Goal: Task Accomplishment & Management: Manage account settings

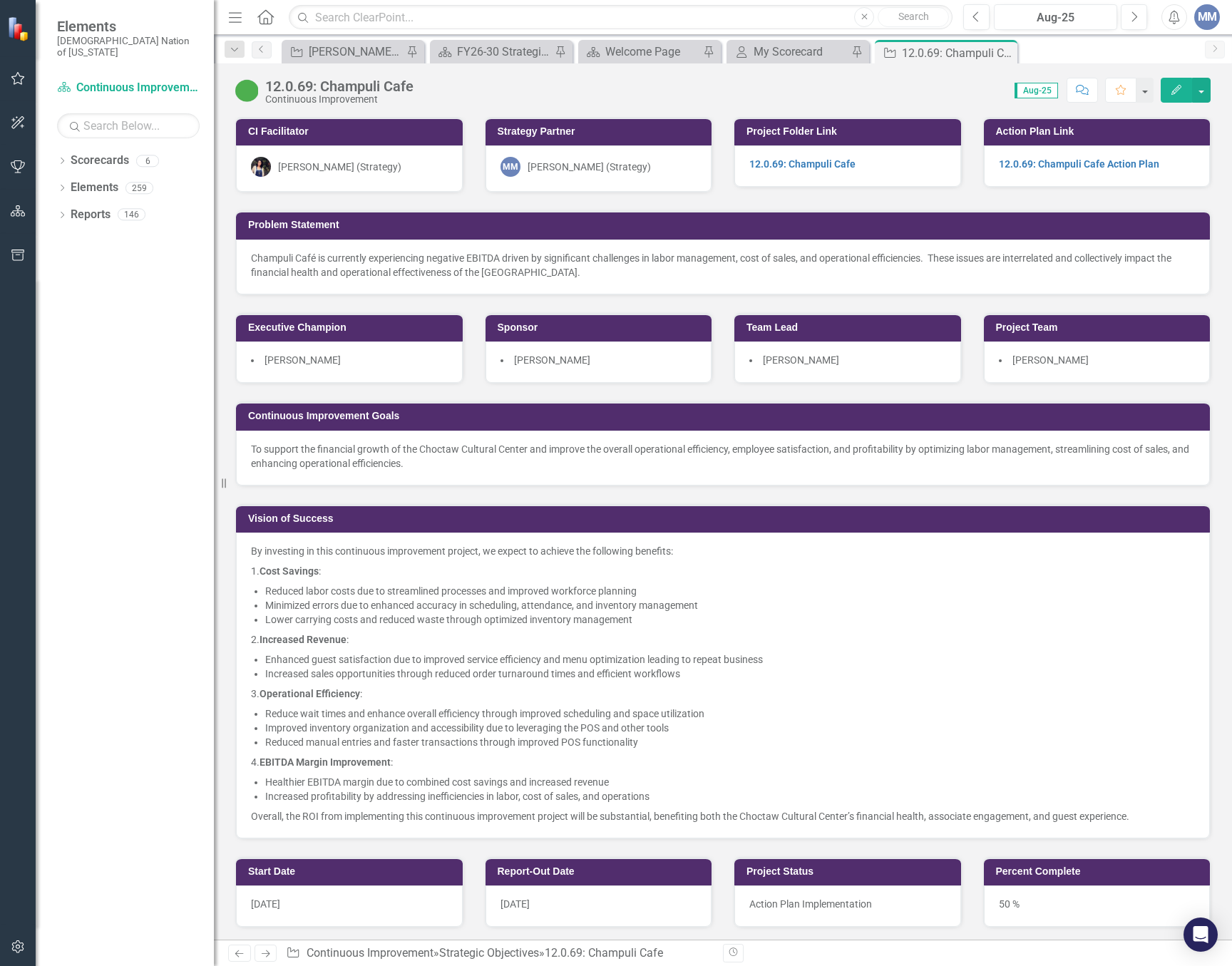
click at [838, 641] on p "2. Increased Revenue :" at bounding box center [723, 639] width 944 height 20
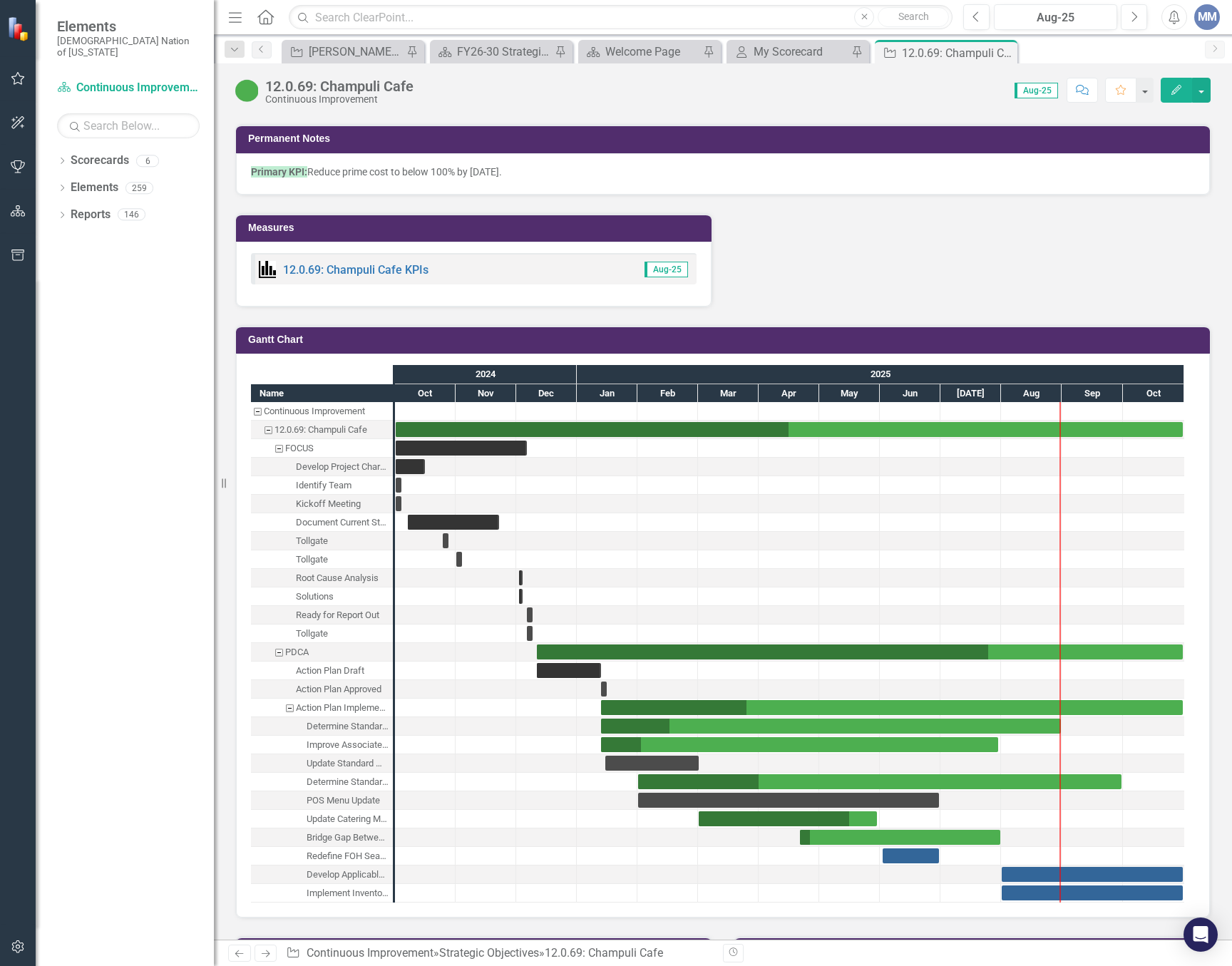
scroll to position [1711, 0]
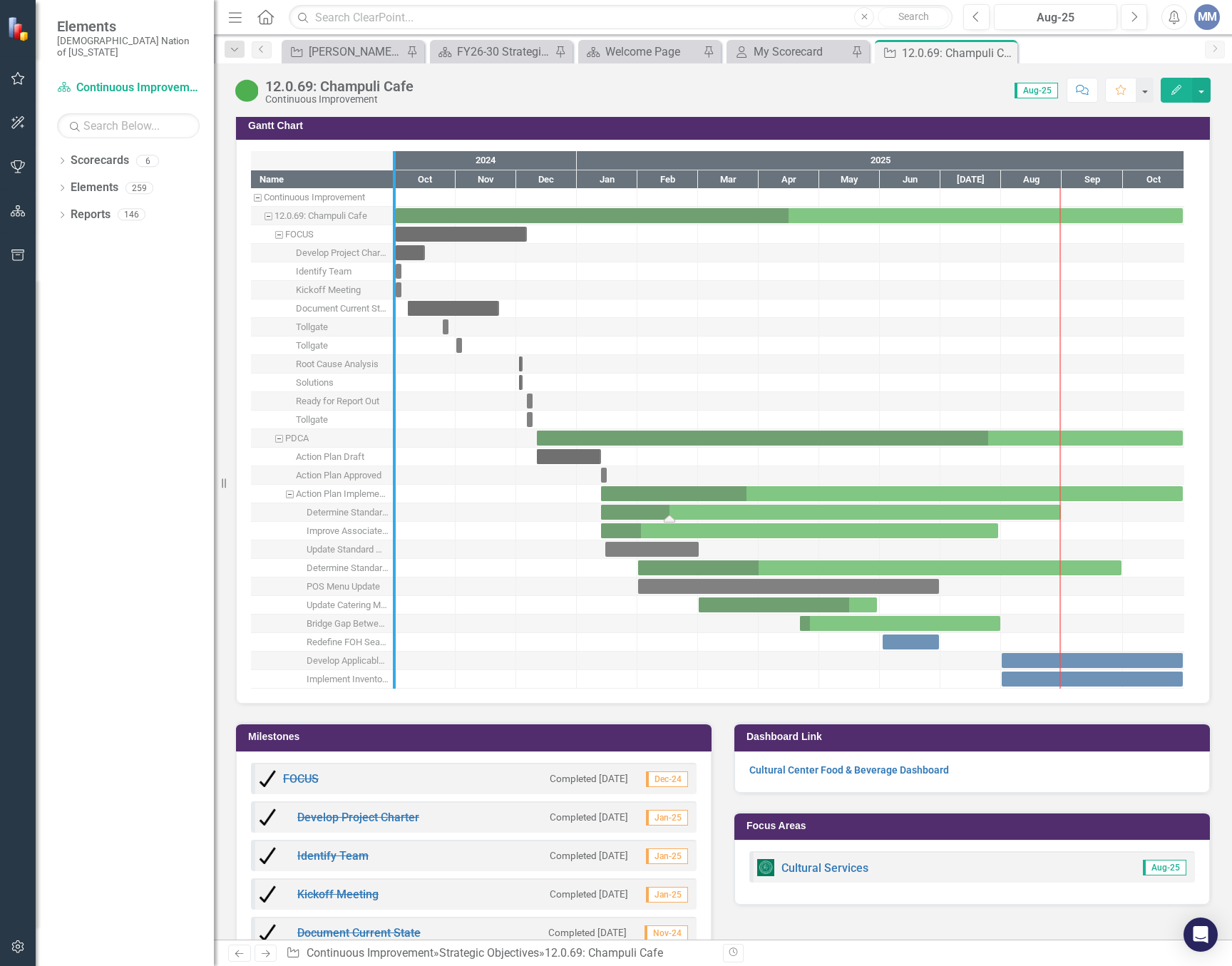
drag, startPoint x: 393, startPoint y: 510, endPoint x: 627, endPoint y: 519, distance: 234.2
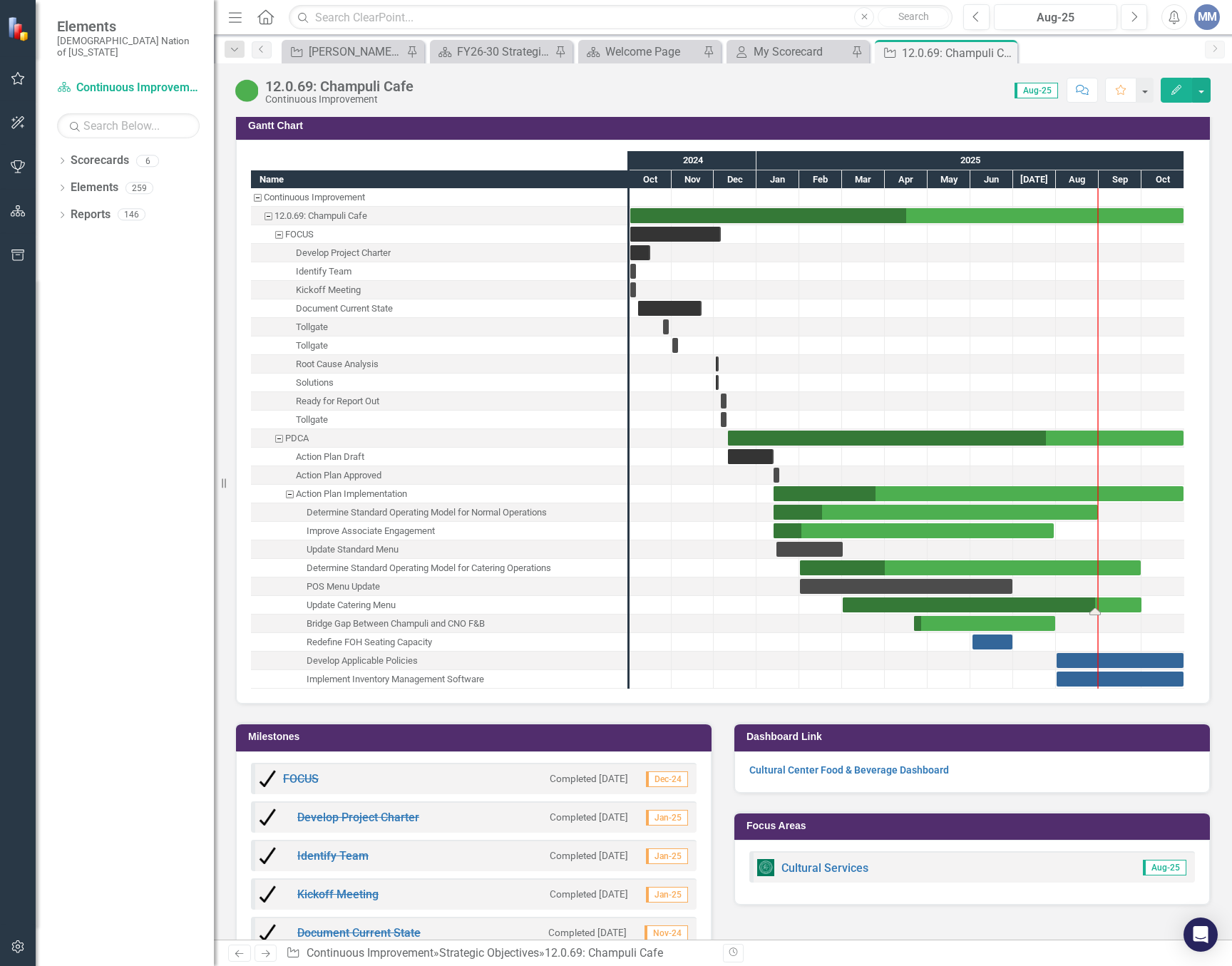
drag, startPoint x: 968, startPoint y: 610, endPoint x: 1141, endPoint y: 612, distance: 173.0
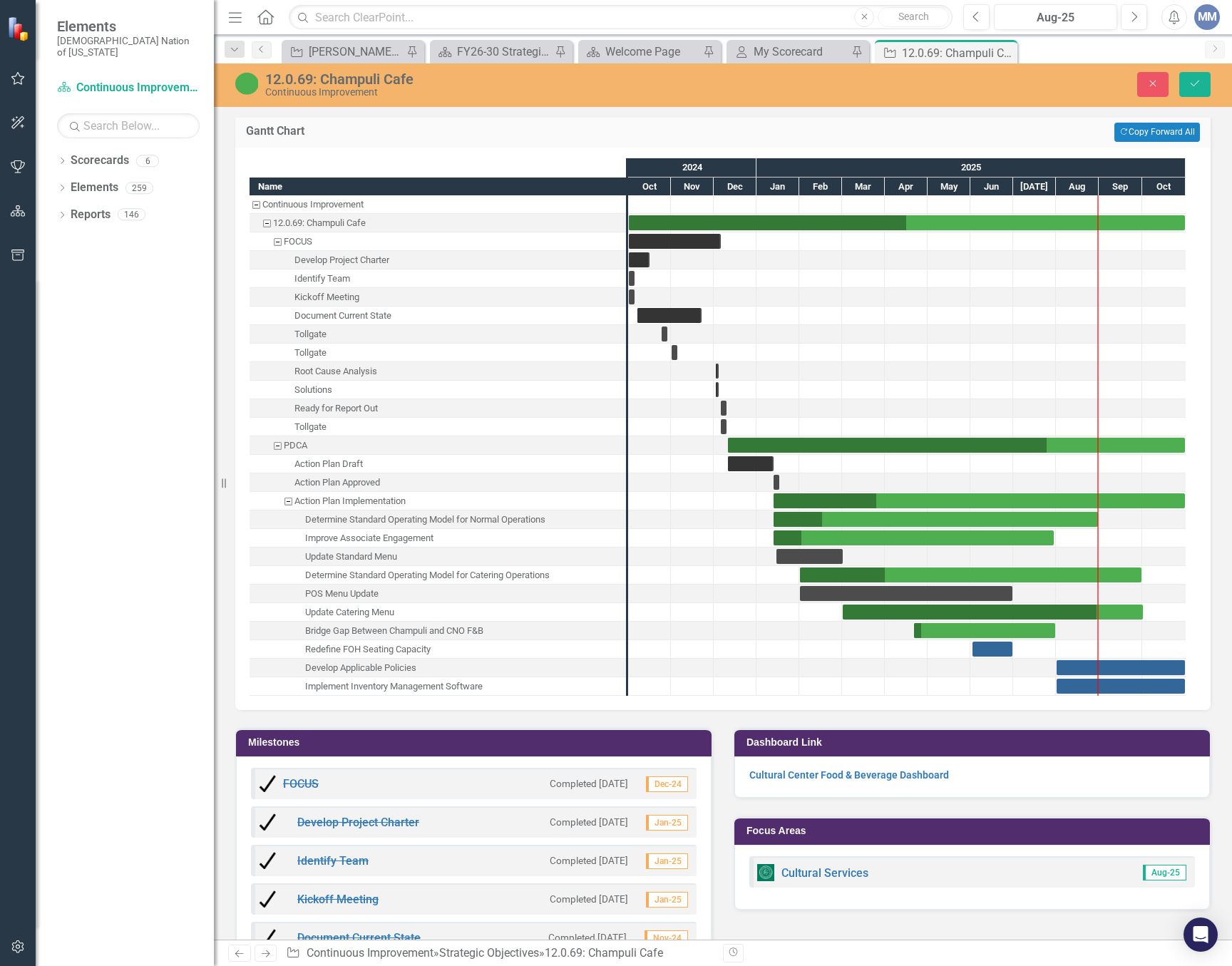
scroll to position [1853, 0]
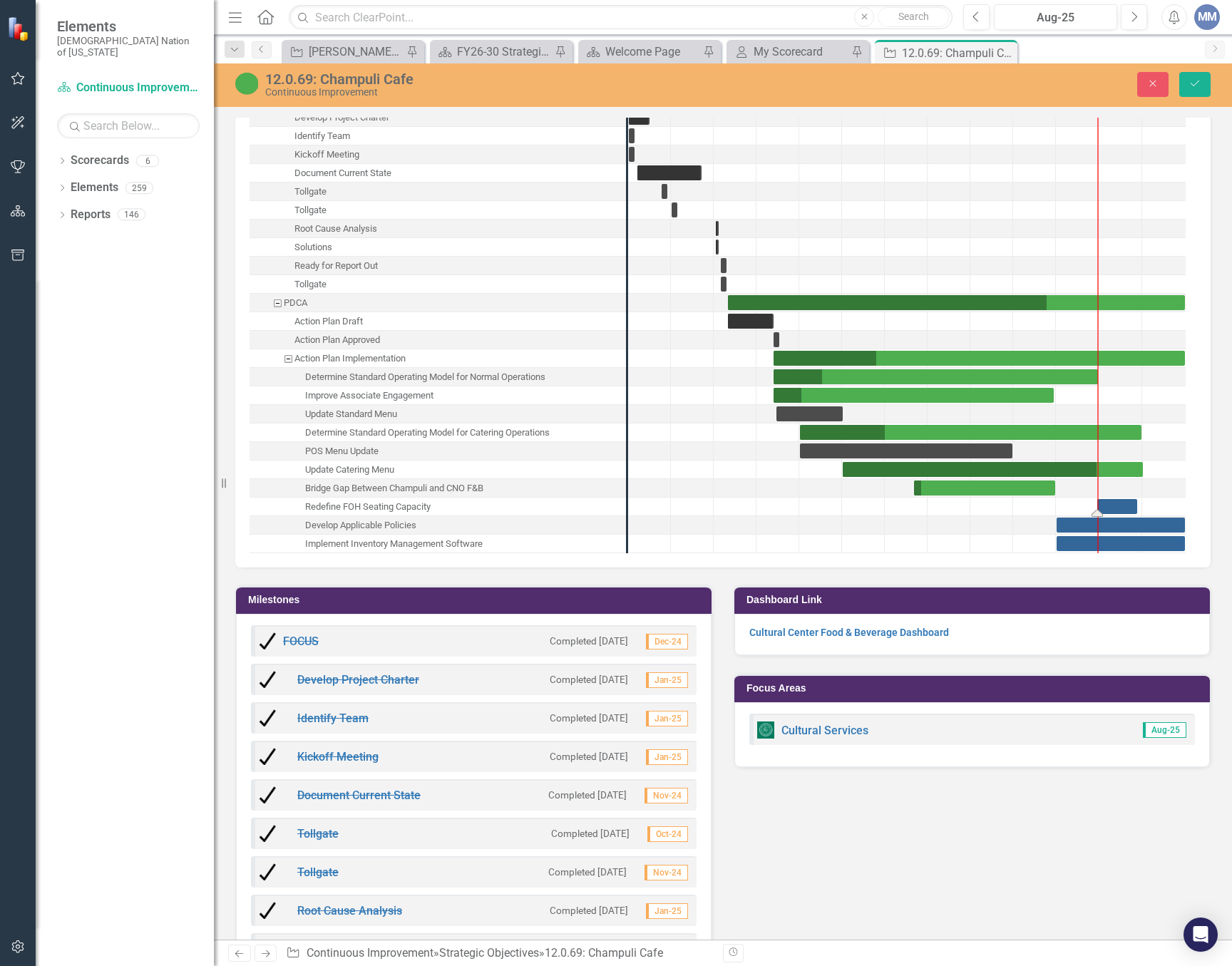
drag, startPoint x: 996, startPoint y: 510, endPoint x: 1121, endPoint y: 514, distance: 125.1
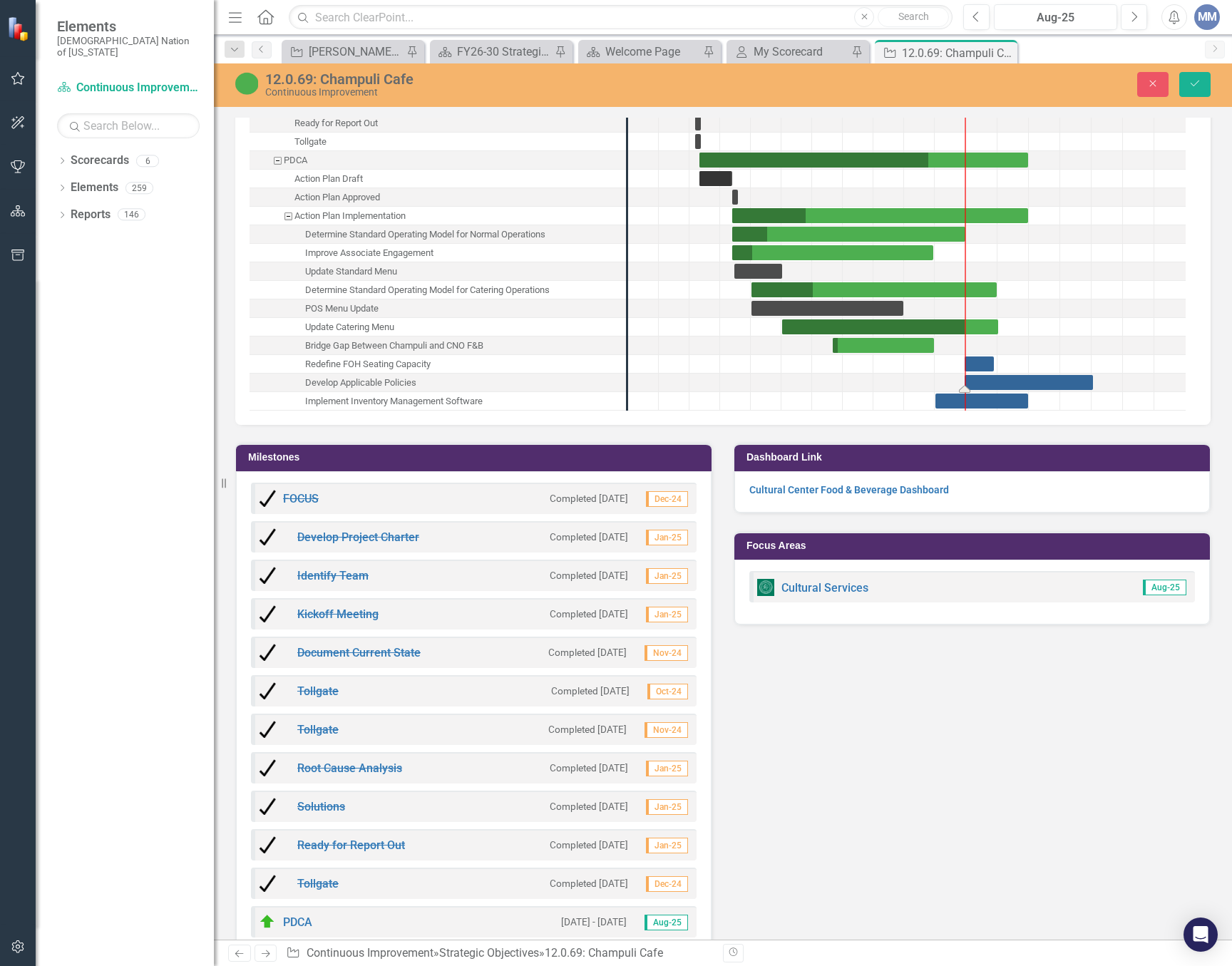
drag, startPoint x: 1140, startPoint y: 384, endPoint x: 1048, endPoint y: 387, distance: 92.0
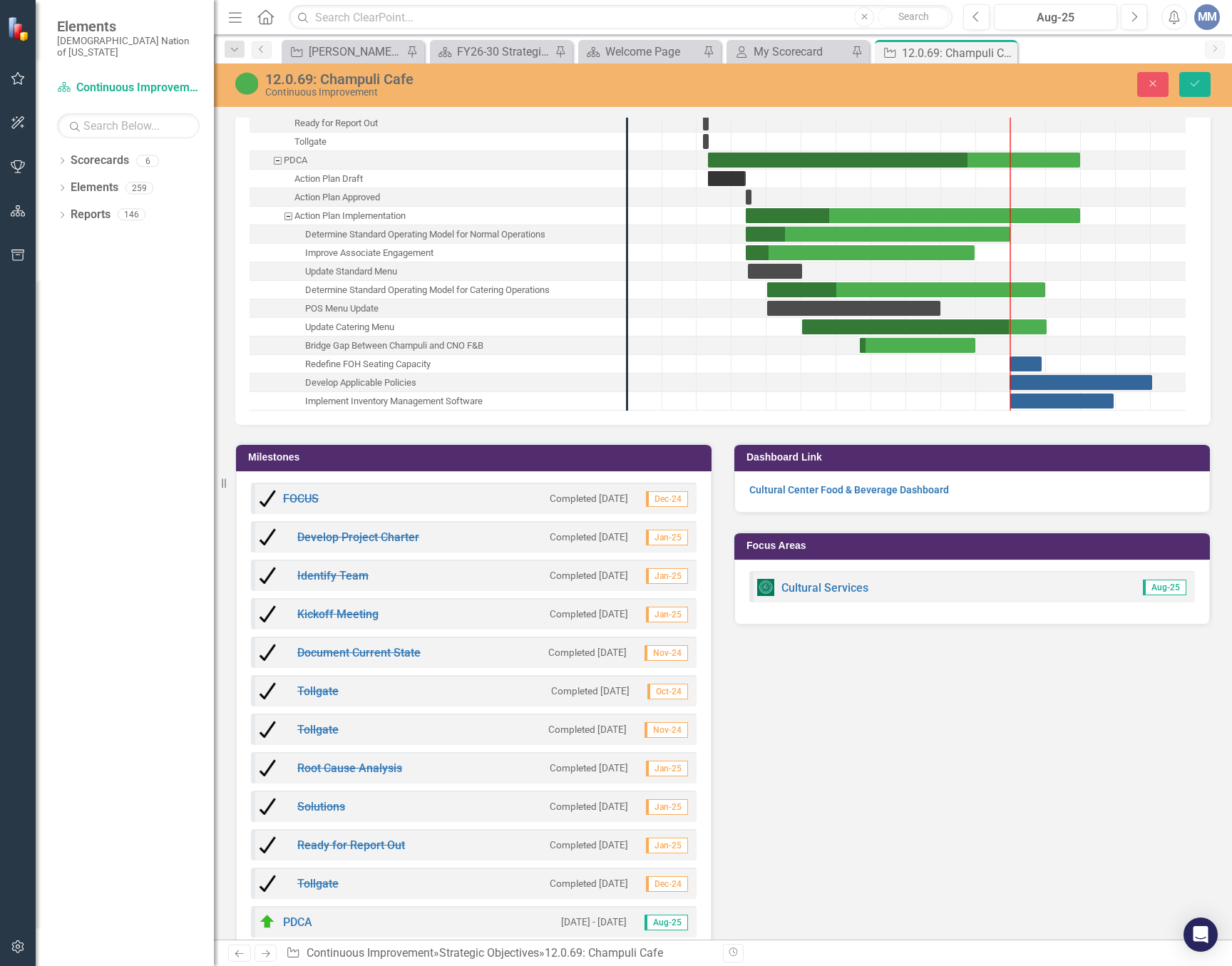
scroll to position [1640, 0]
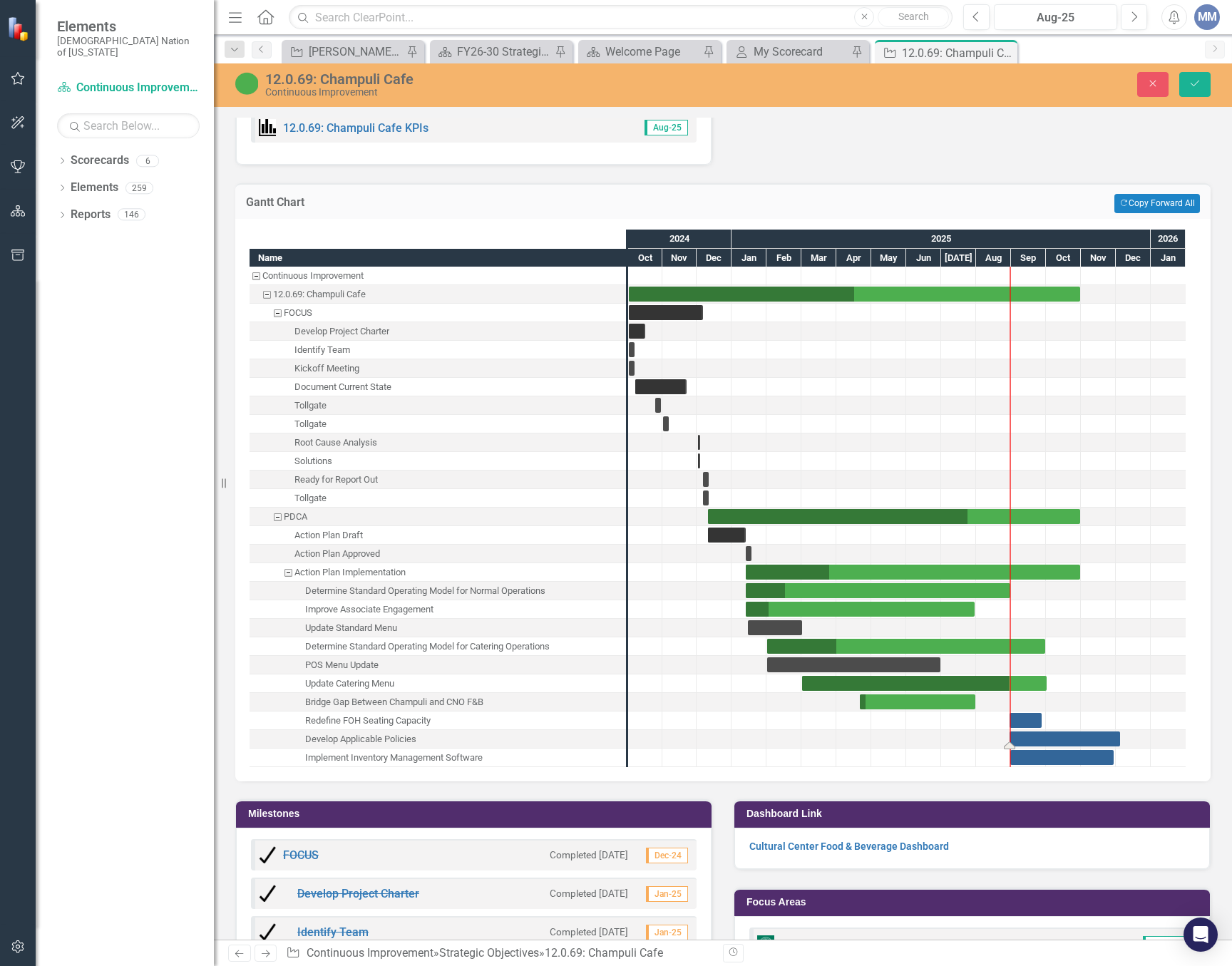
drag, startPoint x: 1153, startPoint y: 739, endPoint x: 1132, endPoint y: 736, distance: 21.2
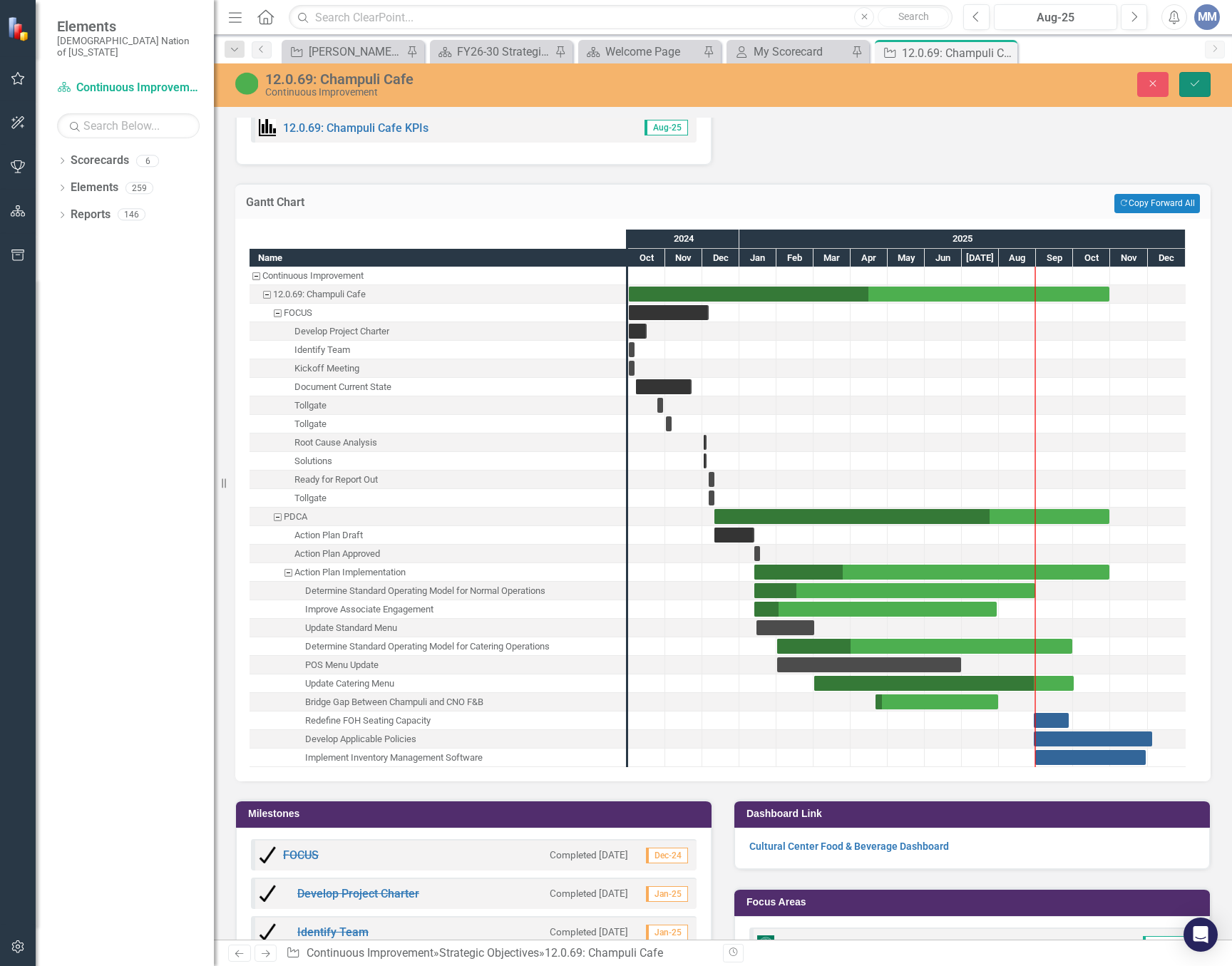
click at [1194, 83] on icon "Save" at bounding box center [1194, 83] width 13 height 10
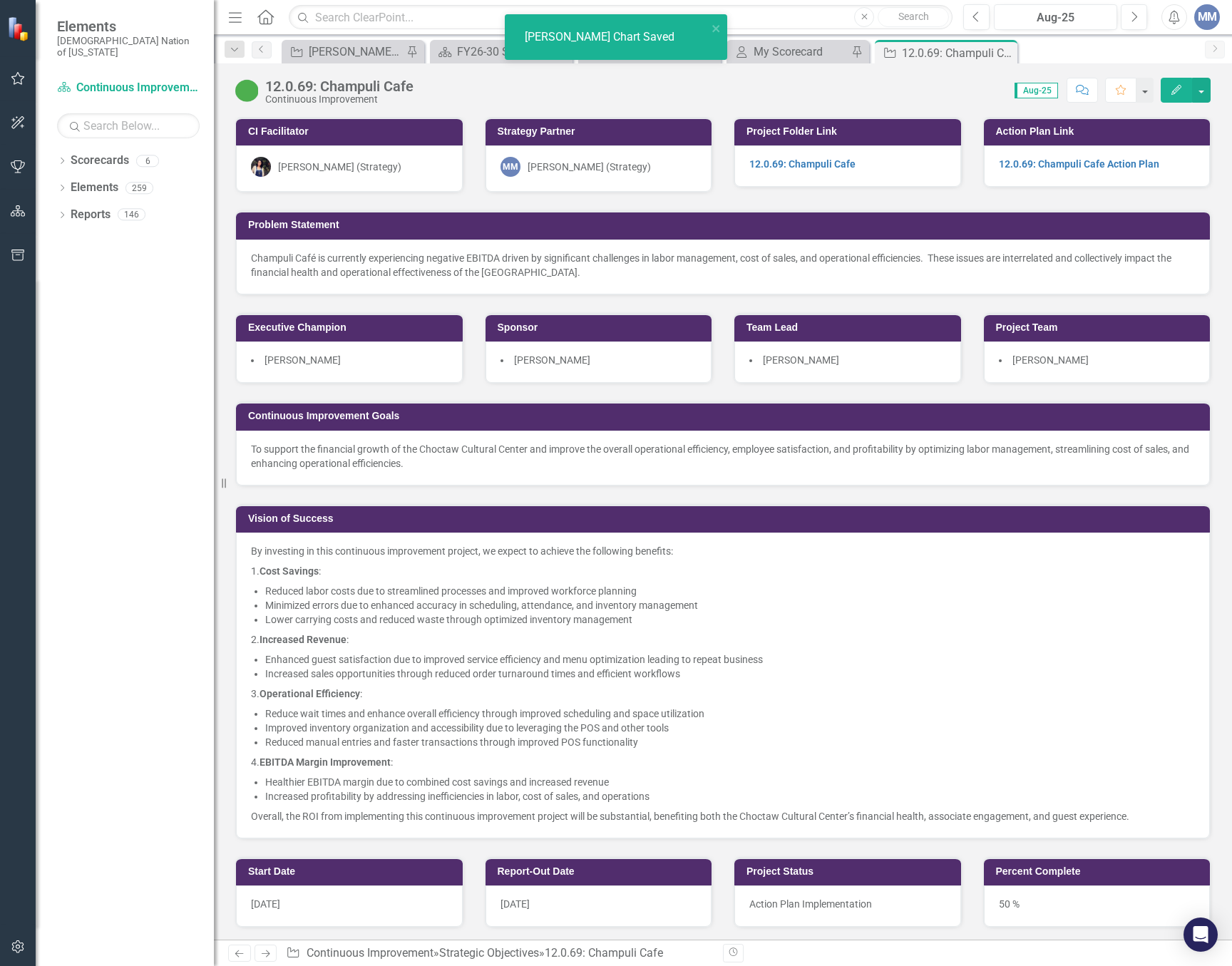
scroll to position [641, 0]
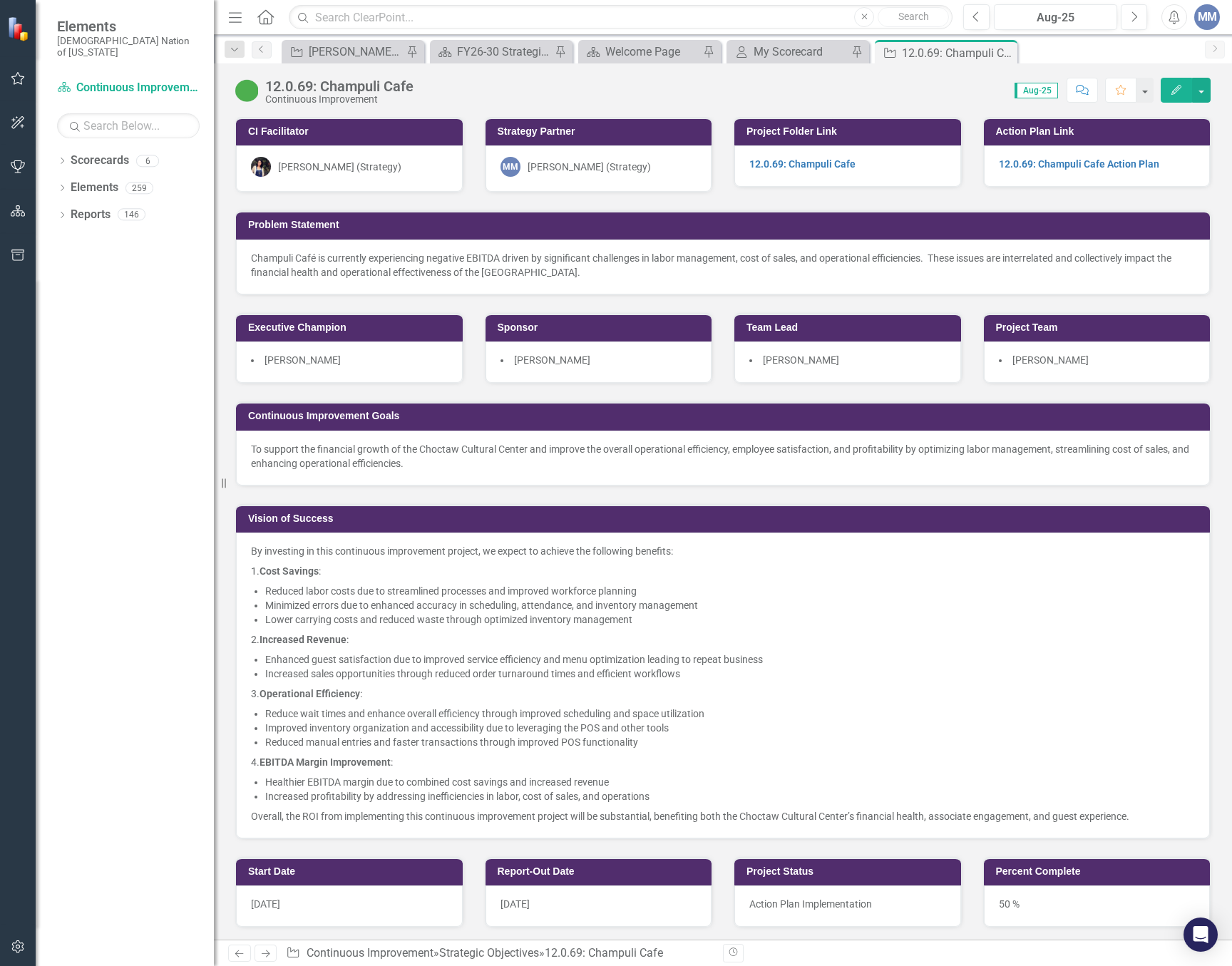
scroll to position [641, 0]
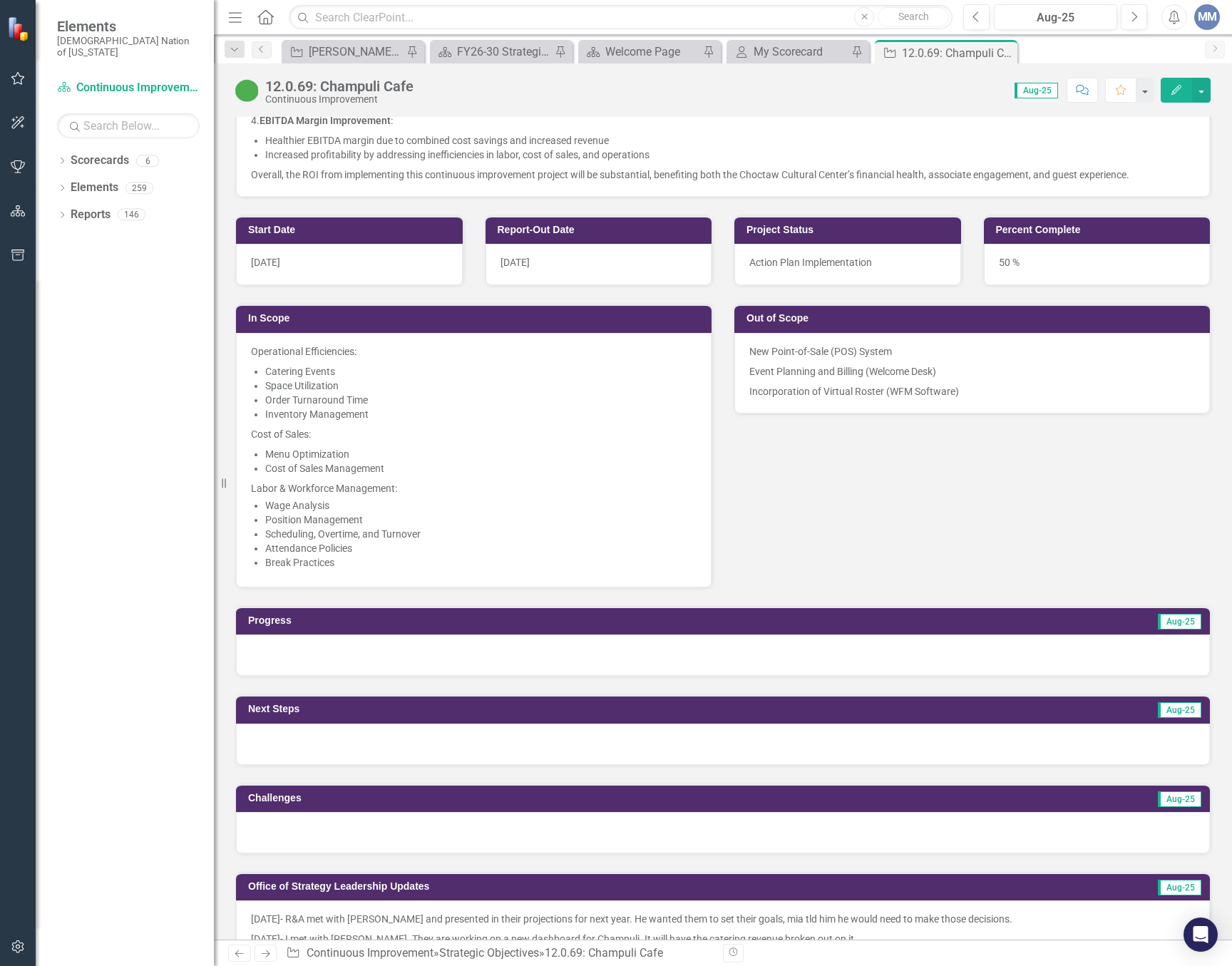
click at [981, 32] on div "Menu Home Search Close Search Previous Aug-25 Next Alerts MM User Edit Profile …" at bounding box center [722, 17] width 1018 height 35
drag, startPoint x: 982, startPoint y: 26, endPoint x: 968, endPoint y: 64, distance: 40.5
click at [982, 26] on button "Previous" at bounding box center [976, 17] width 26 height 25
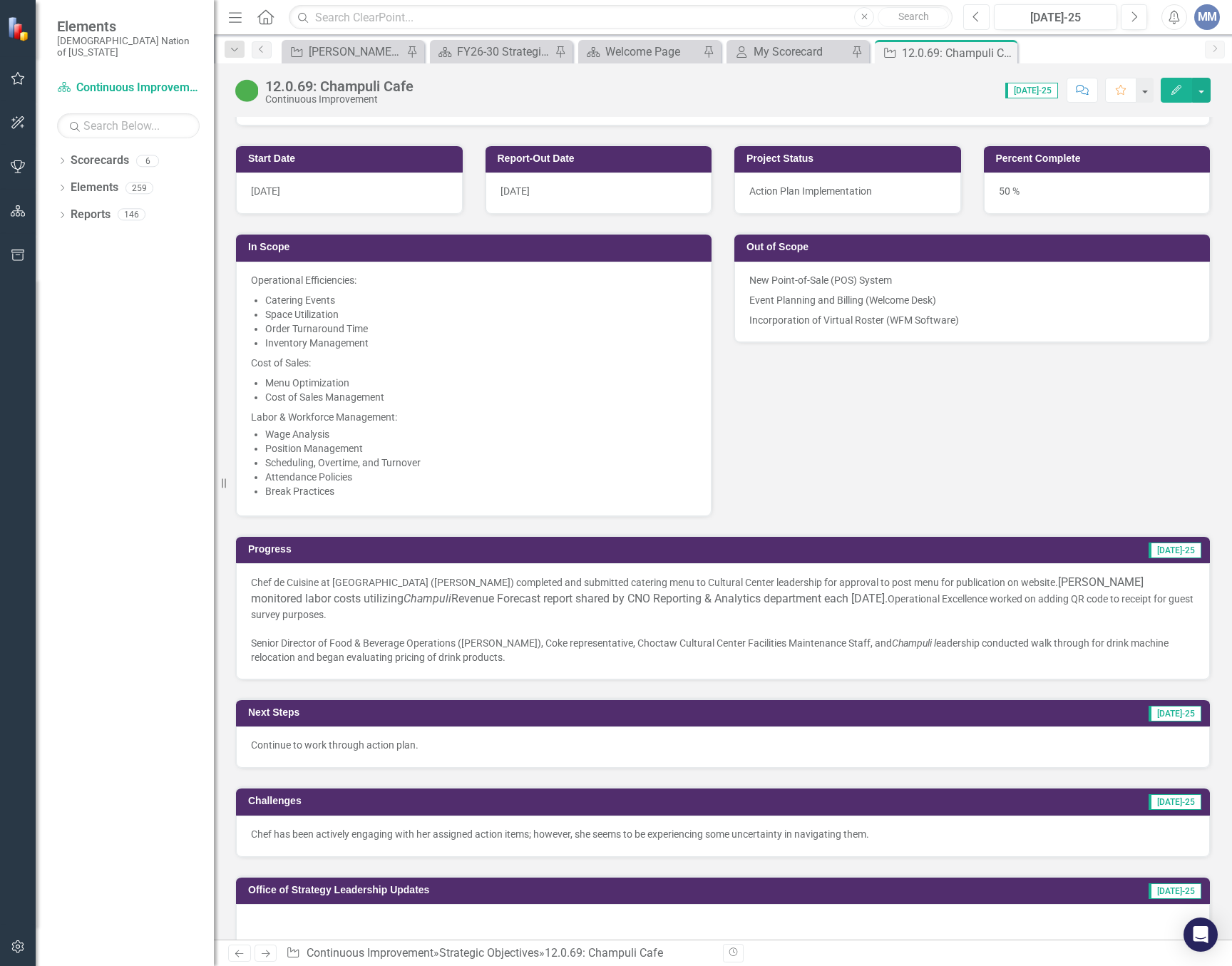
scroll to position [784, 0]
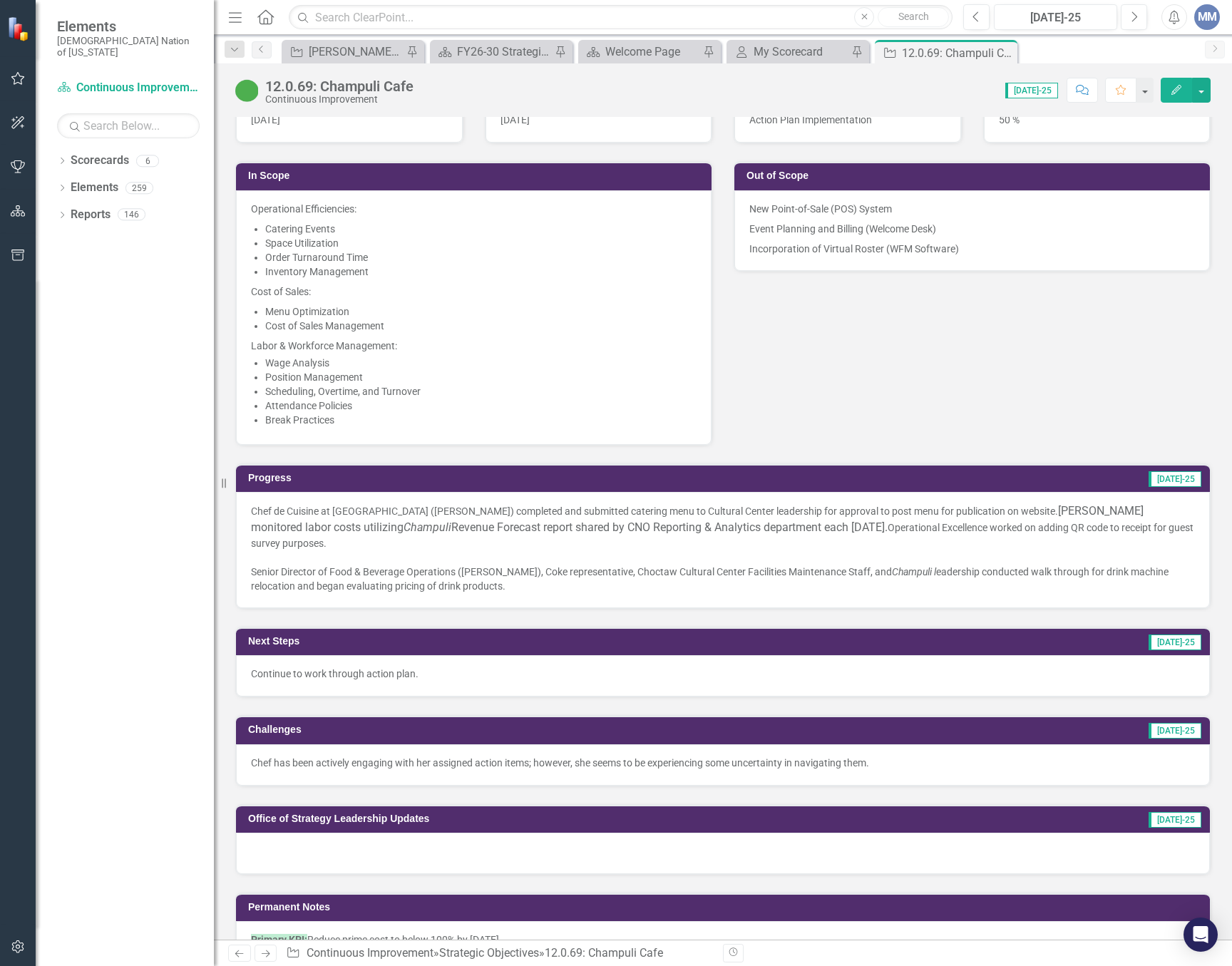
click at [587, 559] on div at bounding box center [723, 558] width 944 height 14
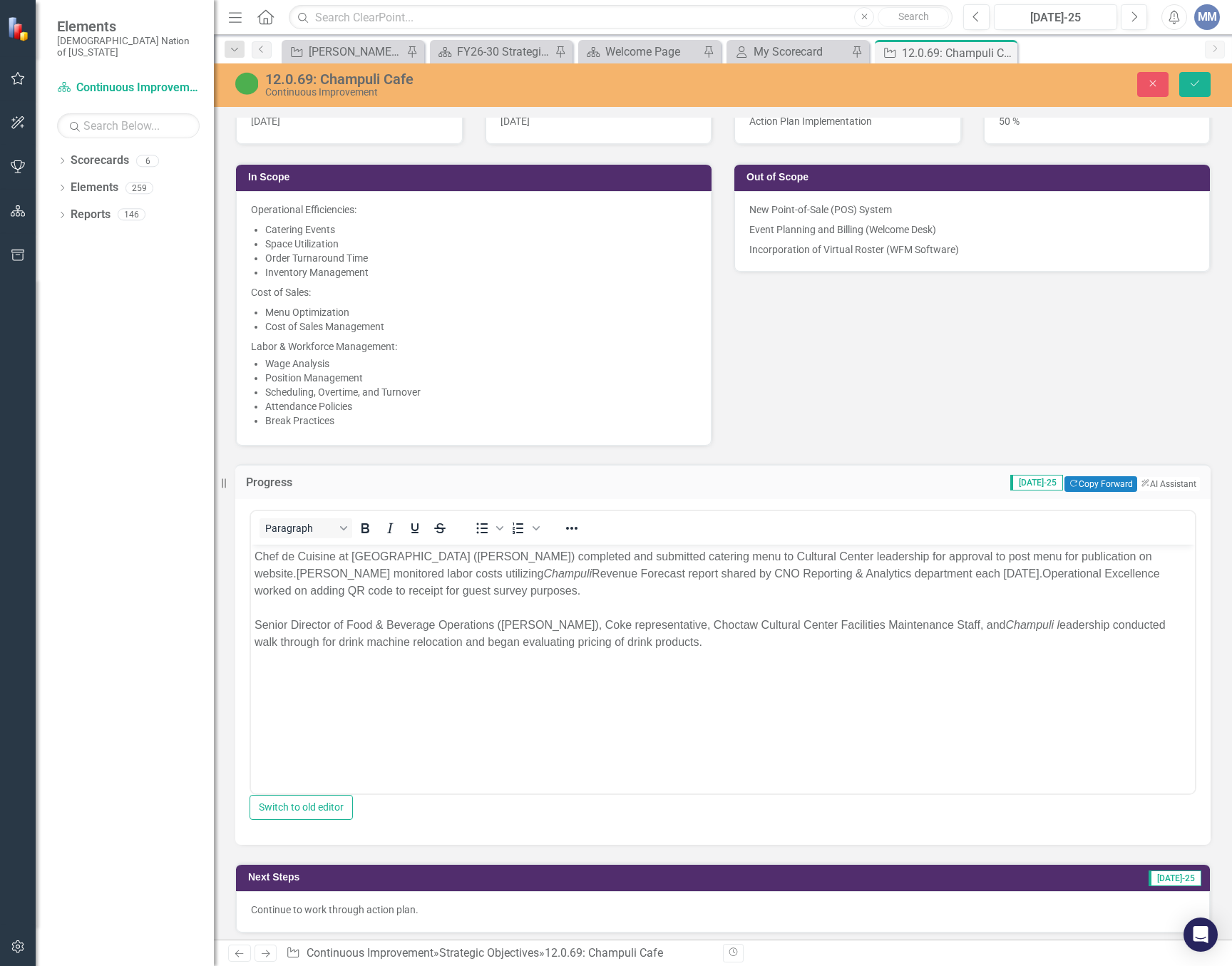
scroll to position [0, 0]
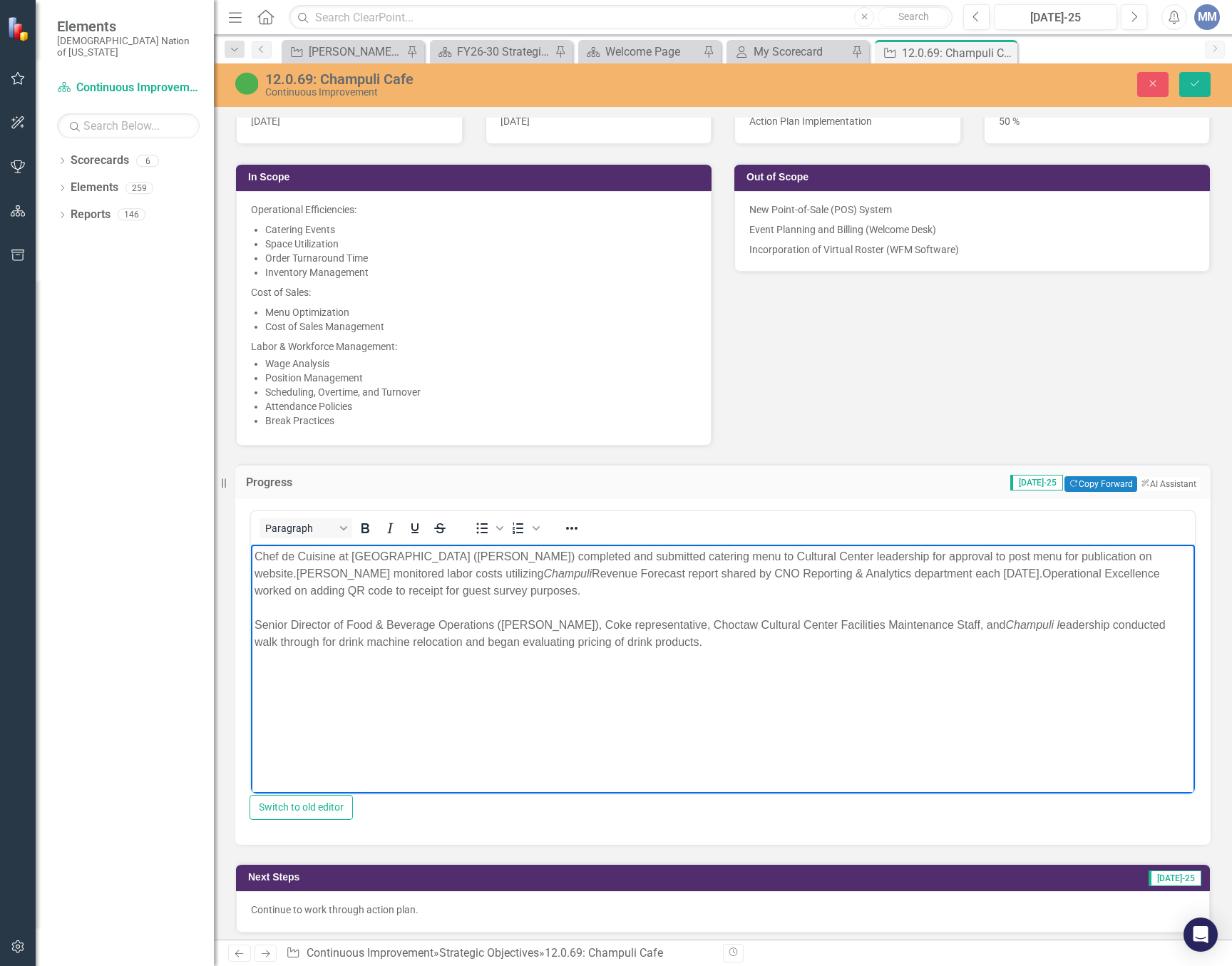
drag, startPoint x: 679, startPoint y: 636, endPoint x: 211, endPoint y: 555, distance: 475.0
click at [251, 555] on html "Chef de Cuisine at Choctaw Cultural Center (Tanya Nicholas) completed and submi…" at bounding box center [723, 650] width 944 height 214
copy body "Chef de Cuisine at Choctaw Cultural Center (Tanya Nicholas) completed and submi…"
click at [1129, 6] on button "Next" at bounding box center [1133, 17] width 26 height 25
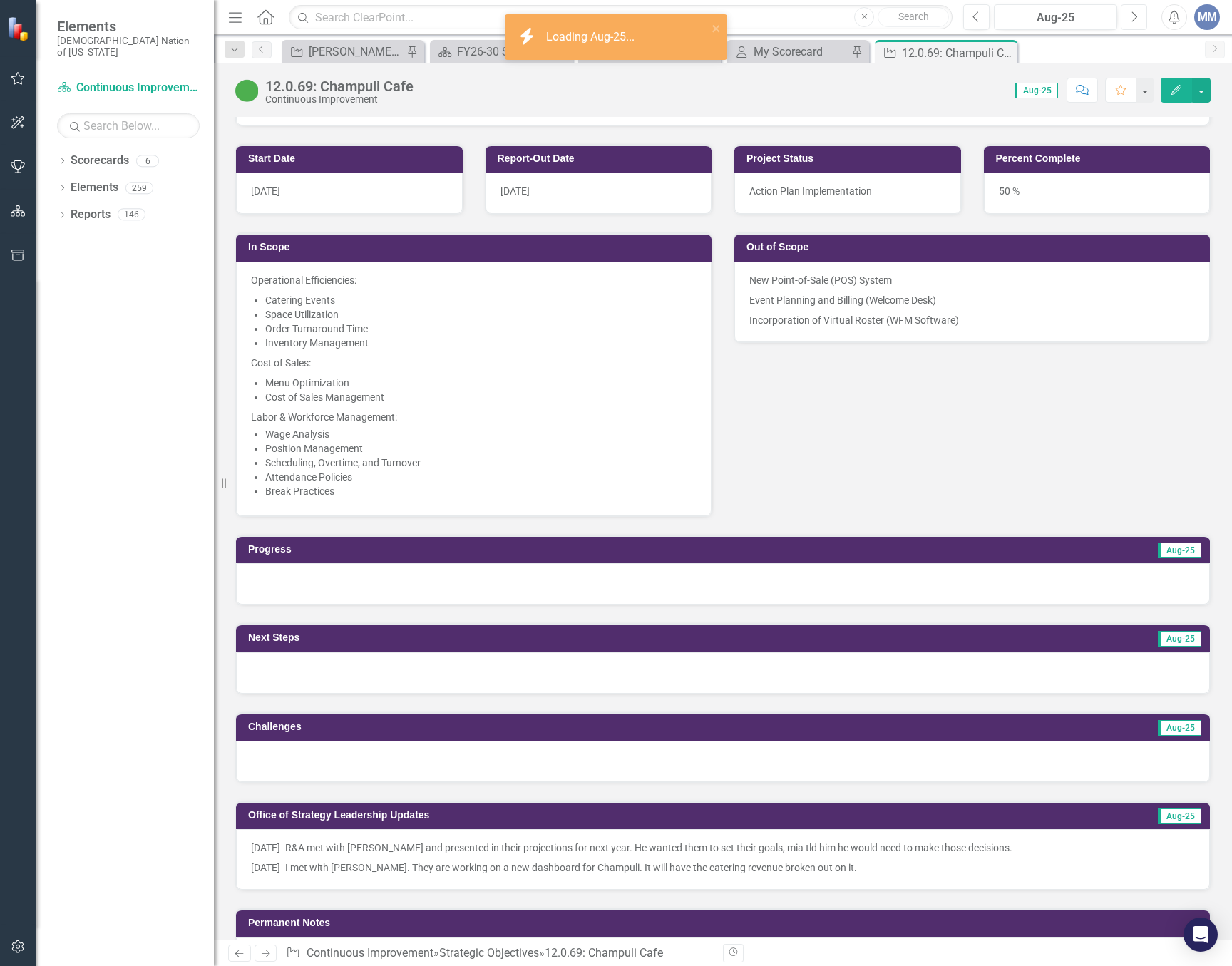
scroll to position [784, 0]
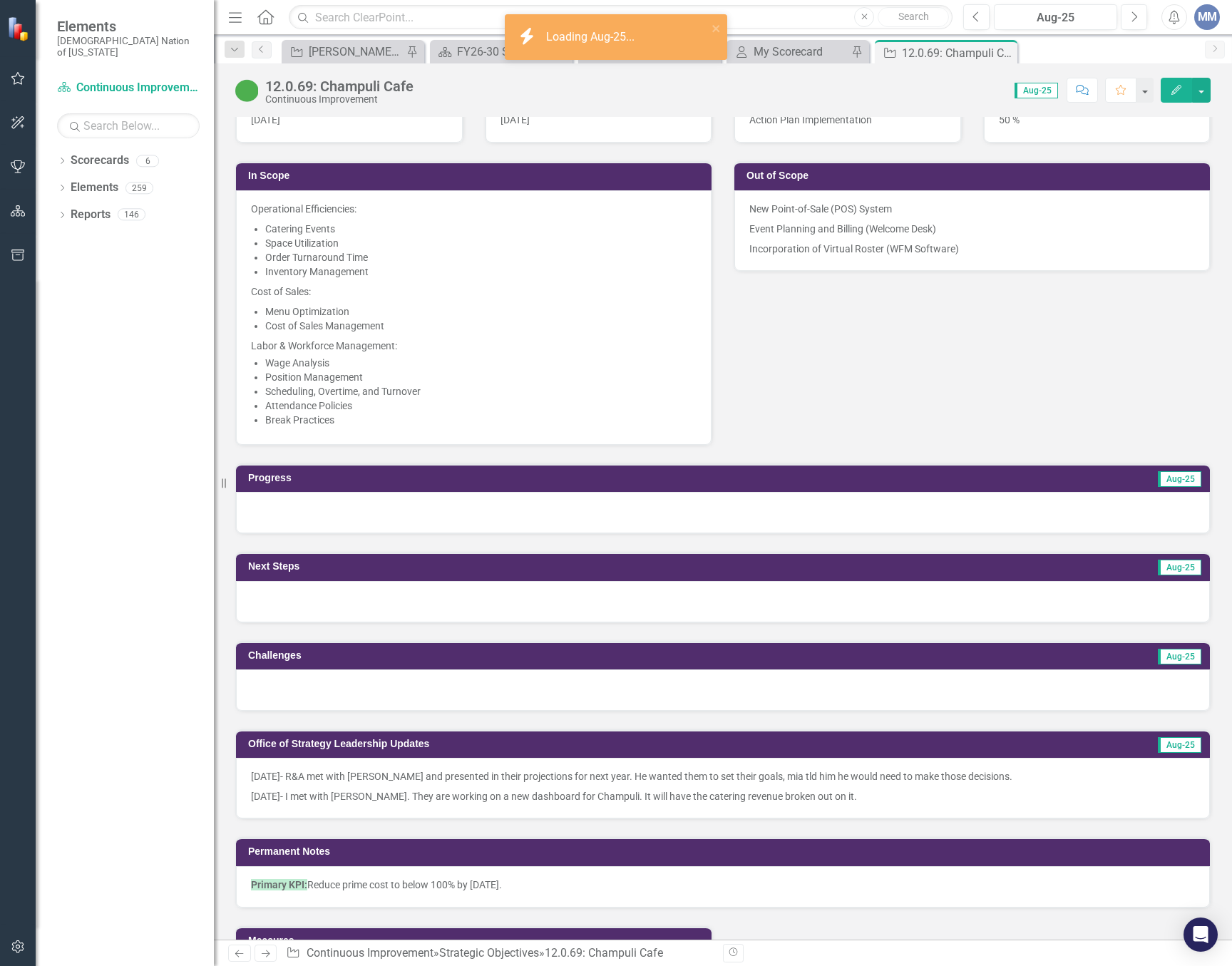
click at [304, 515] on div at bounding box center [722, 512] width 974 height 41
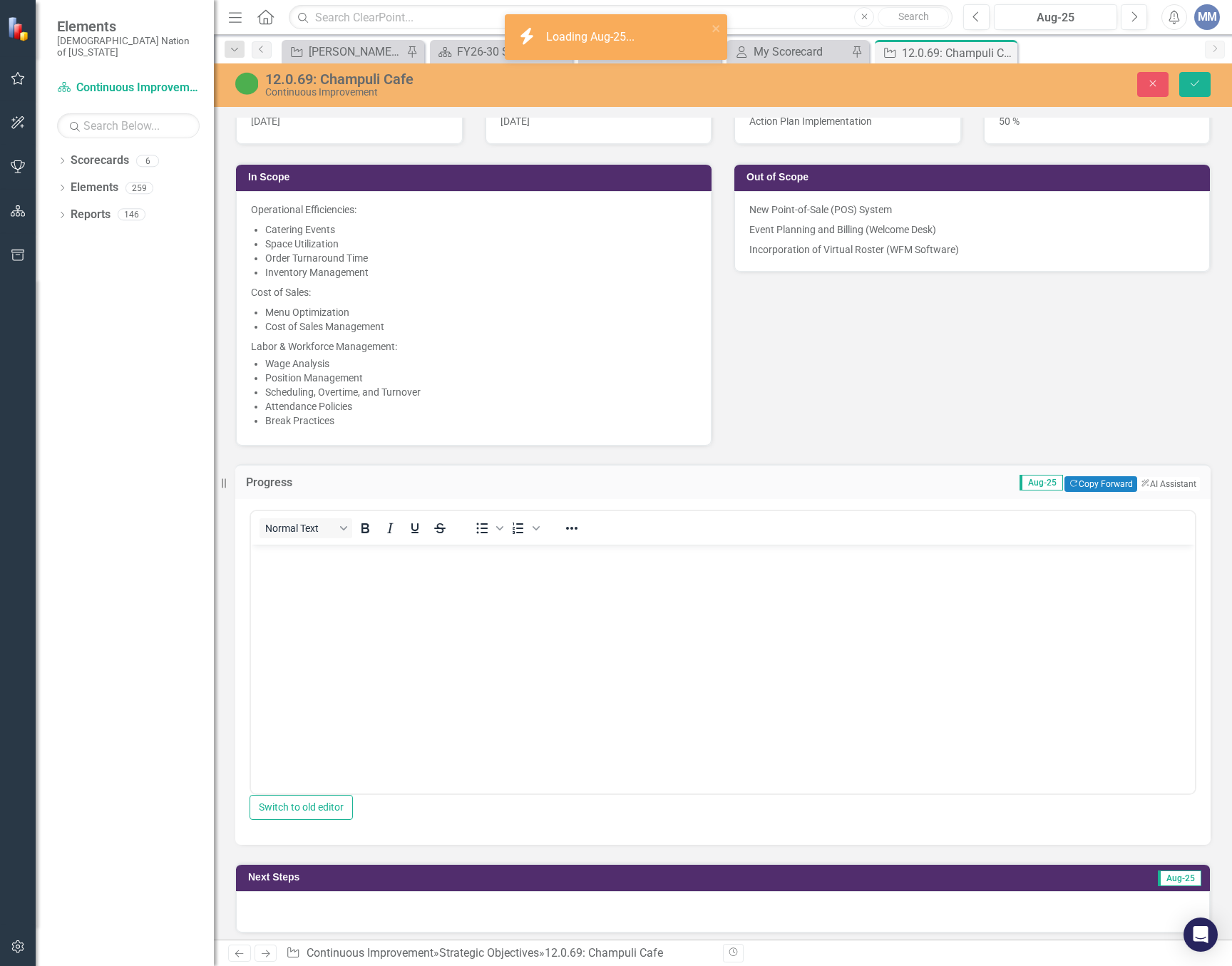
scroll to position [0, 0]
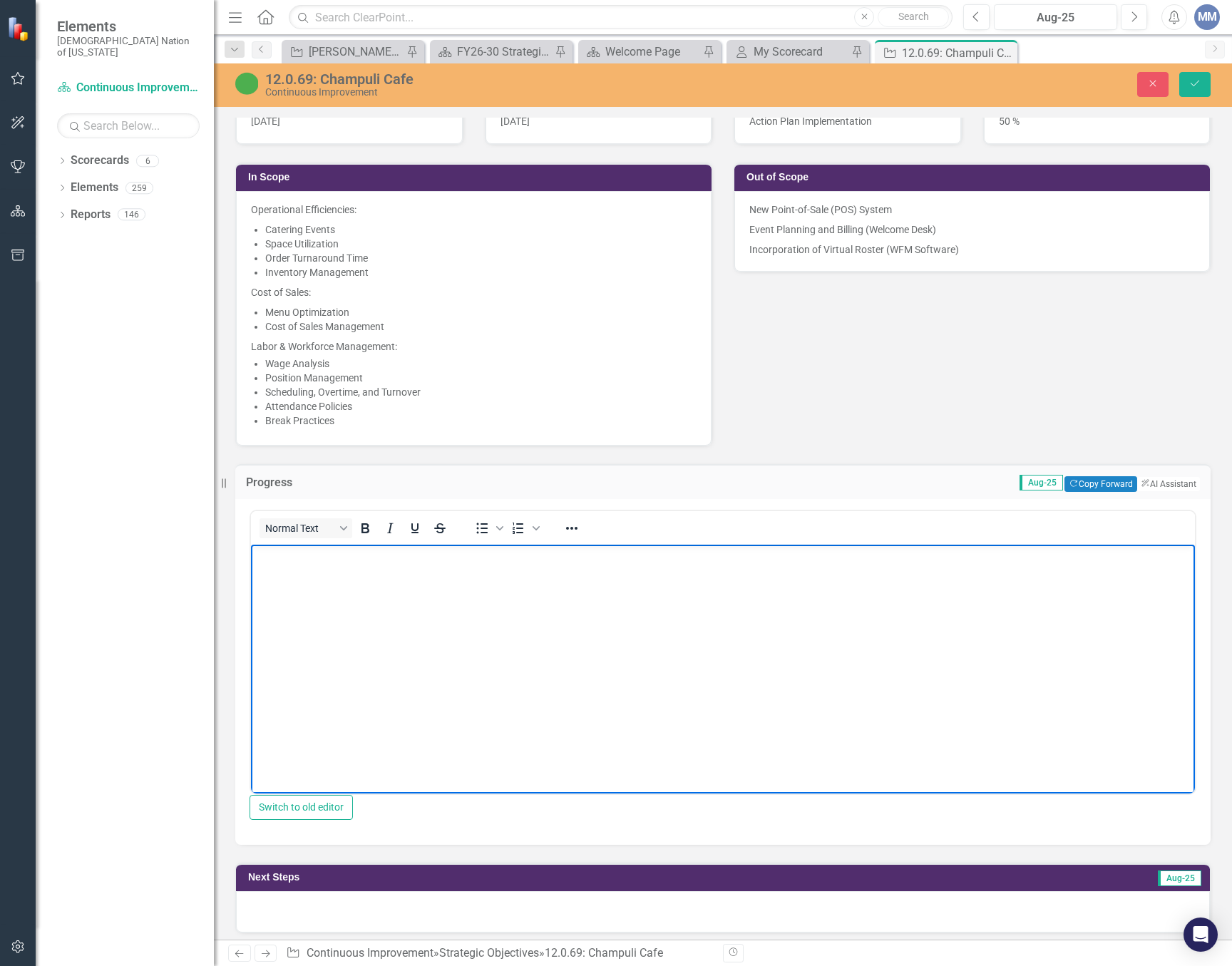
drag, startPoint x: 304, startPoint y: 563, endPoint x: 270, endPoint y: 652, distance: 95.3
click at [270, 652] on body "Rich Text Area. Press ALT-0 for help." at bounding box center [723, 650] width 944 height 214
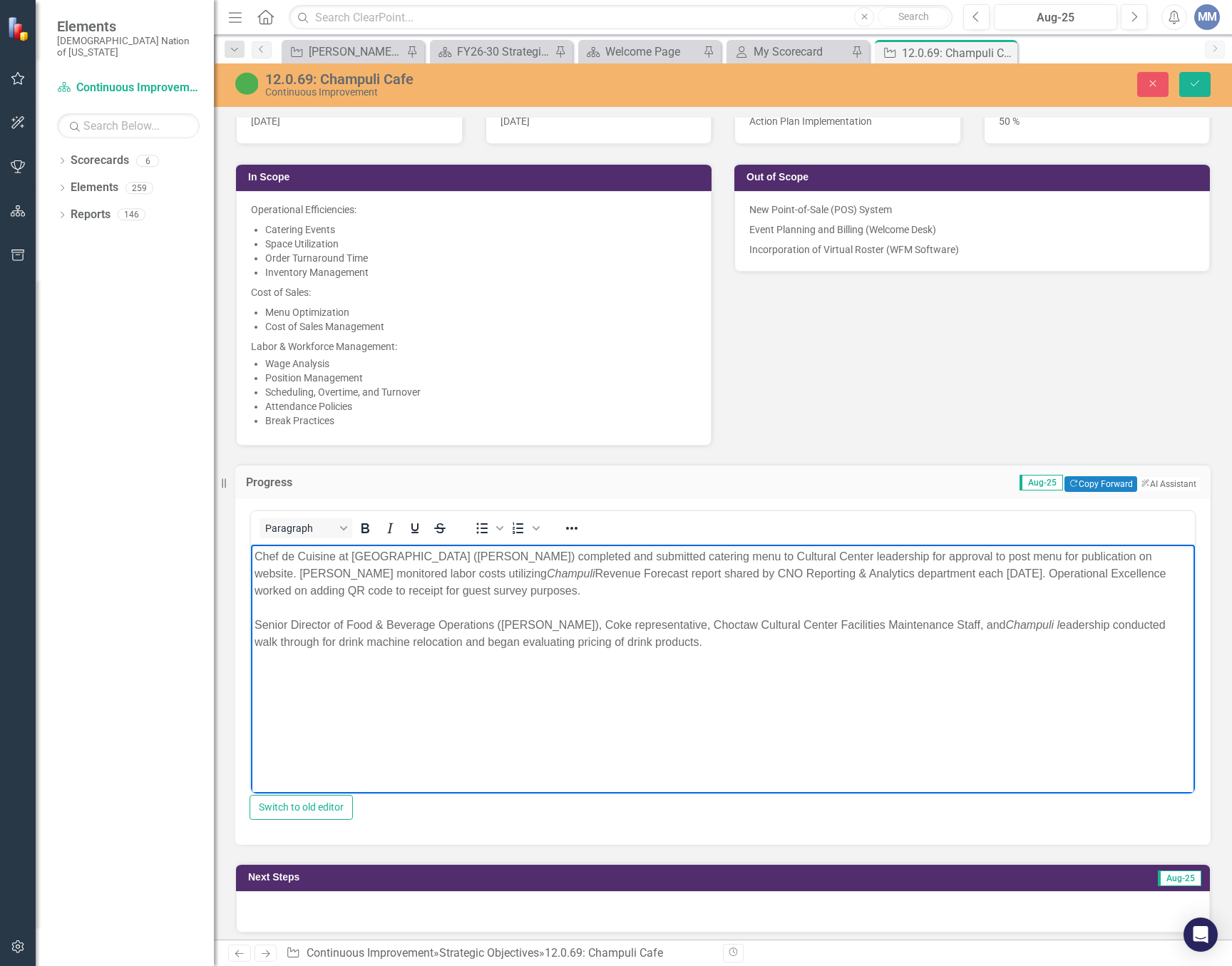
click at [336, 680] on body "Chef de Cuisine at Choctaw Cultural Center (Tanya Nicholas) completed and submi…" at bounding box center [723, 650] width 944 height 214
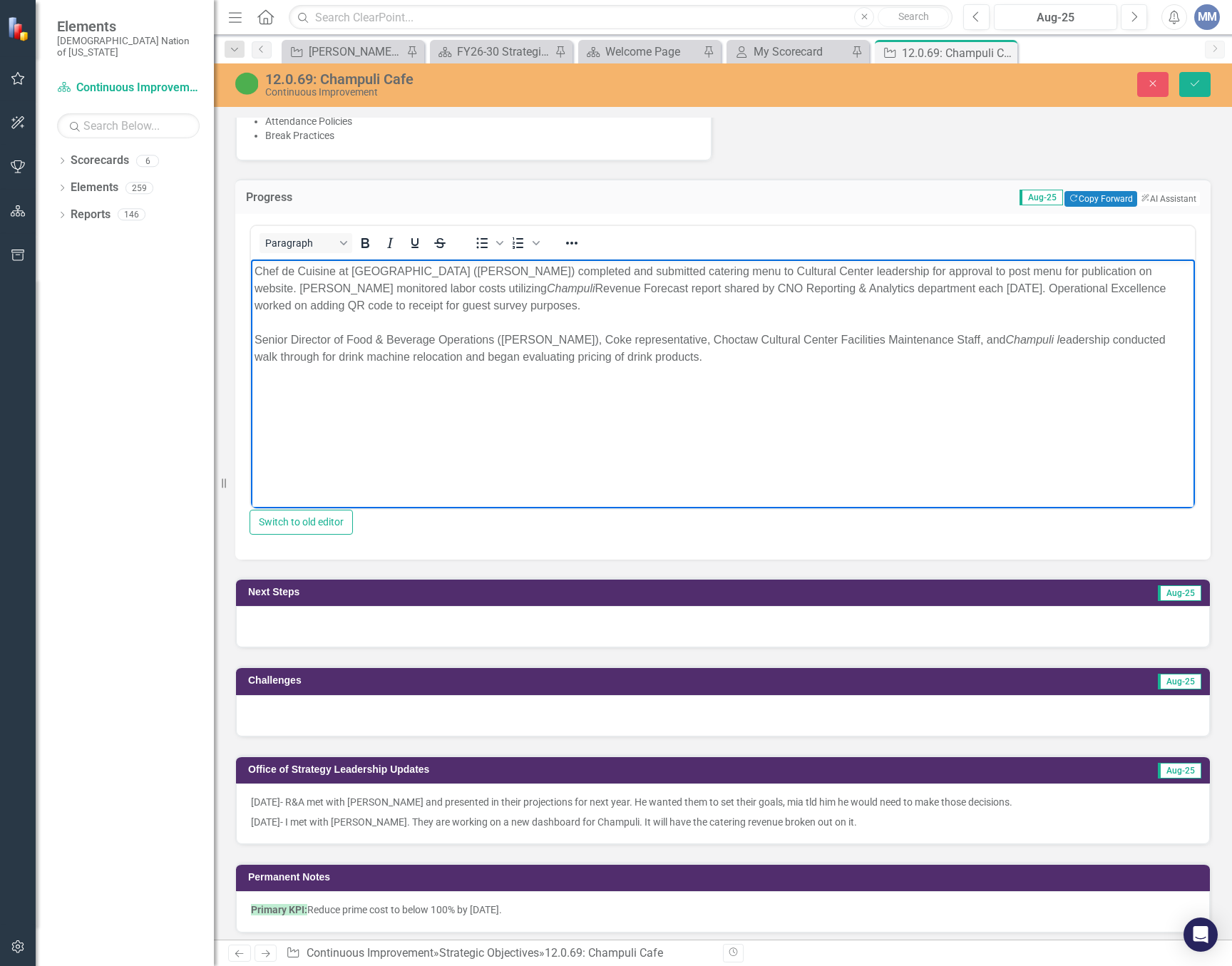
click at [397, 451] on body "Chef de Cuisine at Choctaw Cultural Center (Tanya Nicholas) completed and submi…" at bounding box center [723, 366] width 944 height 214
click at [1201, 92] on button "Save" at bounding box center [1194, 85] width 31 height 25
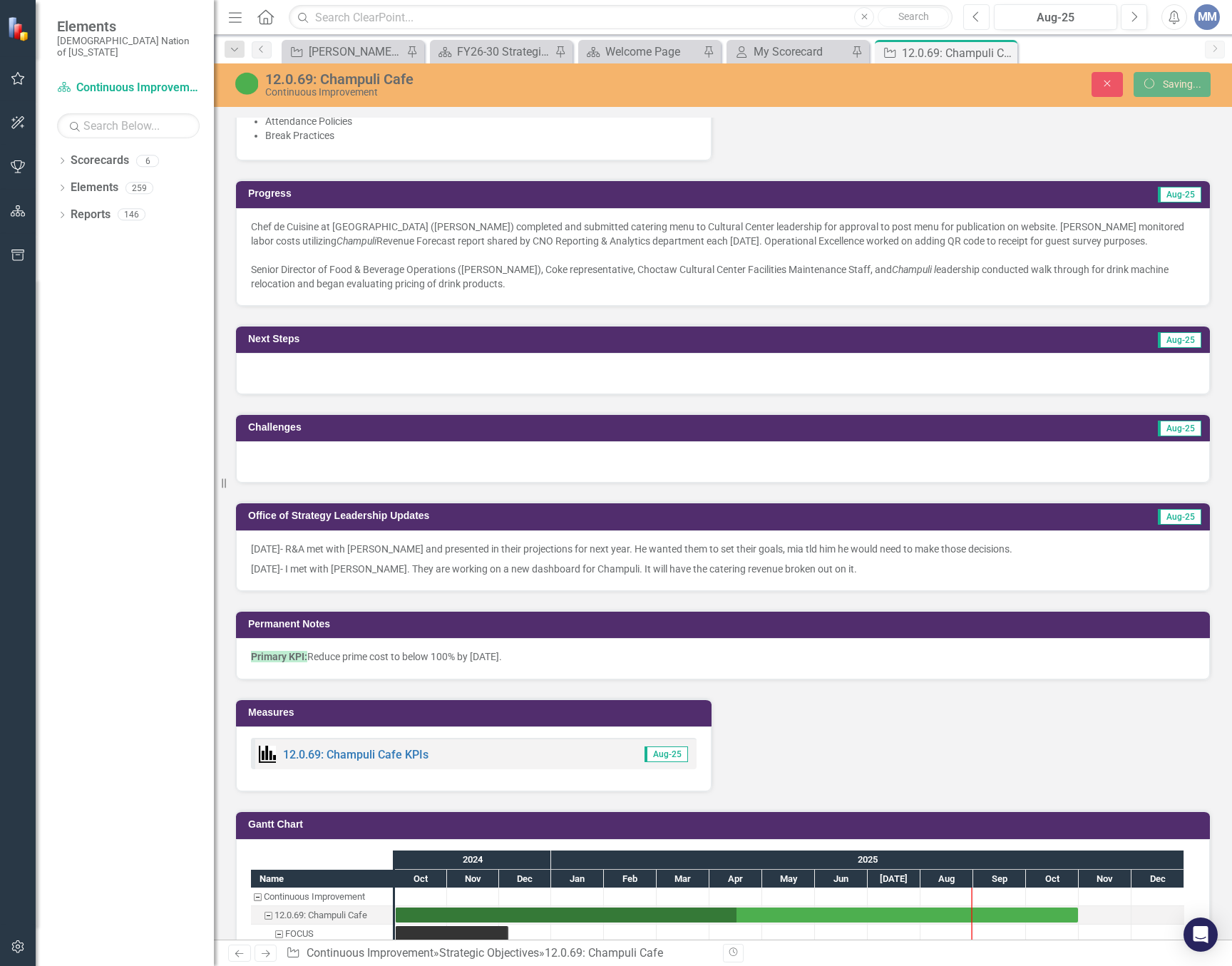
click at [988, 18] on button "Previous" at bounding box center [976, 17] width 26 height 25
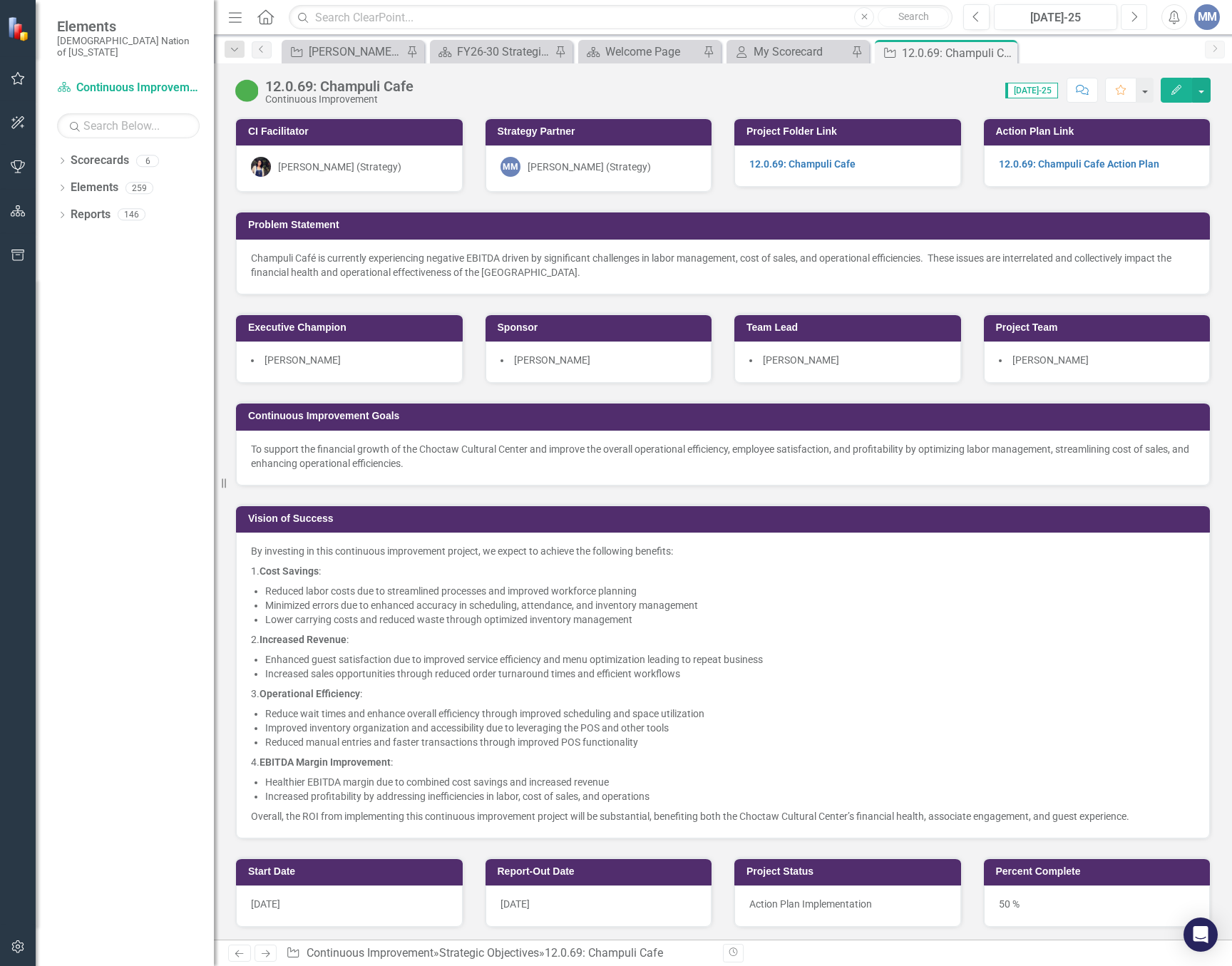
click at [1132, 18] on icon "Next" at bounding box center [1133, 17] width 8 height 13
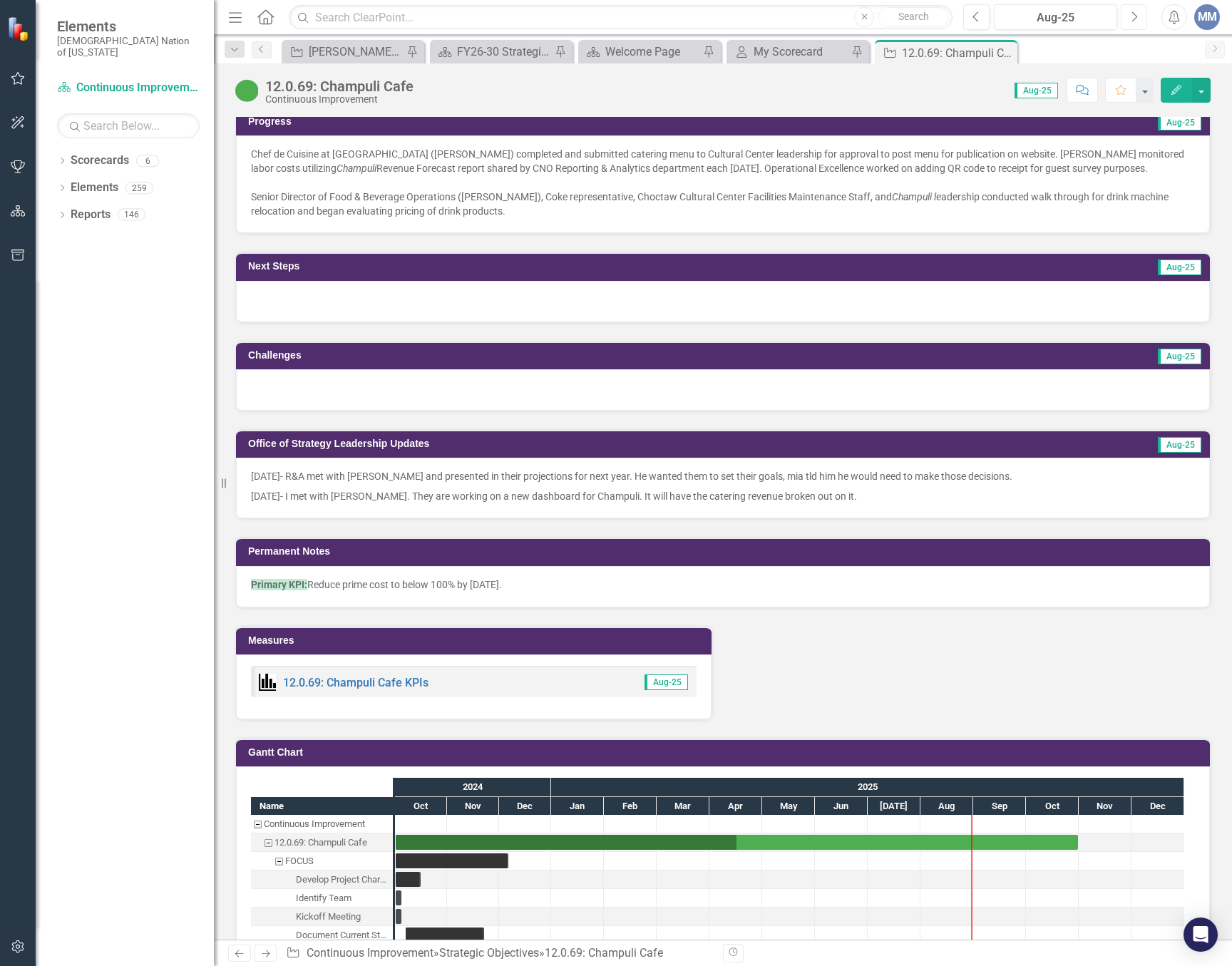
scroll to position [1070, 0]
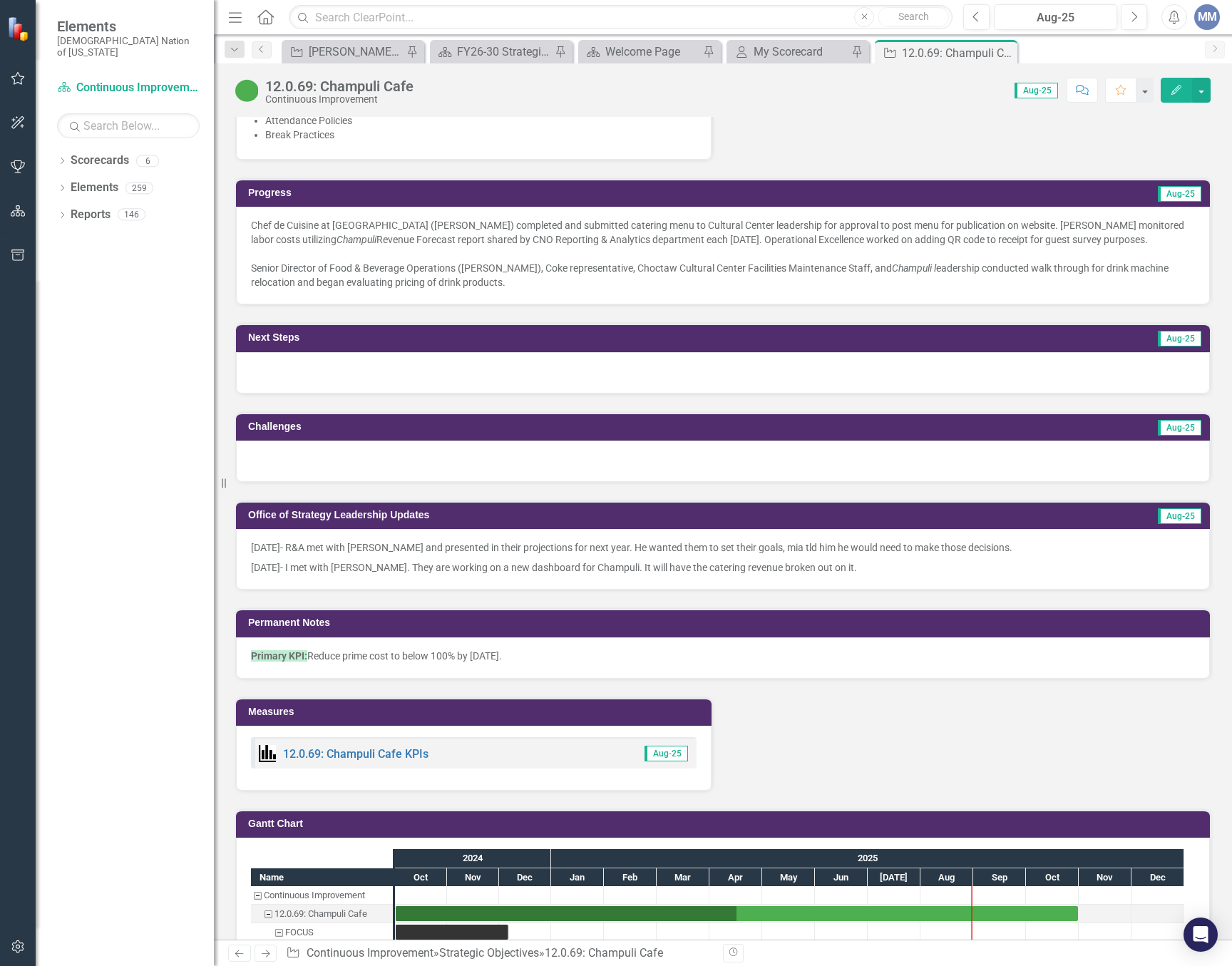
click at [447, 263] on div "Senior Director of Food & Beverage Operations ([PERSON_NAME]), Coke representat…" at bounding box center [723, 275] width 944 height 29
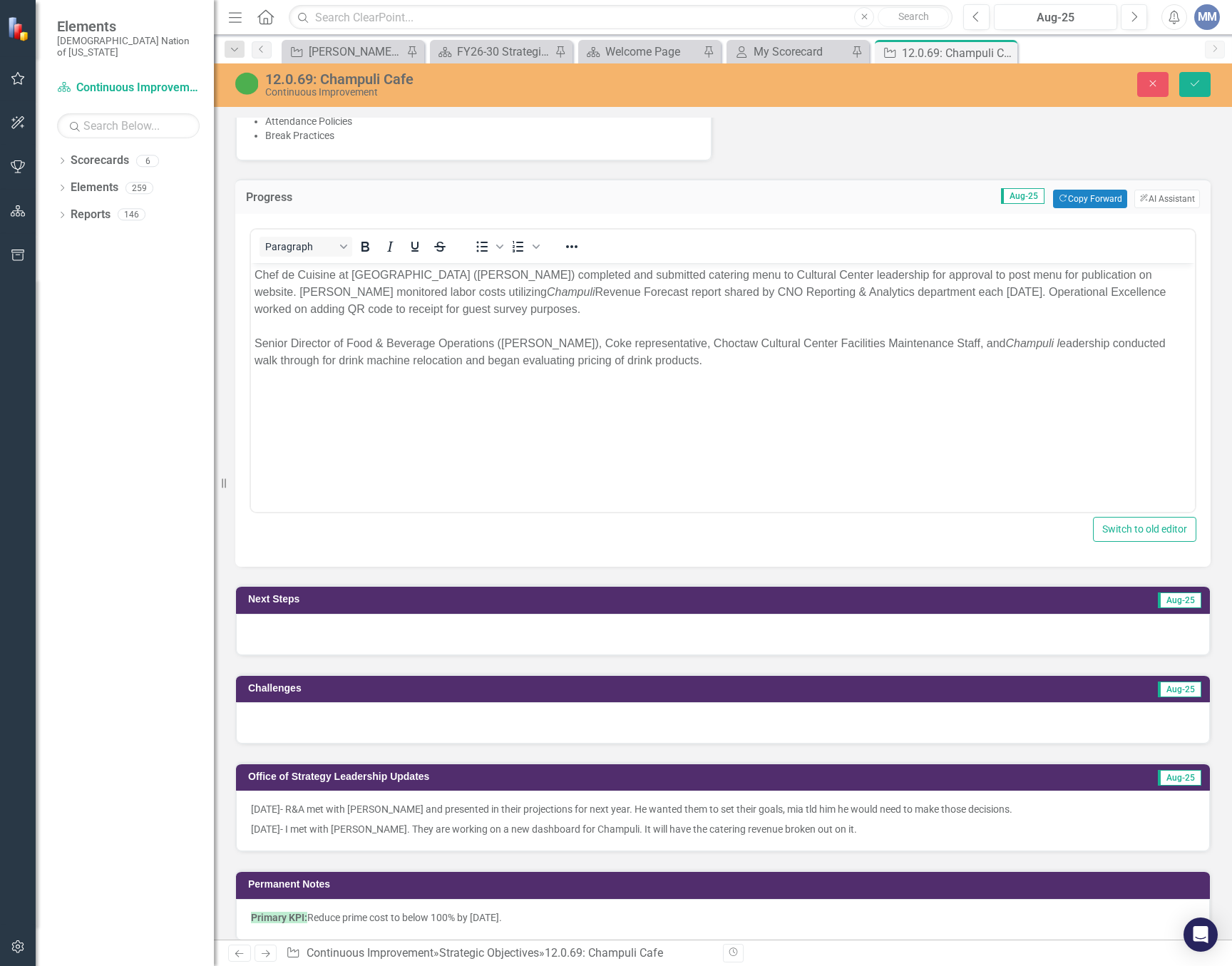
scroll to position [0, 0]
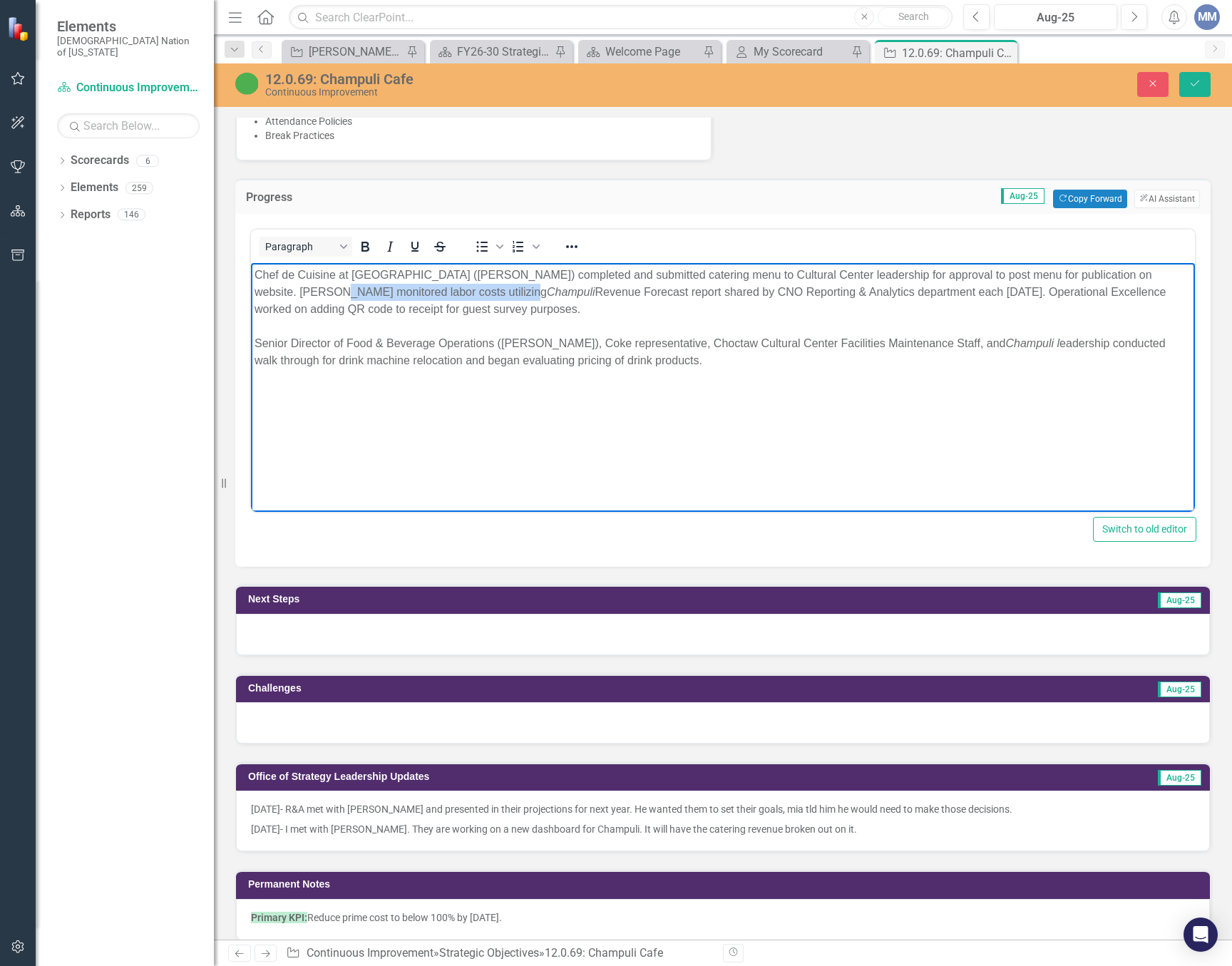
drag, startPoint x: 484, startPoint y: 291, endPoint x: 300, endPoint y: 288, distance: 184.0
click at [300, 288] on div "Chef de Cuisine at [GEOGRAPHIC_DATA] ([PERSON_NAME]) completed and submitted ca…" at bounding box center [723, 292] width 937 height 51
click at [390, 610] on td "Next Steps" at bounding box center [503, 600] width 510 height 22
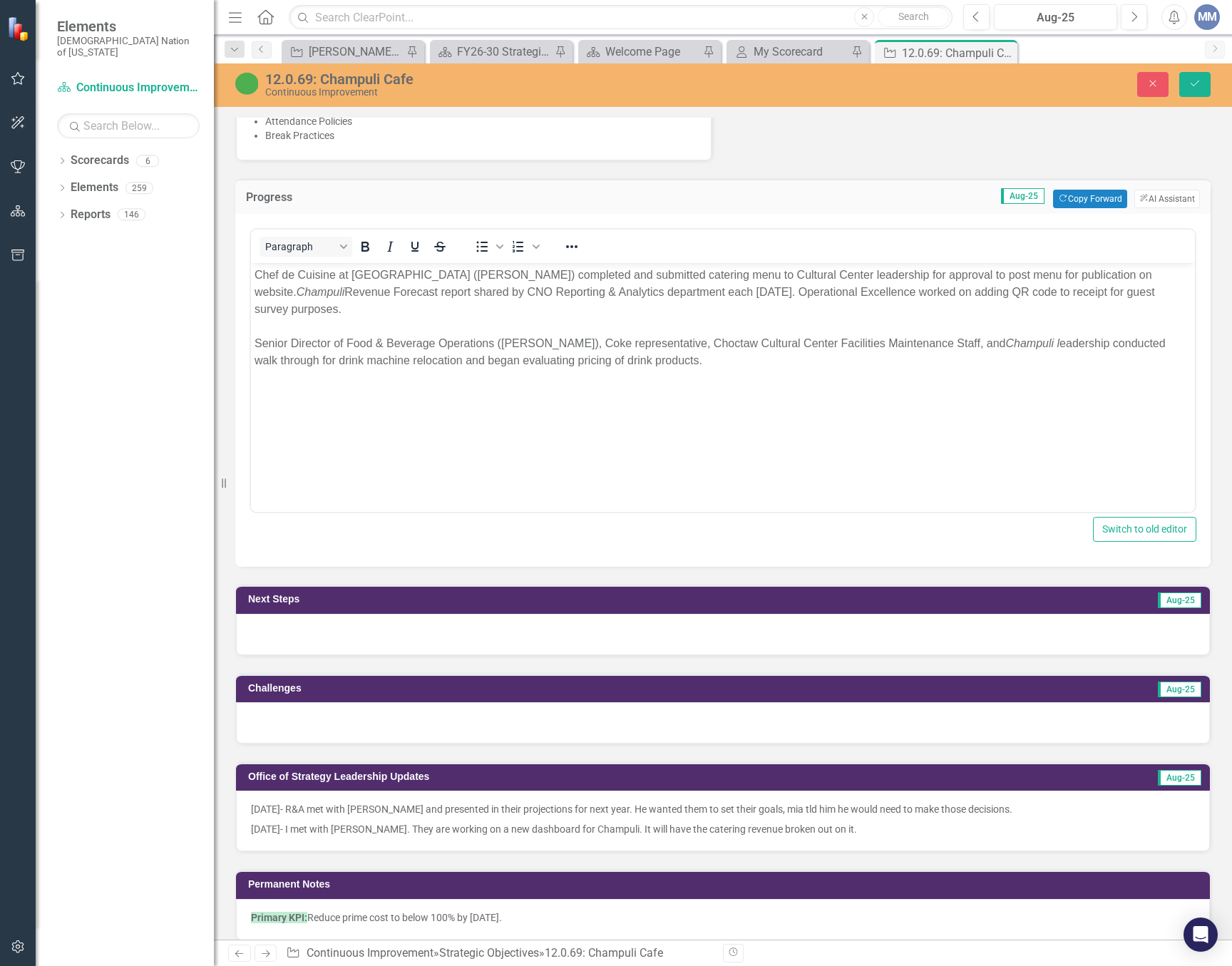
click at [373, 628] on div at bounding box center [722, 634] width 974 height 41
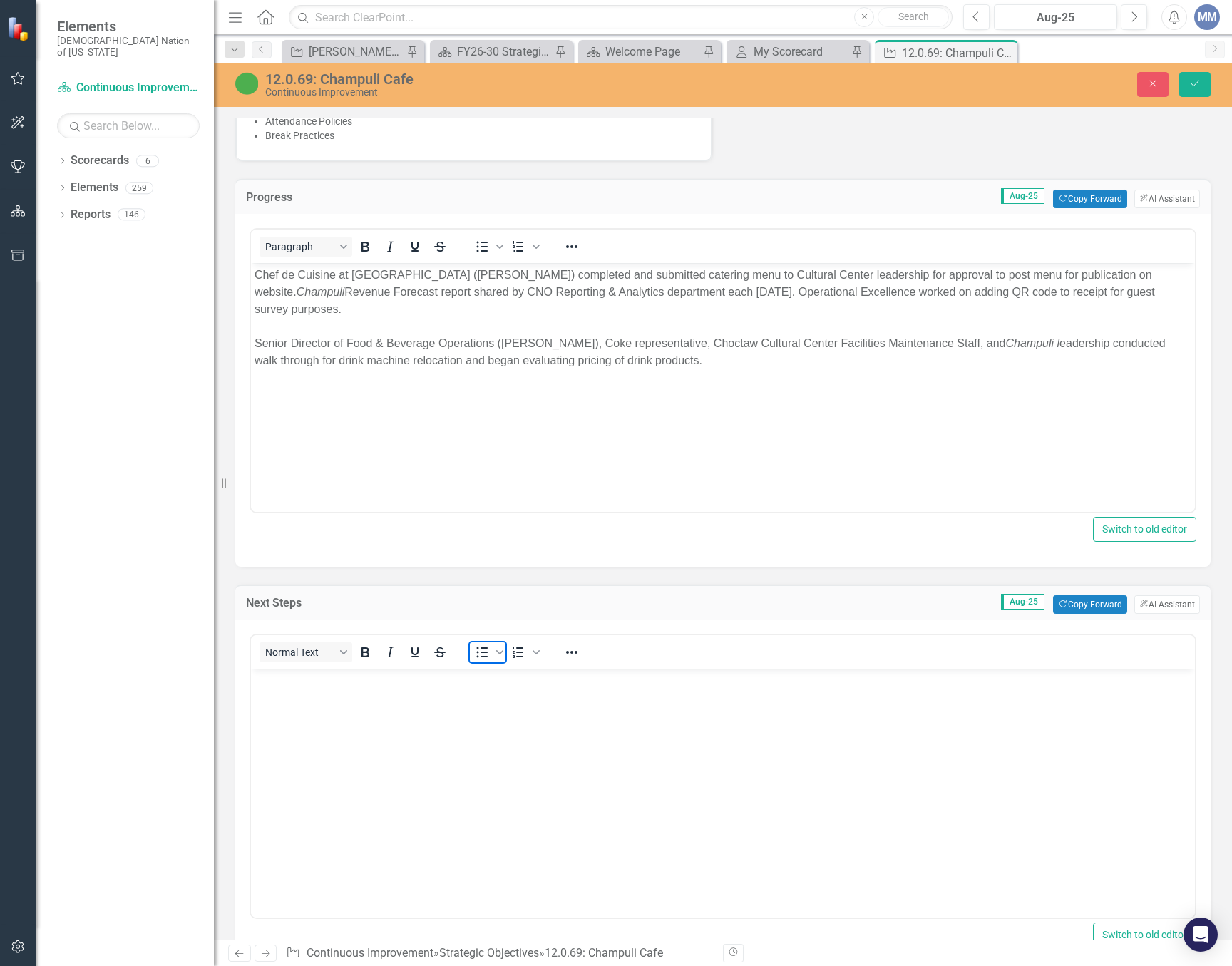
click at [485, 656] on icon "Bullet list" at bounding box center [483, 653] width 11 height 10
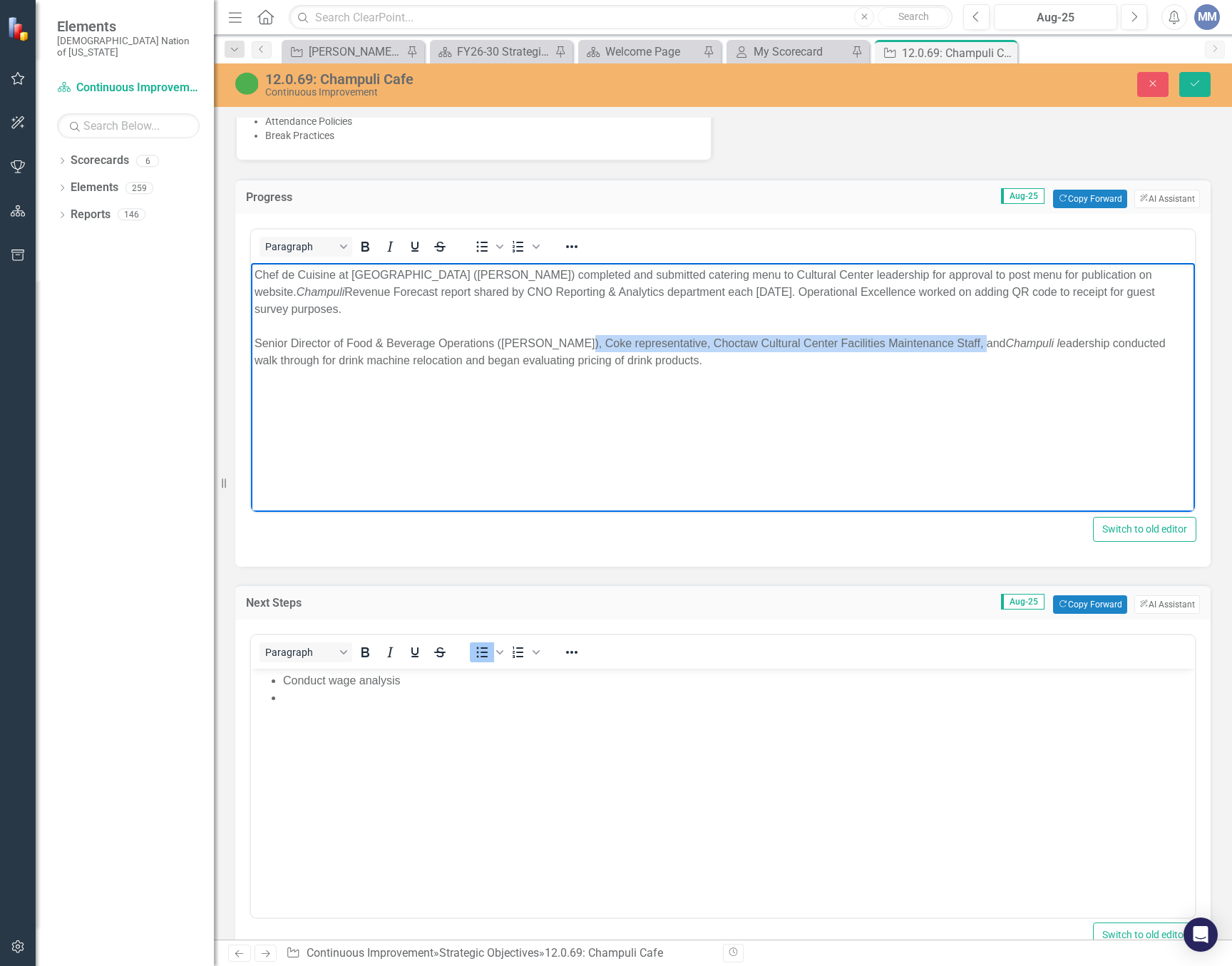
drag, startPoint x: 964, startPoint y: 343, endPoint x: 565, endPoint y: 345, distance: 399.0
click at [565, 345] on div "Senior Director of Food & Beverage Operations ([PERSON_NAME]), Coke representat…" at bounding box center [723, 352] width 937 height 34
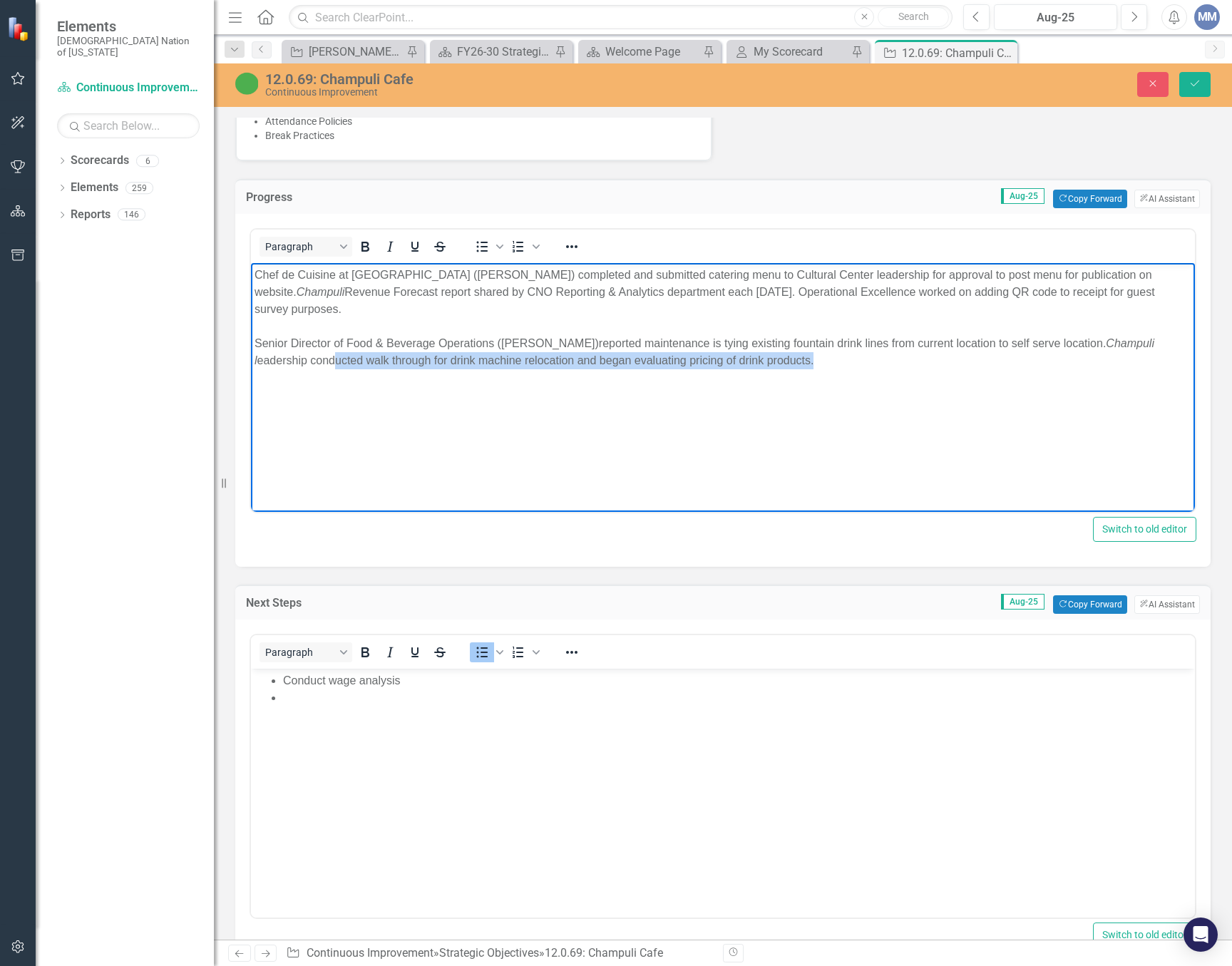
click at [282, 373] on body "Chef de Cuisine at Choctaw Cultural Center (Tanya Nicholas) completed and submi…" at bounding box center [723, 369] width 944 height 214
click at [352, 358] on div "Senior Director of Food & Beverage Operations (David Dell)reported maintenance …" at bounding box center [723, 352] width 937 height 34
click at [259, 353] on div "Senior Director of Food & Beverage Operations (David Dell)reported maintenance …" at bounding box center [723, 352] width 937 height 34
click at [393, 245] on icon "Italic" at bounding box center [390, 247] width 17 height 17
click at [257, 353] on em "Champuli l" at bounding box center [704, 351] width 900 height 29
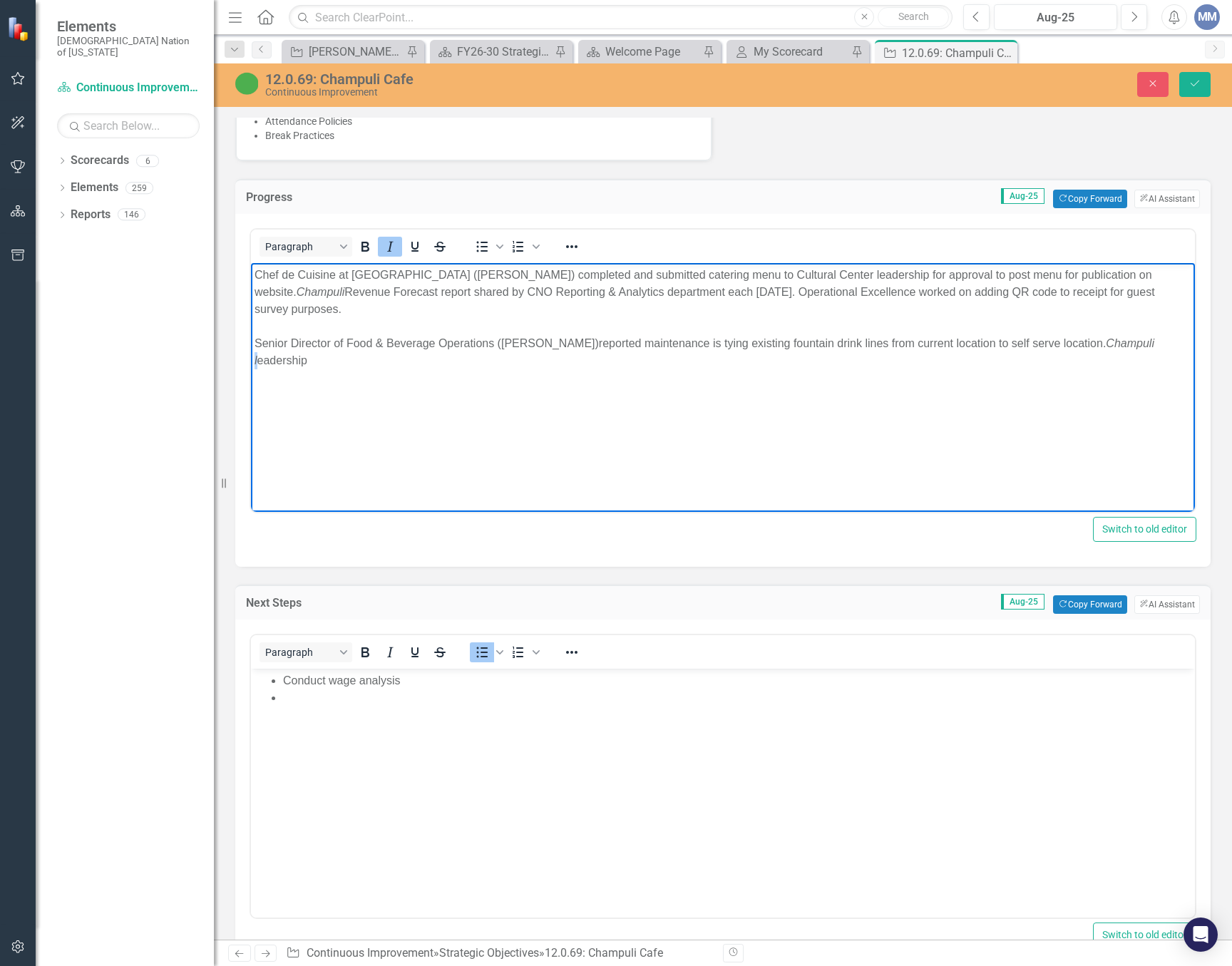
click at [400, 248] on button "Italic" at bounding box center [390, 246] width 24 height 20
click at [337, 353] on div "Senior Director of Food & Beverage Operations (David Dell)reported maintenance …" at bounding box center [723, 352] width 937 height 34
click at [257, 360] on div "Senior Director of Food & Beverage Operations (David Dell)reported maintenance …" at bounding box center [723, 352] width 937 height 34
click at [337, 364] on div "Senior Director of Food & Beverage Operations (David Dell)reported maintenance …" at bounding box center [723, 352] width 937 height 34
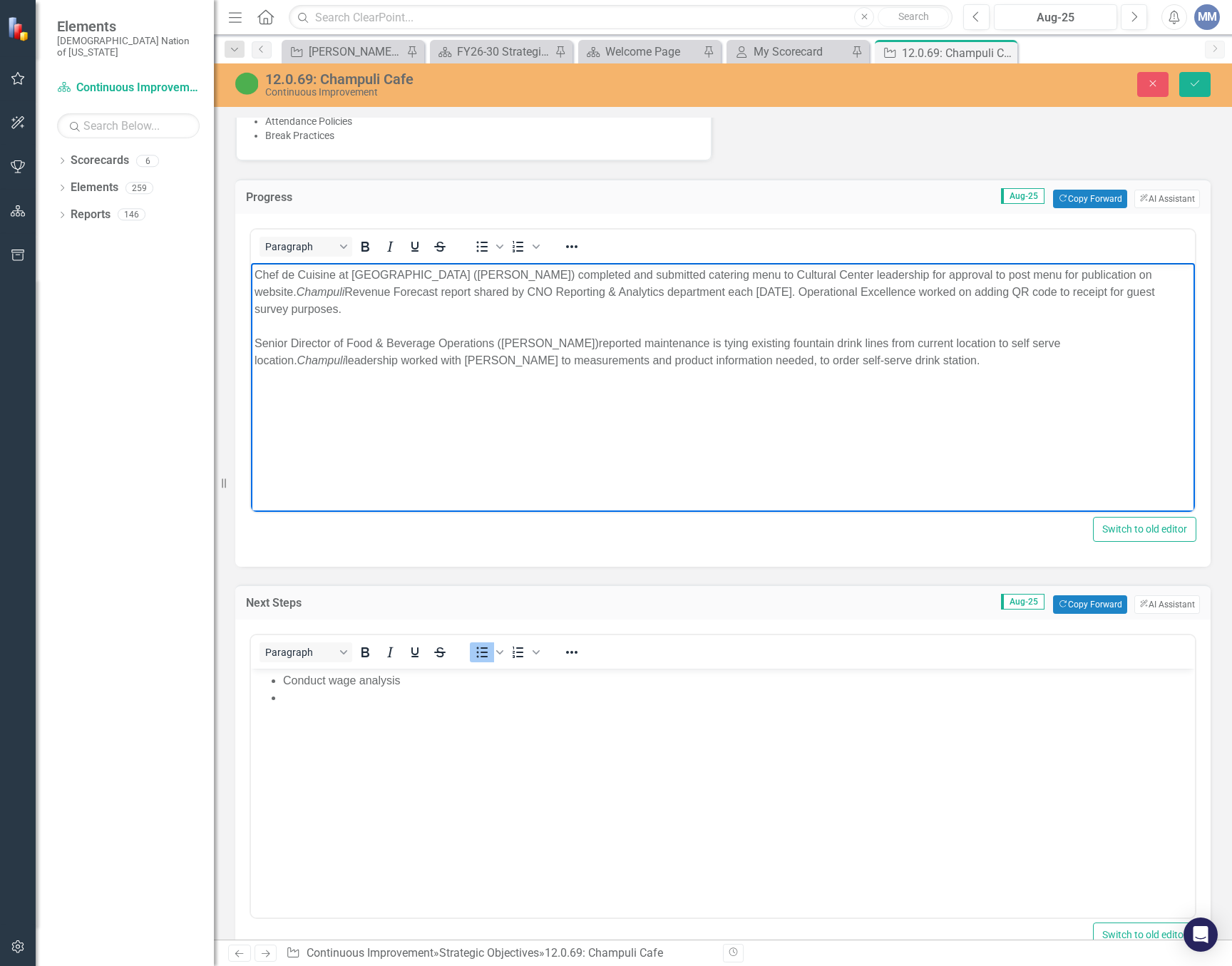
drag, startPoint x: 292, startPoint y: 291, endPoint x: 668, endPoint y: 504, distance: 432.1
click at [251, 268] on body "Chef de Cuisine at Choctaw Cultural Center (Tanya Nicholas) completed and submi…" at bounding box center [723, 369] width 944 height 214
click at [564, 245] on icon "Reveal or hide additional toolbar items" at bounding box center [572, 247] width 17 height 17
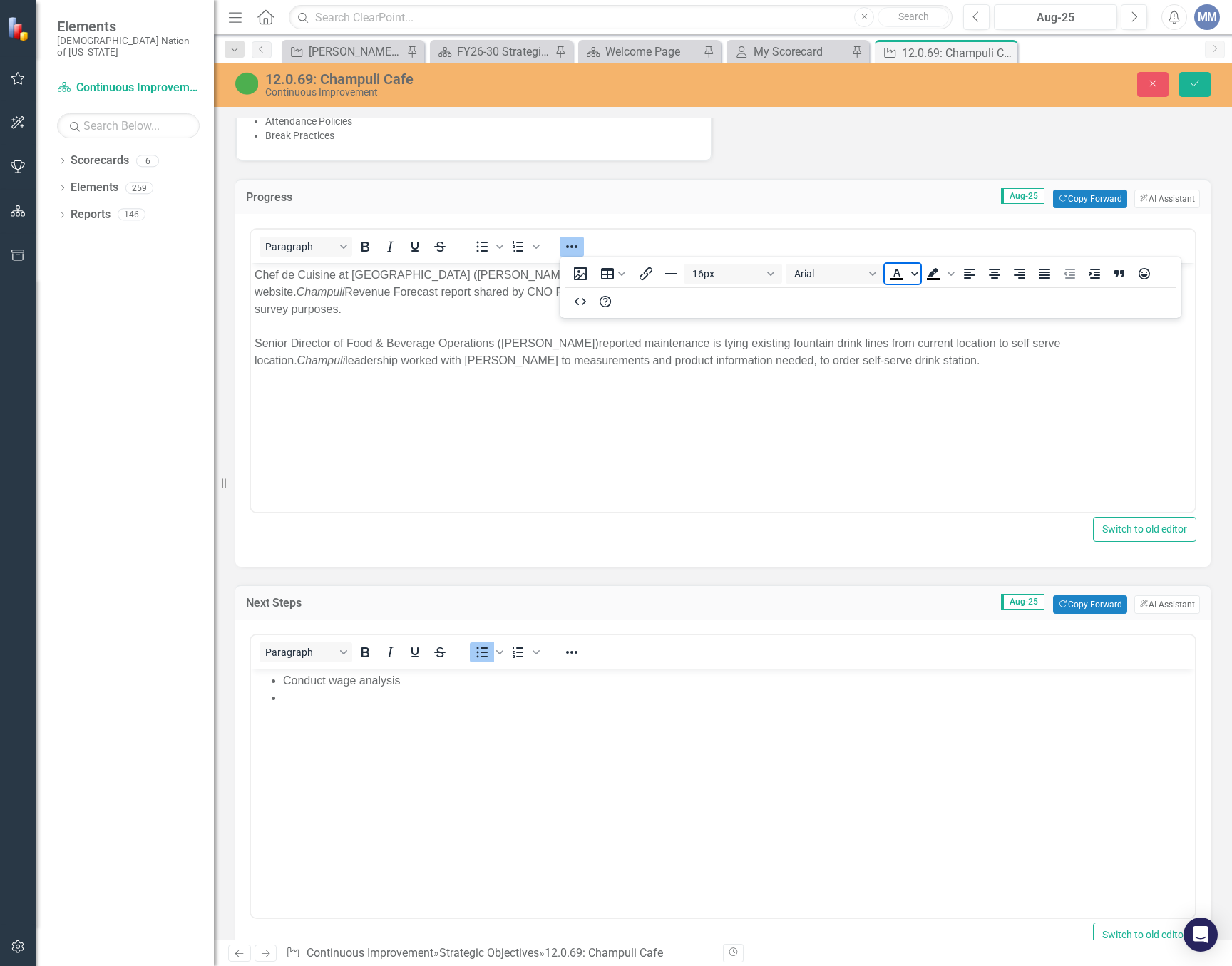
click at [909, 270] on span "Text color Black" at bounding box center [914, 273] width 11 height 20
click at [921, 305] on div at bounding box center [939, 295] width 107 height 22
click at [886, 445] on body "Chef de Cuisine at Choctaw Cultural Center (Tanya Nicholas) completed and submi…" at bounding box center [723, 369] width 944 height 214
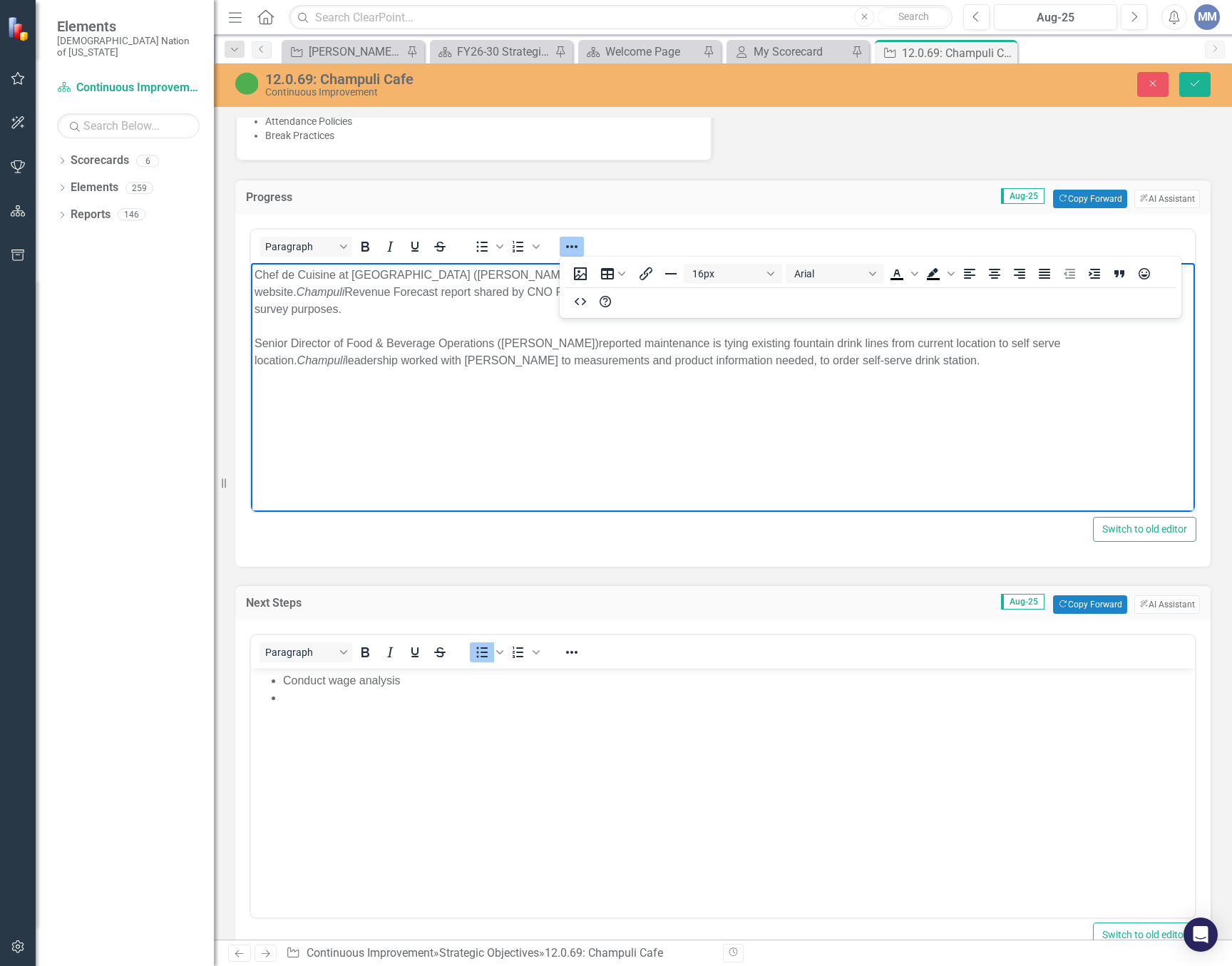
click at [429, 302] on div "Chef de Cuisine at Choctaw Cultural Center (Tanya Nicholas) completed and submi…" at bounding box center [723, 292] width 937 height 51
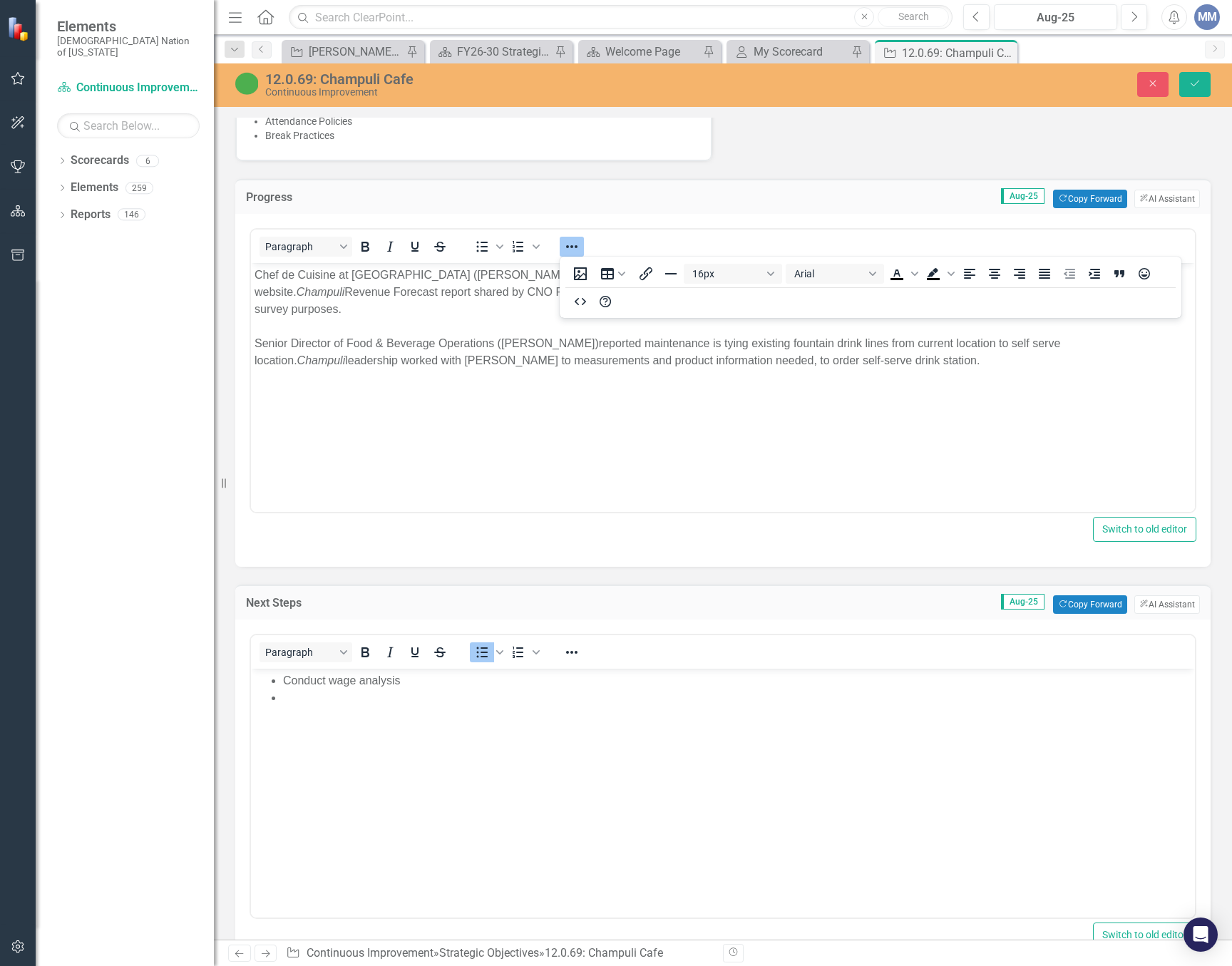
click at [486, 527] on div "Switch to old editor" at bounding box center [722, 529] width 947 height 25
click at [890, 271] on icon "Text color Black" at bounding box center [897, 274] width 17 height 17
click at [898, 276] on icon "Text color Black" at bounding box center [897, 274] width 17 height 17
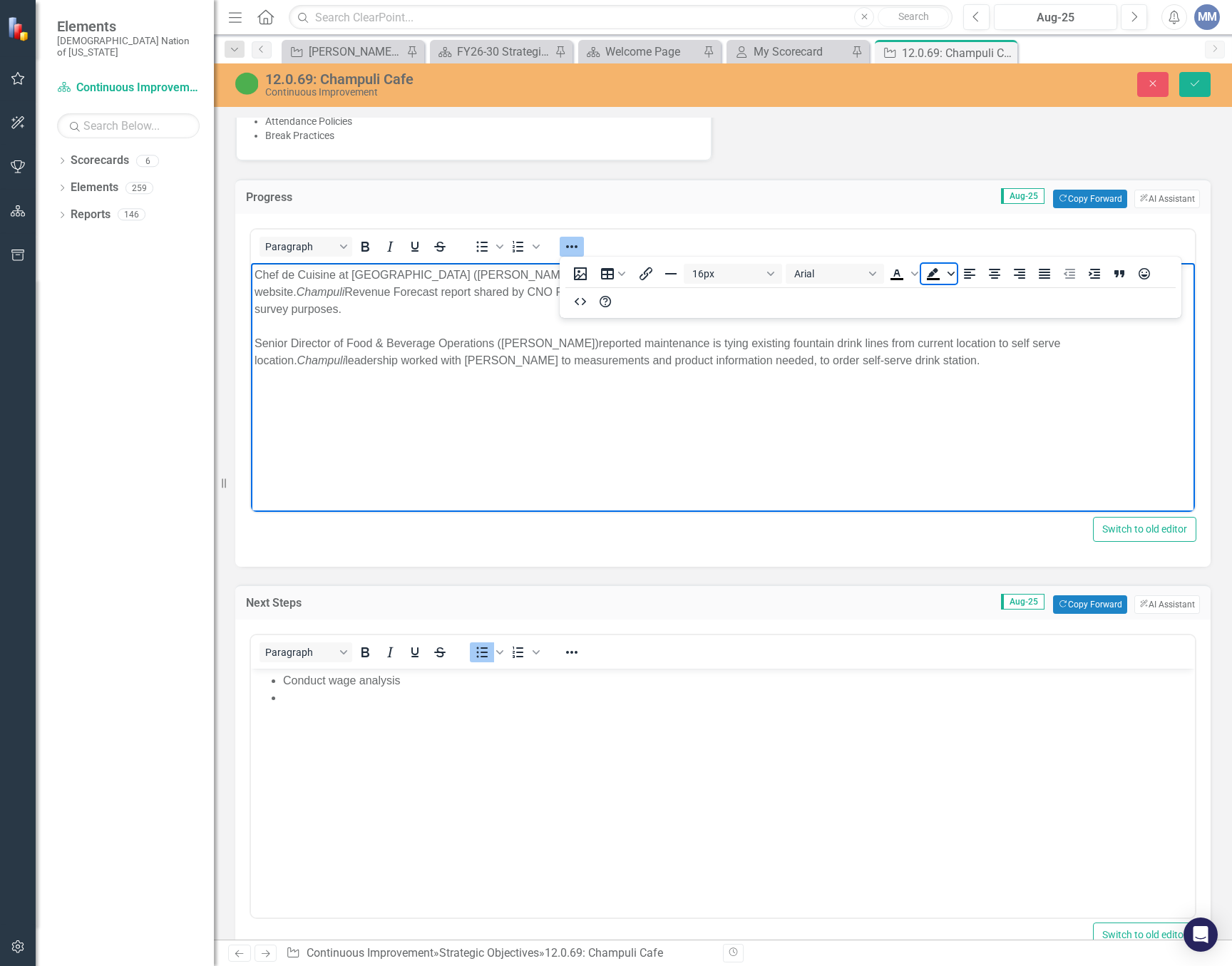
click at [951, 276] on icon "Background color Black" at bounding box center [951, 273] width 7 height 4
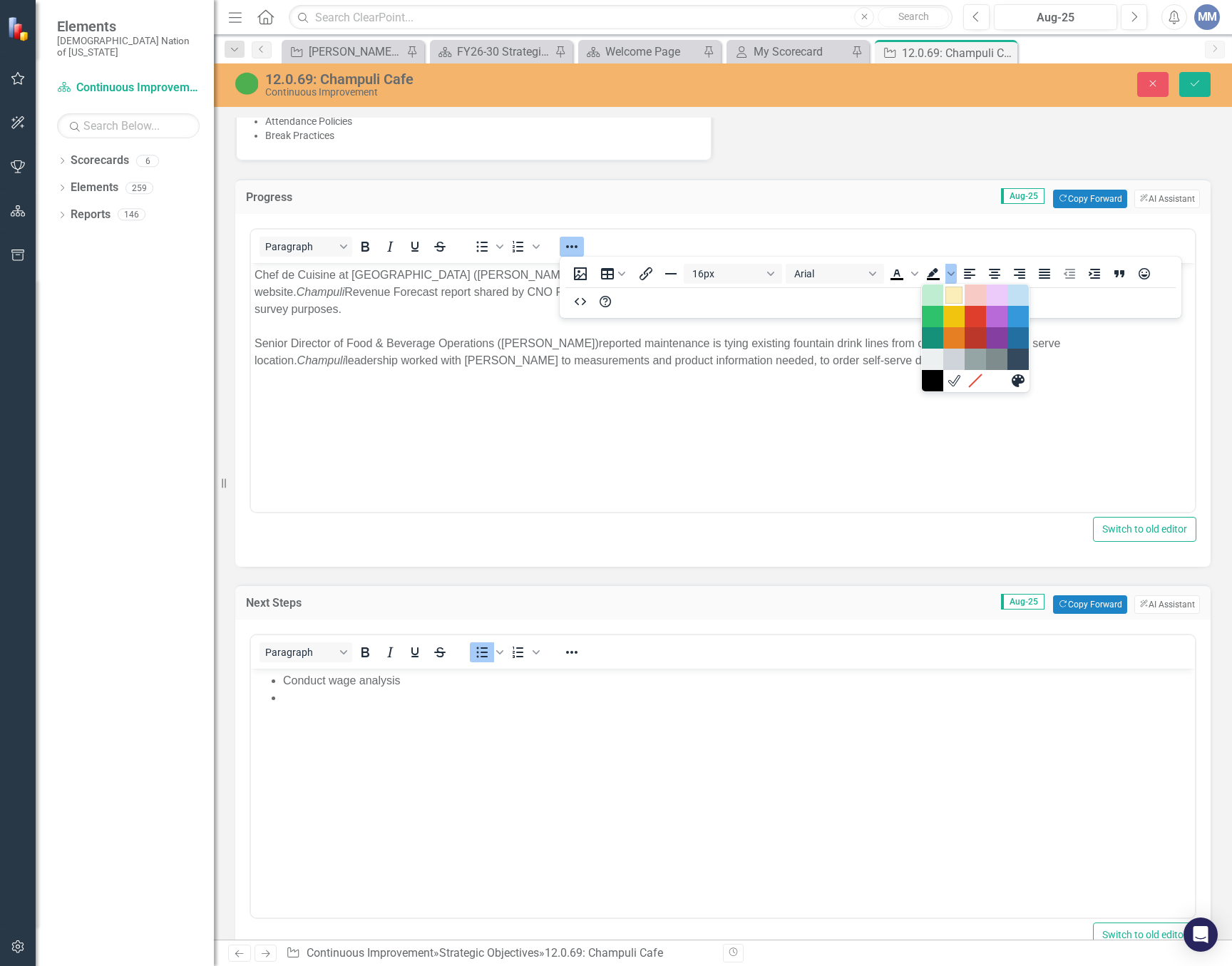
click at [953, 293] on div "Light Yellow" at bounding box center [954, 295] width 17 height 17
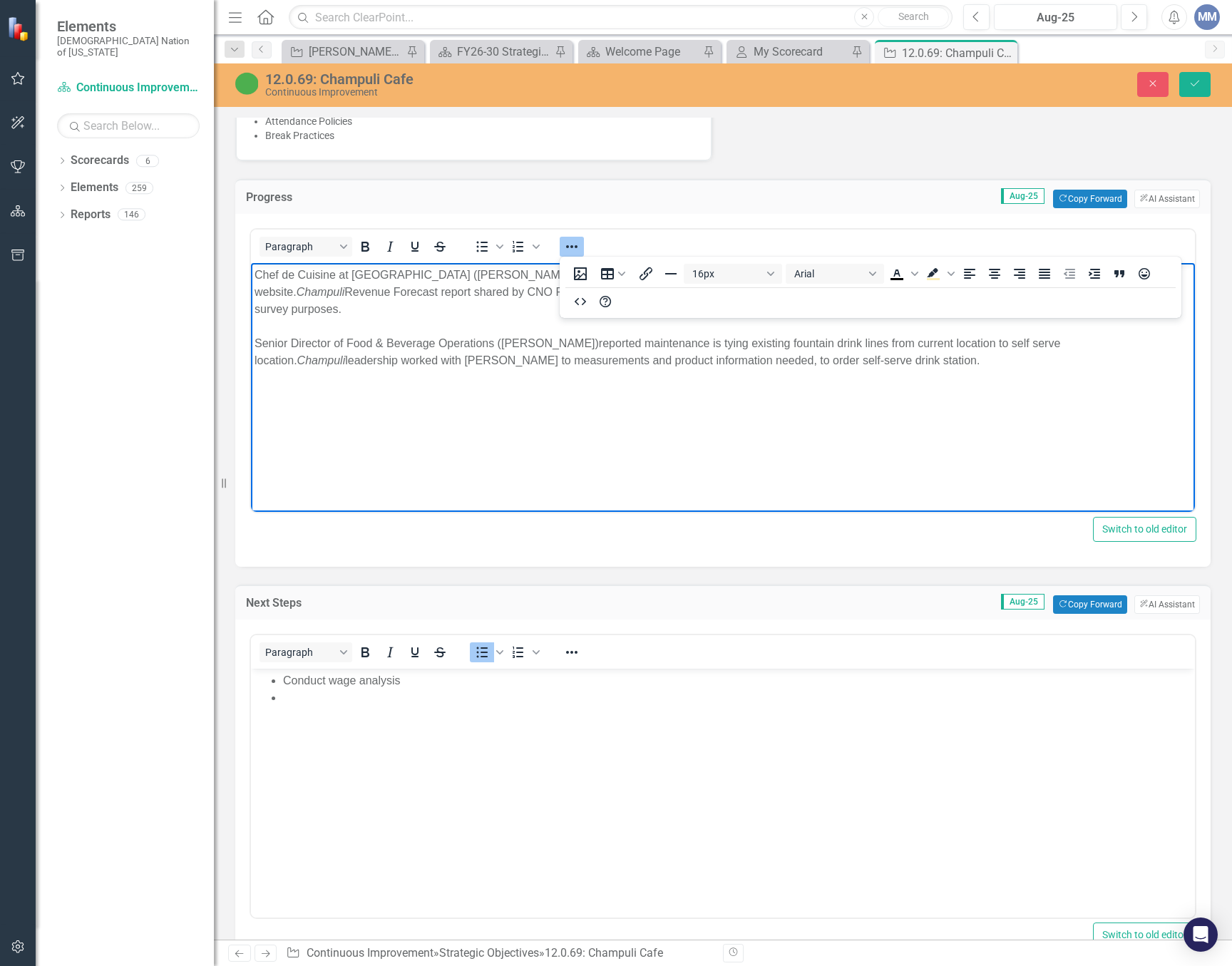
click at [802, 388] on body "Chef de Cuisine at Choctaw Cultural Center (Tanya Nicholas) completed and submi…" at bounding box center [723, 369] width 944 height 214
click at [579, 245] on icon "Reveal or hide additional toolbar items" at bounding box center [572, 247] width 17 height 17
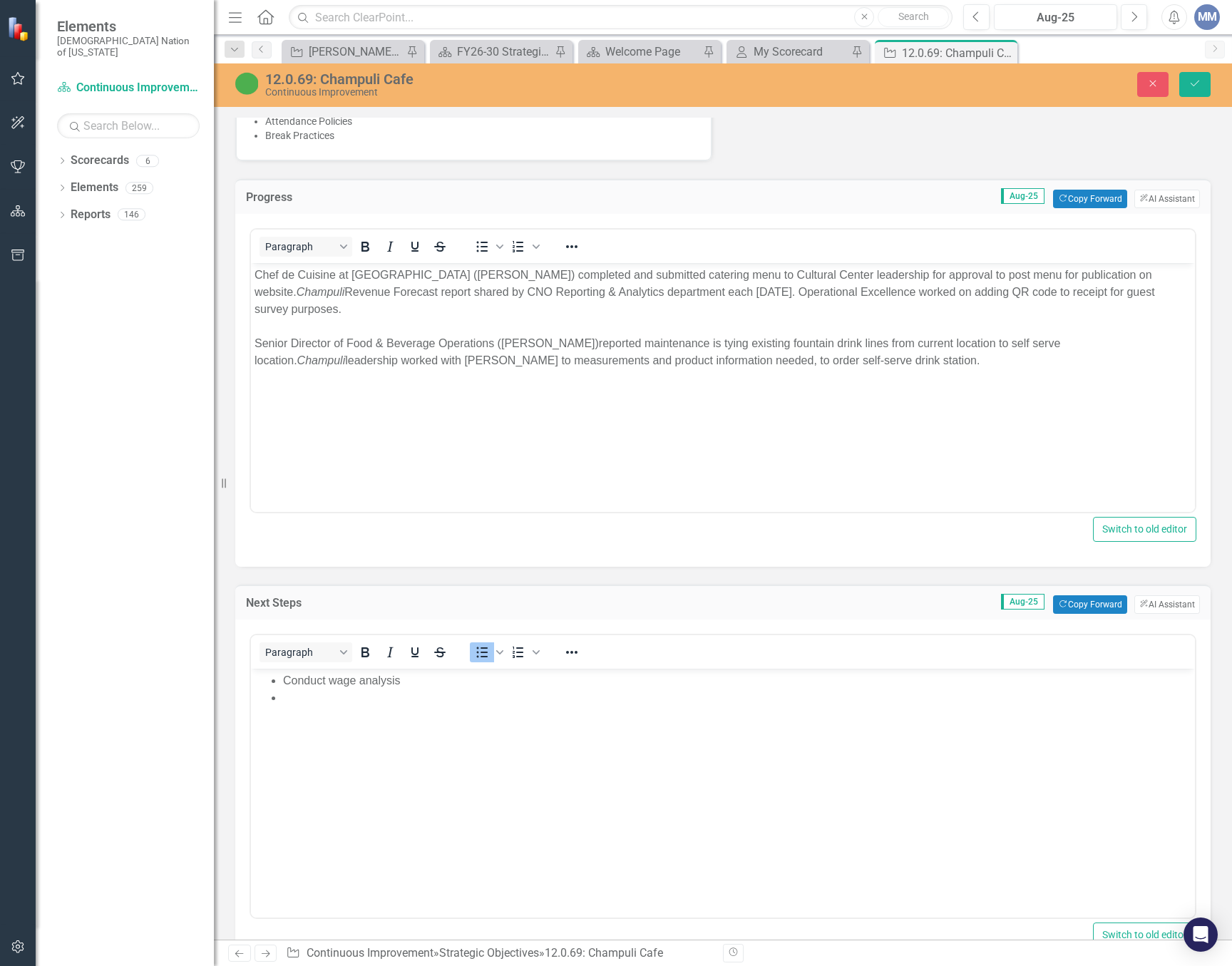
drag, startPoint x: 617, startPoint y: 401, endPoint x: 603, endPoint y: 377, distance: 27.8
click at [617, 401] on body "Chef de Cuisine at Choctaw Cultural Center (Tanya Nicholas) completed and submi…" at bounding box center [723, 369] width 944 height 214
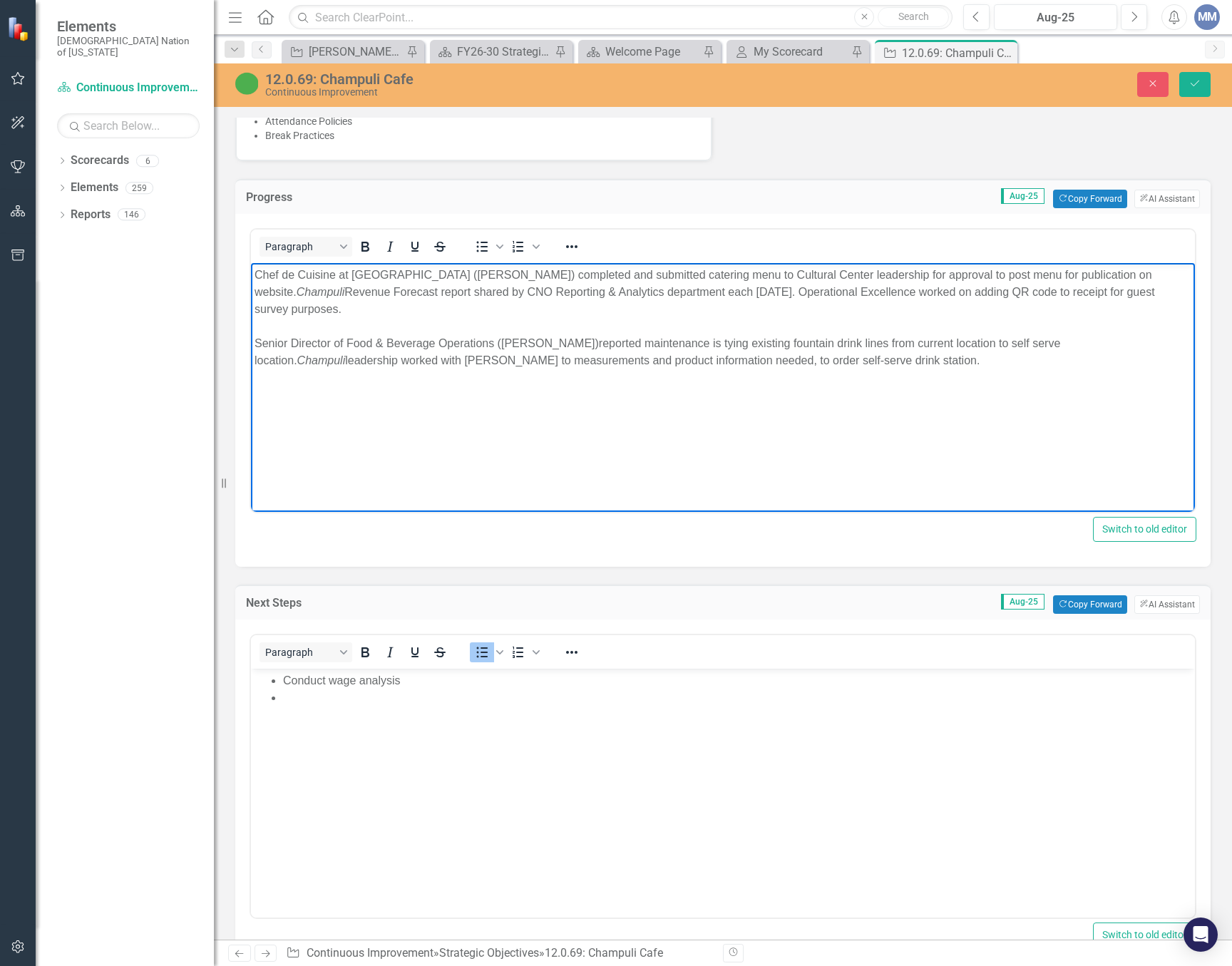
drag, startPoint x: 291, startPoint y: 289, endPoint x: 491, endPoint y: 540, distance: 320.9
click at [251, 277] on html "Chef de Cuisine at Choctaw Cultural Center (Tanya Nicholas) completed and submi…" at bounding box center [723, 369] width 944 height 214
click at [573, 251] on icon "Reveal or hide additional toolbar items" at bounding box center [572, 247] width 17 height 17
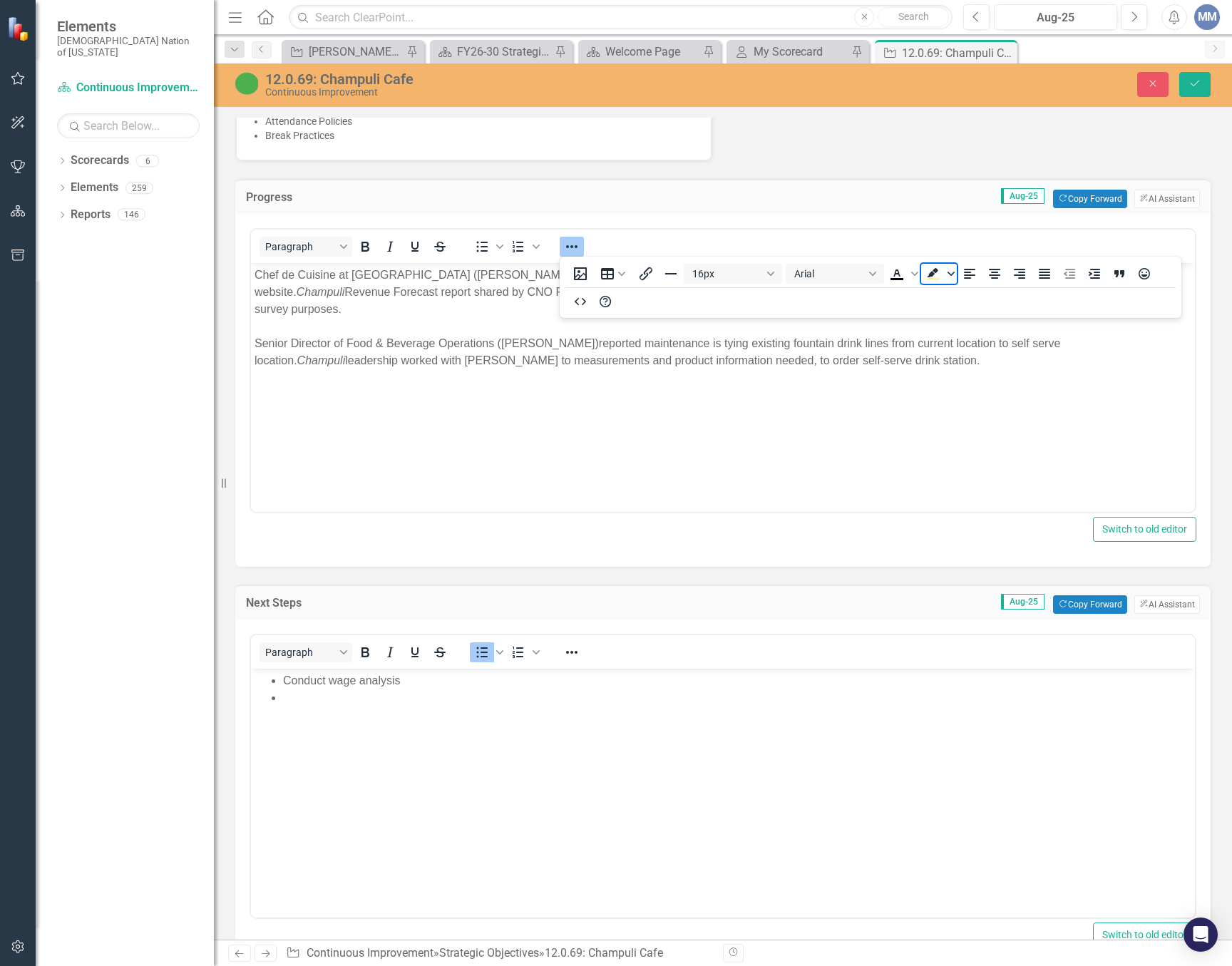
click at [951, 275] on icon "Background color Light Yellow" at bounding box center [951, 273] width 7 height 4
click at [953, 314] on div "Yellow" at bounding box center [954, 317] width 17 height 17
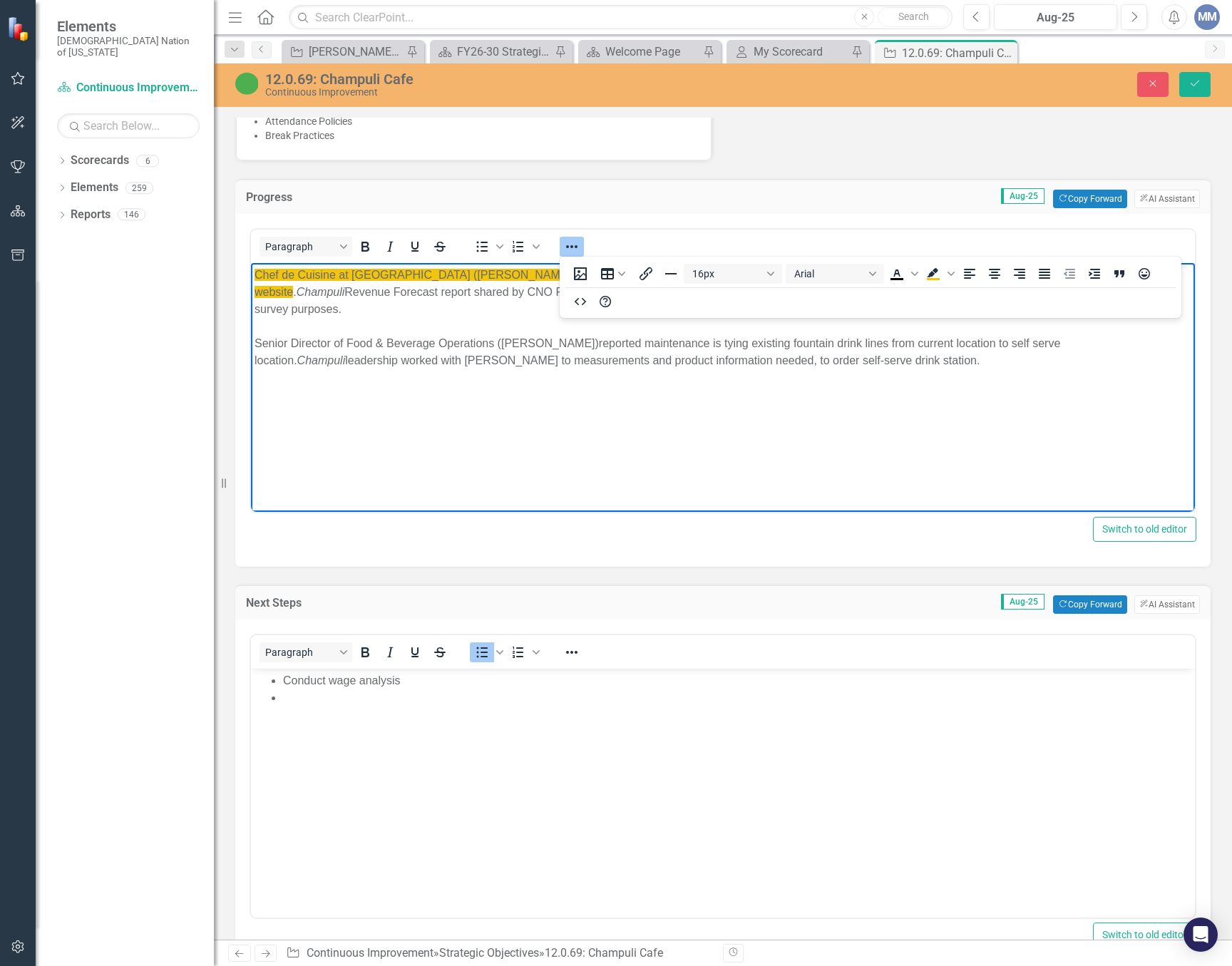
click at [783, 380] on body "Chef de Cuisine at Choctaw Cultural Center (Tanya Nicholas) completed and submi…" at bounding box center [723, 369] width 944 height 214
click at [394, 312] on div "Chef de Cuisine at Choctaw Cultural Center (Tanya Nicholas) completed and submi…" at bounding box center [723, 292] width 937 height 51
click at [574, 252] on icon "Reveal or hide additional toolbar items" at bounding box center [572, 247] width 17 height 17
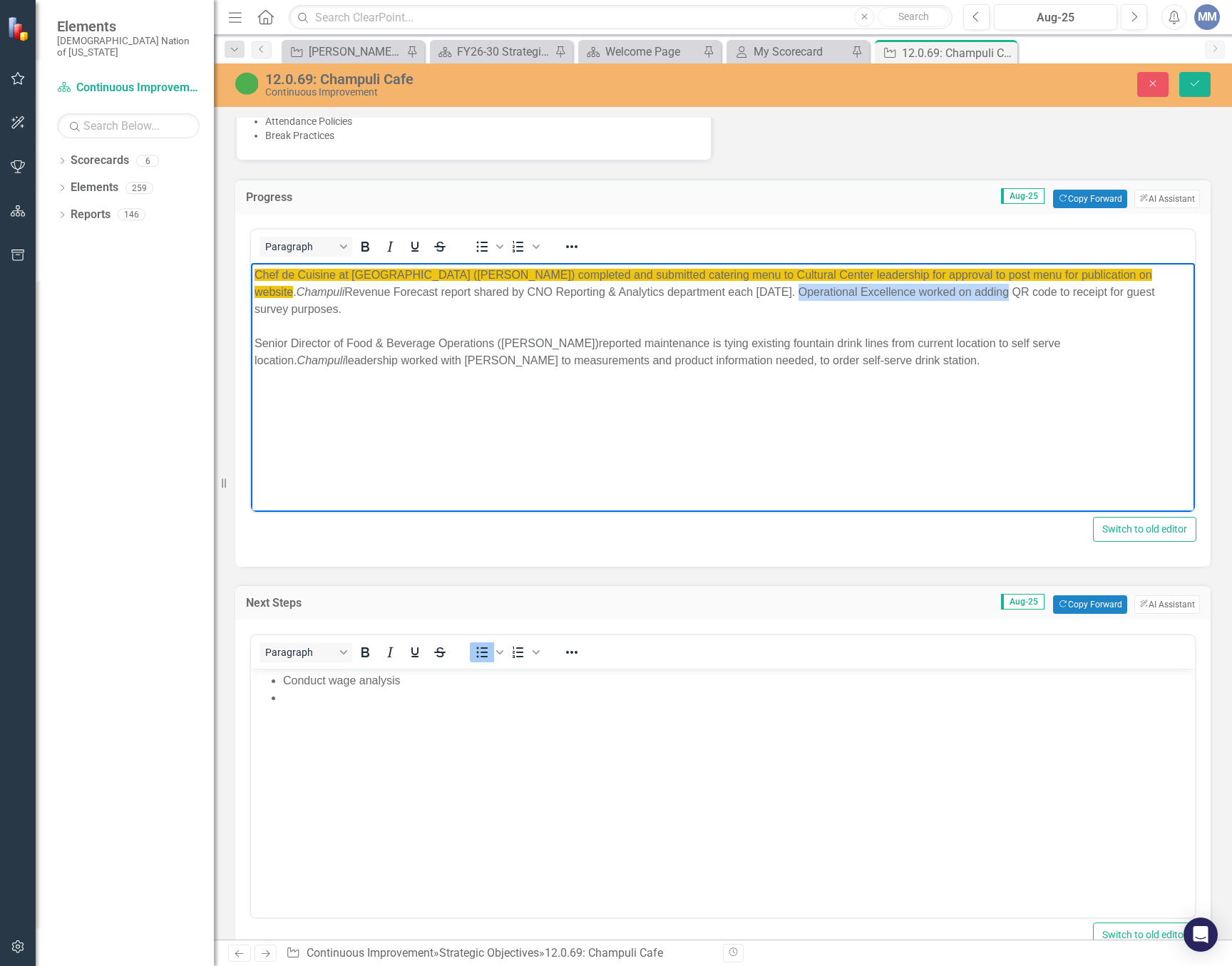
drag, startPoint x: 1018, startPoint y: 289, endPoint x: 809, endPoint y: 298, distance: 209.2
click at [809, 298] on div "Chef de Cuisine at Choctaw Cultural Center (Tanya Nicholas) completed and submi…" at bounding box center [723, 292] width 937 height 51
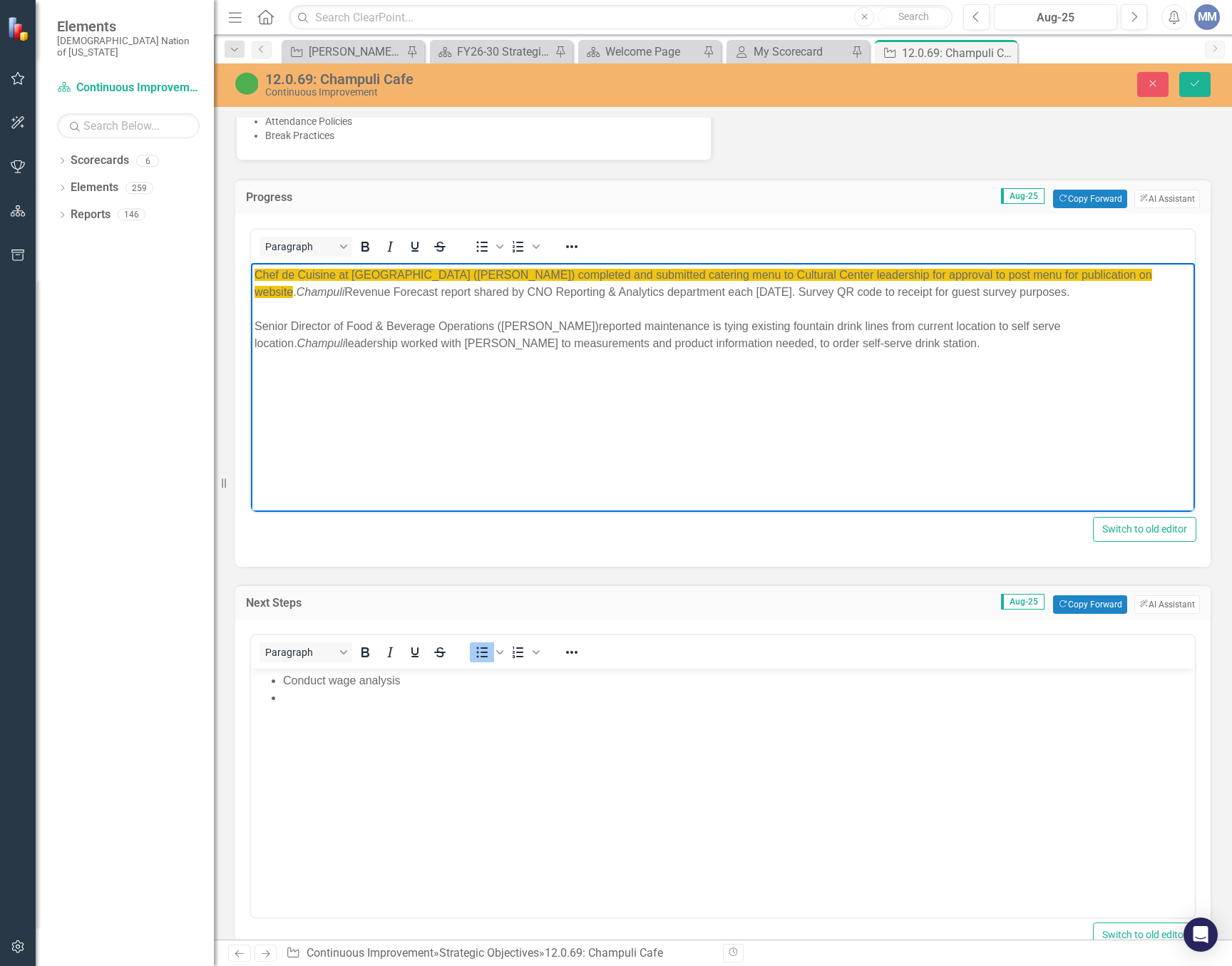
click at [902, 288] on div "Chef de Cuisine at Choctaw Cultural Center (Tanya Nicholas) completed and submi…" at bounding box center [723, 284] width 937 height 34
click at [848, 295] on div "Chef de Cuisine at Choctaw Cultural Center (Tanya Nicholas) completed and submi…" at bounding box center [723, 284] width 937 height 34
click at [1205, 90] on button "Save" at bounding box center [1194, 85] width 31 height 25
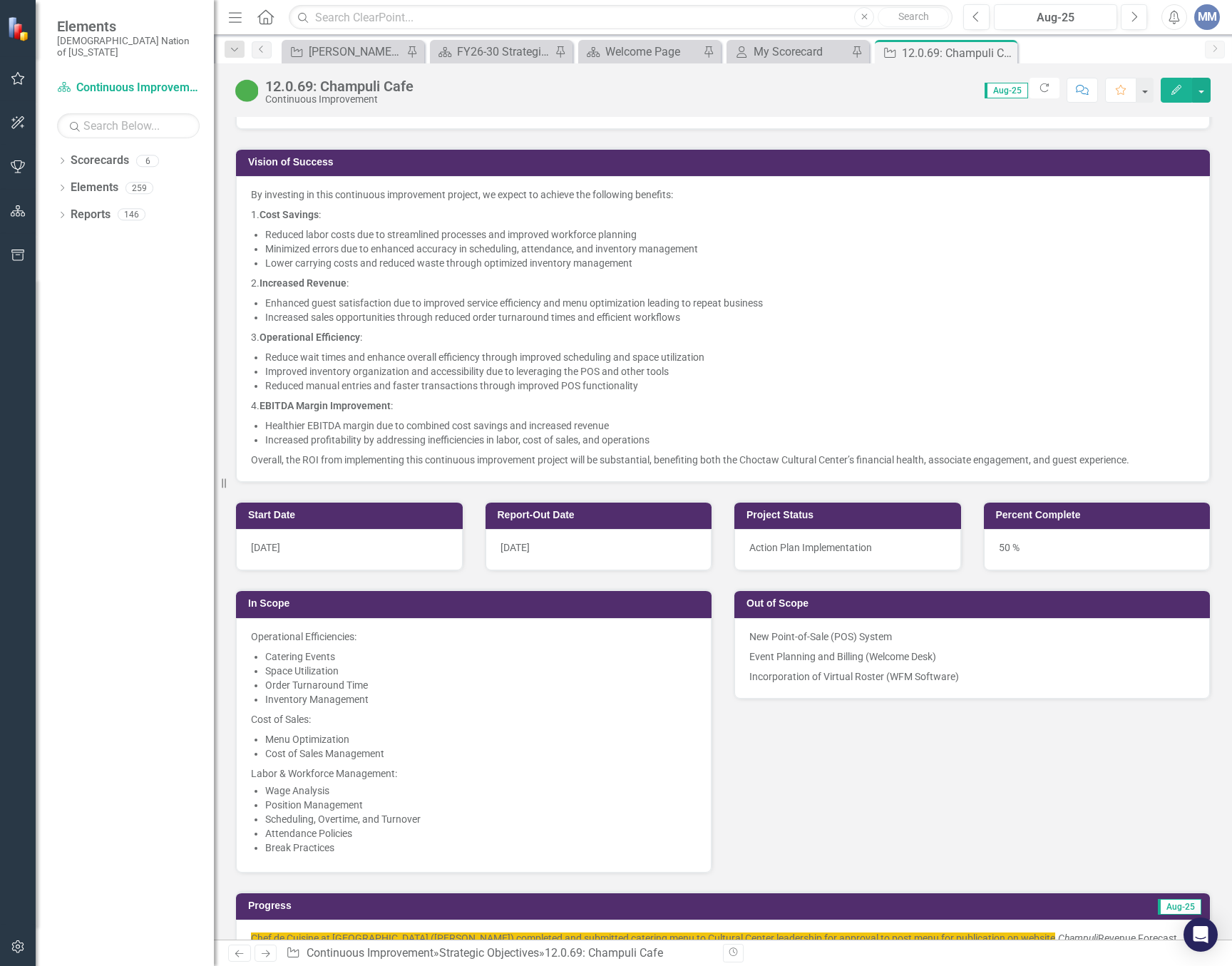
scroll to position [784, 0]
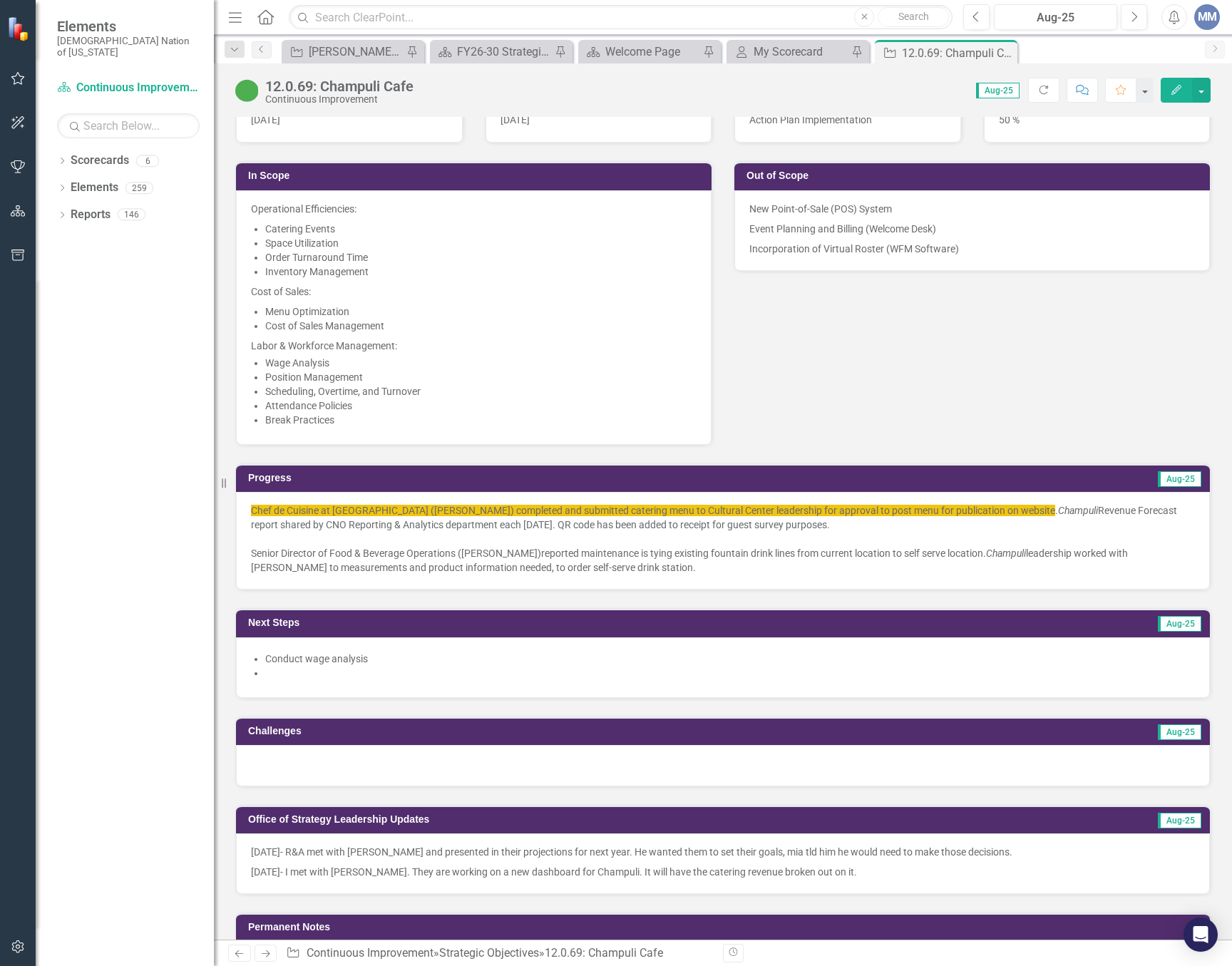
scroll to position [1070, 0]
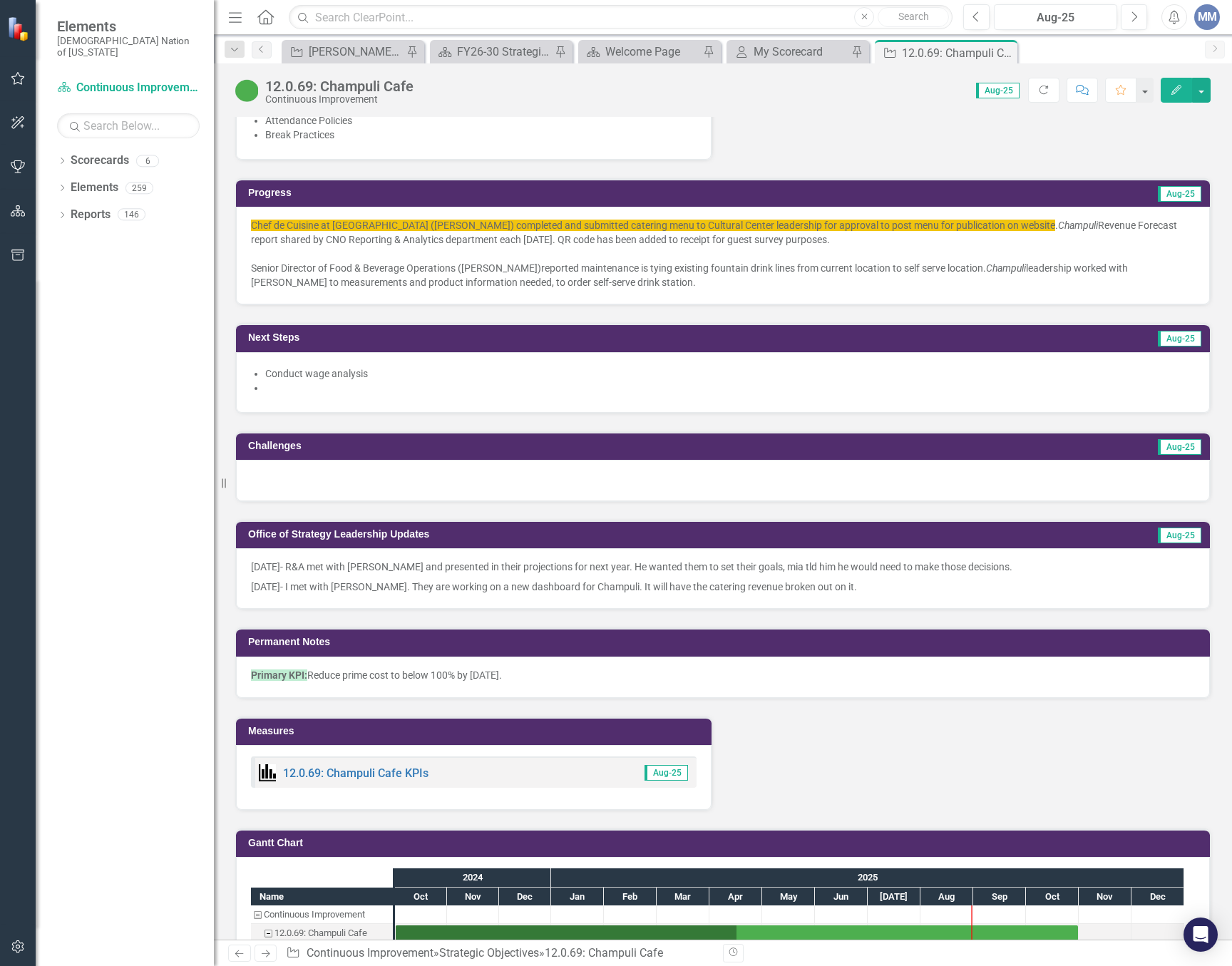
click at [640, 288] on div "Senior Director of Food & Beverage Operations ([PERSON_NAME])reported maintenan…" at bounding box center [723, 275] width 944 height 29
click at [640, 288] on div "Senior Director of Food & Beverage Operations (David Dell)reported maintenance …" at bounding box center [723, 275] width 944 height 29
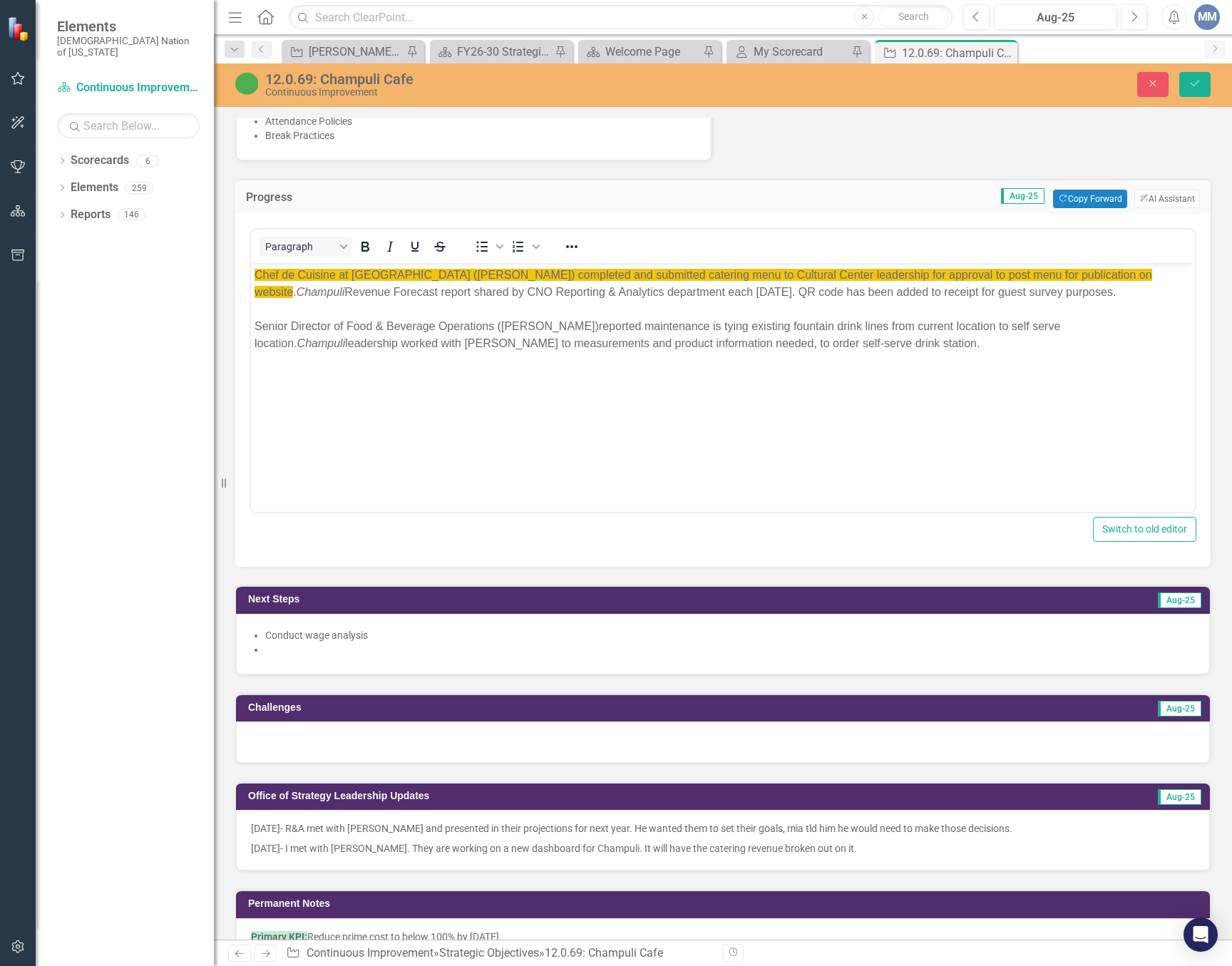
scroll to position [0, 0]
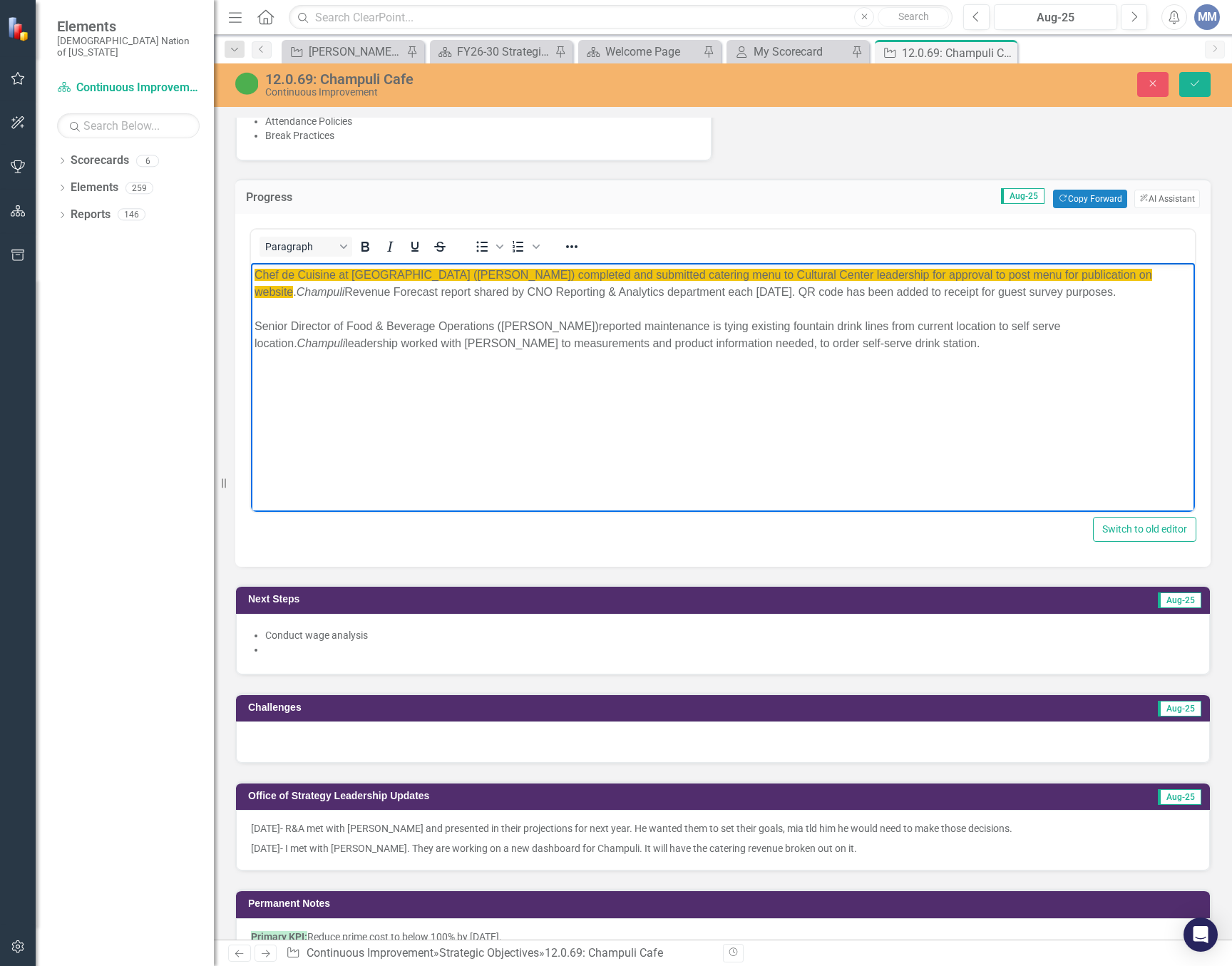
drag, startPoint x: 302, startPoint y: 291, endPoint x: 682, endPoint y: 524, distance: 445.7
click at [302, 291] on em "Champuli" at bounding box center [321, 292] width 49 height 12
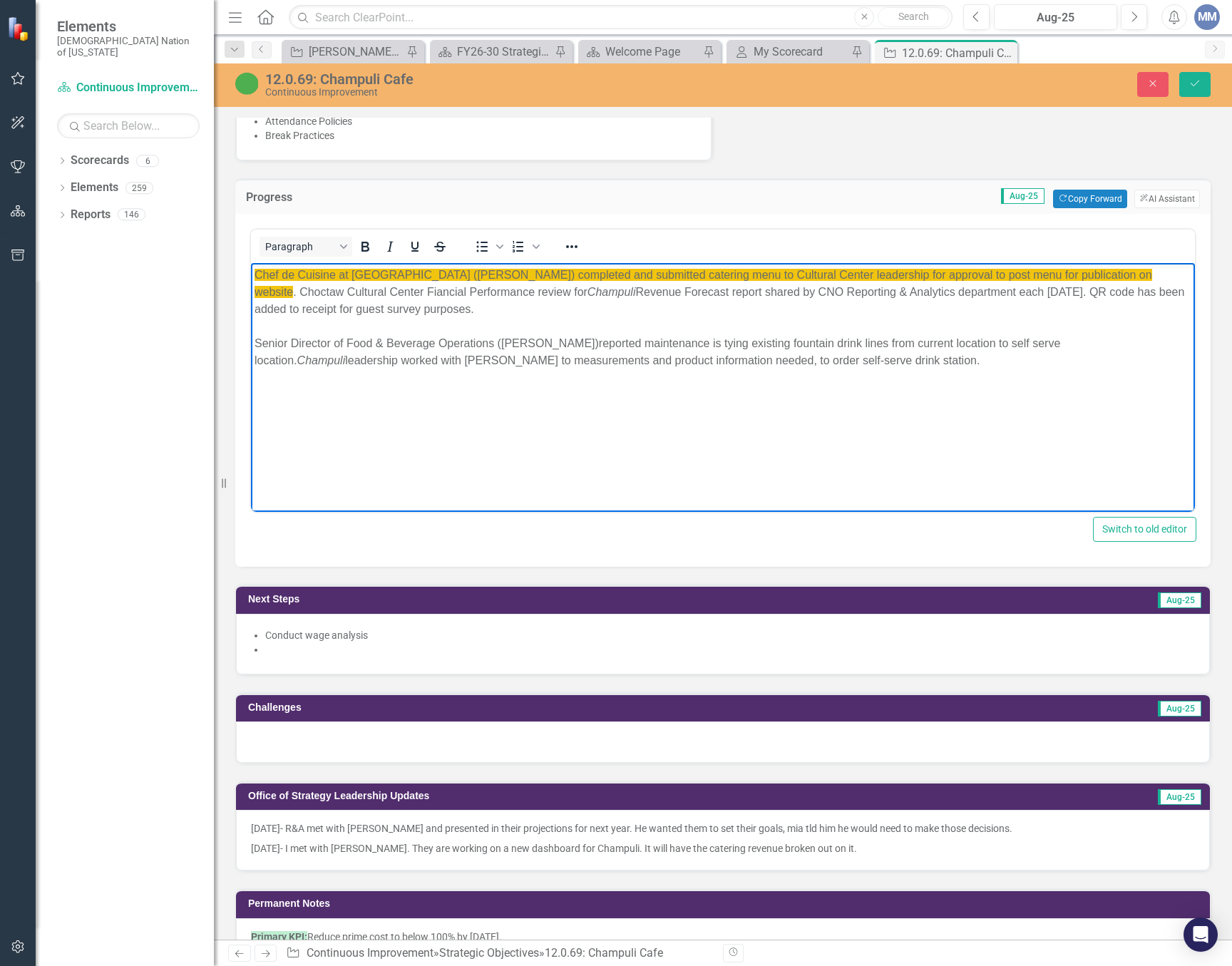
click at [451, 296] on div "Chef de Cuisine at Choctaw Cultural Center (Tanya Nicholas) completed and submi…" at bounding box center [723, 292] width 937 height 51
drag, startPoint x: 742, startPoint y: 291, endPoint x: 1034, endPoint y: 463, distance: 338.9
click at [742, 291] on div "Chef de Cuisine at Choctaw Cultural Center (Tanya Nicholas) completed and submi…" at bounding box center [723, 292] width 937 height 51
click at [1054, 291] on div "Chef de Cuisine at Choctaw Cultural Center (Tanya Nicholas) completed and submi…" at bounding box center [723, 292] width 937 height 51
click at [726, 289] on div "Chef de Cuisine at Choctaw Cultural Center (Tanya Nicholas) completed and submi…" at bounding box center [723, 292] width 937 height 51
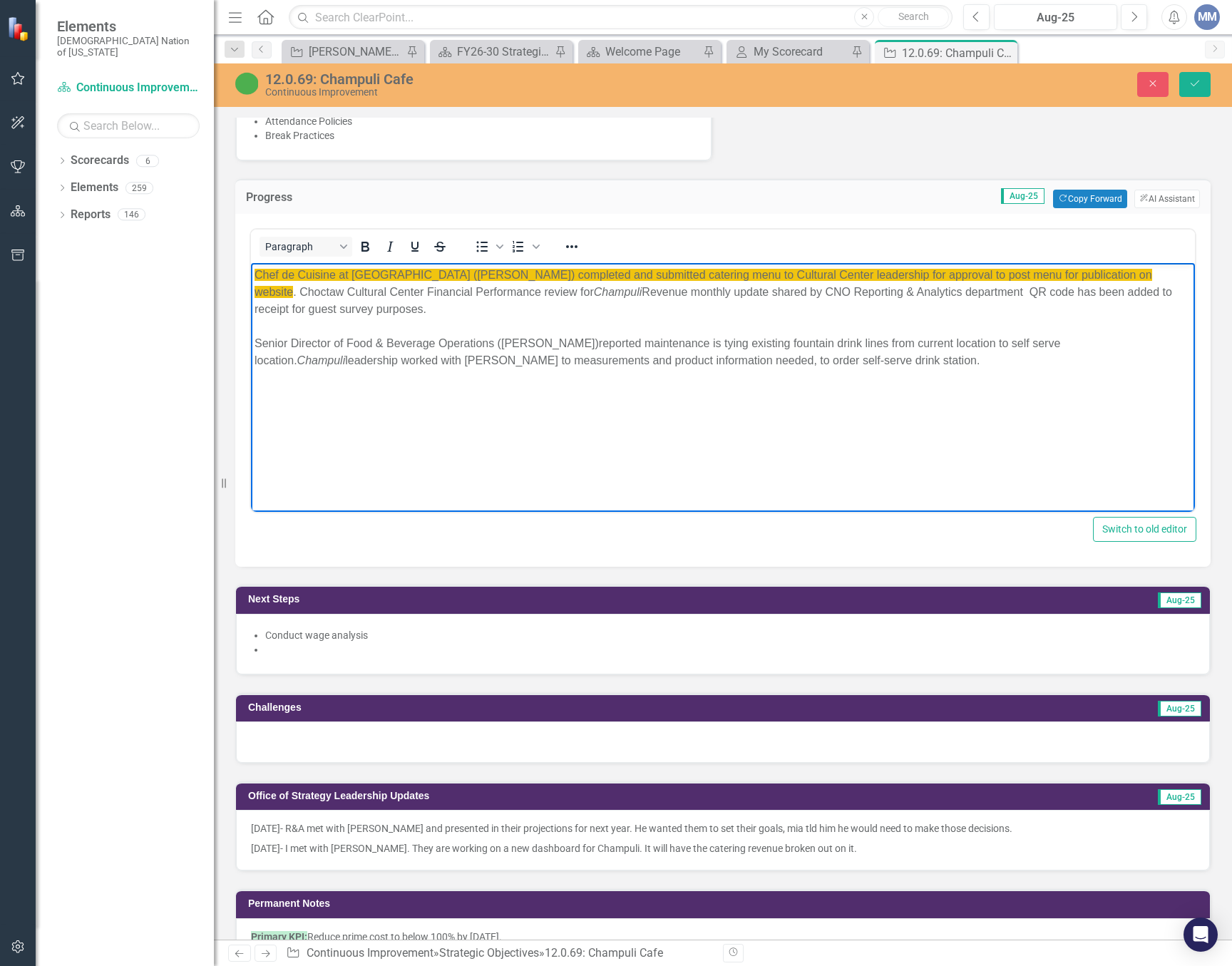
click at [550, 287] on div "Chef de Cuisine at Choctaw Cultural Center (Tanya Nicholas) completed and submi…" at bounding box center [723, 292] width 937 height 51
drag, startPoint x: 830, startPoint y: 290, endPoint x: 743, endPoint y: 287, distance: 87.1
click at [743, 287] on div "Chef de Cuisine at Choctaw Cultural Center (Tanya Nicholas) completed and submi…" at bounding box center [723, 292] width 937 height 51
click at [970, 292] on div "Chef de Cuisine at Choctaw Cultural Center (Tanya Nicholas) completed and submi…" at bounding box center [723, 292] width 937 height 51
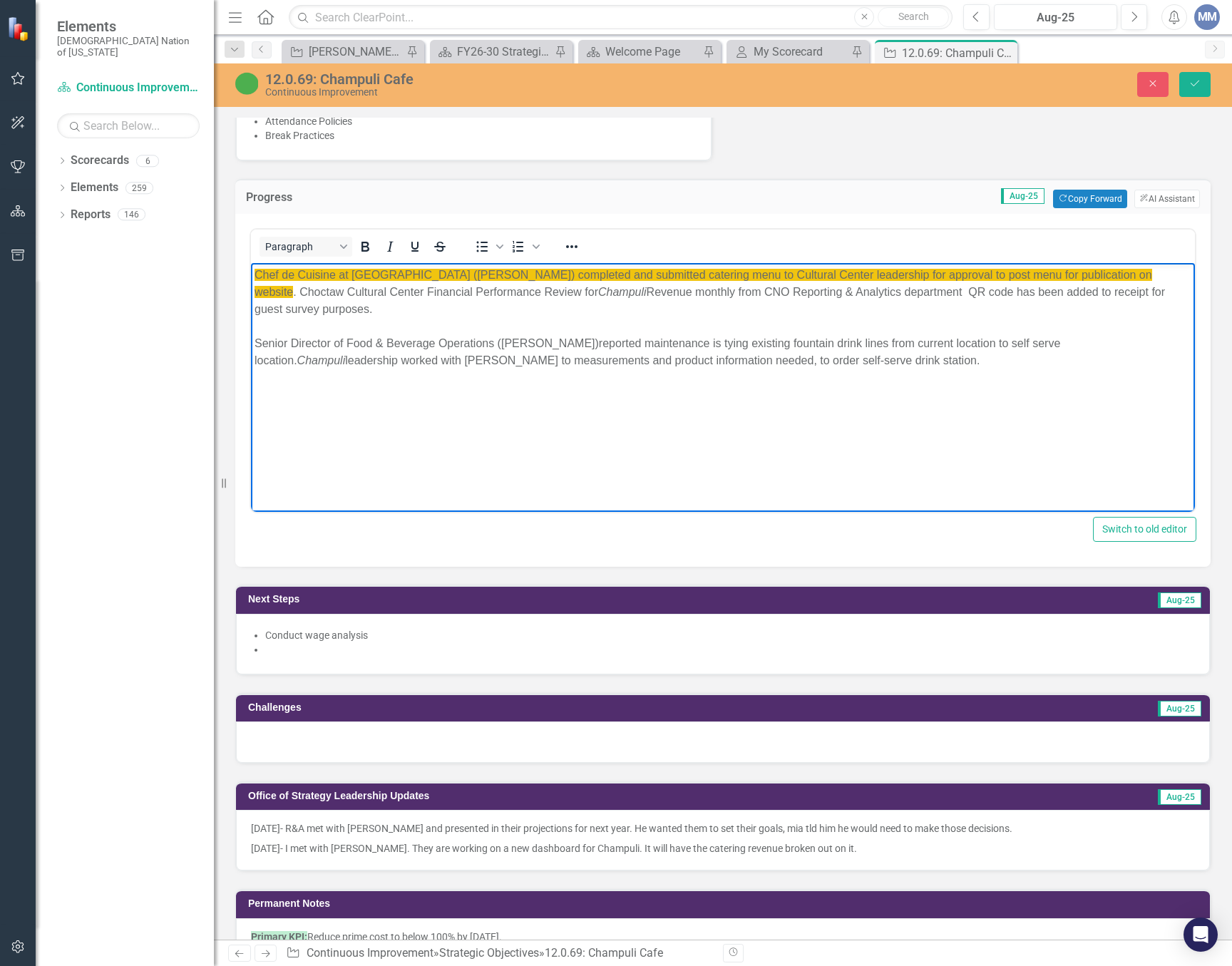
click at [744, 289] on div "Chef de Cuisine at Choctaw Cultural Center (Tanya Nicholas) completed and submi…" at bounding box center [723, 292] width 937 height 51
click at [546, 291] on div "Chef de Cuisine at Choctaw Cultural Center (Tanya Nicholas) completed and submi…" at bounding box center [723, 292] width 937 height 51
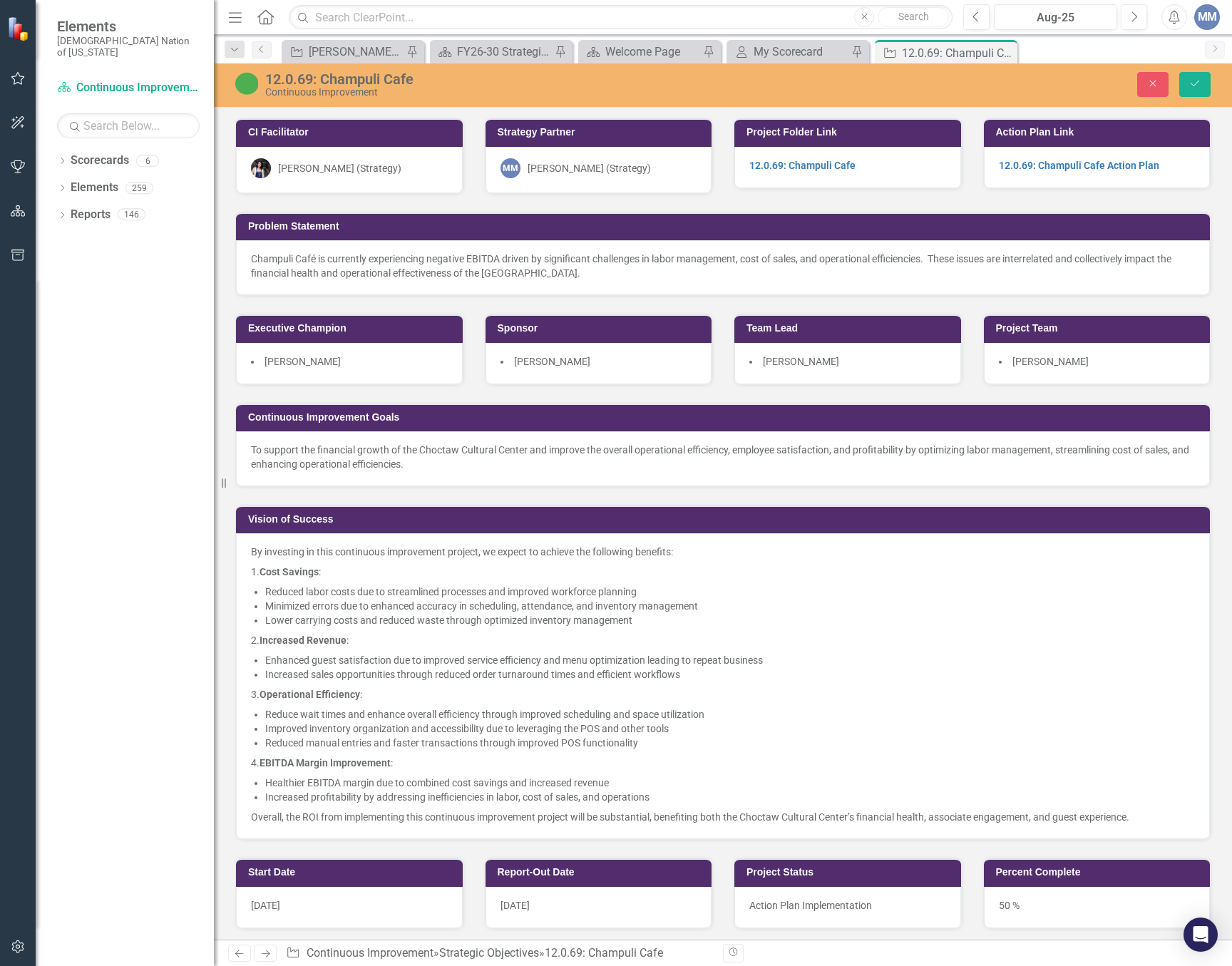
scroll to position [1070, 0]
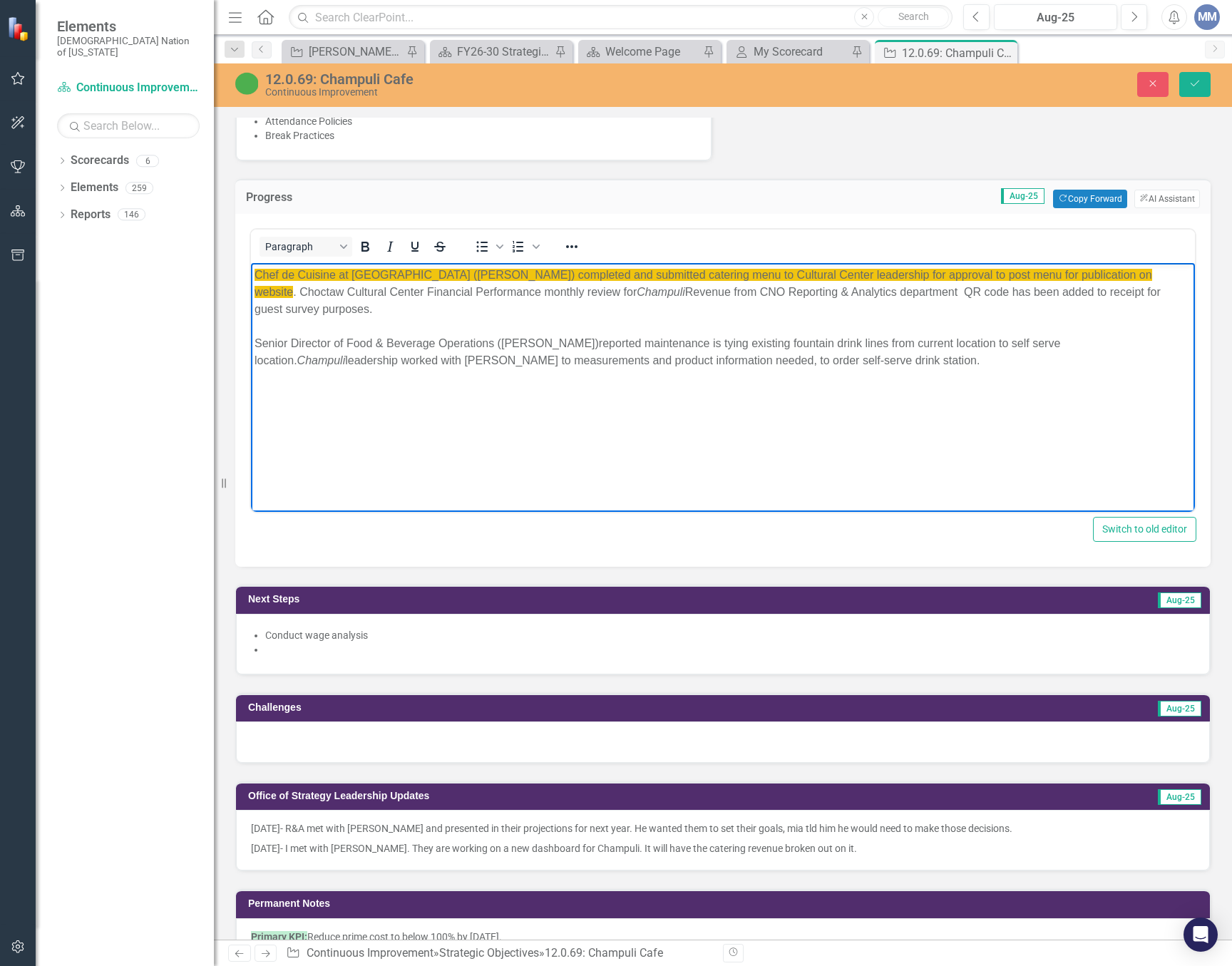
click at [760, 291] on div "Chef de Cuisine at [GEOGRAPHIC_DATA] ([PERSON_NAME]) completed and submitted ca…" at bounding box center [723, 292] width 937 height 51
click at [1012, 292] on div "Chef de Cuisine at [GEOGRAPHIC_DATA] ([PERSON_NAME]) completed and submitted ca…" at bounding box center [723, 292] width 937 height 51
drag, startPoint x: 715, startPoint y: 310, endPoint x: 962, endPoint y: 451, distance: 284.4
click at [715, 310] on div "Chef de Cuisine at [GEOGRAPHIC_DATA] ([PERSON_NAME]) completed and submitted ca…" at bounding box center [723, 292] width 937 height 51
click at [1072, 302] on div "Chef de Cuisine at [GEOGRAPHIC_DATA] ([PERSON_NAME]) completed and submitted ca…" at bounding box center [723, 292] width 937 height 51
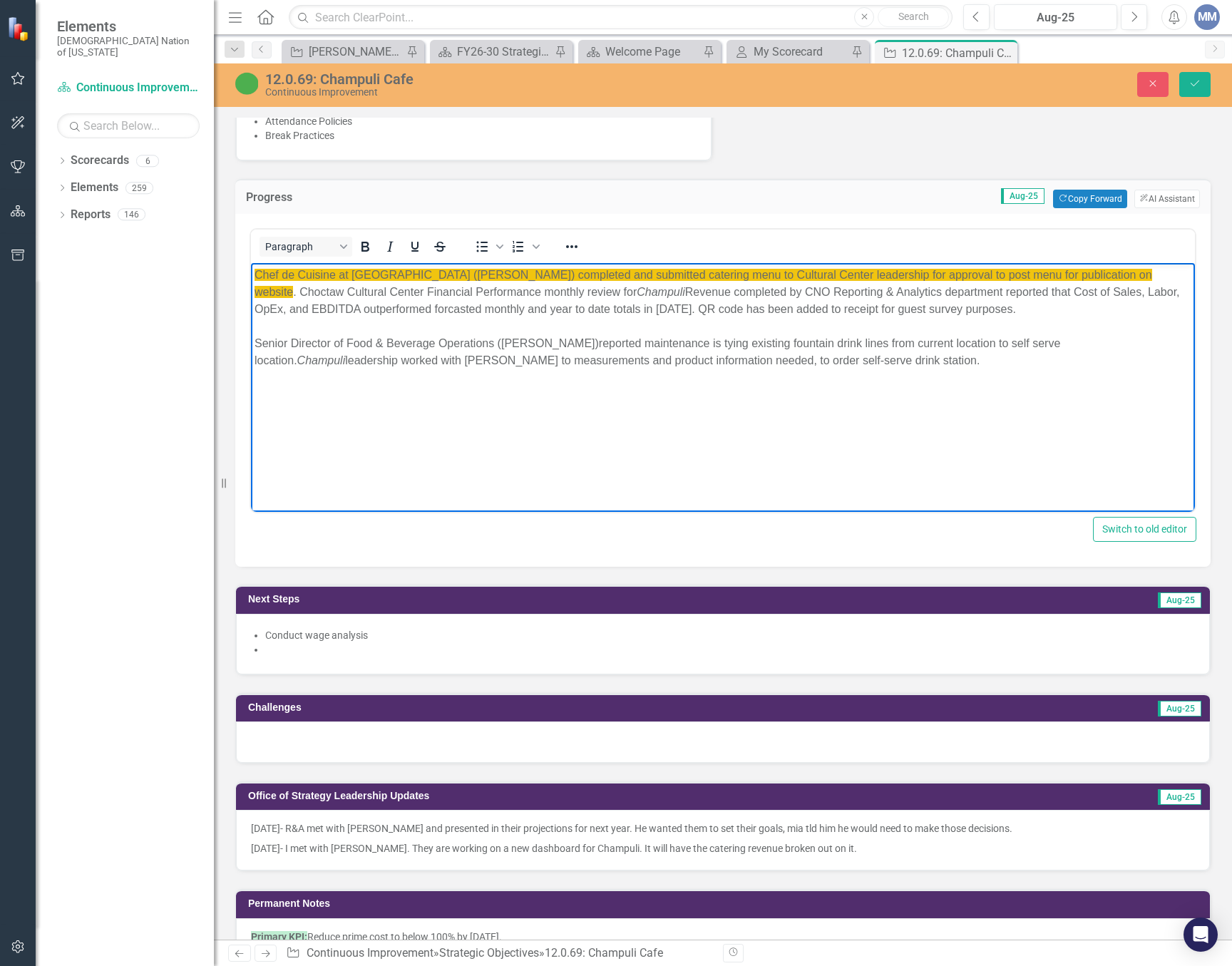
click at [495, 307] on div "Chef de Cuisine at Choctaw Cultural Center (Tanya Nicholas) completed and submi…" at bounding box center [723, 292] width 937 height 51
click at [346, 354] on em "Champuli" at bounding box center [322, 360] width 49 height 12
click at [385, 364] on div "Senior Director of Food & Beverage Operations (David Dell)reported maintenance …" at bounding box center [723, 352] width 937 height 34
click at [648, 359] on div "Senior Director of Food & Beverage Operations (David Dell)reported maintenance …" at bounding box center [723, 352] width 937 height 34
drag, startPoint x: 695, startPoint y: 361, endPoint x: 965, endPoint y: 490, distance: 299.2
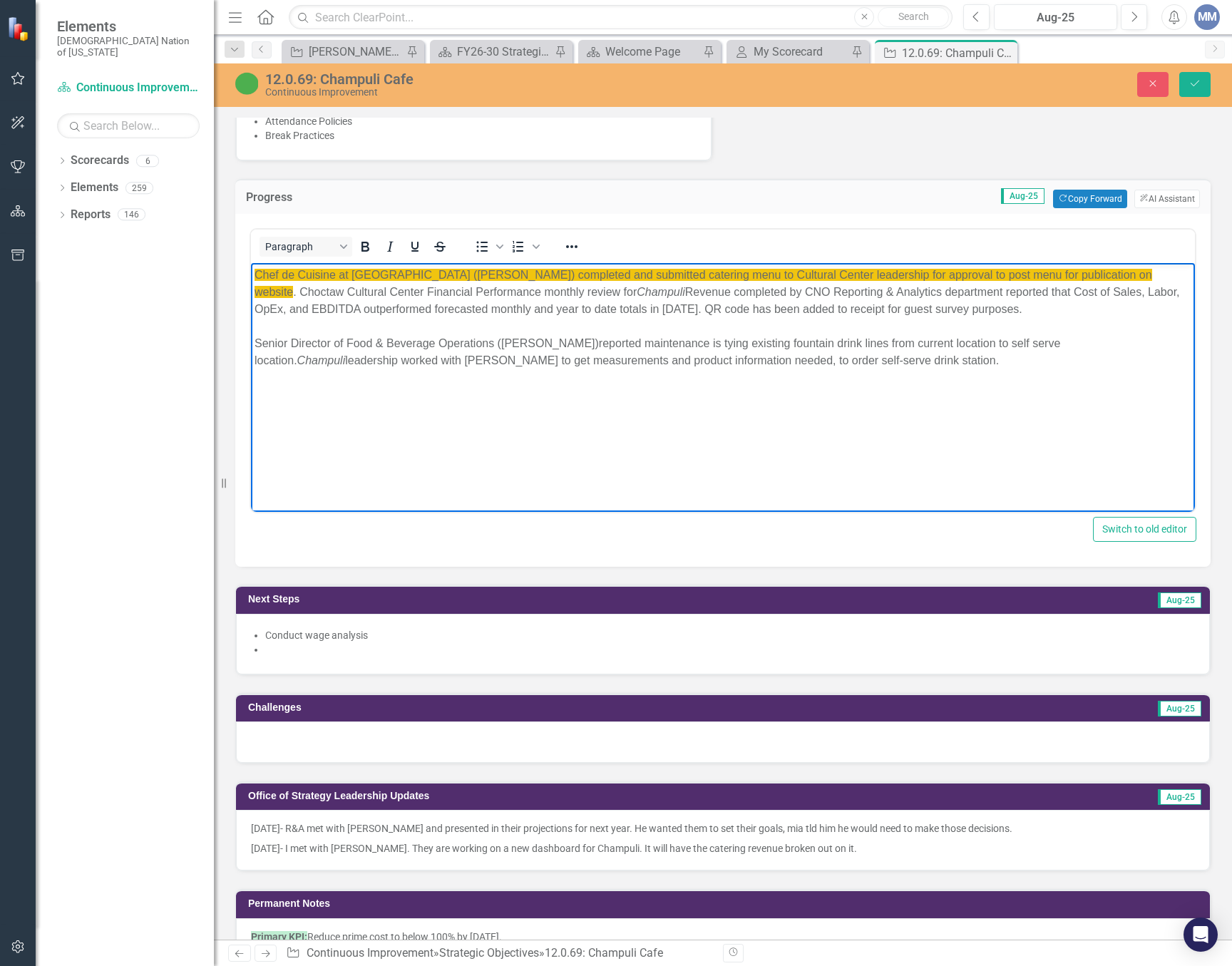
click at [695, 361] on div "Senior Director of Food & Beverage Operations (David Dell)reported maintenance …" at bounding box center [723, 352] width 937 height 34
click at [1201, 94] on button "Save" at bounding box center [1194, 85] width 31 height 25
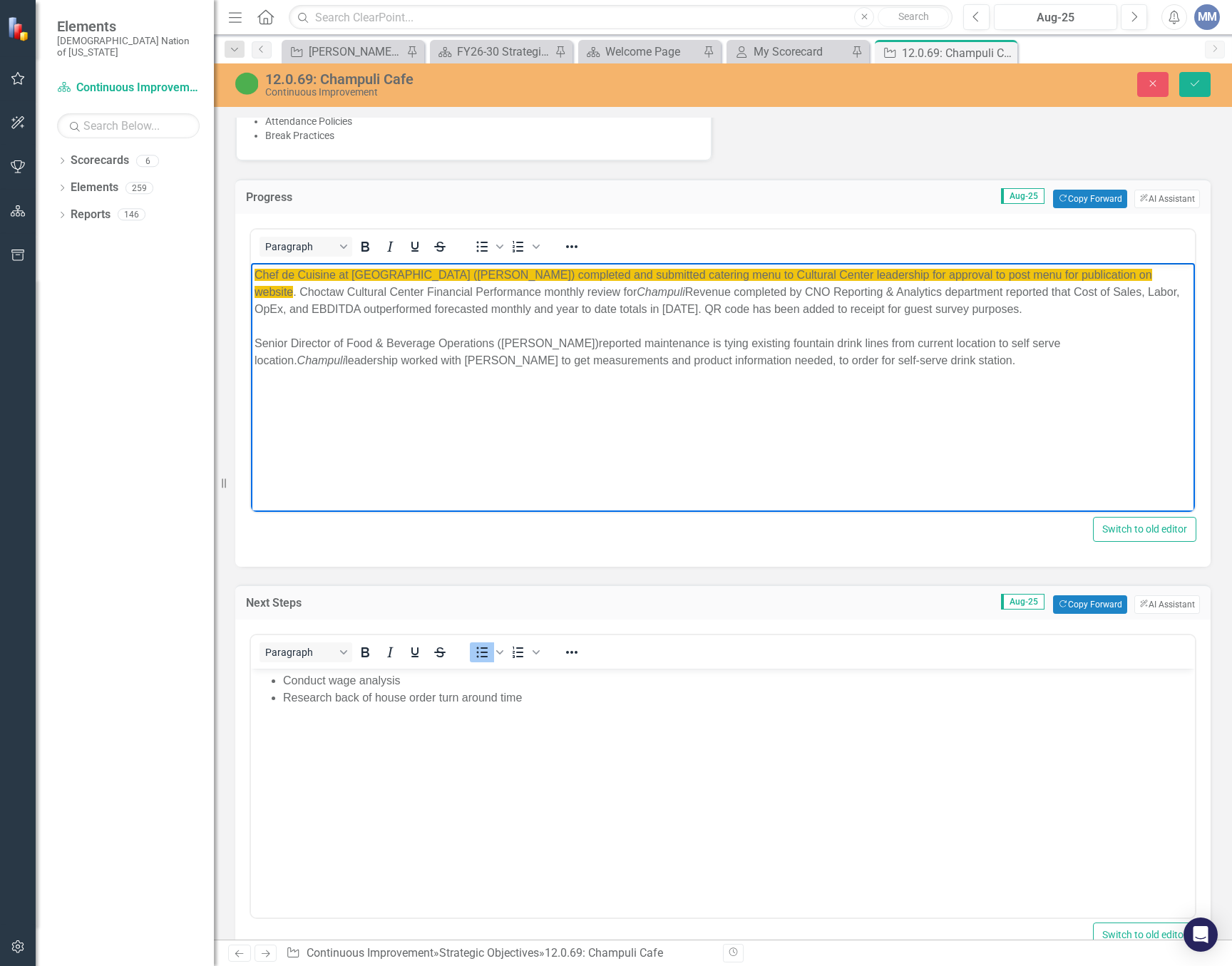
click at [1110, 311] on div "Chef de Cuisine at [GEOGRAPHIC_DATA] ([PERSON_NAME]) completed and submitted ca…" at bounding box center [723, 292] width 937 height 51
click at [984, 355] on div "Senior Director of Food & Beverage Operations ([PERSON_NAME])reported maintenan…" at bounding box center [723, 352] width 937 height 34
drag, startPoint x: 563, startPoint y: 274, endPoint x: 420, endPoint y: 524, distance: 288.0
click at [251, 263] on html "Chef de Cuisine at Choctaw Cultural Center (Tanya Nicholas) completed and submi…" at bounding box center [723, 369] width 944 height 214
copy span "Chef de Cuisine at Choctaw Cultural Center (Tanya Nicholas)"
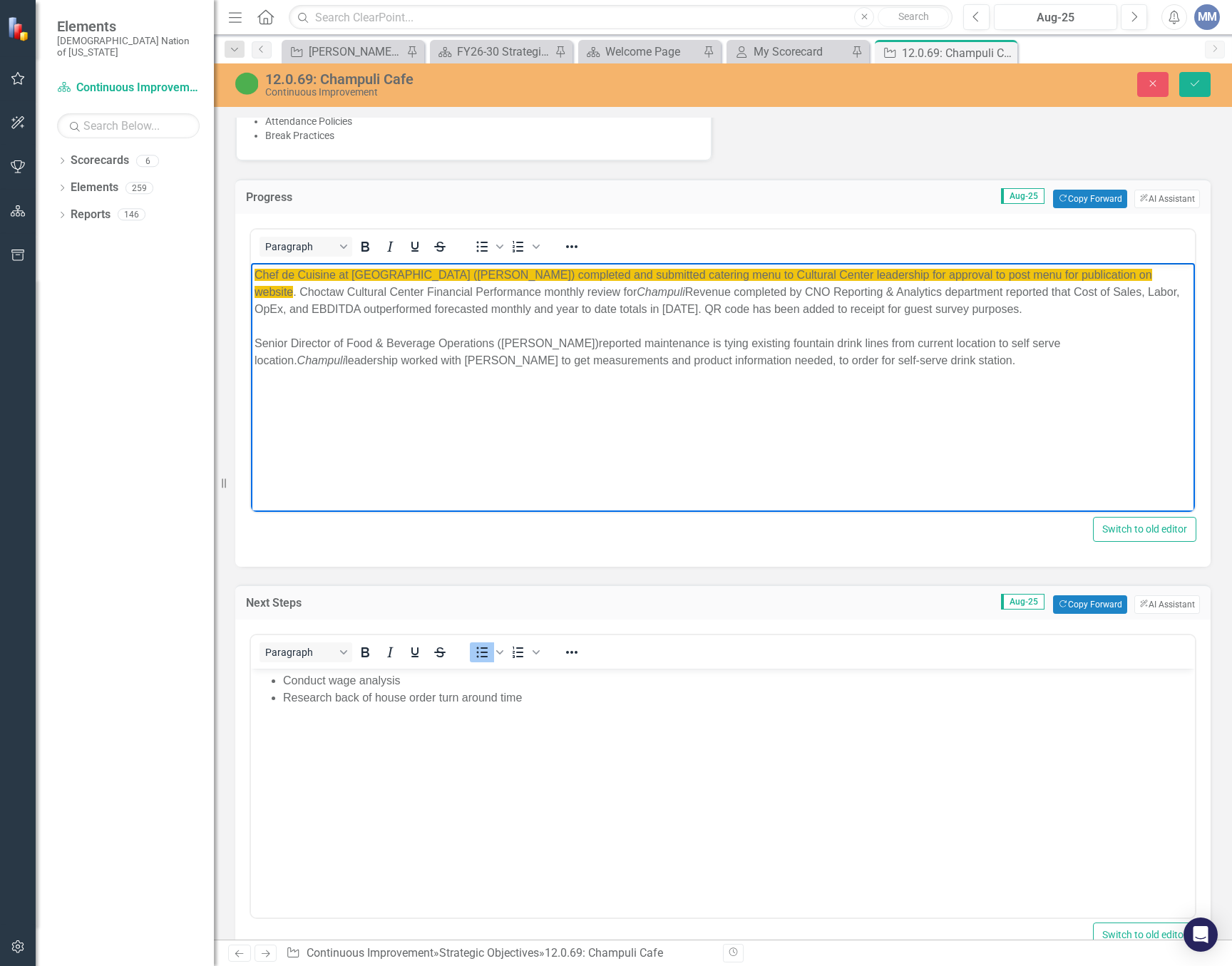
click at [273, 405] on body "Chef de Cuisine at Choctaw Cultural Center (Tanya Nicholas) completed and submi…" at bounding box center [723, 369] width 944 height 214
paste body "Rich Text Area. Press ALT-0 for help."
click at [824, 393] on div "Chef de Cuisine at Choctaw Cultural Center (Tanya Nicholas) met with R&A to rev…" at bounding box center [723, 395] width 937 height 17
drag, startPoint x: 565, startPoint y: 395, endPoint x: 266, endPoint y: 394, distance: 299.0
click at [266, 394] on div "Chef de Cuisine at Choctaw Cultural Center (Tanya Nicholas) met with R&A to rev…" at bounding box center [723, 395] width 937 height 17
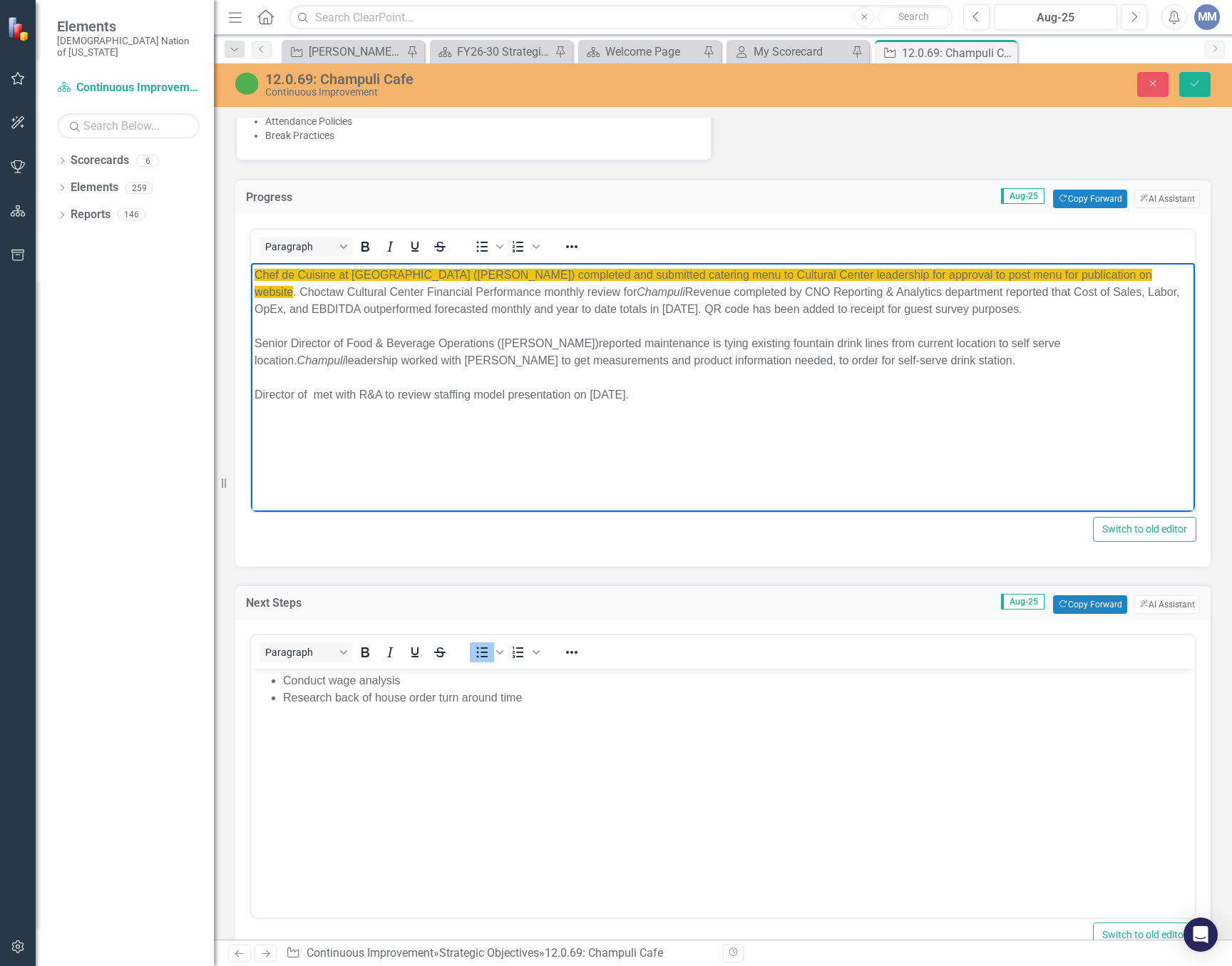
click at [255, 395] on div "Director of met with R&A to review staffing model presentation on August 26, 20…" at bounding box center [723, 395] width 937 height 17
click at [330, 392] on div "Senior Director of met with R&A to review staffing model presentation on August…" at bounding box center [723, 395] width 937 height 17
click at [345, 392] on div "Senior Director of met with R&A to review staffing model presentation on August…" at bounding box center [723, 395] width 937 height 17
click at [879, 394] on div "Senior Director of Cultural Center (Scott Wesley) met with R&A to review staffi…" at bounding box center [723, 395] width 937 height 17
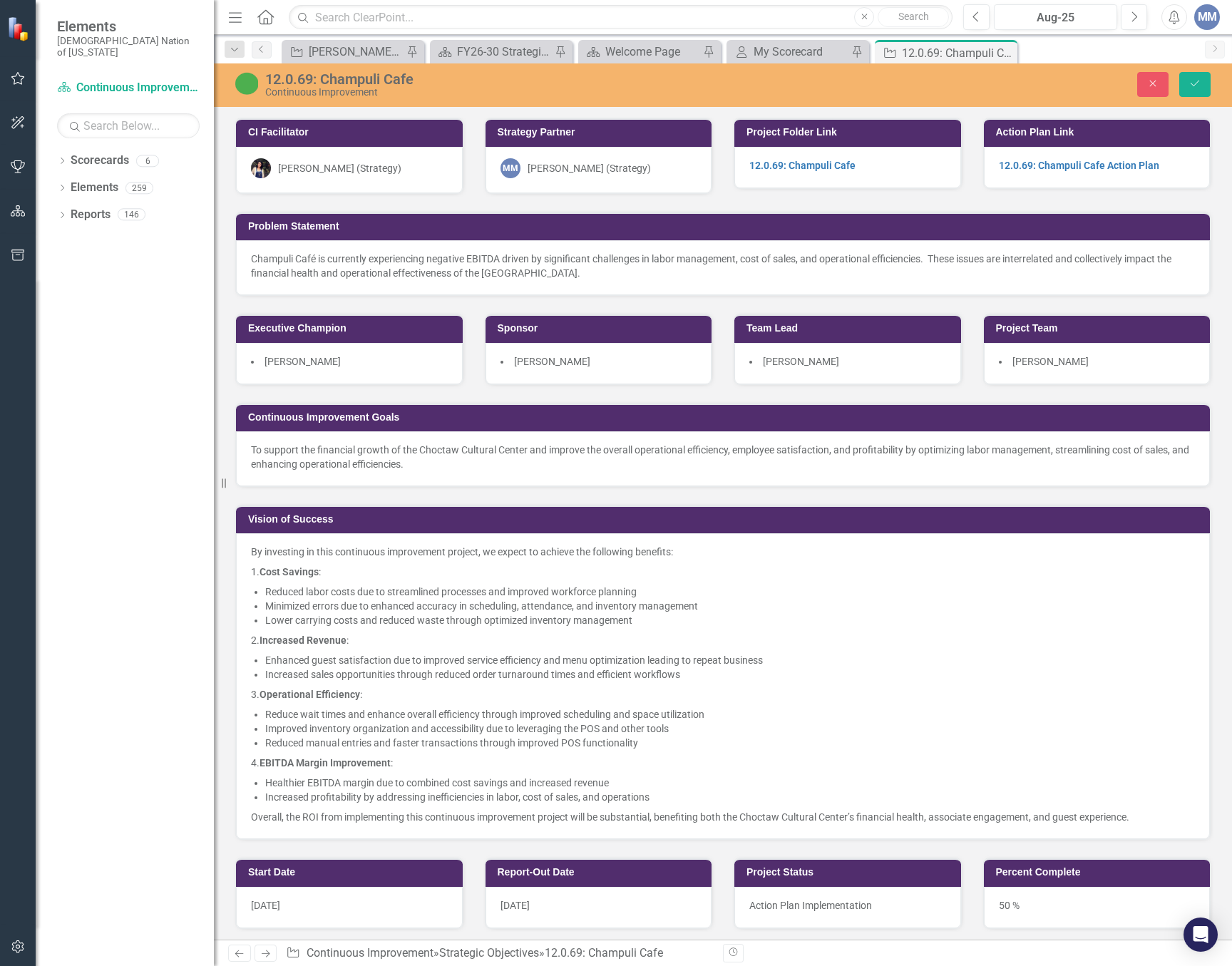
scroll to position [1070, 0]
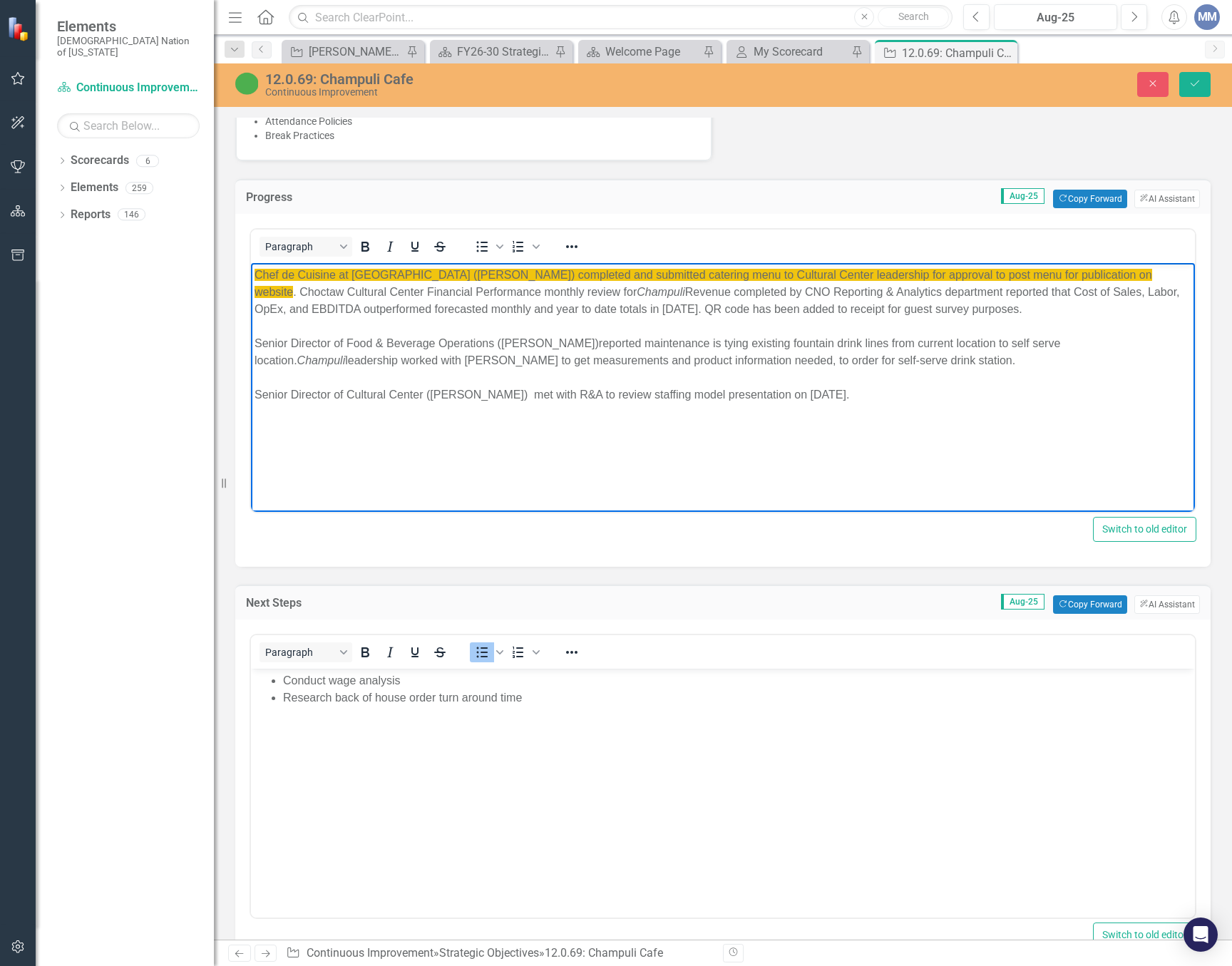
click at [540, 698] on li "Research back of house order turn around time" at bounding box center [736, 698] width 908 height 17
click at [886, 398] on div "Senior Director of Cultural Center (Scott Wesley) met with R&A to review staffi…" at bounding box center [723, 395] width 937 height 17
drag, startPoint x: 302, startPoint y: 410, endPoint x: 257, endPoint y: 409, distance: 45.0
click at [257, 403] on div "Senior Director of Cultural Center (Scott Wesley) met with R&A to review staffi…" at bounding box center [723, 395] width 937 height 17
click at [395, 254] on icon "Italic" at bounding box center [390, 247] width 17 height 17
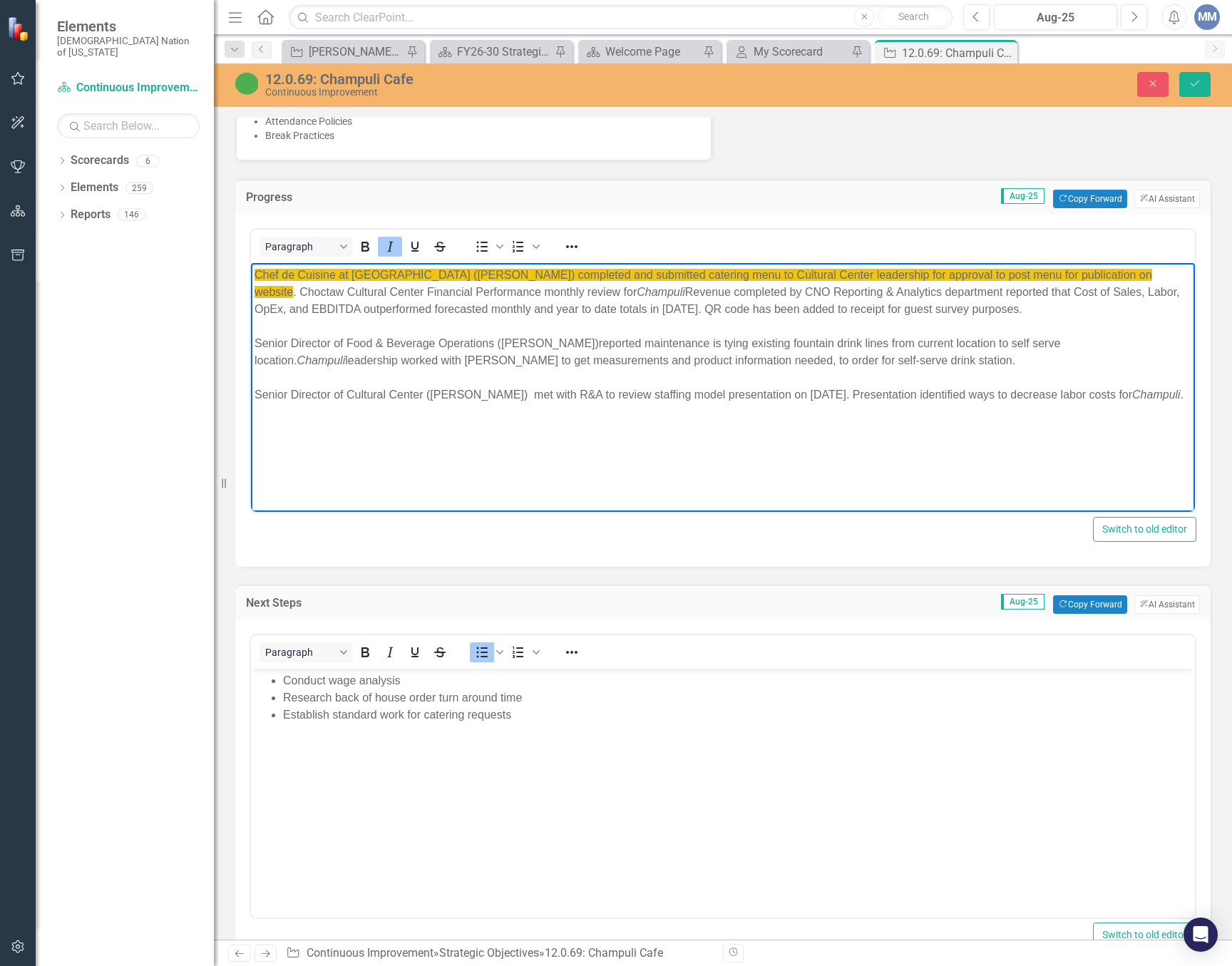
click at [365, 426] on body "Chef de Cuisine at Choctaw Cultural Center (Tanya Nicholas) completed and submi…" at bounding box center [723, 369] width 944 height 214
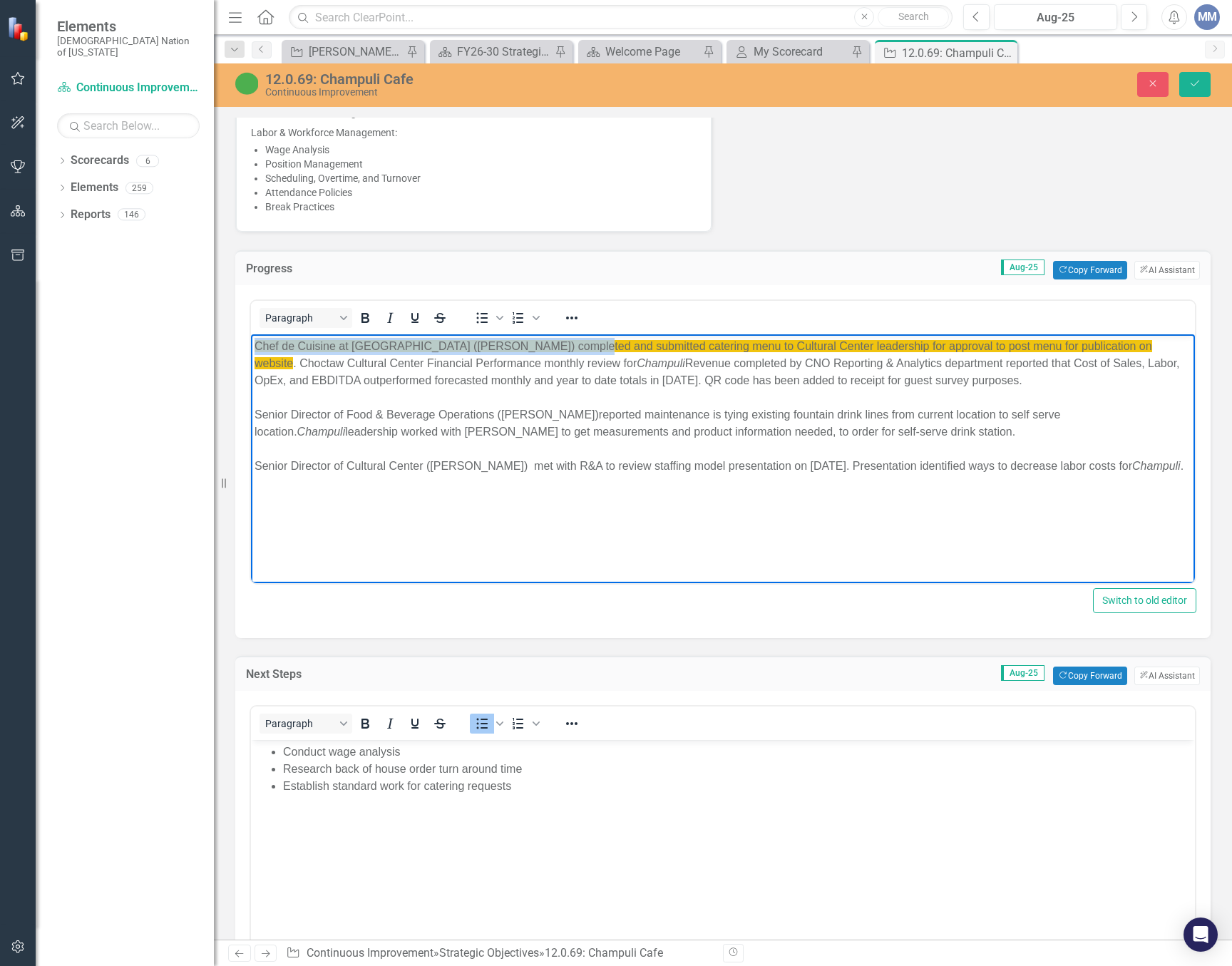
drag, startPoint x: 565, startPoint y: 346, endPoint x: 228, endPoint y: 329, distance: 337.4
click at [251, 334] on html "Chef de Cuisine at Choctaw Cultural Center (Tanya Nicholas) completed and submi…" at bounding box center [723, 441] width 944 height 214
copy span "Chef de Cuisine at Choctaw Cultural Center (Tanya Nicholas)"
click at [389, 475] on div "Senior Director of Cultural Center (Scott Wesley) met with R&A to review staffi…" at bounding box center [723, 467] width 937 height 17
click at [386, 475] on div "Senior Director of Cultural Center (Scott Wesley) met with R&A to review staffi…" at bounding box center [723, 467] width 937 height 17
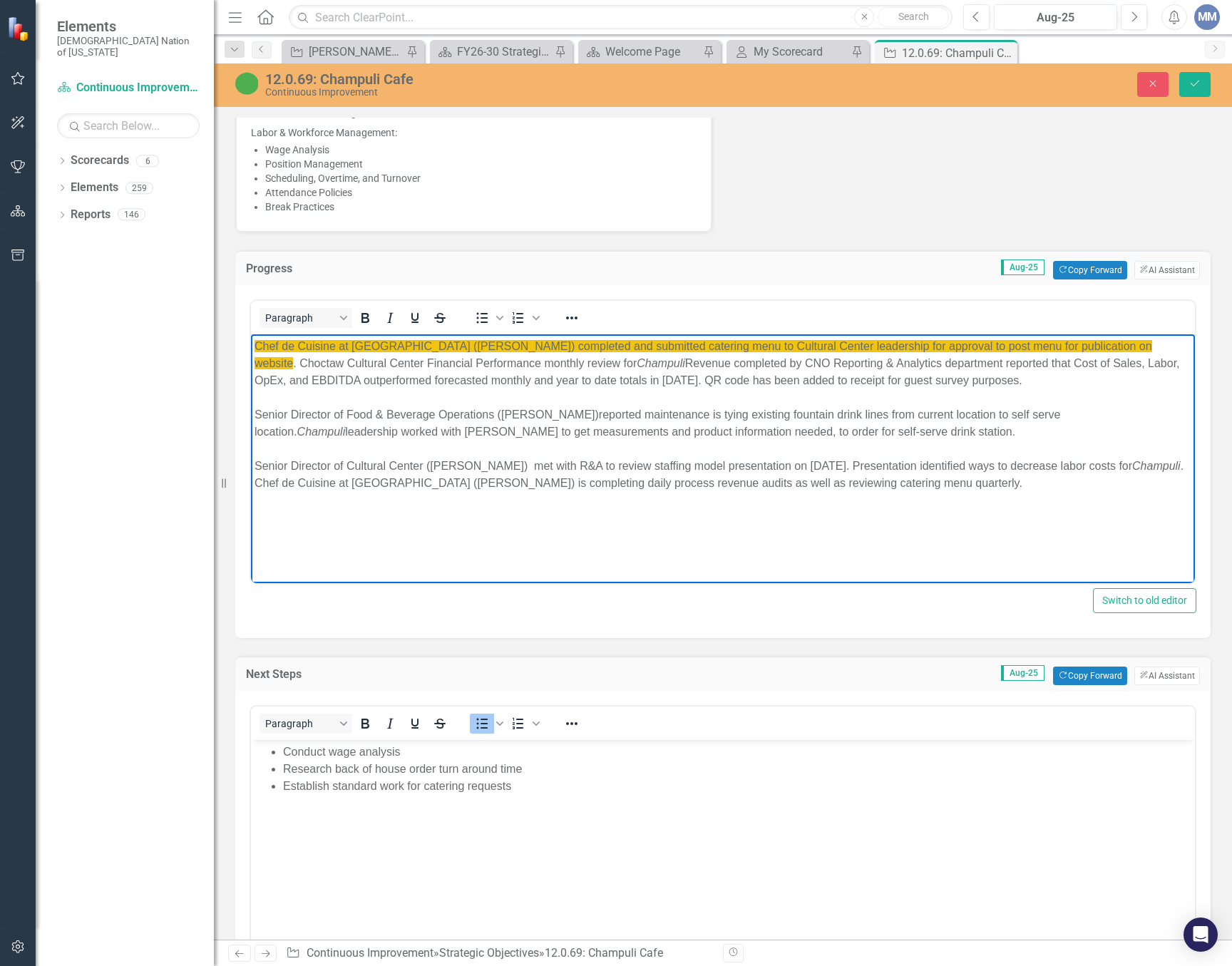
click at [1081, 484] on div "Senior Director of Cultural Center (Scott Wesley) met with R&A to review staffi…" at bounding box center [723, 475] width 937 height 34
click at [537, 789] on li "Establish standard work for catering requests" at bounding box center [736, 786] width 908 height 17
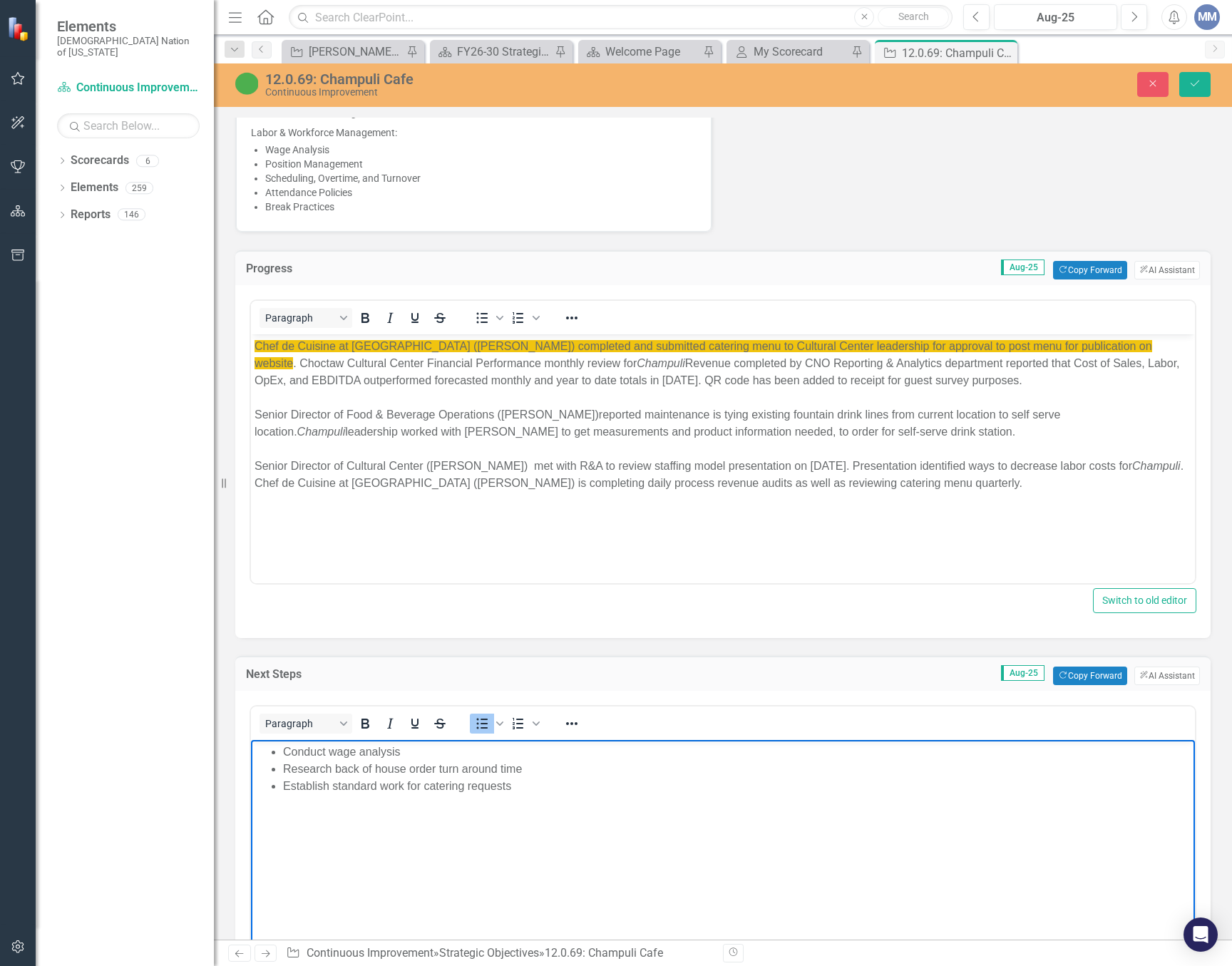
click at [1082, 485] on div "Senior Director of Cultural Center ([PERSON_NAME]) met with R&A to review staff…" at bounding box center [723, 475] width 937 height 34
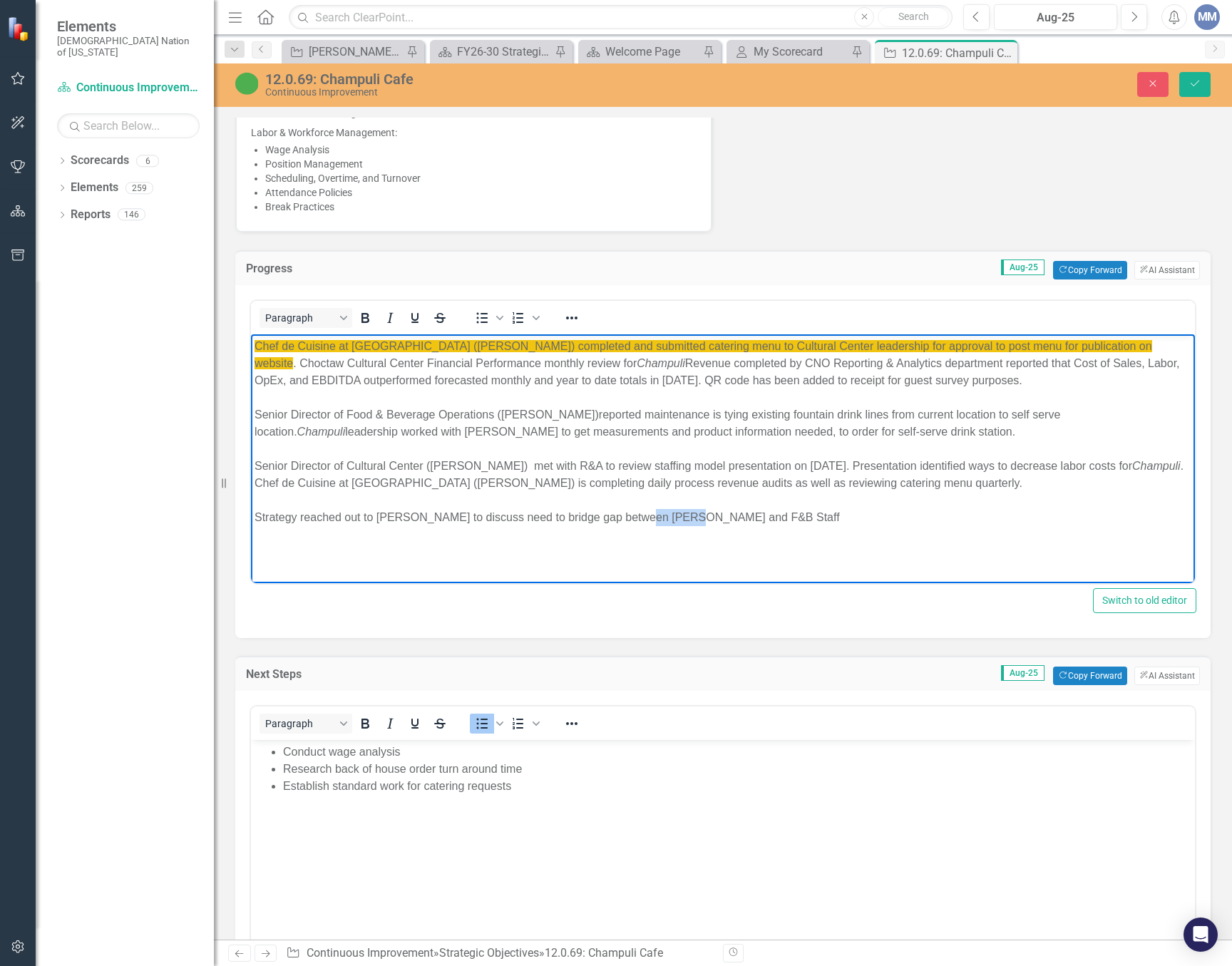
drag, startPoint x: 680, startPoint y: 518, endPoint x: 633, endPoint y: 517, distance: 47.0
click at [633, 517] on div "Strategy reached out to [PERSON_NAME] to discuss need to bridge gap between [PE…" at bounding box center [723, 517] width 937 height 17
click at [396, 312] on icon "Italic" at bounding box center [390, 319] width 17 height 17
click at [800, 524] on div "Strategy reached out to [PERSON_NAME] to discuss need to bridge gap between [PE…" at bounding box center [723, 517] width 937 height 17
click at [927, 519] on div "Strategy reached out to Davel Dell to discuss need to bridge gap between Champu…" at bounding box center [723, 517] width 937 height 17
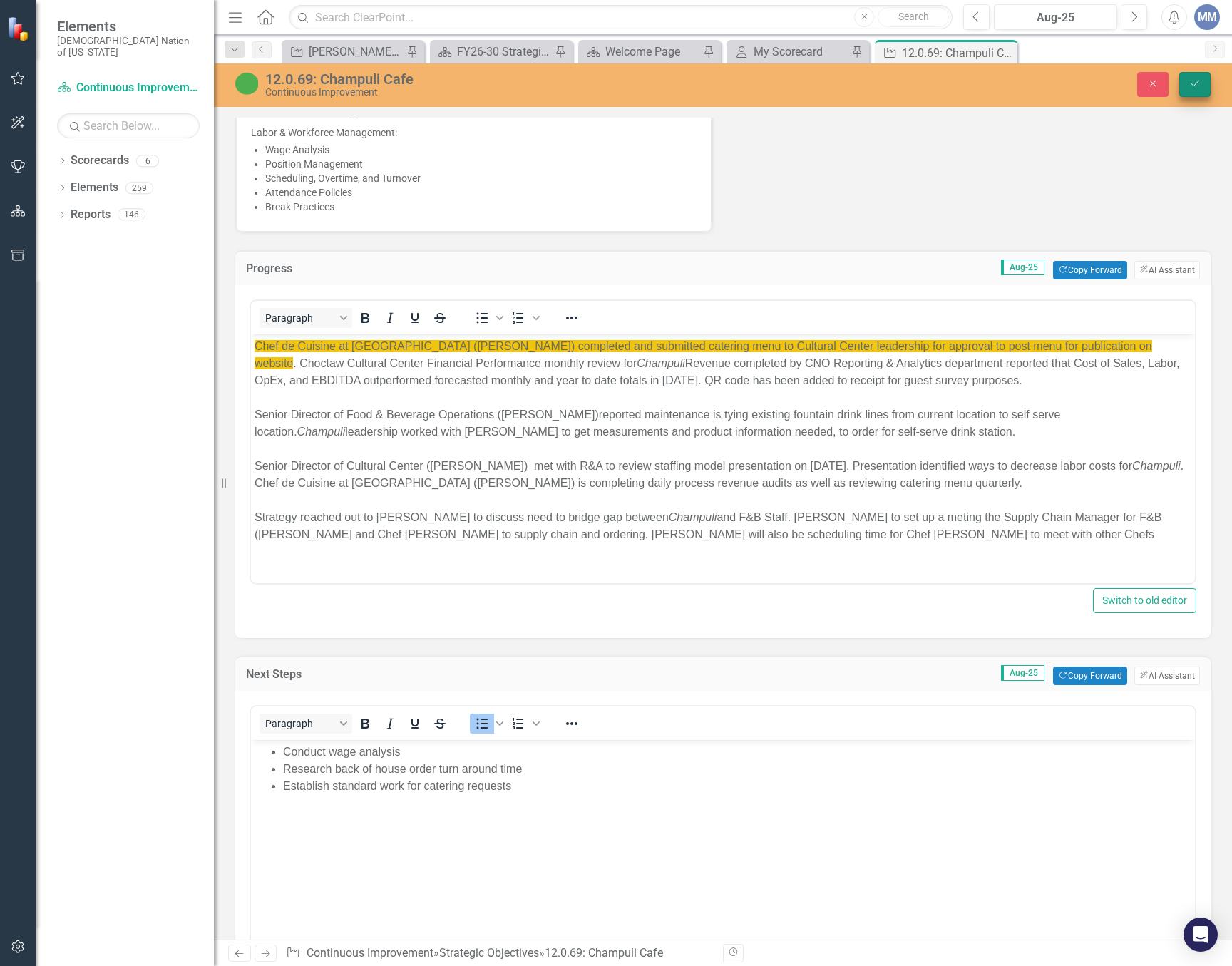
click at [1182, 80] on button "Save" at bounding box center [1194, 85] width 31 height 25
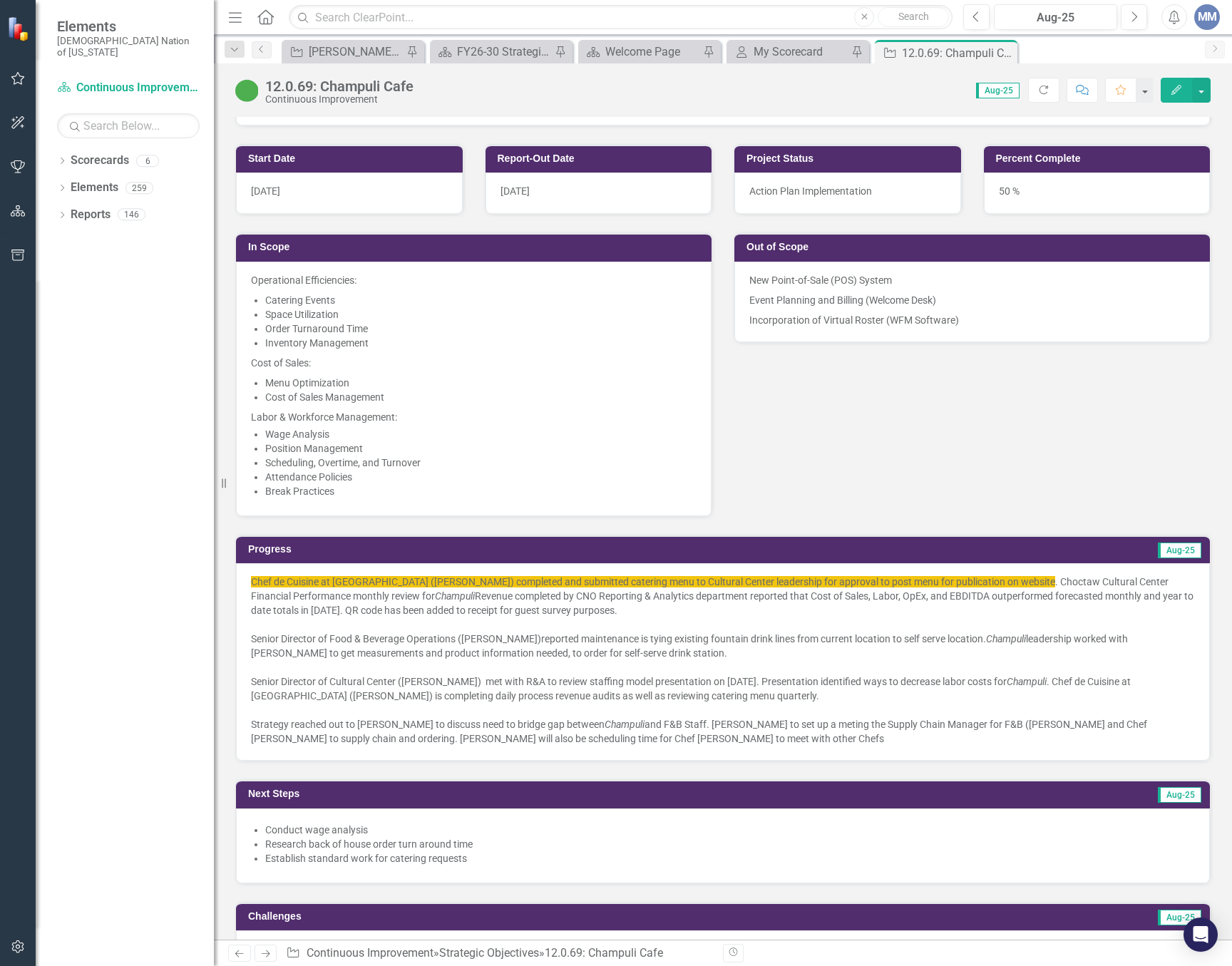
scroll to position [927, 0]
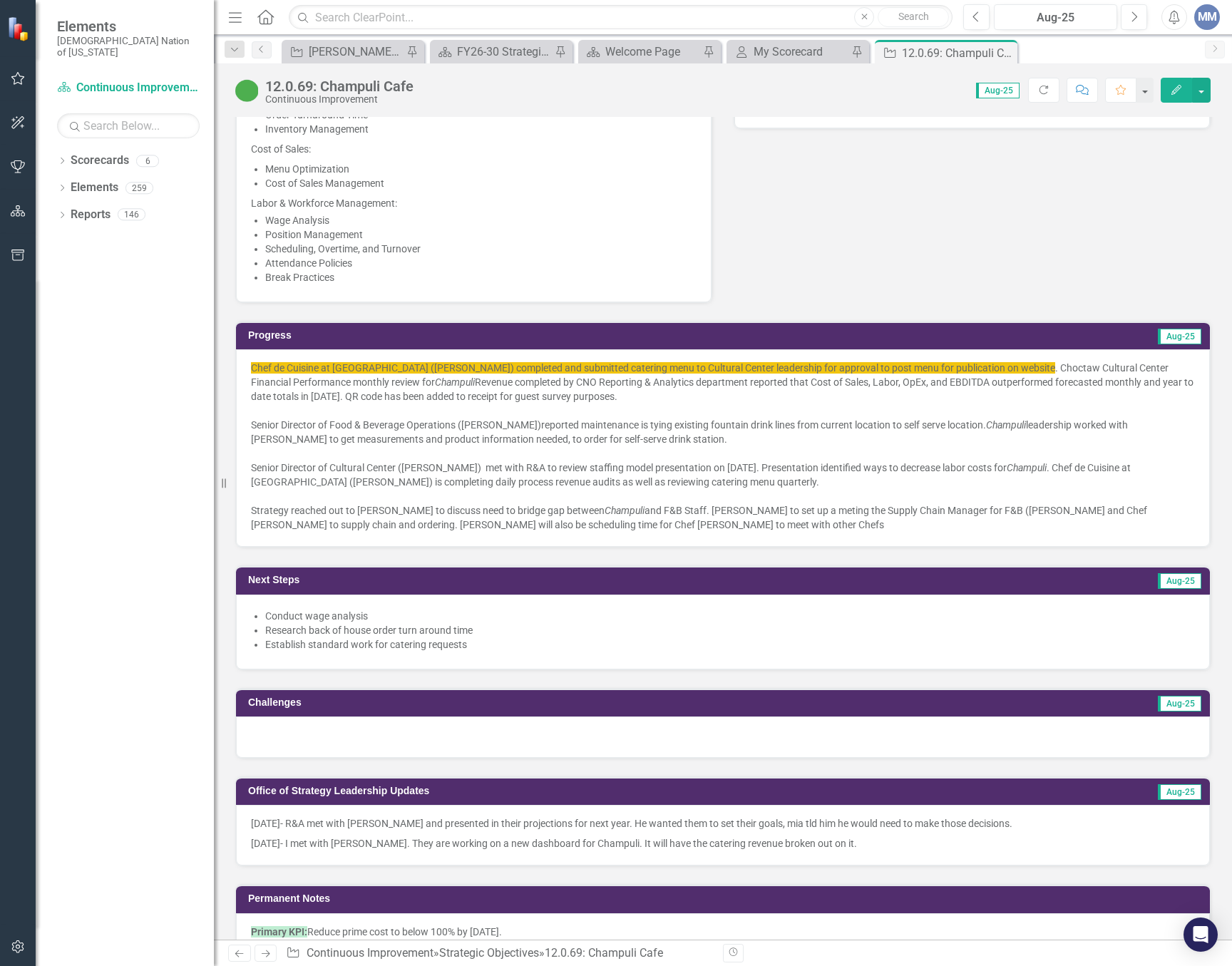
click at [696, 537] on div "Chef de Cuisine at Choctaw Cultural Center (Tanya Nicholas) completed and submi…" at bounding box center [722, 448] width 974 height 197
drag, startPoint x: 696, startPoint y: 537, endPoint x: 696, endPoint y: 754, distance: 217.0
click at [696, 536] on div "Chef de Cuisine at Choctaw Cultural Center (Tanya Nicholas) completed and submi…" at bounding box center [722, 448] width 974 height 197
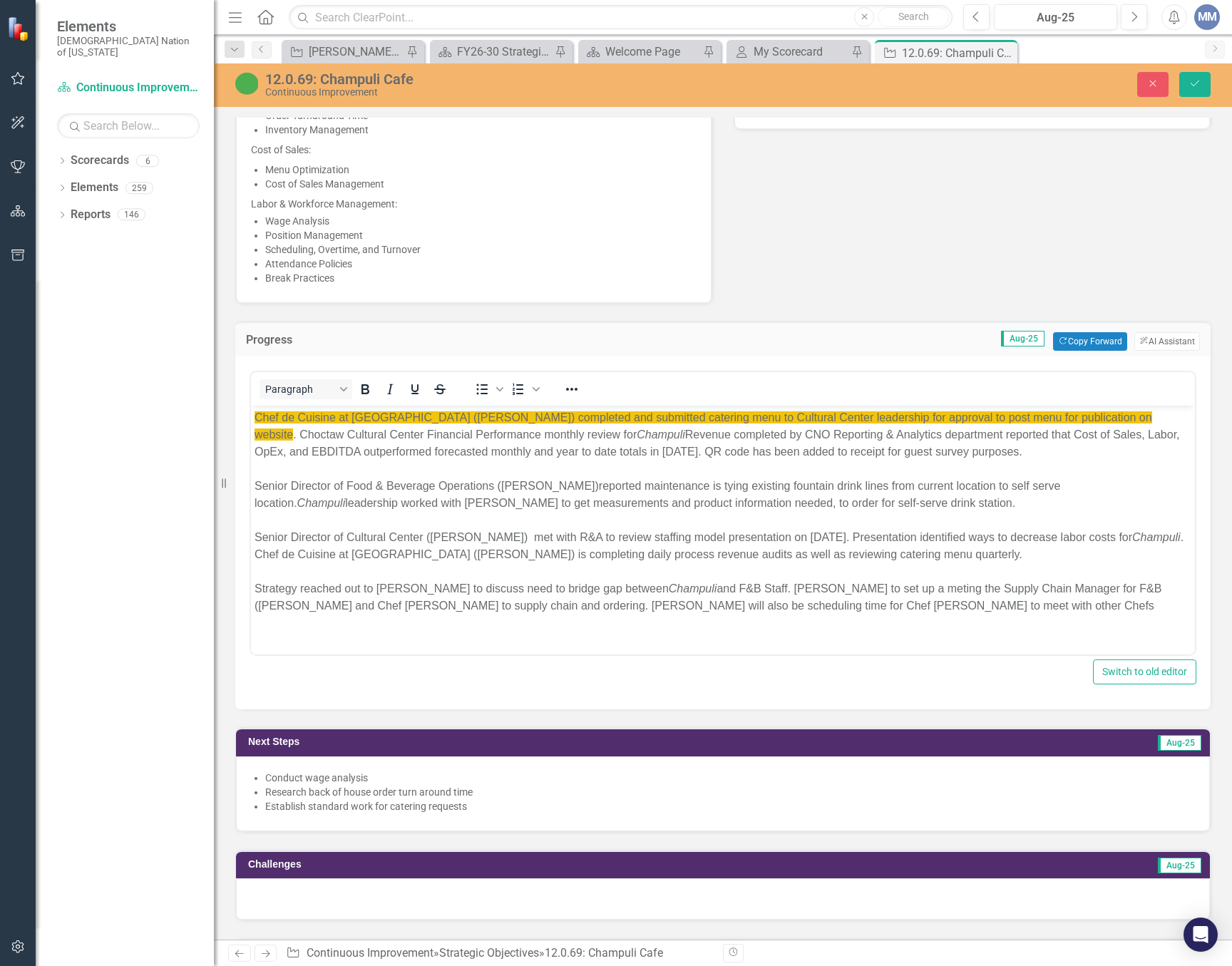
scroll to position [1141, 0]
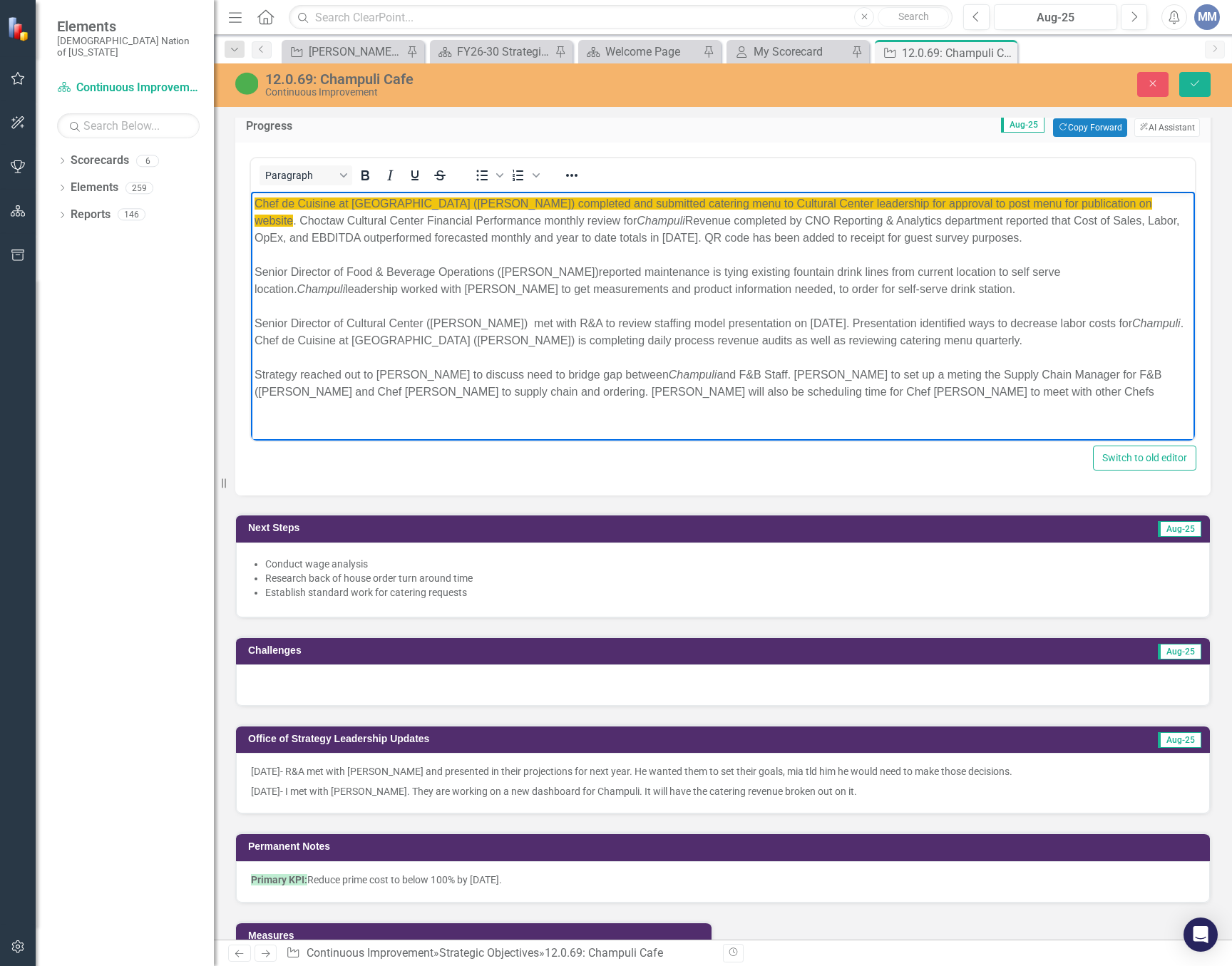
click at [403, 372] on div "Strategy reached out to Davel Dell to discuss need to bridge gap between Champu…" at bounding box center [723, 383] width 937 height 34
click at [855, 387] on div "Strategy reached out to Daved Dell to discuss need to bridge gap between Champu…" at bounding box center [723, 383] width 937 height 34
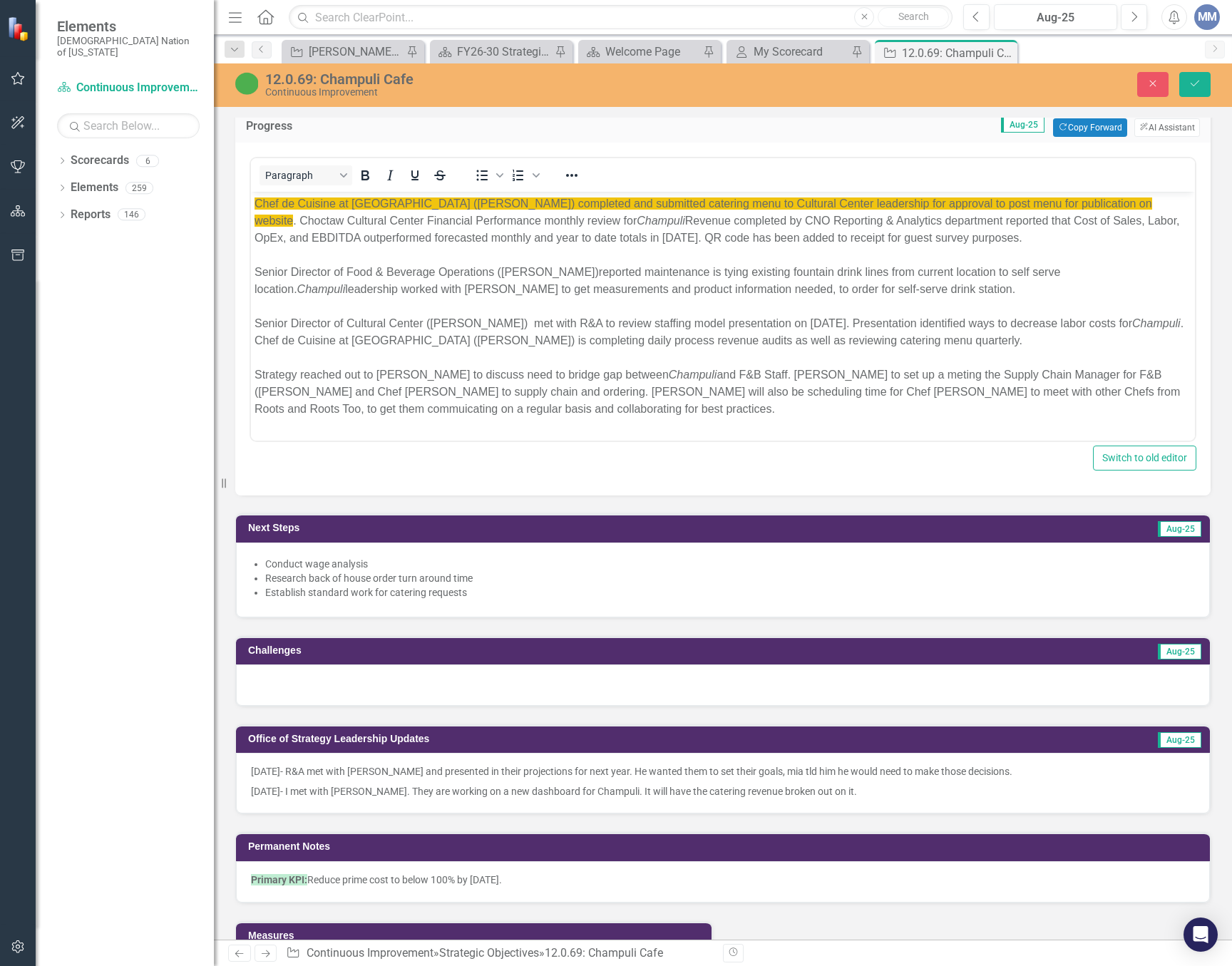
click at [559, 594] on li "Establish standard work for catering requests" at bounding box center [729, 593] width 929 height 14
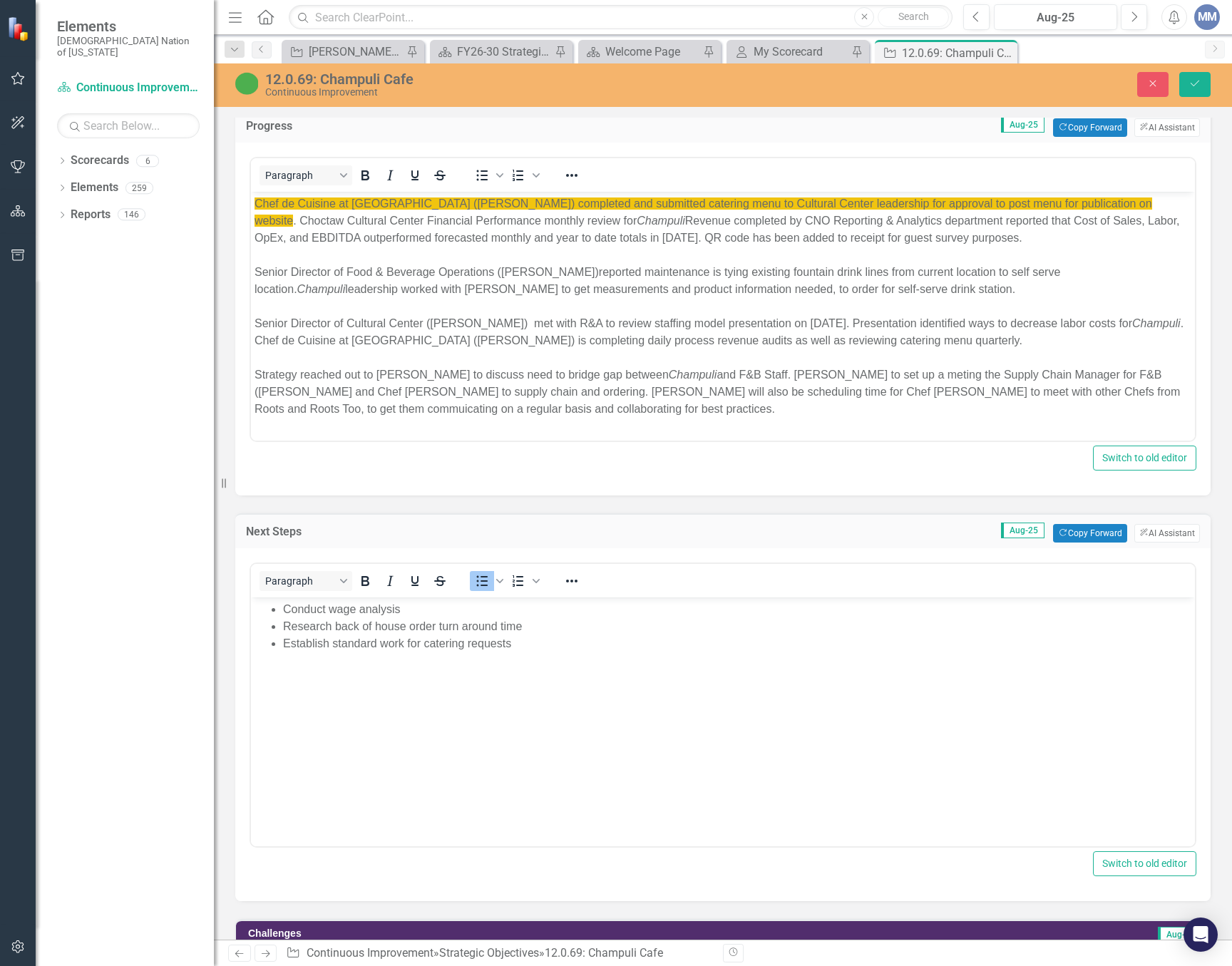
scroll to position [0, 0]
click at [524, 647] on li "Establish standard work for catering requests" at bounding box center [736, 644] width 908 height 17
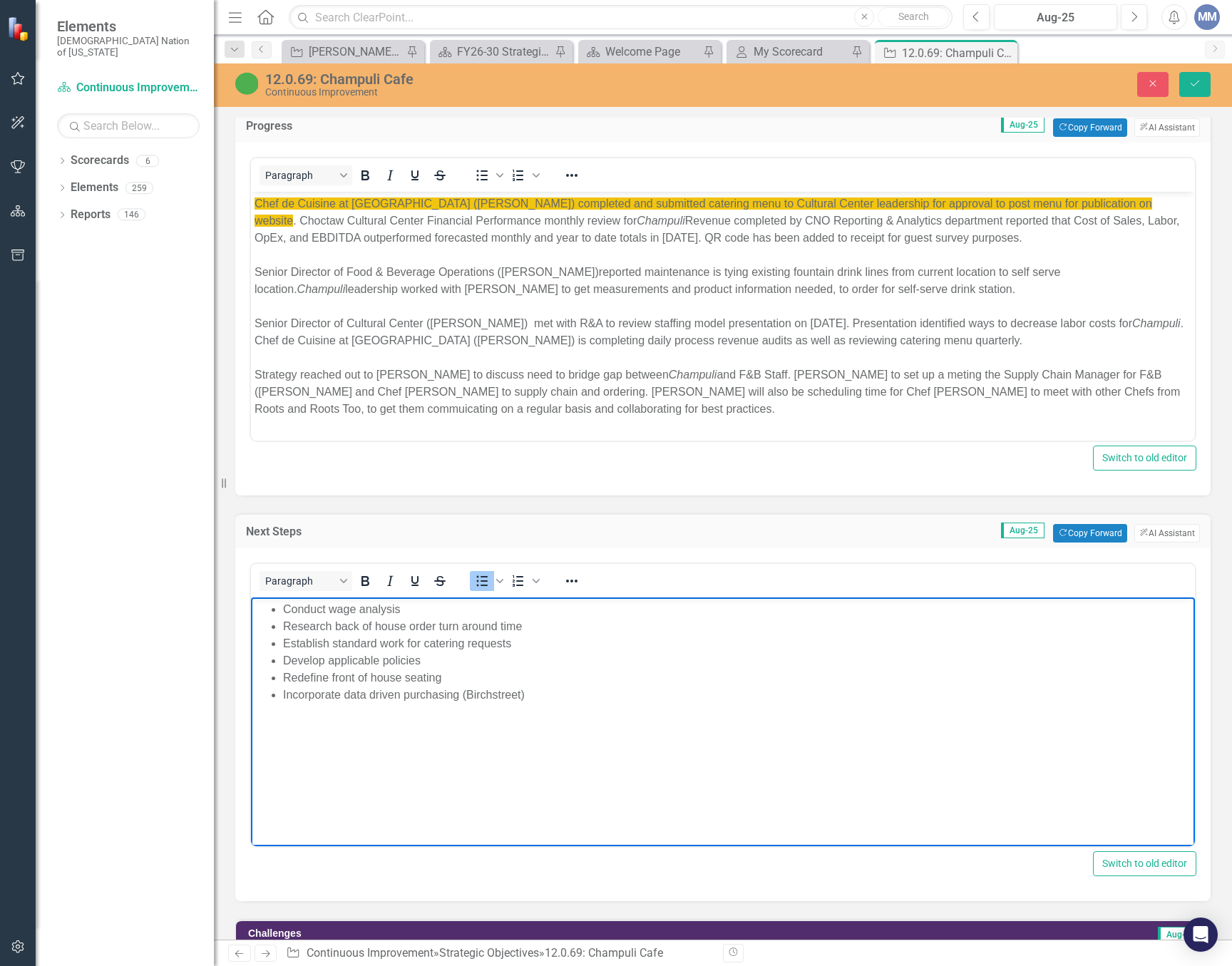
click at [622, 695] on li "Incorporate data driven purchasing (Birchstreet)" at bounding box center [736, 695] width 908 height 17
click at [1200, 84] on icon "Save" at bounding box center [1194, 83] width 13 height 10
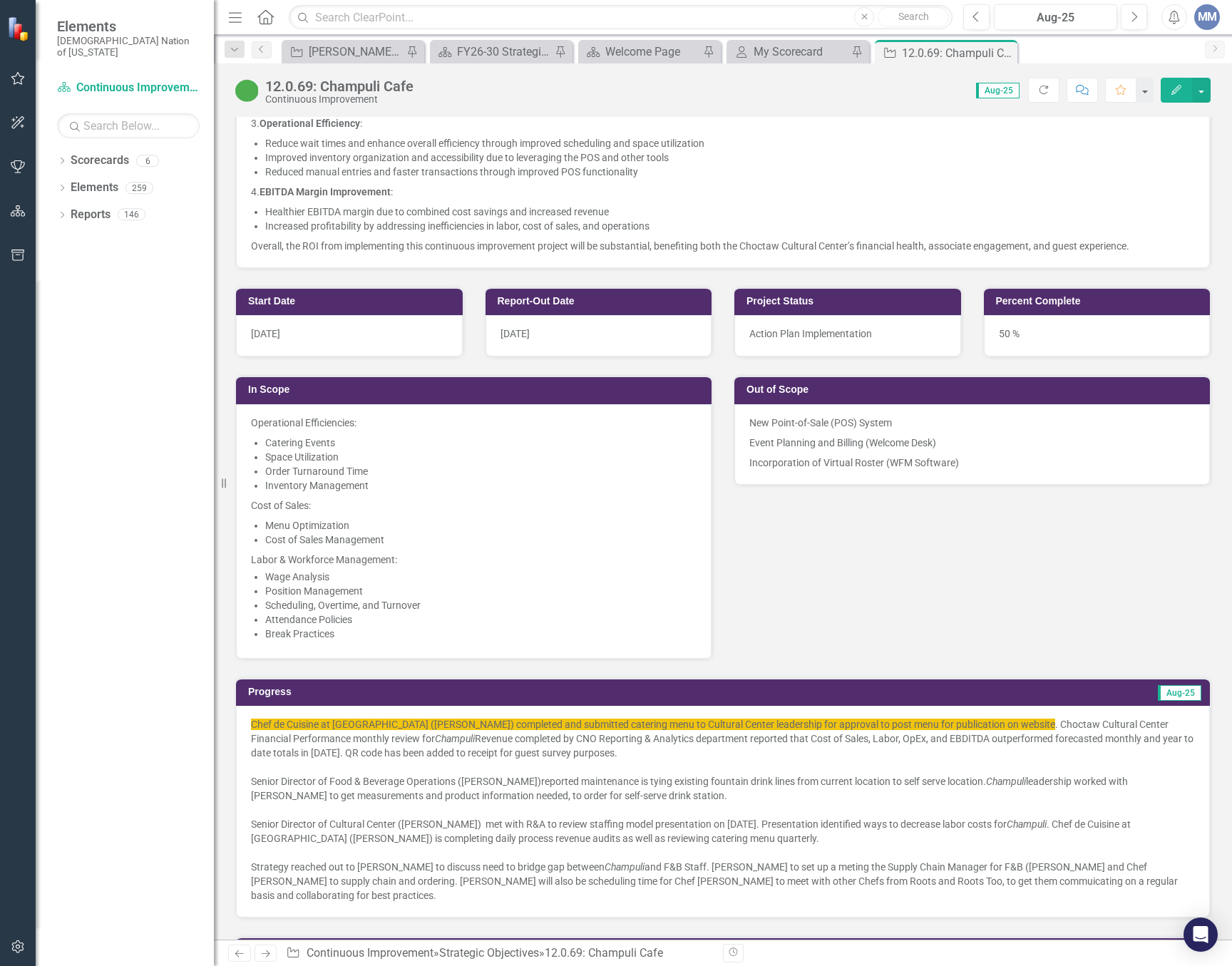
scroll to position [927, 0]
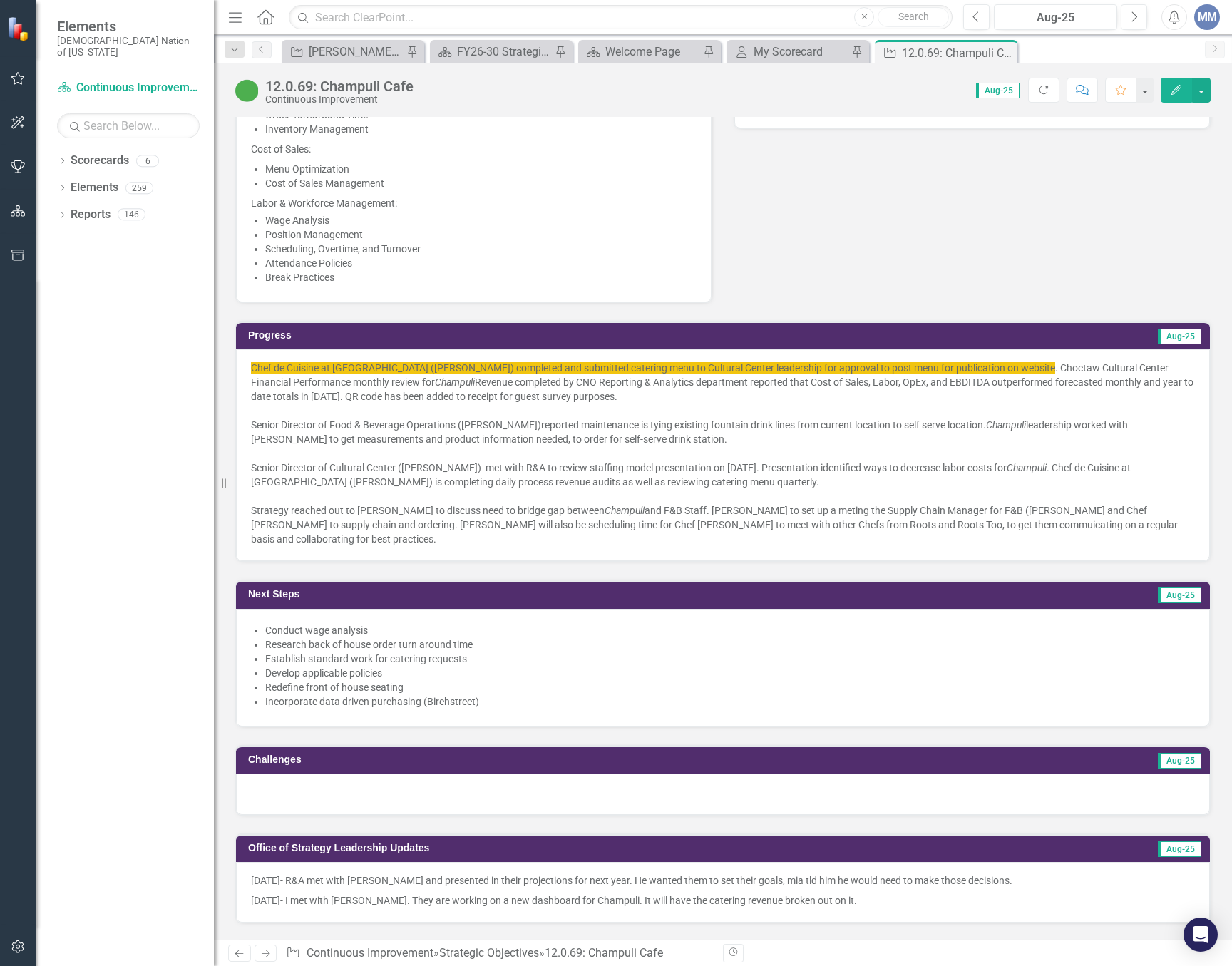
click at [805, 414] on div at bounding box center [723, 410] width 944 height 14
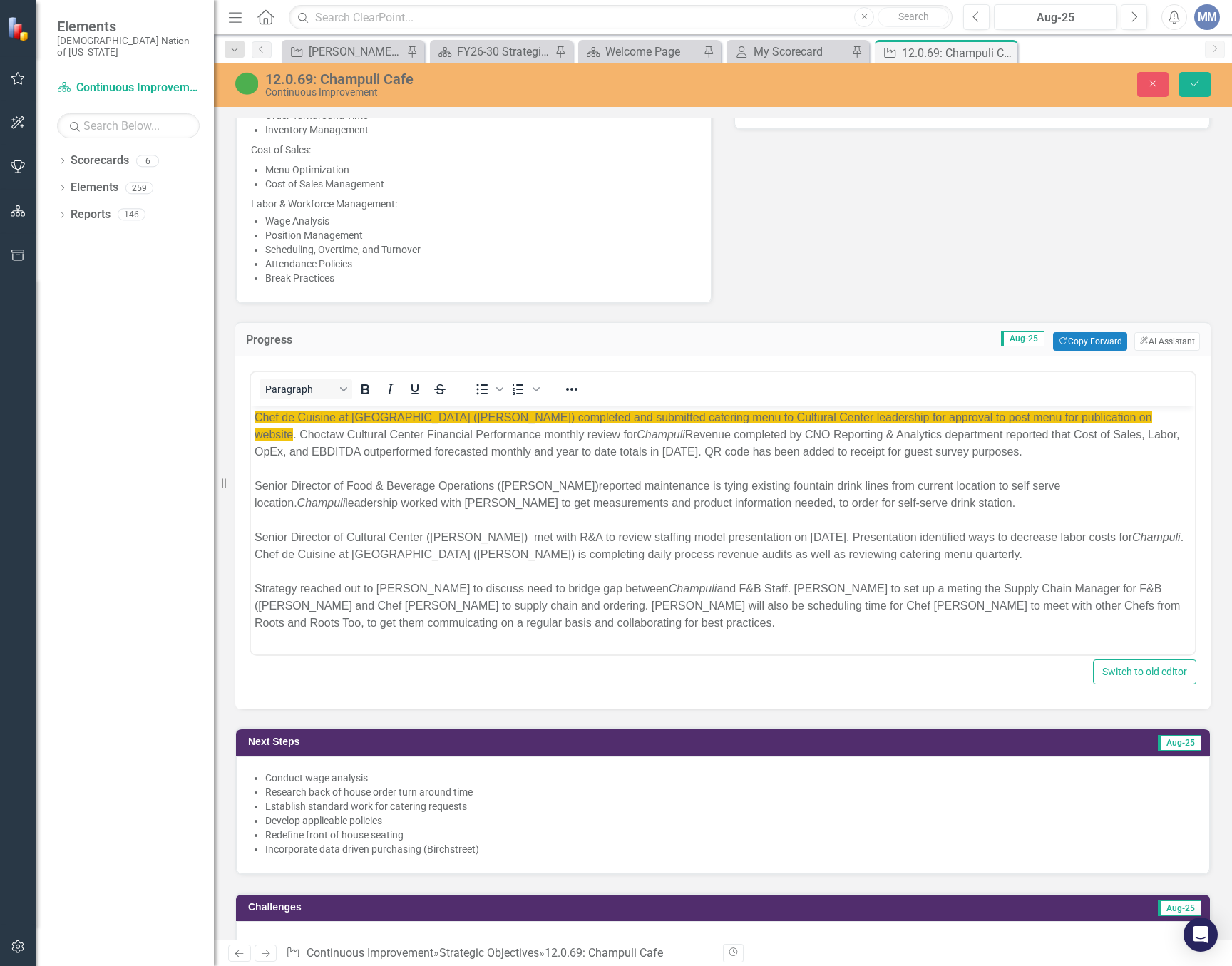
scroll to position [0, 0]
click at [1077, 429] on div "Chef de Cuisine at Choctaw Cultural Center (Tanya Nicholas) completed and submi…" at bounding box center [723, 435] width 937 height 51
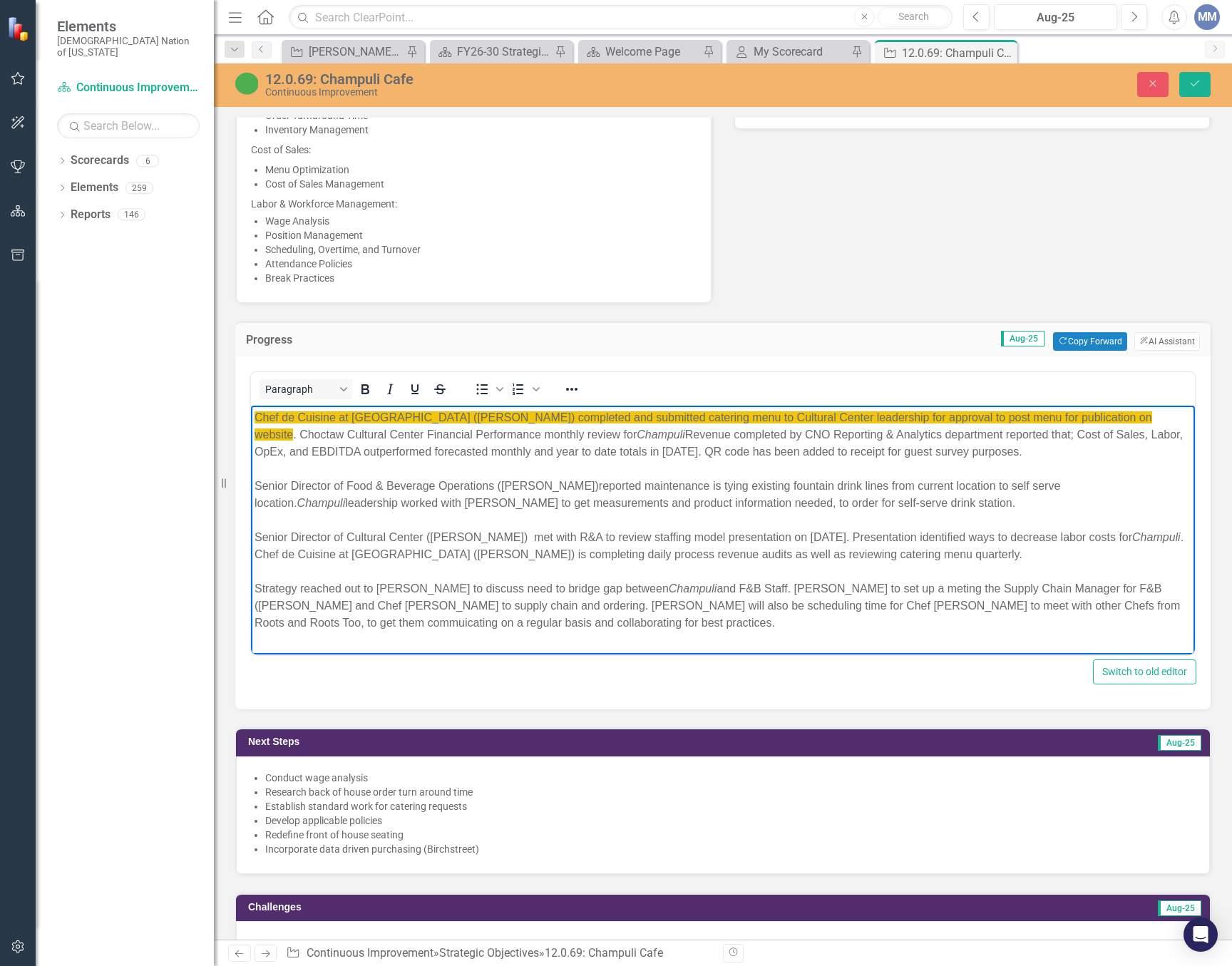
click at [403, 586] on div "Strategy reached out to Daved Dell to discuss need to bridge gap between Champu…" at bounding box center [723, 606] width 937 height 51
click at [1134, 584] on div "Strategy reached out to David Dell to discuss need to bridge gap between Champu…" at bounding box center [723, 606] width 937 height 51
click at [329, 603] on div "Strategy reached out to David Dell to discuss need to bridge gap between Champu…" at bounding box center [723, 606] width 937 height 51
click at [1133, 606] on div "Strategy reached out to David Dell to discuss need to bridge gap between Champu…" at bounding box center [723, 606] width 937 height 51
click at [1190, 72] on button "Save" at bounding box center [1194, 85] width 31 height 25
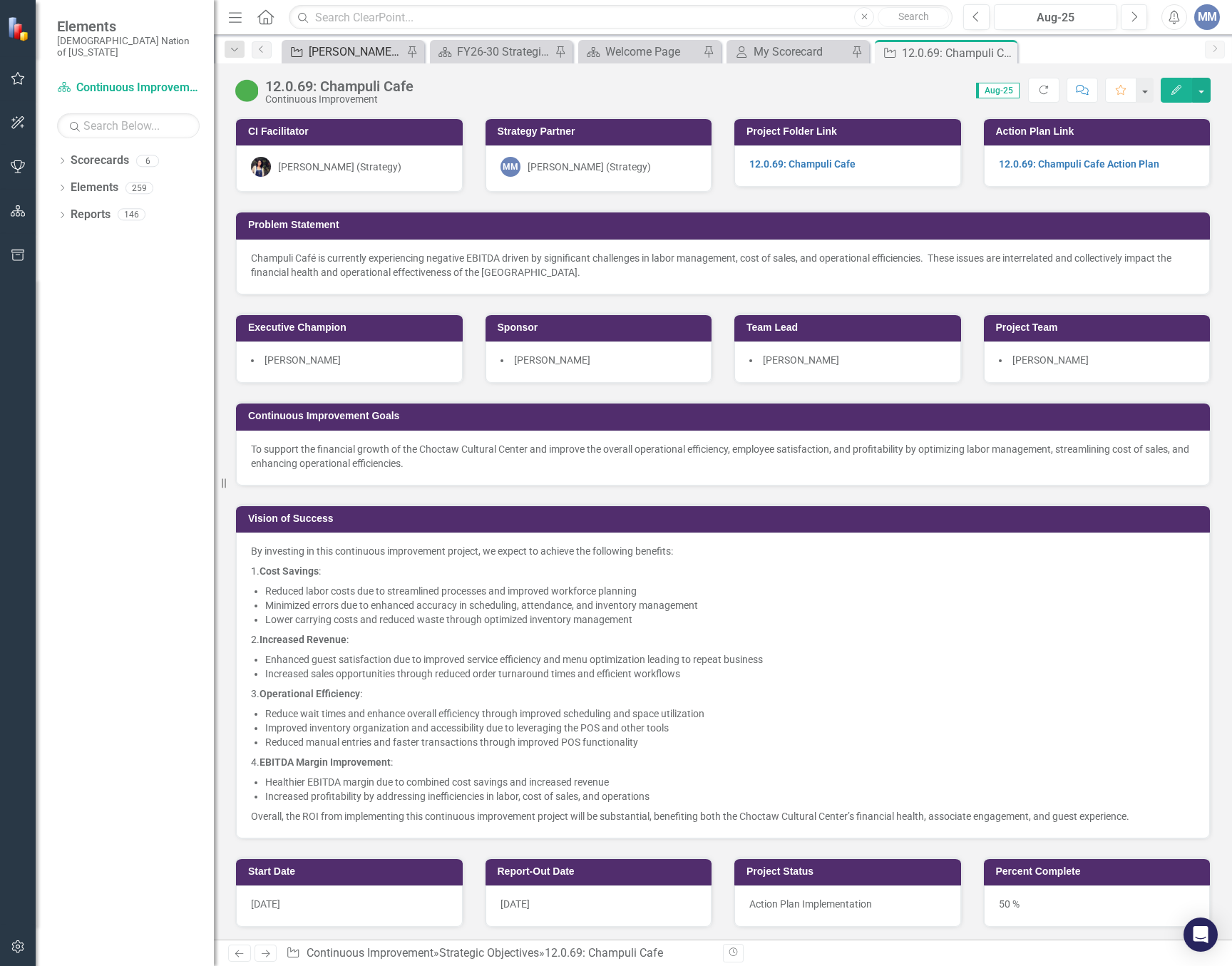
click at [315, 45] on div "[PERSON_NAME] SO's" at bounding box center [356, 51] width 94 height 17
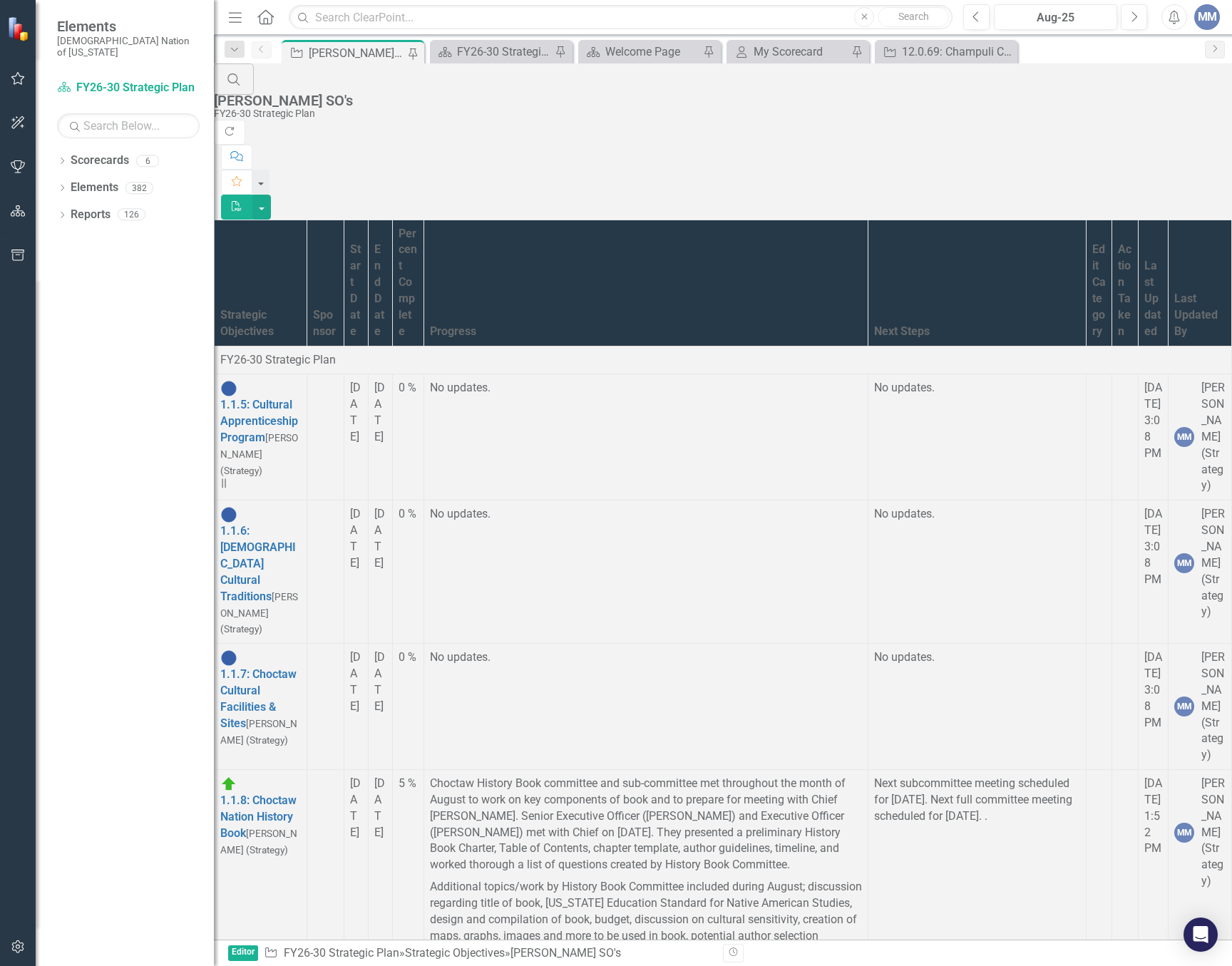
scroll to position [12191, 0]
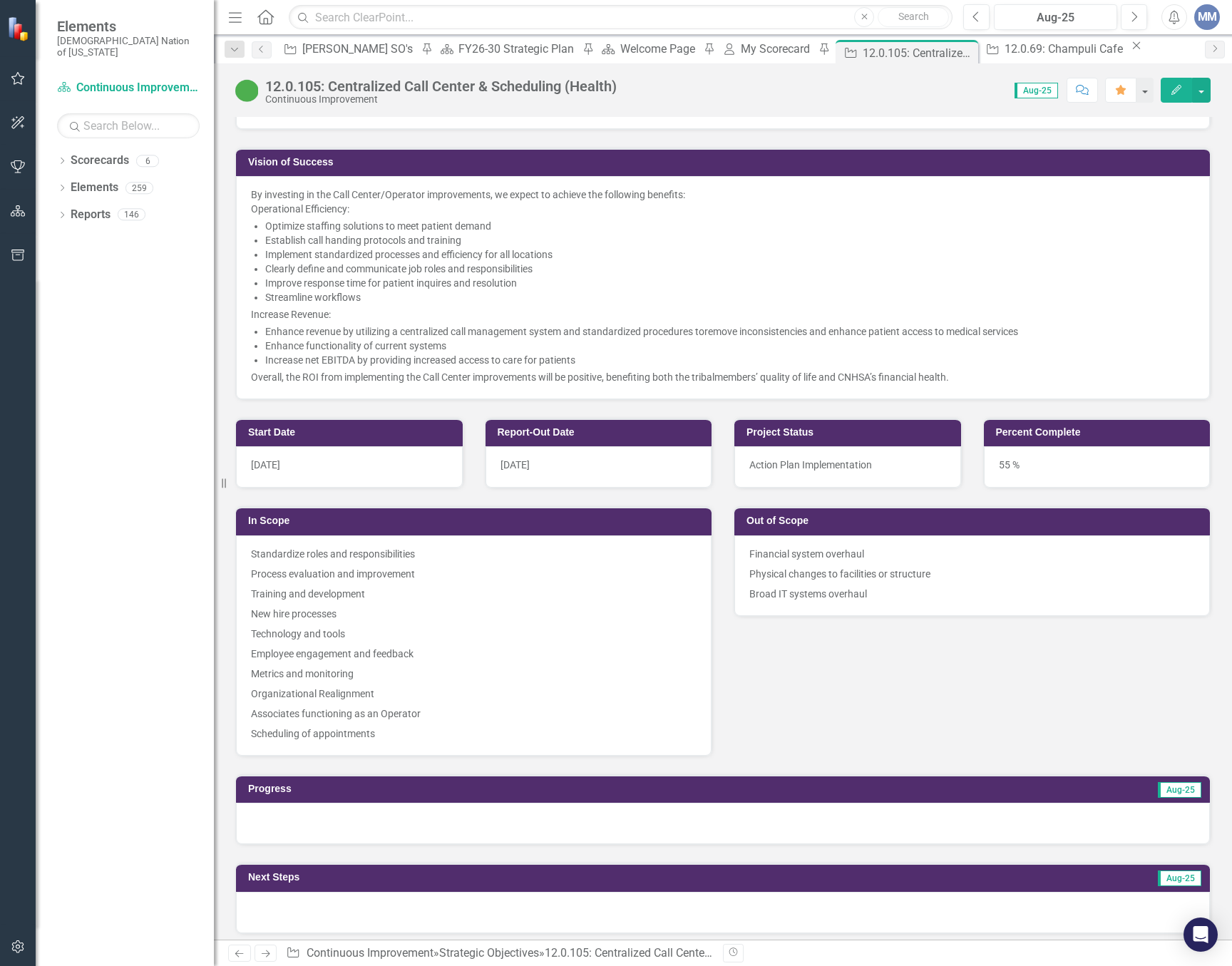
scroll to position [499, 0]
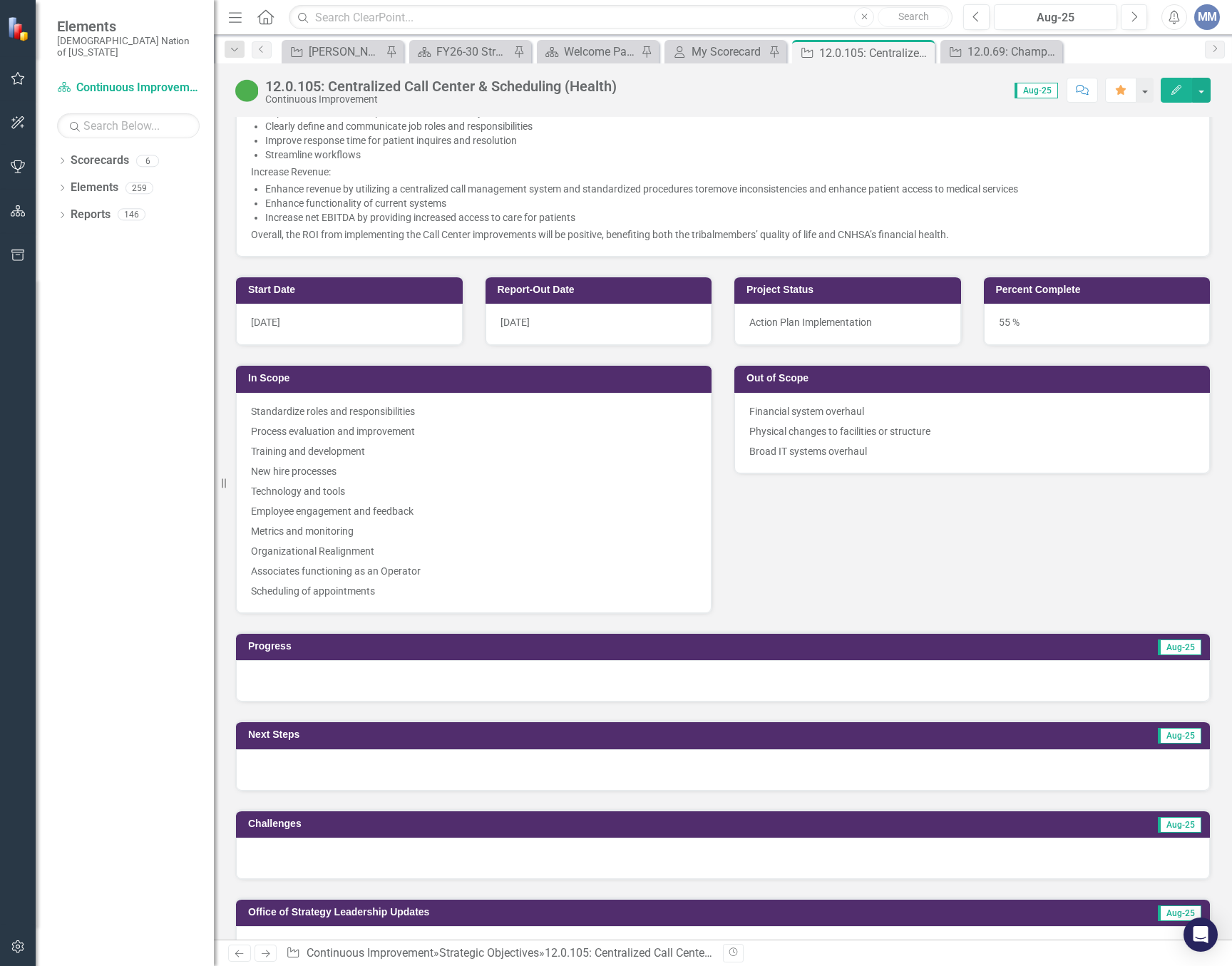
scroll to position [784, 0]
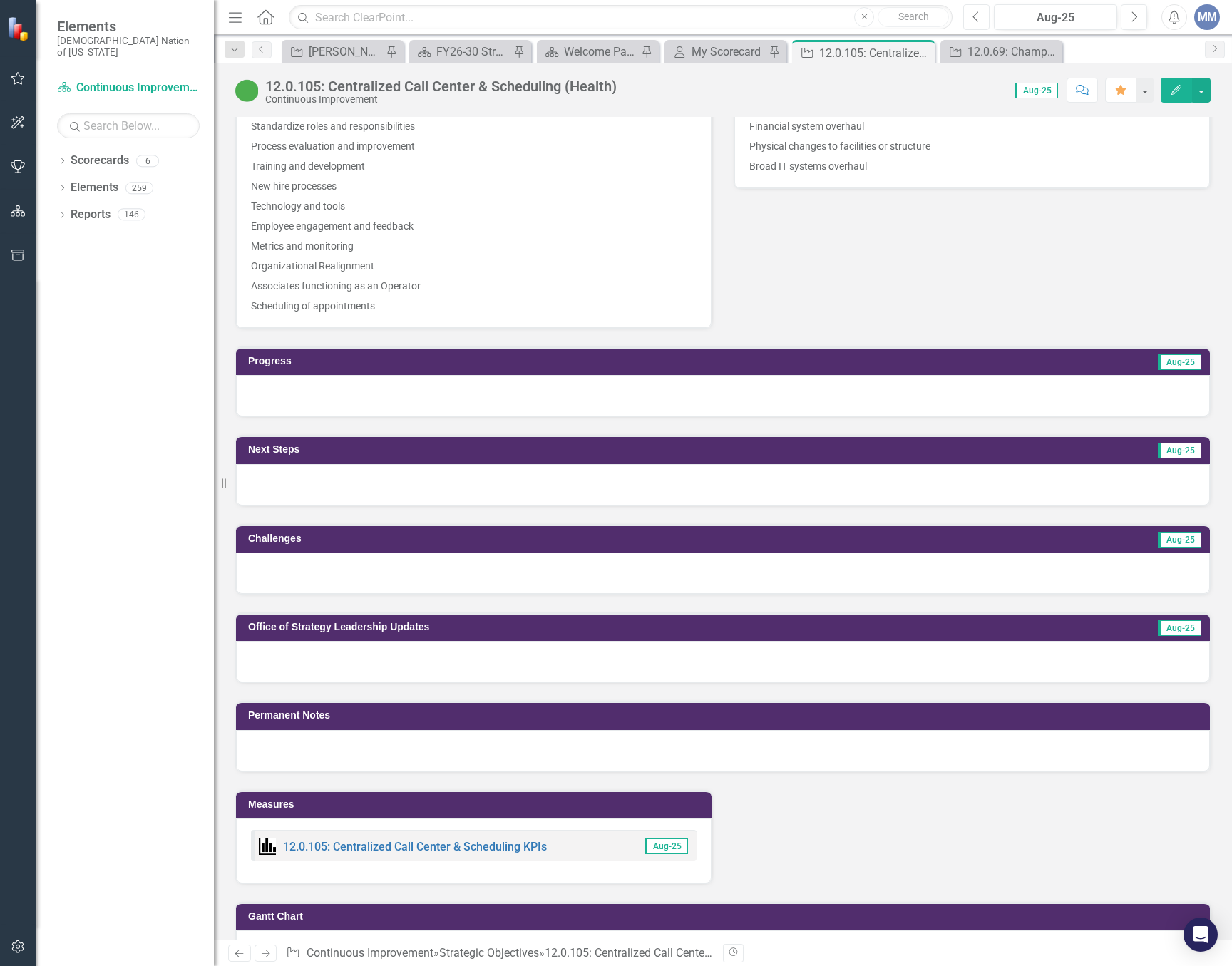
click at [980, 21] on icon "Previous" at bounding box center [975, 17] width 8 height 13
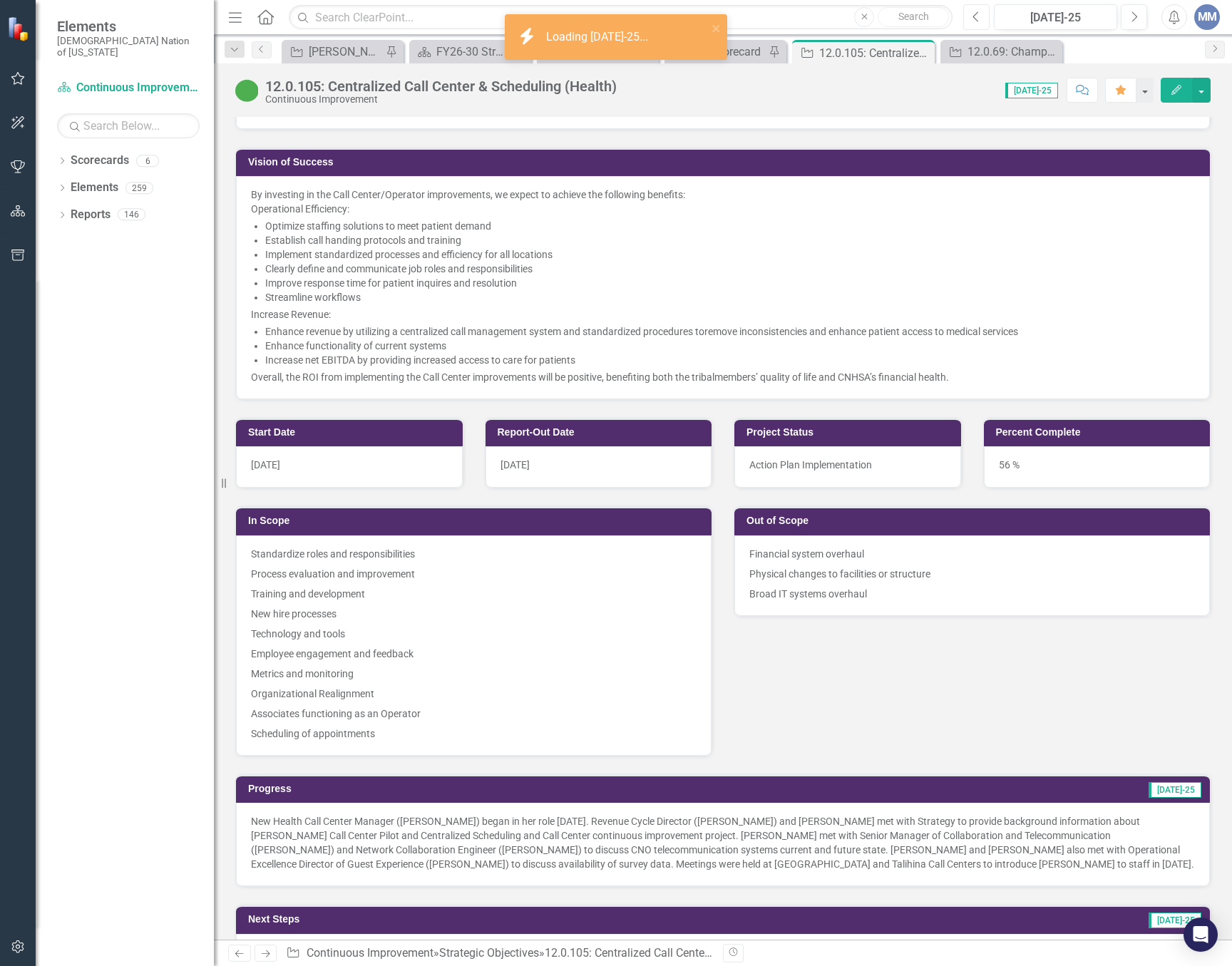
scroll to position [641, 0]
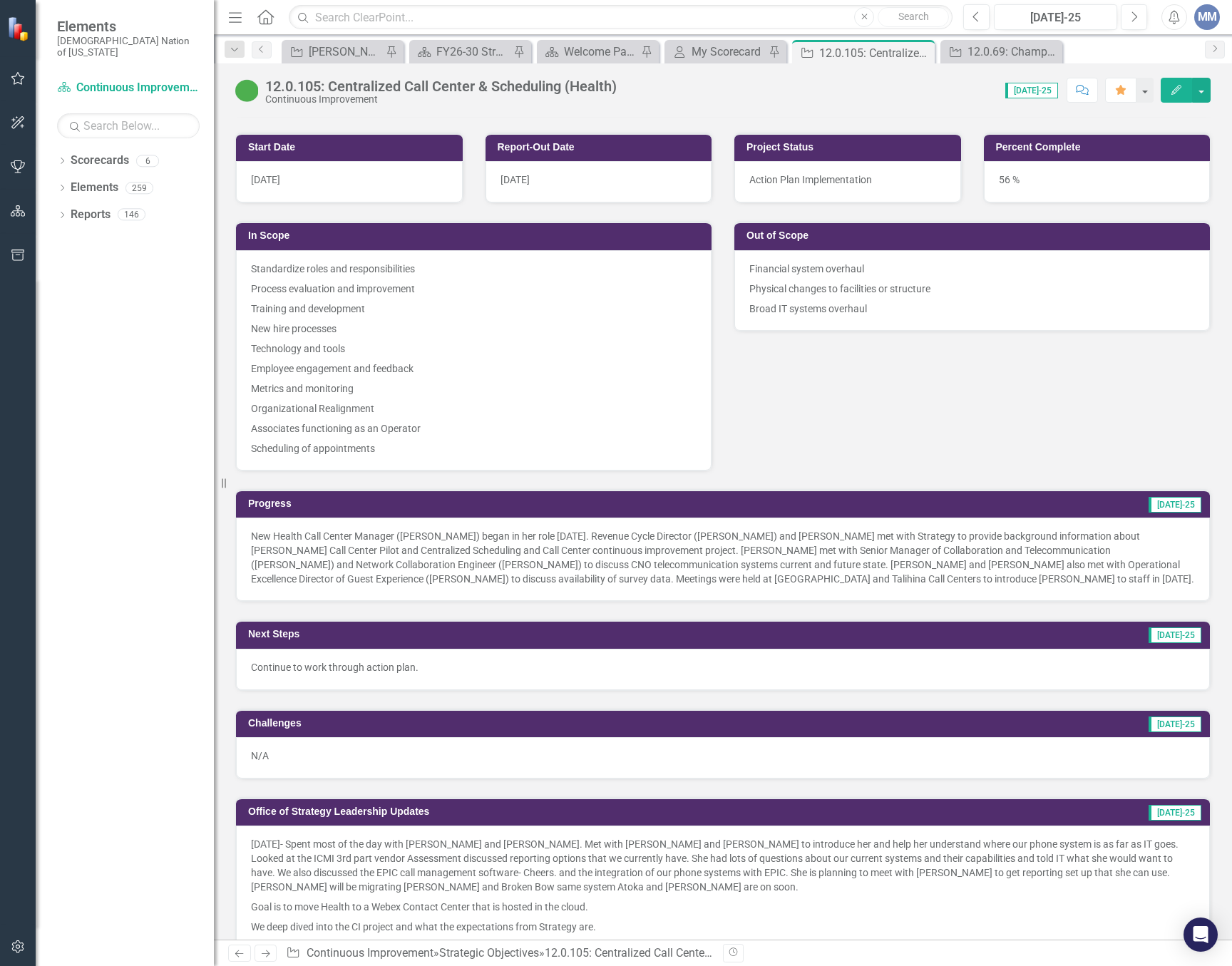
click at [647, 589] on div "New Health Call Center Manager ([PERSON_NAME]) began in her role [DATE]. Revenu…" at bounding box center [722, 559] width 974 height 84
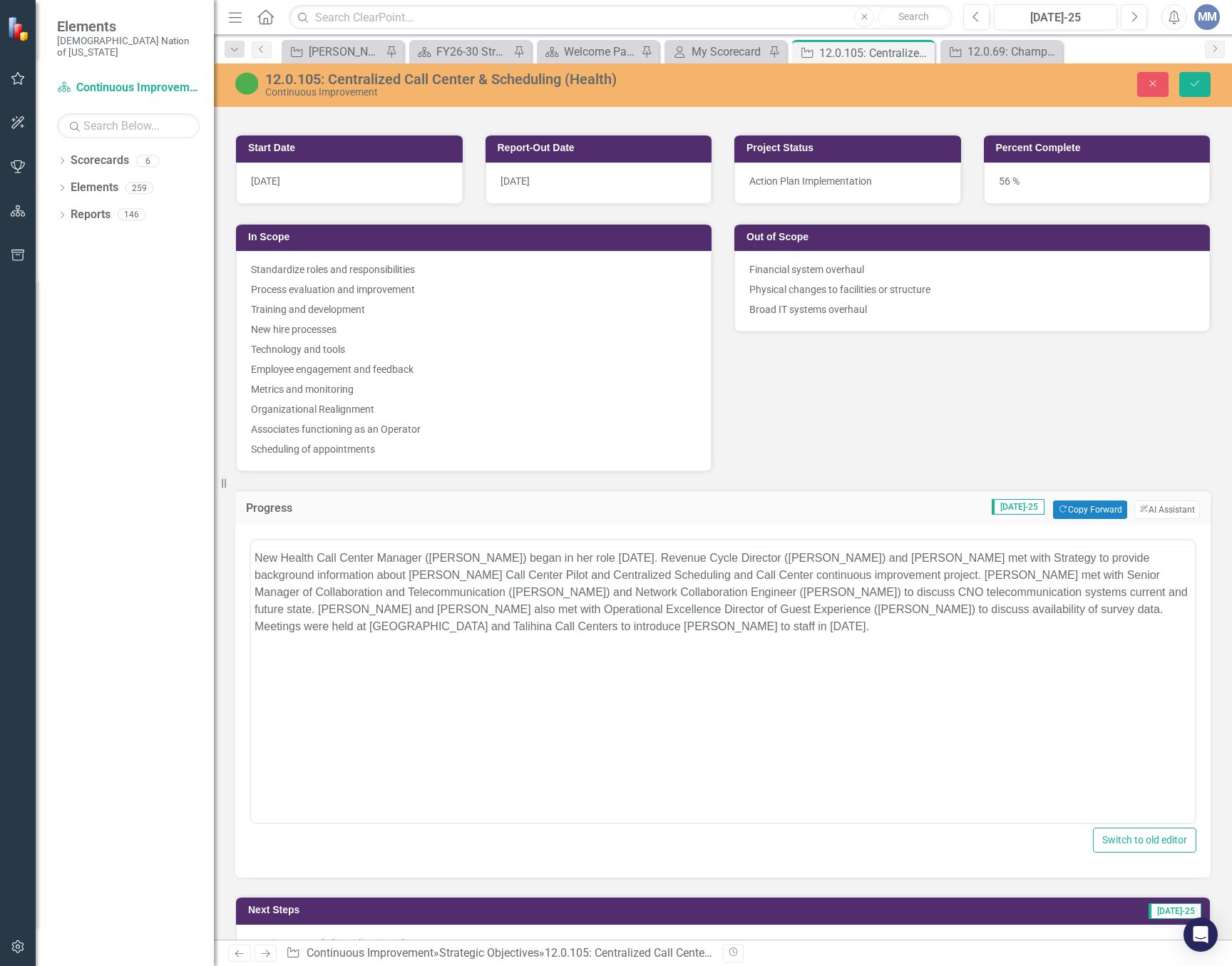
scroll to position [0, 0]
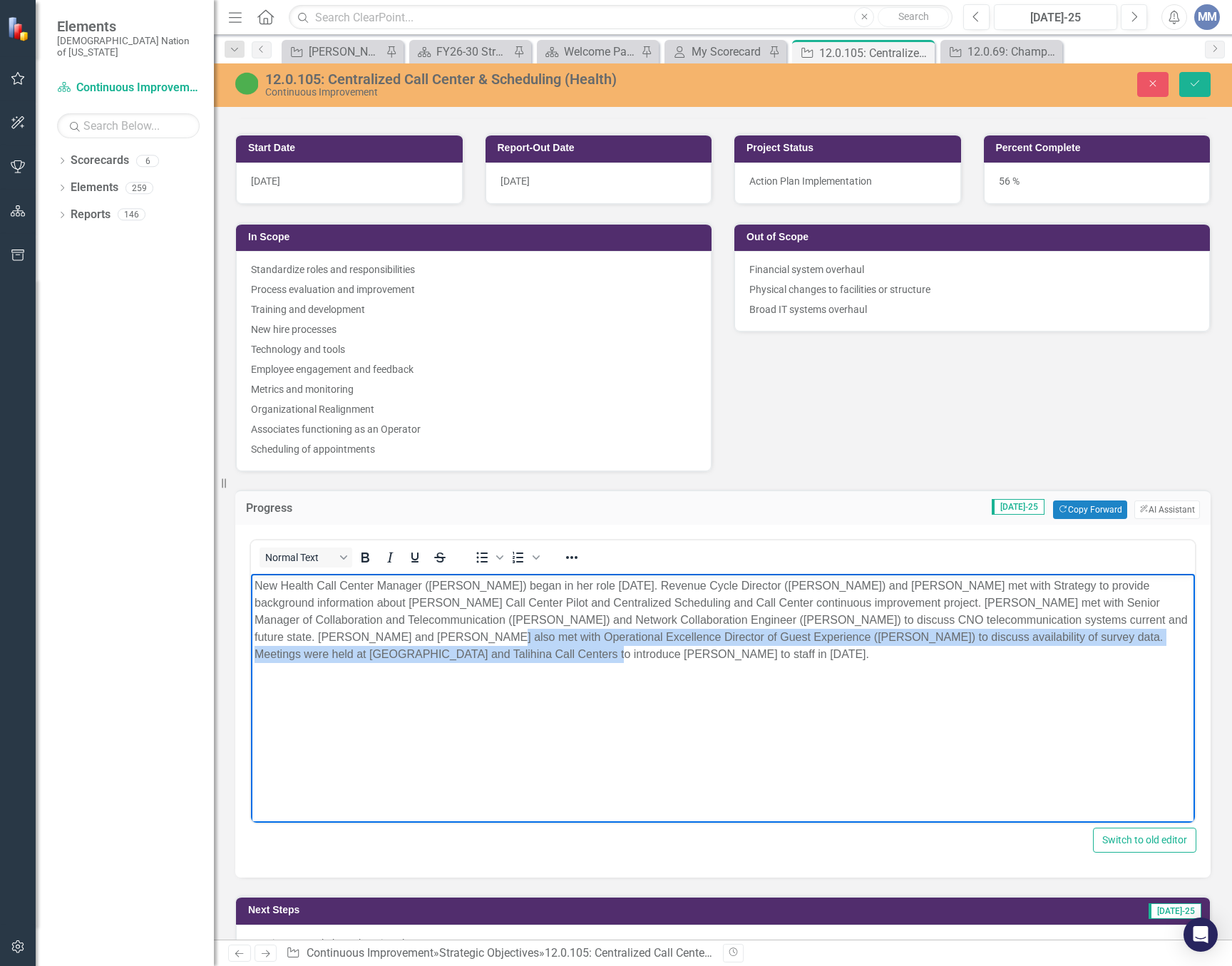
drag, startPoint x: 466, startPoint y: 655, endPoint x: 388, endPoint y: 645, distance: 78.6
click at [388, 645] on p "New Health Call Center Manager ([PERSON_NAME]) began in her role [DATE]. Revenu…" at bounding box center [723, 620] width 937 height 86
click at [635, 696] on body "New Health Call Center Manager ([PERSON_NAME]) began in her role [DATE]. Revenu…" at bounding box center [723, 681] width 944 height 214
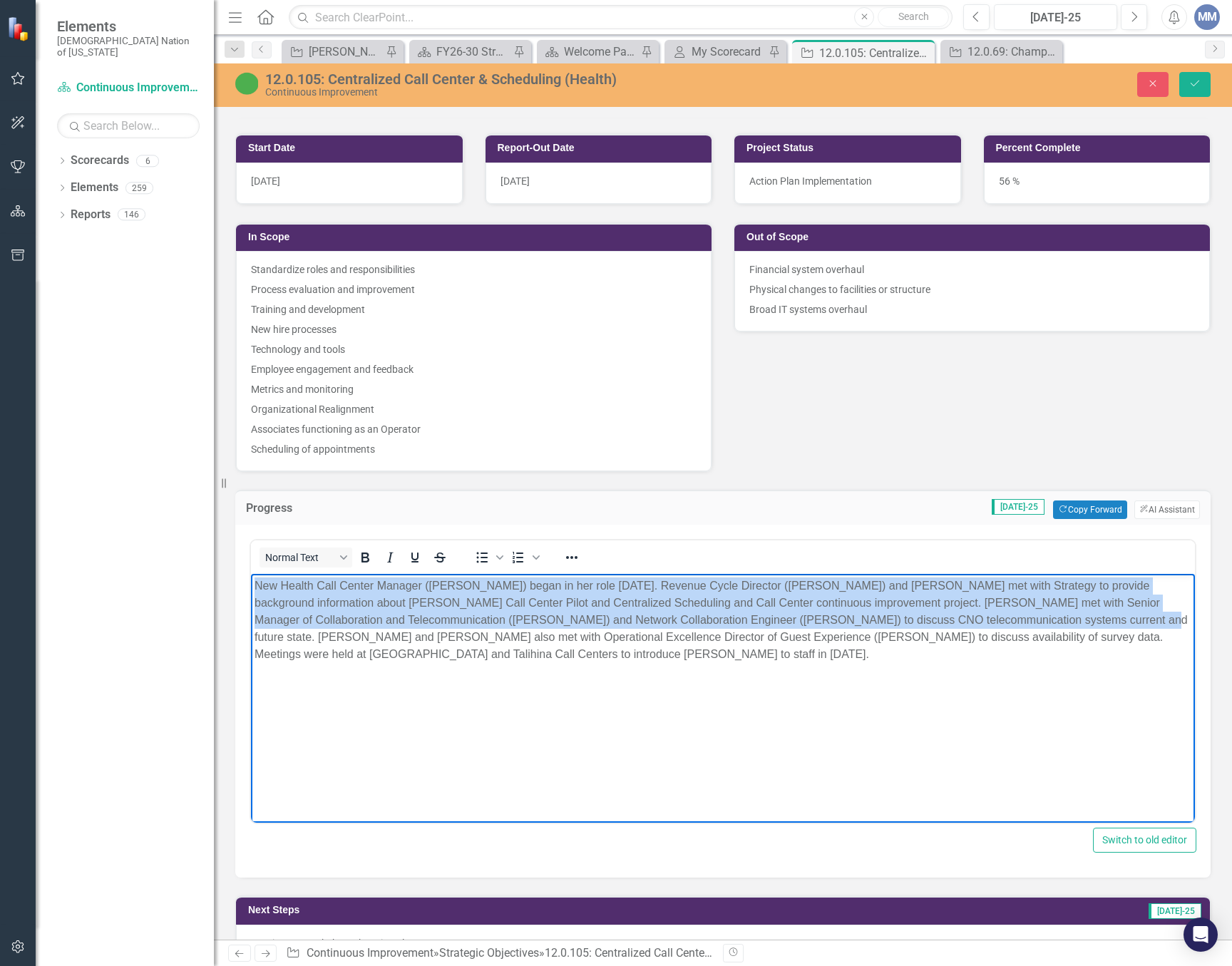
drag, startPoint x: 1070, startPoint y: 619, endPoint x: 219, endPoint y: 579, distance: 851.9
click at [251, 579] on html "New Health Call Center Manager ([PERSON_NAME]) began in her role [DATE]. Revenu…" at bounding box center [723, 681] width 944 height 214
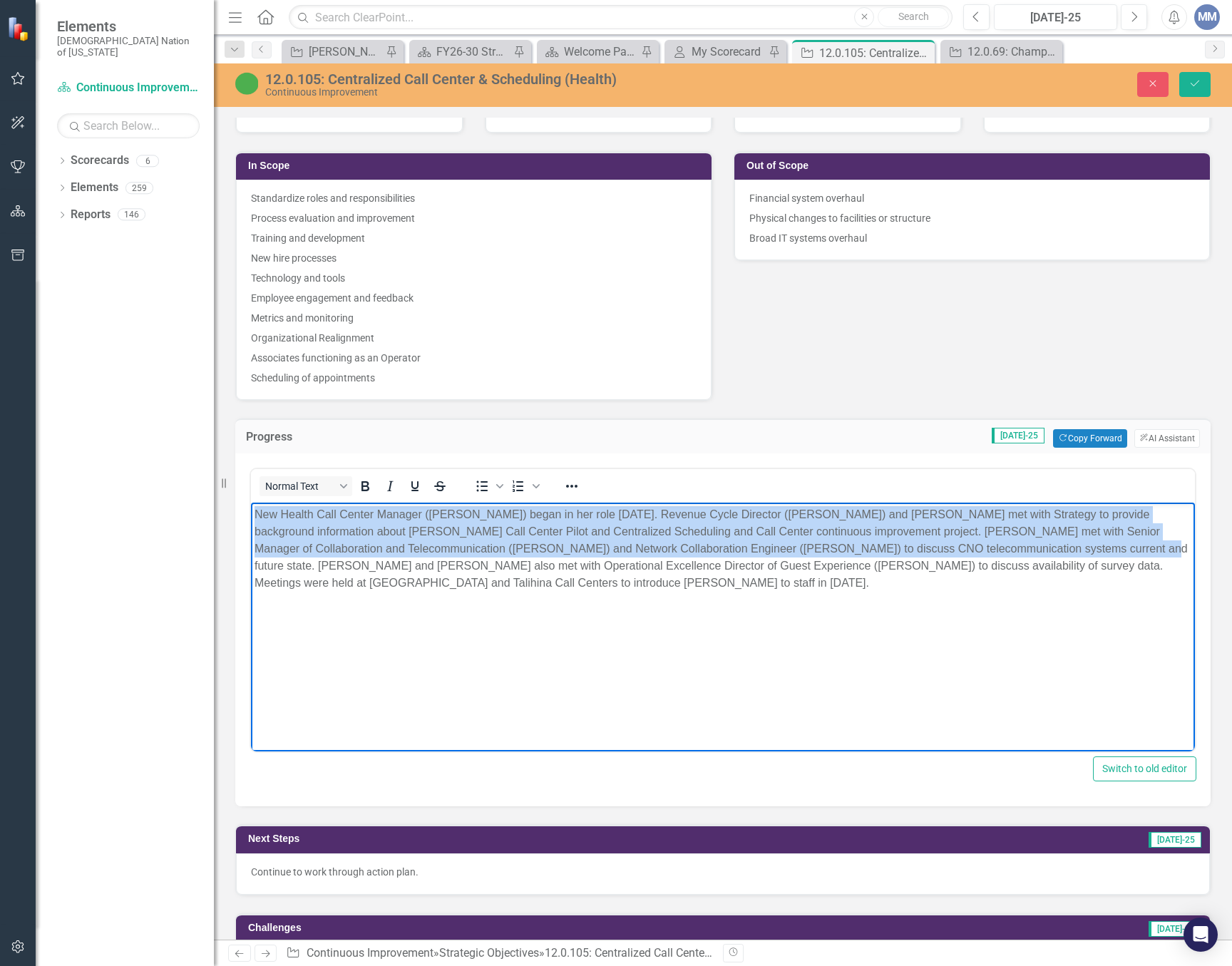
scroll to position [784, 0]
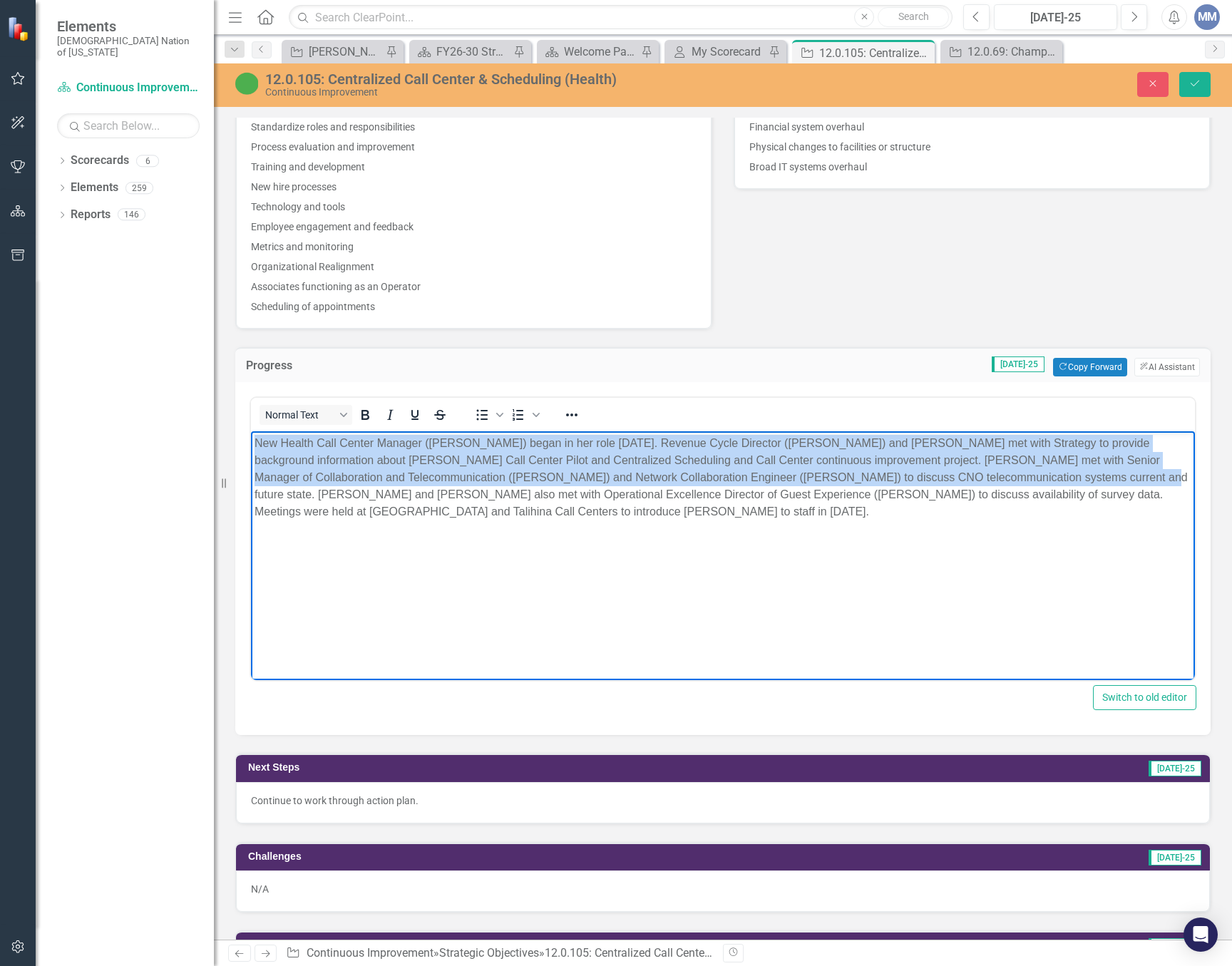
copy p "New Health Call Center Manager ([PERSON_NAME]) began in her role [DATE]. Revenu…"
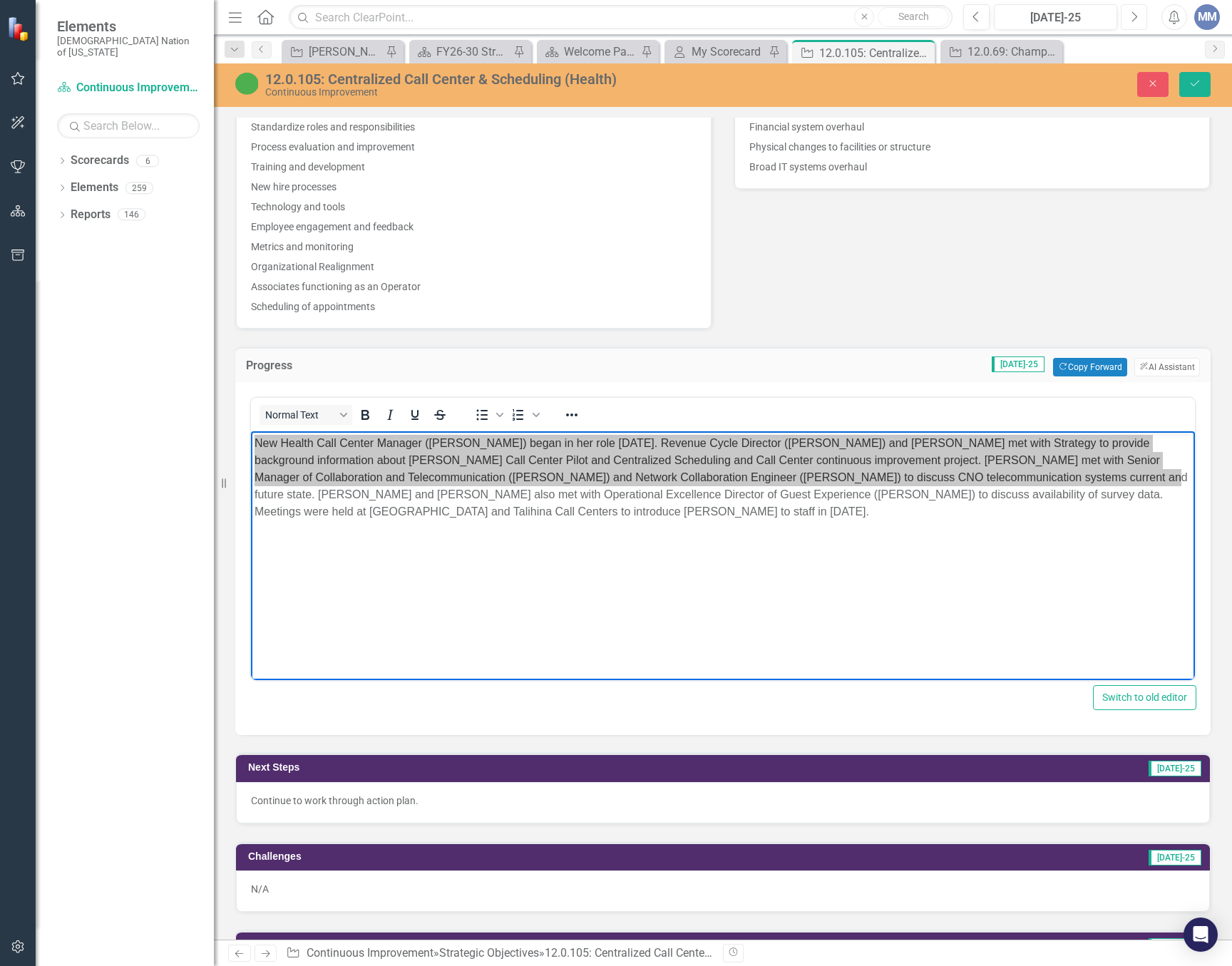
click at [1124, 22] on button "Next" at bounding box center [1133, 17] width 26 height 25
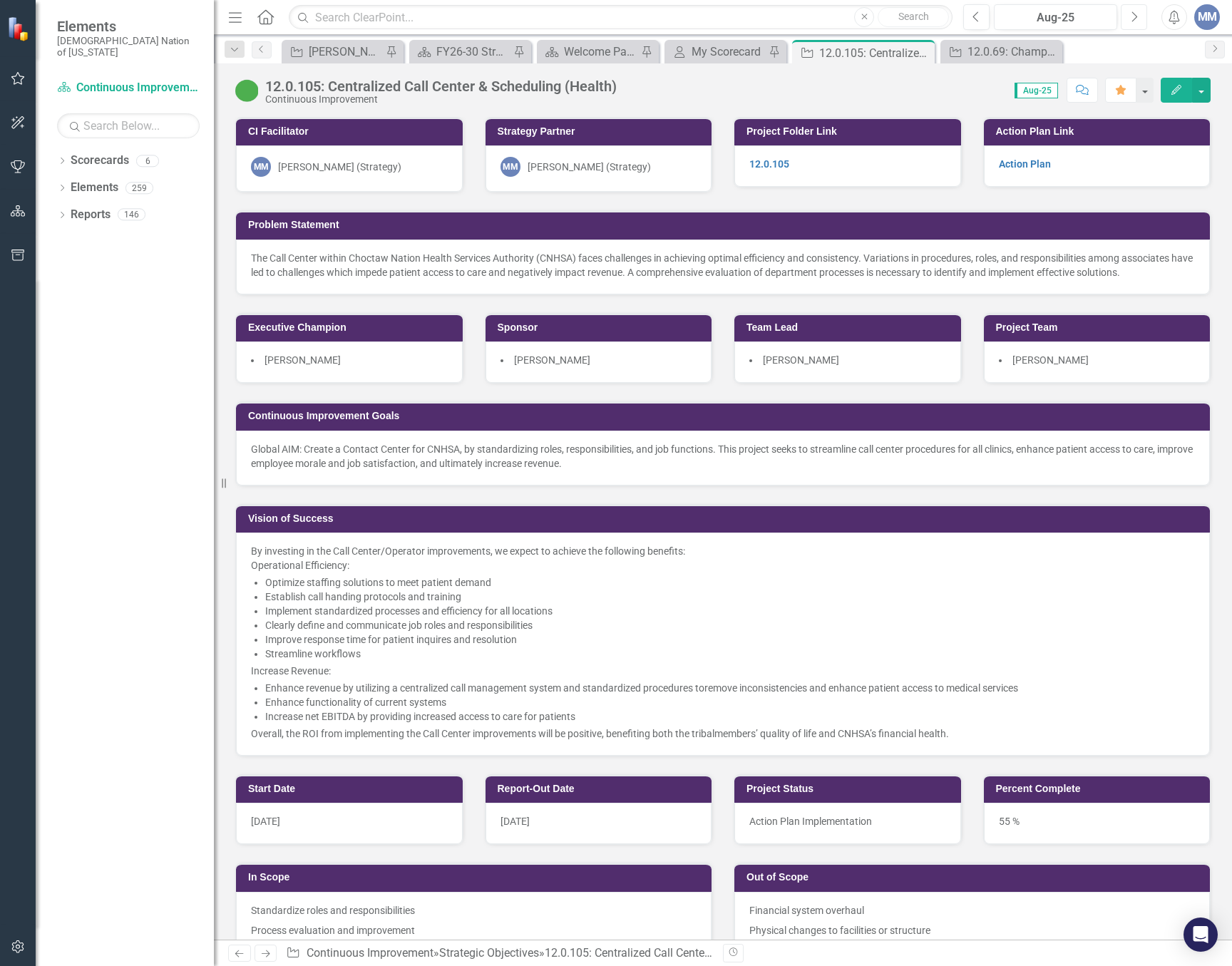
scroll to position [641, 0]
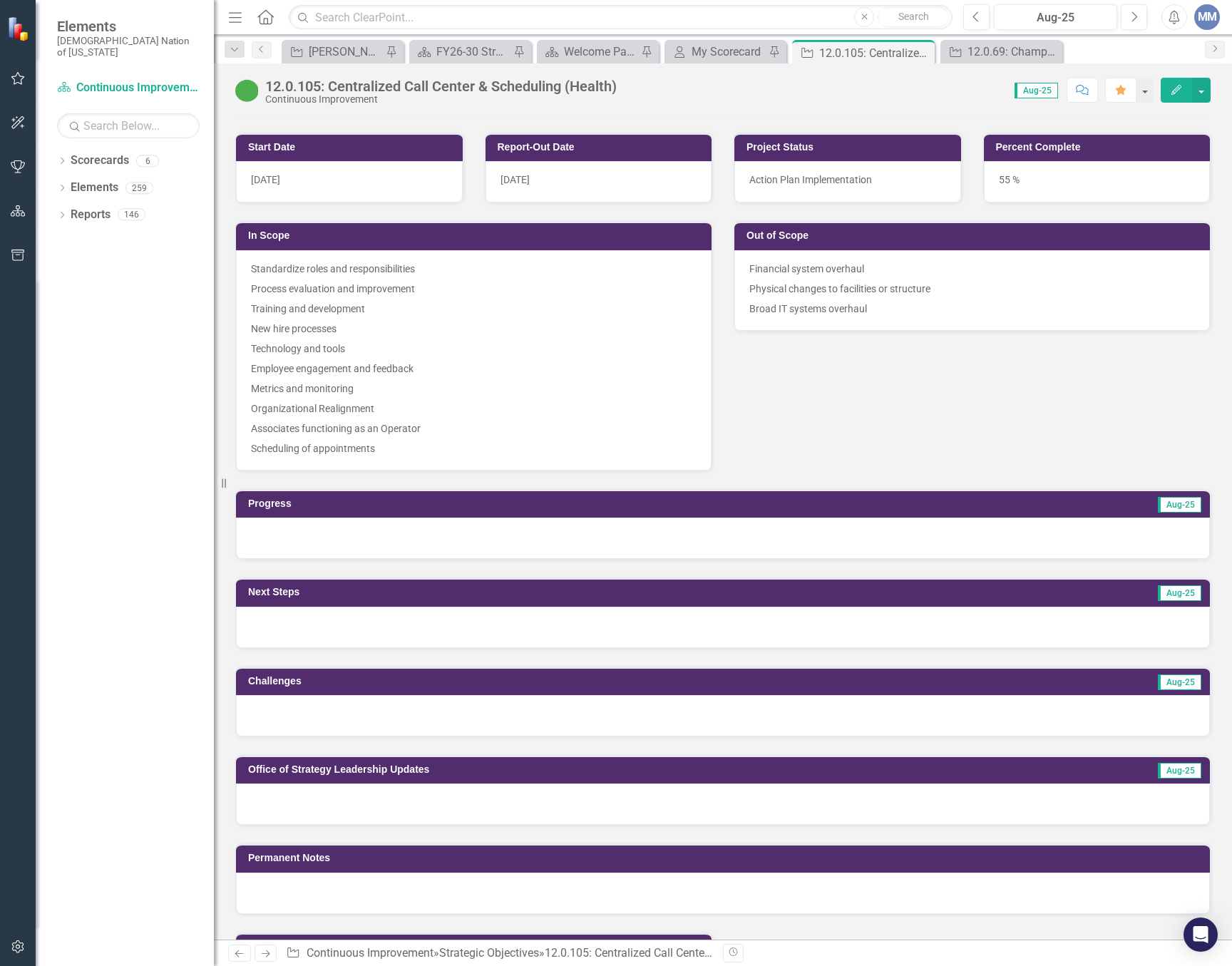
click at [328, 534] on div at bounding box center [722, 538] width 974 height 41
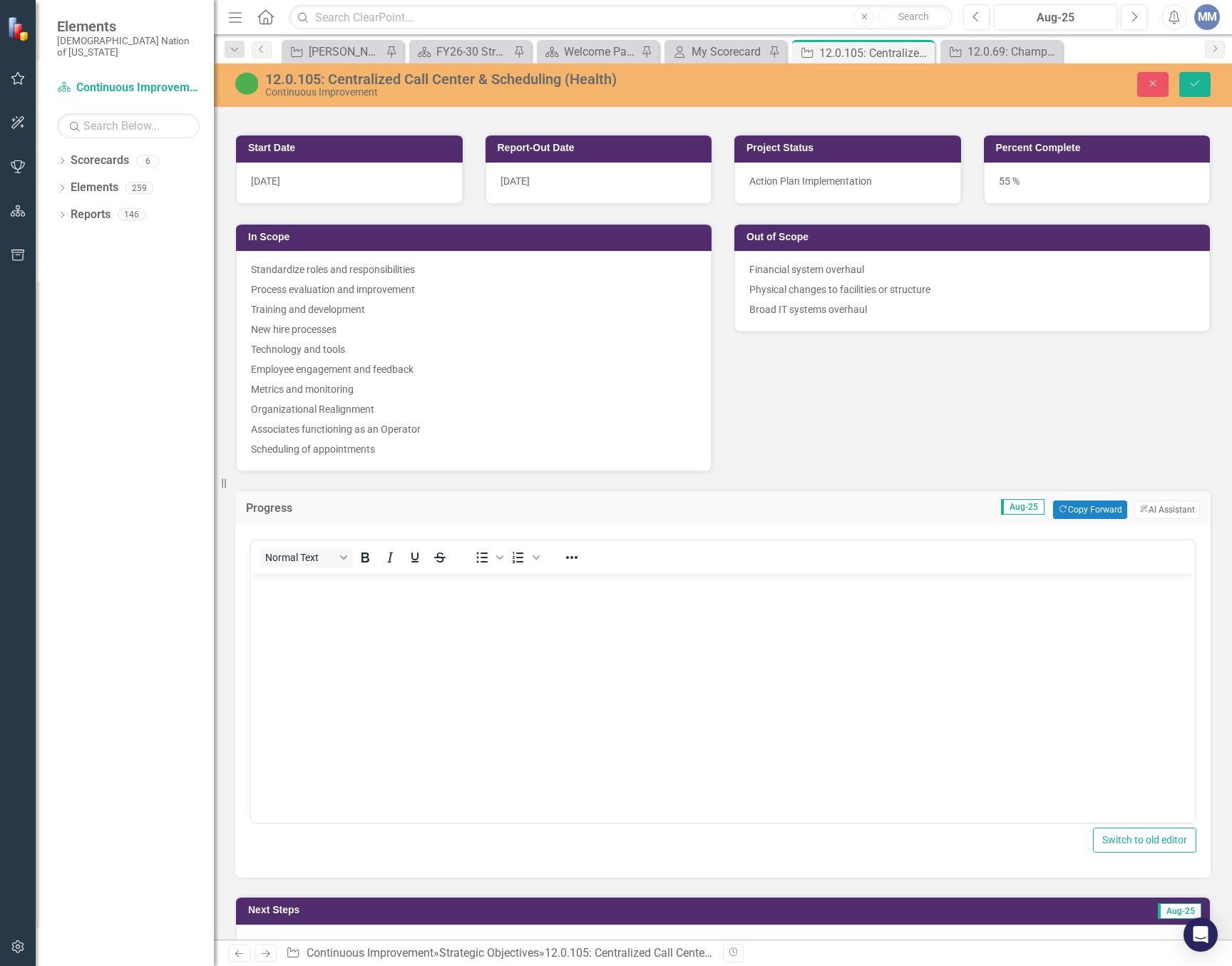
scroll to position [784, 0]
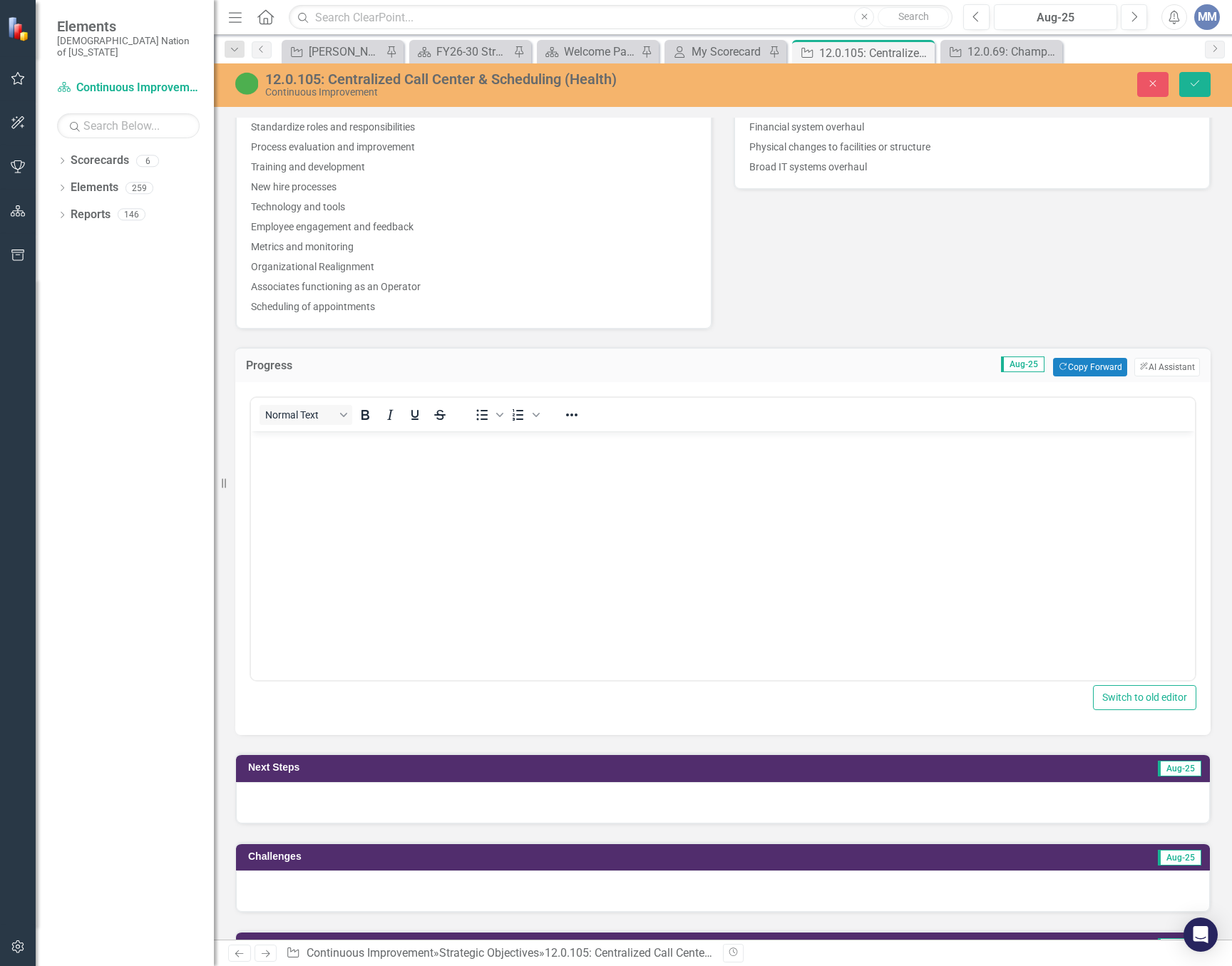
click at [347, 490] on body "Rich Text Area. Press ALT-0 for help." at bounding box center [723, 538] width 944 height 214
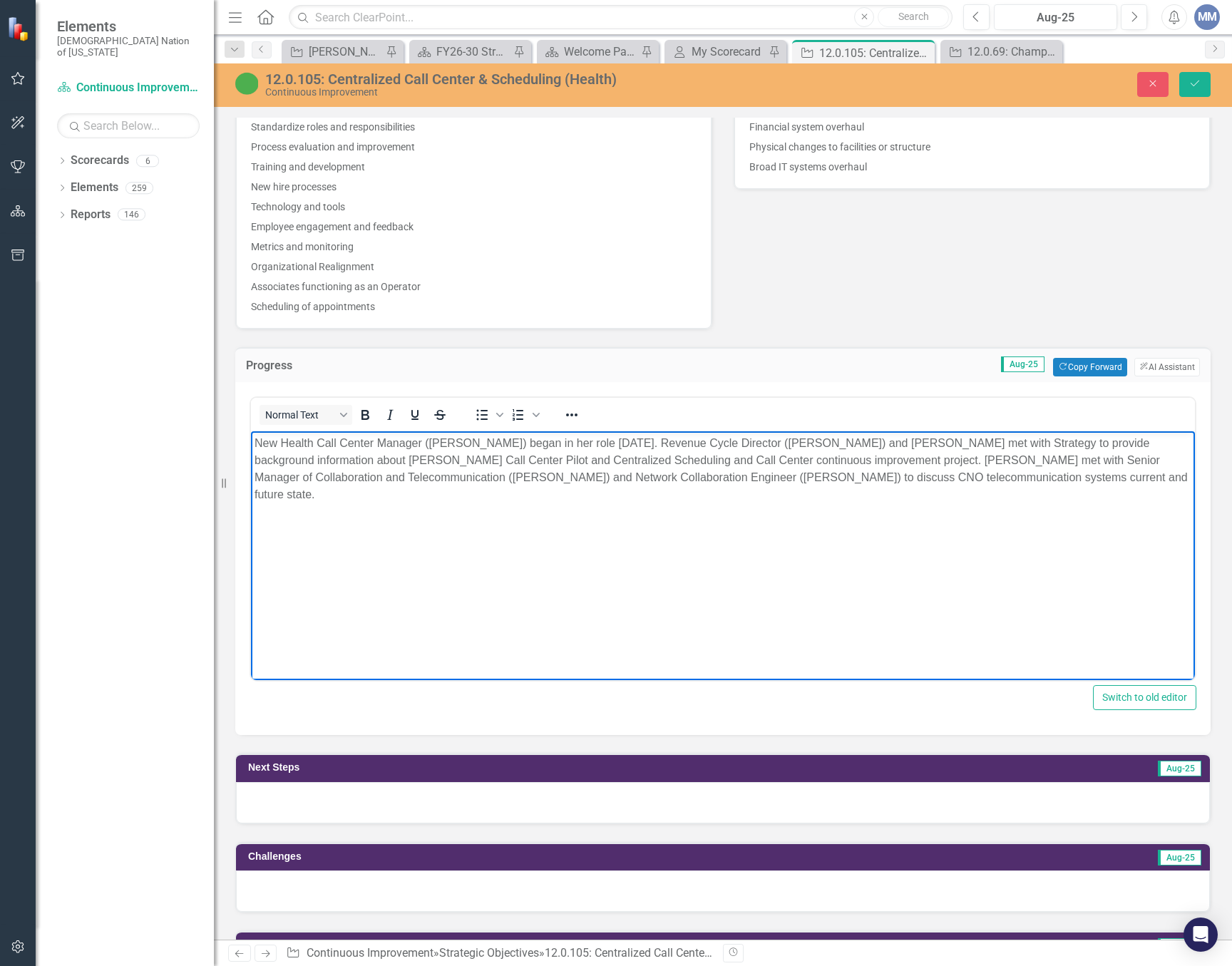
click at [502, 442] on p "New Health Call Center Manager (Paula Wicker) began in her role July 14, 2025. …" at bounding box center [723, 469] width 937 height 68
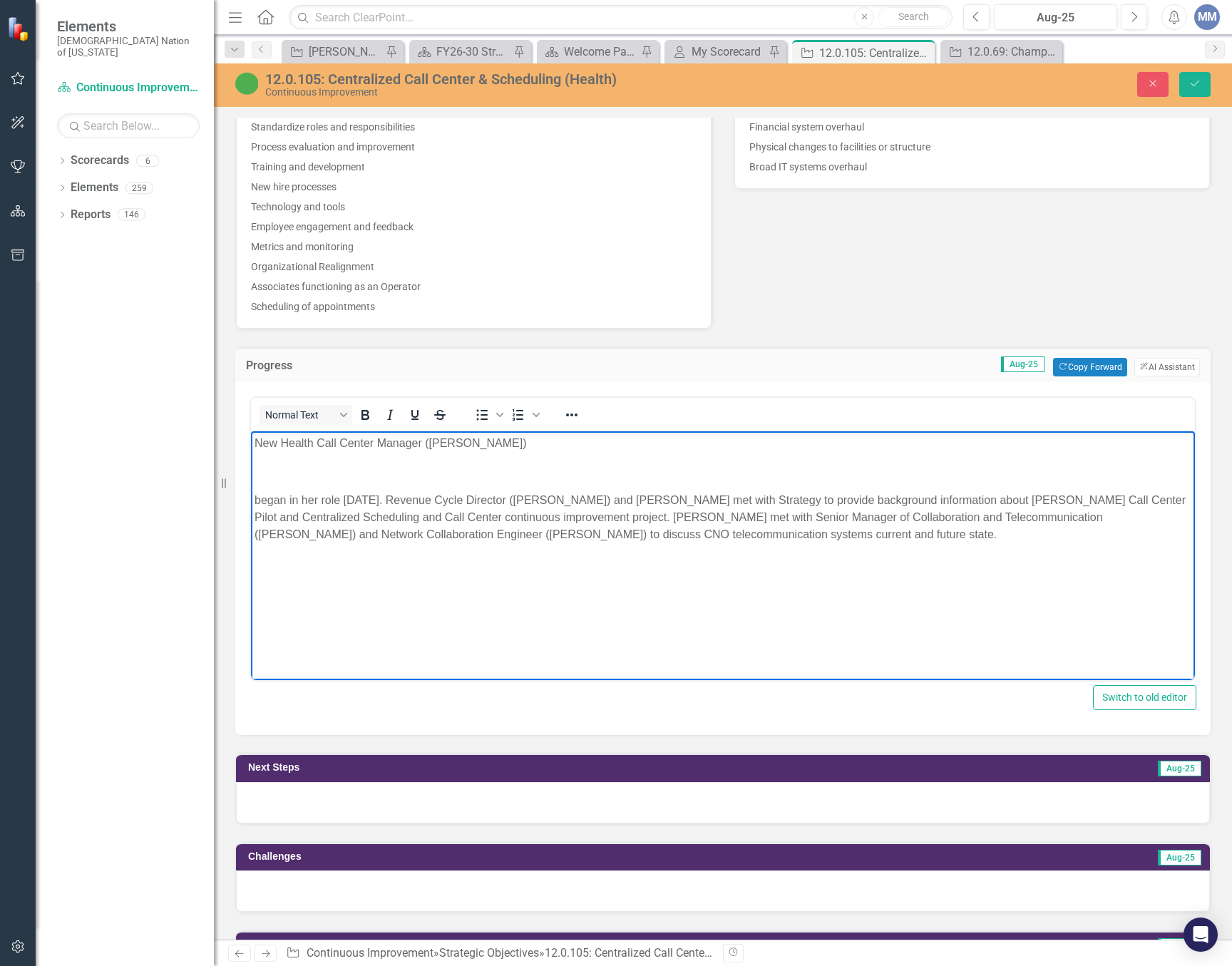
click at [521, 442] on p "New Health Call Center Manager (Paula Wicker)" at bounding box center [723, 443] width 937 height 17
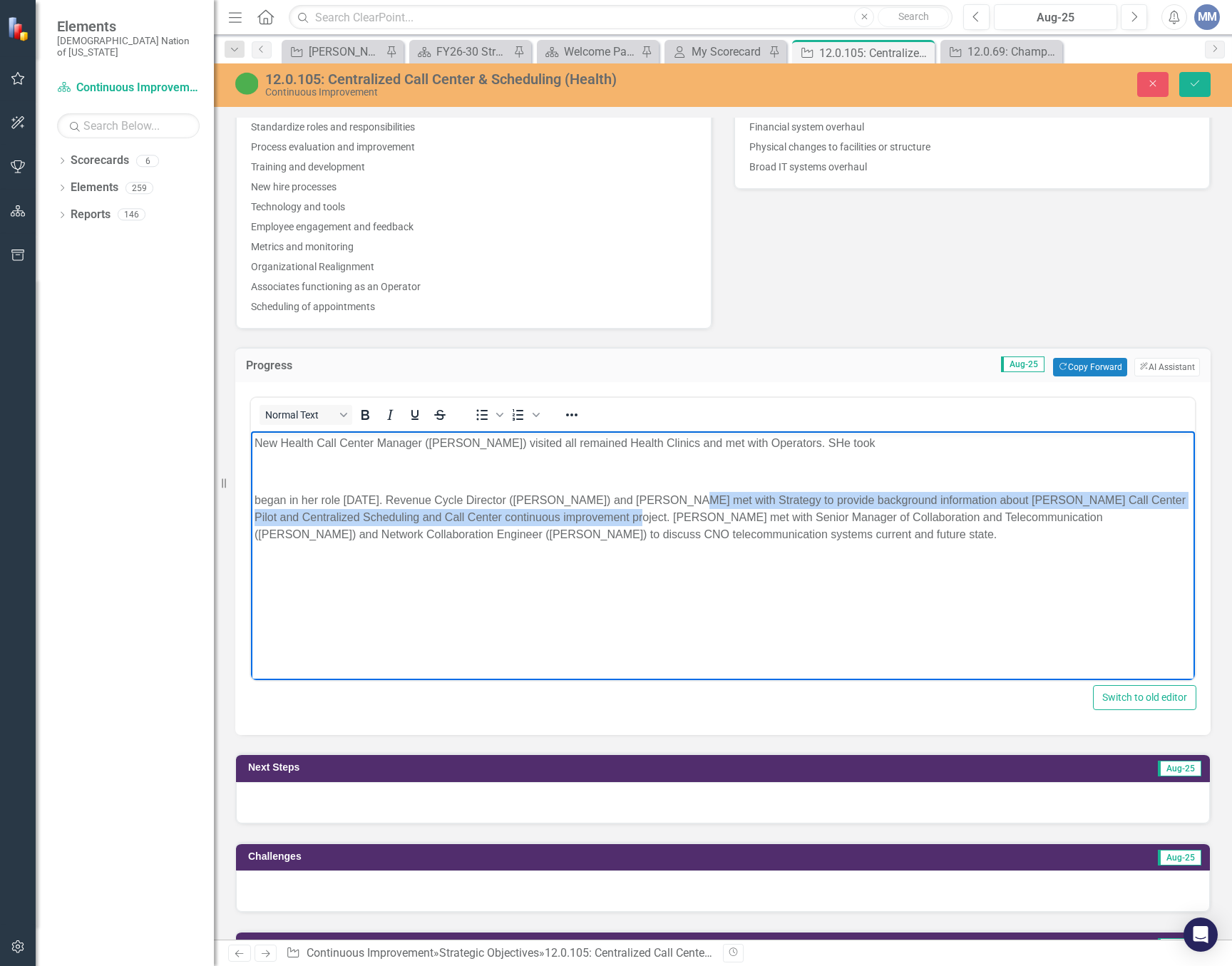
drag, startPoint x: 626, startPoint y: 517, endPoint x: 663, endPoint y: 504, distance: 39.2
click at [663, 504] on p "began in her role July 14, 2025. Revenue Cycle Director (Paul Nelson) and Paula…" at bounding box center [723, 517] width 937 height 51
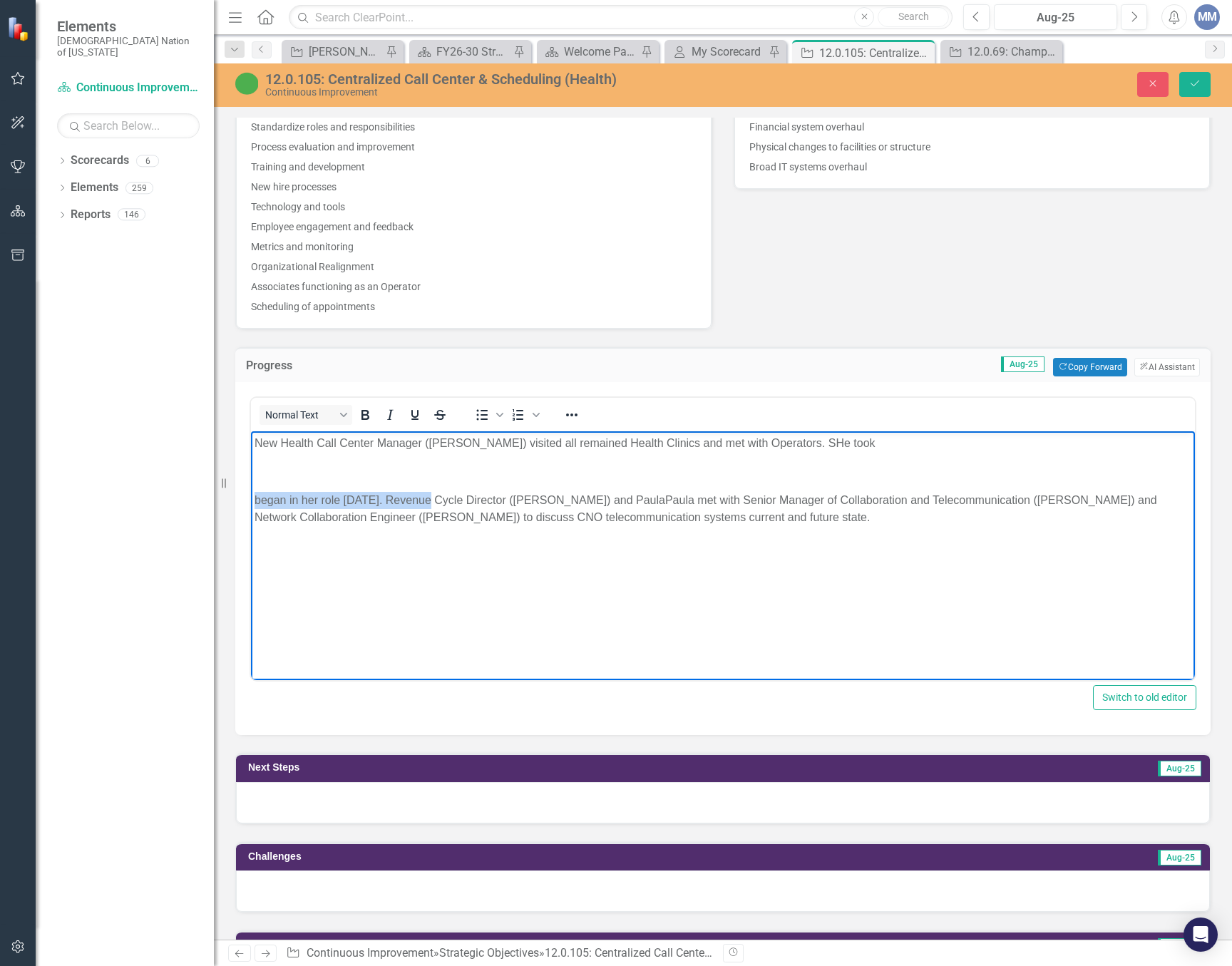
drag, startPoint x: 418, startPoint y: 497, endPoint x: 256, endPoint y: 497, distance: 162.0
click at [256, 497] on p "began in her role July 14, 2025. Revenue Cycle Director (Paul Nelson) and Paula…" at bounding box center [723, 509] width 937 height 34
click at [497, 501] on p "Revenue Cycle Director (Paul Nelson) and PaulaPaula met with Senior Manager of …" at bounding box center [723, 509] width 937 height 34
click at [848, 443] on p "New Health Call Center Manager (Paula Wicker) visited all remained Health Clini…" at bounding box center [723, 443] width 937 height 17
click at [904, 442] on p "New Health Call Center Manager (Paula Wicker) visited all remained Health Clini…" at bounding box center [723, 443] width 937 height 17
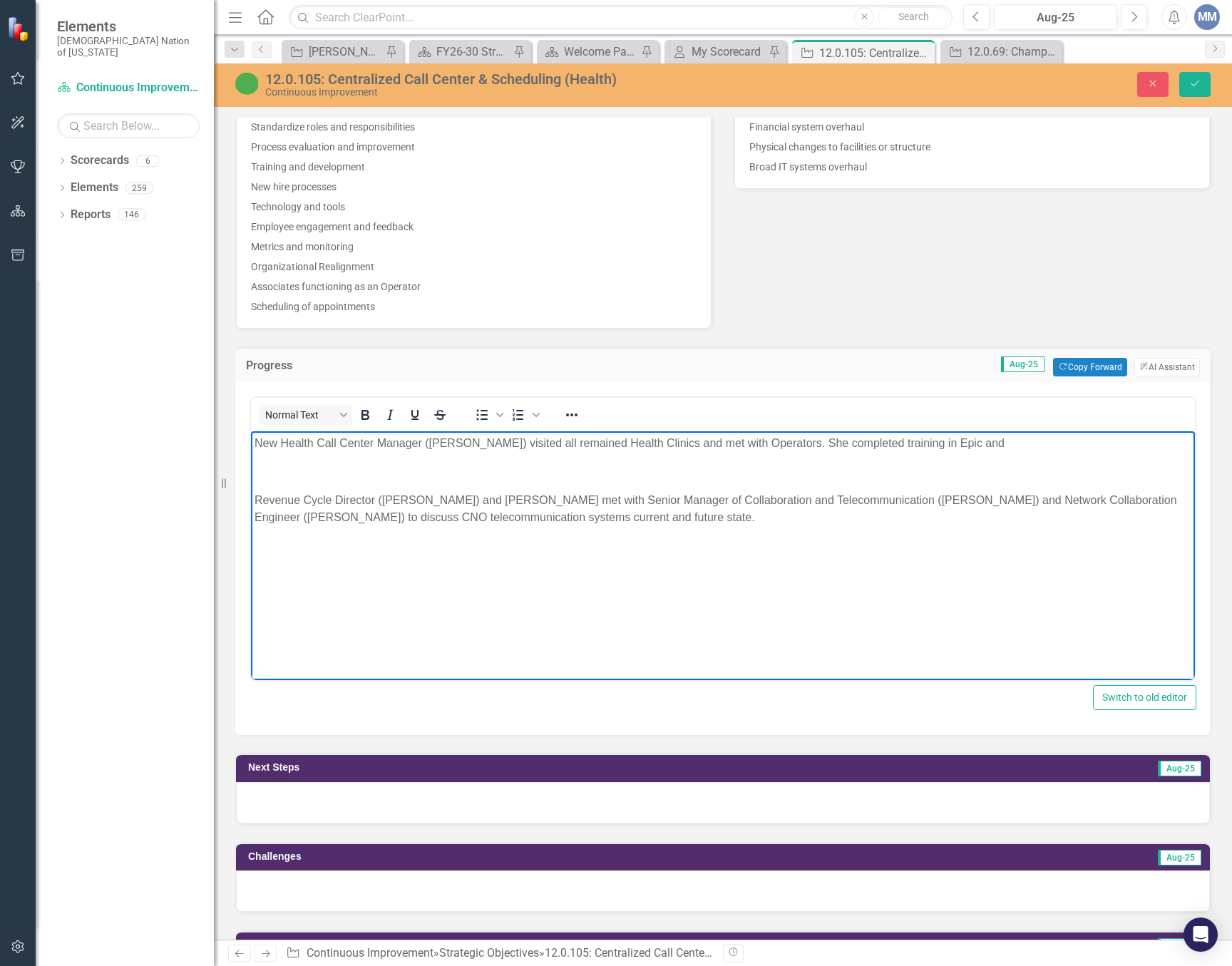
click at [1006, 440] on p "New Health Call Center Manager (Paula Wicker) visited all remained Health Clini…" at bounding box center [723, 443] width 937 height 17
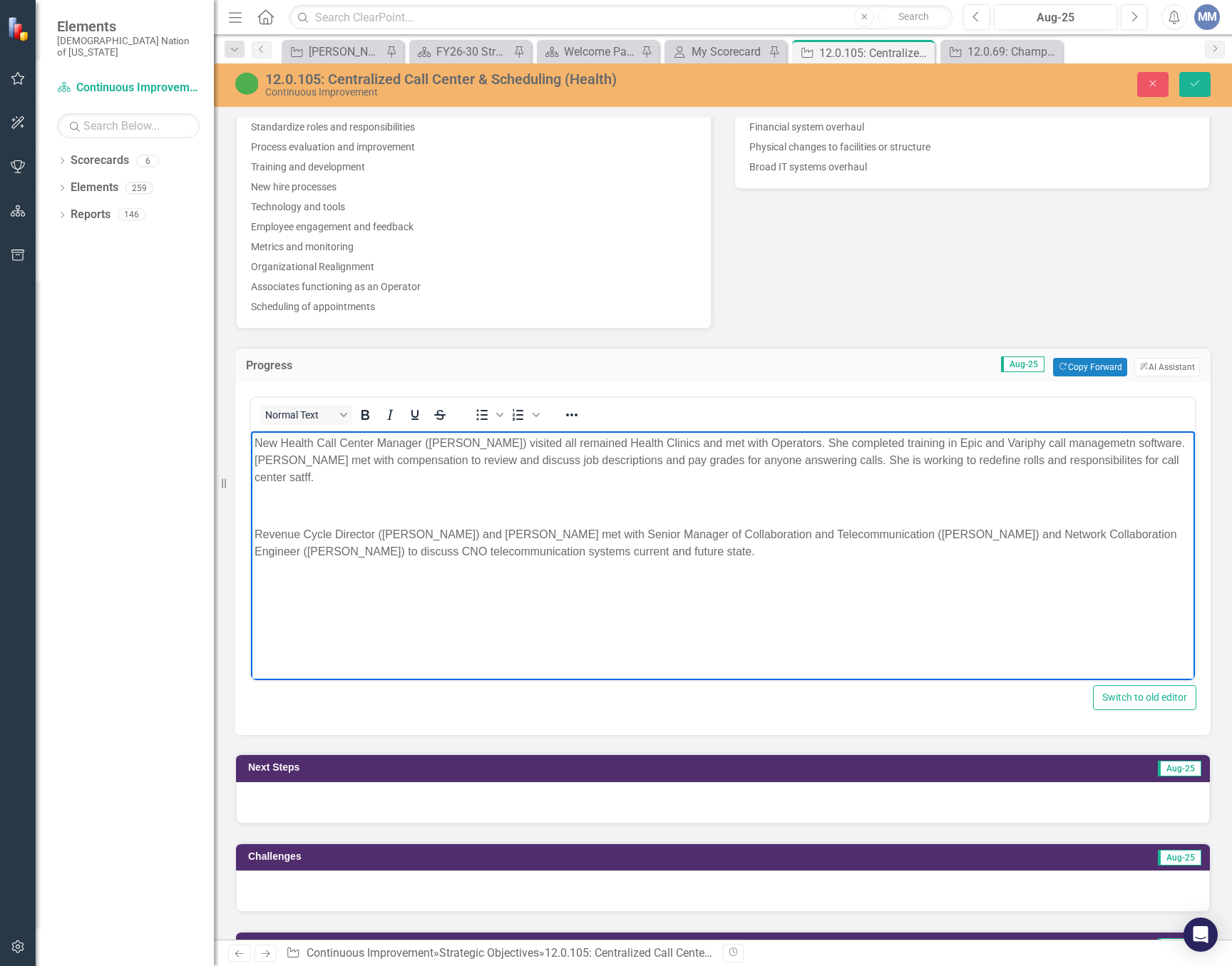
click at [1079, 443] on p "New Health Call Center Manager (Paula Wicker) visited all remained Health Clini…" at bounding box center [723, 460] width 937 height 51
click at [303, 476] on p "New Health Call Center Manager (Paula Wicker) visited all remained Health Clini…" at bounding box center [723, 460] width 937 height 51
click at [807, 598] on body "New Health Call Center Manager (Paula Wicker) visited all remained Health Clini…" at bounding box center [723, 538] width 944 height 214
click at [429, 499] on p "Rich Text Area. Press ALT-0 for help." at bounding box center [723, 506] width 937 height 17
click at [371, 478] on p "New Health Call Center Manager (Paula Wicker) visited all remained Health Clini…" at bounding box center [723, 460] width 937 height 51
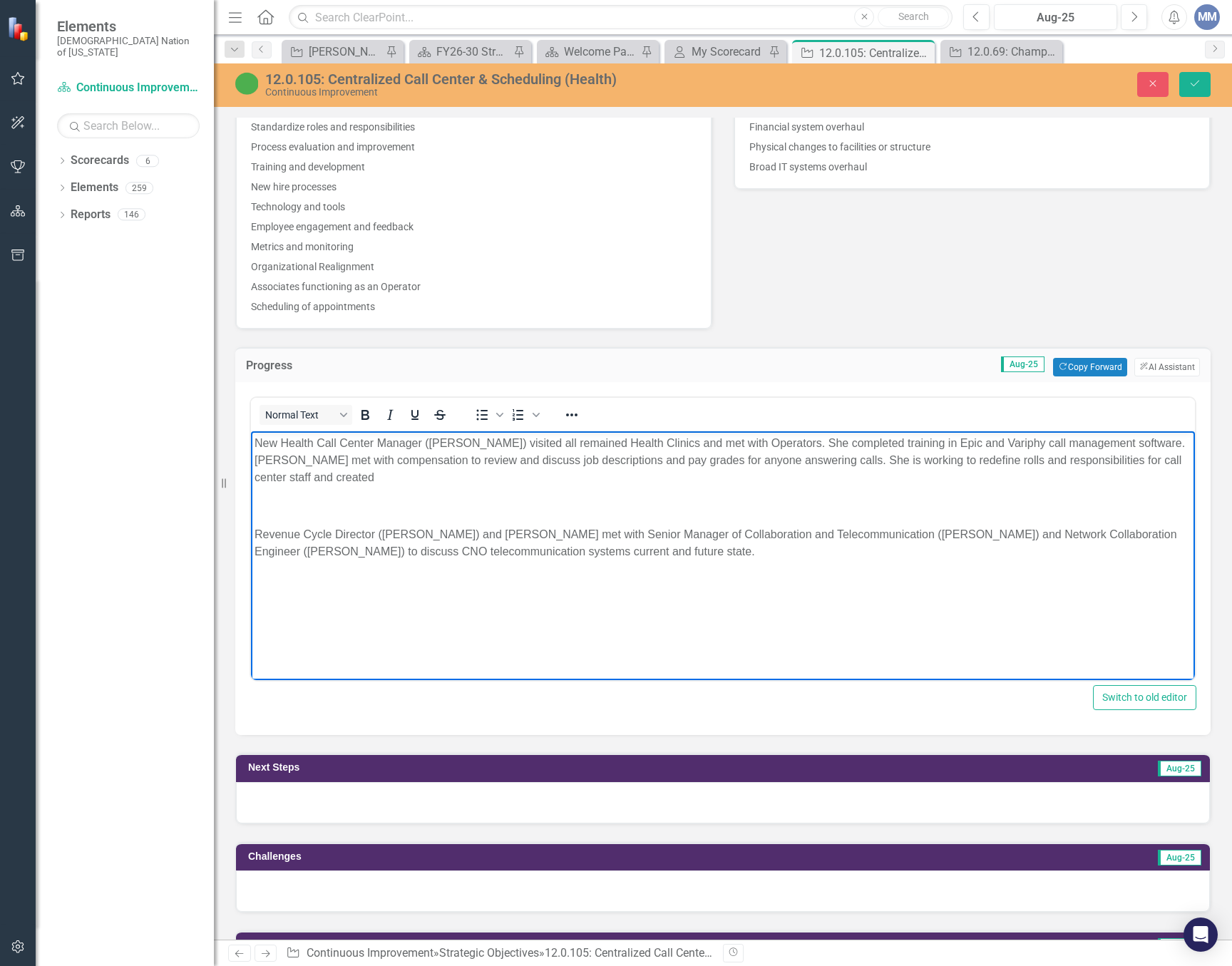
click at [376, 476] on p "New Health Call Center Manager (Paula Wicker) visited all remained Health Clini…" at bounding box center [723, 460] width 937 height 51
drag, startPoint x: 900, startPoint y: 461, endPoint x: 850, endPoint y: 458, distance: 50.1
click at [850, 458] on p "New Health Call Center Manager (Paula Wicker) visited all remained Health Clini…" at bounding box center [723, 460] width 937 height 51
click at [276, 477] on p "New Health Call Center Manager (Paula Wicker) visited all remained Health Clini…" at bounding box center [723, 460] width 937 height 51
click at [676, 472] on p "New Health Call Center Manager (Paula Wicker) visited all remained Health Clini…" at bounding box center [723, 460] width 937 height 51
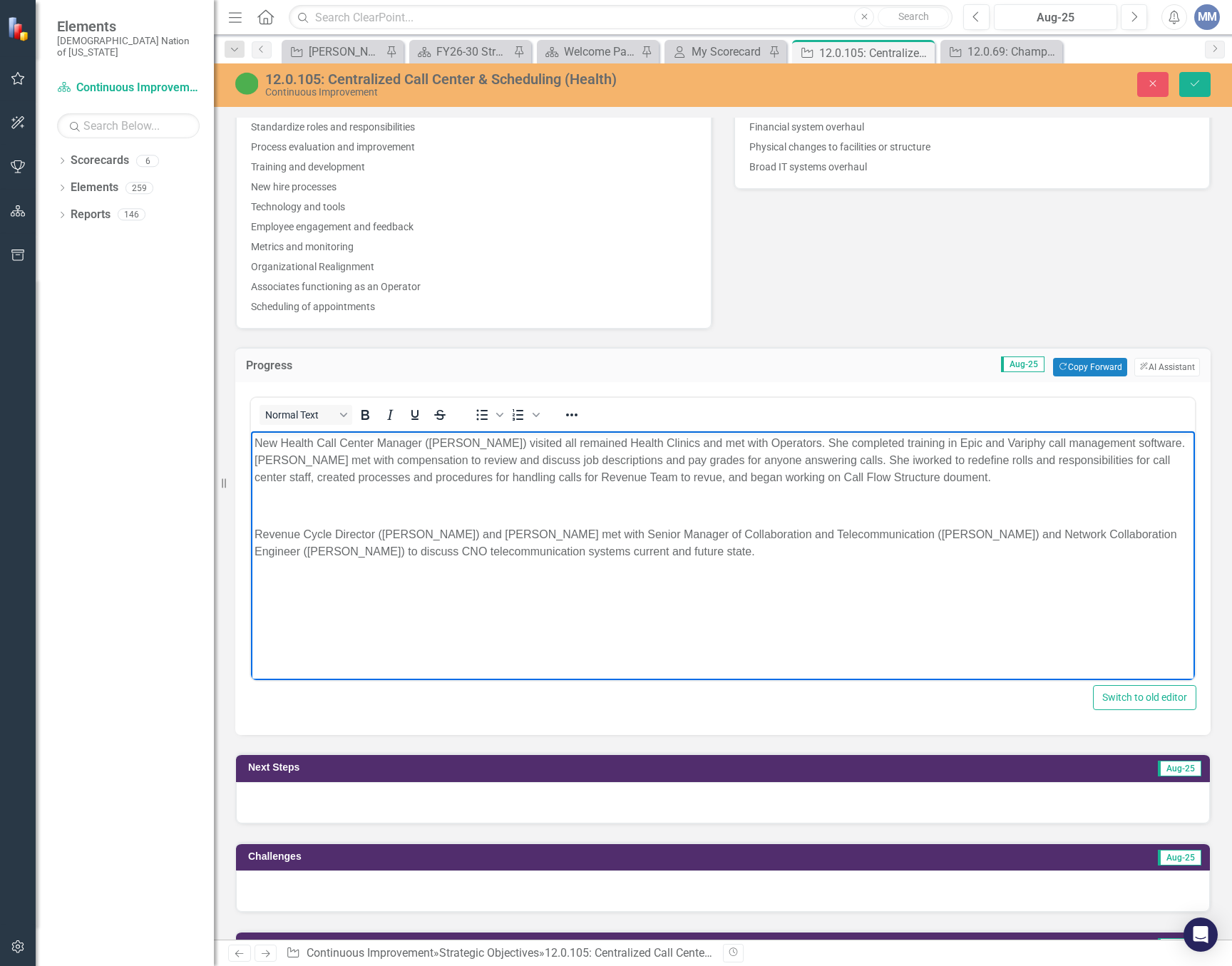
click at [892, 474] on p "New Health Call Center Manager (Paula Wicker) visited all remained Health Clini…" at bounding box center [723, 460] width 937 height 51
click at [853, 458] on p "New Health Call Center Manager (Paula Wicker) visited all remained Health Clini…" at bounding box center [723, 460] width 937 height 51
click at [264, 505] on p "Rich Text Area. Press ALT-0 for help." at bounding box center [723, 506] width 937 height 17
click at [715, 510] on p "Paula began sharing Variphy Call Data with Clinical Operations directors to hel…" at bounding box center [723, 506] width 937 height 17
click at [871, 496] on body "New Health Call Center Manager (Paula Wicker) visited all remained Health Clini…" at bounding box center [723, 538] width 944 height 214
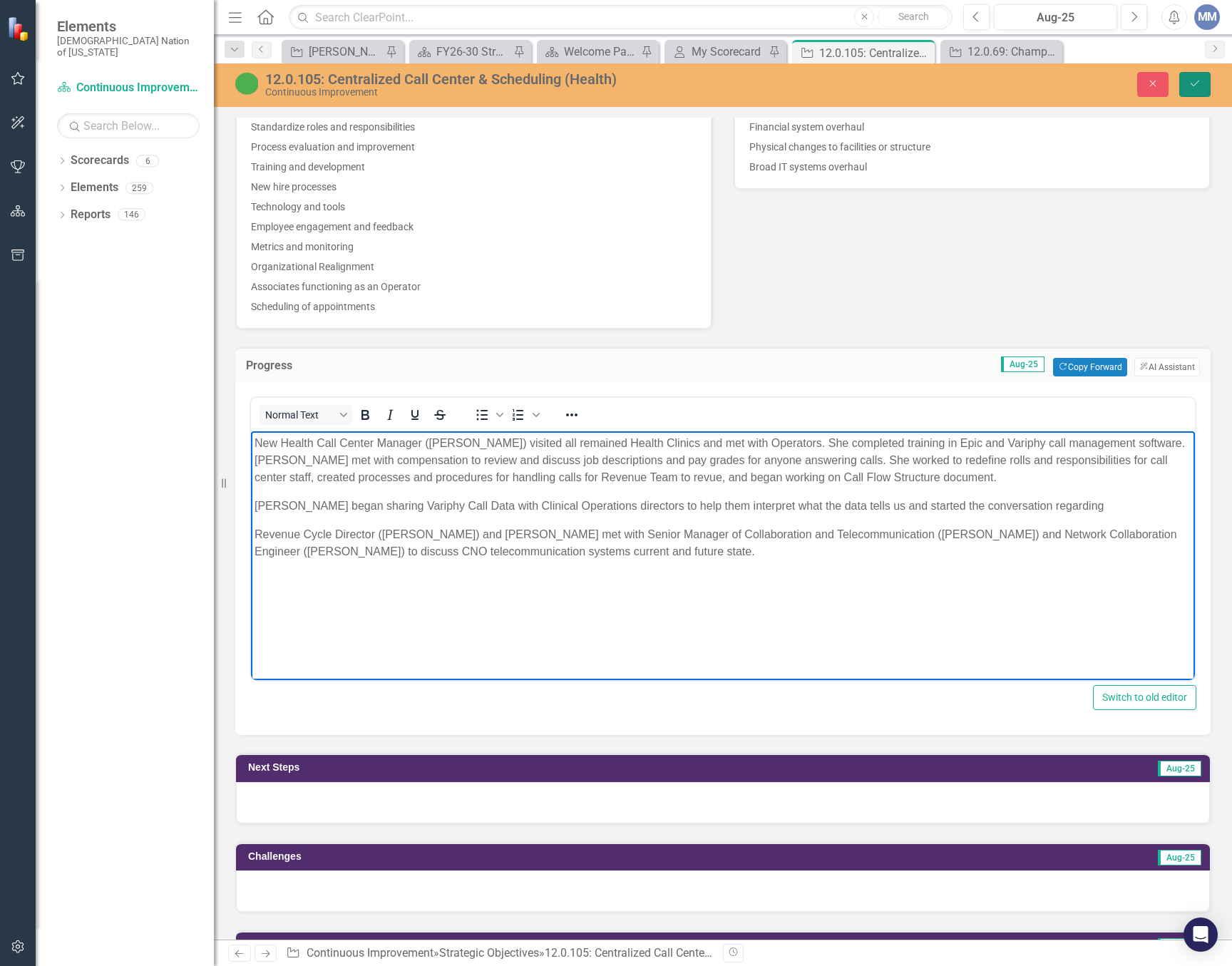
click at [1199, 84] on icon "Save" at bounding box center [1194, 83] width 13 height 10
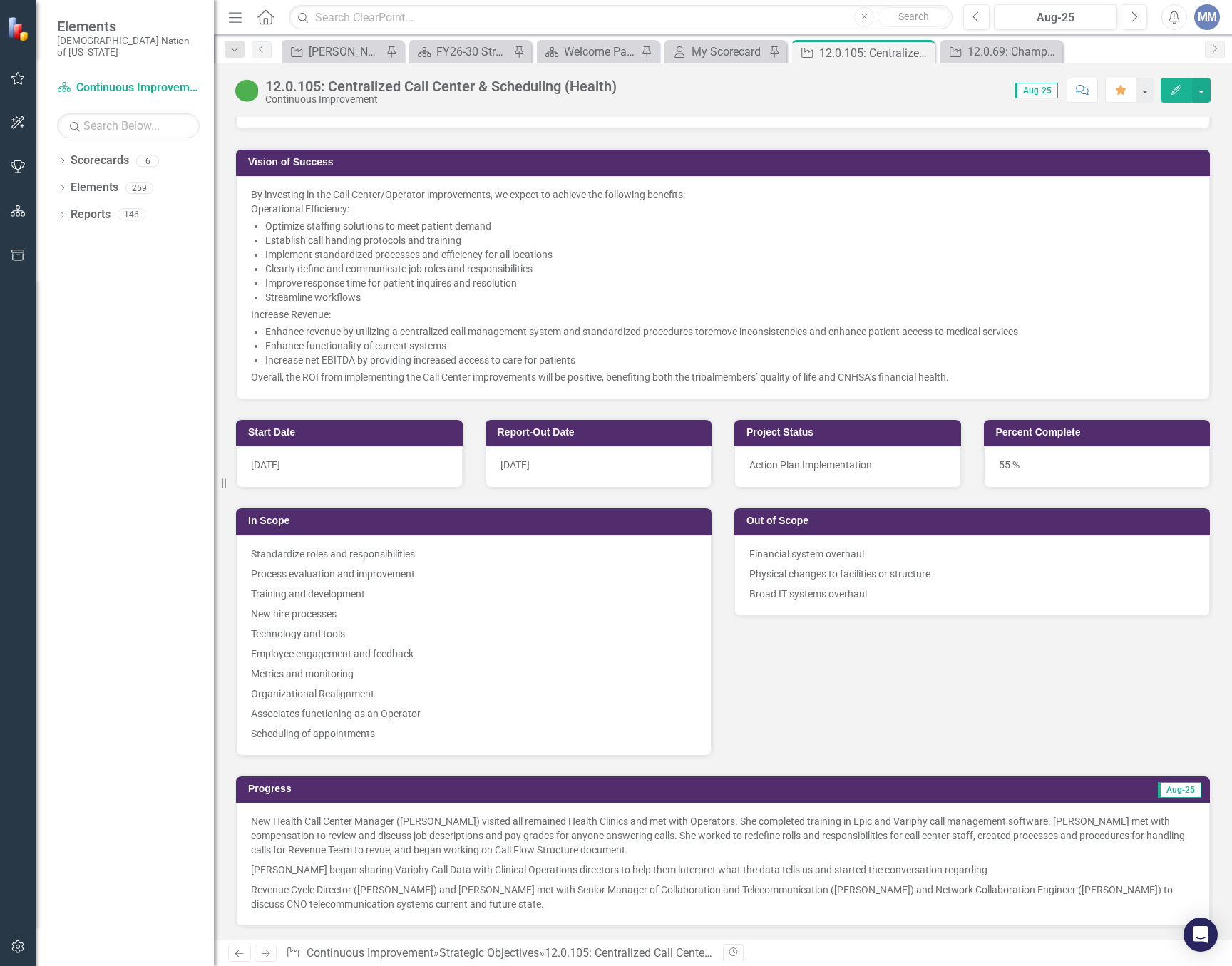
scroll to position [713, 0]
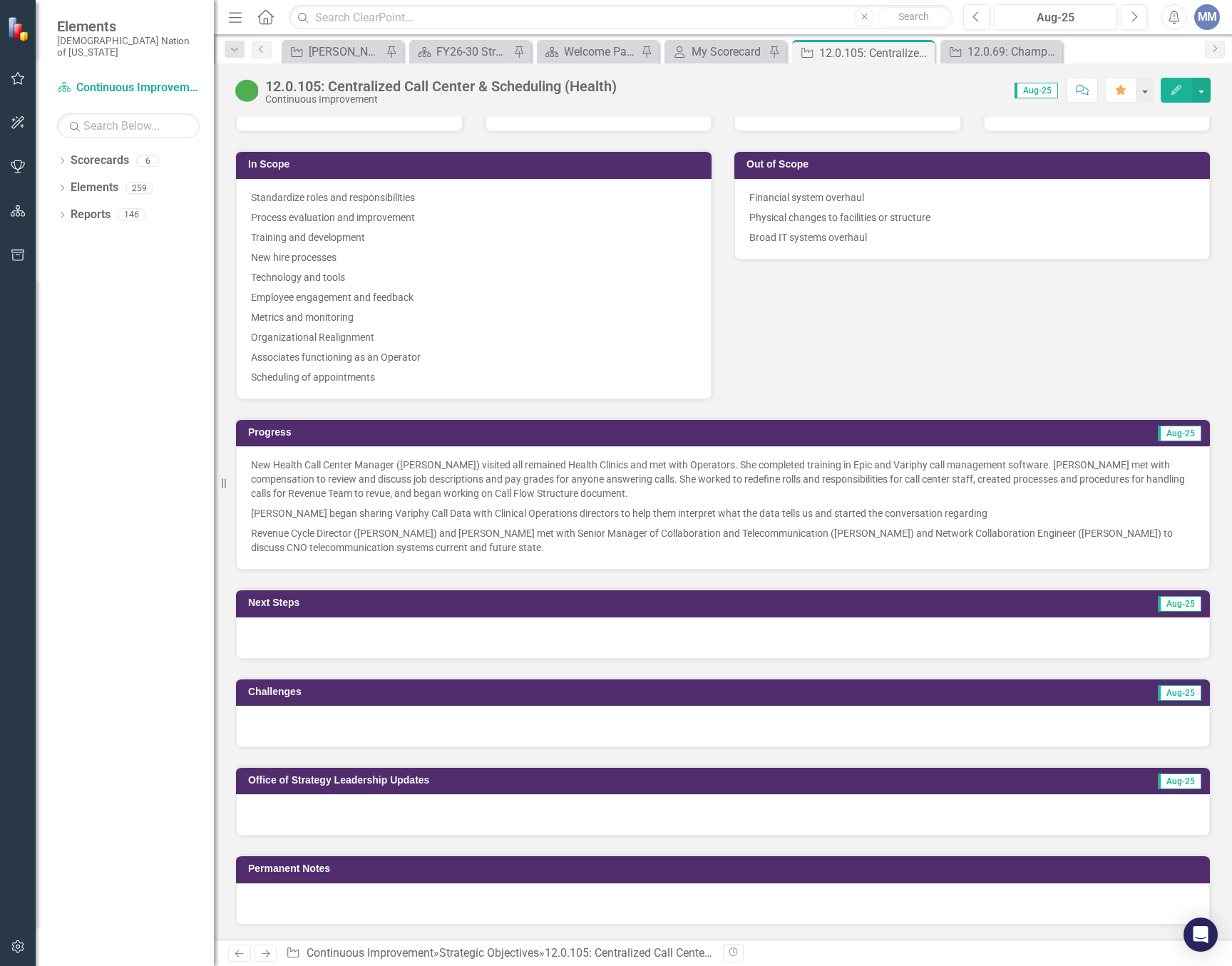
click at [950, 510] on p "Paula began sharing Variphy Call Data with Clinical Operations directors to hel…" at bounding box center [723, 513] width 944 height 20
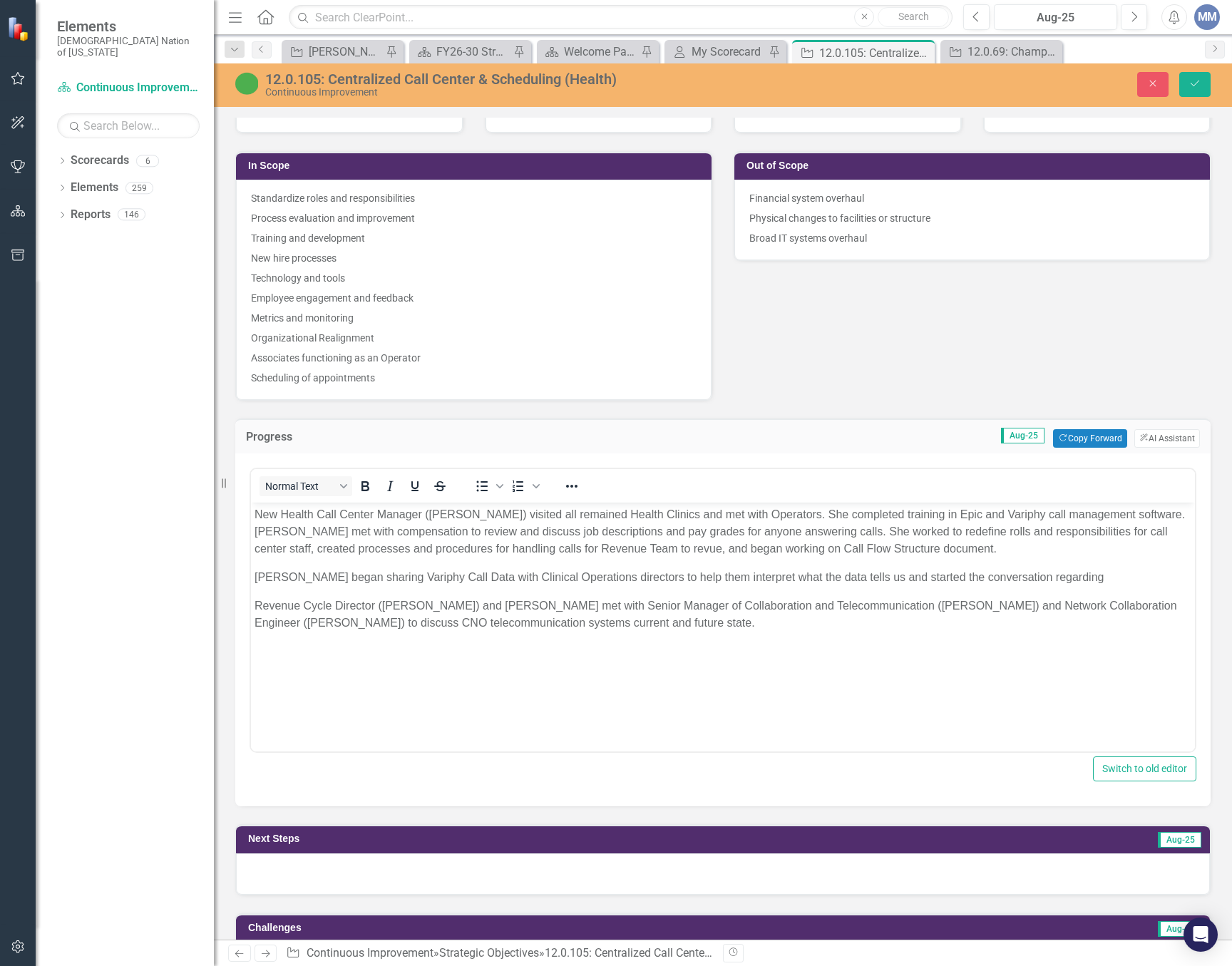
scroll to position [0, 0]
click at [1044, 573] on p "Paula began sharing Variphy Call Data with Clinical Operations directors to hel…" at bounding box center [723, 578] width 937 height 17
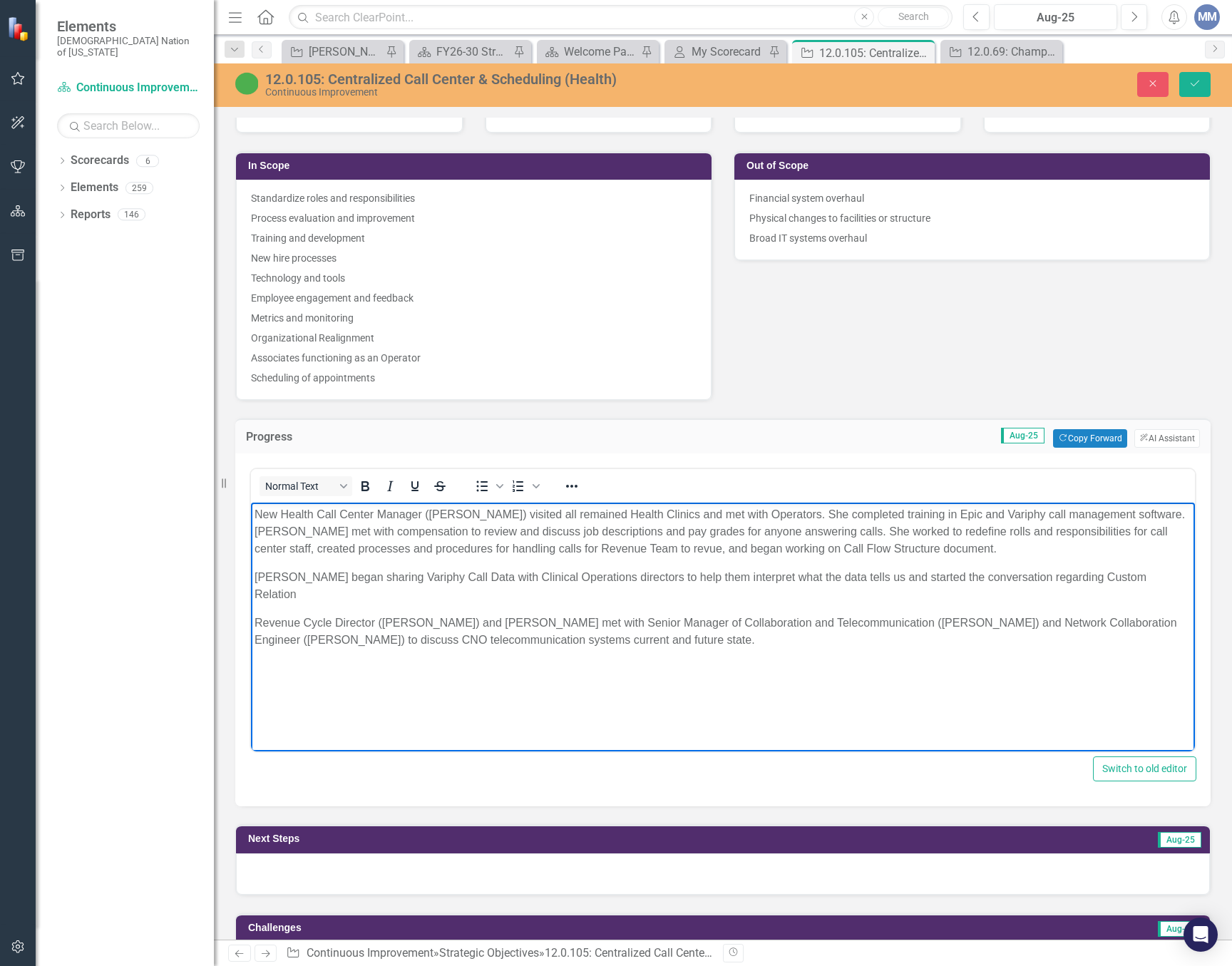
click at [1044, 579] on p "Paula began sharing Variphy Call Data with Clinical Operations directors to hel…" at bounding box center [723, 586] width 937 height 34
click at [1119, 575] on p "Paula began sharing Variphy Call Data with Clinical Operations directors to hel…" at bounding box center [723, 586] width 937 height 34
click at [1179, 576] on p "Paula began sharing Variphy Call Data with Clinical Operations directors to hel…" at bounding box center [723, 586] width 937 height 34
click at [596, 593] on p "Paula began sharing Variphy Call Data with Clinical Operations directors to hel…" at bounding box center [723, 586] width 937 height 34
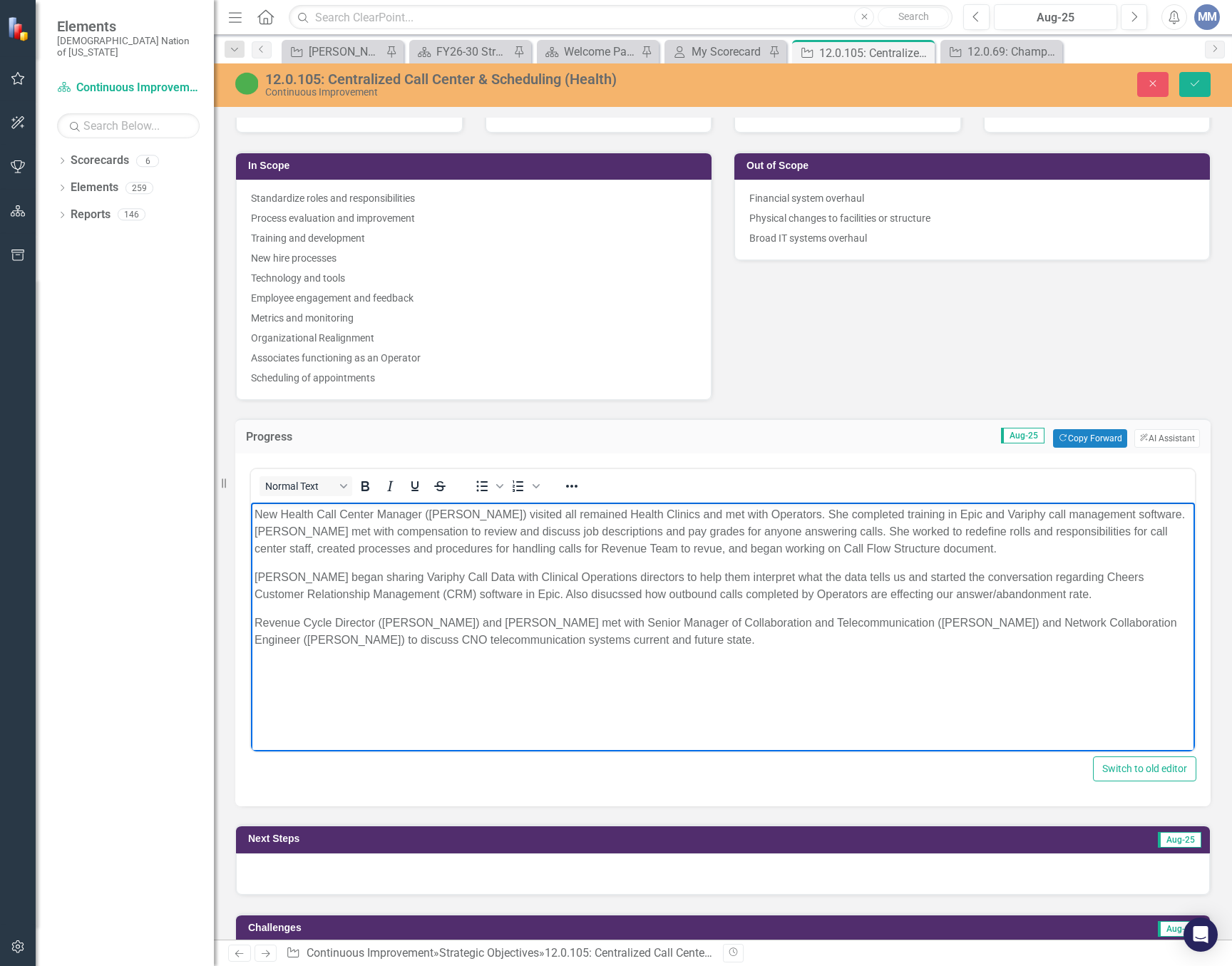
click at [545, 597] on p "Paula began sharing Variphy Call Data with Clinical Operations directors to hel…" at bounding box center [723, 586] width 937 height 34
drag, startPoint x: 470, startPoint y: 620, endPoint x: 486, endPoint y: 1120, distance: 500.3
click at [251, 619] on html "New Health Call Center Manager (Paula Wicker) visited all remained Health Clini…" at bounding box center [723, 609] width 944 height 214
drag, startPoint x: 302, startPoint y: 623, endPoint x: 419, endPoint y: 518, distance: 157.2
click at [305, 621] on p "Paula met with Senior Manager of Collaboration and Telecommunication (Jeremy Sh…" at bounding box center [723, 631] width 937 height 34
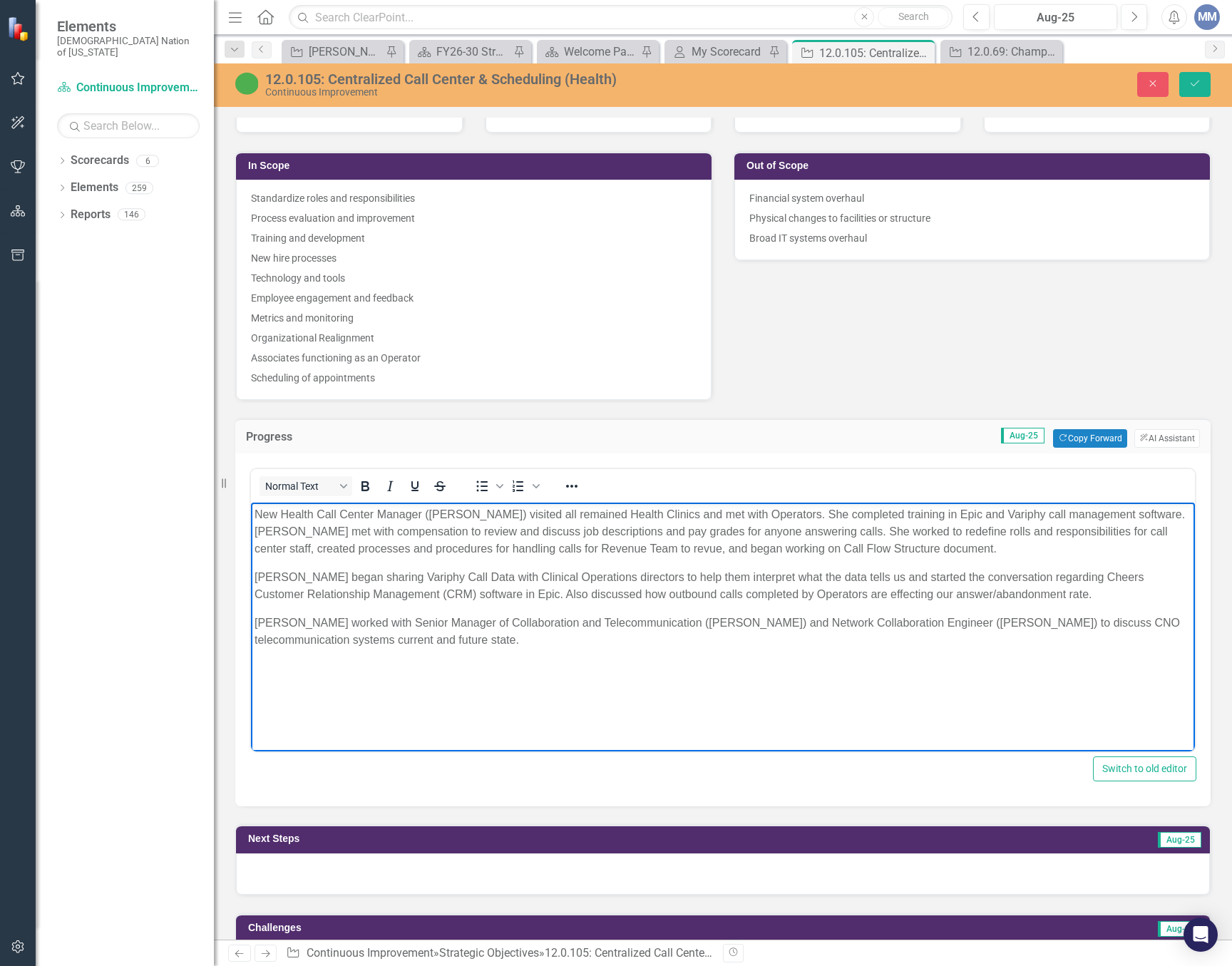
drag, startPoint x: 1136, startPoint y: 991, endPoint x: 884, endPoint y: 530, distance: 525.4
click at [884, 530] on p "New Health Call Center Manager (Paula Wicker) visited all remained Health Clini…" at bounding box center [723, 531] width 937 height 51
click at [1010, 547] on p "New Health Call Center Manager (Paula Wicker) visited all remained Health Clini…" at bounding box center [723, 531] width 937 height 51
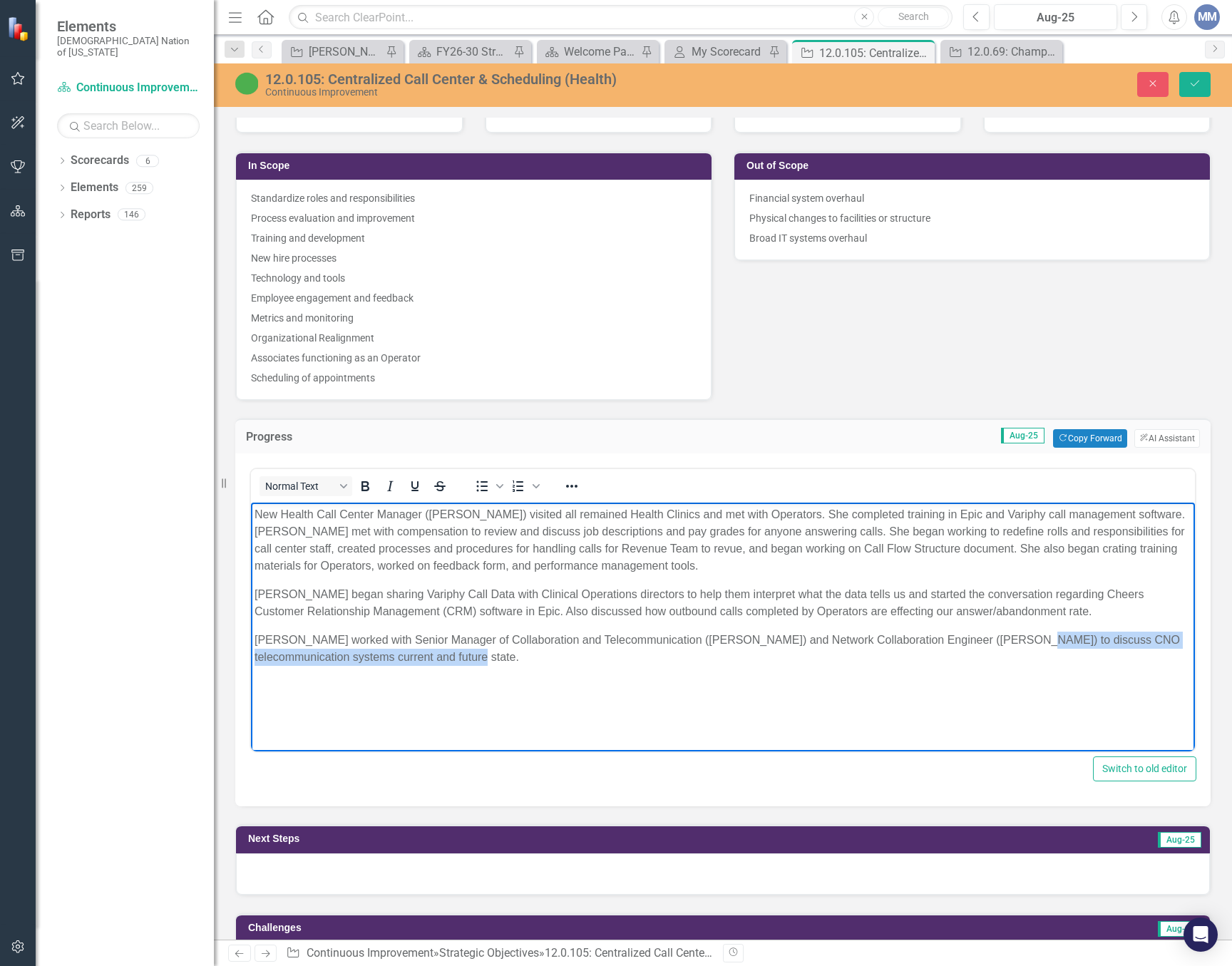
drag, startPoint x: 519, startPoint y: 660, endPoint x: 1007, endPoint y: 644, distance: 488.3
click at [1007, 644] on p "Paula worked with Senior Manager of Collaboration and Telecommunication (Jeremy…" at bounding box center [723, 648] width 937 height 34
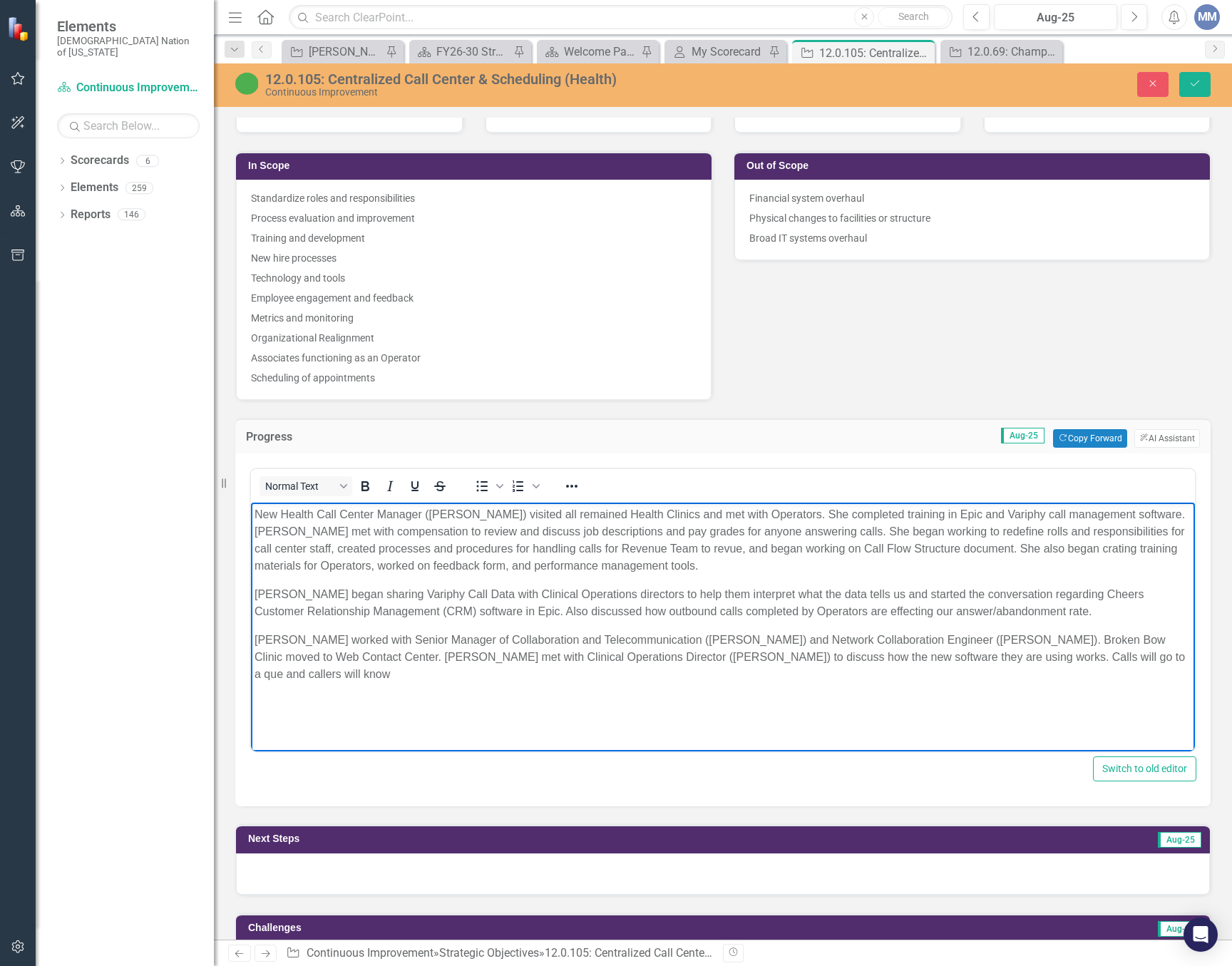
click at [954, 655] on p "Paula worked with Senior Manager of Collaboration and Telecommunication (Jeremy…" at bounding box center [723, 657] width 937 height 51
click at [369, 674] on p "Paula worked with Senior Manager of Collaboration and Telecommunication (Jeremy…" at bounding box center [723, 657] width 937 height 51
click at [756, 672] on p "Paula worked with Senior Manager of Collaboration and Telecommunication (Jeremy…" at bounding box center [723, 666] width 937 height 68
click at [613, 672] on p "Paula worked with Senior Manager of Collaboration and Telecommunication (Jeremy…" at bounding box center [723, 666] width 937 height 68
click at [365, 699] on p "Paula worked with Senior Manager of Collaboration and Telecommunication (Jeremy…" at bounding box center [723, 666] width 937 height 68
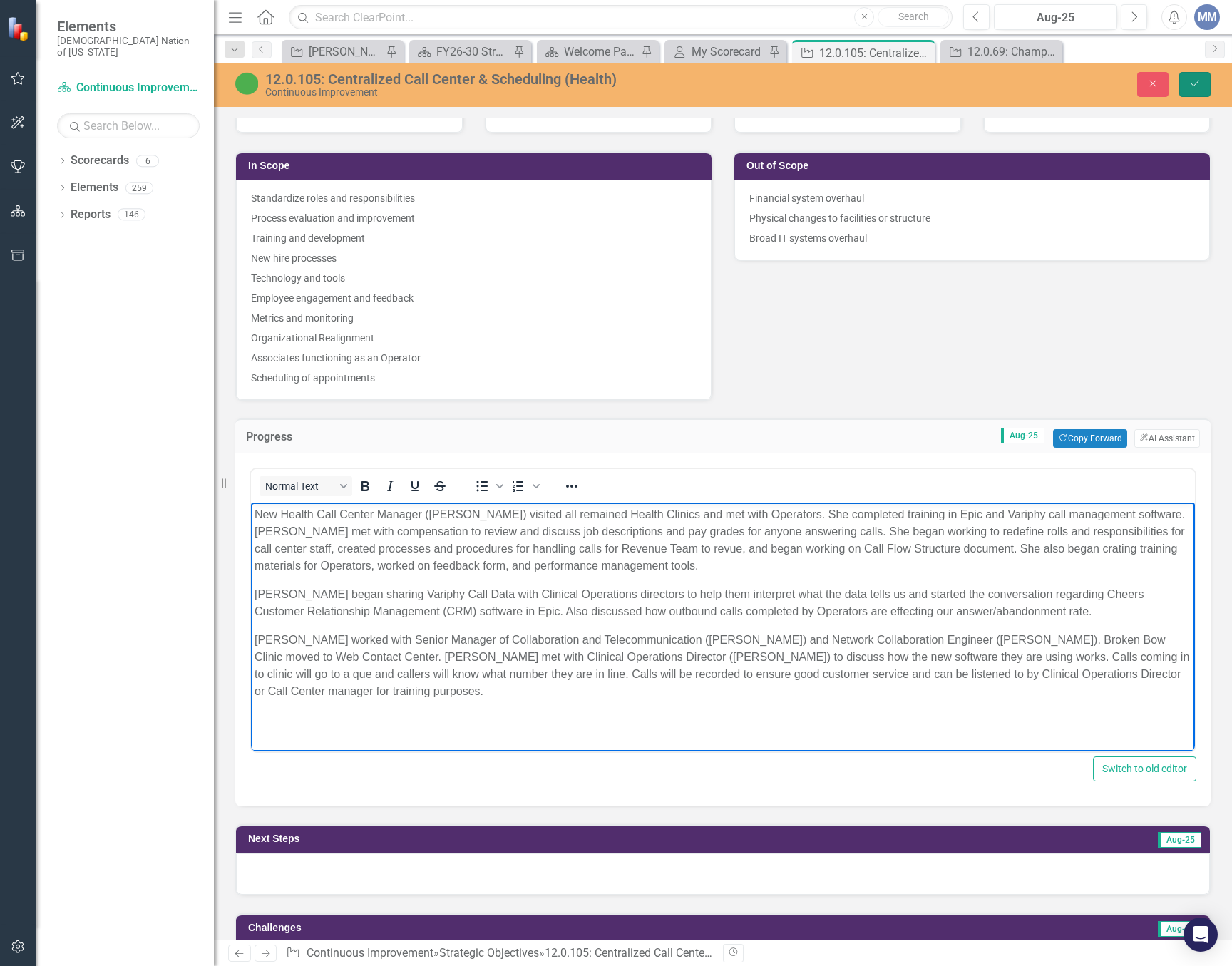
click at [1189, 76] on button "Save" at bounding box center [1194, 85] width 31 height 25
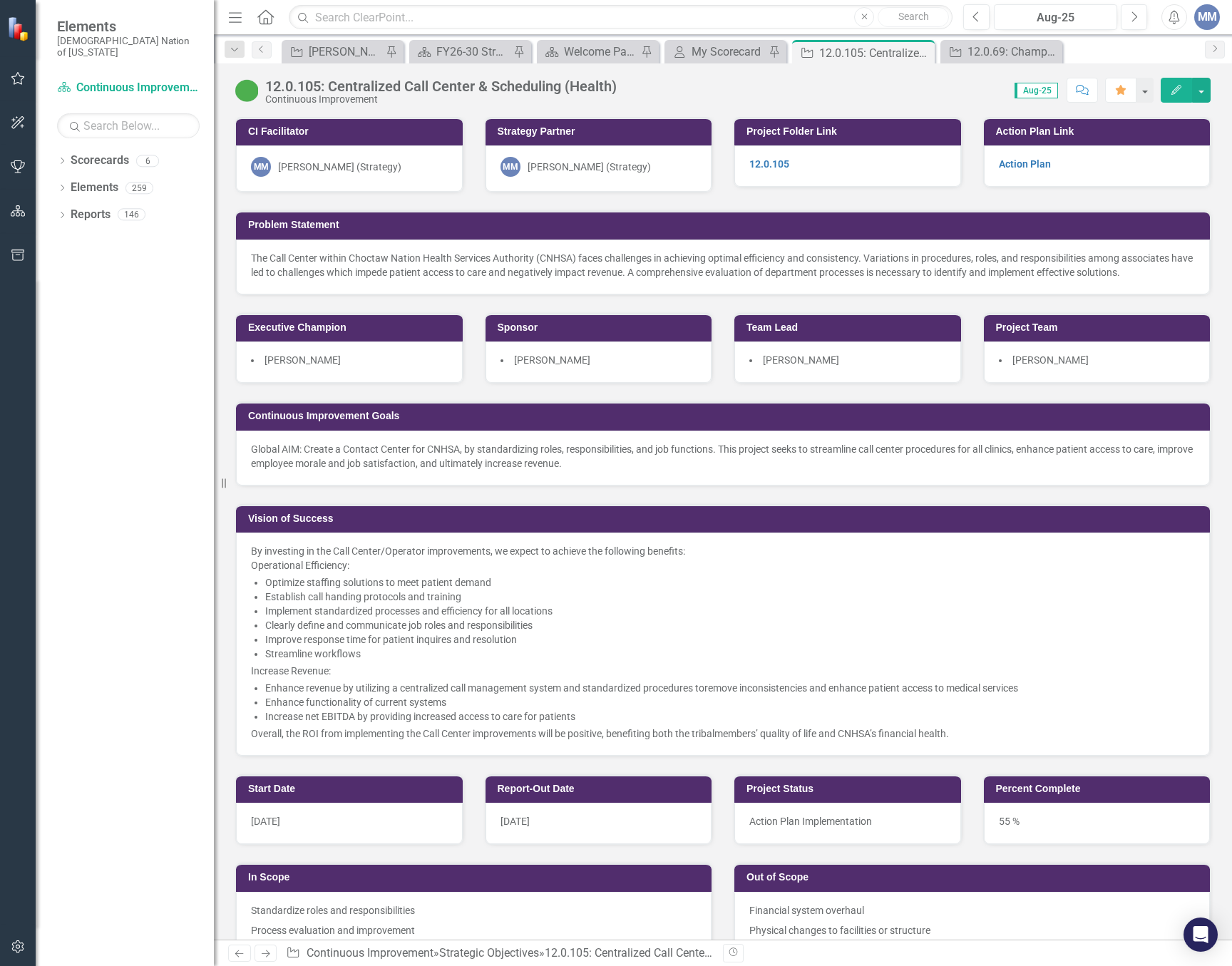
scroll to position [571, 0]
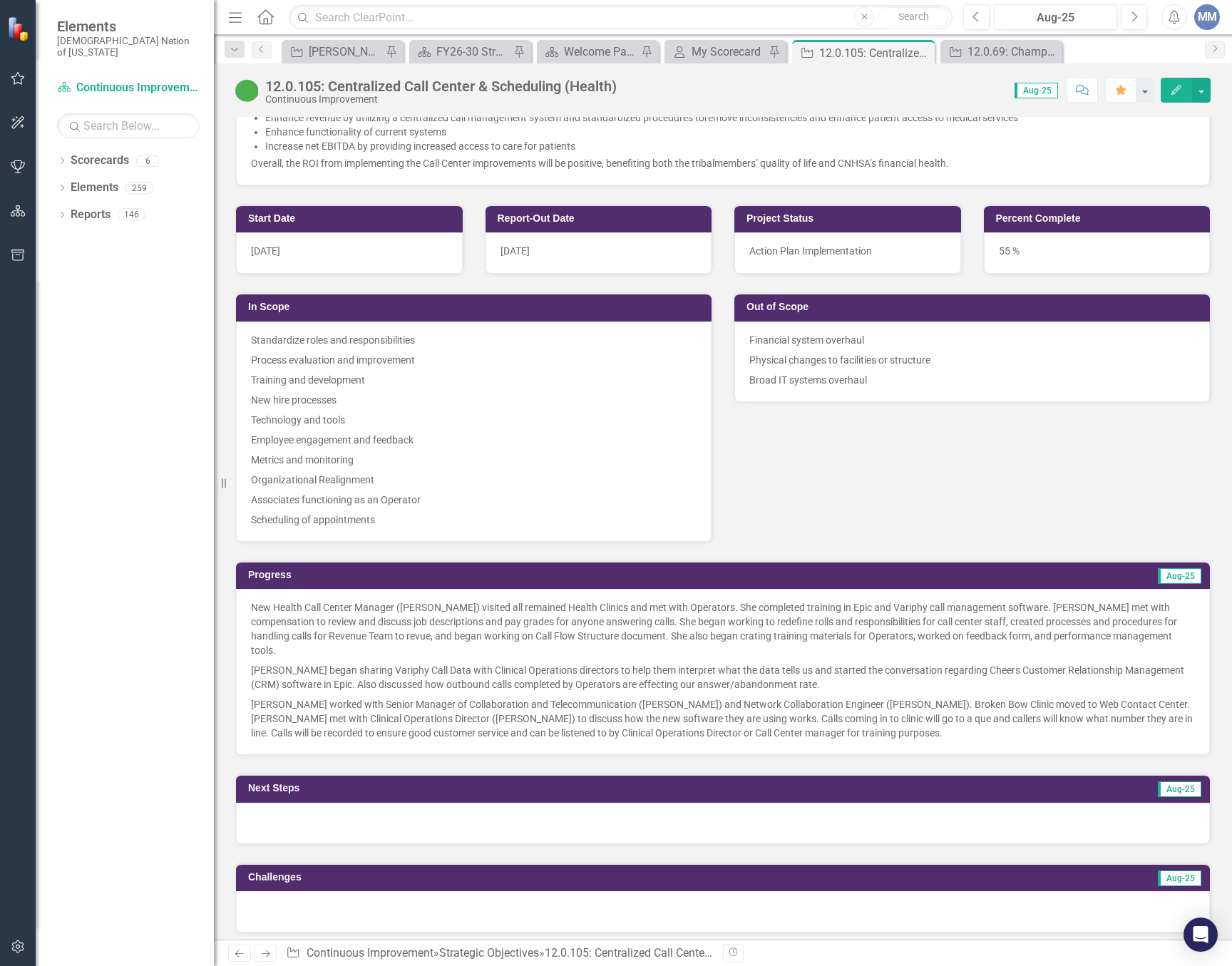
click at [730, 676] on p "Paula began sharing Variphy Call Data with Clinical Operations directors to hel…" at bounding box center [723, 677] width 944 height 34
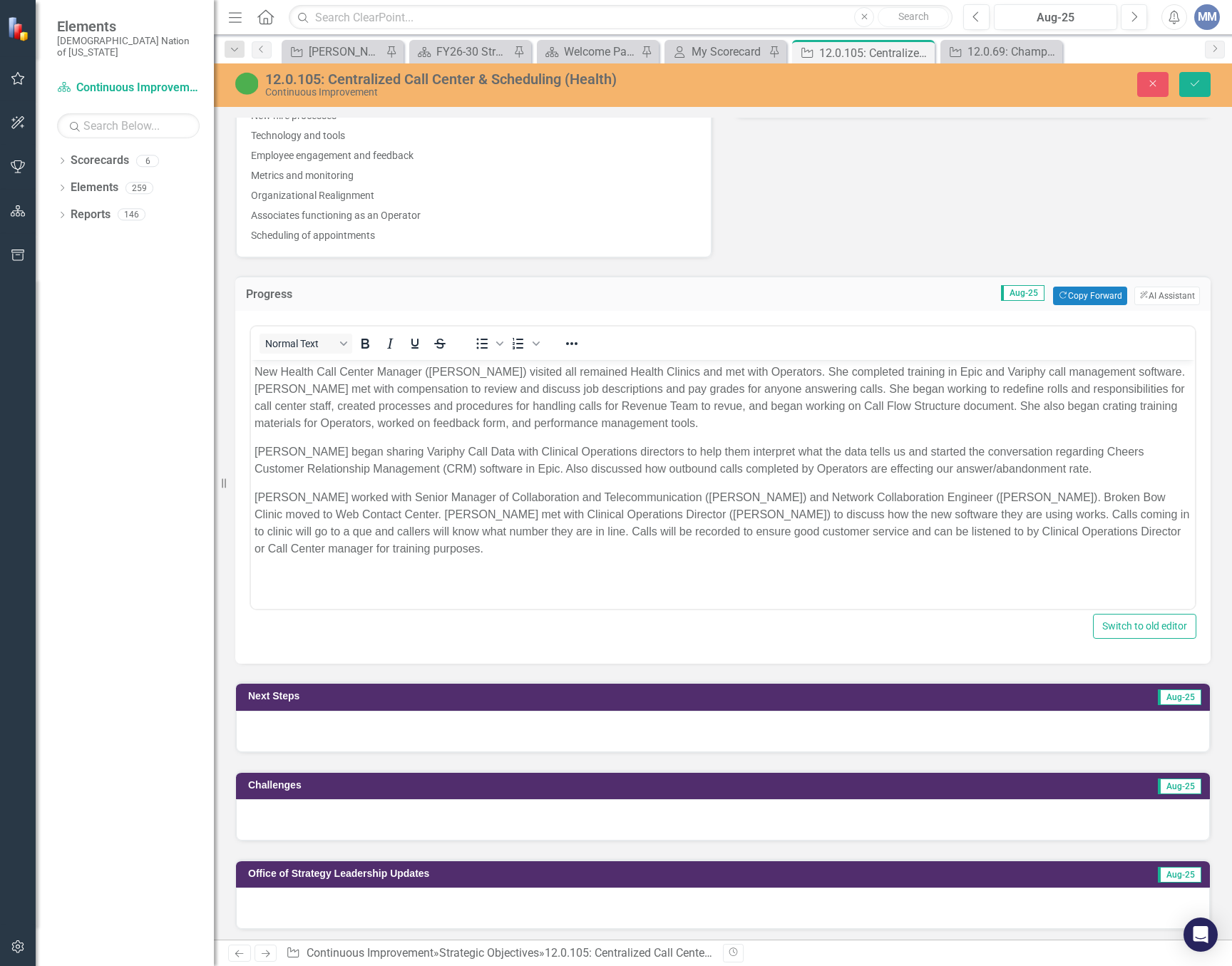
scroll to position [998, 0]
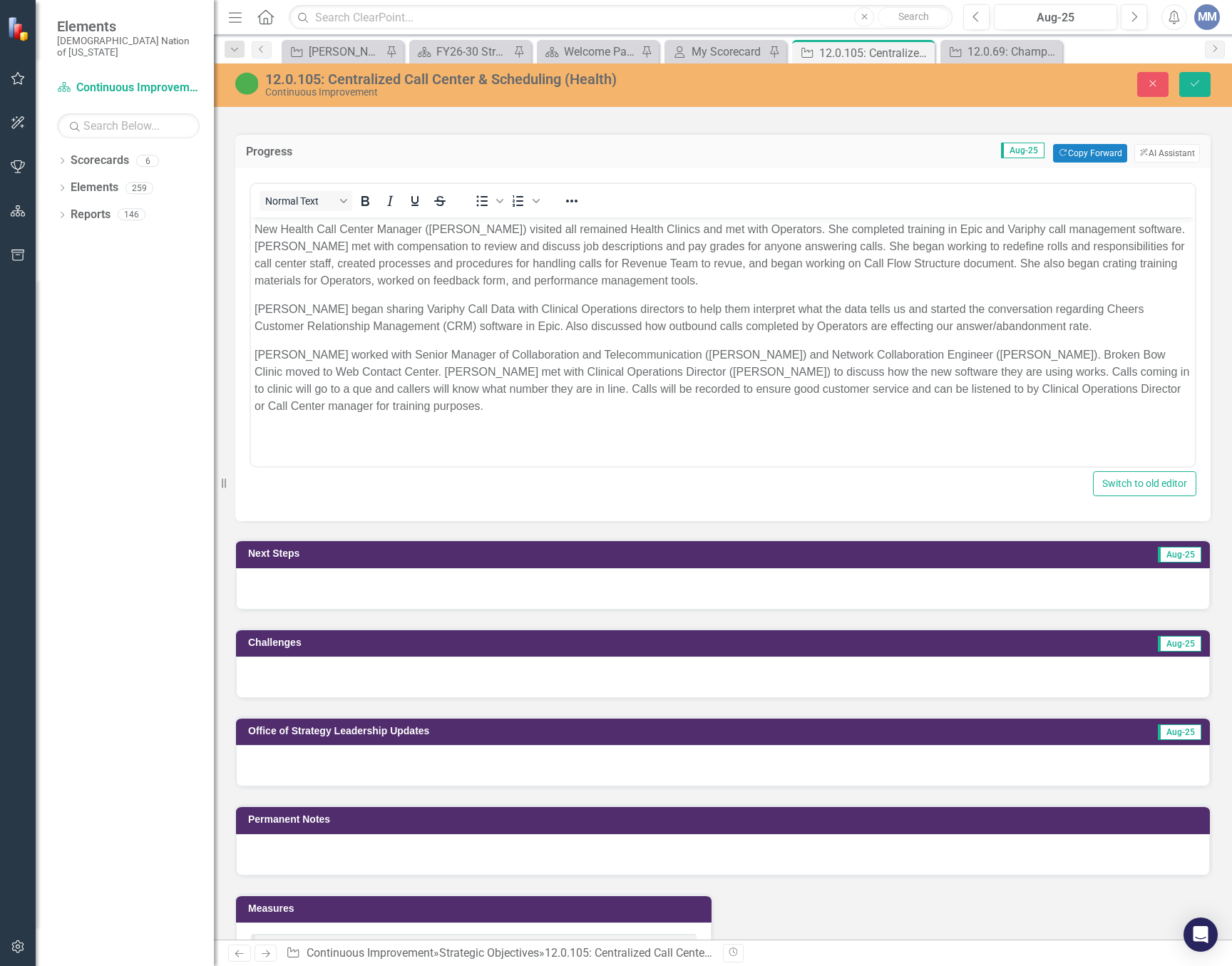
click at [331, 372] on p "Paula worked with Senior Manager of Collaboration and Telecommunication (Jeremy…" at bounding box center [723, 380] width 937 height 68
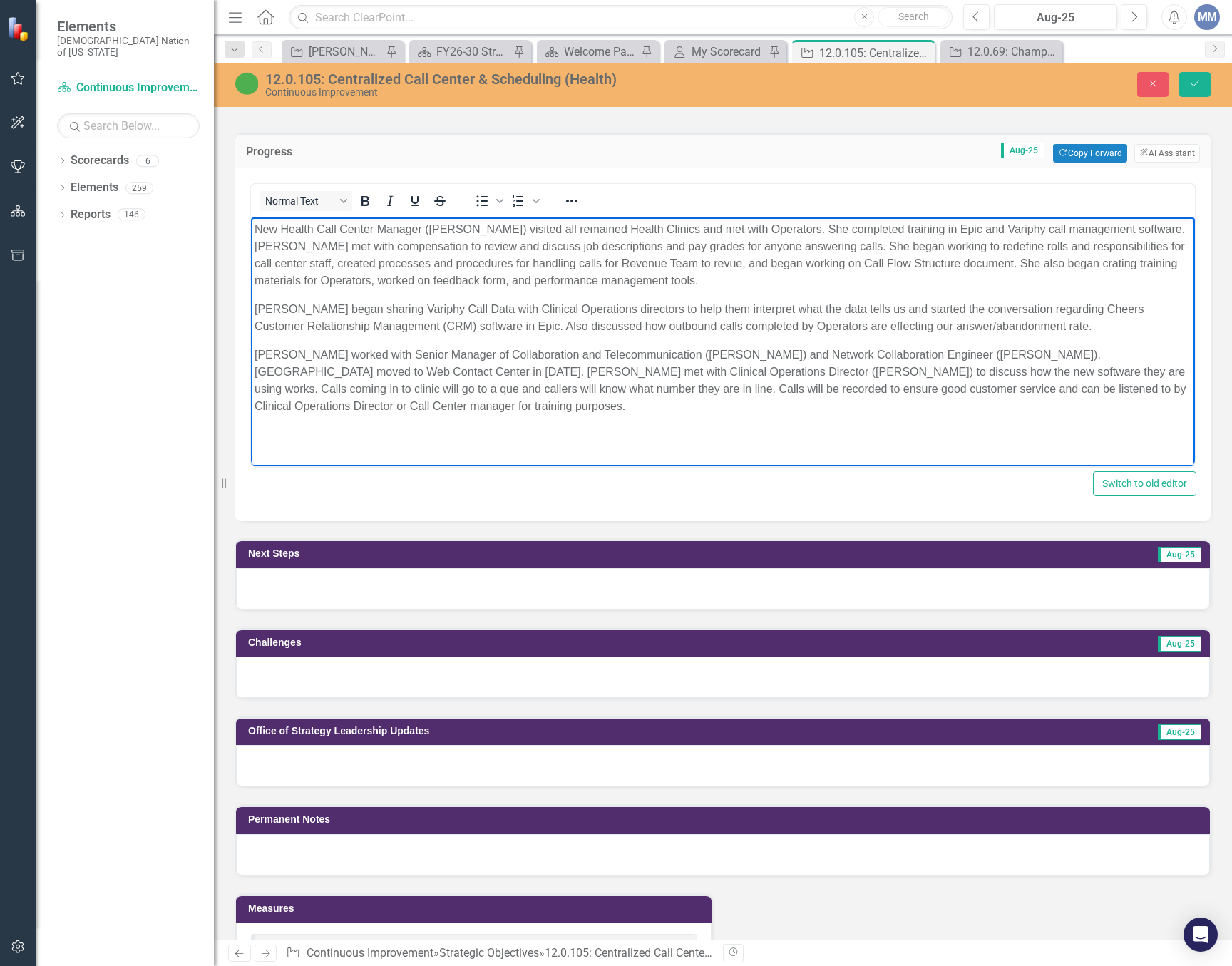
click at [823, 371] on p "Paula worked with Senior Manager of Collaboration and Telecommunication (Jeremy…" at bounding box center [723, 380] width 937 height 68
click at [977, 368] on p "Paula worked with Senior Manager of Collaboration and Telecommunication (Jeremy…" at bounding box center [723, 380] width 937 height 68
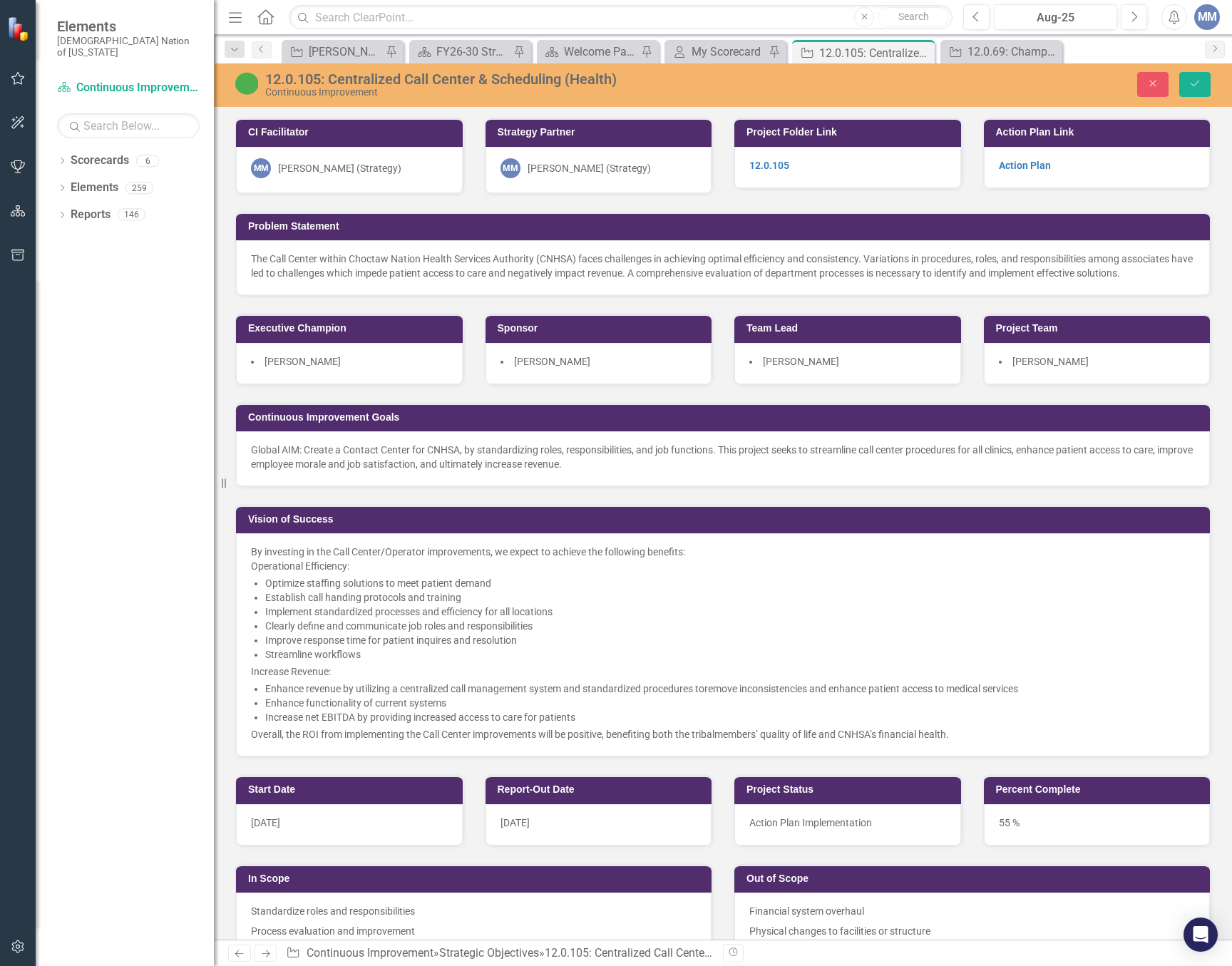
scroll to position [998, 0]
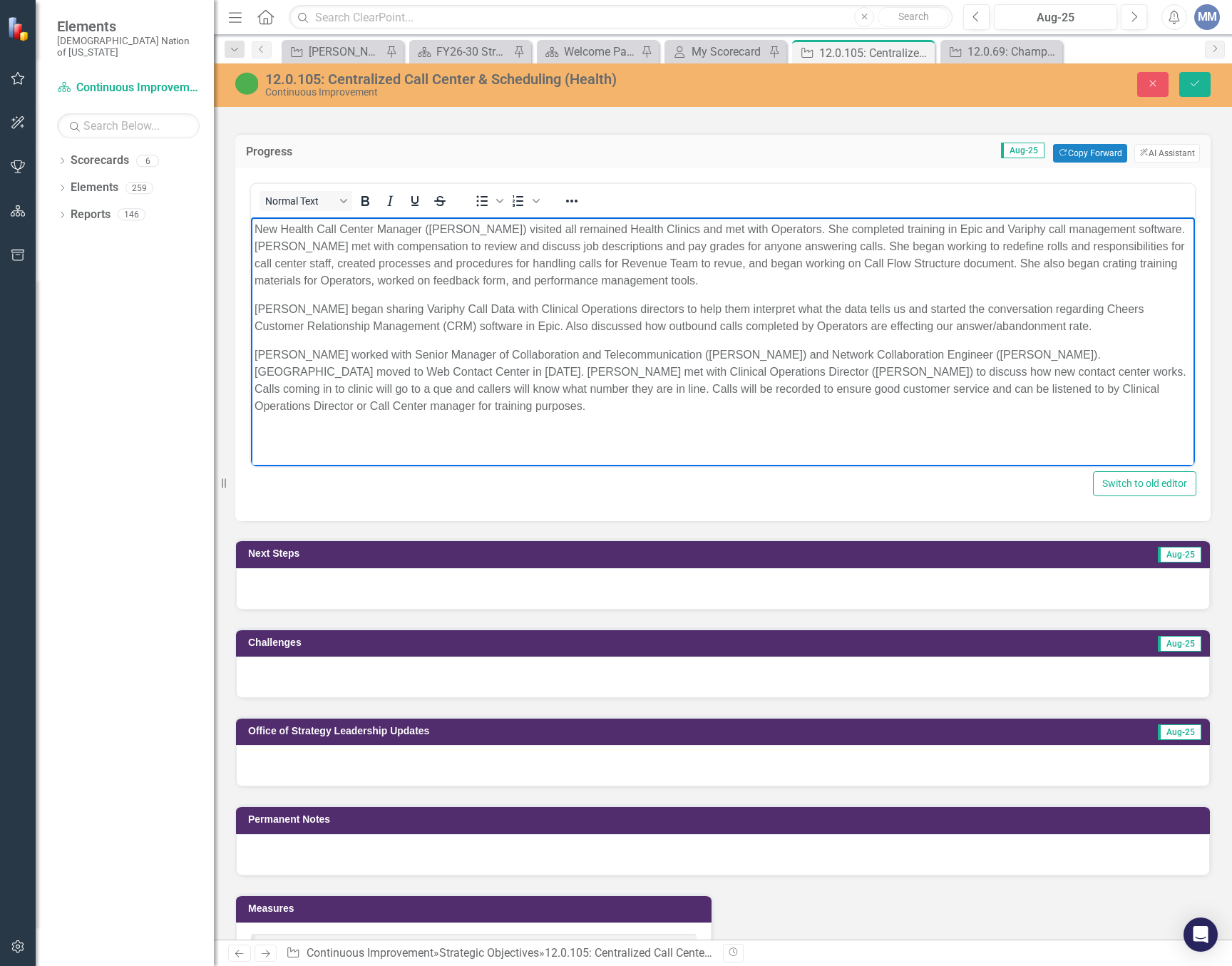
click at [403, 415] on body "New Health Call Center Manager ([PERSON_NAME]) visited all remained Health Clin…" at bounding box center [723, 324] width 944 height 214
click at [461, 593] on div at bounding box center [722, 588] width 974 height 41
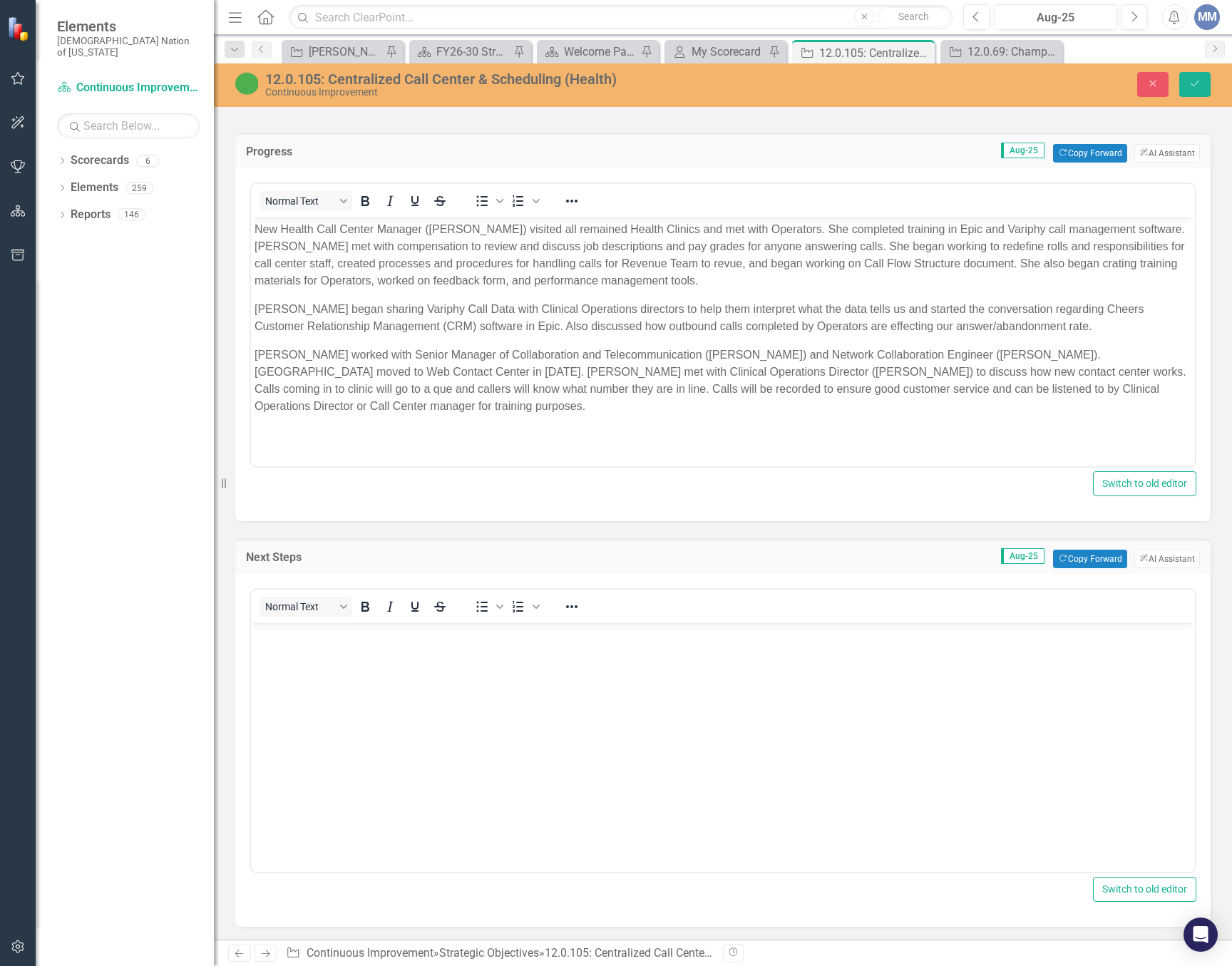
scroll to position [0, 0]
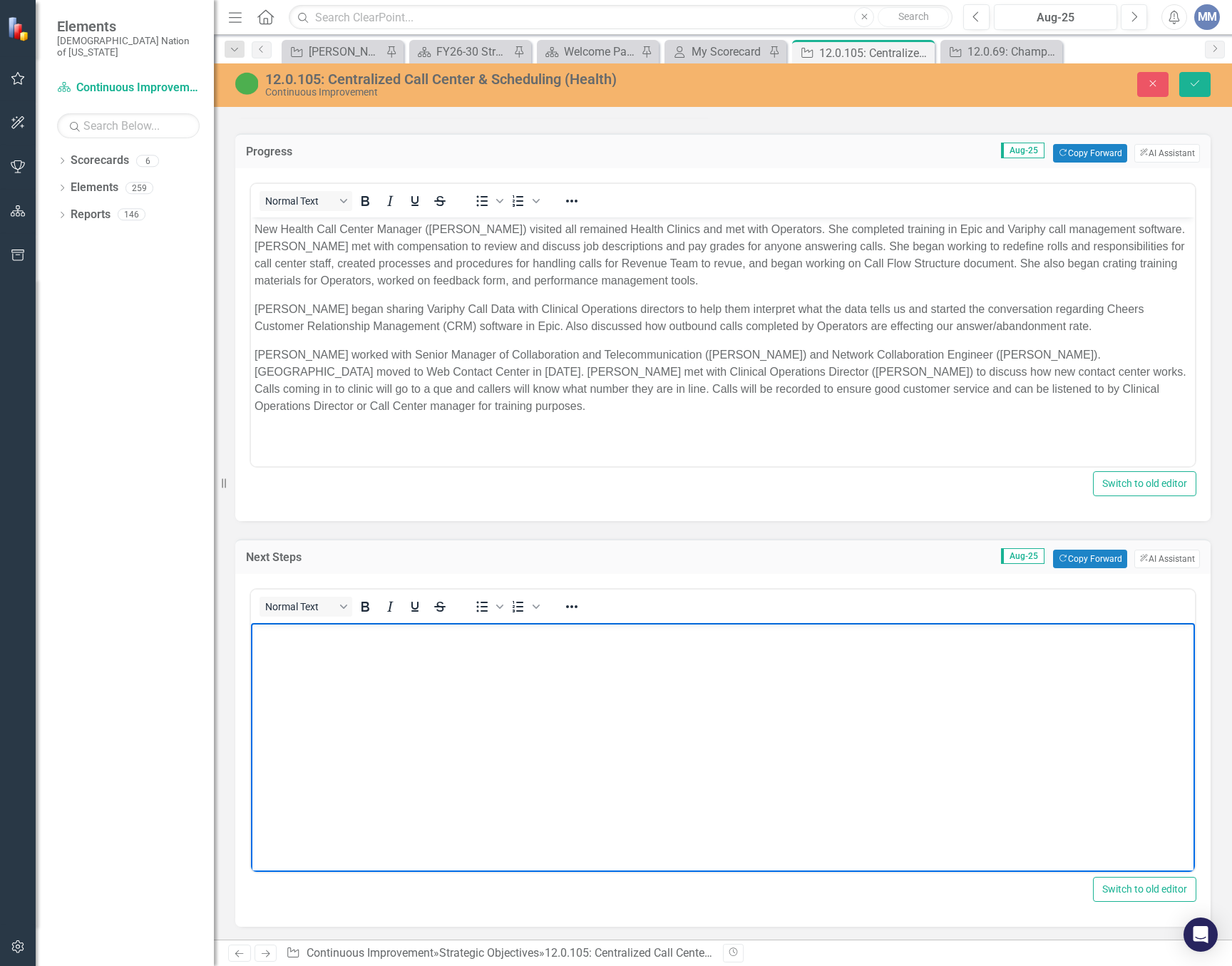
click at [422, 798] on body "Rich Text Area. Press ALT-0 for help." at bounding box center [723, 730] width 944 height 214
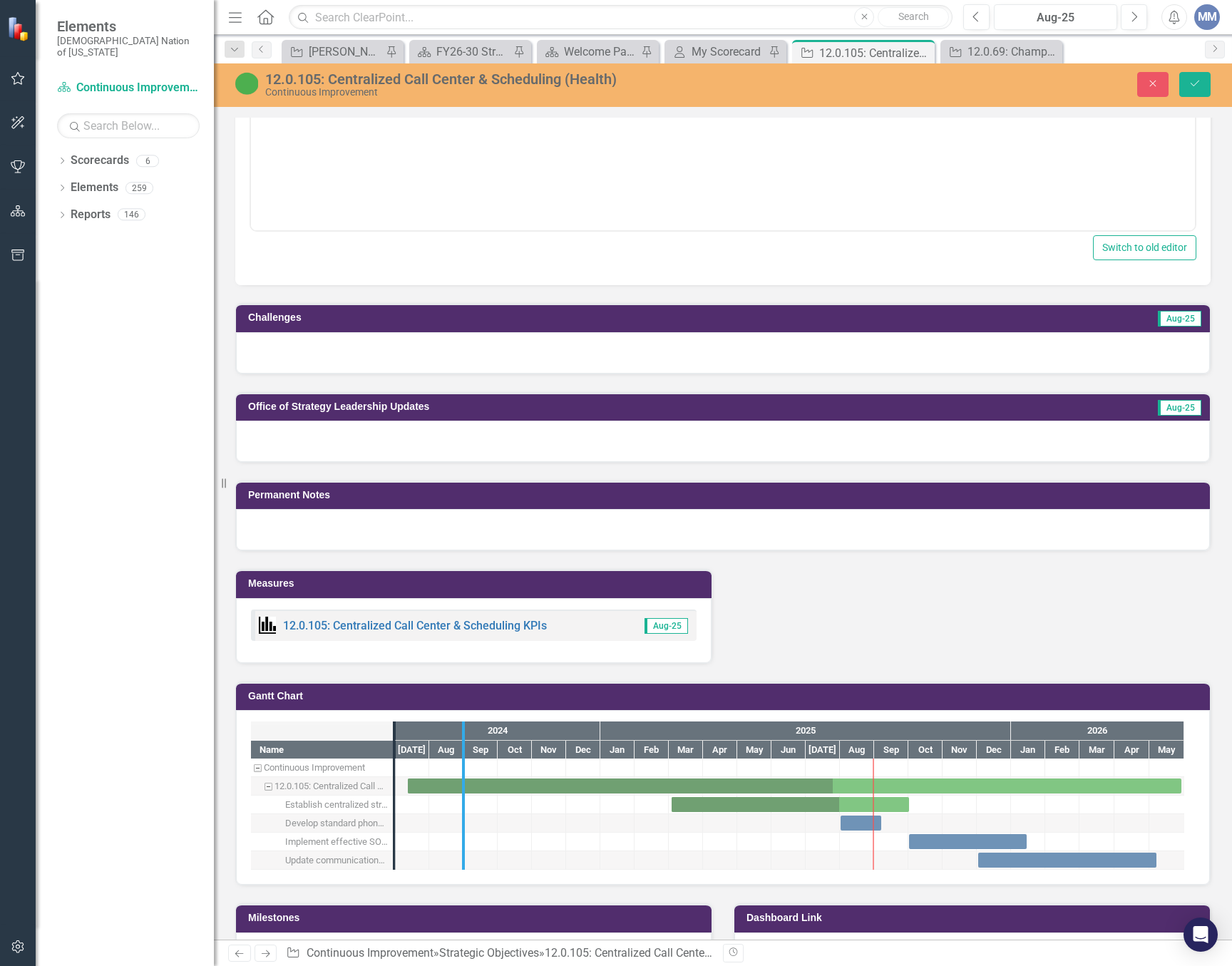
drag, startPoint x: 394, startPoint y: 834, endPoint x: 503, endPoint y: 831, distance: 109.0
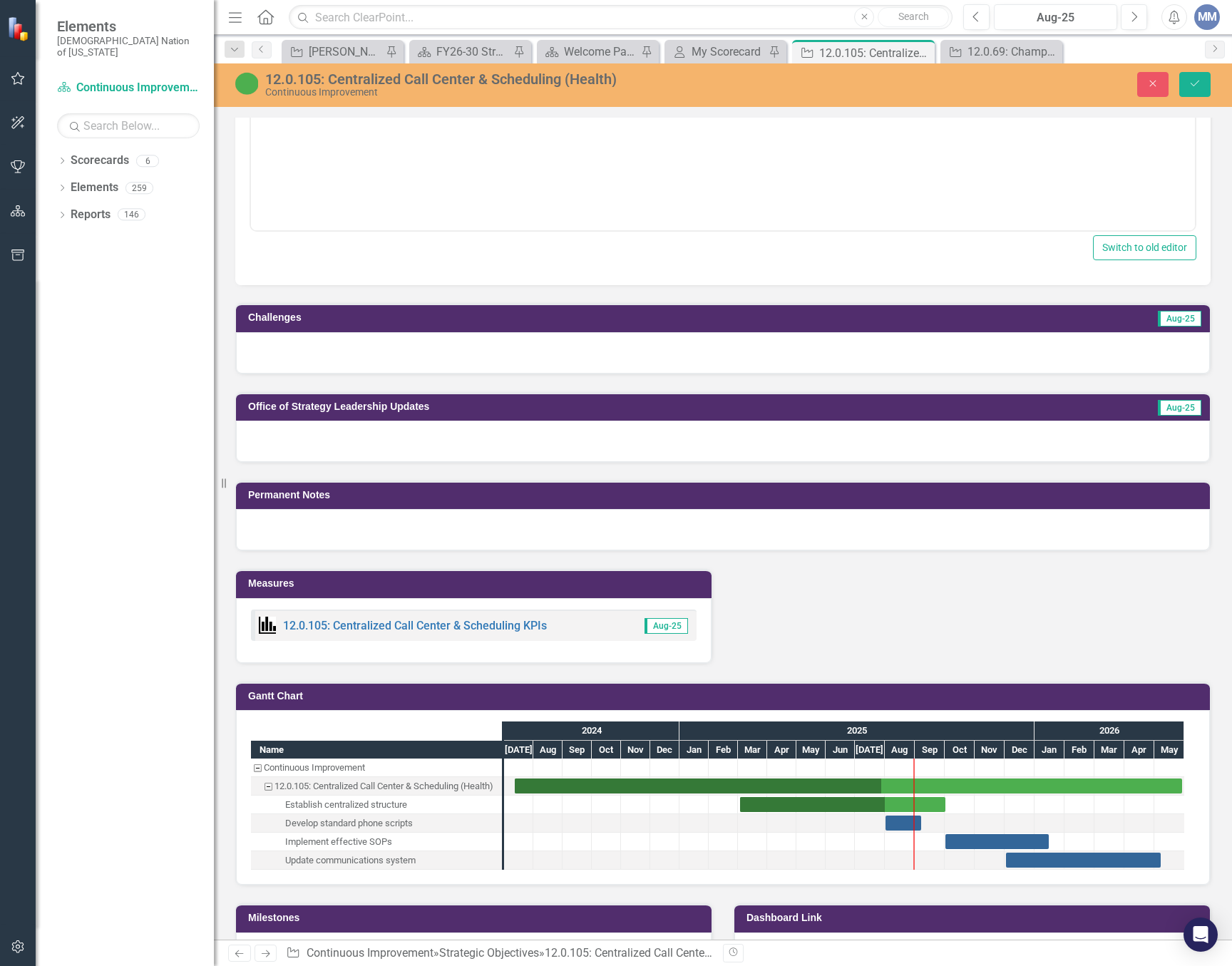
scroll to position [1711, 0]
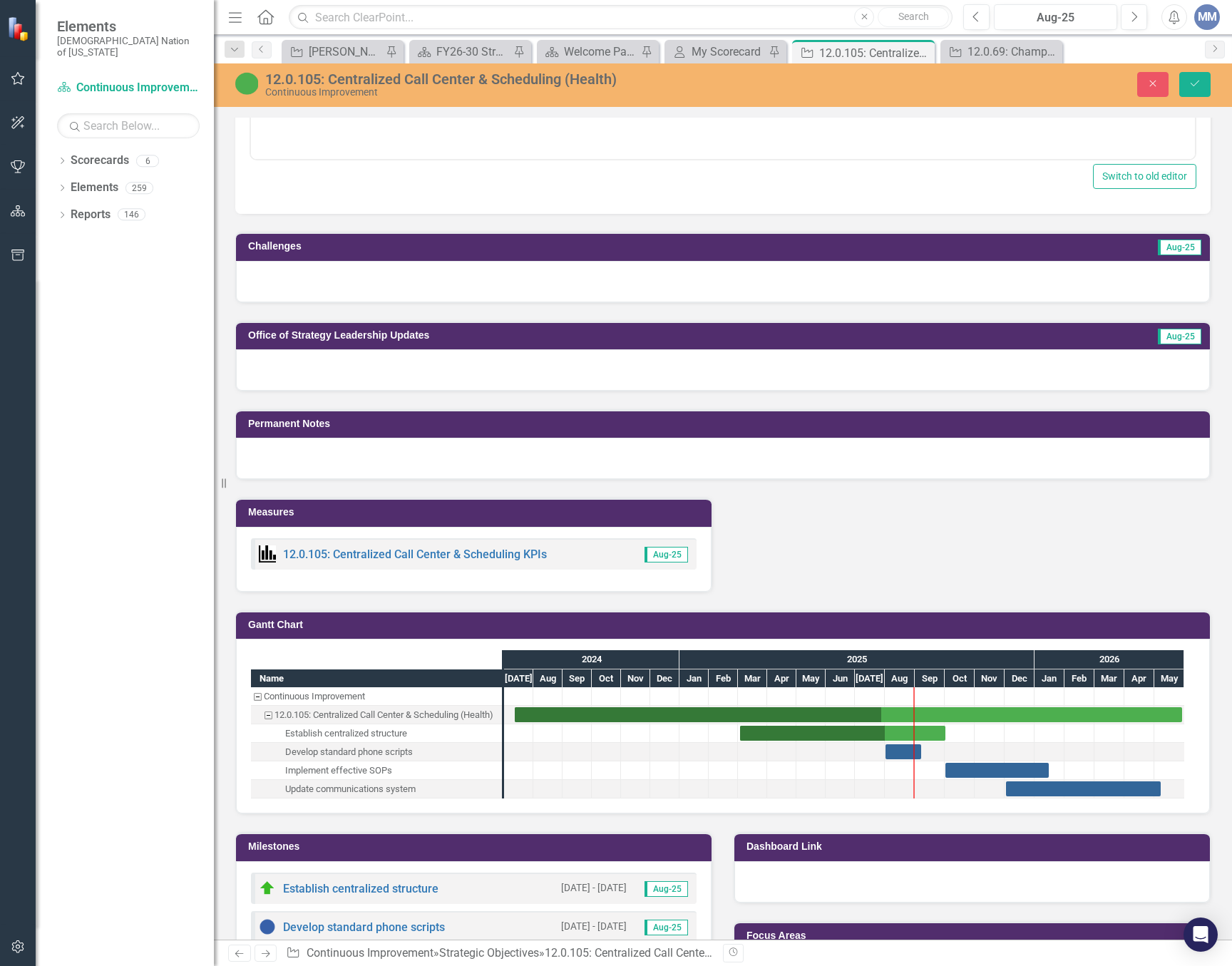
click at [901, 743] on div at bounding box center [900, 751] width 30 height 17
click at [893, 753] on div "Task: Start date: 2025-08-01 End date: 2025-09-07" at bounding box center [903, 751] width 36 height 15
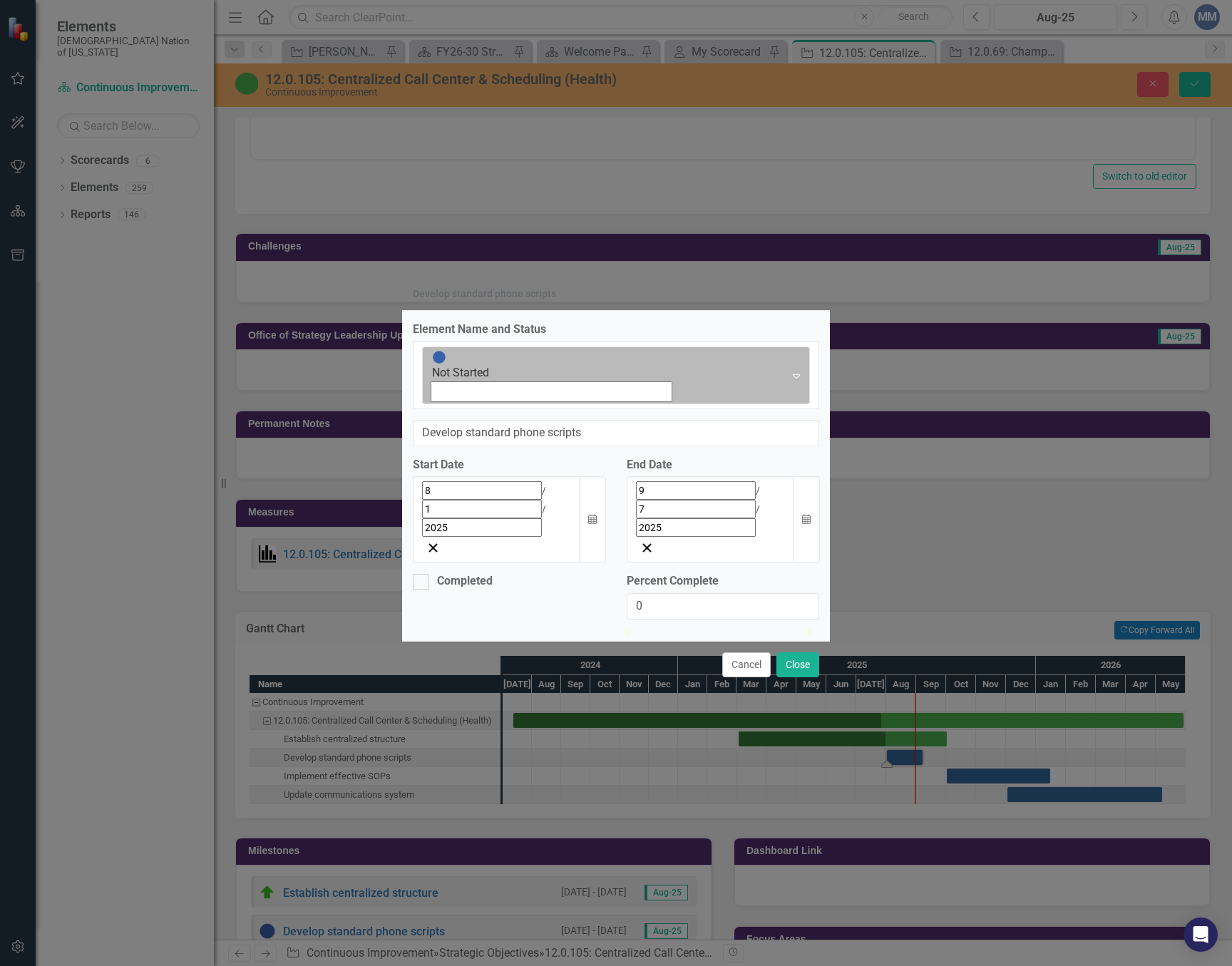
click at [789, 381] on icon "Expand" at bounding box center [796, 375] width 14 height 11
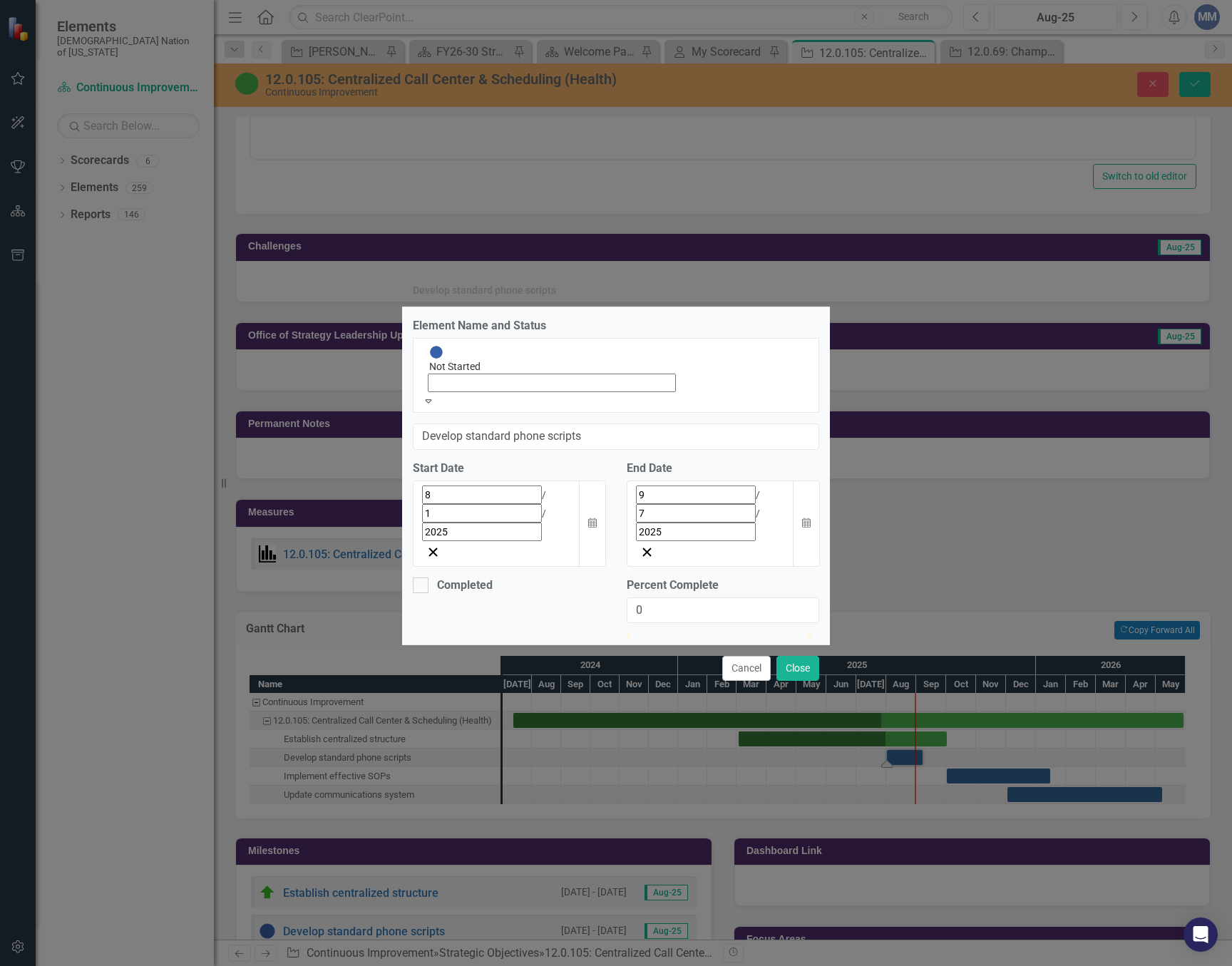
scroll to position [4, 0]
click at [803, 481] on button "Calendar" at bounding box center [806, 524] width 27 height 86
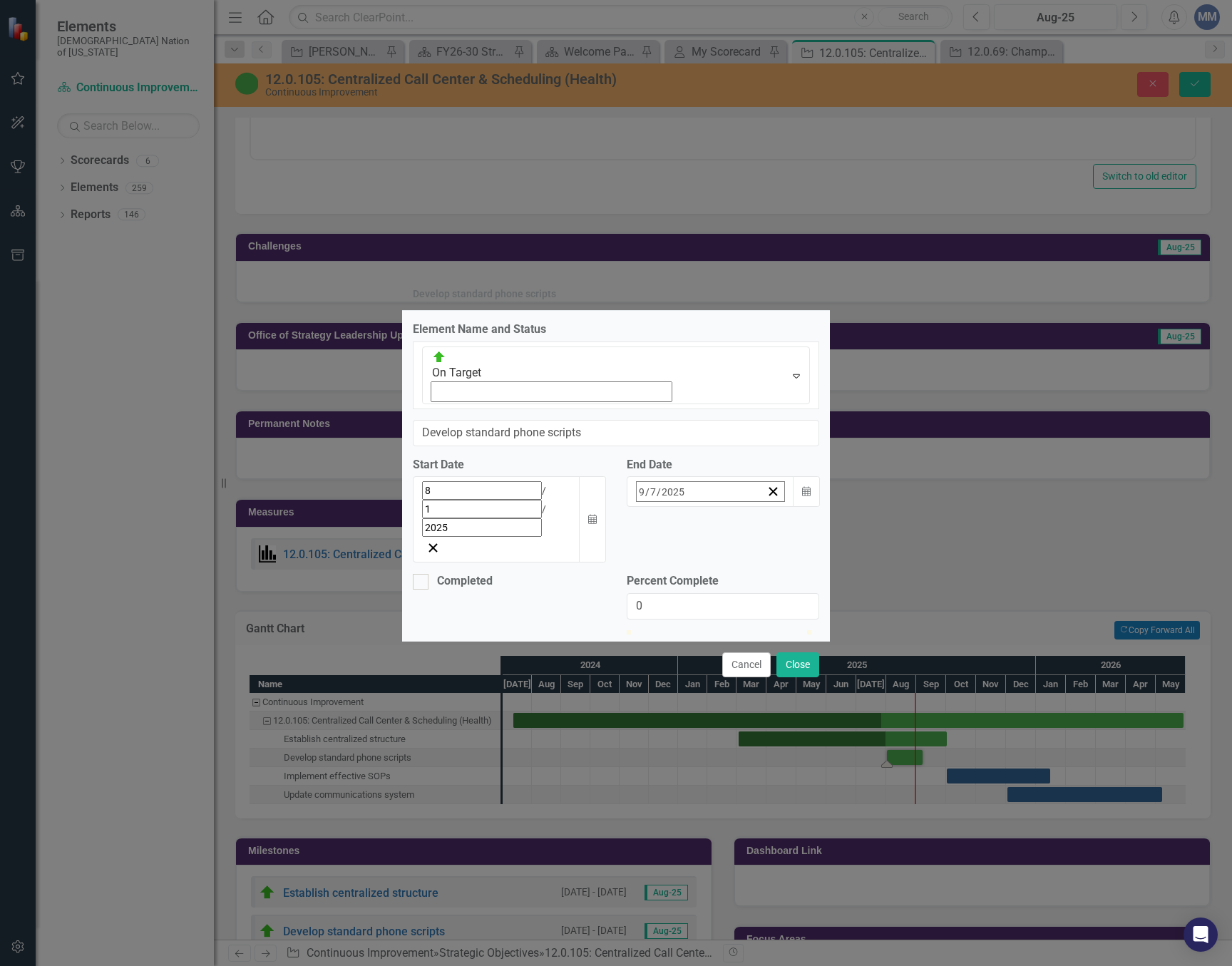
click at [762, 507] on button "›" at bounding box center [746, 523] width 31 height 31
click at [607, 509] on button "‹" at bounding box center [592, 523] width 31 height 31
click at [639, 575] on abbr "30" at bounding box center [633, 580] width 11 height 11
type input "50"
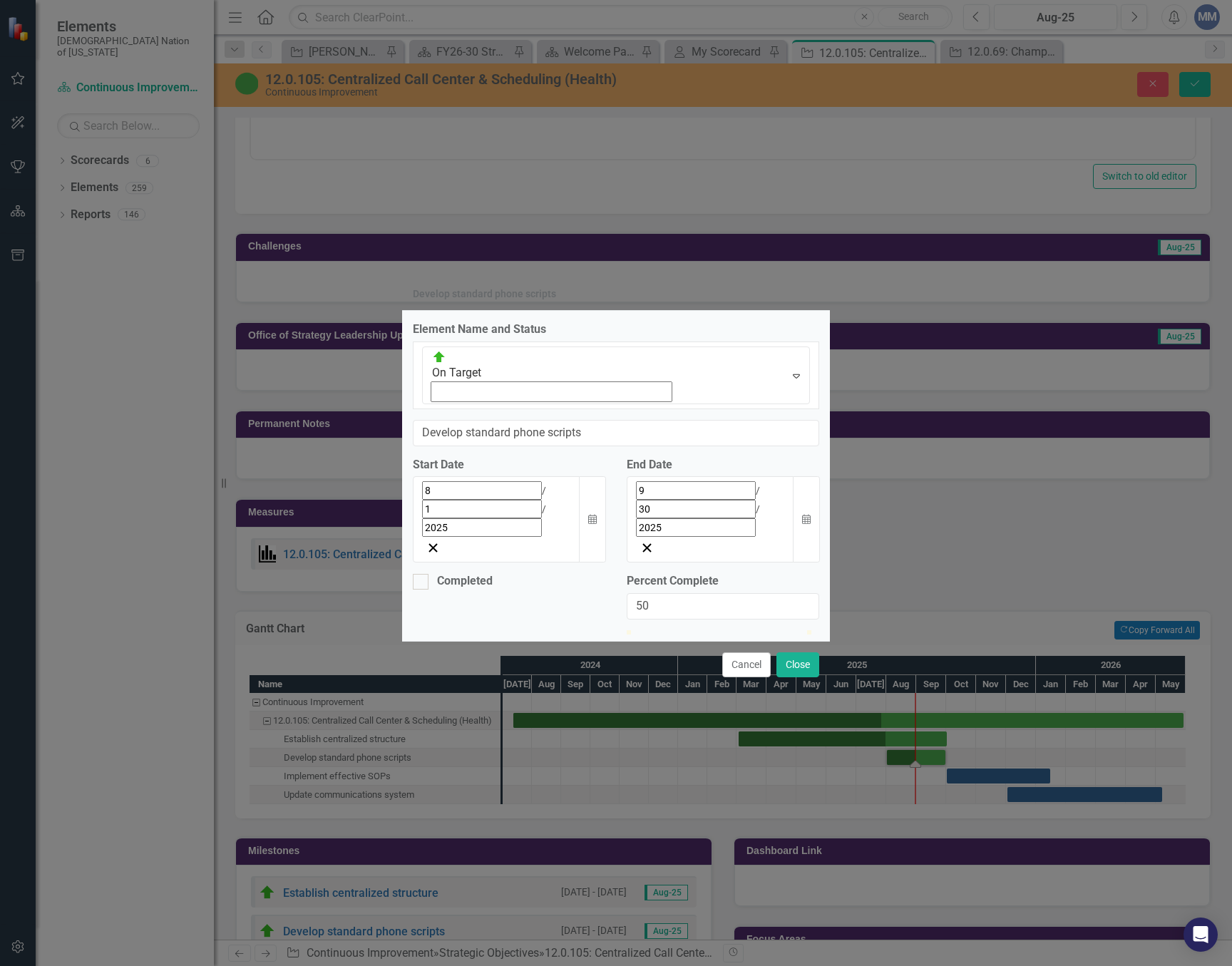
drag, startPoint x: 636, startPoint y: 555, endPoint x: 726, endPoint y: 562, distance: 90.3
click at [717, 630] on div at bounding box center [717, 630] width 0 height 0
click at [789, 641] on div "Cancel Close" at bounding box center [616, 664] width 428 height 47
click at [789, 653] on button "Close" at bounding box center [797, 665] width 43 height 25
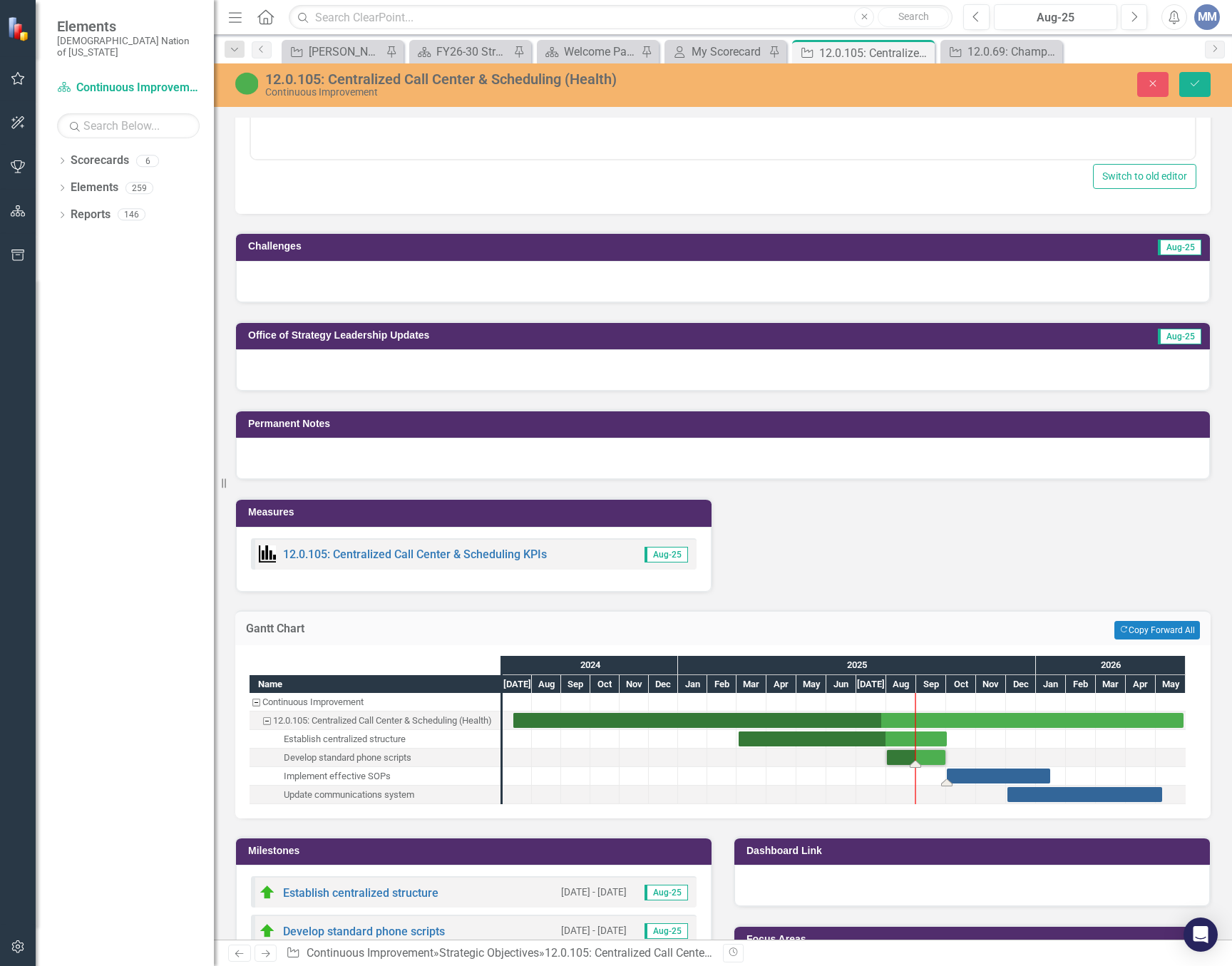
click at [955, 773] on div "Task: Start date: 2025-10-01 End date: 2026-01-15" at bounding box center [998, 776] width 103 height 15
drag, startPoint x: 943, startPoint y: 777, endPoint x: 883, endPoint y: 782, distance: 60.2
drag, startPoint x: 1030, startPoint y: 792, endPoint x: 907, endPoint y: 793, distance: 123.0
click at [900, 783] on div "Task: Start date: 2025-08-01 End date: 2026-01-15" at bounding box center [968, 776] width 163 height 15
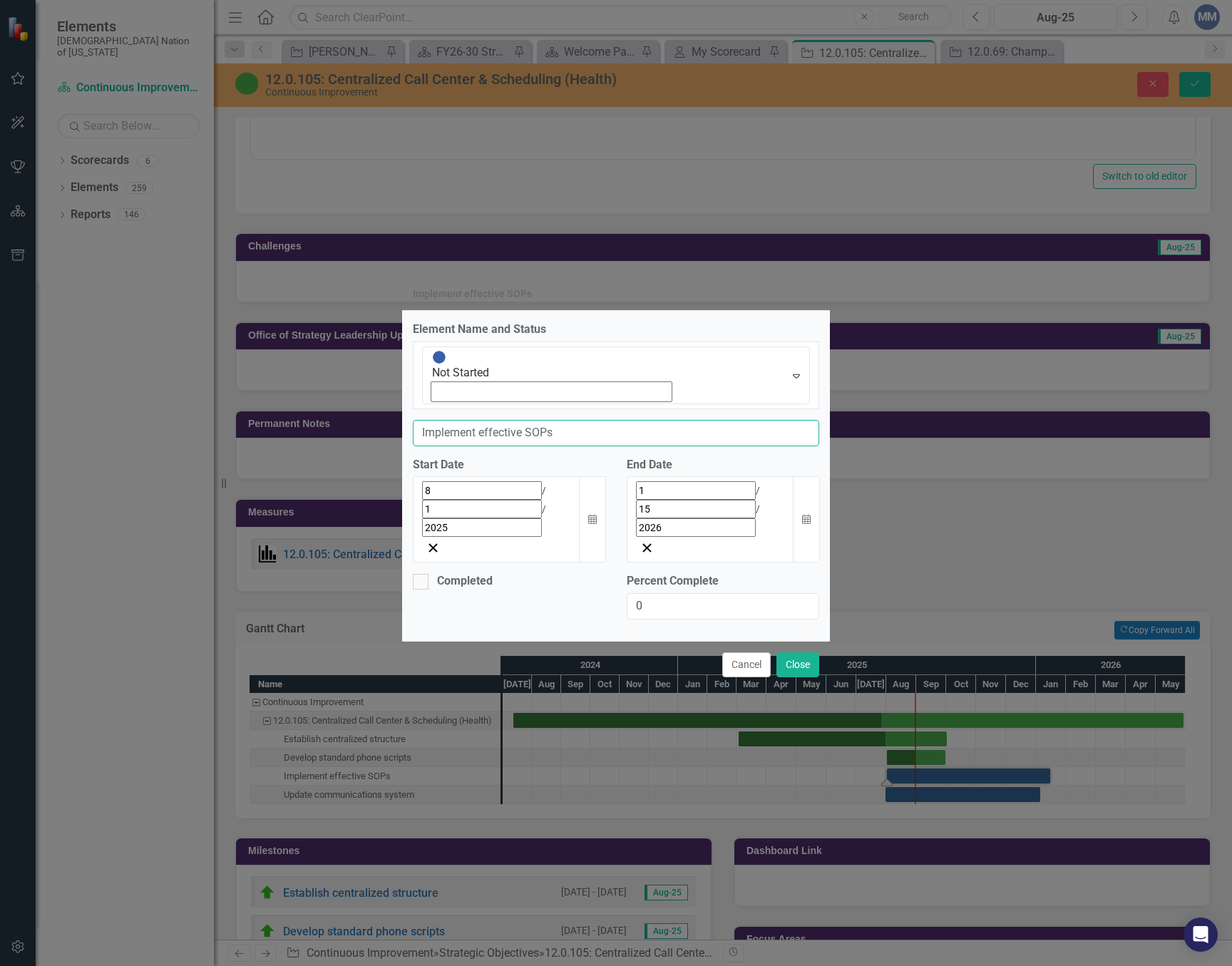
click at [453, 420] on input "Implement effective SOPs" at bounding box center [616, 433] width 407 height 26
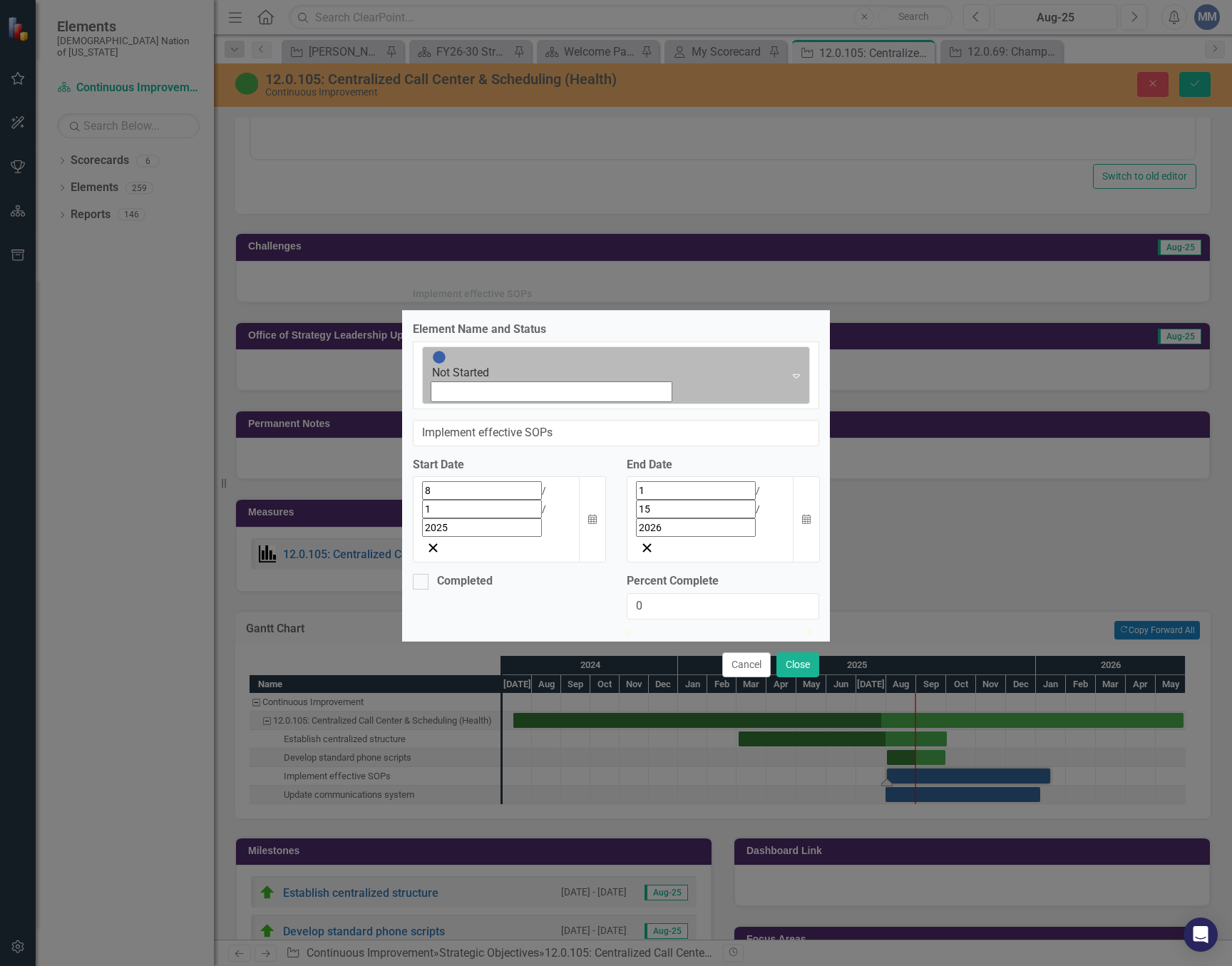
click at [784, 403] on div "Expand" at bounding box center [796, 375] width 25 height 57
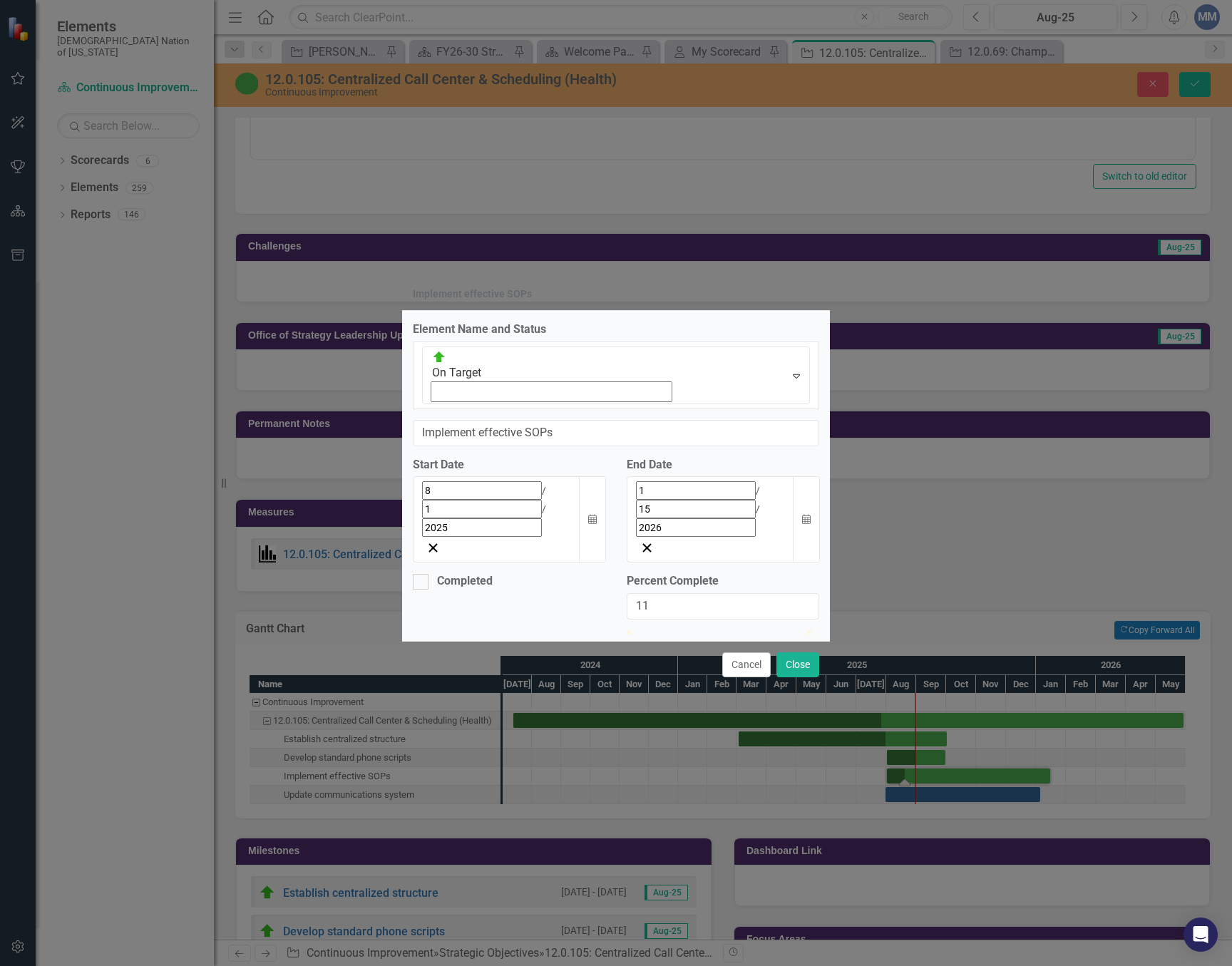
type input "10"
drag, startPoint x: 636, startPoint y: 558, endPoint x: 654, endPoint y: 562, distance: 18.4
click at [654, 630] on div at bounding box center [722, 630] width 193 height 0
click at [781, 653] on button "Close" at bounding box center [797, 665] width 43 height 25
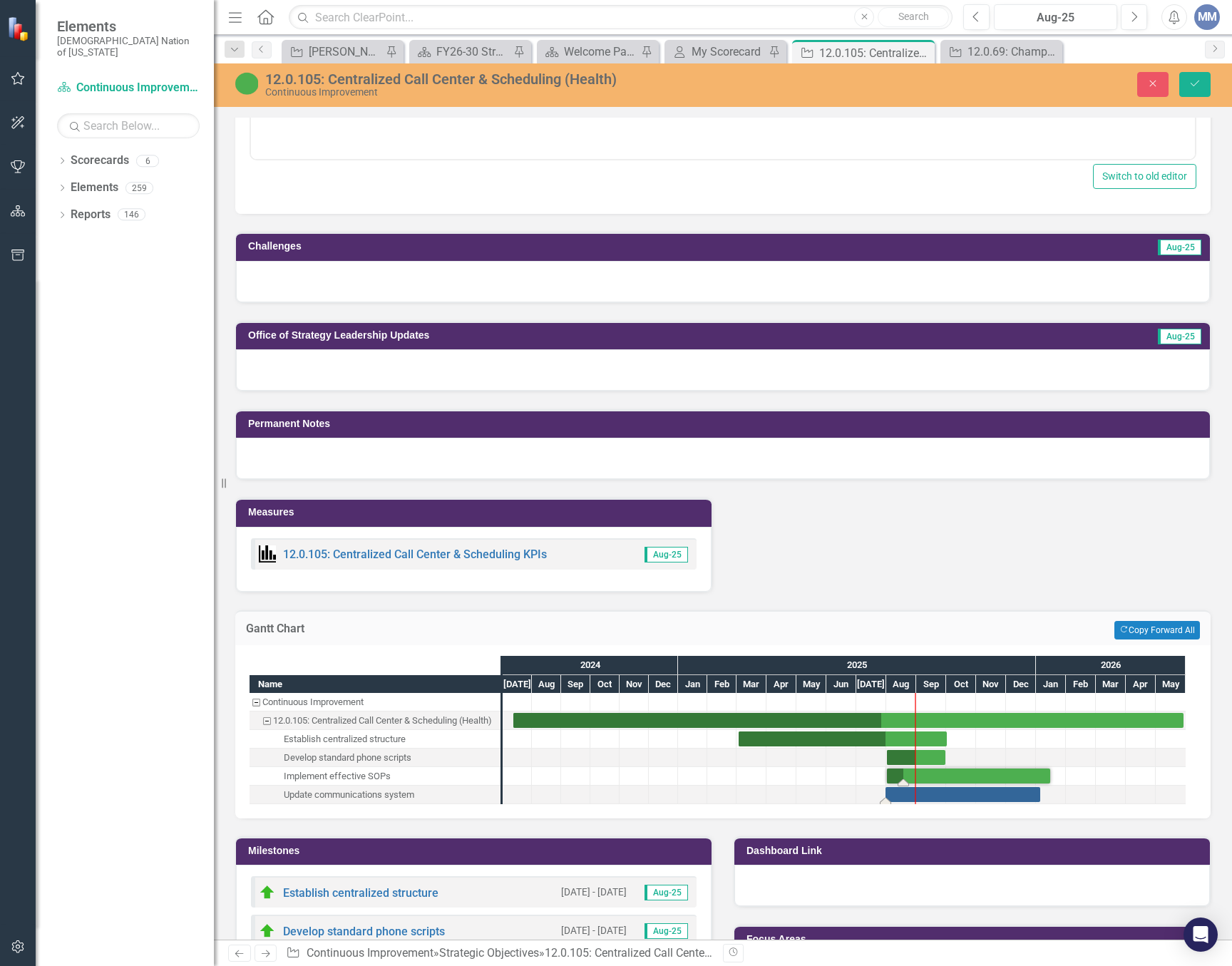
click at [941, 791] on div "Task: Start date: 2025-07-31 End date: 2026-01-05" at bounding box center [962, 794] width 154 height 15
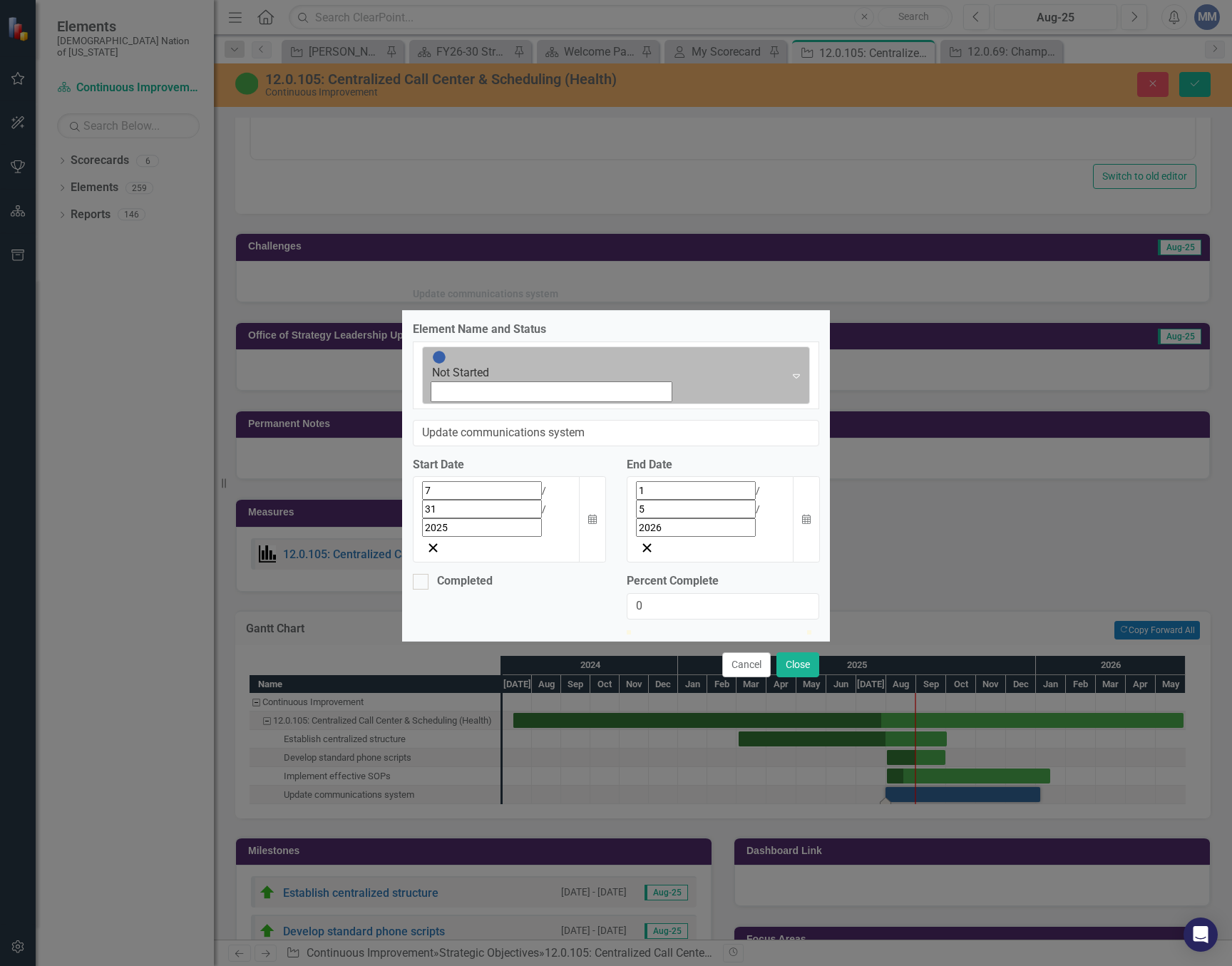
click at [434, 364] on img at bounding box center [439, 357] width 14 height 14
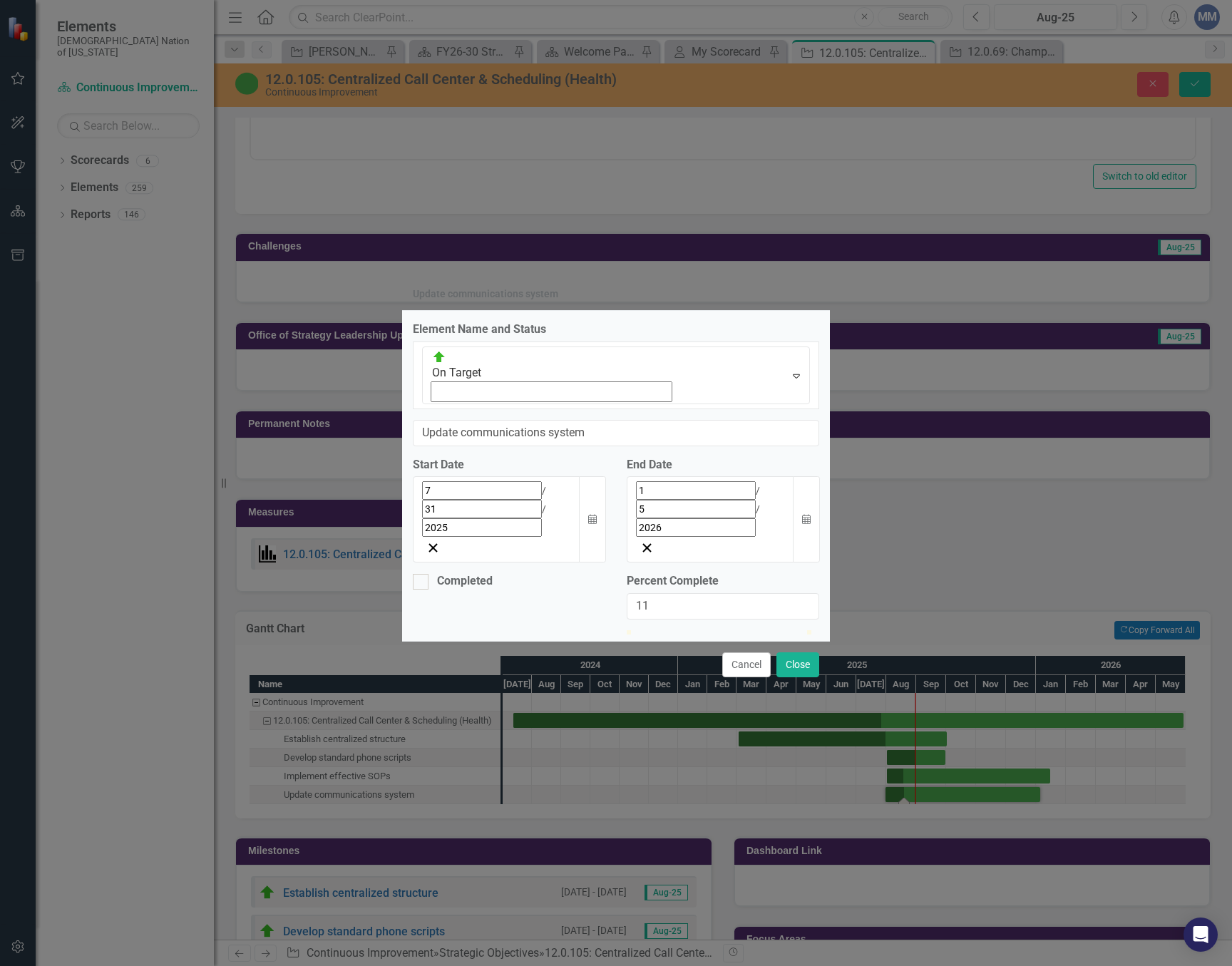
type input "10"
drag, startPoint x: 633, startPoint y: 559, endPoint x: 650, endPoint y: 559, distance: 17.0
click at [645, 630] on div at bounding box center [645, 630] width 0 height 0
click at [796, 641] on div "Cancel Close" at bounding box center [616, 664] width 428 height 47
click at [800, 653] on button "Close" at bounding box center [797, 665] width 43 height 25
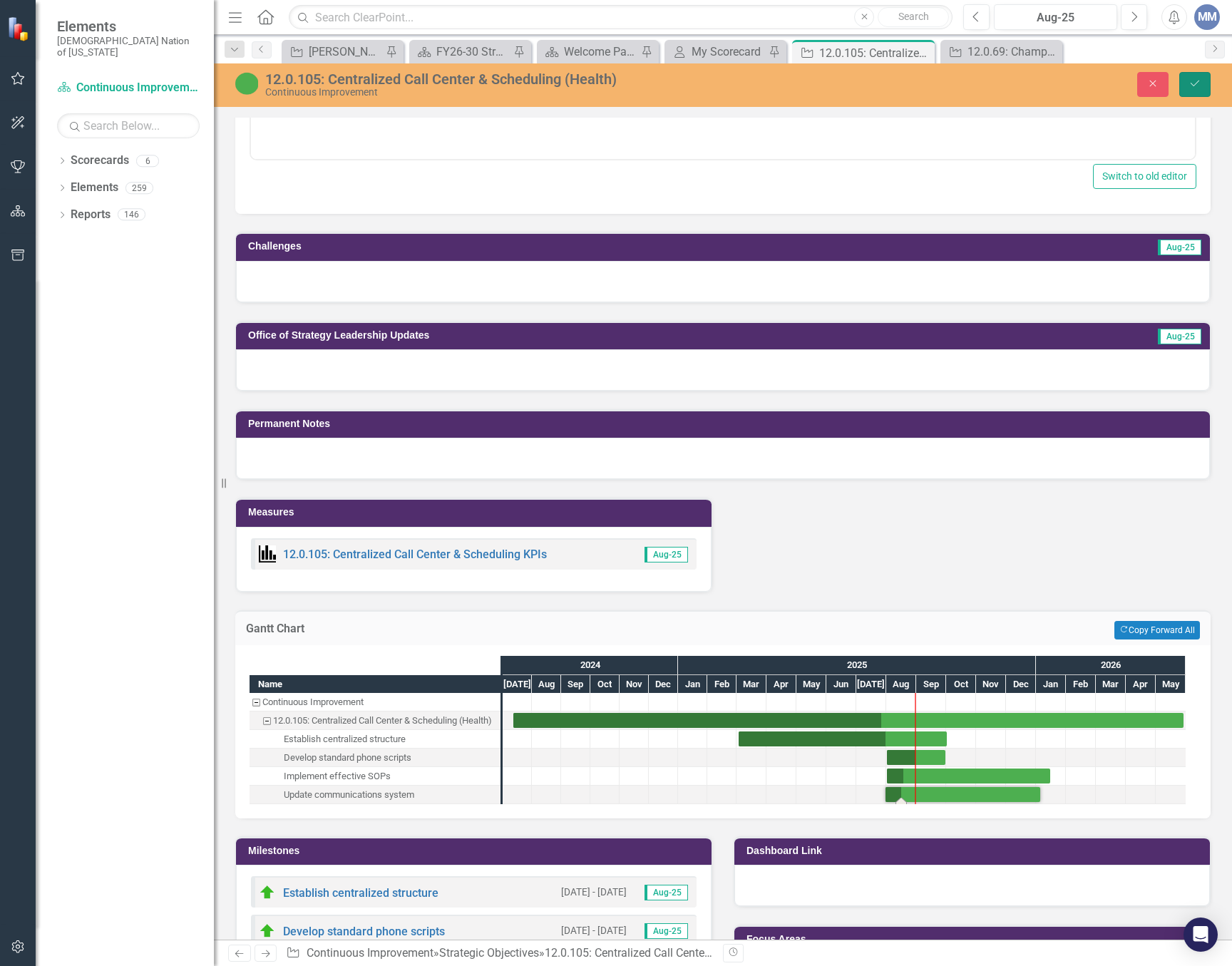
click at [1193, 82] on icon "Save" at bounding box center [1194, 83] width 13 height 10
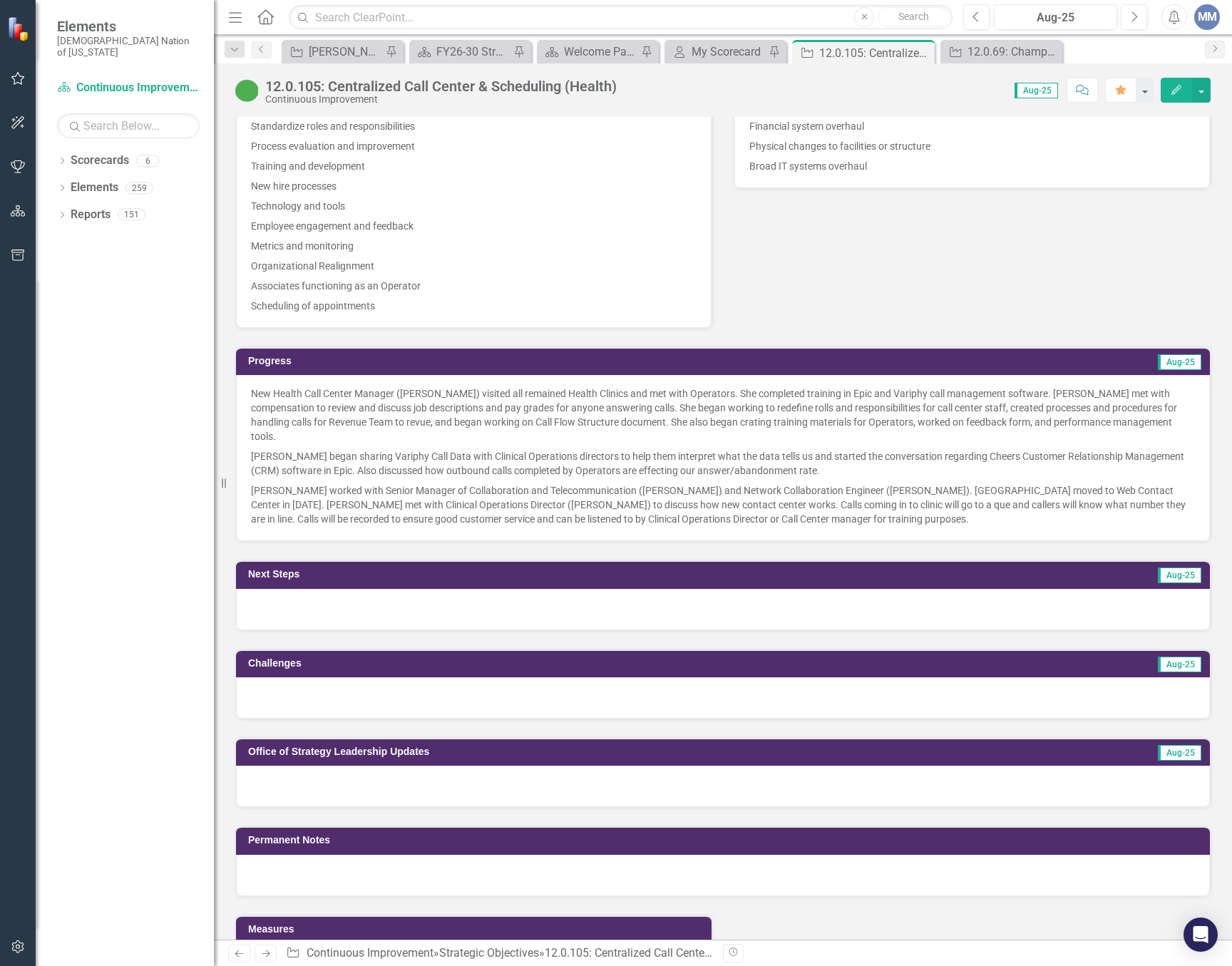
scroll to position [1070, 0]
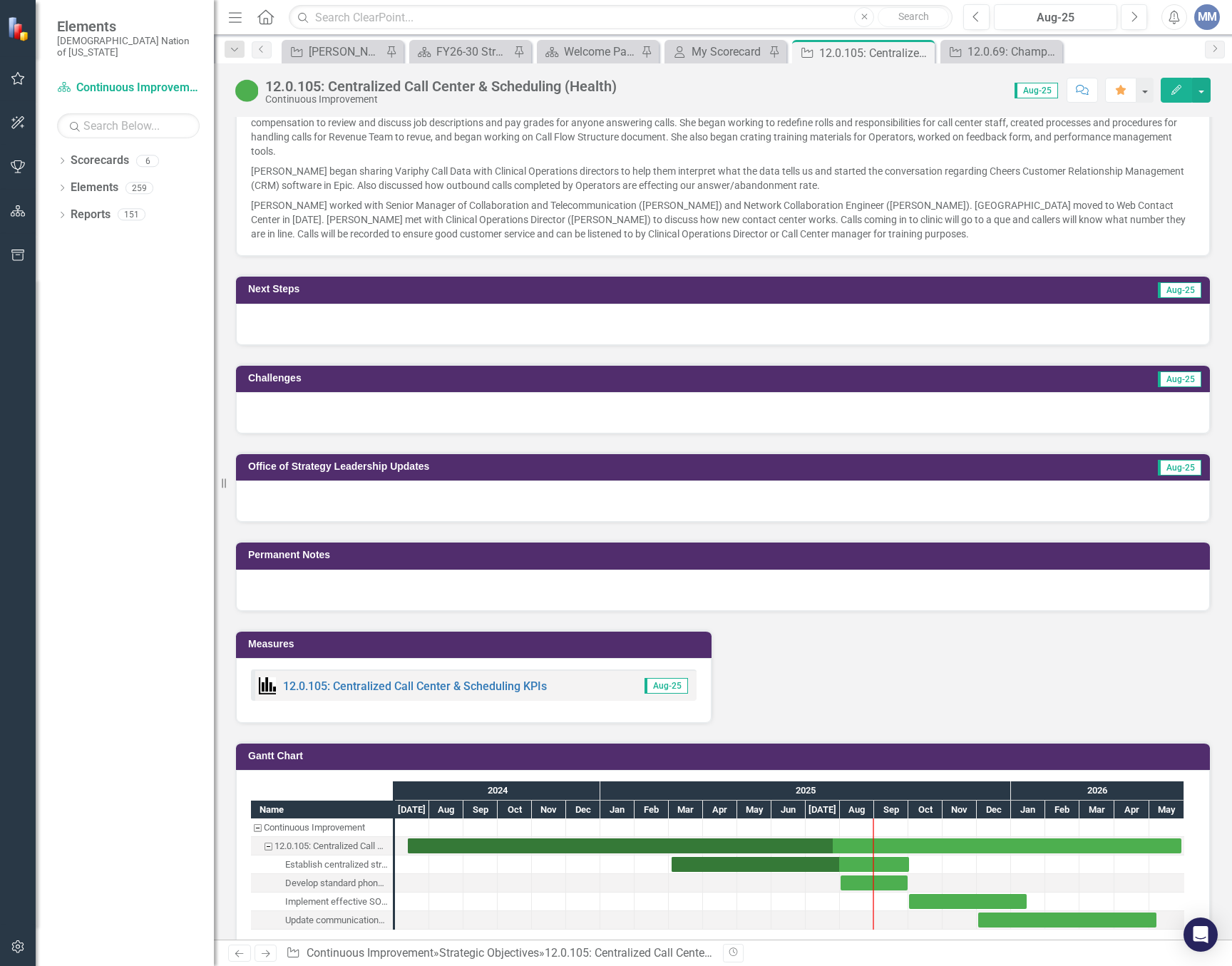
click at [348, 319] on div at bounding box center [722, 324] width 974 height 41
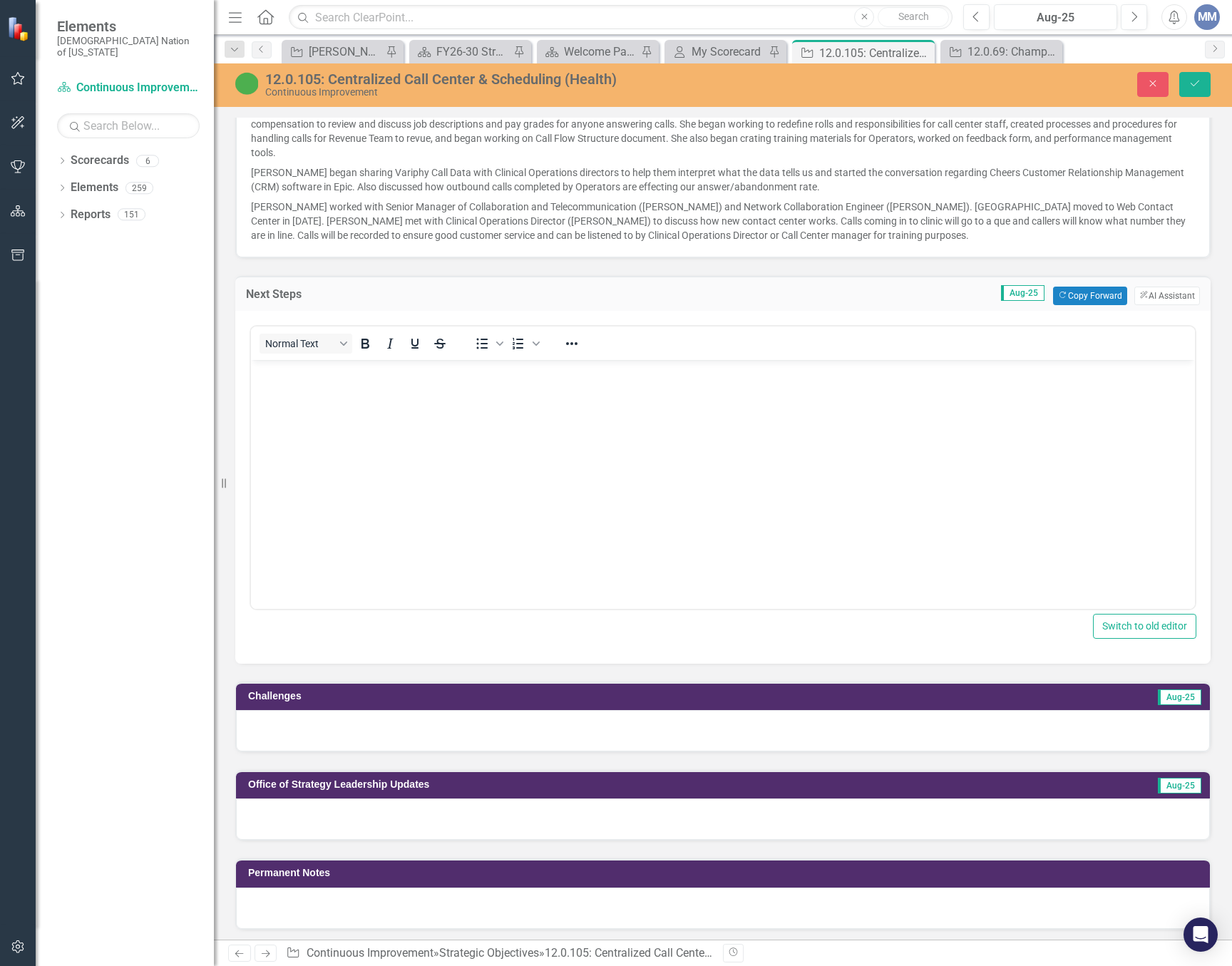
scroll to position [0, 0]
click at [384, 482] on body "Rich Text Area. Press ALT-0 for help." at bounding box center [723, 466] width 944 height 214
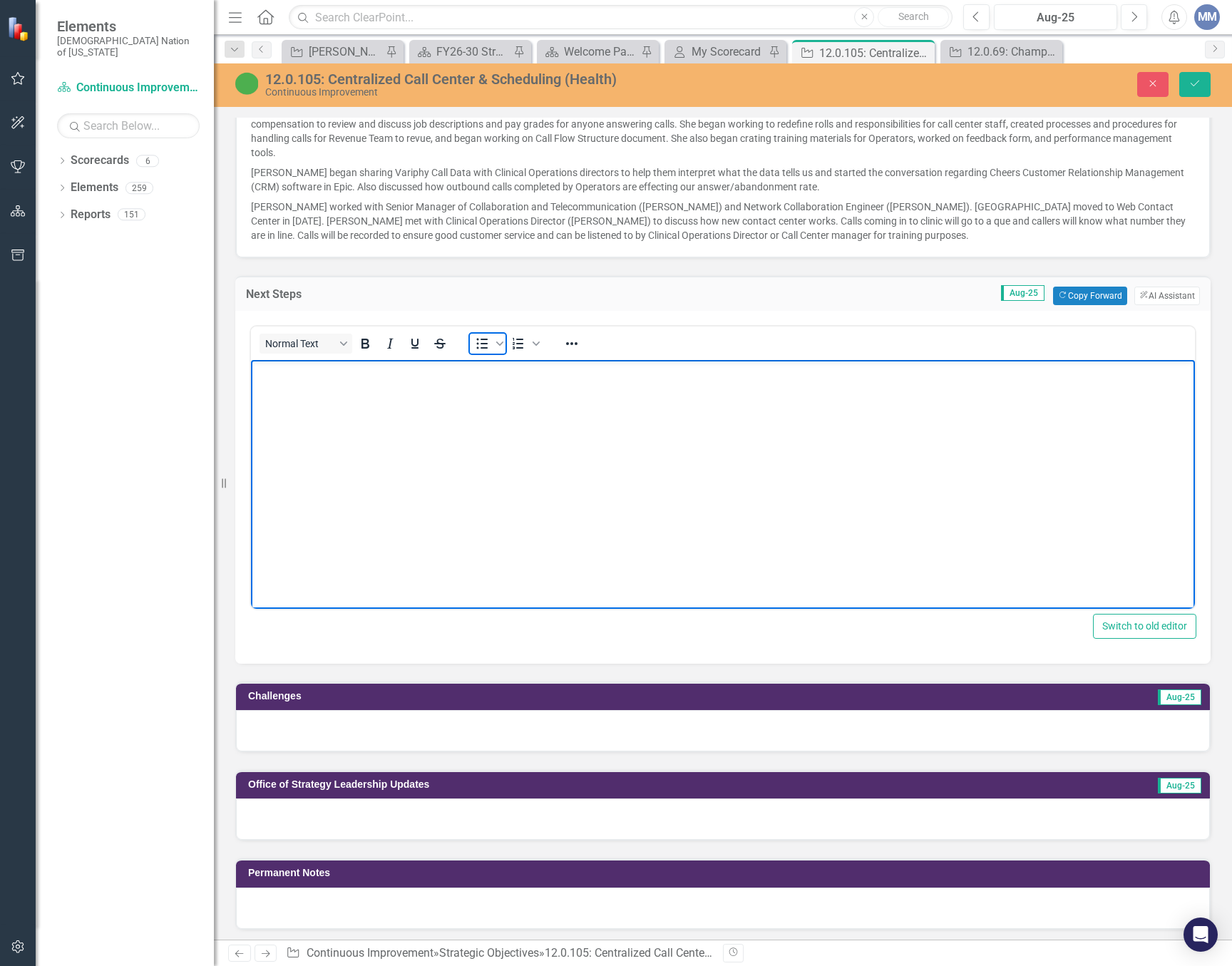
click at [487, 335] on icon "Bullet list" at bounding box center [482, 344] width 17 height 17
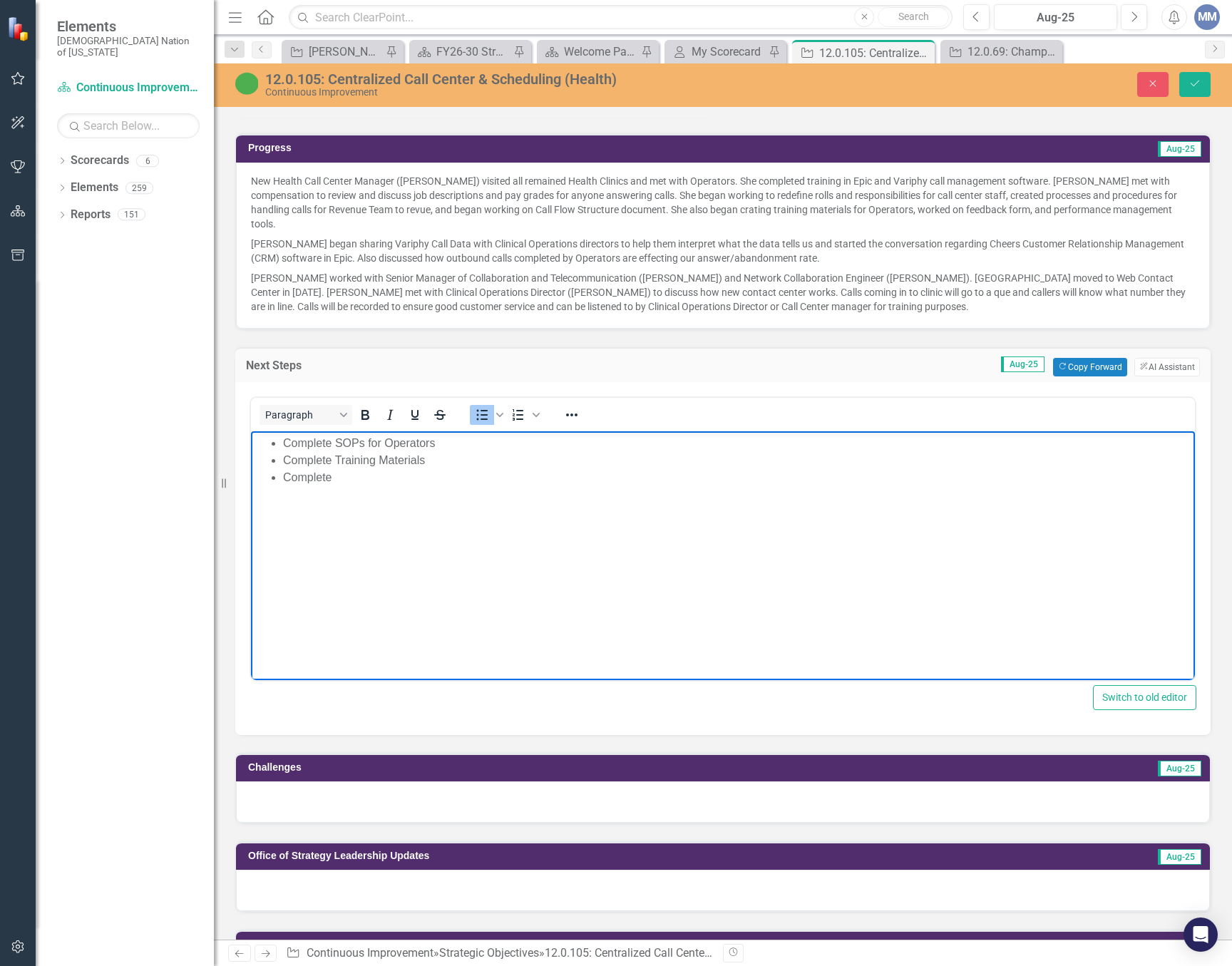
click at [450, 438] on li "Complete SOPs for Operators" at bounding box center [736, 443] width 908 height 17
click at [573, 542] on body "Complete SOPs for Operators Write and get approval for new Call Center Job Desc…" at bounding box center [723, 537] width 944 height 214
click at [352, 488] on li "Conduct Traing for Staff" at bounding box center [736, 494] width 908 height 17
click at [906, 268] on p "Paula worked with Senior Manager of Collaboration and Telecommunication (Jeremy…" at bounding box center [723, 291] width 944 height 45
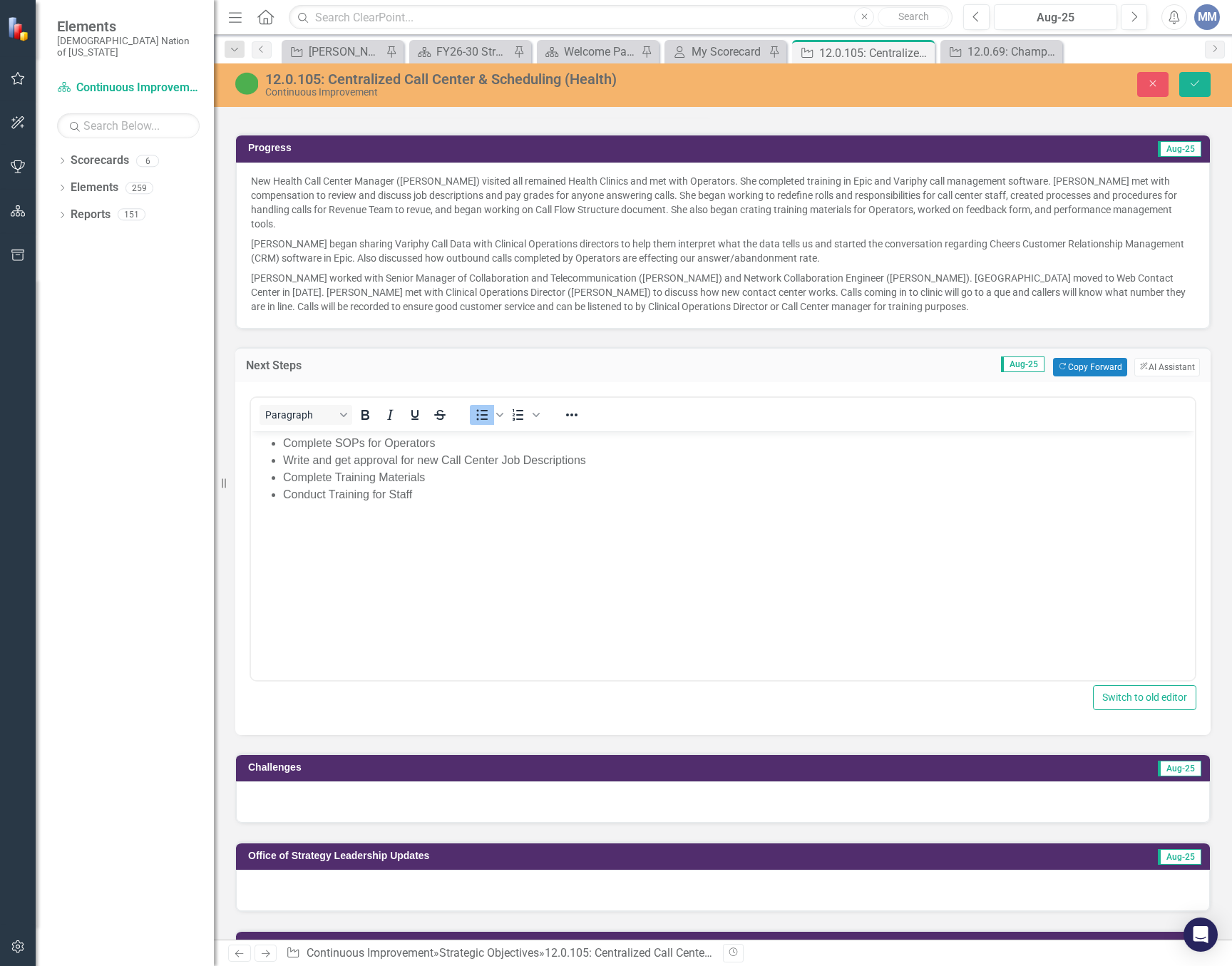
click at [902, 268] on p "Paula worked with Senior Manager of Collaboration and Telecommunication (Jeremy…" at bounding box center [723, 291] width 944 height 45
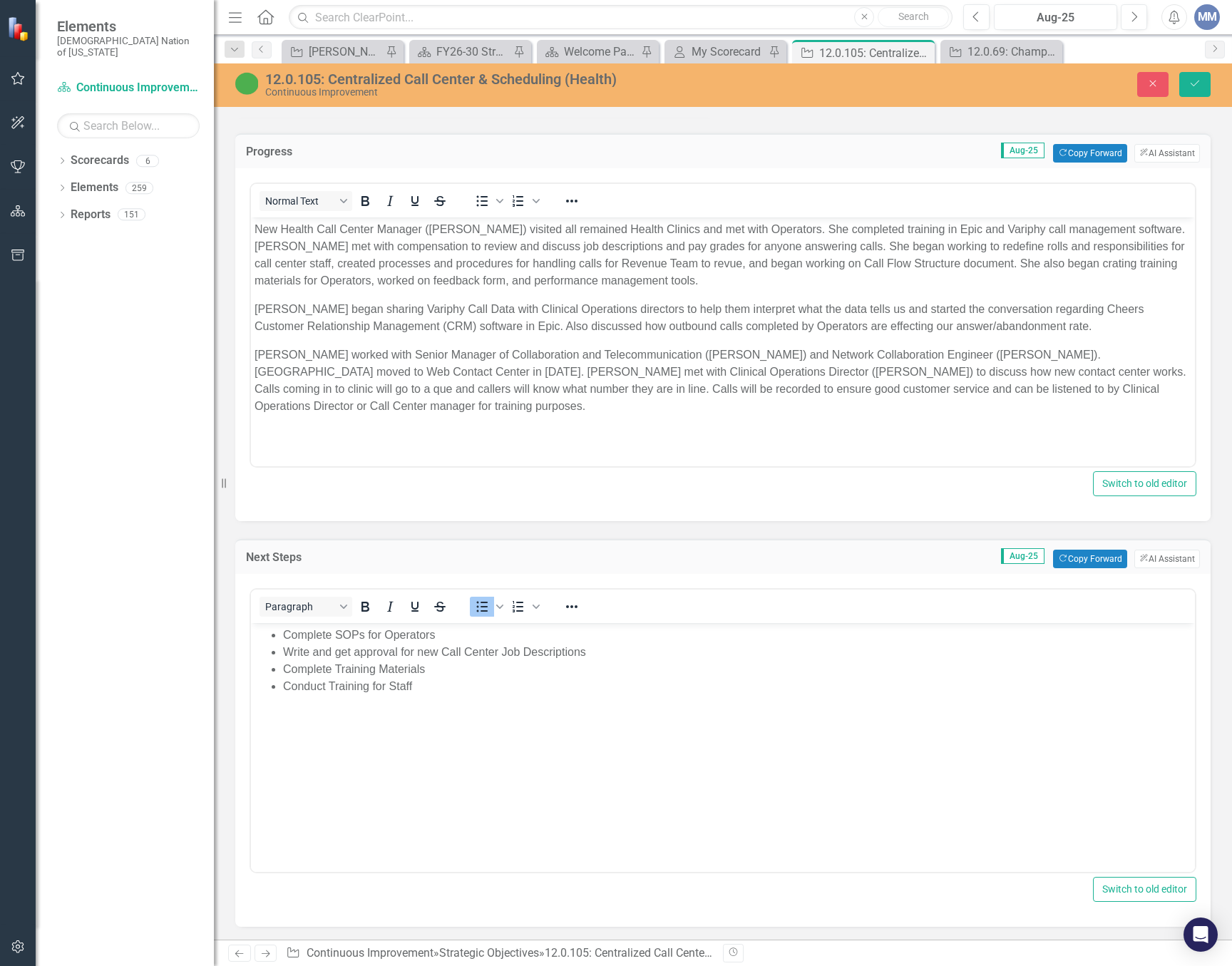
scroll to position [0, 0]
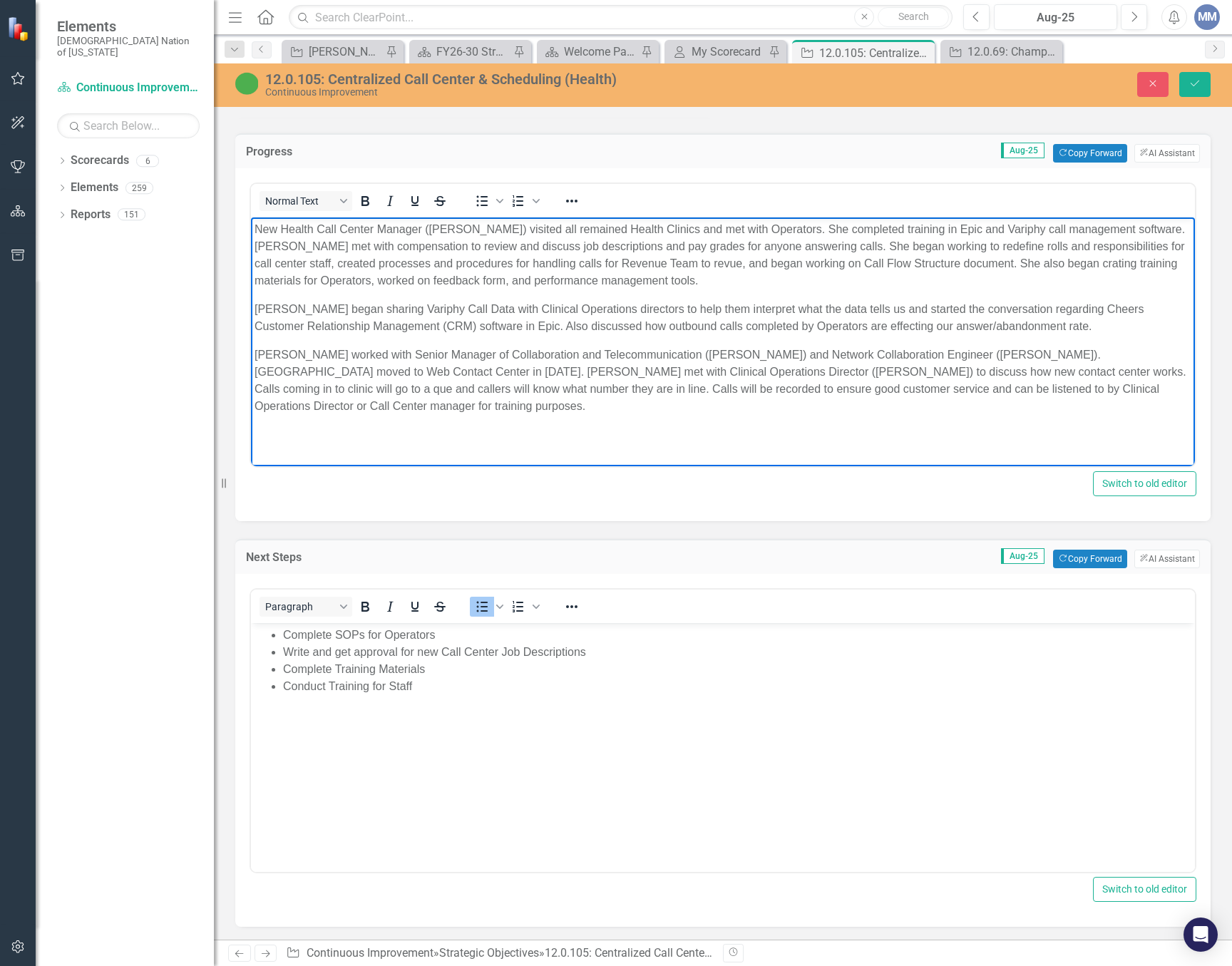
click at [1005, 353] on p "Paula worked with Senior Manager of Collaboration and Telecommunication (Jeremy…" at bounding box center [723, 380] width 937 height 68
click at [474, 696] on body "Complete SOPs for Operators Write and get approval for new Call Center Job Desc…" at bounding box center [723, 730] width 944 height 214
click at [572, 369] on p "Paula worked with Senior Manager of Collaboration and Telecommunication (Jeremy…" at bounding box center [723, 380] width 937 height 68
click at [796, 228] on p "New Health Call Center Manager (Paula Wicker) visited all remained Health Clini…" at bounding box center [723, 255] width 937 height 68
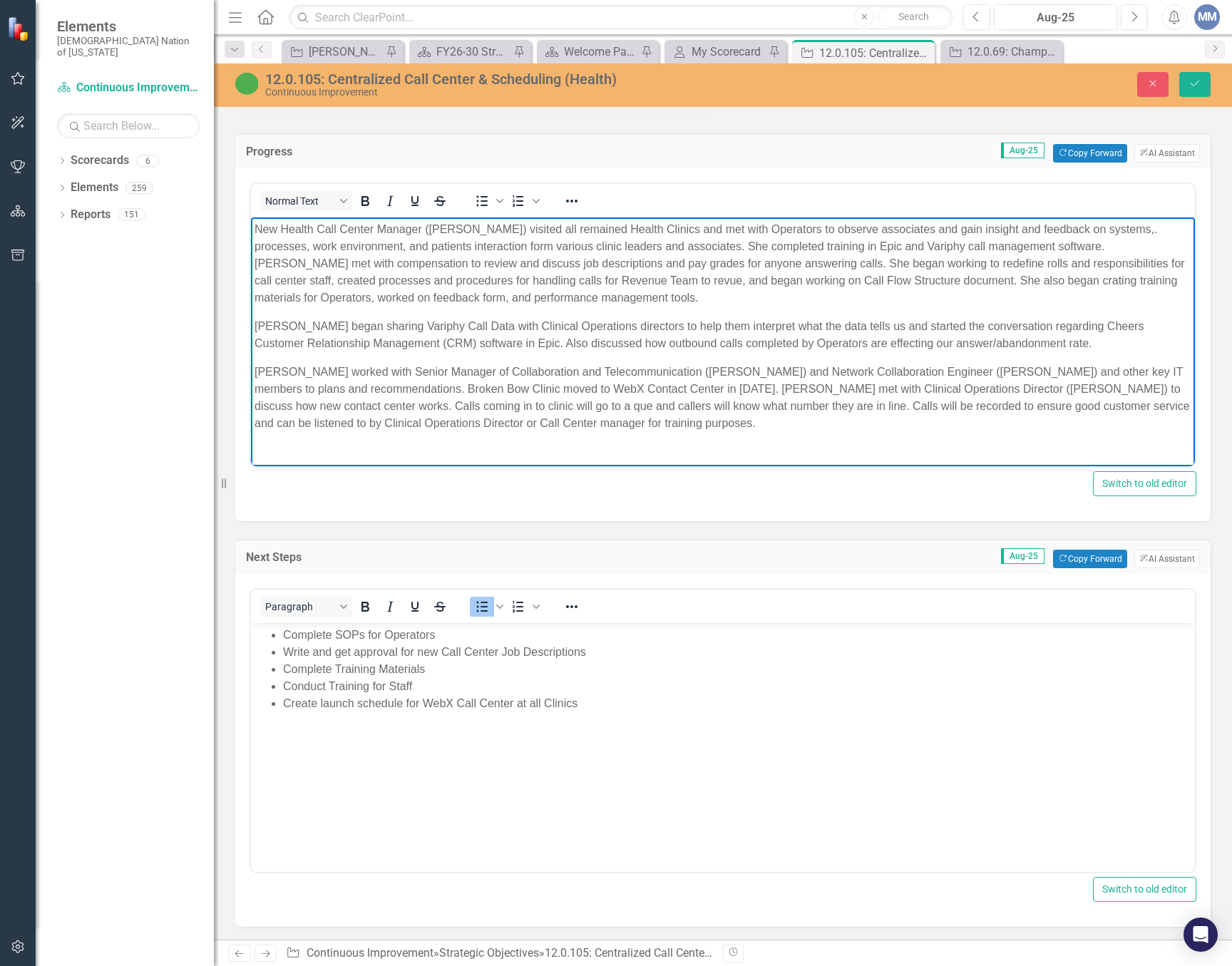
click at [602, 229] on p "New Health Call Center Manager (Paula Wicker) visited all remained Health Clini…" at bounding box center [723, 264] width 937 height 86
click at [800, 225] on p "New Health Call Center Manager (Paula Wicker) visited all remaining Health Clin…" at bounding box center [723, 264] width 937 height 86
click at [1013, 232] on p "New Health Call Center Manager (Paula Wicker) visited all remaining Health Clin…" at bounding box center [723, 264] width 937 height 86
click at [316, 245] on p "New Health Call Center Manager (Paula Wicker) visited all remaining Health Clin…" at bounding box center [723, 264] width 937 height 86
click at [384, 246] on p "New Health Call Center Manager (Paula Wicker) visited all remaining Health Clin…" at bounding box center [723, 264] width 937 height 86
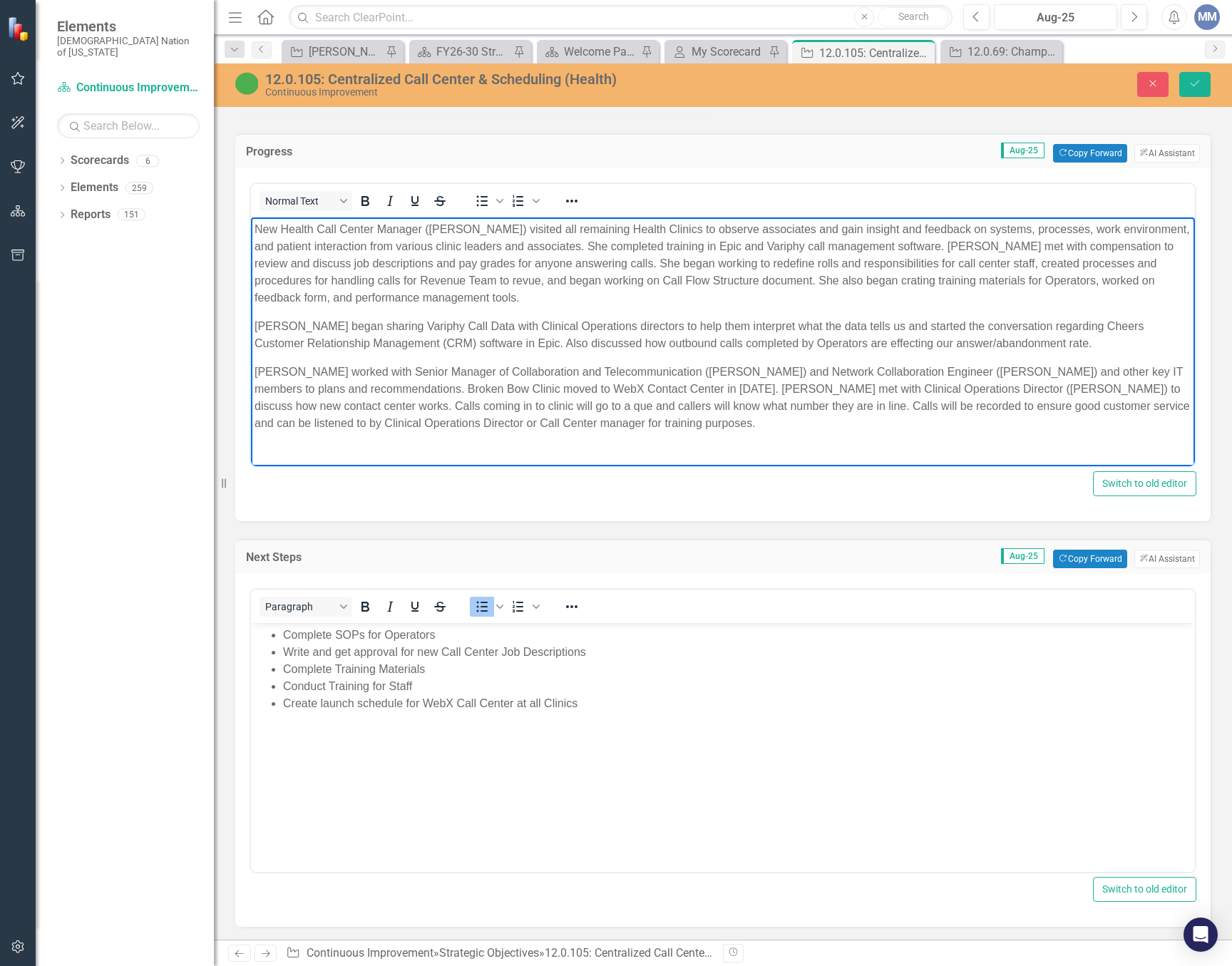
click at [255, 327] on p "Paula began sharing Variphy Call Data with Clinical Operations directors to hel…" at bounding box center [723, 334] width 937 height 34
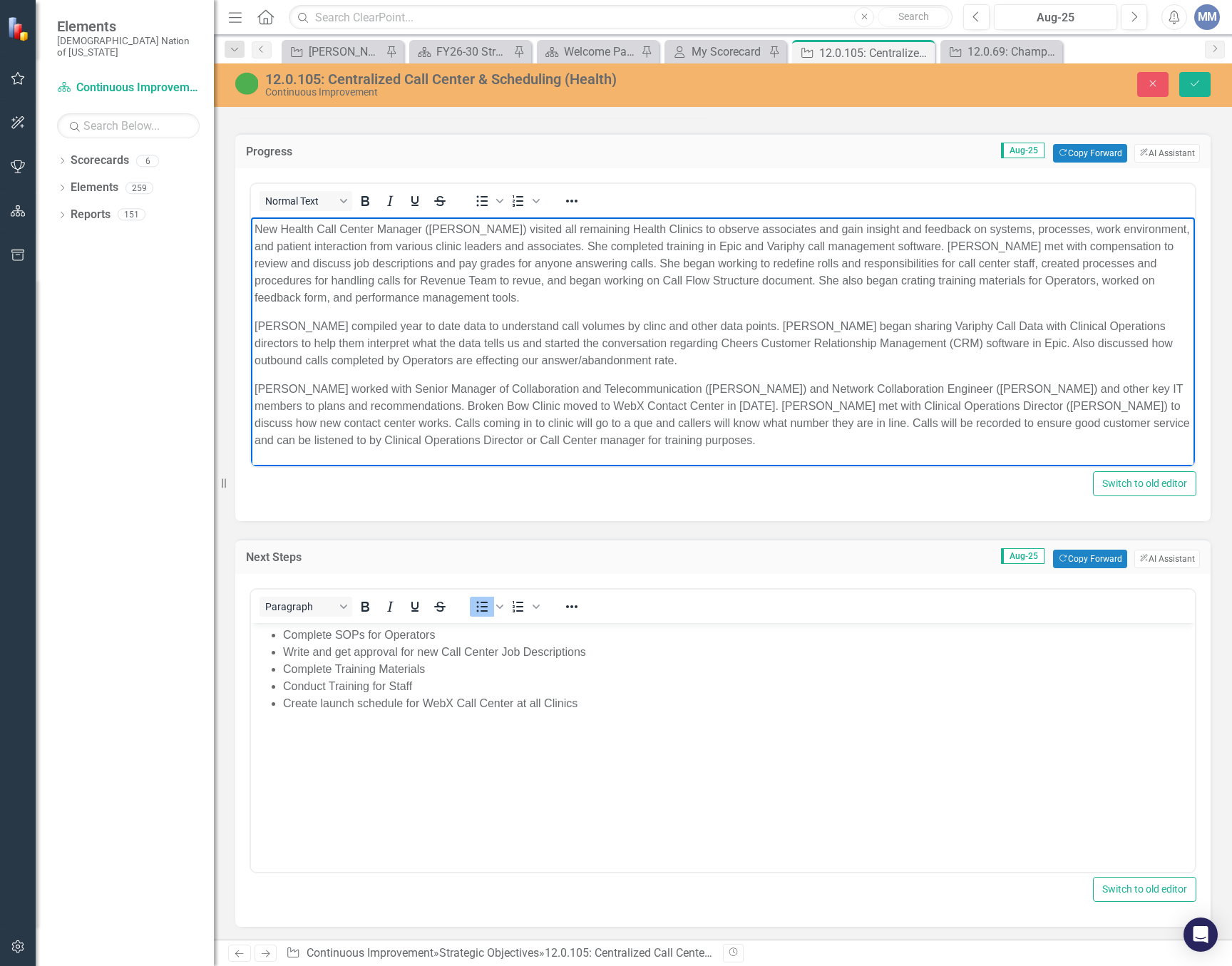
click at [746, 325] on p "Paula compiled year to date data to understand call volumes by clinc and other …" at bounding box center [723, 343] width 937 height 51
click at [1195, 79] on icon "Save" at bounding box center [1194, 83] width 13 height 10
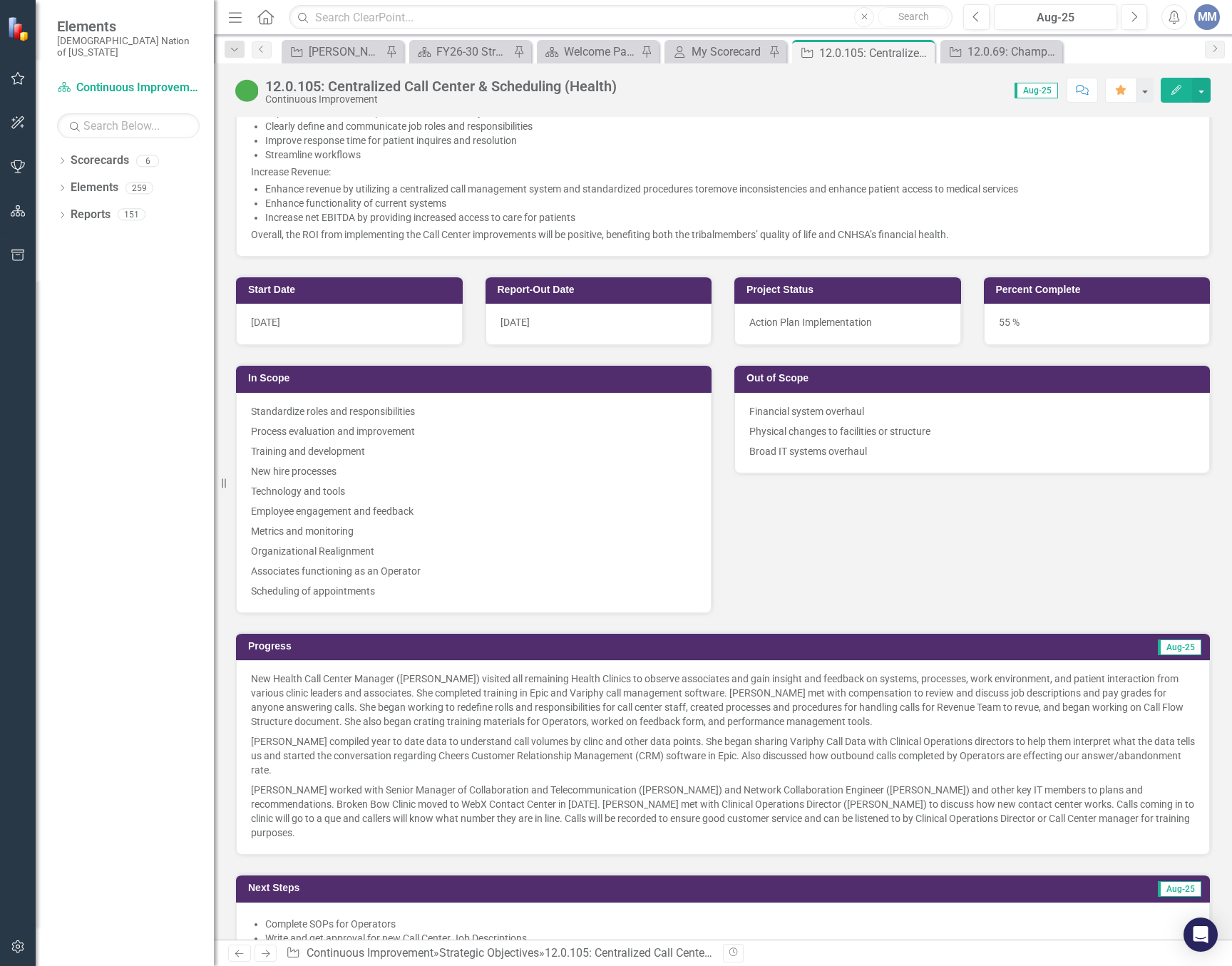
scroll to position [927, 0]
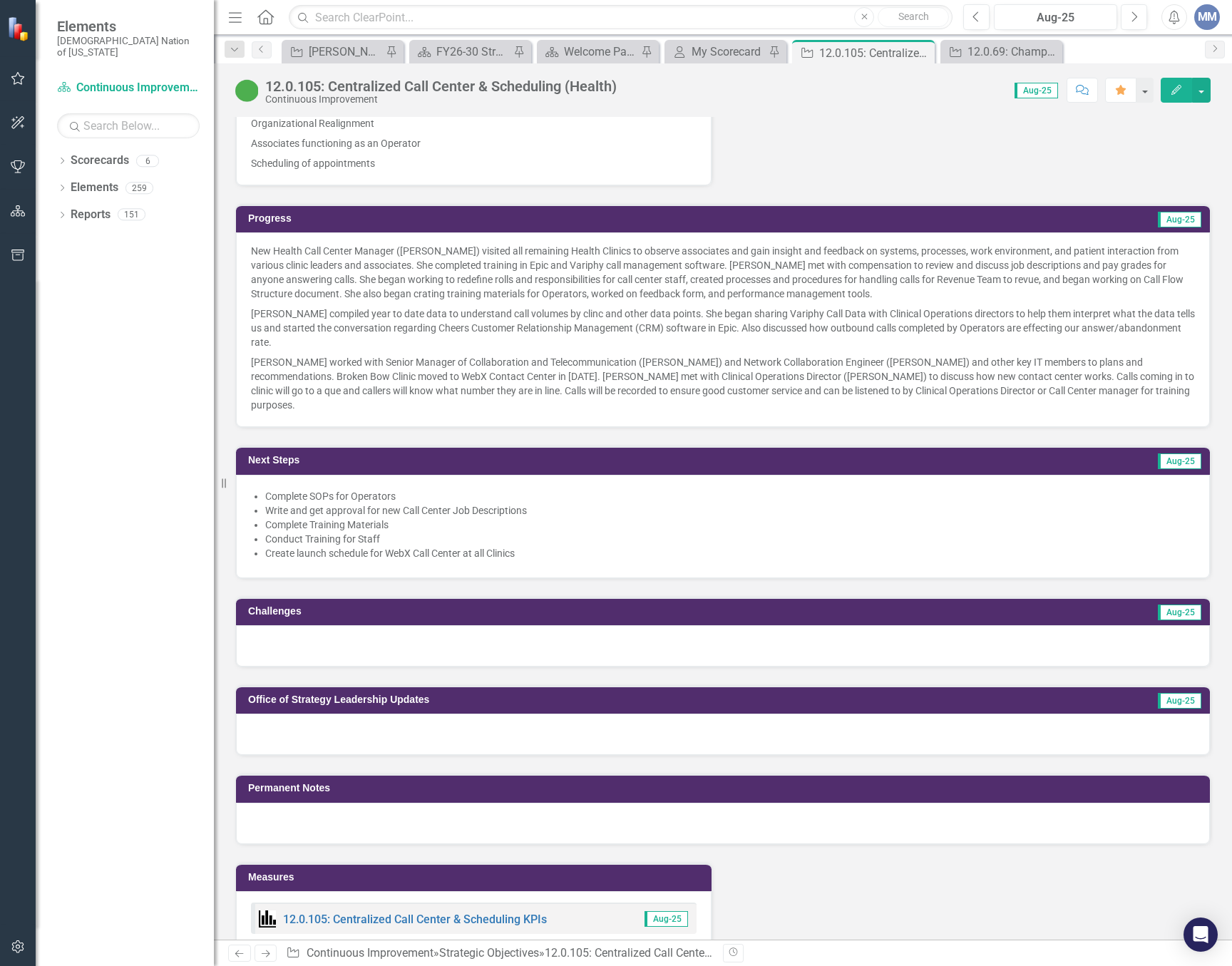
click at [399, 282] on p "New Health Call Center Manager (Paula Wicker) visited all remaining Health Clin…" at bounding box center [723, 273] width 944 height 60
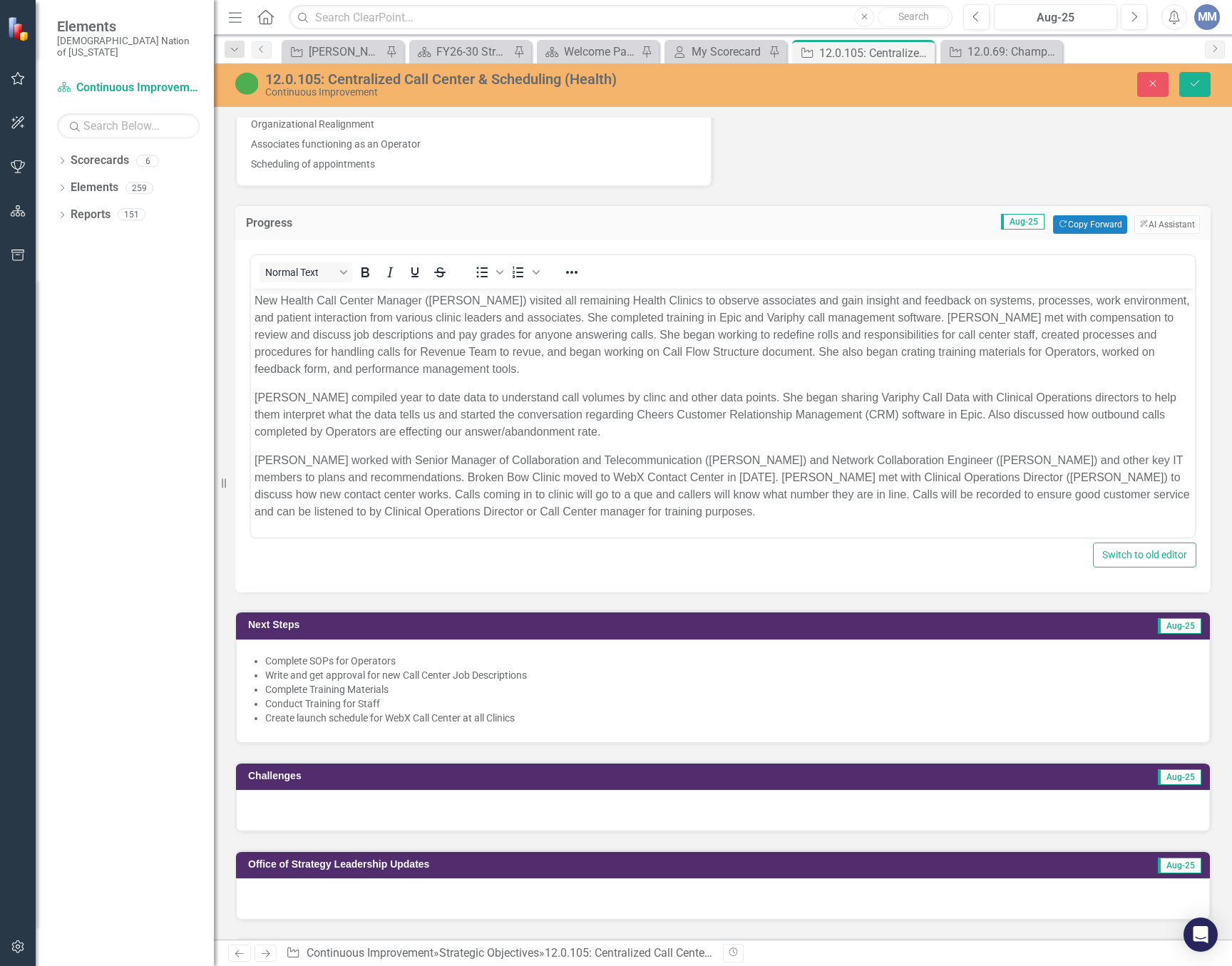
scroll to position [0, 0]
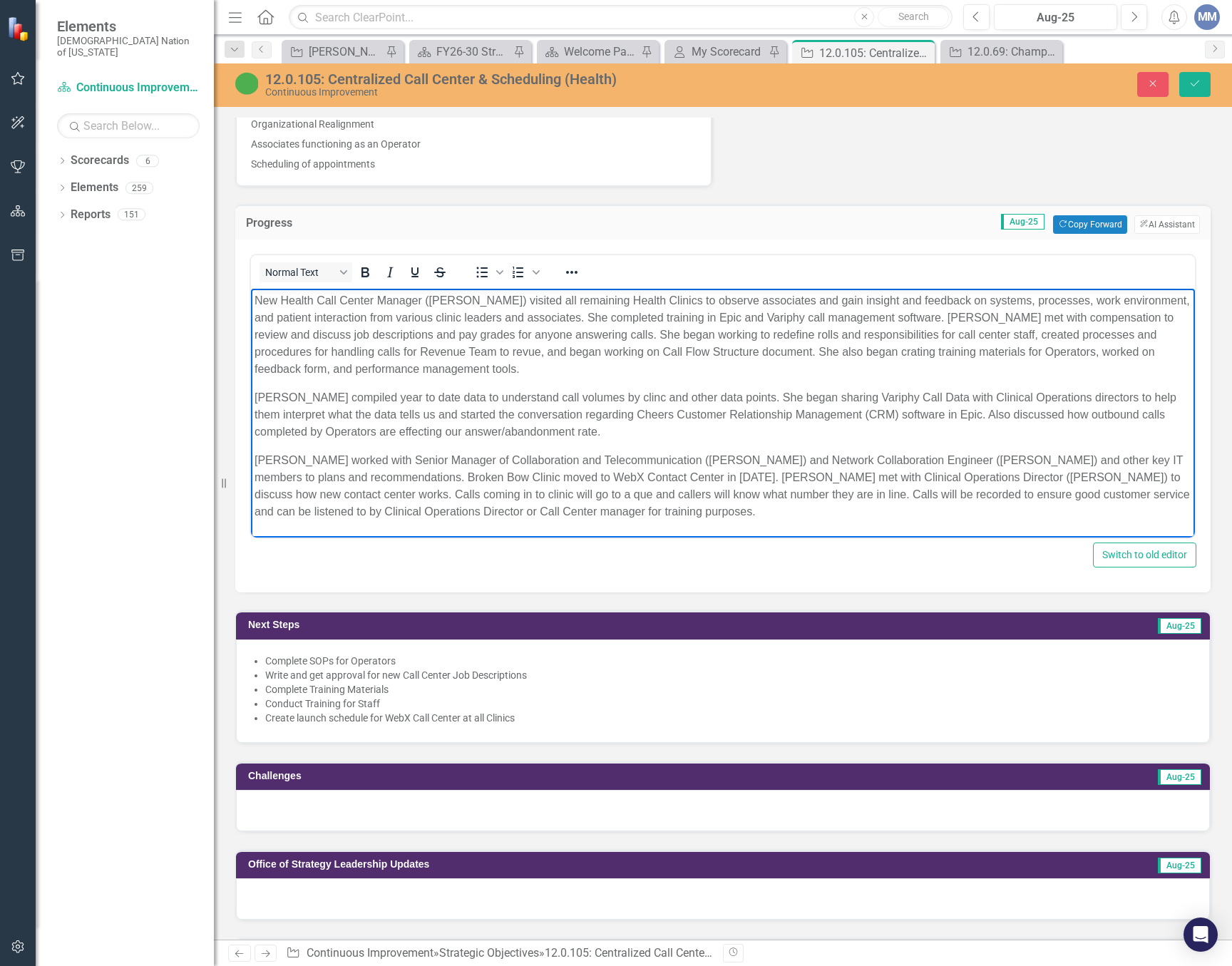
click at [837, 352] on p "New Health Call Center Manager (Paula Wicker) visited all remaining Health Clin…" at bounding box center [723, 335] width 937 height 86
click at [948, 318] on p "New Health Call Center Manager (Paula Wicker) visited all remaining Health Clin…" at bounding box center [723, 335] width 937 height 86
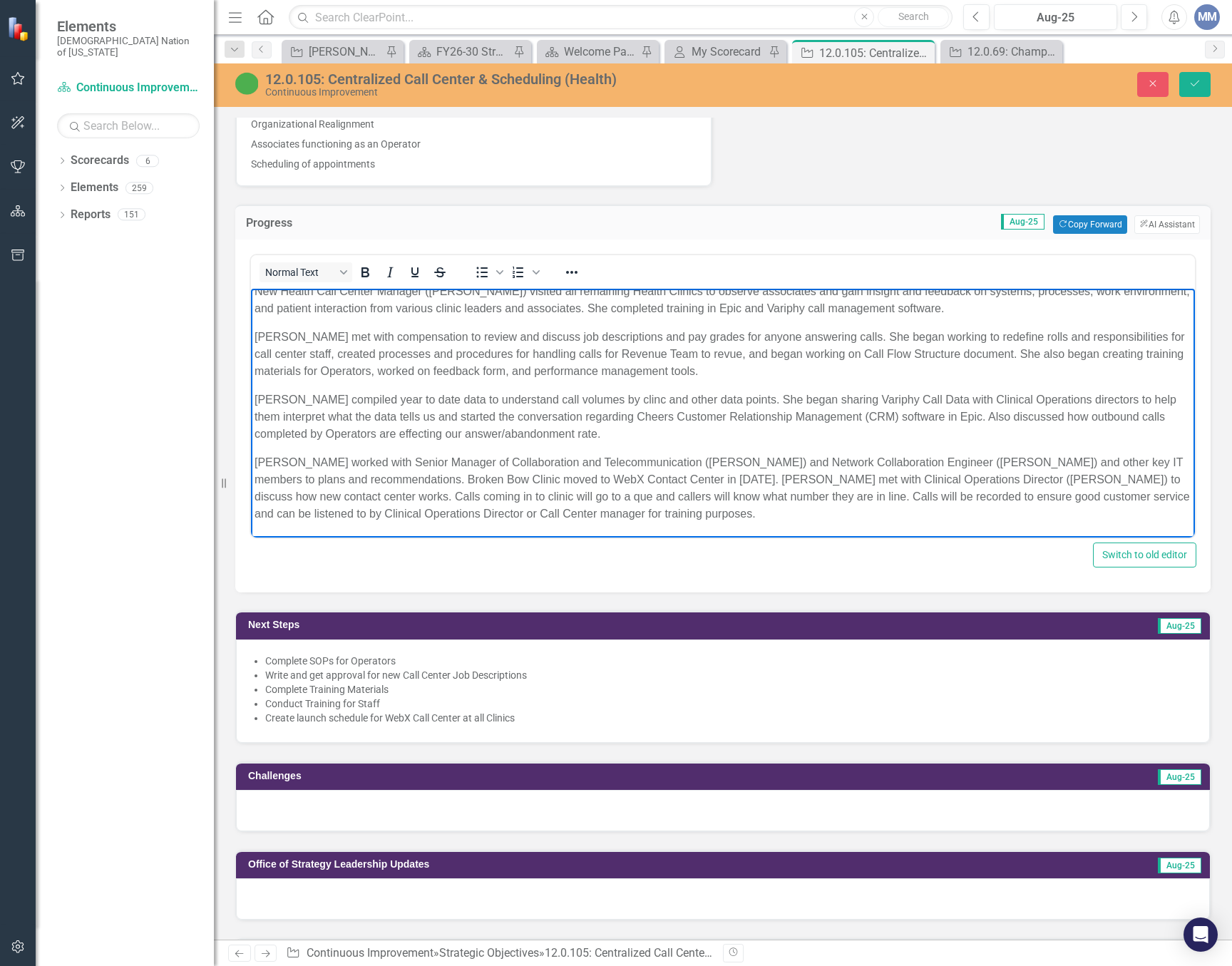
scroll to position [998, 0]
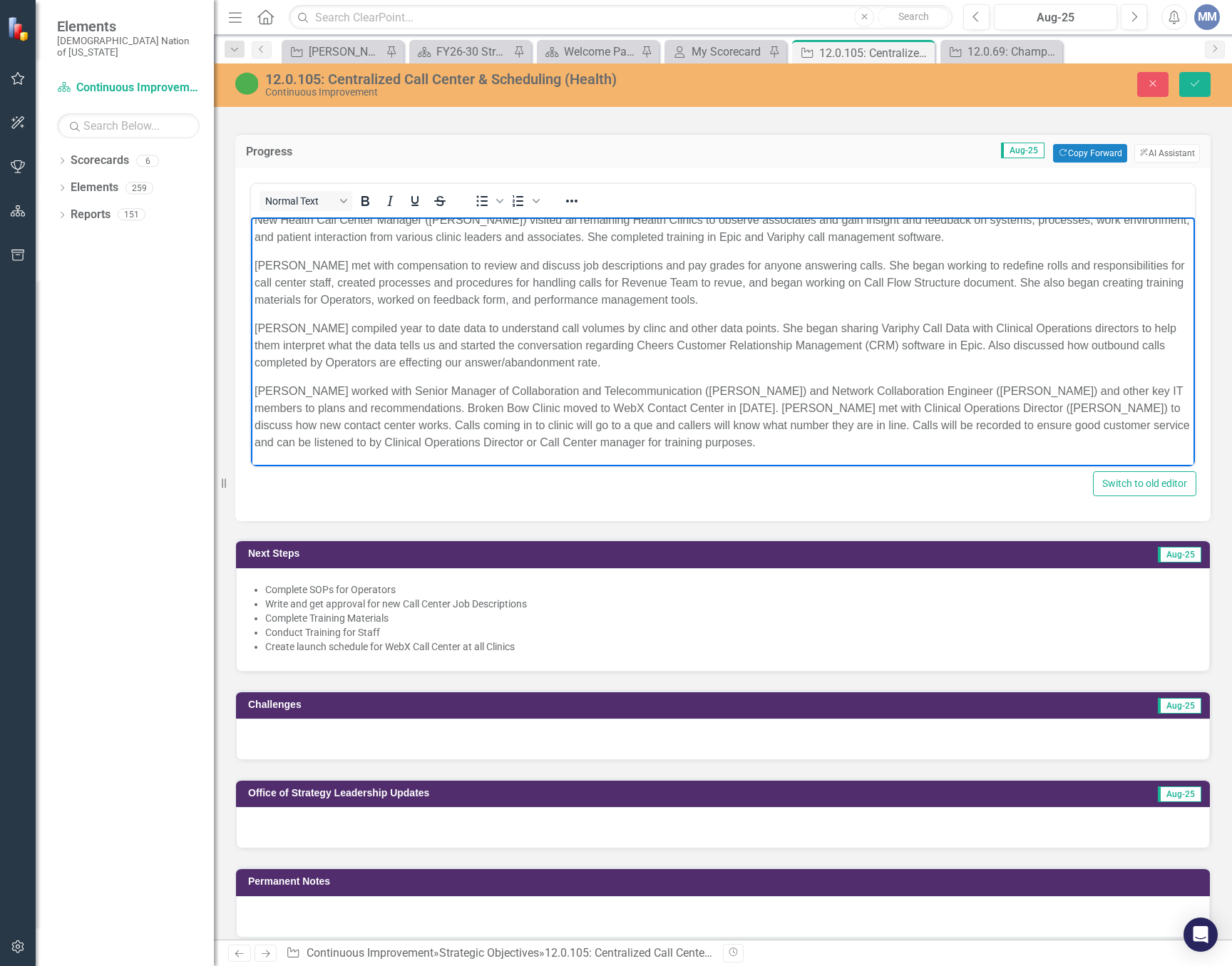
click at [594, 325] on p "Paula compiled year to date data to understand call volumes by clinc and other …" at bounding box center [723, 346] width 937 height 51
click at [981, 347] on p "Paula compiled year to date data to understand call volumes by clinic and other…" at bounding box center [723, 346] width 937 height 51
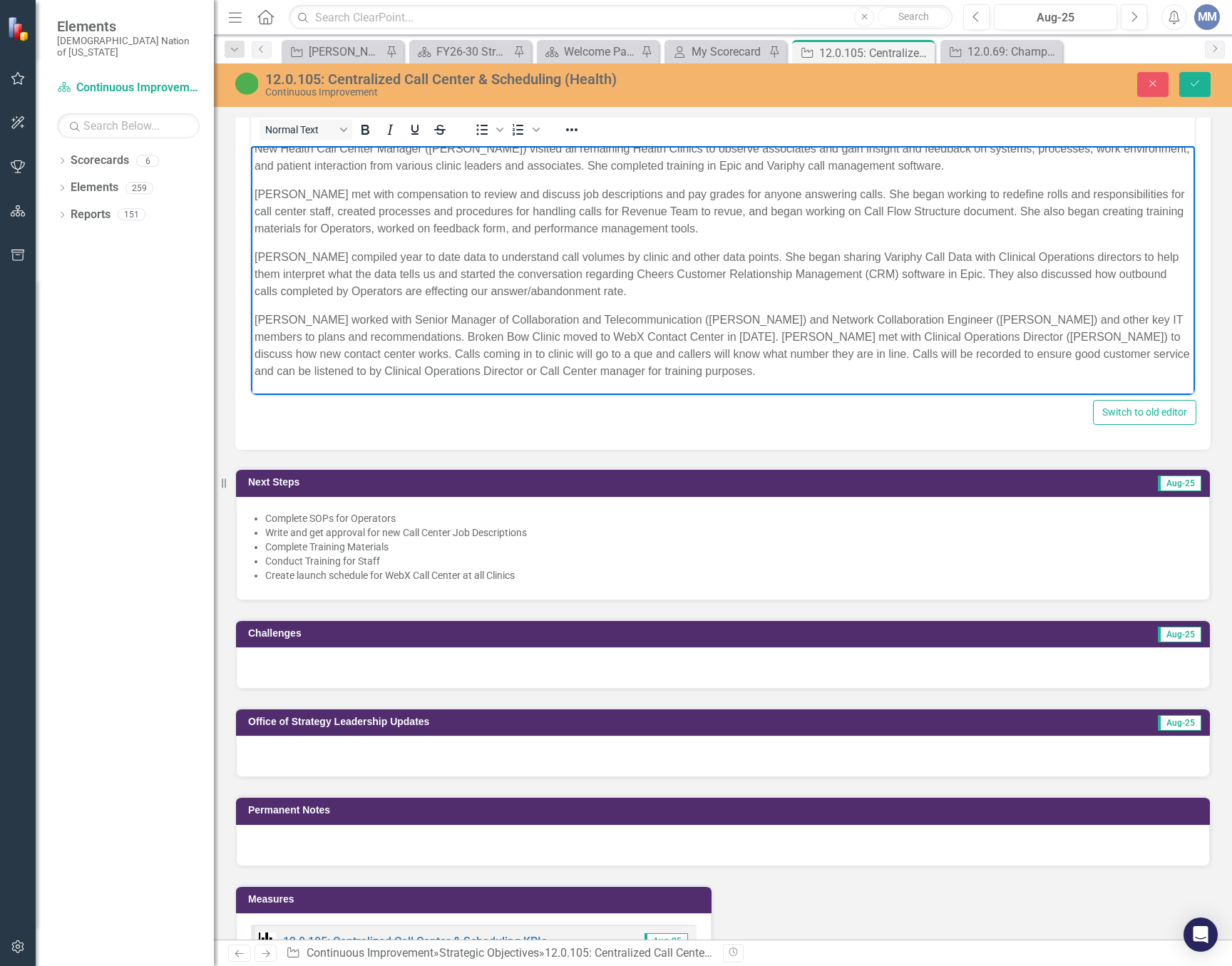
click at [251, 329] on body "New Health Call Center Manager (Paula Wicker) visited all remaining Health Clin…" at bounding box center [723, 266] width 944 height 258
click at [420, 353] on p "Paula worked with Senior Manager of Collaboration and Telecommunication (Jeremy…" at bounding box center [723, 346] width 937 height 68
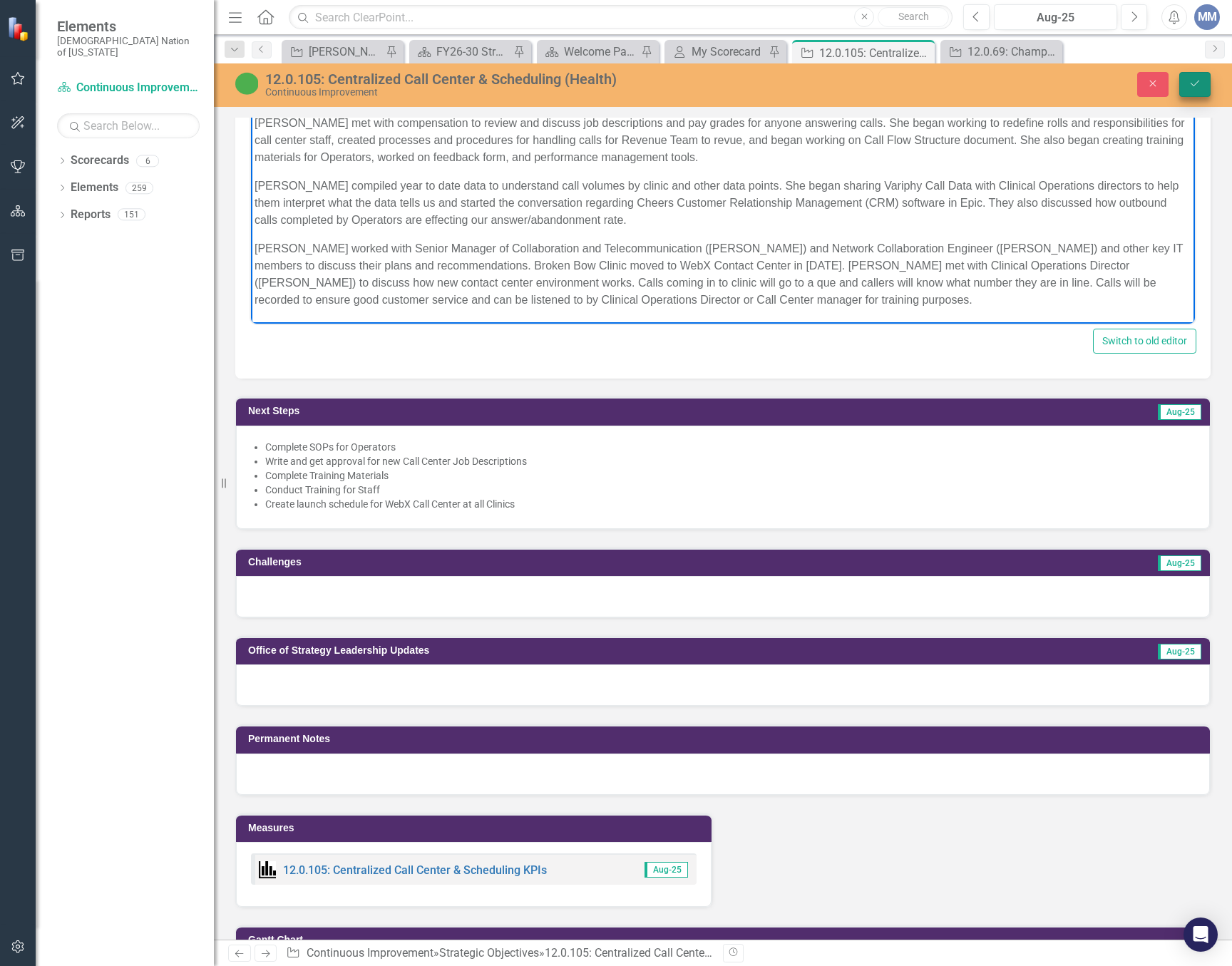
click at [1191, 87] on icon "Save" at bounding box center [1194, 83] width 13 height 10
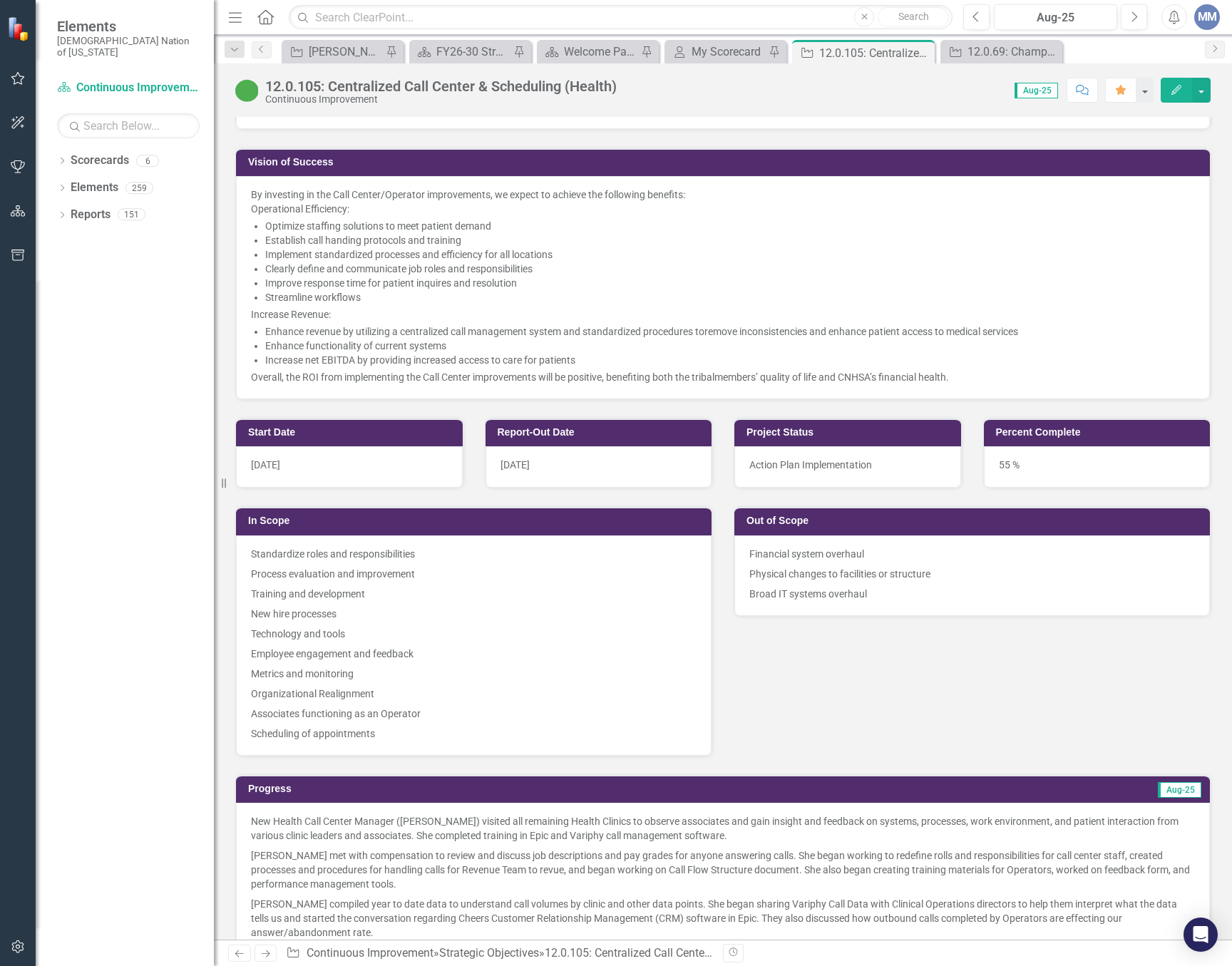
scroll to position [713, 0]
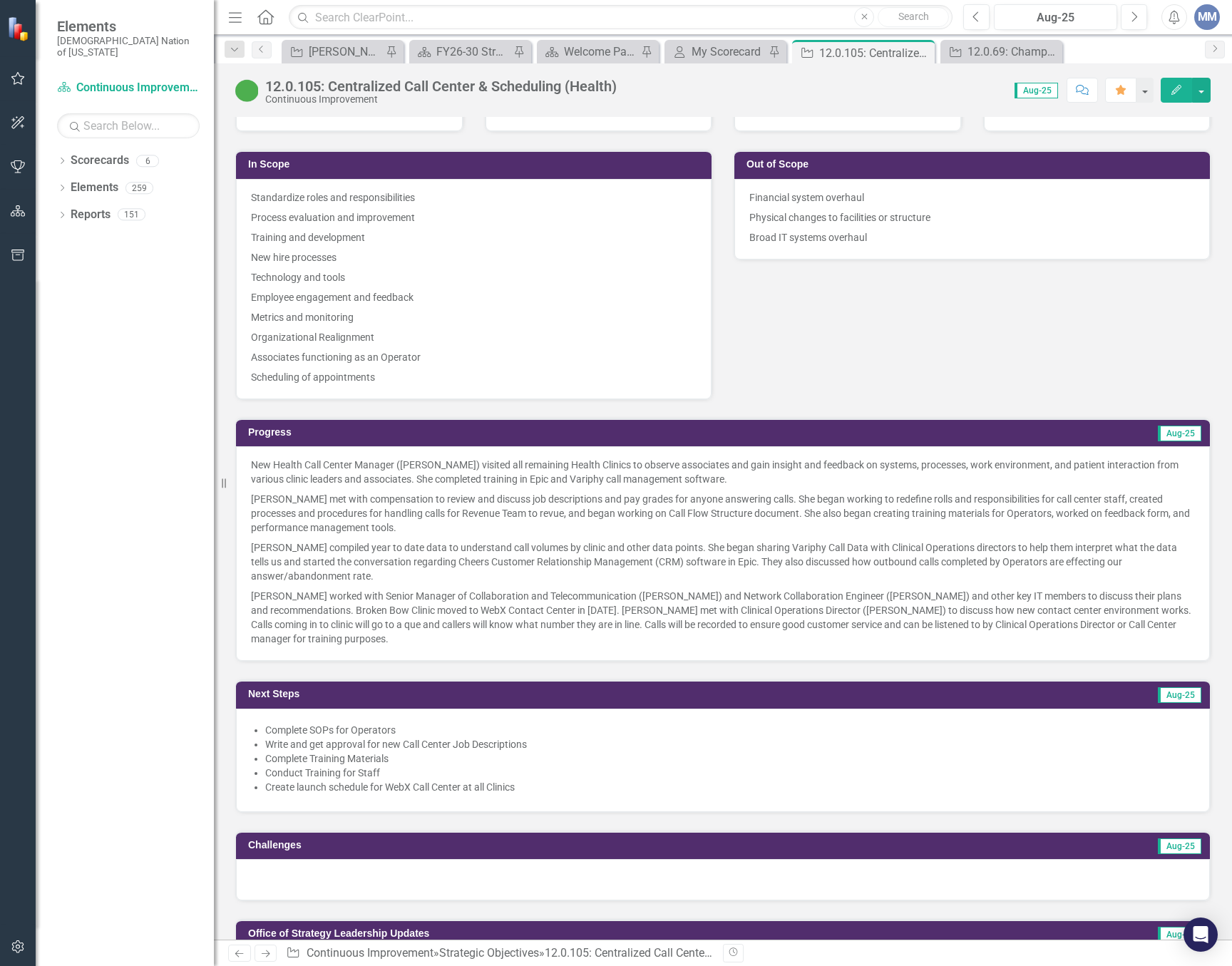
click at [524, 794] on span "Complete SOPs for Operators Write and get approval for new Call Center Job Desc…" at bounding box center [723, 759] width 944 height 74
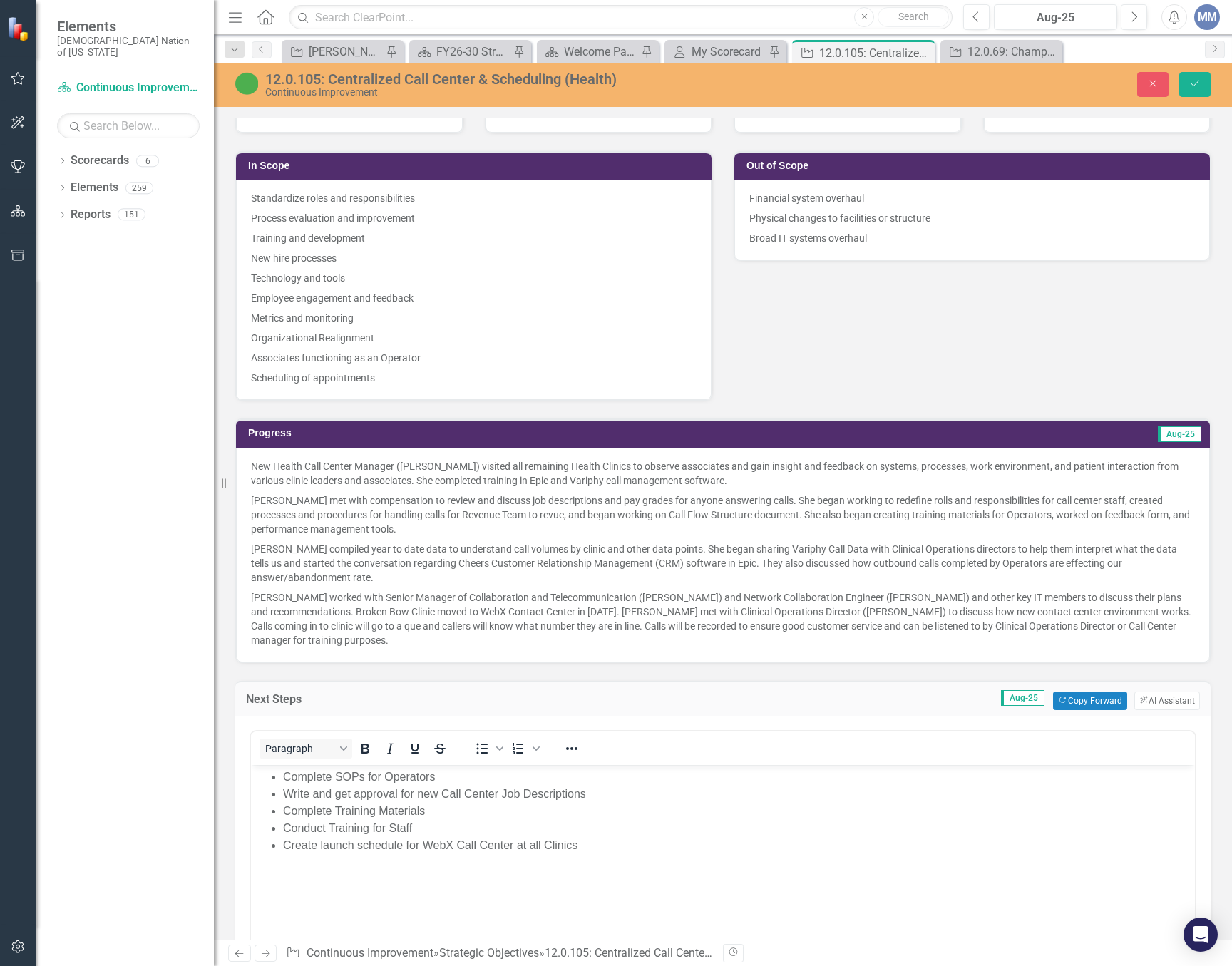
scroll to position [0, 0]
click at [601, 845] on li "Create launch schedule for WebX Call Center at all Clinics" at bounding box center [736, 845] width 908 height 17
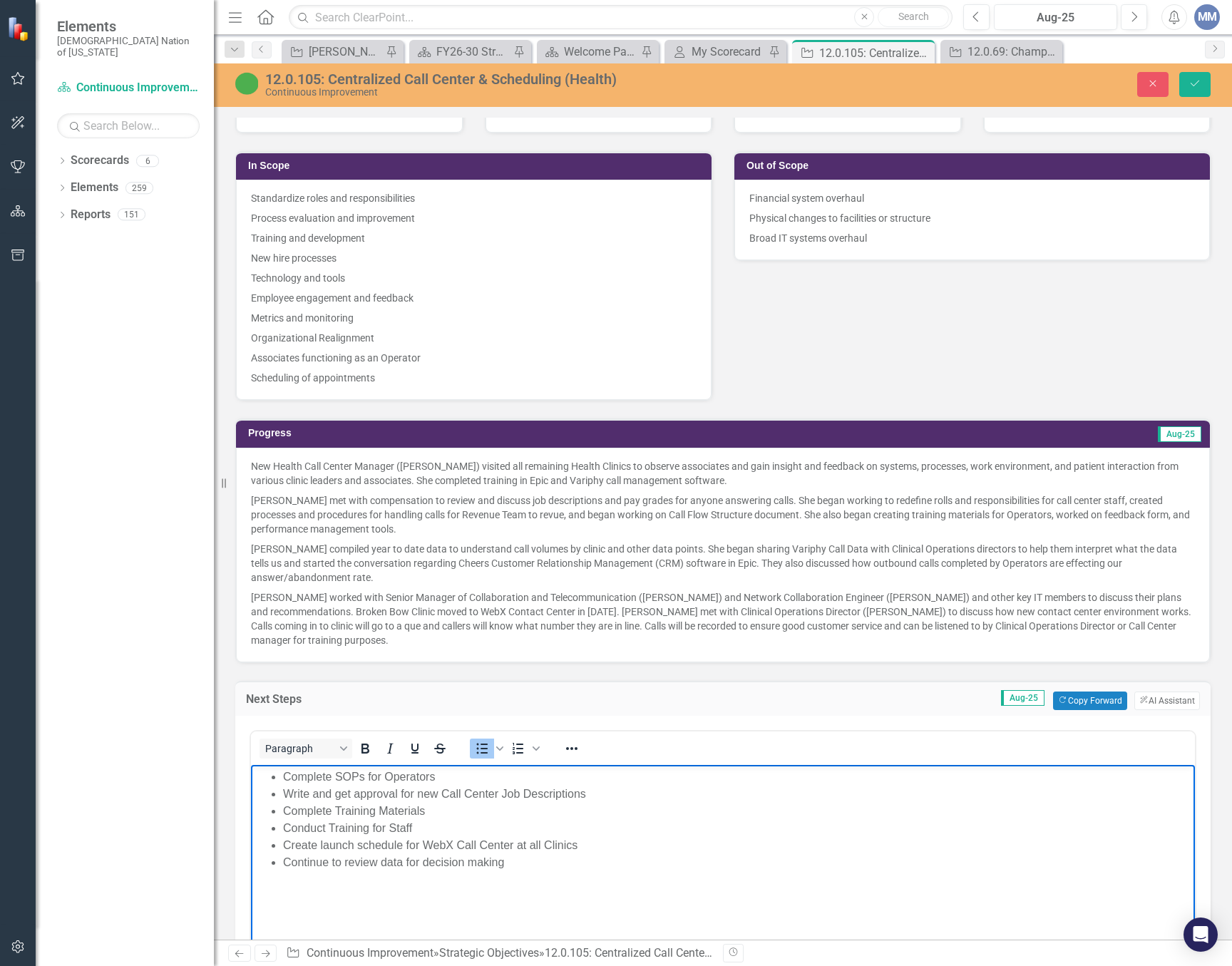
click at [380, 863] on li "Continue to review data for decision making" at bounding box center [736, 862] width 908 height 17
click at [438, 857] on li "Continue to review call data for decision making" at bounding box center [736, 862] width 908 height 17
click at [1201, 74] on button "Save" at bounding box center [1194, 85] width 31 height 25
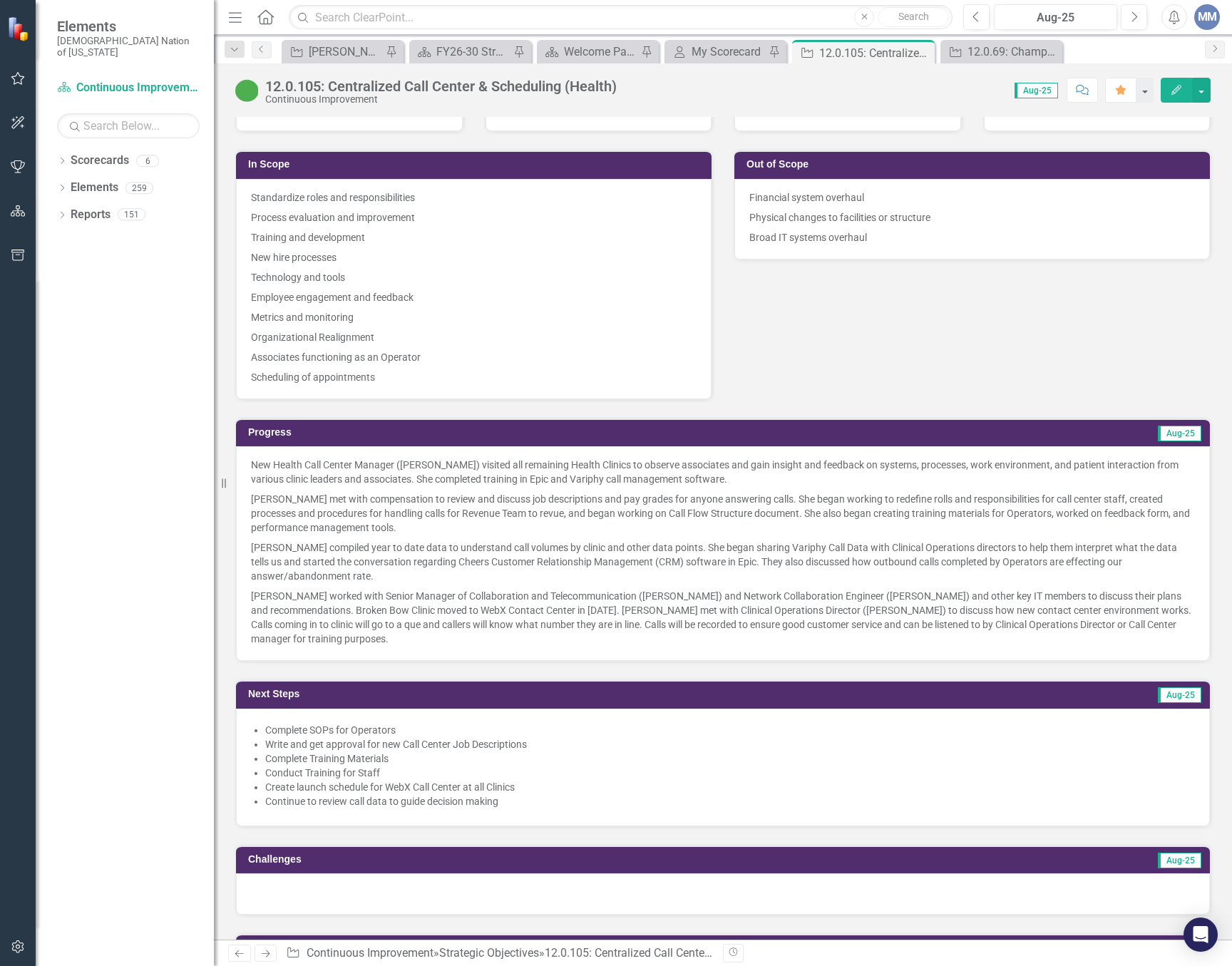
scroll to position [998, 0]
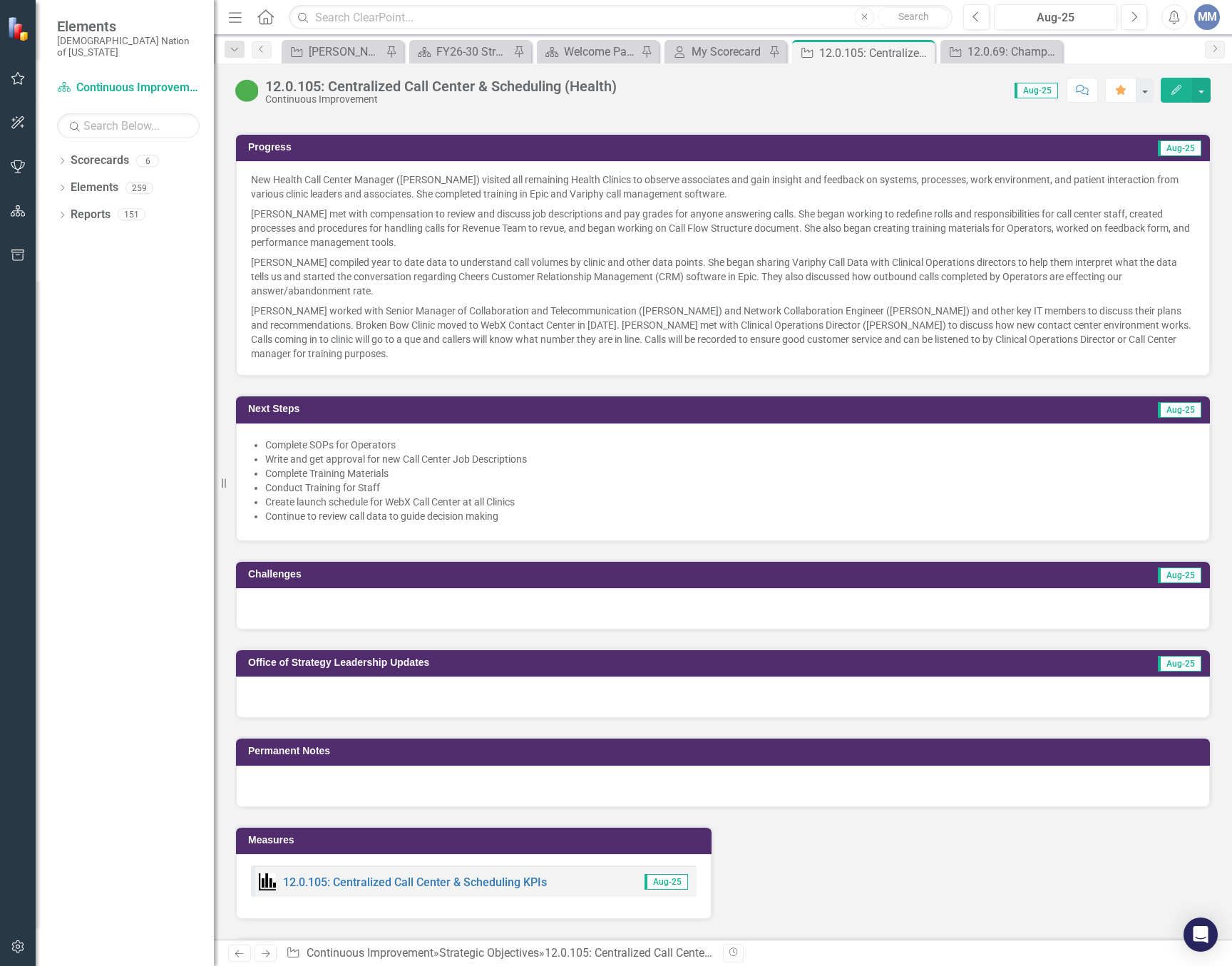
click at [359, 620] on div at bounding box center [722, 608] width 974 height 41
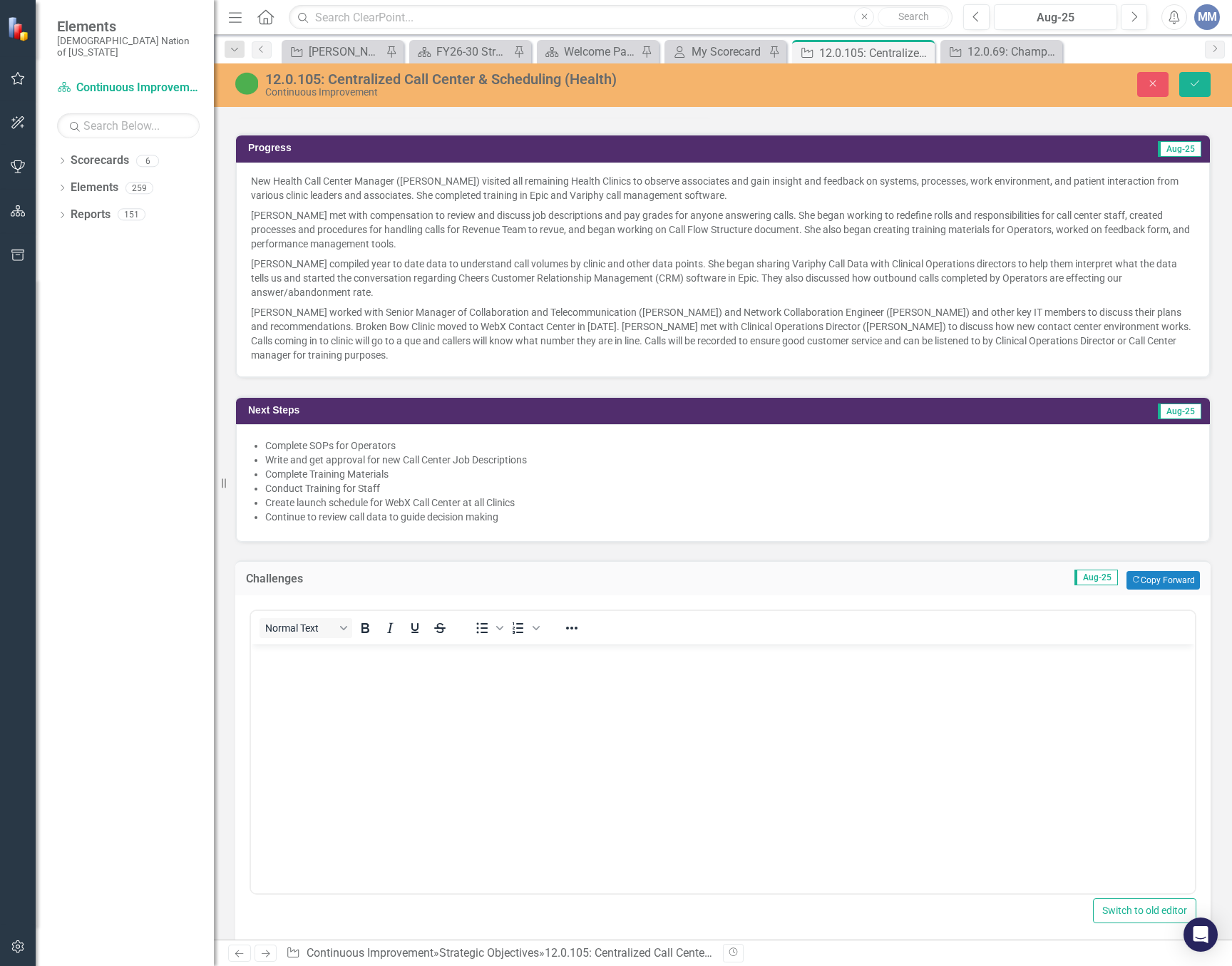
scroll to position [0, 0]
click at [339, 684] on body "Rich Text Area. Press ALT-0 for help." at bounding box center [723, 750] width 944 height 214
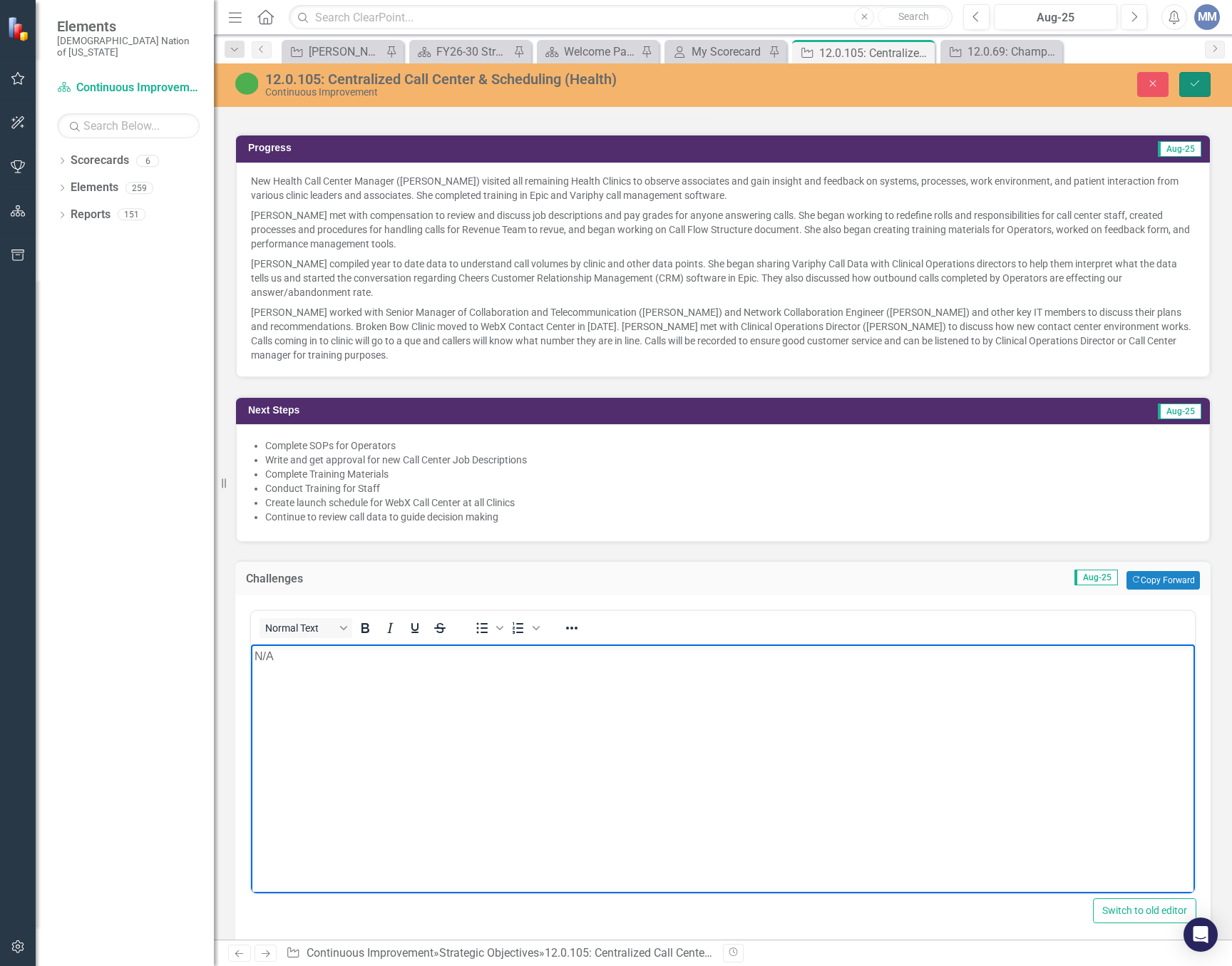
click at [1204, 87] on button "Save" at bounding box center [1194, 85] width 31 height 25
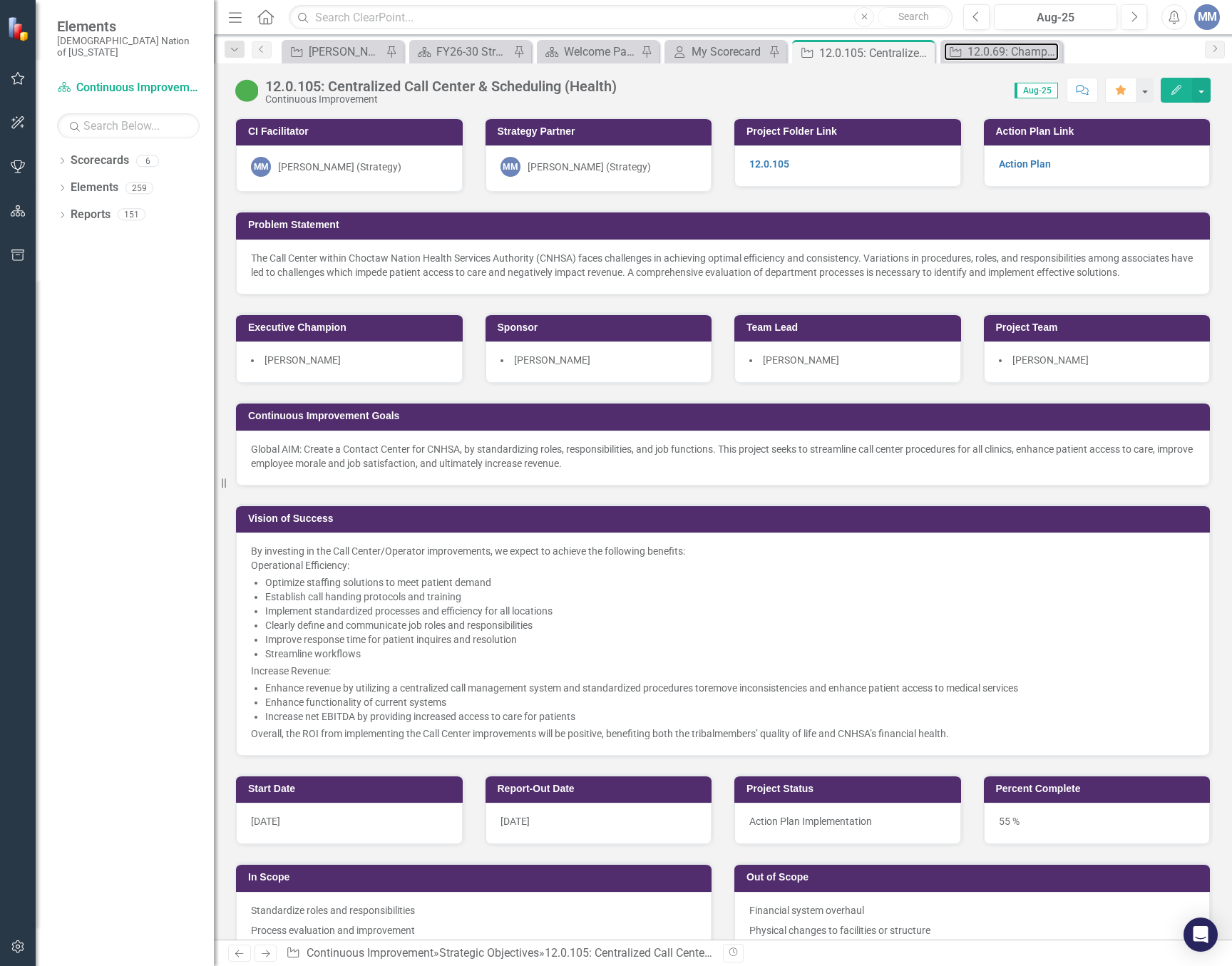
click at [999, 48] on div "12.0.69: Champuli Cafe" at bounding box center [1013, 51] width 92 height 17
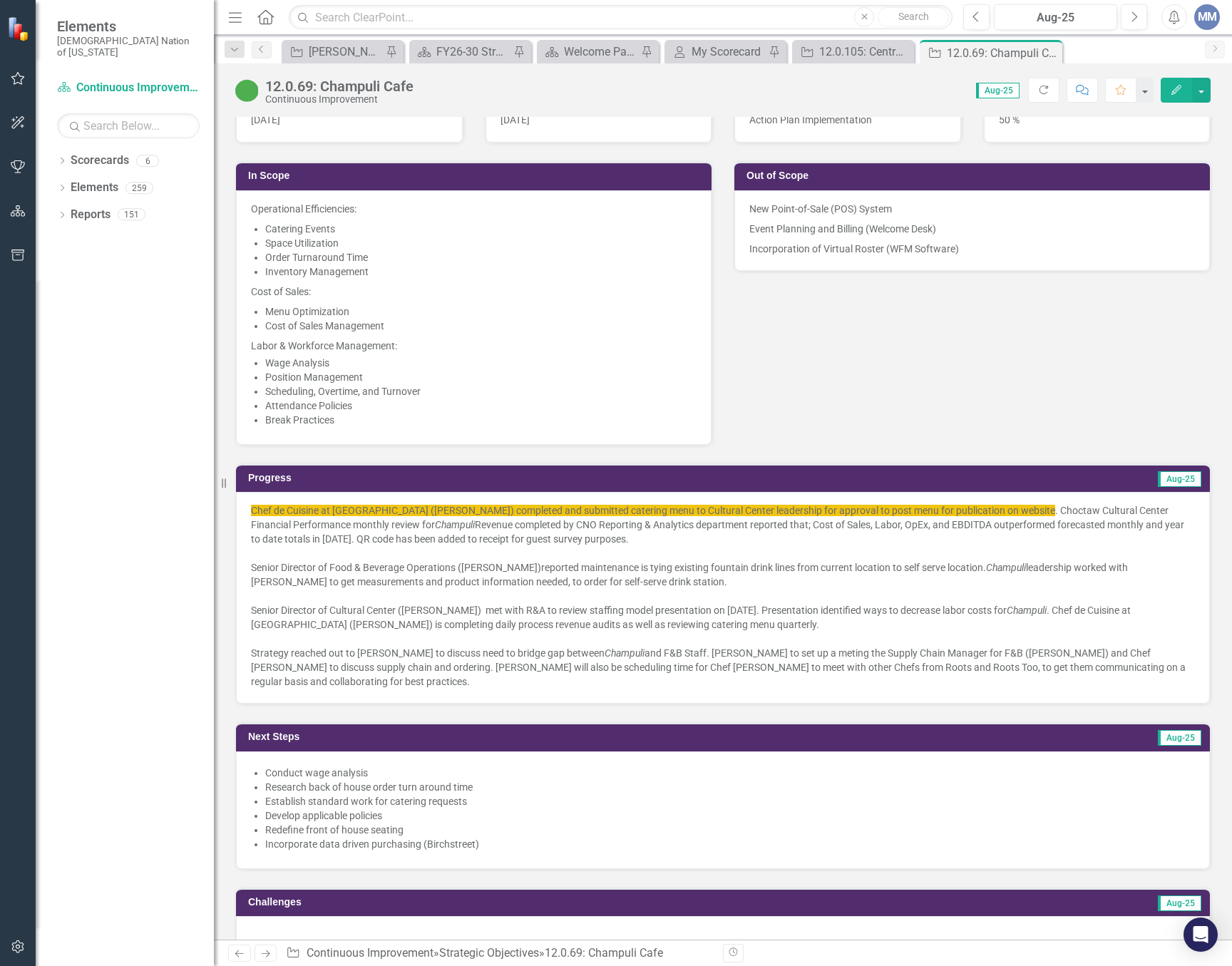
scroll to position [998, 0]
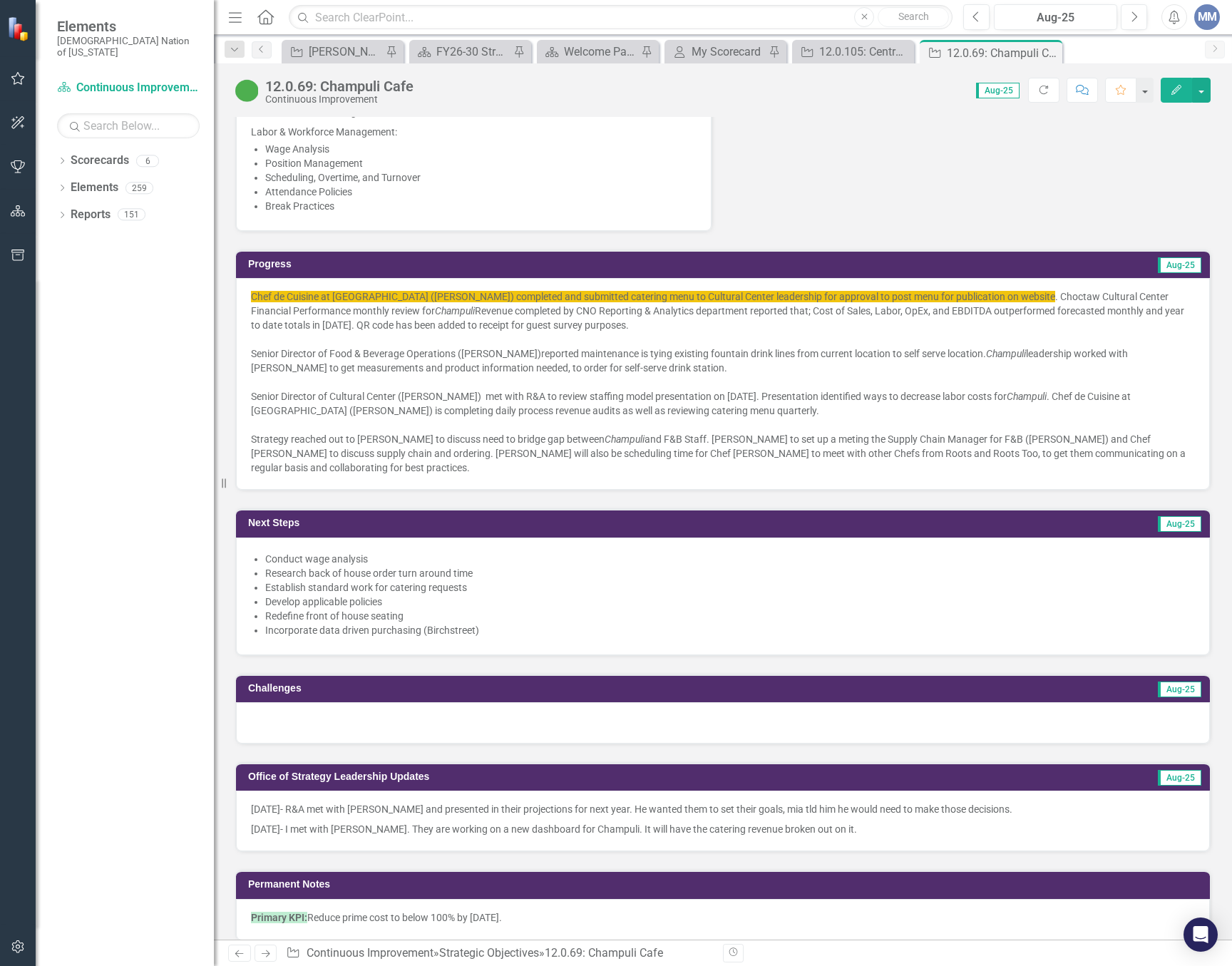
click at [309, 712] on div at bounding box center [722, 723] width 974 height 41
click at [309, 711] on div at bounding box center [722, 723] width 974 height 41
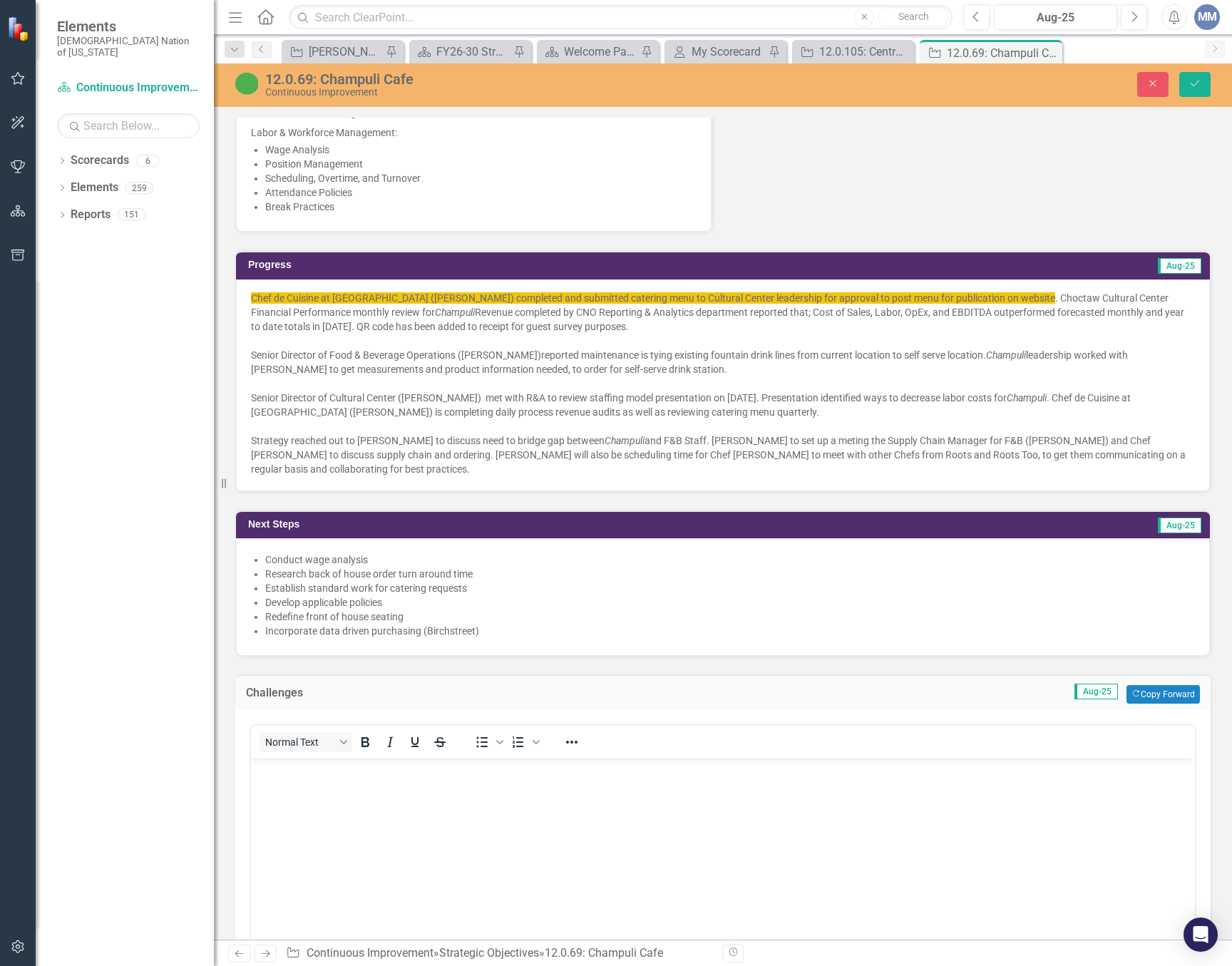
scroll to position [0, 0]
click at [313, 781] on body "Rich Text Area. Press ALT-0 for help." at bounding box center [723, 864] width 944 height 214
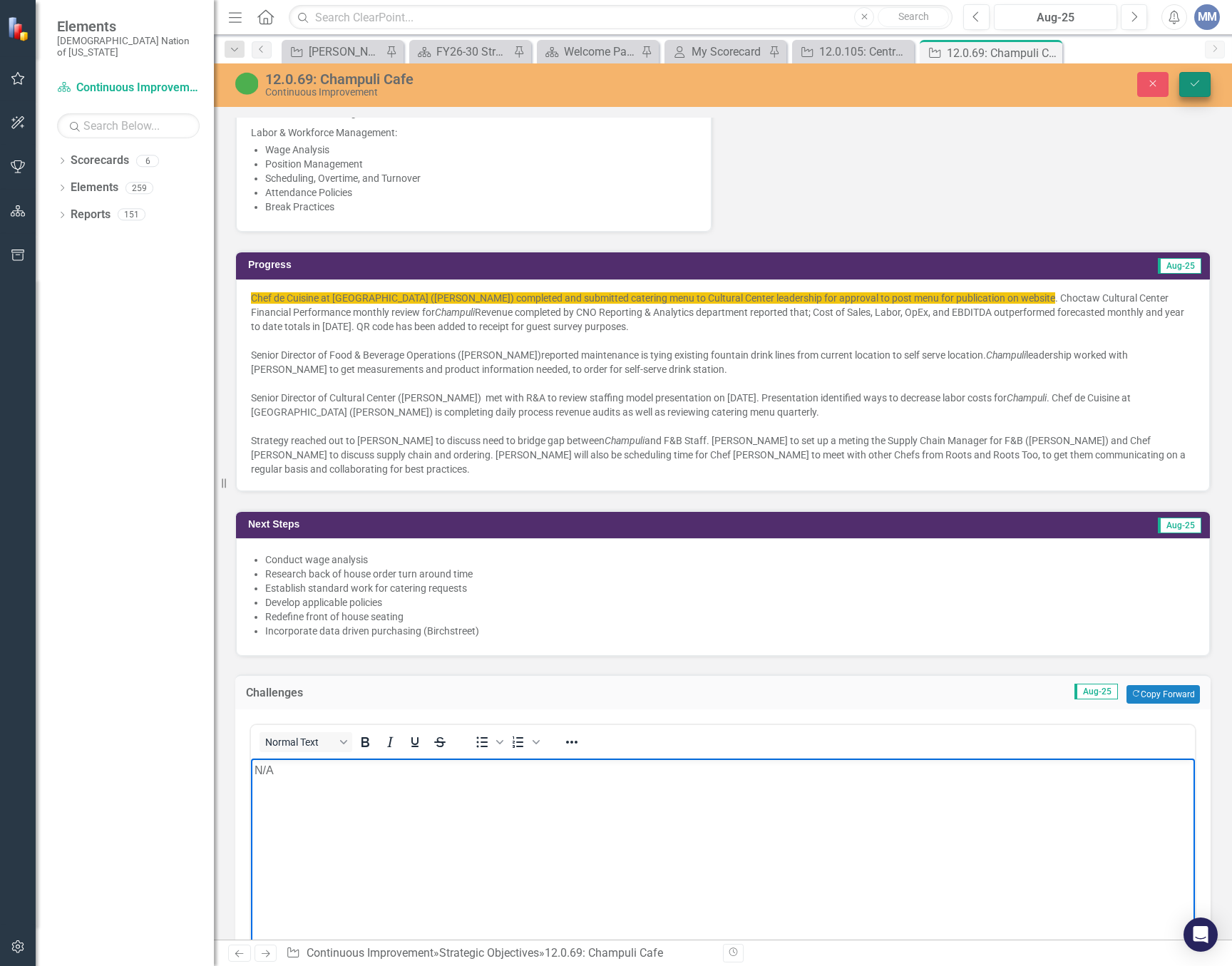
click at [1198, 86] on icon "Save" at bounding box center [1194, 83] width 13 height 10
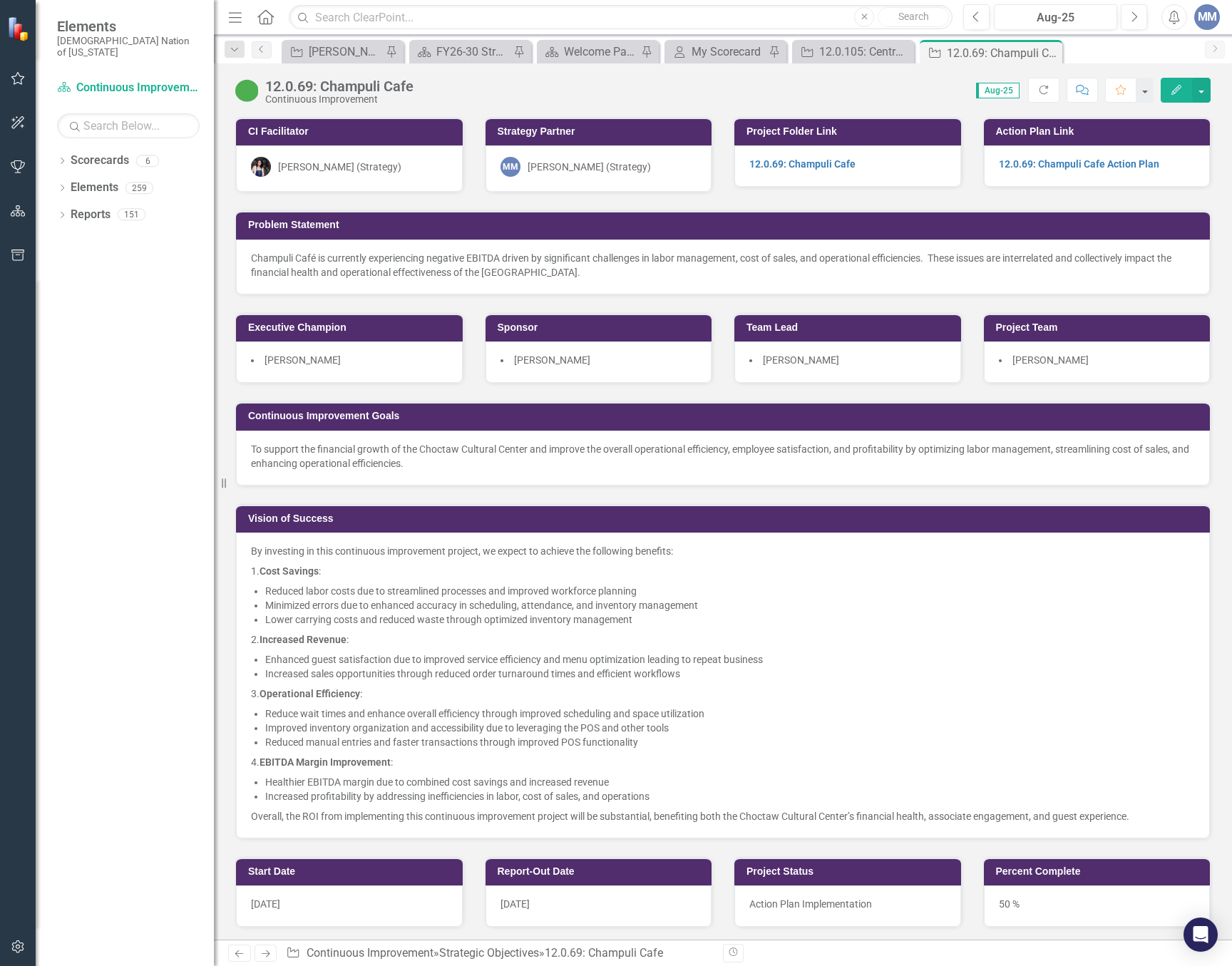
click at [327, 42] on div "Strategic Objective Mindi SO's Pin" at bounding box center [343, 51] width 122 height 24
click at [325, 52] on div "[PERSON_NAME] SO's" at bounding box center [346, 51] width 73 height 17
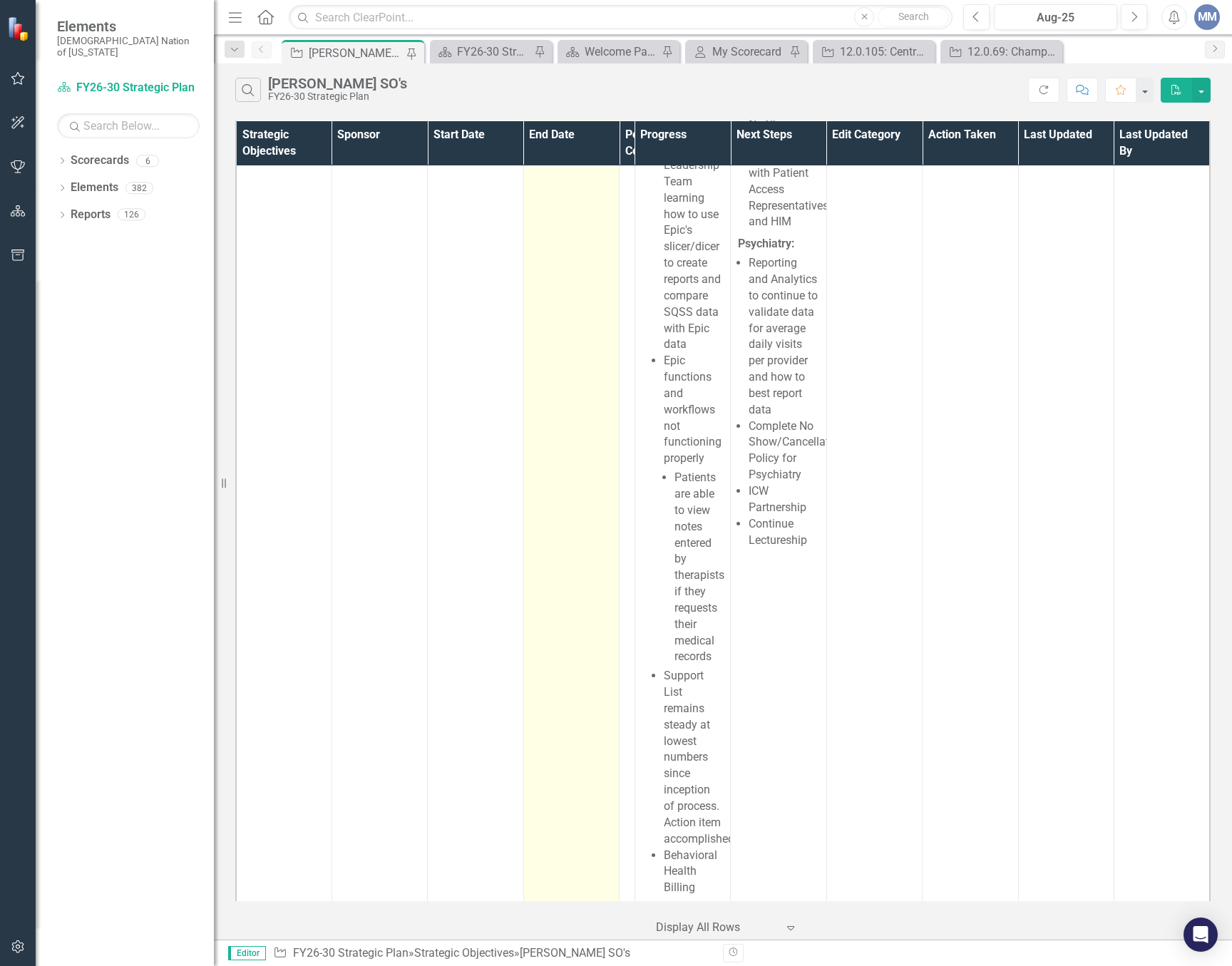
scroll to position [2710, 0]
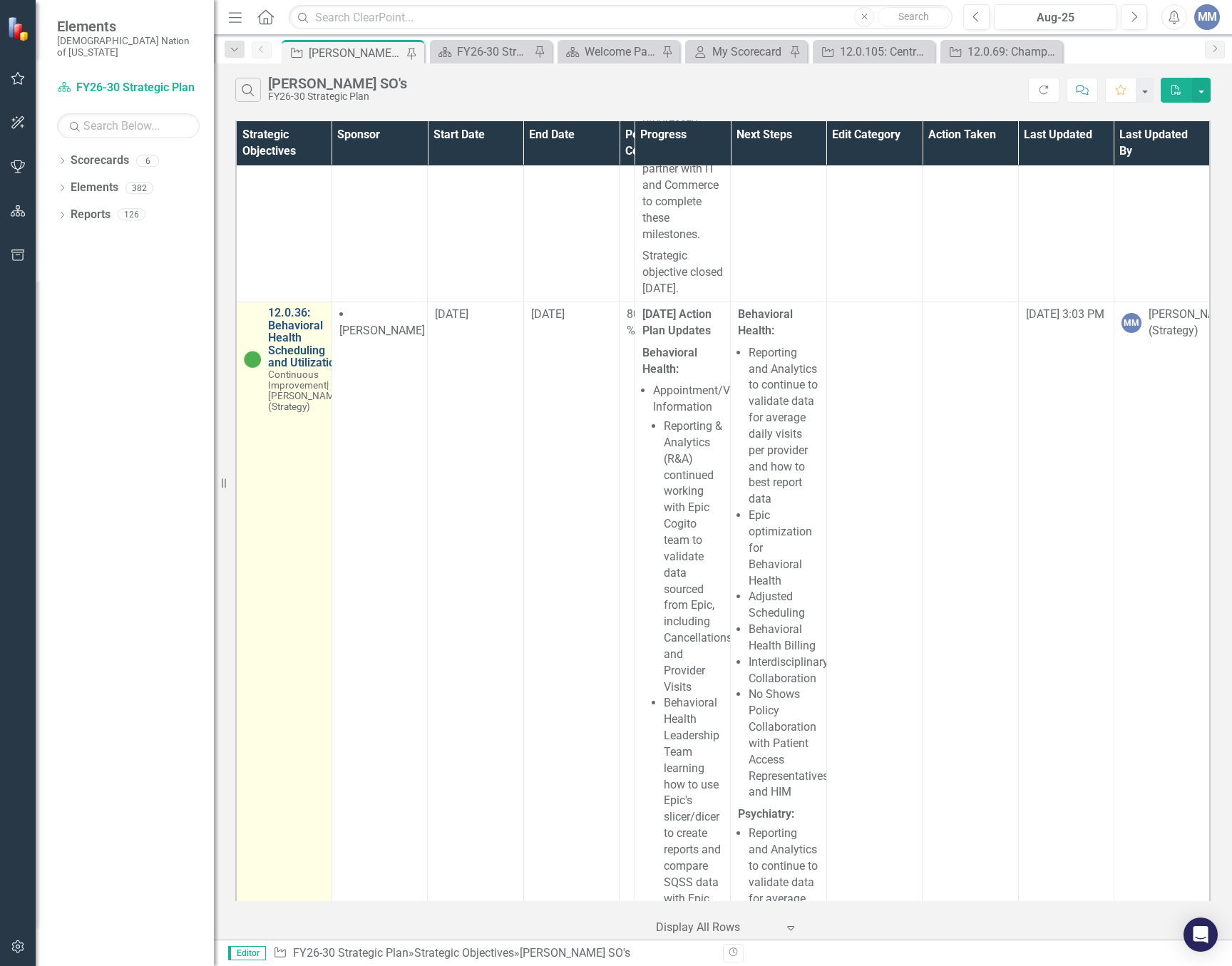
click at [305, 369] on link "12.0.36: Behavioral Health Scheduling and Utilization" at bounding box center [305, 338] width 75 height 63
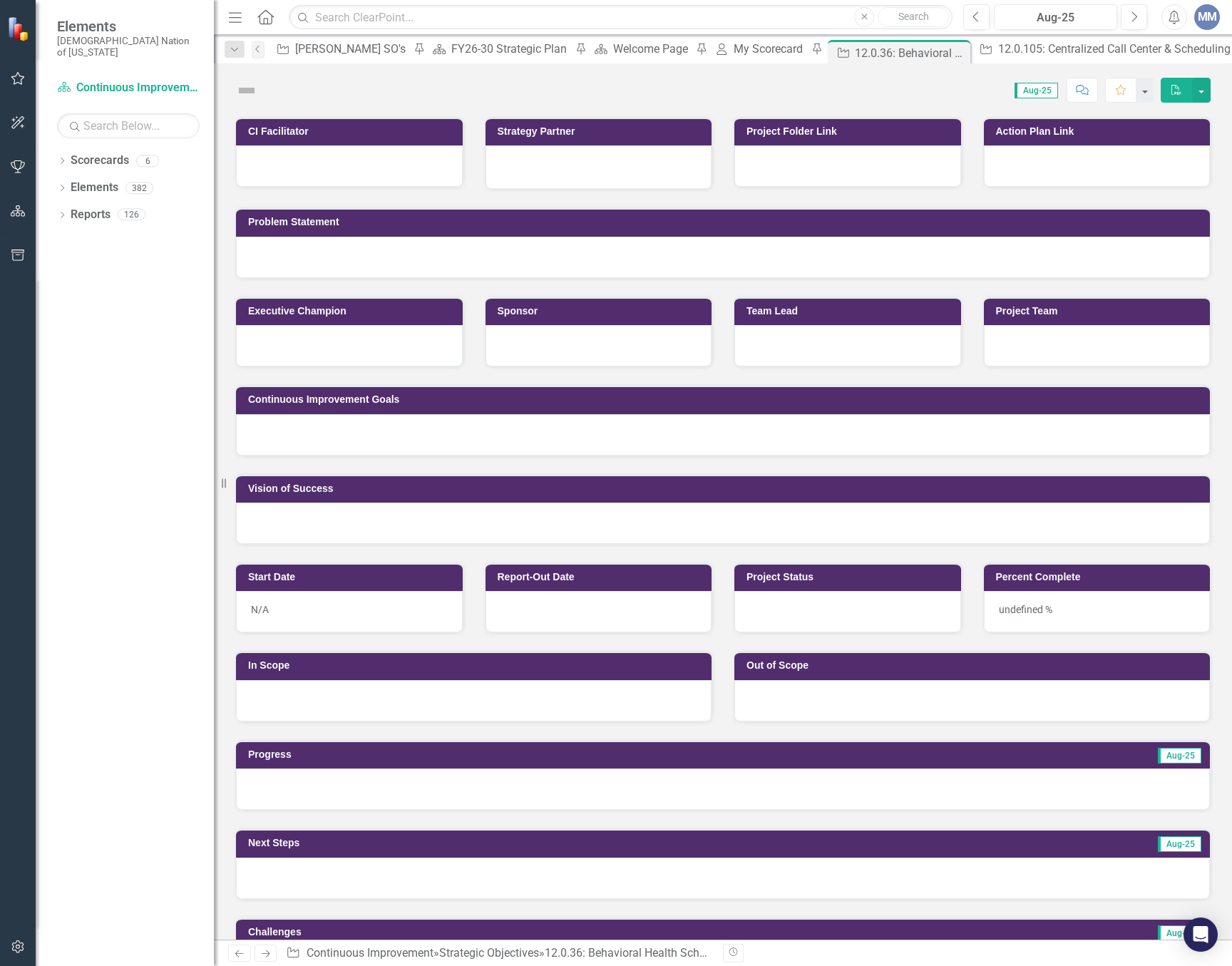
scroll to position [357, 0]
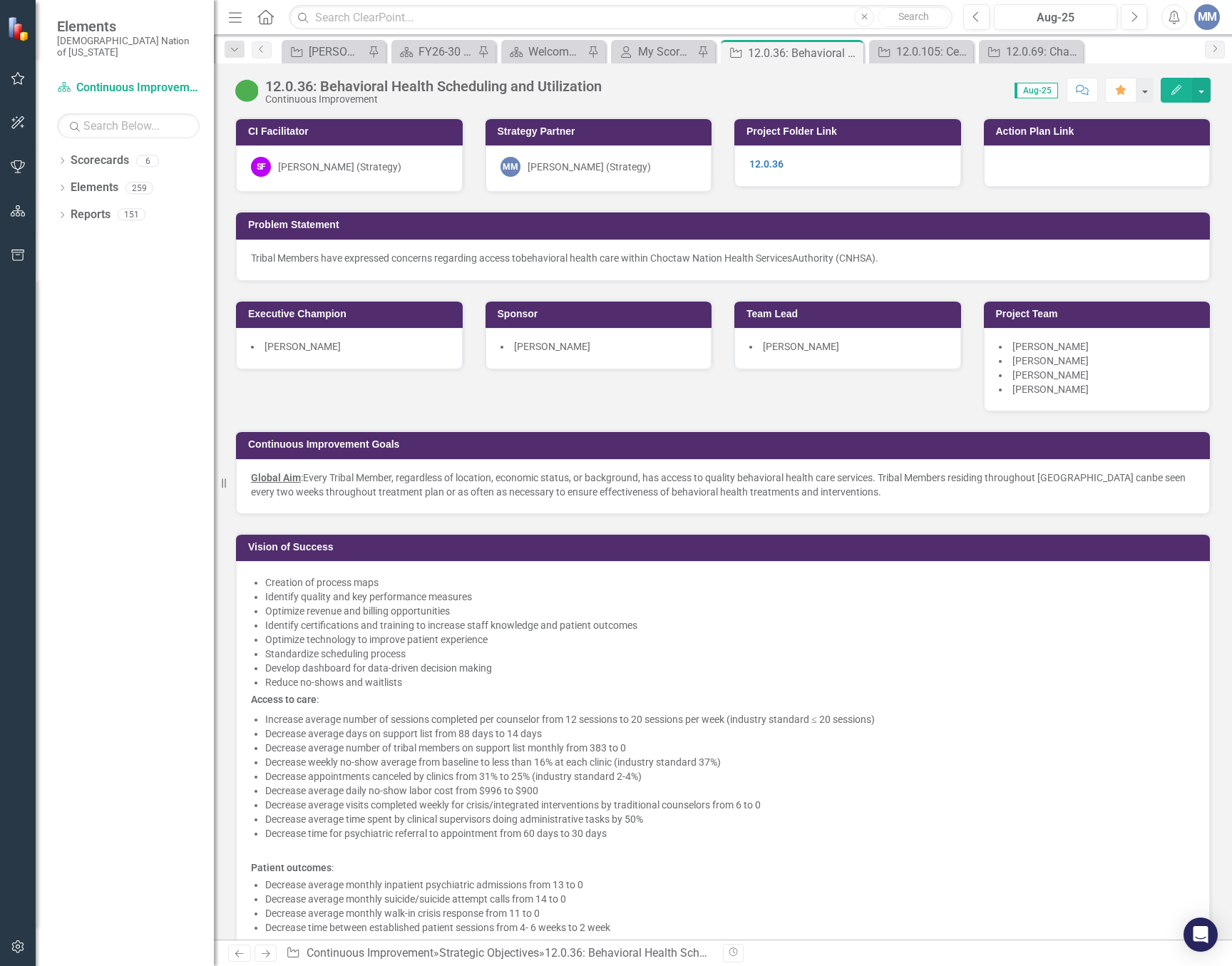
scroll to position [2210, 0]
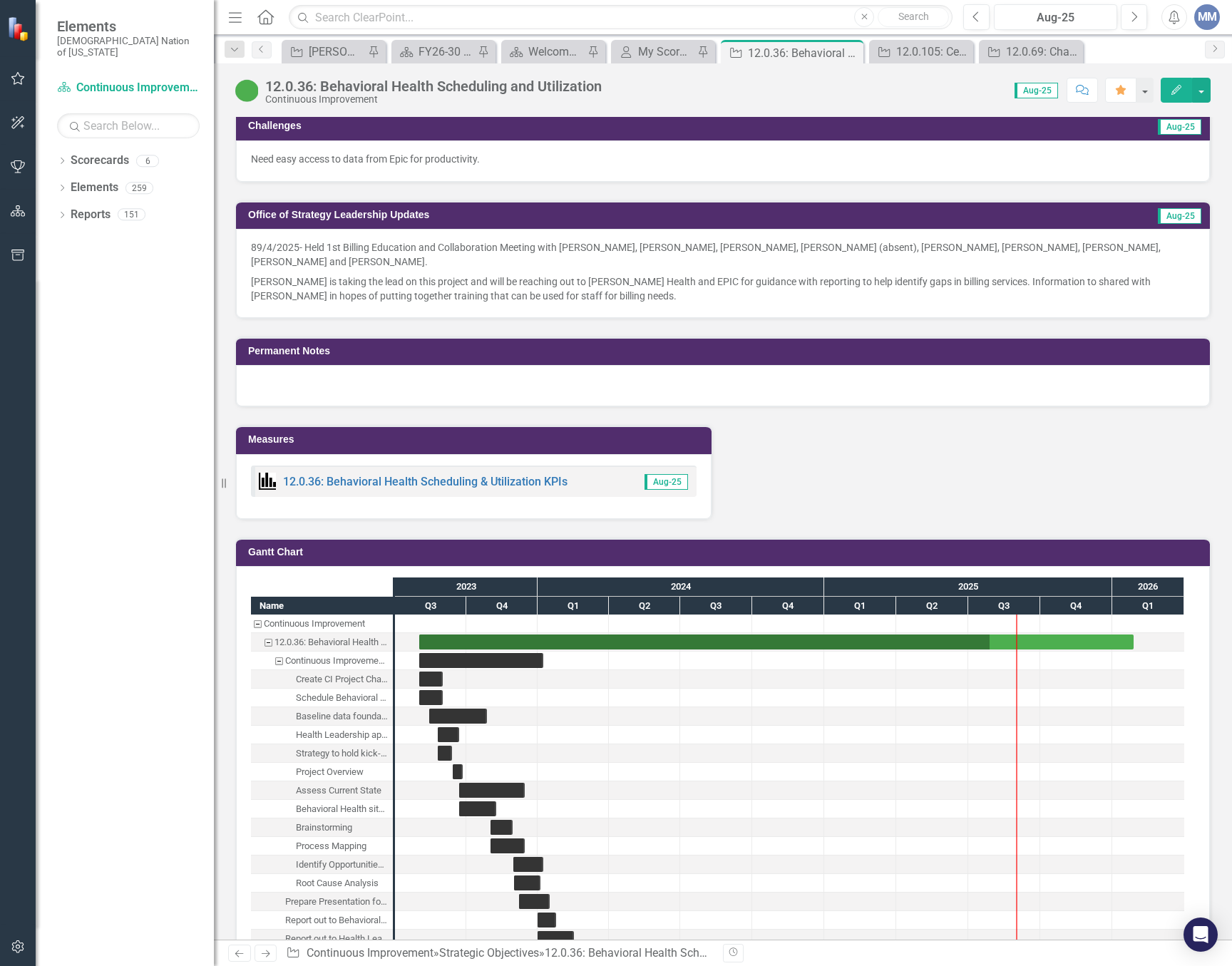
click at [536, 171] on div "Need easy access to data from Epic for productivity." at bounding box center [722, 161] width 974 height 41
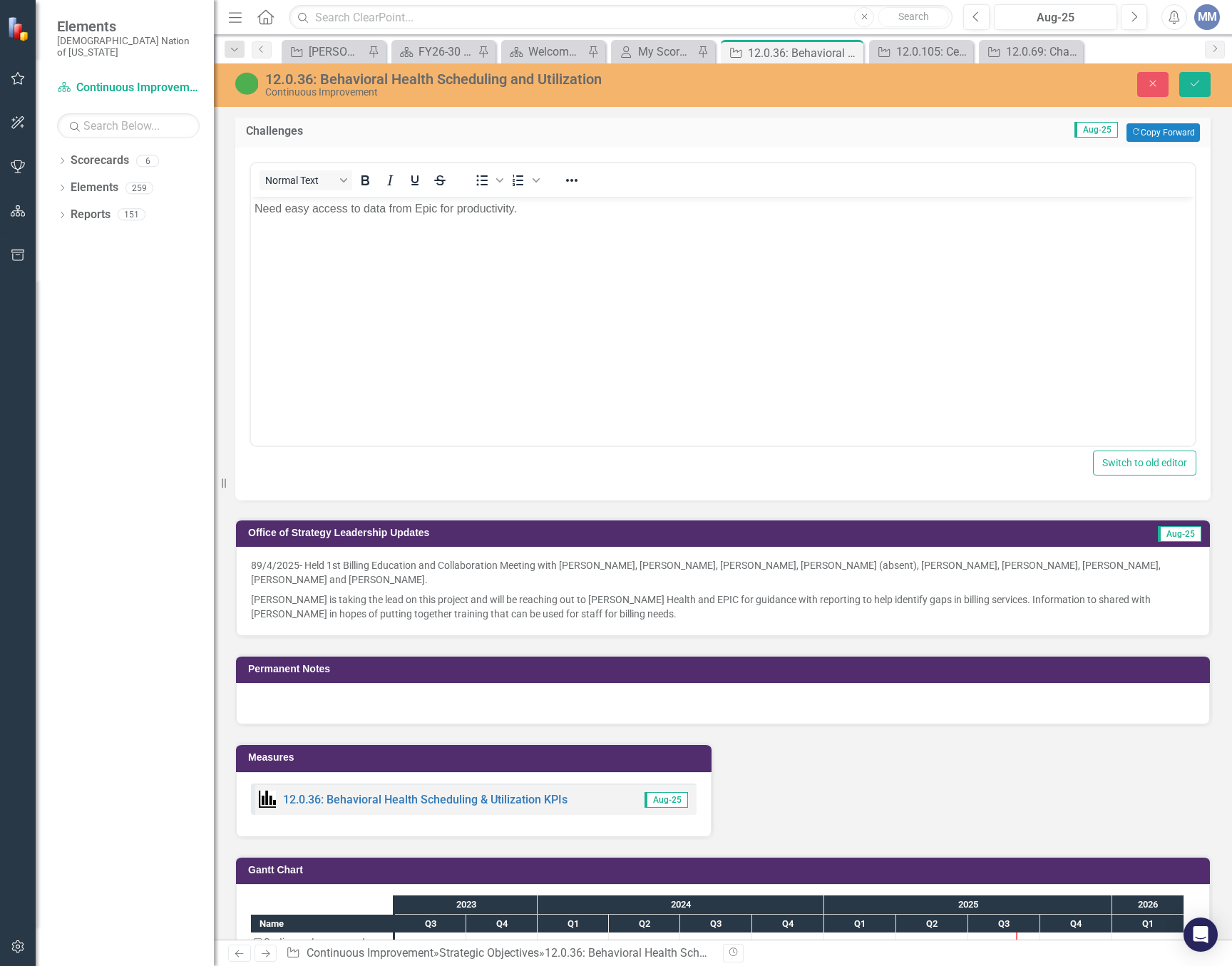
scroll to position [0, 0]
drag, startPoint x: 518, startPoint y: 213, endPoint x: 522, endPoint y: 201, distance: 12.6
click at [518, 212] on p "Need easy access to data from Epic for productivity." at bounding box center [723, 209] width 937 height 17
click at [1188, 90] on button "Save" at bounding box center [1194, 85] width 31 height 25
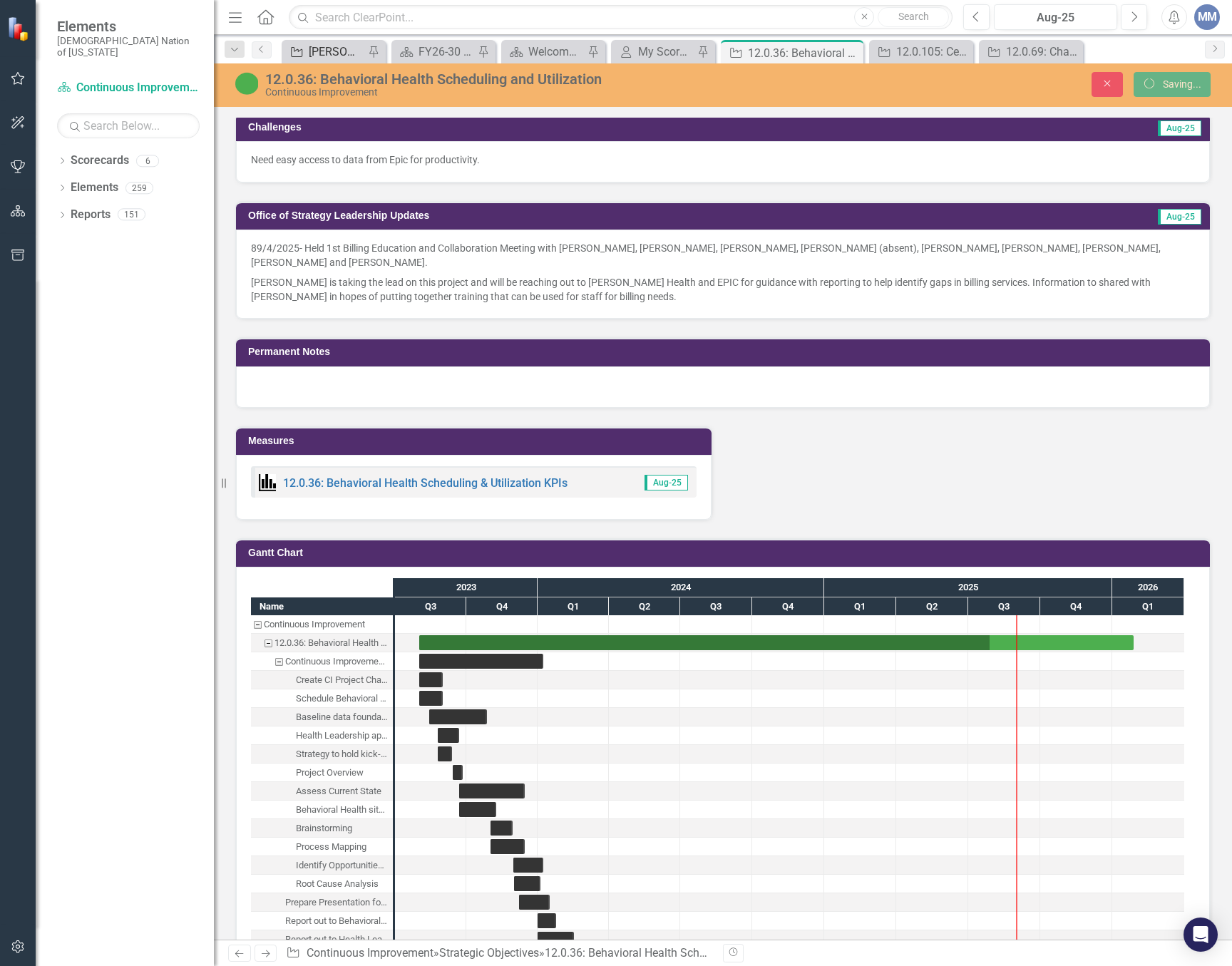
click at [326, 47] on div "[PERSON_NAME] SO's" at bounding box center [337, 51] width 56 height 17
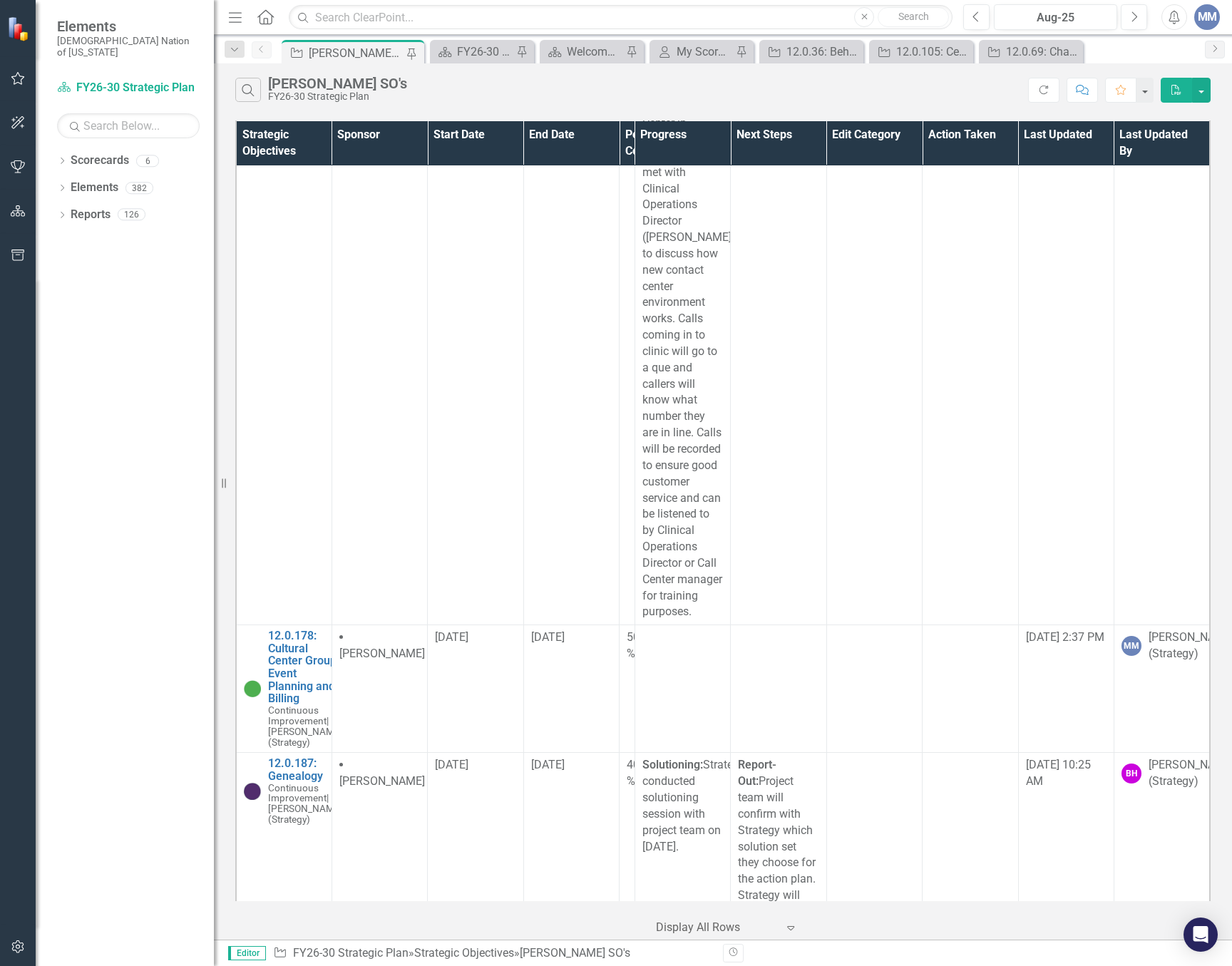
scroll to position [14972, 0]
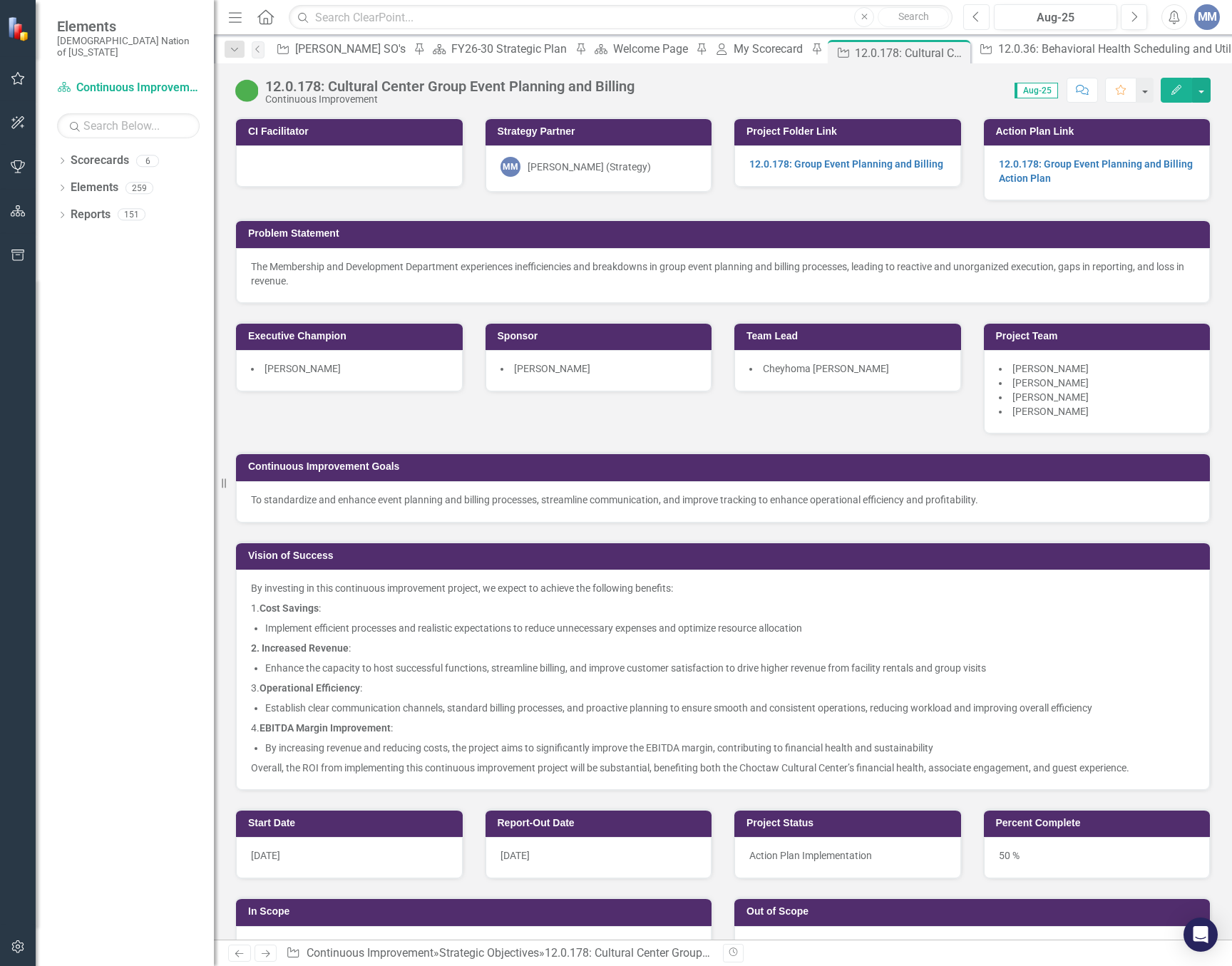
click at [975, 20] on icon "Previous" at bounding box center [975, 17] width 8 height 13
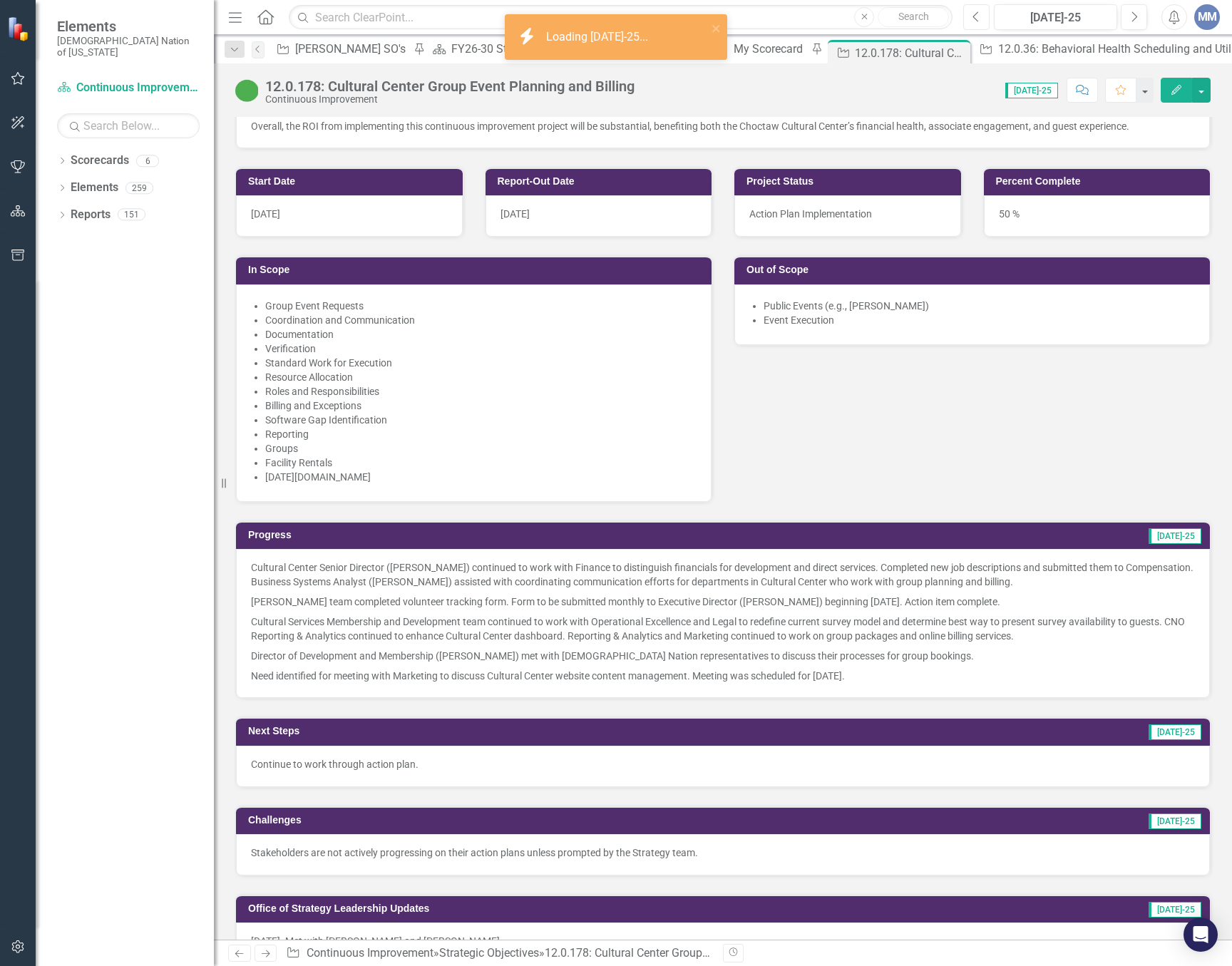
scroll to position [713, 0]
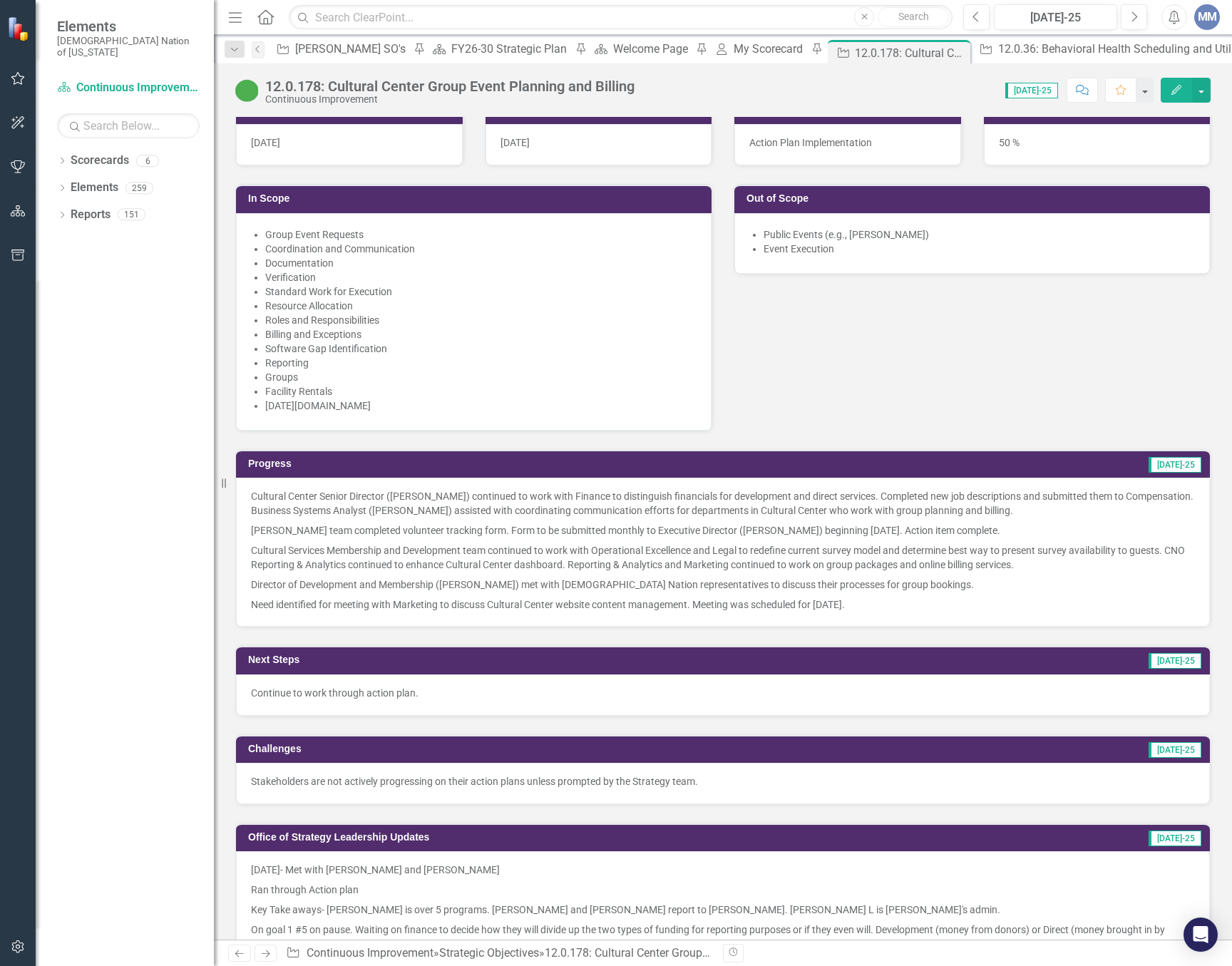
click at [632, 555] on p "Cultural Services Membership and Development team continued to work with Operat…" at bounding box center [723, 557] width 944 height 34
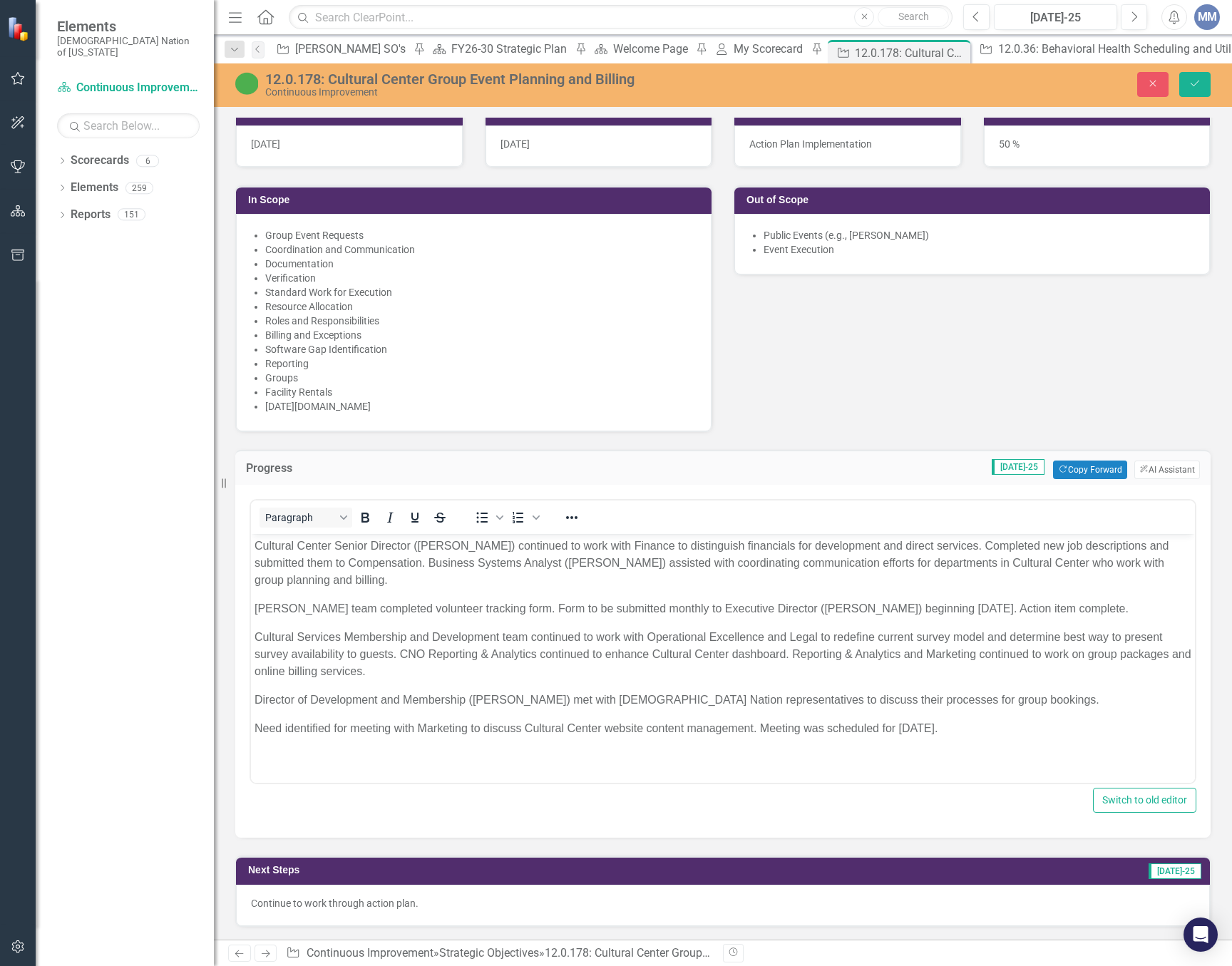
scroll to position [0, 0]
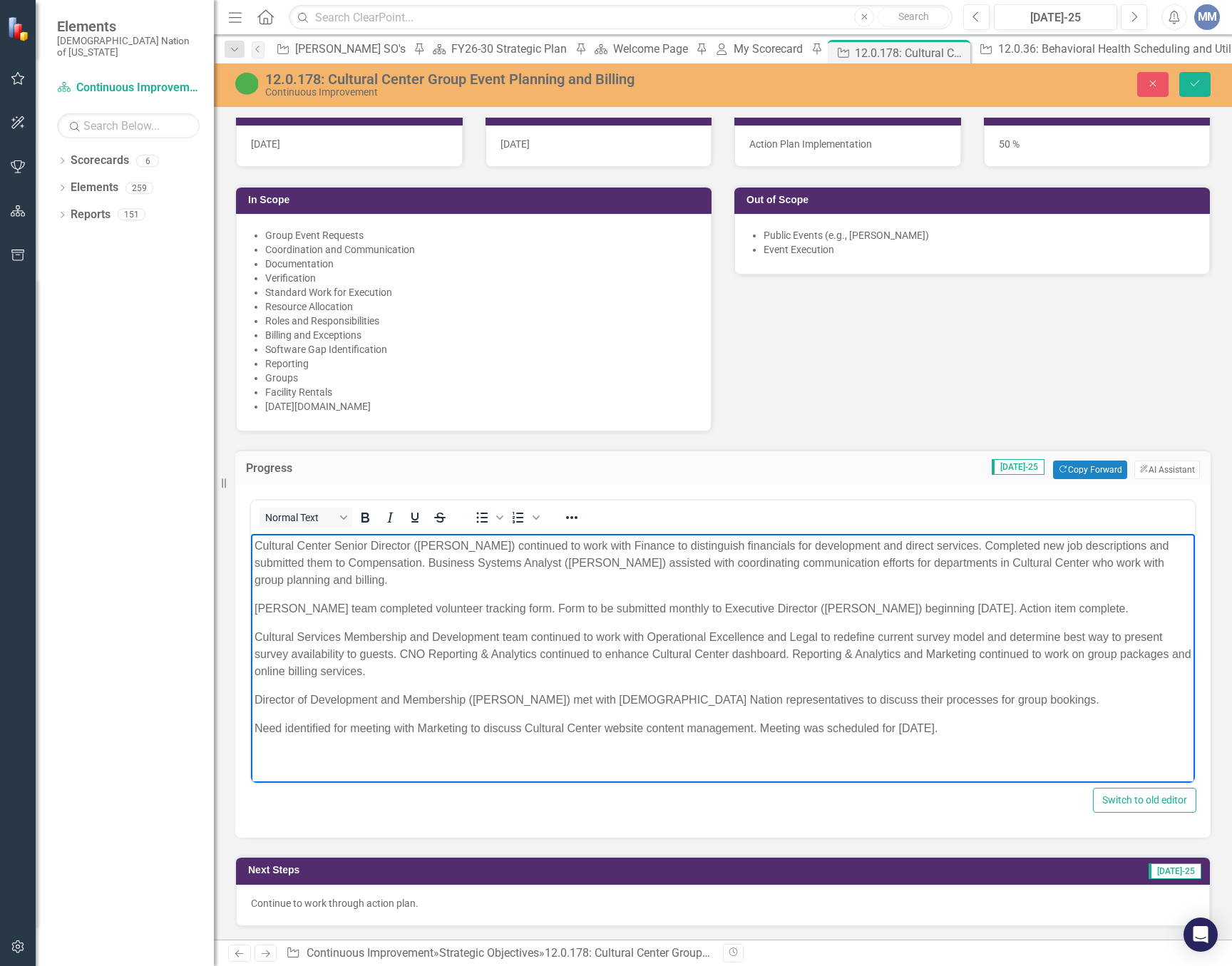
drag, startPoint x: 972, startPoint y: 724, endPoint x: 195, endPoint y: 536, distance: 799.4
click at [251, 536] on html "Cultural Center Senior Director (Scott Wesley) continued to work with Finance t…" at bounding box center [723, 643] width 944 height 218
copy body "Cultural Center Senior Director (Scott Wesley) continued to work with Finance t…"
click at [1140, 72] on button "Close" at bounding box center [1153, 85] width 31 height 25
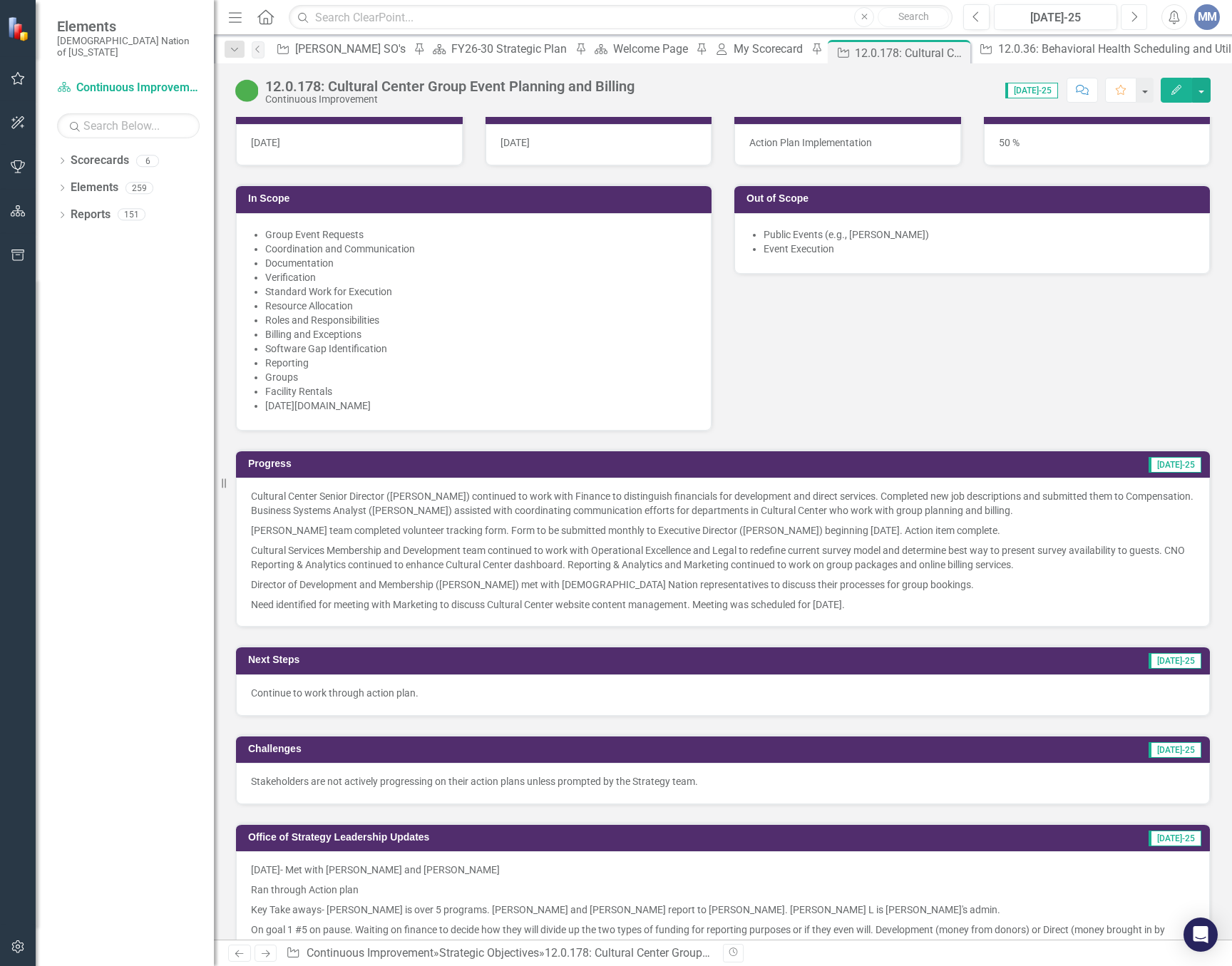
click at [1134, 22] on icon "Next" at bounding box center [1133, 17] width 8 height 13
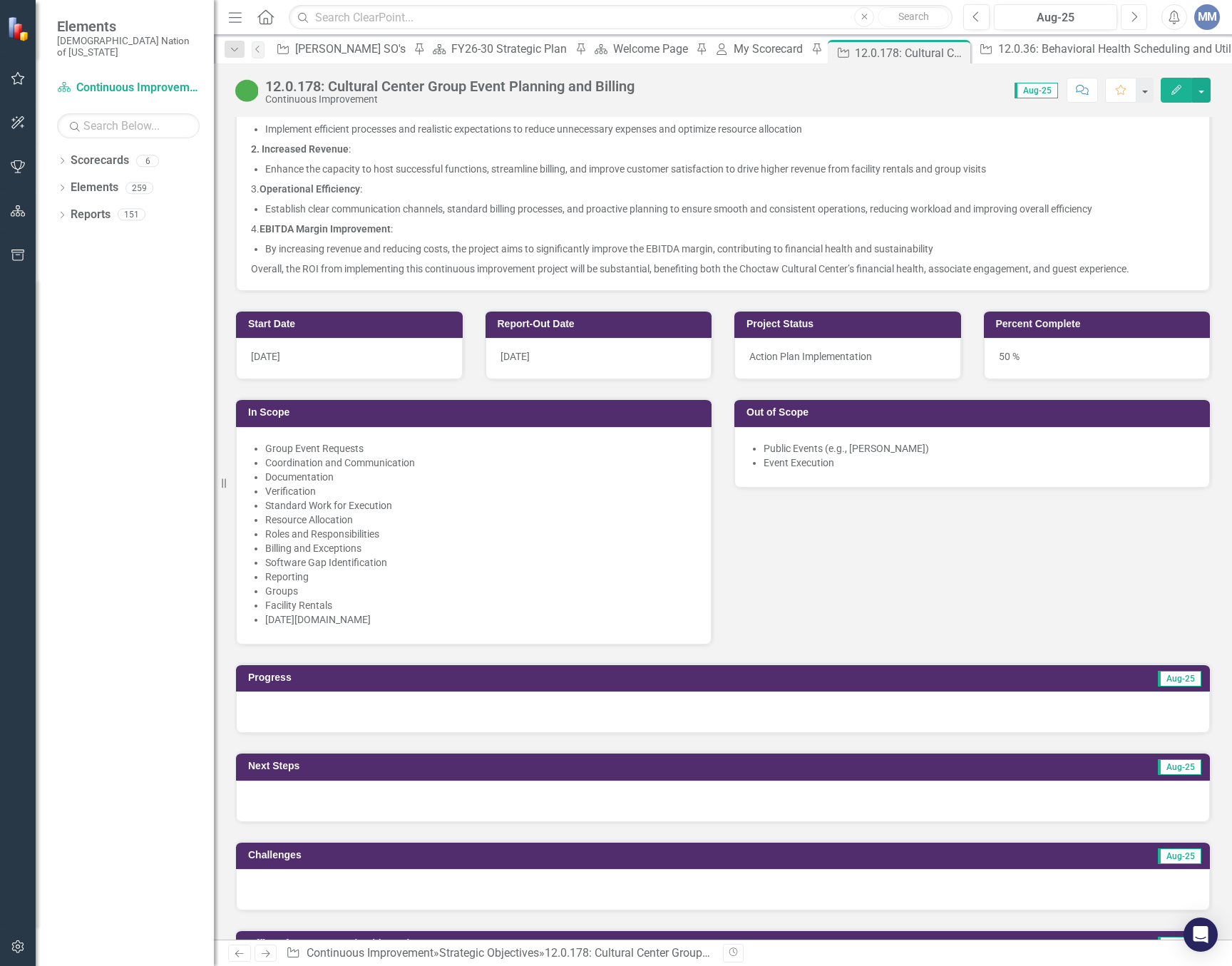
scroll to position [927, 0]
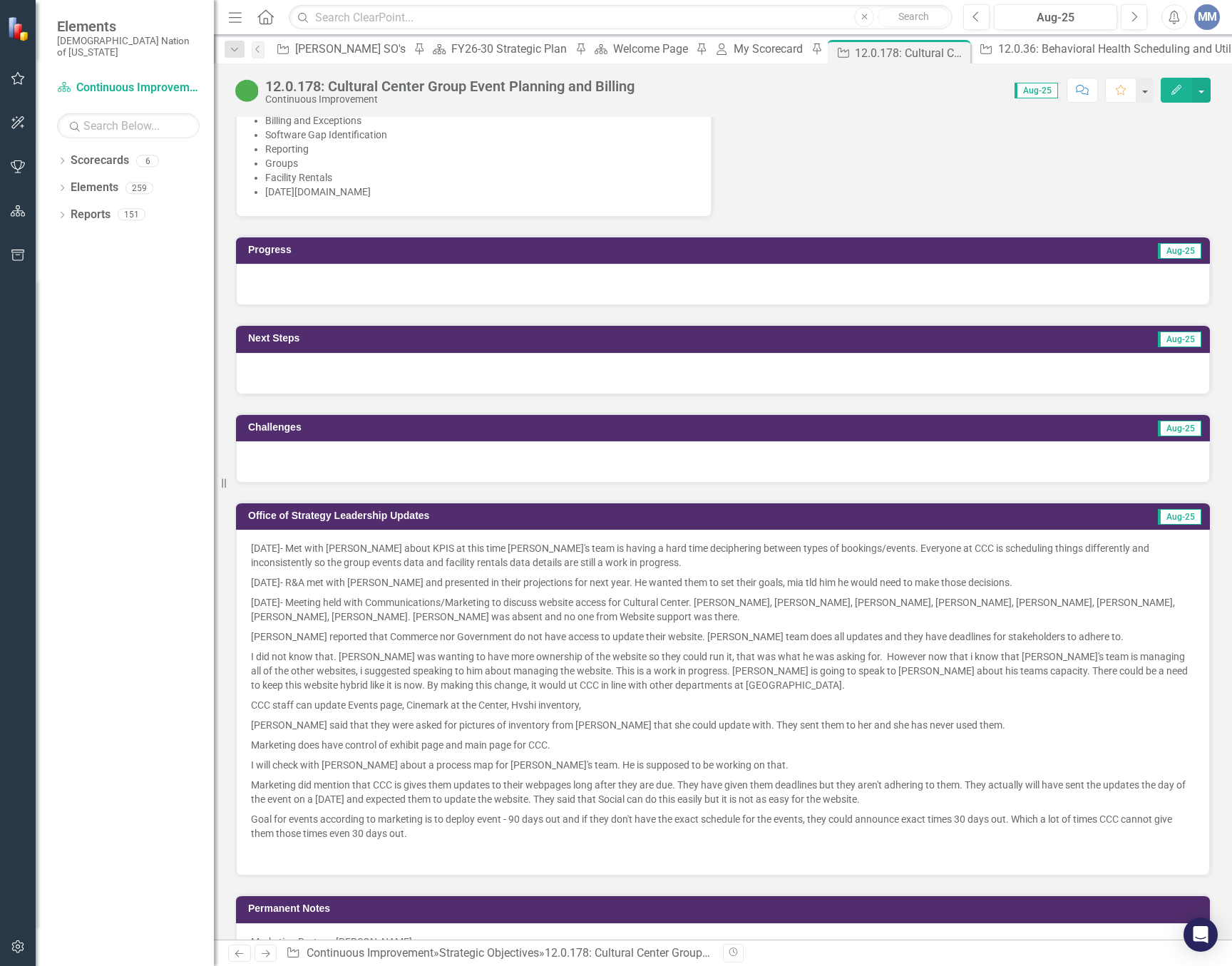
click at [387, 289] on div at bounding box center [722, 284] width 974 height 41
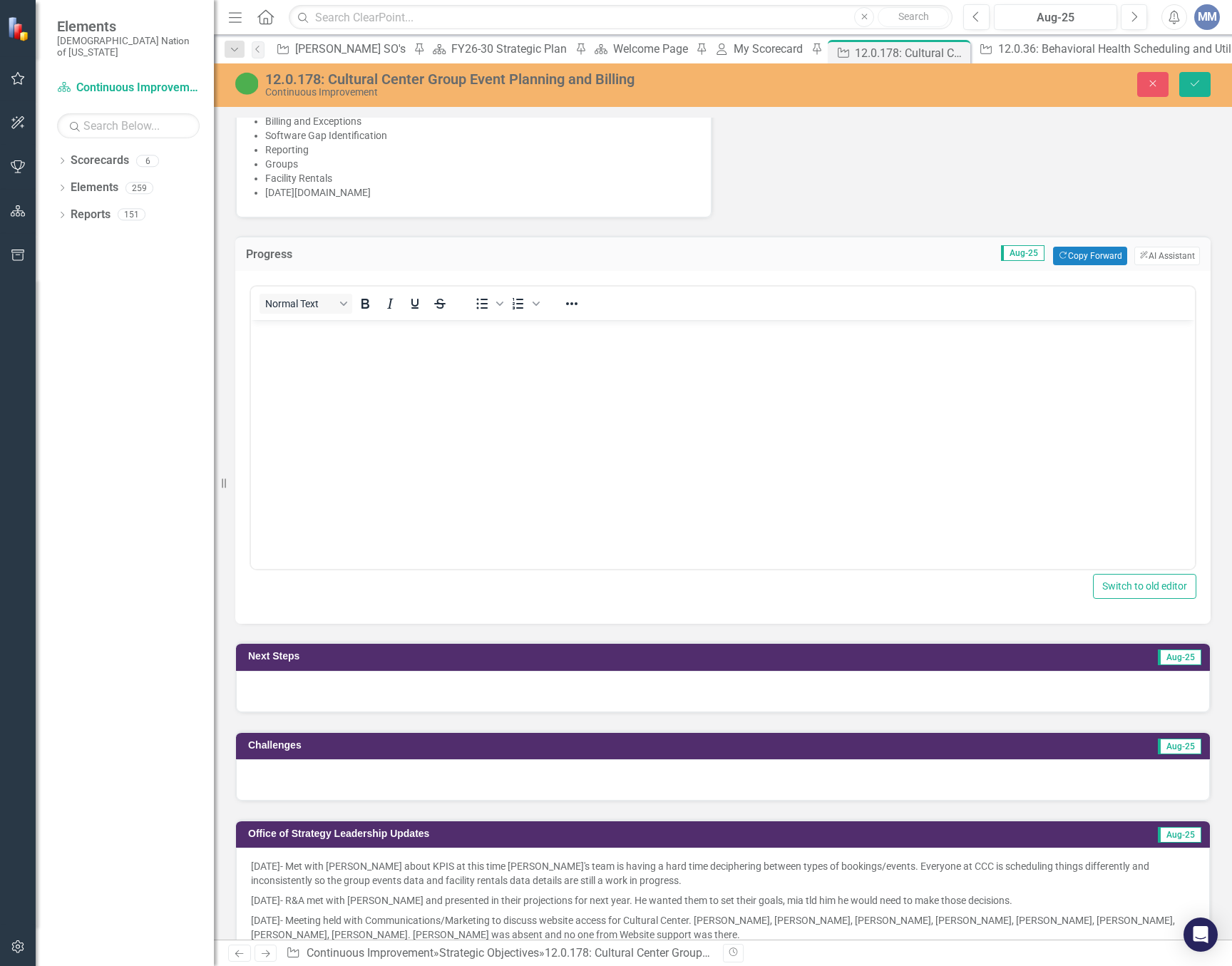
scroll to position [0, 0]
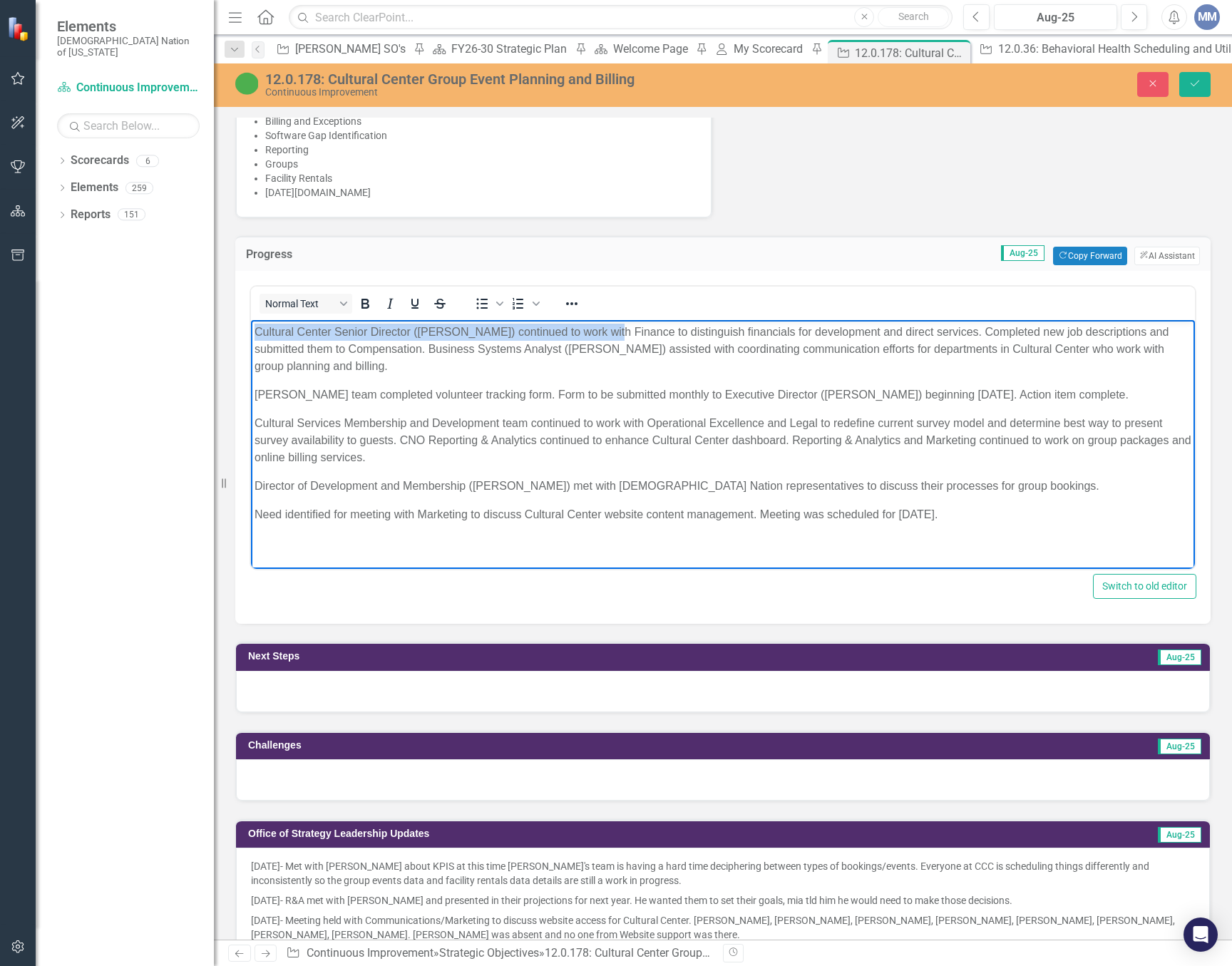
drag, startPoint x: 602, startPoint y: 329, endPoint x: 247, endPoint y: 319, distance: 355.1
click at [251, 320] on html "Cultural Center Senior Director (Scott Wesley) continued to work with Finance t…" at bounding box center [723, 429] width 944 height 218
copy p "Cultural Center Senior Director (Scott Wesley) continued to work with"
click at [973, 524] on body "Cultural Center Senior Director (Scott Wesley) continued to work with Finance t…" at bounding box center [723, 429] width 944 height 218
drag, startPoint x: 604, startPoint y: 331, endPoint x: 195, endPoint y: 335, distance: 409.0
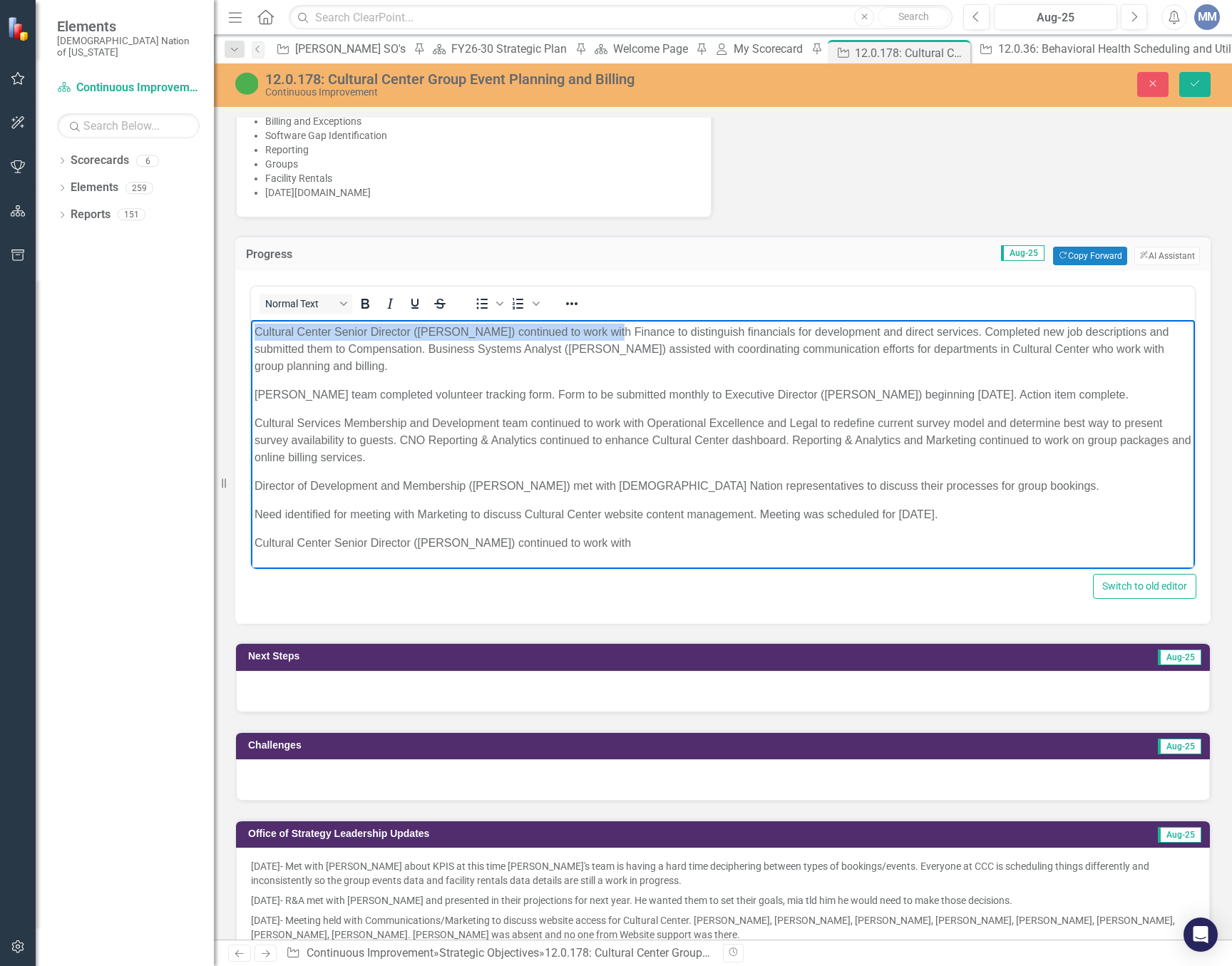
click at [251, 335] on html "Cultural Center Senior Director (Scott Wesley) continued to work with Finance t…" at bounding box center [723, 443] width 944 height 247
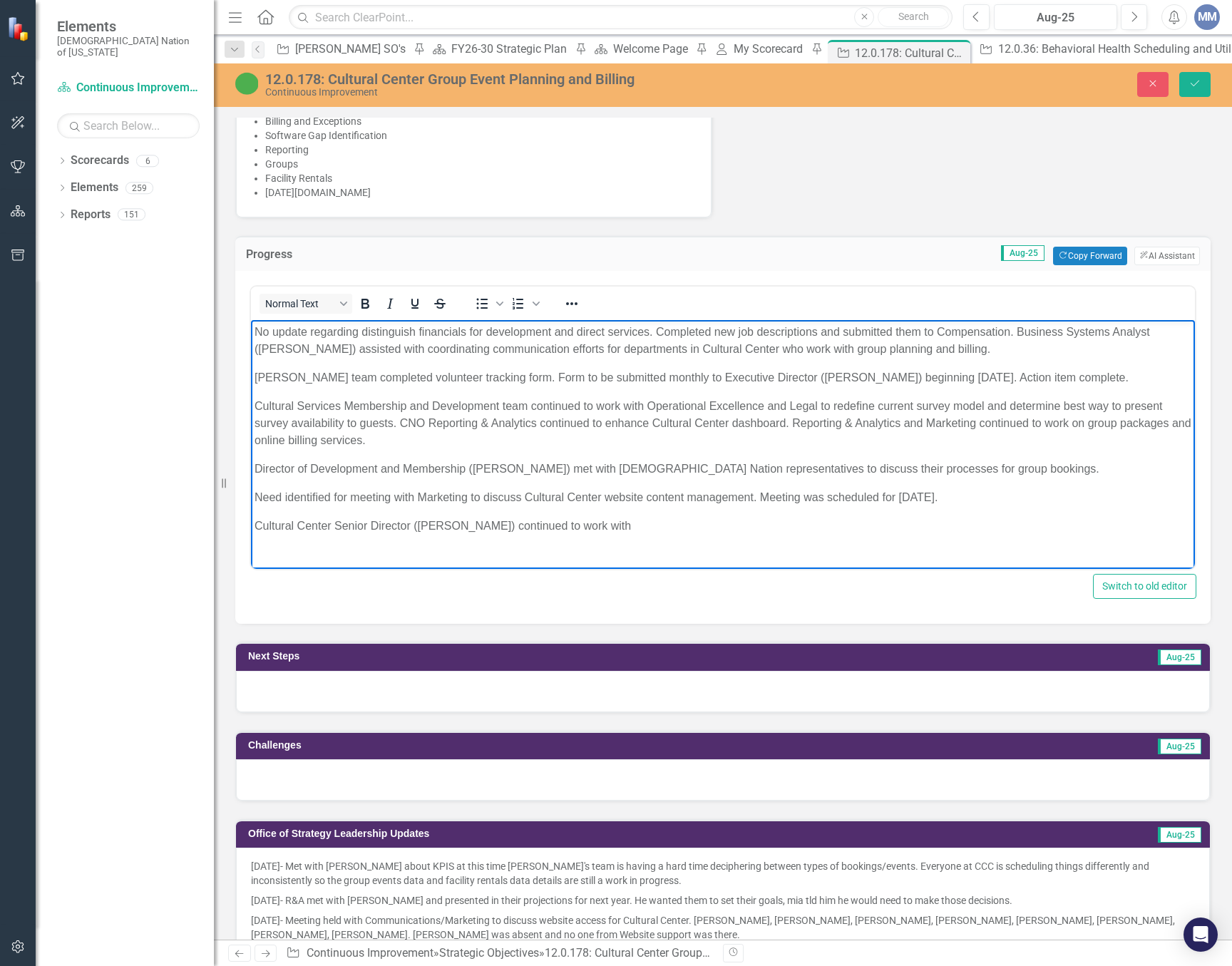
click at [414, 332] on p "No update regarding distinguish financials for development and direct services.…" at bounding box center [723, 340] width 937 height 34
click at [496, 329] on p "No update regarding distinguishing financials for development and direct servic…" at bounding box center [723, 340] width 937 height 34
click at [311, 332] on p "No update regarding distinguishing financials between development and direct se…" at bounding box center [723, 340] width 937 height 34
click at [823, 325] on p "No update from finance regarding distinguishing financials between development …" at bounding box center [723, 340] width 937 height 34
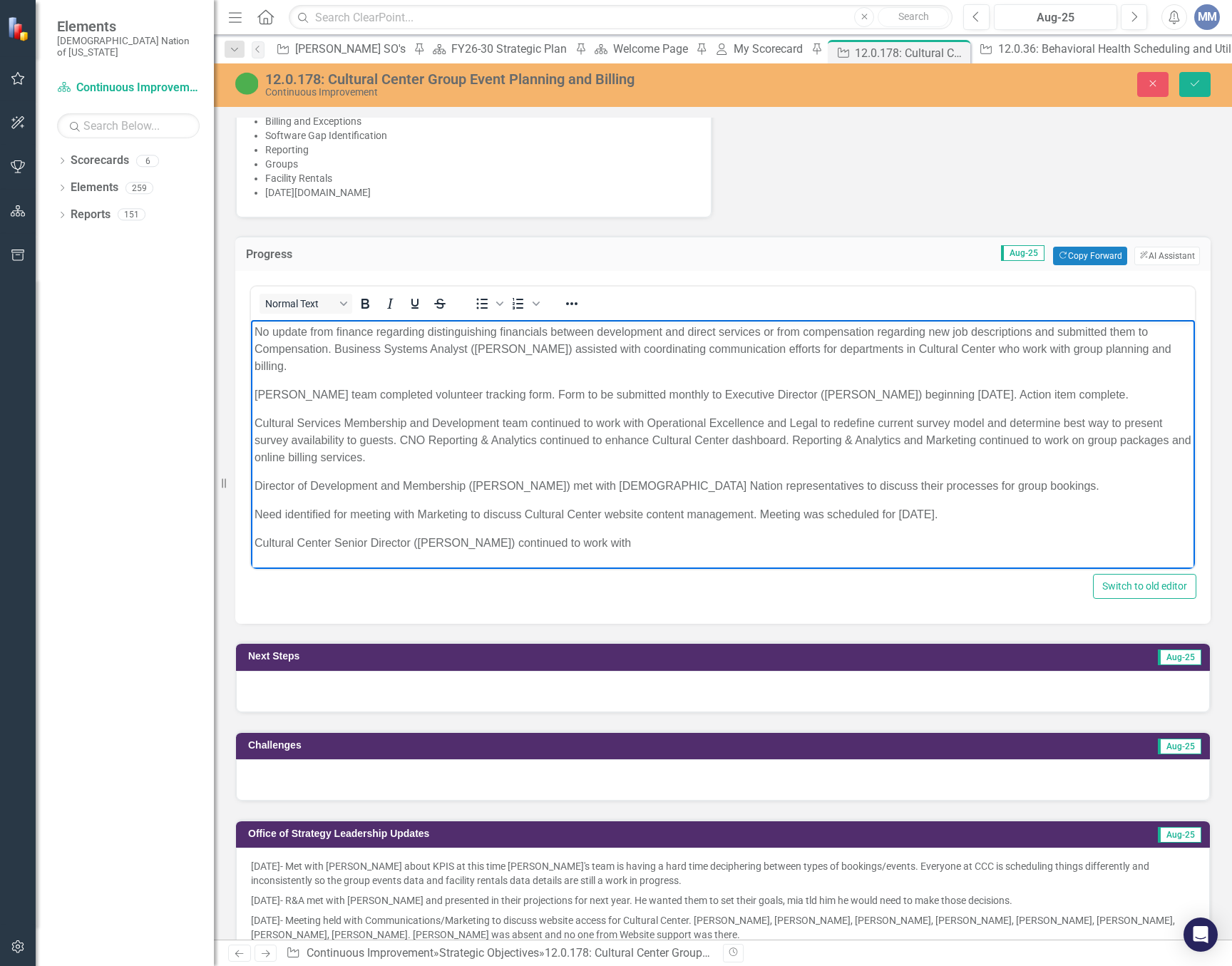
click at [808, 335] on p "No update from finance regarding distinguishing financials between development …" at bounding box center [723, 349] width 937 height 51
drag, startPoint x: 329, startPoint y: 349, endPoint x: 1039, endPoint y: 331, distance: 710.2
click at [1039, 331] on p "No update from finance regarding distinguishing financials between development …" at bounding box center [723, 349] width 937 height 51
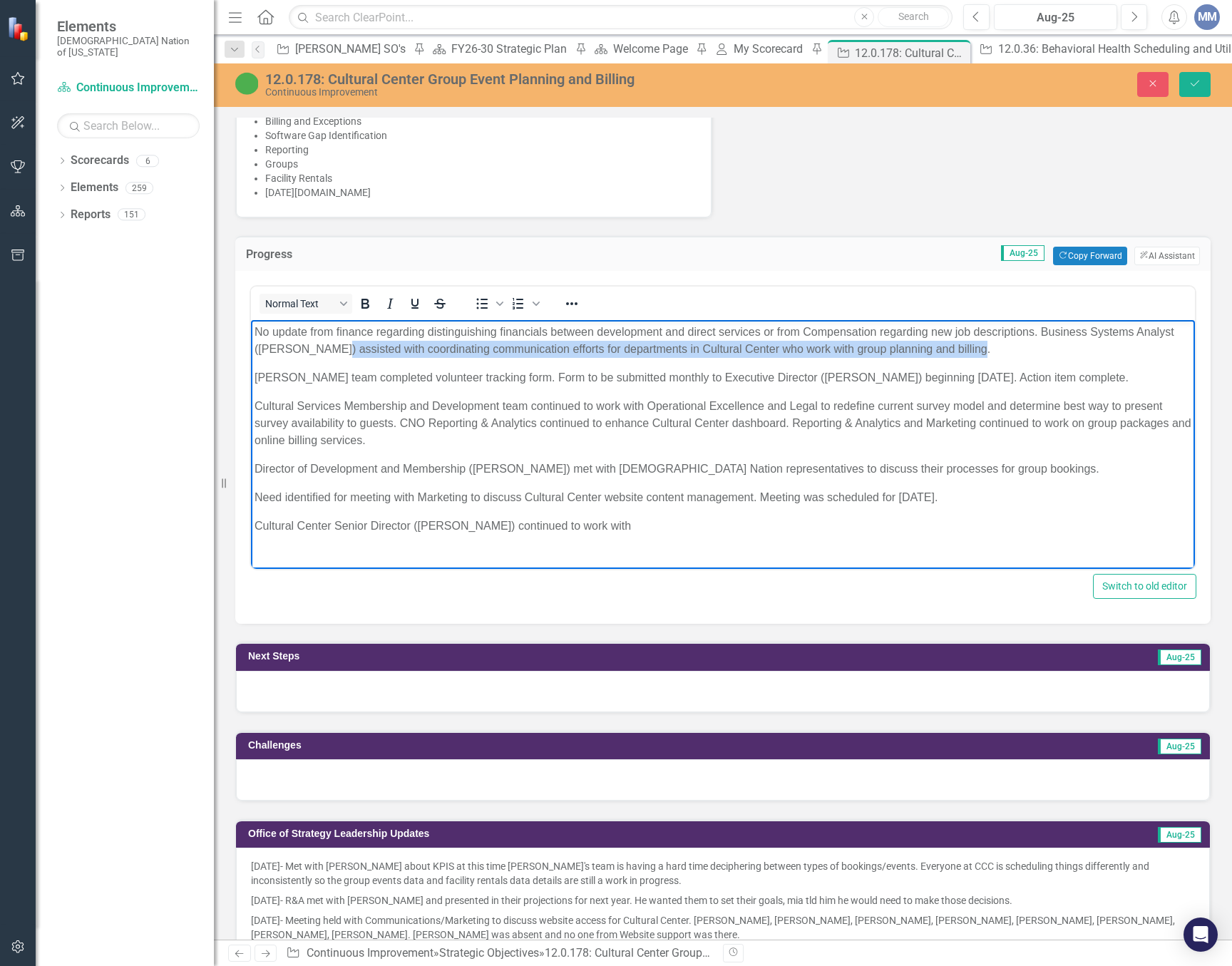
drag, startPoint x: 959, startPoint y: 347, endPoint x: 325, endPoint y: 342, distance: 634.0
click at [325, 342] on p "No update from finance regarding distinguishing financials between development …" at bounding box center [723, 340] width 937 height 34
drag, startPoint x: 255, startPoint y: 331, endPoint x: 645, endPoint y: 508, distance: 428.3
click at [255, 331] on p "No update from finance regarding distinguishing financials between development …" at bounding box center [723, 340] width 937 height 34
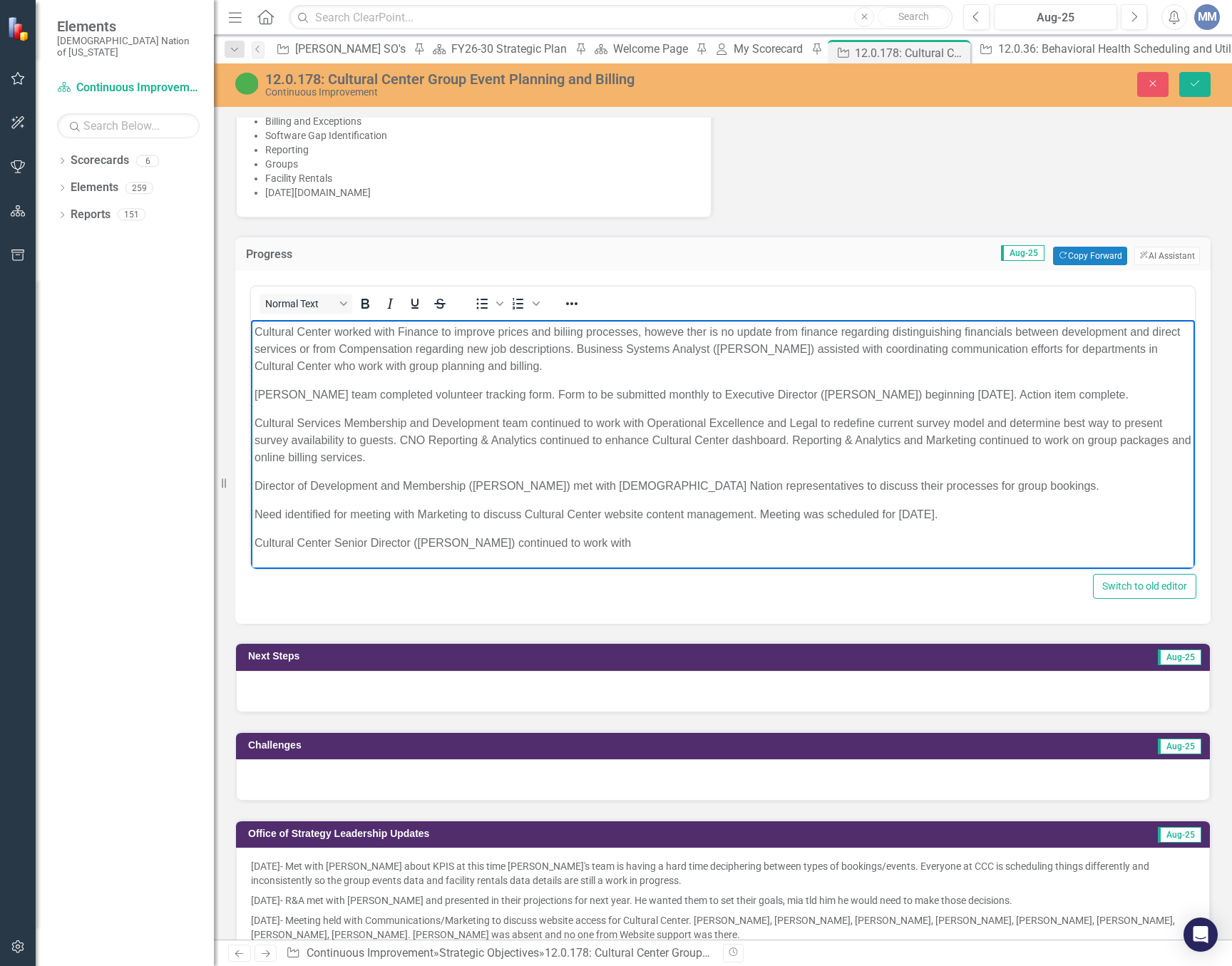
click at [564, 329] on p "Cultural Center worked with Finance to improve prices and biliing processes, ho…" at bounding box center [723, 349] width 937 height 51
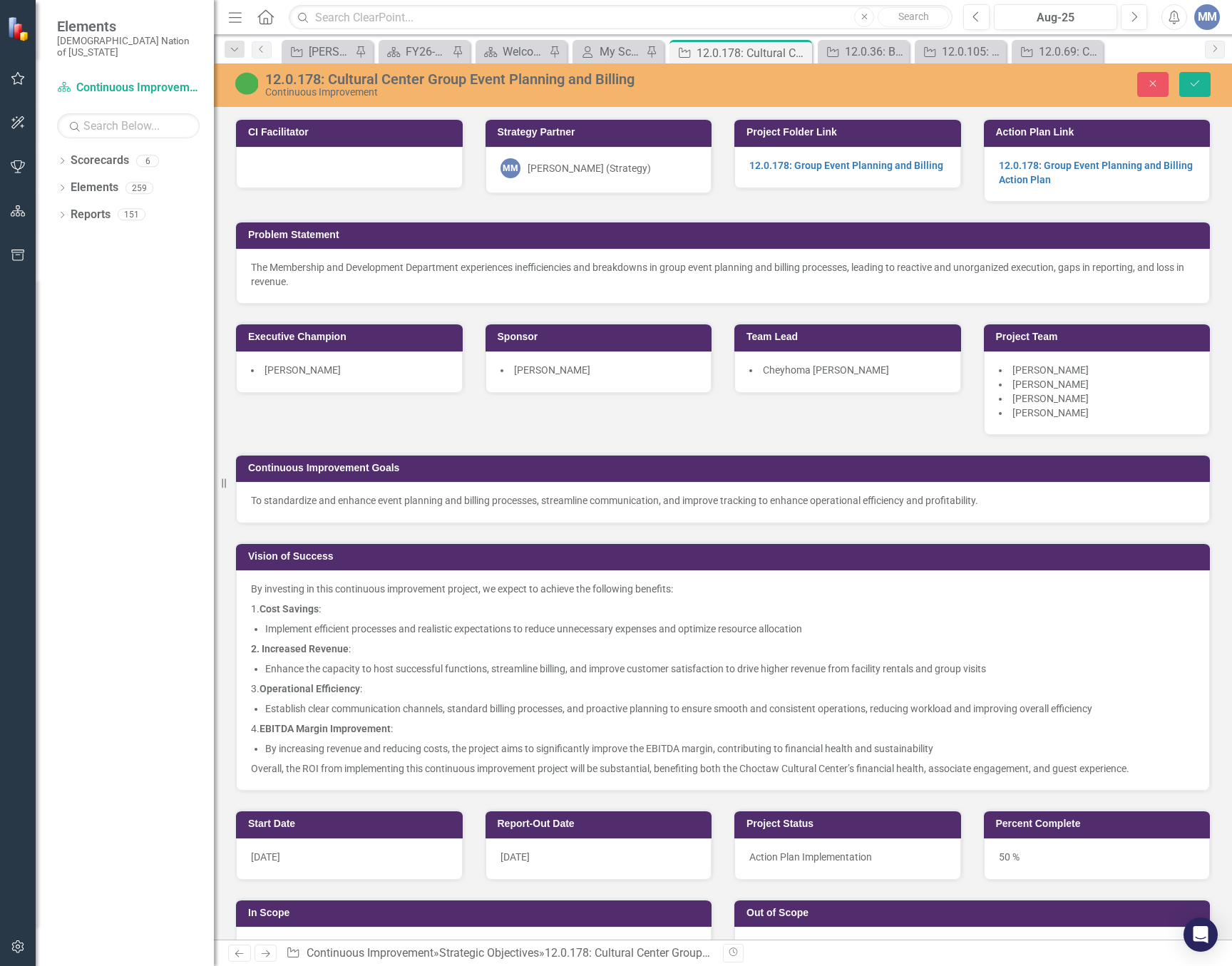
scroll to position [927, 0]
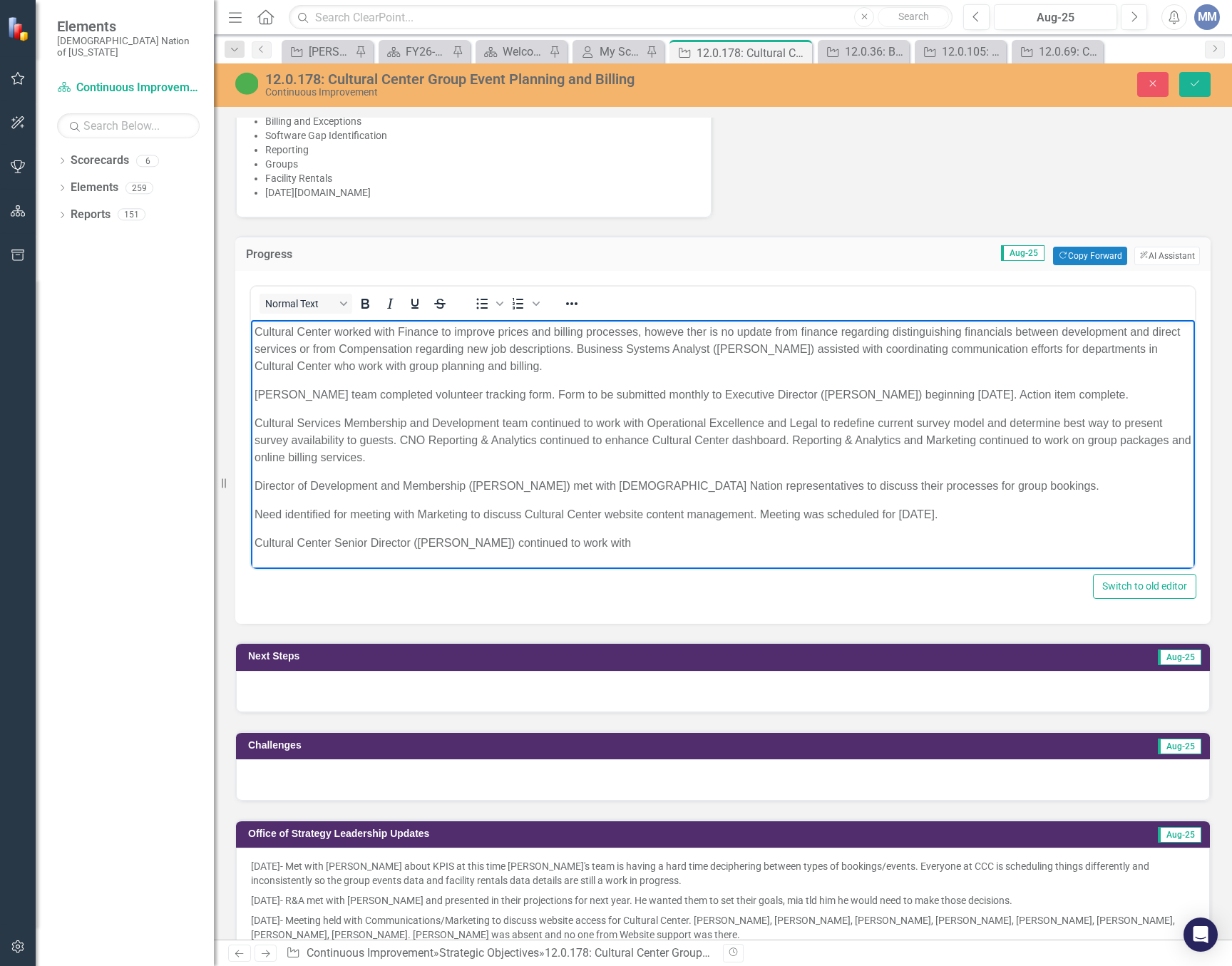
click at [706, 332] on p "Cultural Center worked with Finance to improve prices and billing processes, ho…" at bounding box center [723, 349] width 937 height 51
click at [610, 351] on p "Cultural Center worked with Finance to improve prices and billing processes, ho…" at bounding box center [723, 349] width 937 height 51
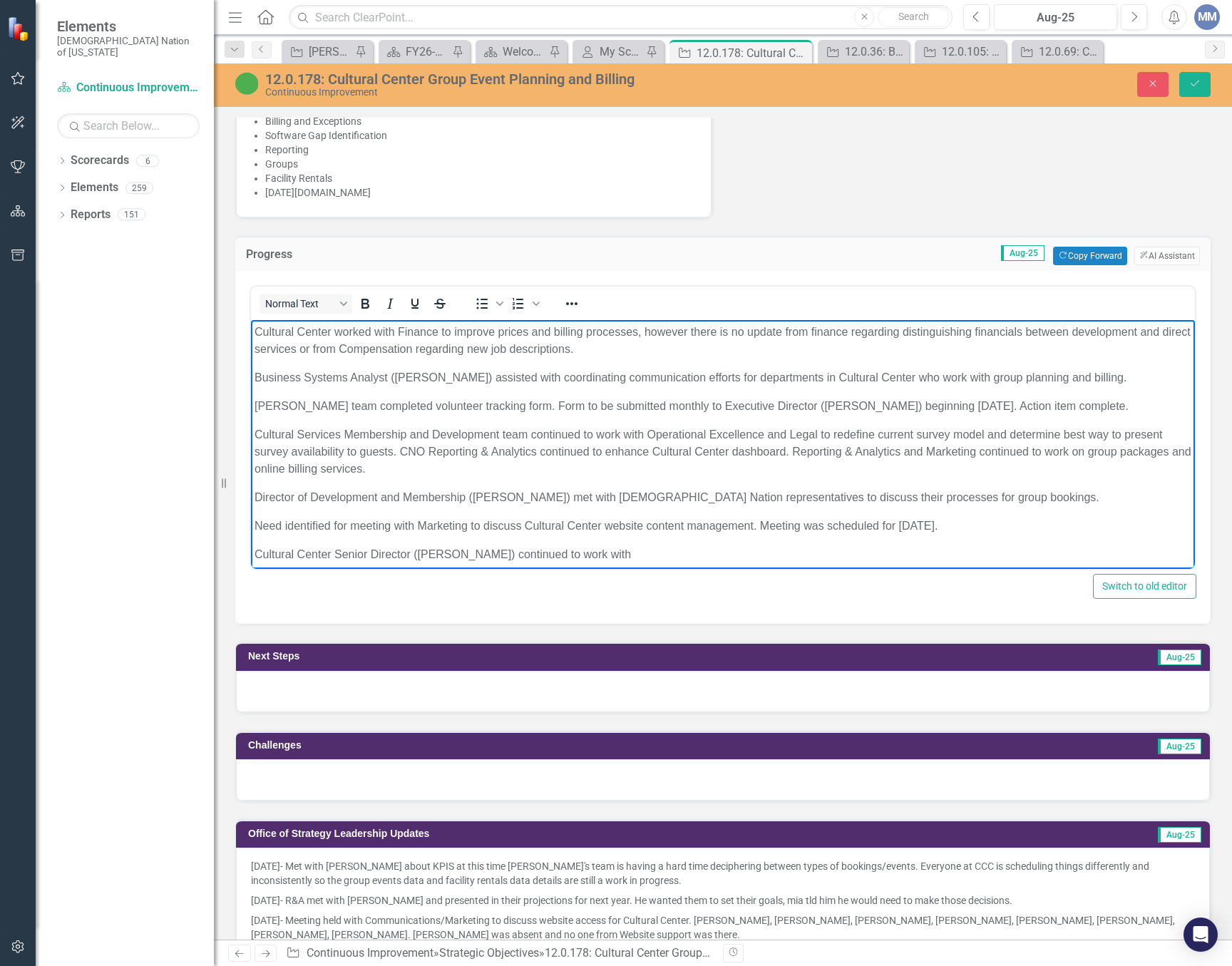
click at [695, 330] on p "Cultural Center worked with Finance to improve prices and billing processes, ho…" at bounding box center [723, 340] width 937 height 34
drag, startPoint x: 341, startPoint y: 353, endPoint x: 592, endPoint y: 606, distance: 356.4
click at [341, 353] on p "Cultural Center worked with Finance to improve prices and billing processes. Th…" at bounding box center [723, 340] width 937 height 34
drag, startPoint x: 489, startPoint y: 552, endPoint x: 256, endPoint y: 544, distance: 233.1
click at [256, 544] on body "Cultural Center worked with Finance to improve prices and billing processes. Th…" at bounding box center [723, 449] width 944 height 258
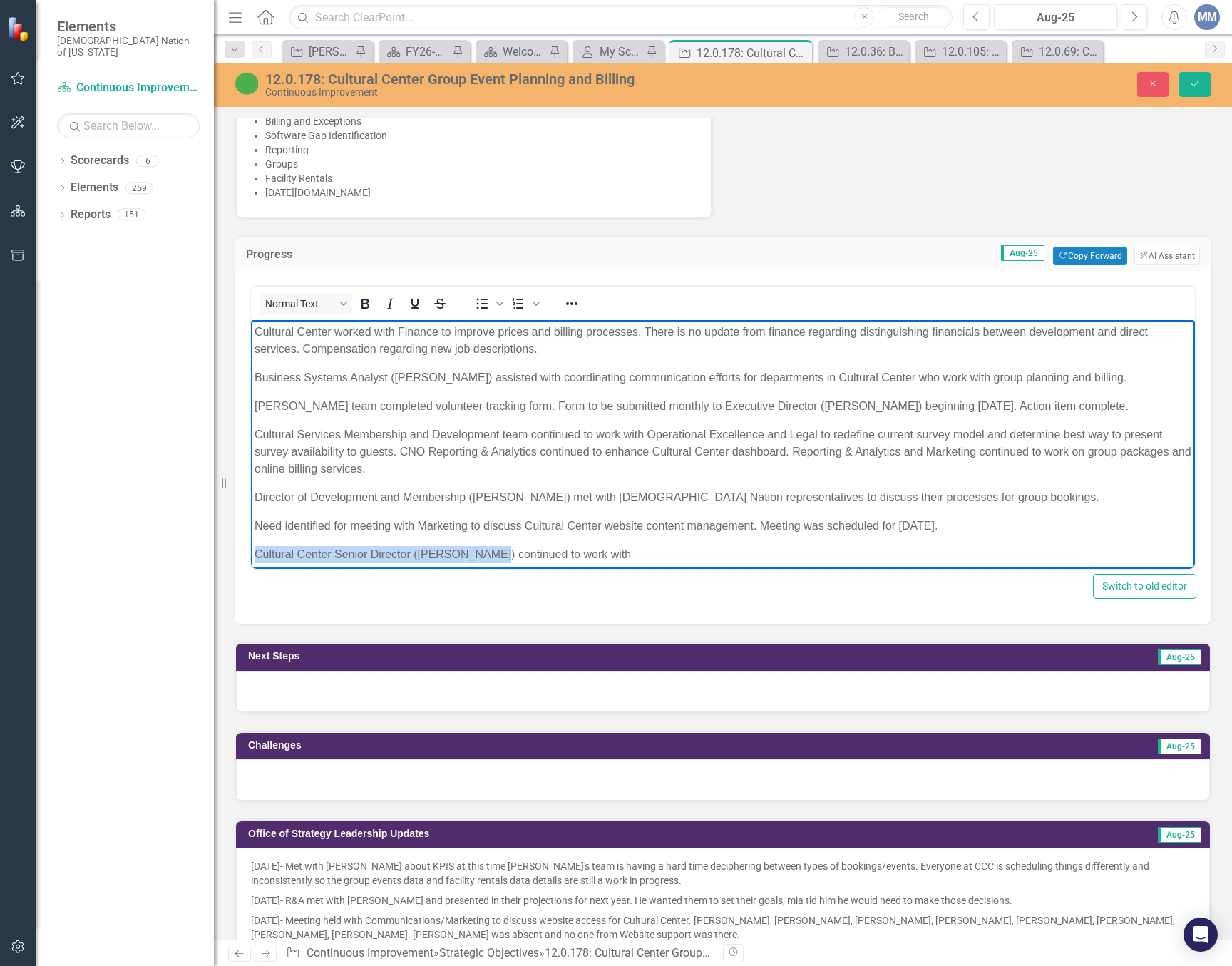
copy p "Cultural Center Senior Director ([PERSON_NAME])"
click at [303, 348] on p "Cultural Center worked with Finance to improve prices and billing processes. Th…" at bounding box center [723, 340] width 937 height 34
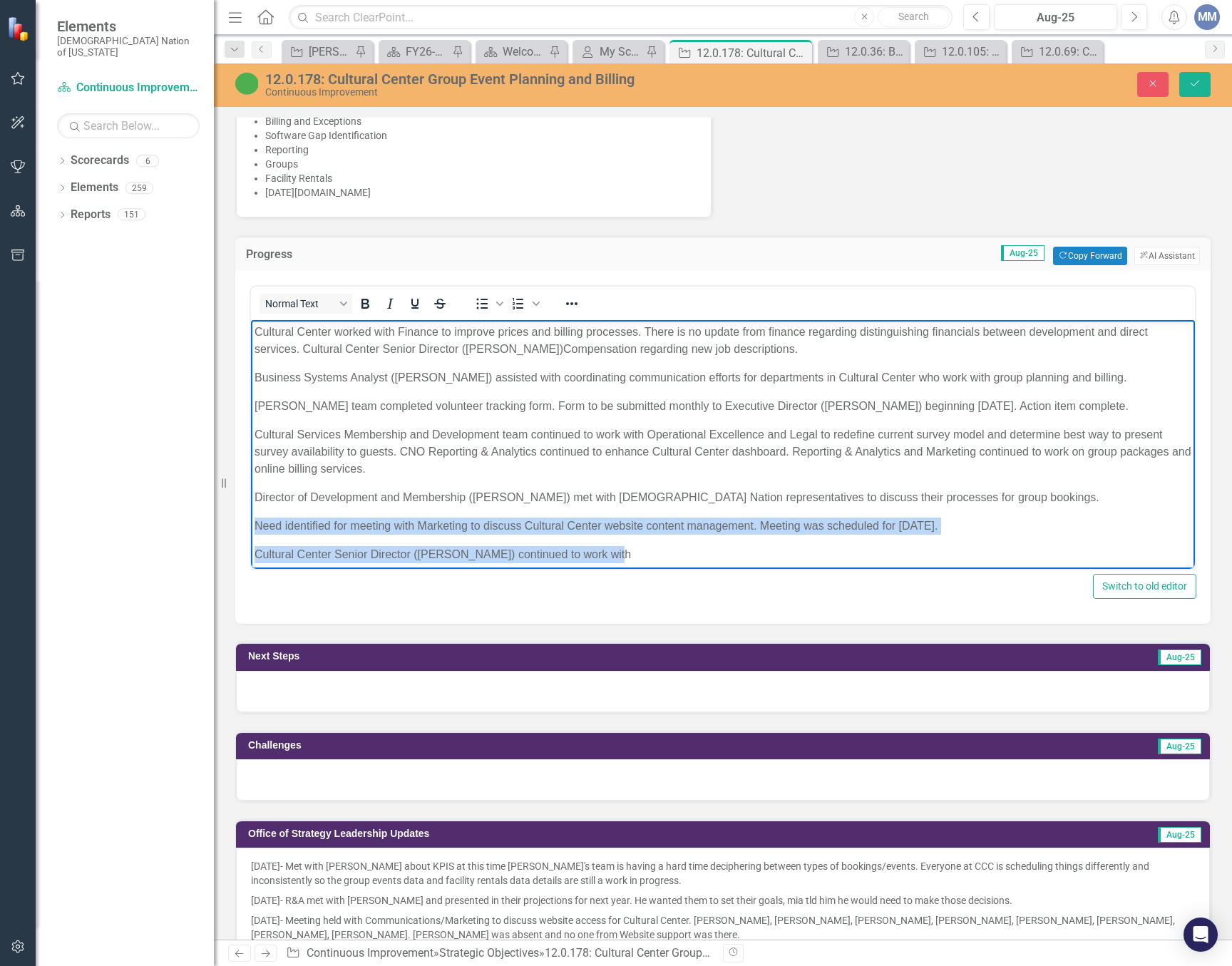
drag, startPoint x: 610, startPoint y: 560, endPoint x: 384, endPoint y: 846, distance: 364.5
click at [251, 524] on html "Cultural Center worked with Finance to improve prices and billing processes. Th…" at bounding box center [723, 449] width 944 height 258
click at [551, 559] on p "Cultural Center Senior Director ([PERSON_NAME]) continued to work with" at bounding box center [723, 555] width 937 height 17
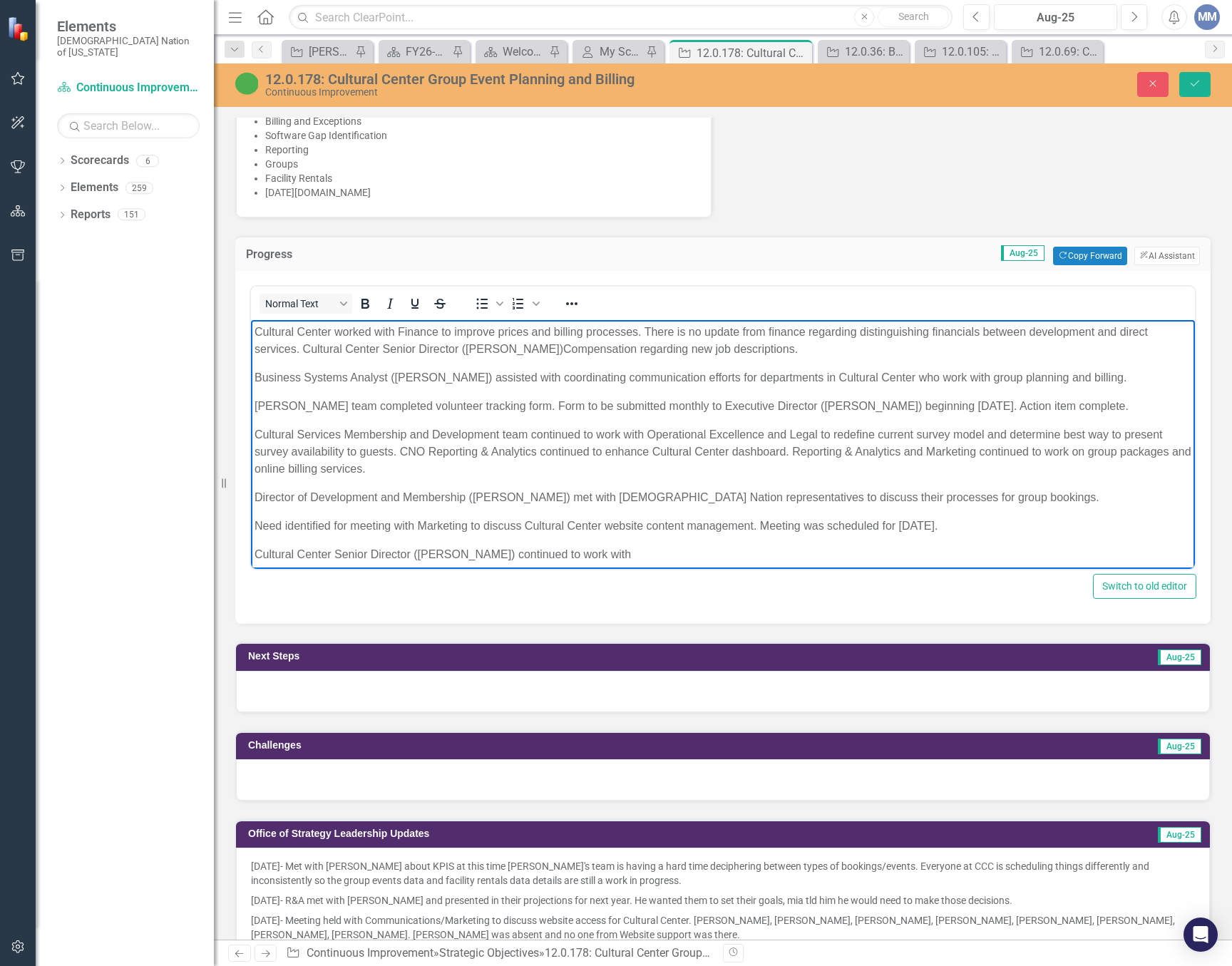
scroll to position [7, 0]
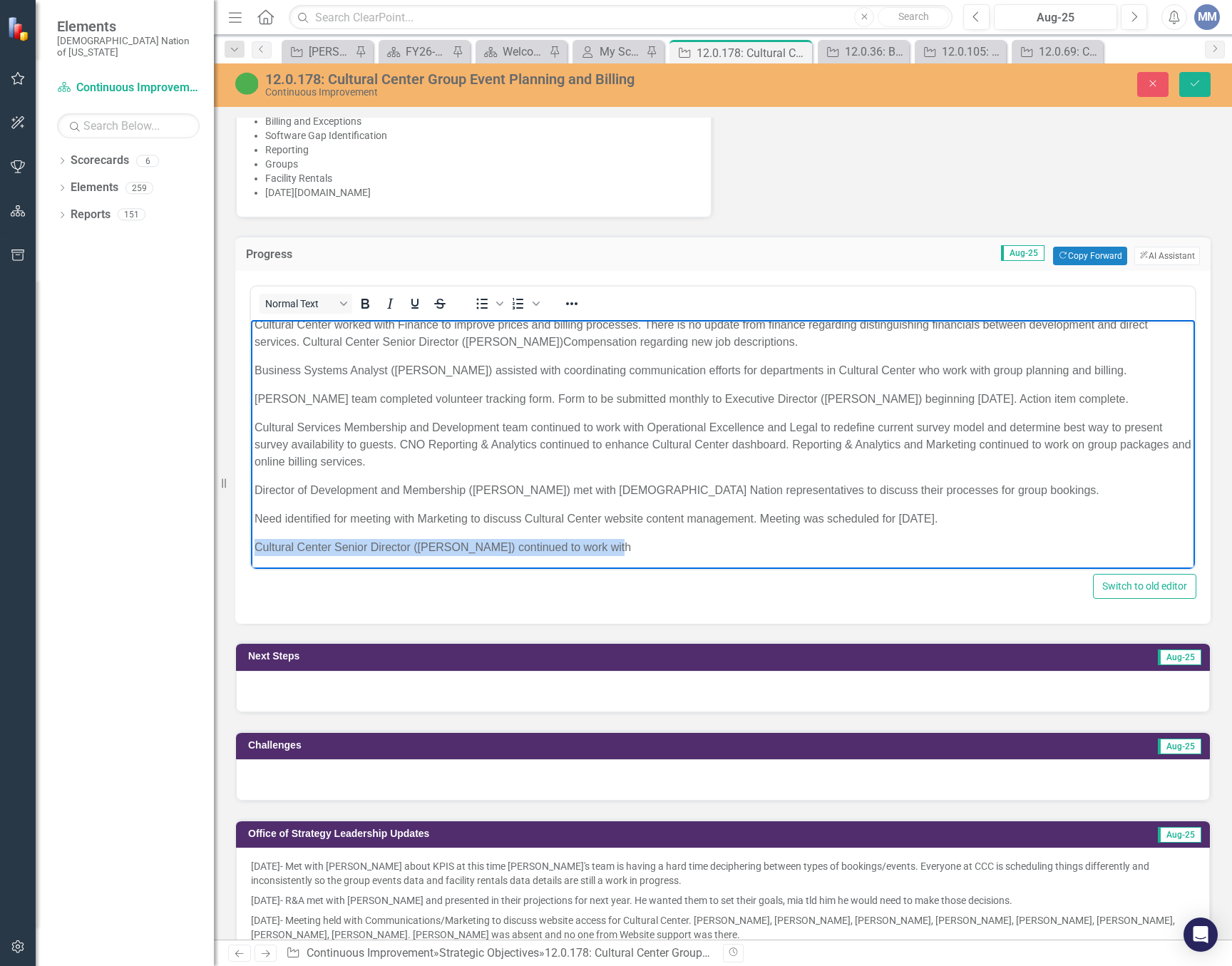
drag, startPoint x: 601, startPoint y: 555, endPoint x: 401, endPoint y: 867, distance: 370.6
click at [251, 545] on html "Cultural Center worked with Finance to improve prices and billing processes. Th…" at bounding box center [723, 442] width 944 height 258
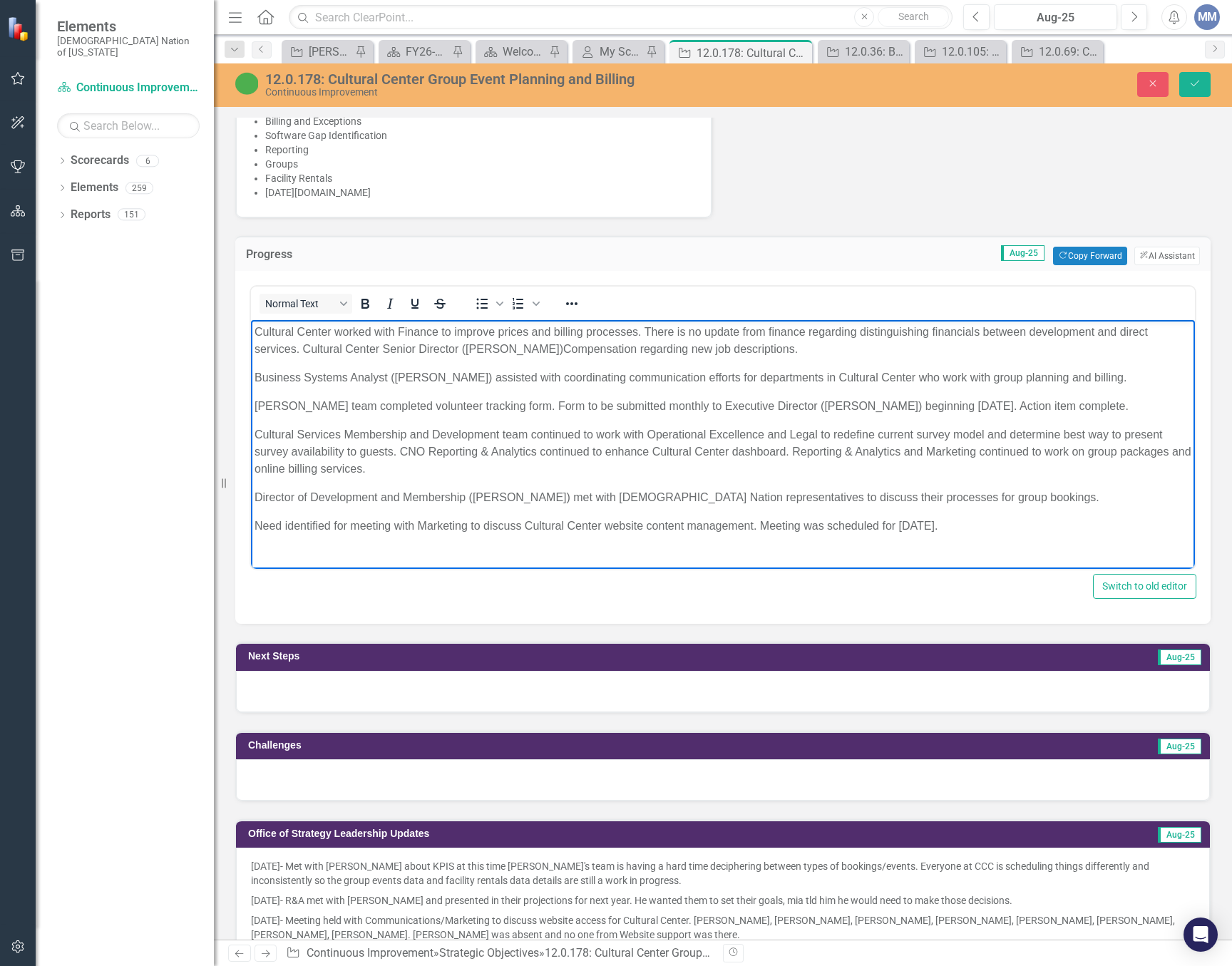
click at [535, 350] on p "Cultural Center worked with Finance to improve prices and billing processes. Th…" at bounding box center [723, 340] width 937 height 34
click at [551, 349] on p "Cultural Center worked with Finance to improve prices and billing processes. Th…" at bounding box center [723, 340] width 937 height 34
click at [602, 343] on p "Cultural Center worked with Finance to improve prices and billing processes. Th…" at bounding box center [723, 340] width 937 height 34
click at [859, 349] on p "Cultural Center worked with Finance to improve prices and billing processes. Th…" at bounding box center [723, 340] width 937 height 34
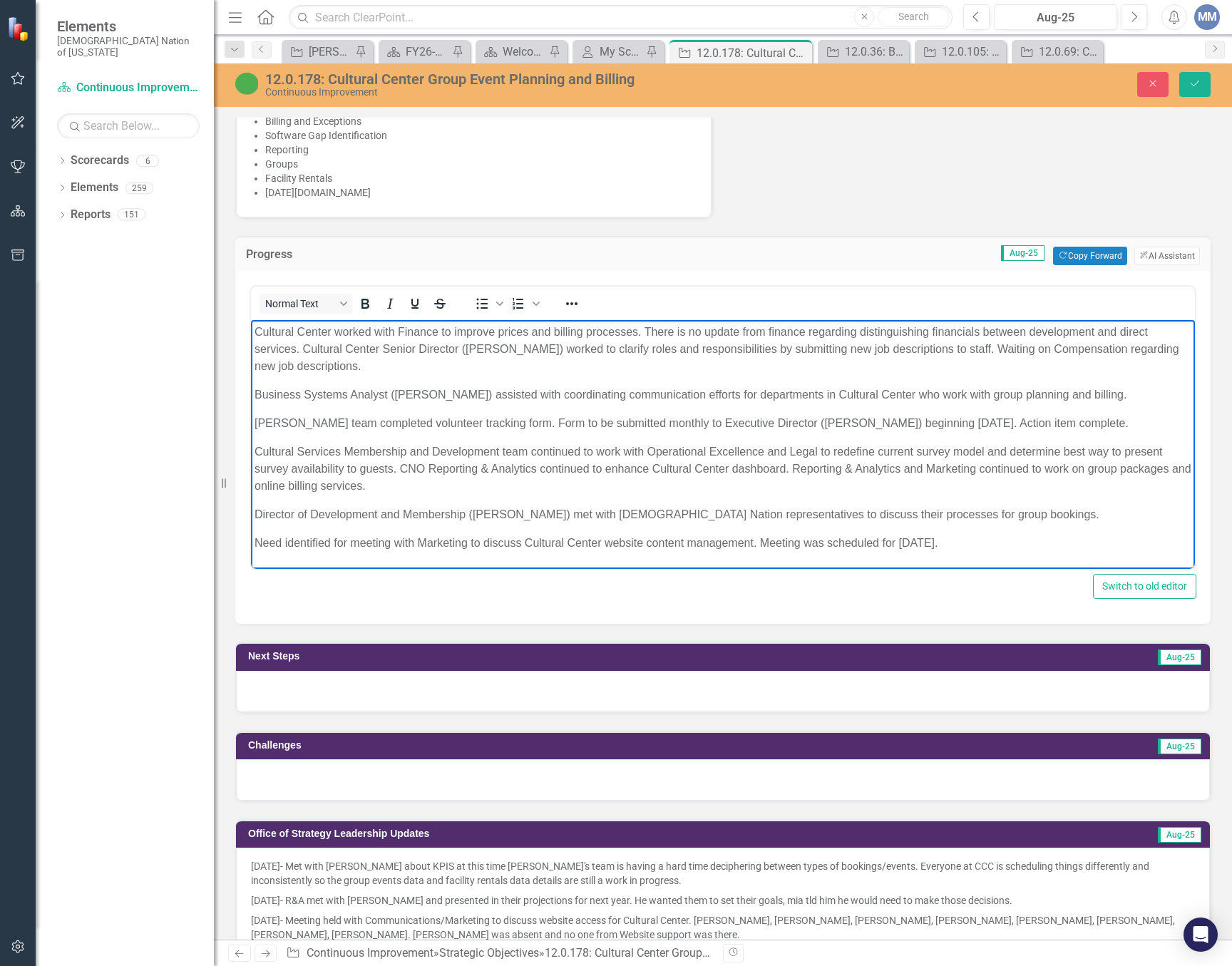
drag, startPoint x: 1027, startPoint y: 347, endPoint x: 1303, endPoint y: 638, distance: 401.1
click at [1027, 347] on p "Cultural Center worked with Finance to improve prices and billing processes. Th…" at bounding box center [723, 349] width 937 height 51
click at [746, 351] on p "Cultural Center worked with Finance to improve prices and billing processes. Th…" at bounding box center [723, 349] width 937 height 51
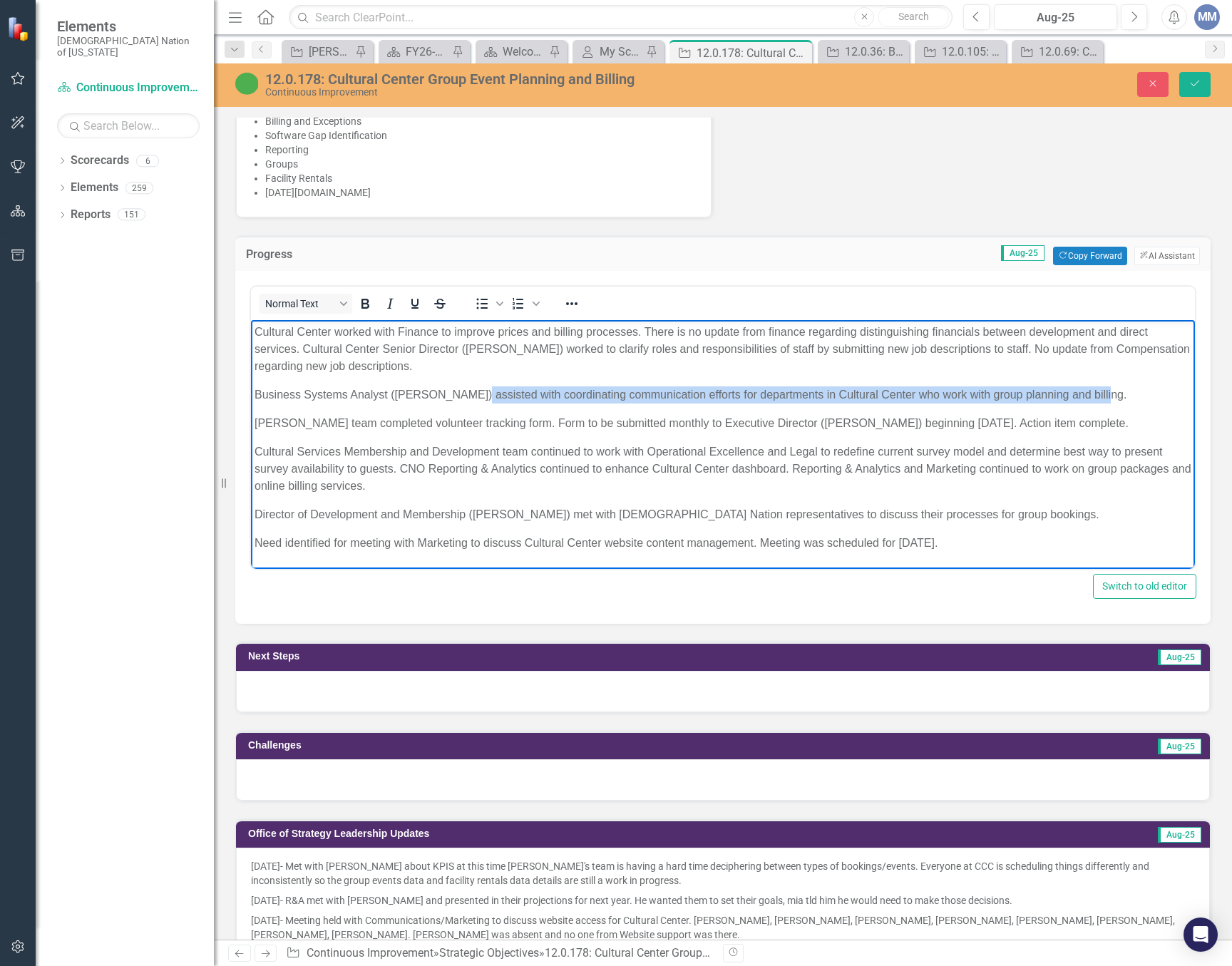
drag, startPoint x: 1092, startPoint y: 392, endPoint x: 466, endPoint y: 389, distance: 626.0
click at [466, 389] on p "Business Systems Analyst ([PERSON_NAME]) assisted with coordinating communicati…" at bounding box center [723, 395] width 937 height 17
click at [506, 389] on p "Business Systems Analyst ([PERSON_NAME]) assisted with coordinating communicati…" at bounding box center [723, 395] width 937 height 17
drag, startPoint x: 1101, startPoint y: 396, endPoint x: 462, endPoint y: 394, distance: 639.0
click at [462, 394] on p "Business Systems Analyst ([PERSON_NAME]) assisted with coordinating communicati…" at bounding box center [723, 395] width 937 height 17
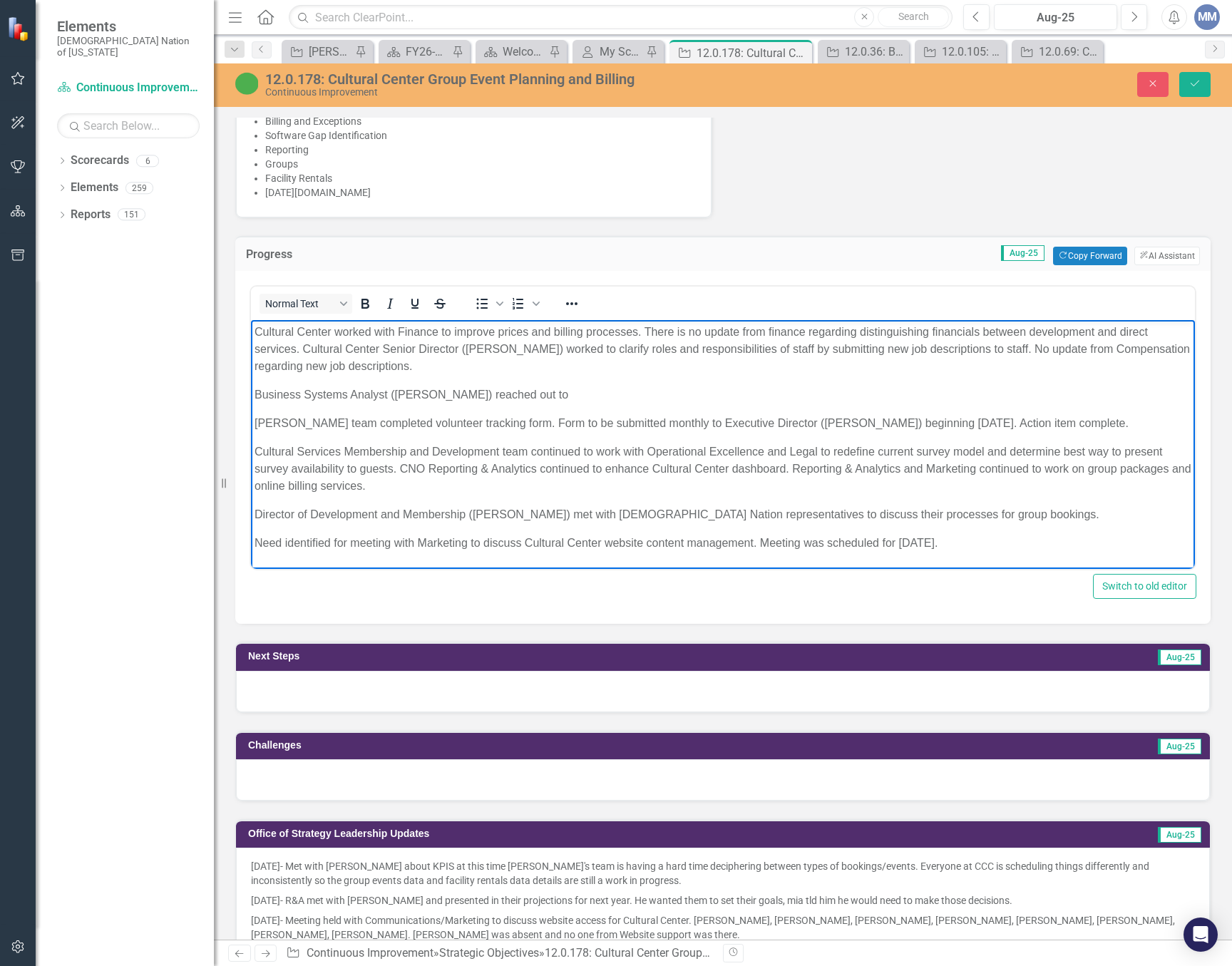
click at [587, 387] on p "Business Systems Analyst ([PERSON_NAME]) reached out to" at bounding box center [723, 395] width 937 height 17
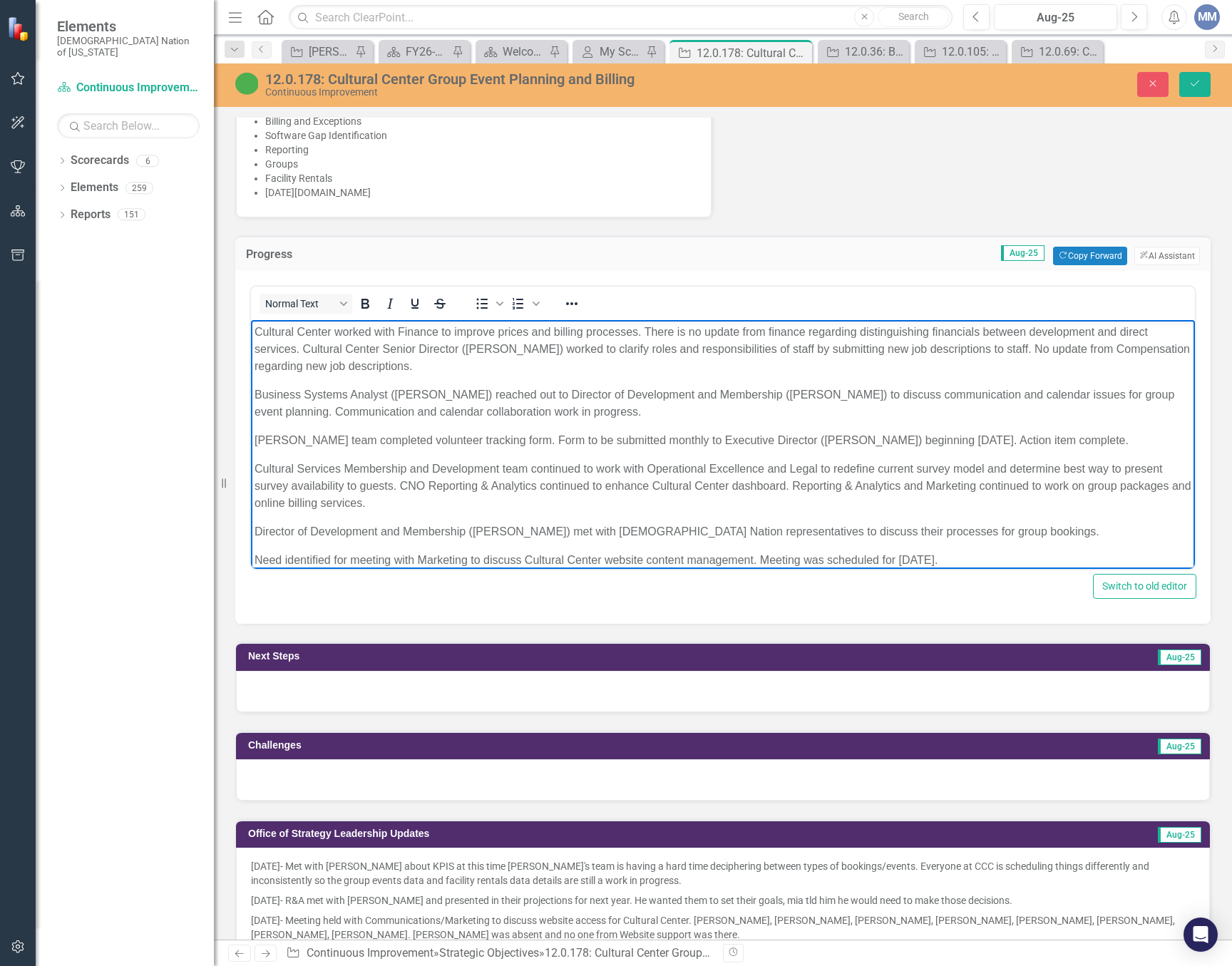
click at [252, 396] on body "Cultural Center worked with Finance to improve prices and billing processes. Th…" at bounding box center [723, 466] width 944 height 292
click at [424, 395] on p "Worked to improve communicatio, coordination, and facility mangement. Business …" at bounding box center [723, 403] width 937 height 34
click at [1087, 405] on p "Worked to improve communication, coordination, and facility management. Busines…" at bounding box center [723, 403] width 937 height 34
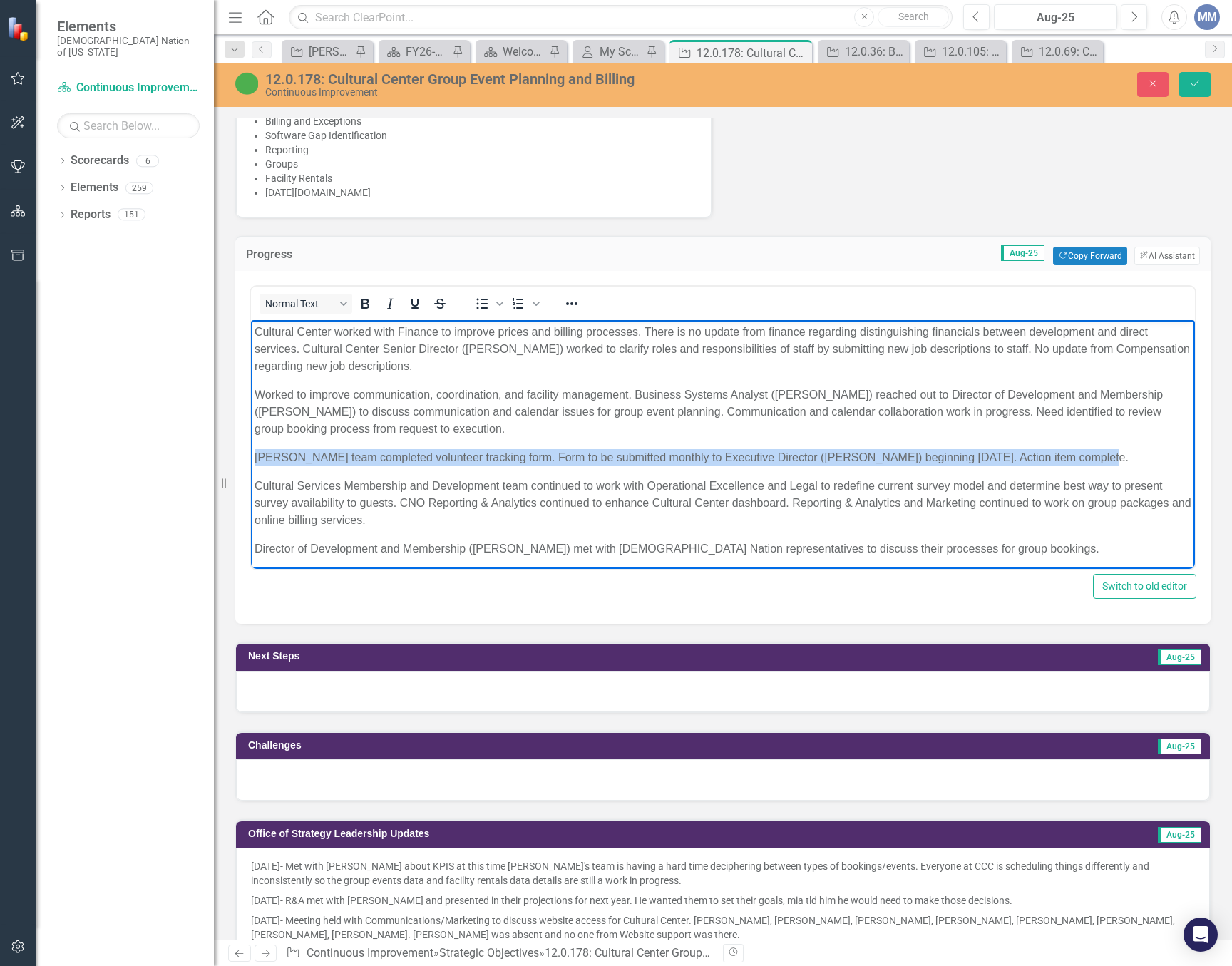
drag, startPoint x: 1057, startPoint y: 454, endPoint x: 447, endPoint y: 714, distance: 663.1
click at [251, 451] on html "Cultural Center worked with Finance to improve prices and billing processes. Th…" at bounding box center [723, 475] width 944 height 310
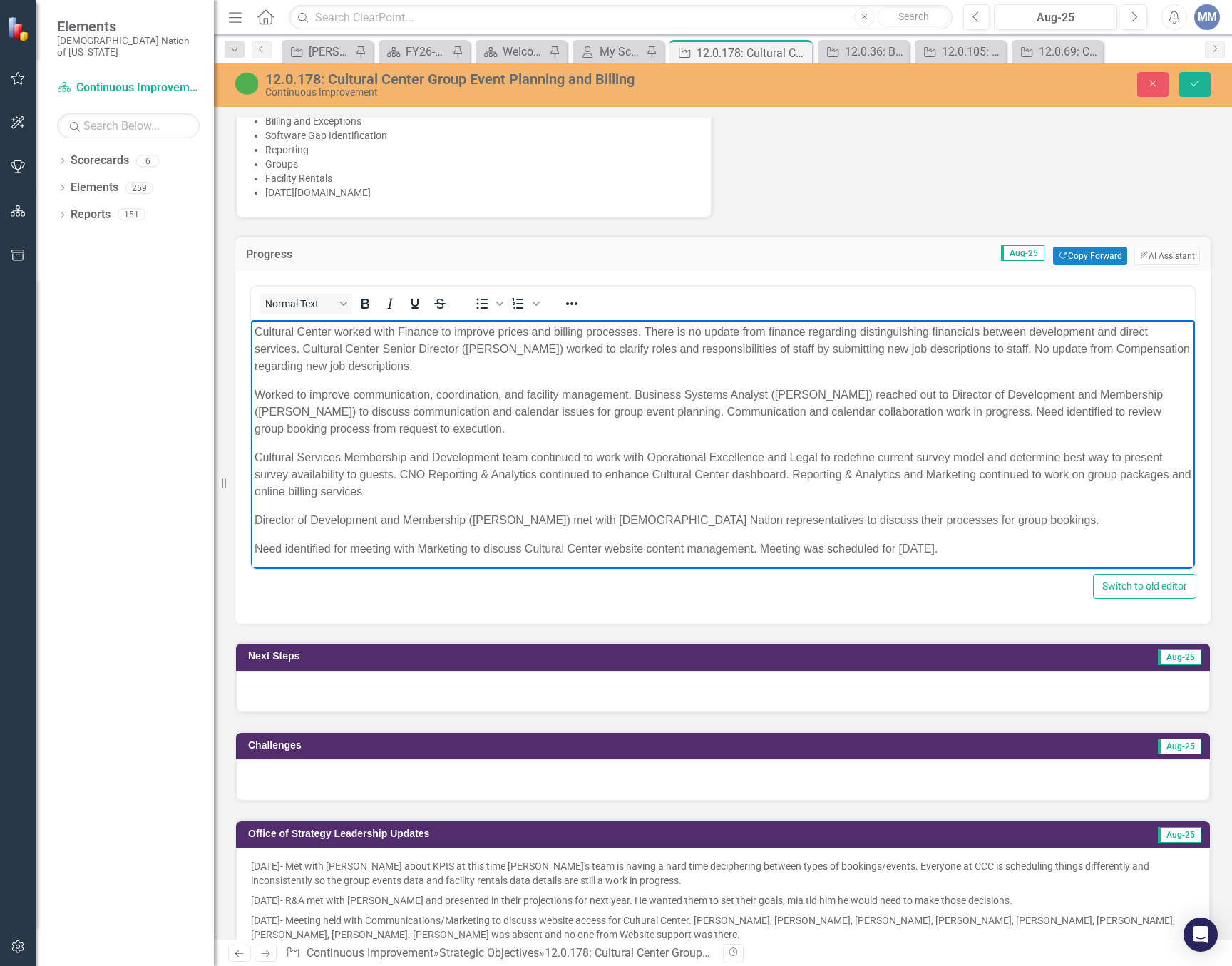
click at [401, 468] on p "Cultural Services Membership and Development team continued to work with Operat…" at bounding box center [723, 475] width 937 height 51
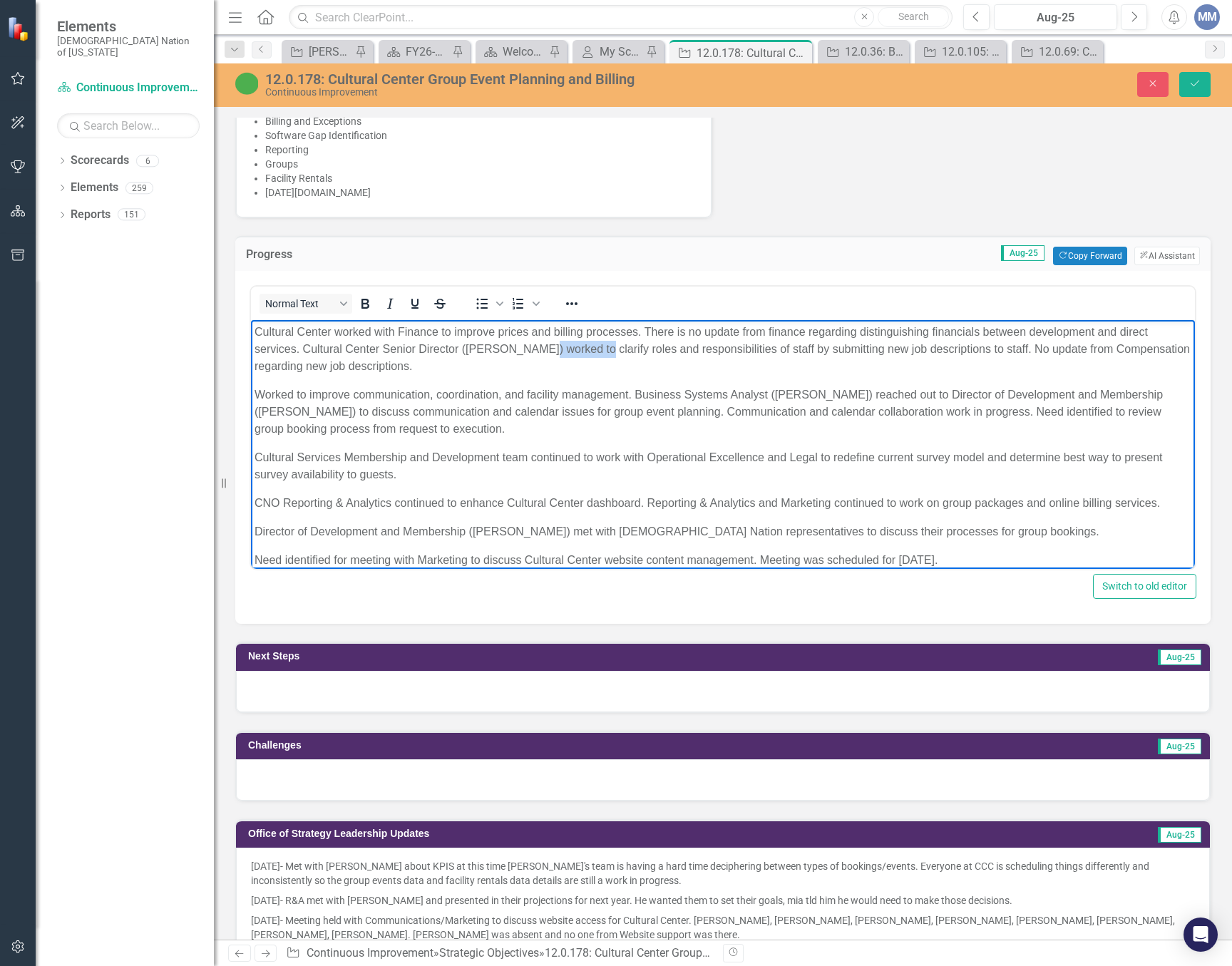
drag, startPoint x: 591, startPoint y: 349, endPoint x: 536, endPoint y: 347, distance: 55.0
click at [536, 347] on p "Cultural Center worked with Finance to improve prices and billing processes. Th…" at bounding box center [723, 349] width 937 height 51
click at [619, 347] on p "Cultural Center worked with Finance to improve prices and billing processes. Th…" at bounding box center [723, 349] width 937 height 51
click at [305, 395] on p "Worked to improve communication, coordination, and facility management. Busines…" at bounding box center [723, 412] width 937 height 51
click at [264, 395] on p "Worked to improve communication, coordination, and facility management. Busines…" at bounding box center [723, 412] width 937 height 51
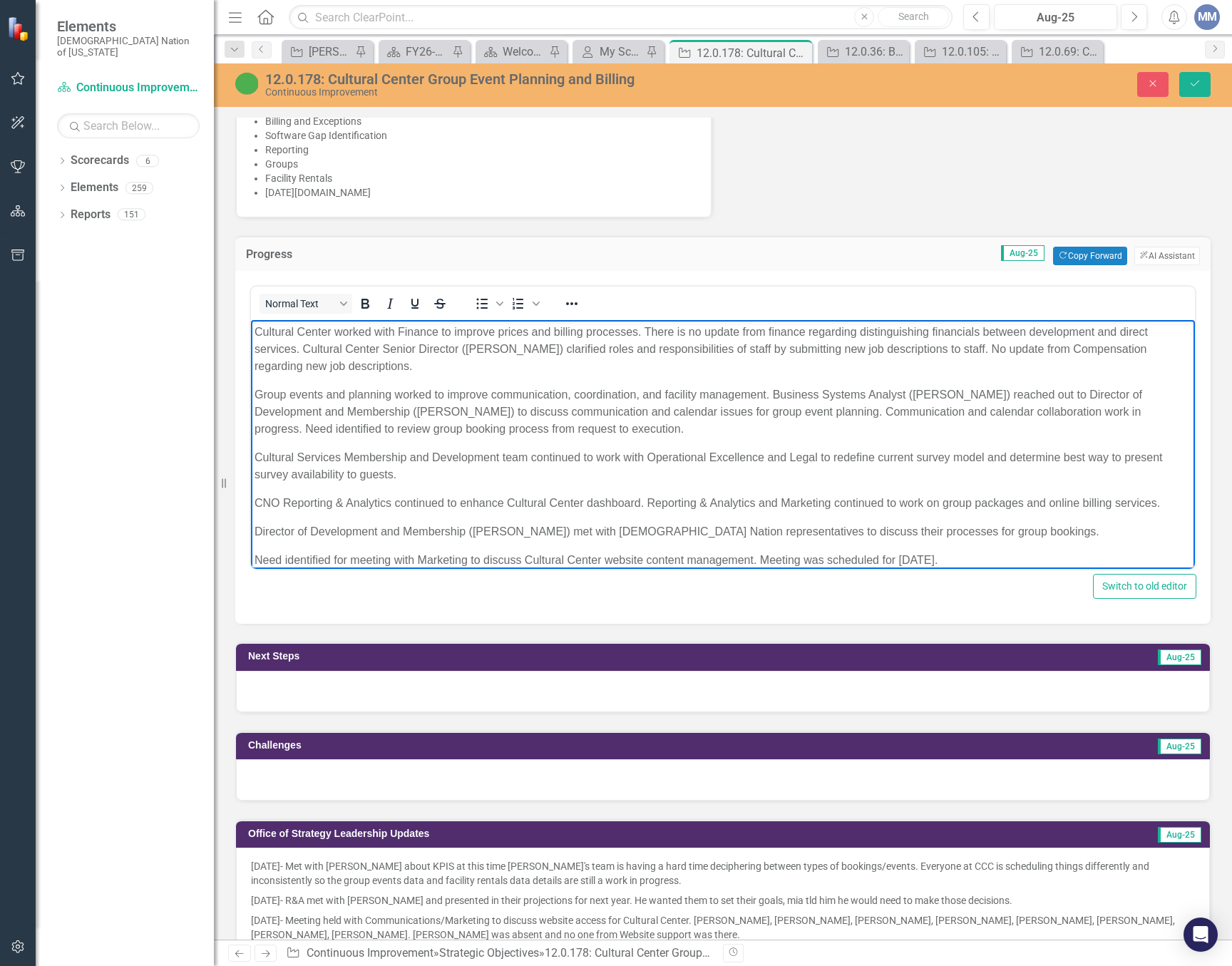
scroll to position [44, 0]
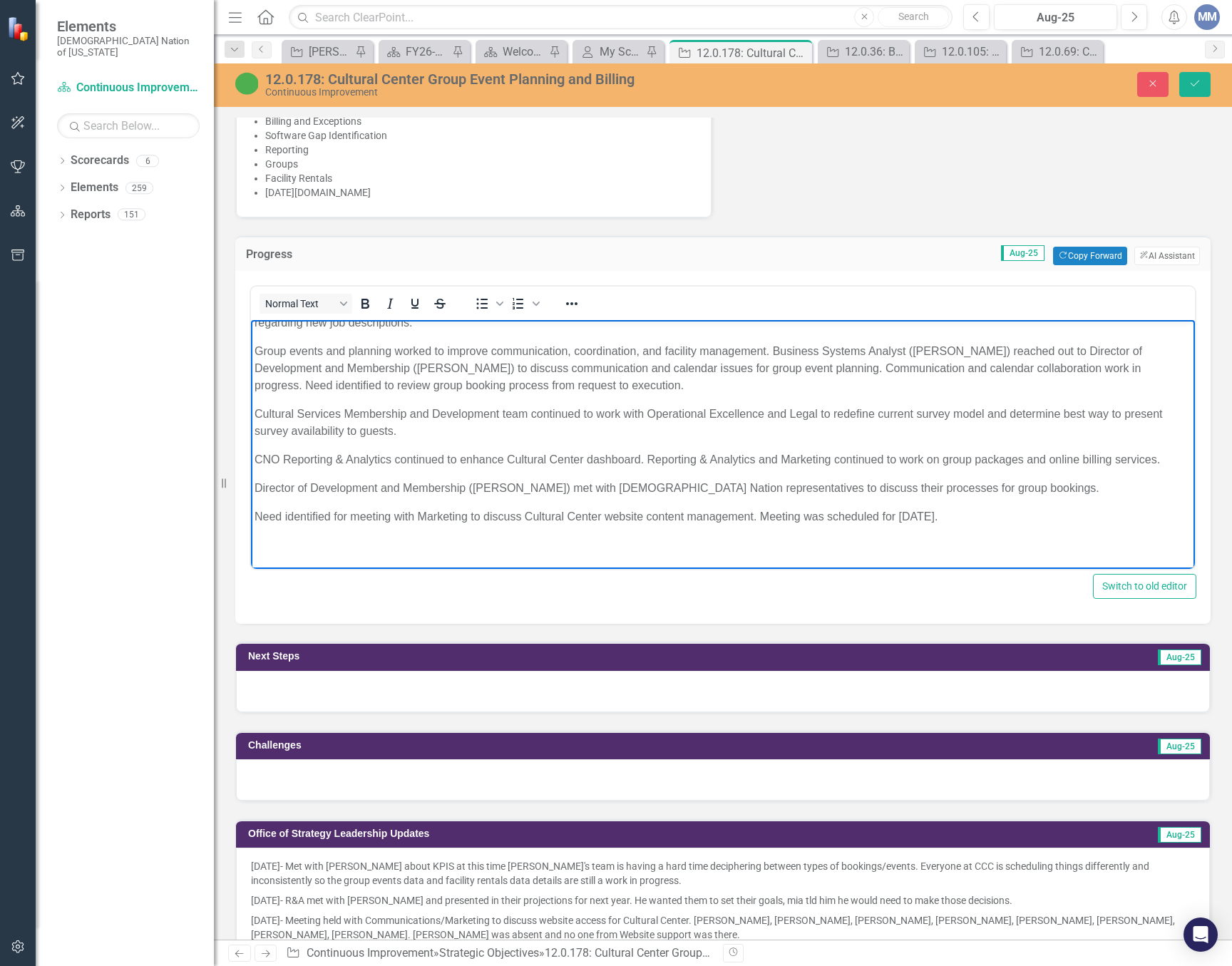
click at [594, 410] on p "Cultural Services Membership and Development team continued to work with Operat…" at bounding box center [723, 422] width 937 height 34
click at [715, 413] on p "Cultural Services Membership and Development team worked with Operational Excel…" at bounding box center [723, 422] width 937 height 34
click at [995, 415] on p "Cultural Services Membership and Development team worked with Operational Excel…" at bounding box center [723, 422] width 937 height 34
click at [586, 428] on p "Cultural Services Membership and Development team worked with Operational Excel…" at bounding box center [723, 422] width 937 height 34
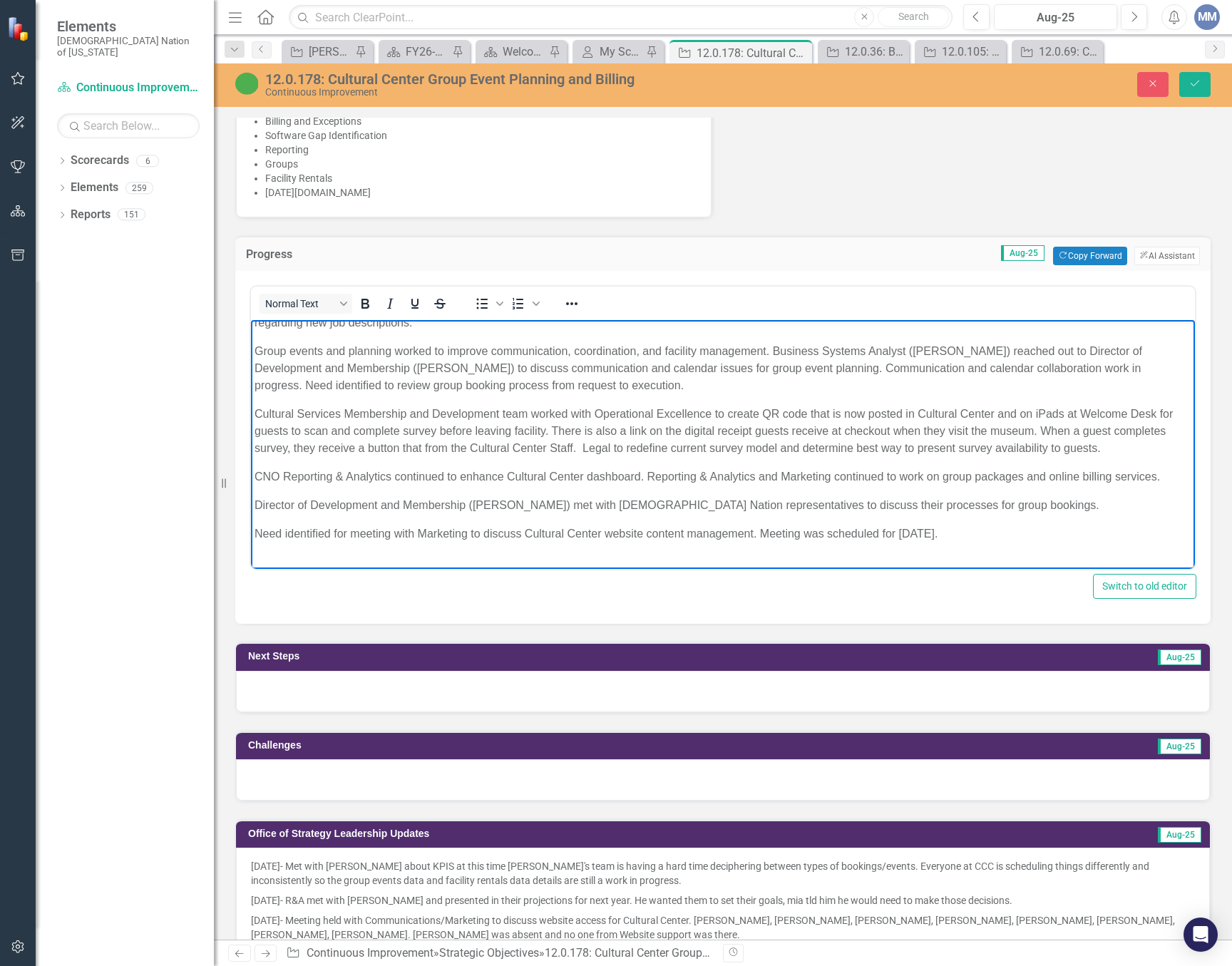
click at [305, 382] on p "Group events and planning worked to improve communication, coordination, and fa…" at bounding box center [723, 368] width 937 height 51
drag, startPoint x: 556, startPoint y: 385, endPoint x: 515, endPoint y: 387, distance: 41.0
click at [515, 387] on p "Group events and planning worked to improve communication, coordination, and fa…" at bounding box center [723, 368] width 937 height 51
click at [387, 306] on icon "Italic" at bounding box center [390, 304] width 17 height 17
click at [683, 382] on p "Group events and planning worked to improve communication, coordination, and fa…" at bounding box center [723, 368] width 937 height 51
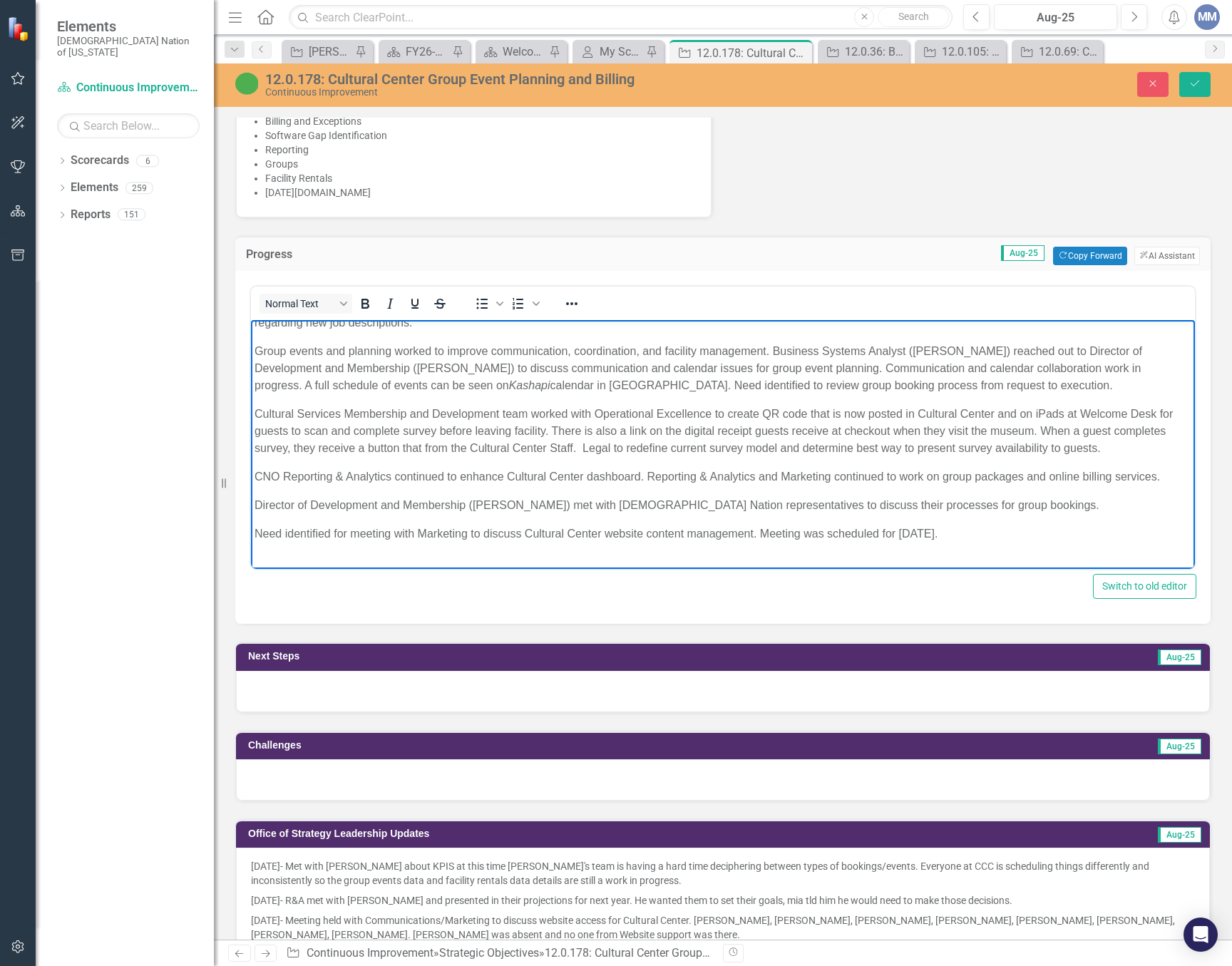
scroll to position [0, 0]
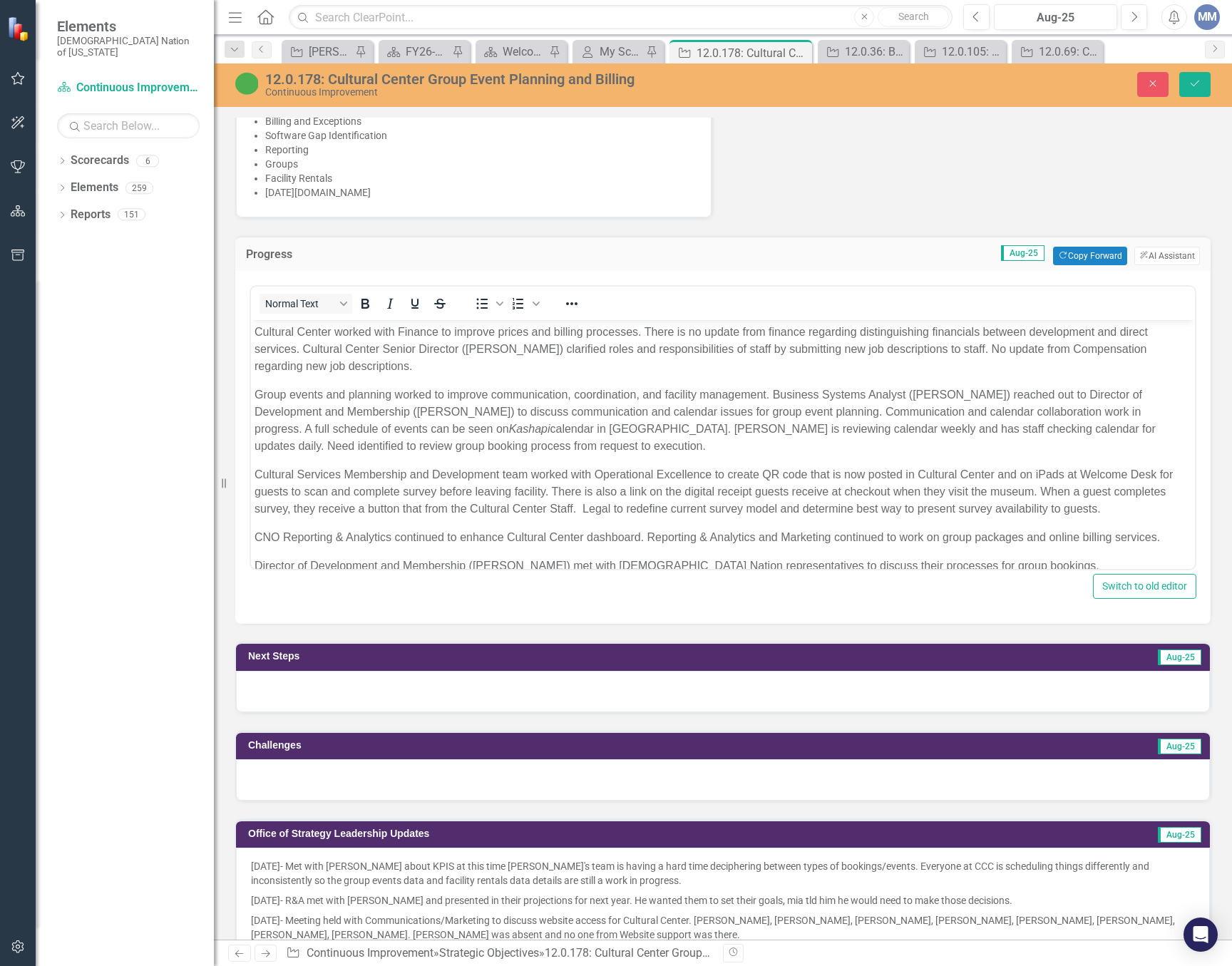
click at [307, 702] on div at bounding box center [722, 691] width 974 height 41
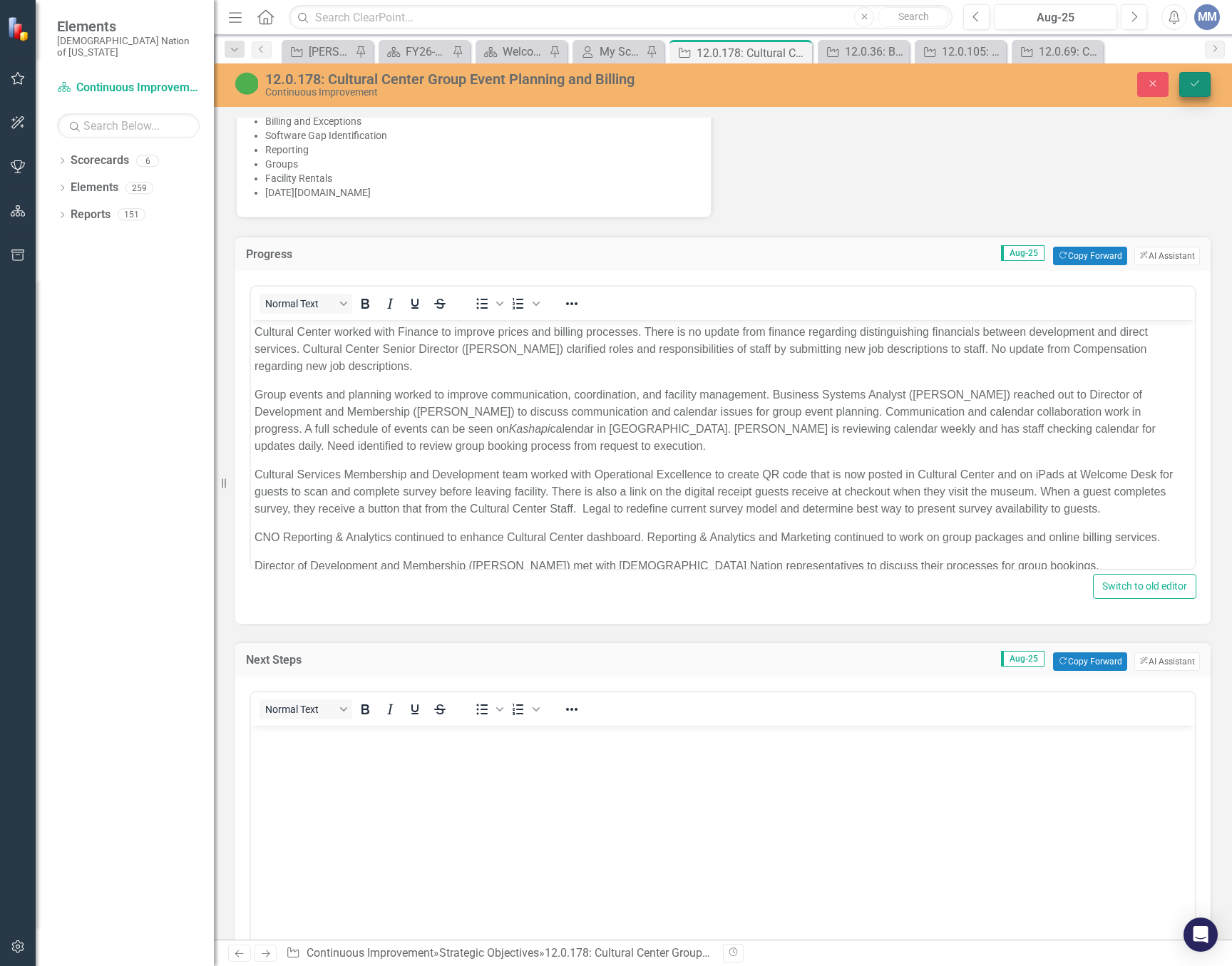
click at [1191, 72] on div "12.0.178: Cultural Center Group Event Planning and Billing Continuous Improveme…" at bounding box center [722, 84] width 1018 height 27
click at [1186, 81] on button "Save" at bounding box center [1194, 85] width 31 height 25
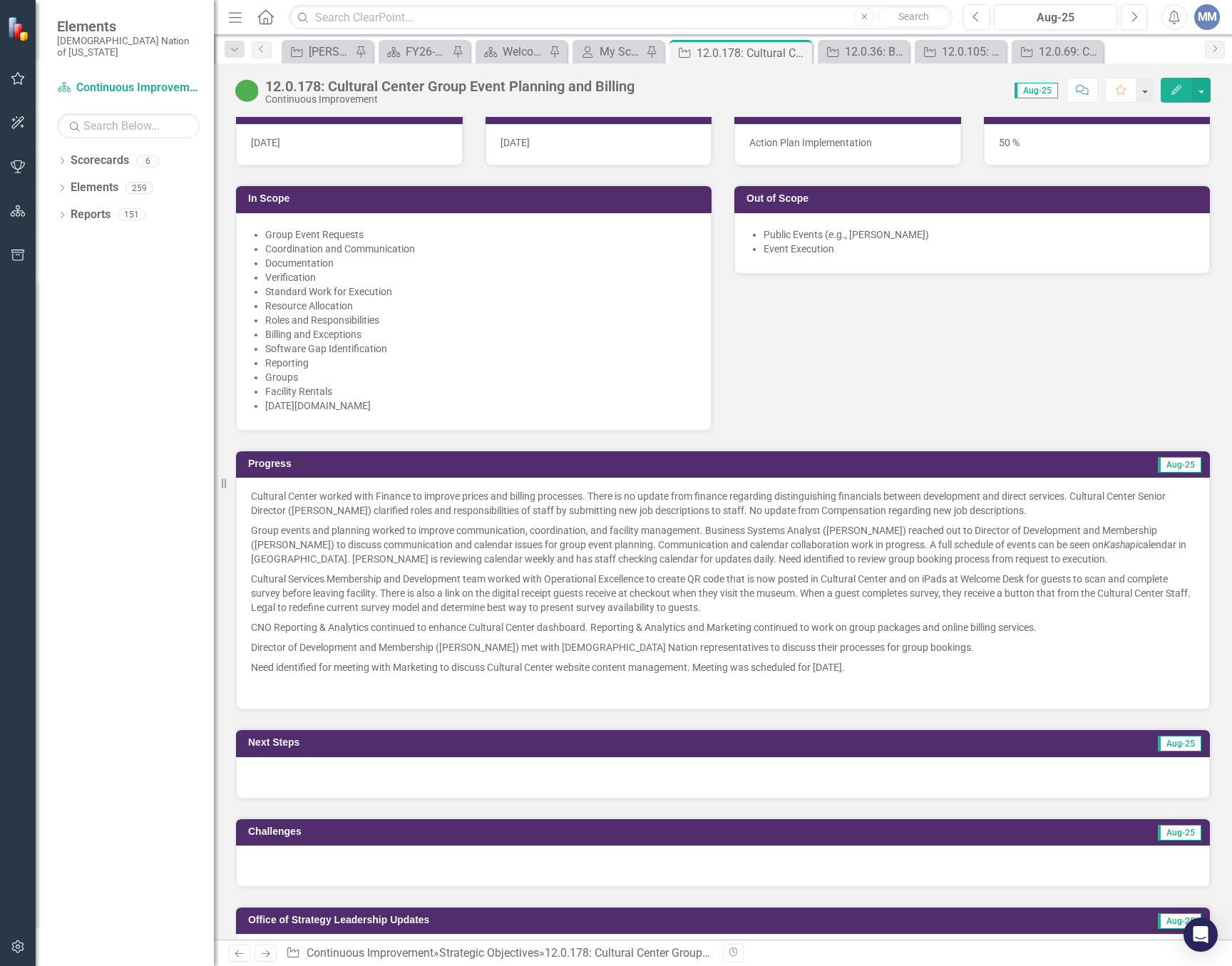
scroll to position [1070, 0]
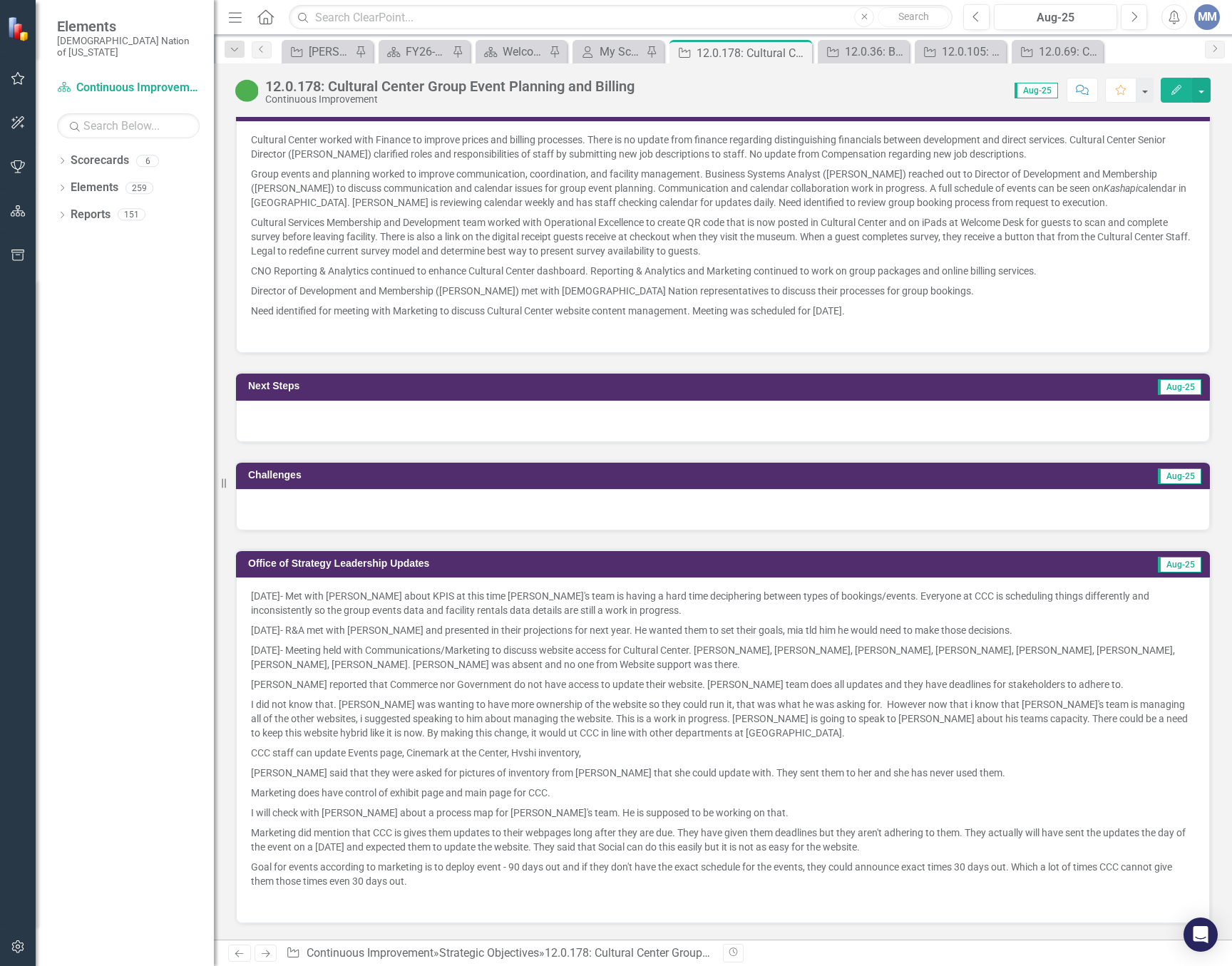
click at [280, 419] on div at bounding box center [722, 421] width 974 height 41
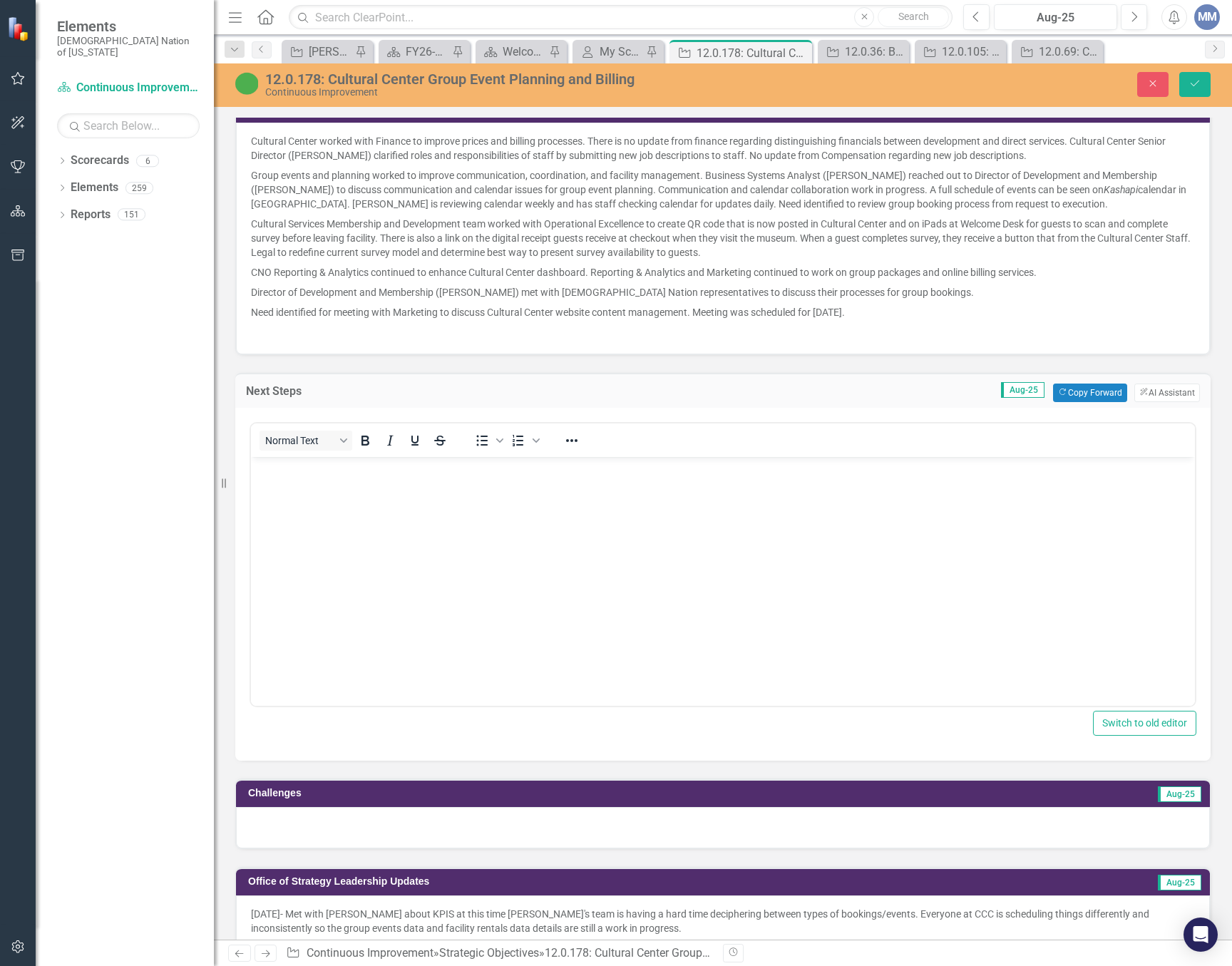
scroll to position [0, 0]
click at [353, 532] on body "Rich Text Area. Press ALT-0 for help." at bounding box center [723, 563] width 944 height 214
click at [483, 437] on icon "Bullet list" at bounding box center [483, 440] width 11 height 10
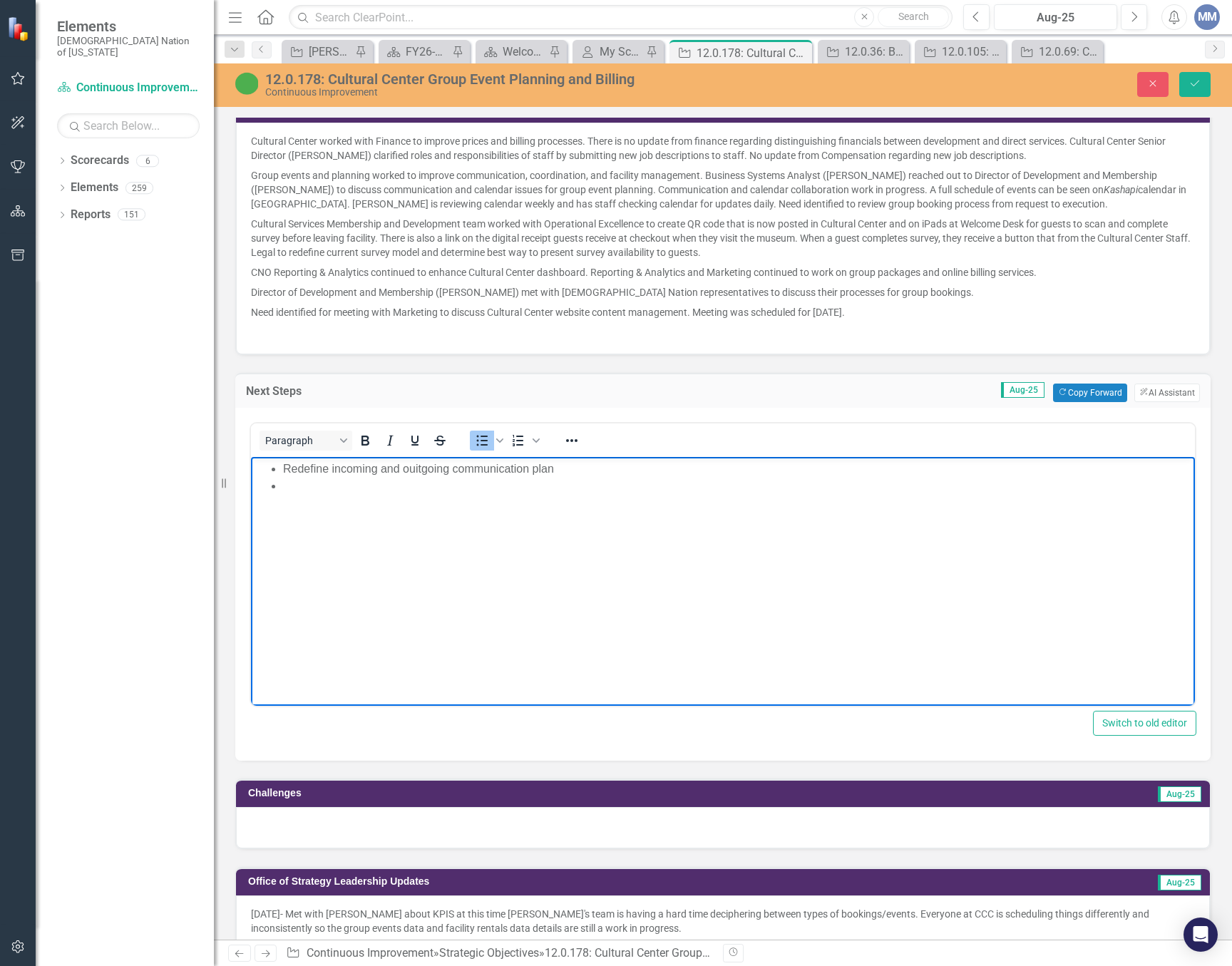
click at [427, 464] on li "Redefine incoming and ouitgoing communication plan" at bounding box center [736, 469] width 908 height 17
click at [305, 489] on li "Rich Text Area. Press ALT-0 for help." at bounding box center [736, 486] width 908 height 17
click at [321, 248] on p "Cultural Services Membership and Development team worked with Operational Excel…" at bounding box center [723, 238] width 944 height 49
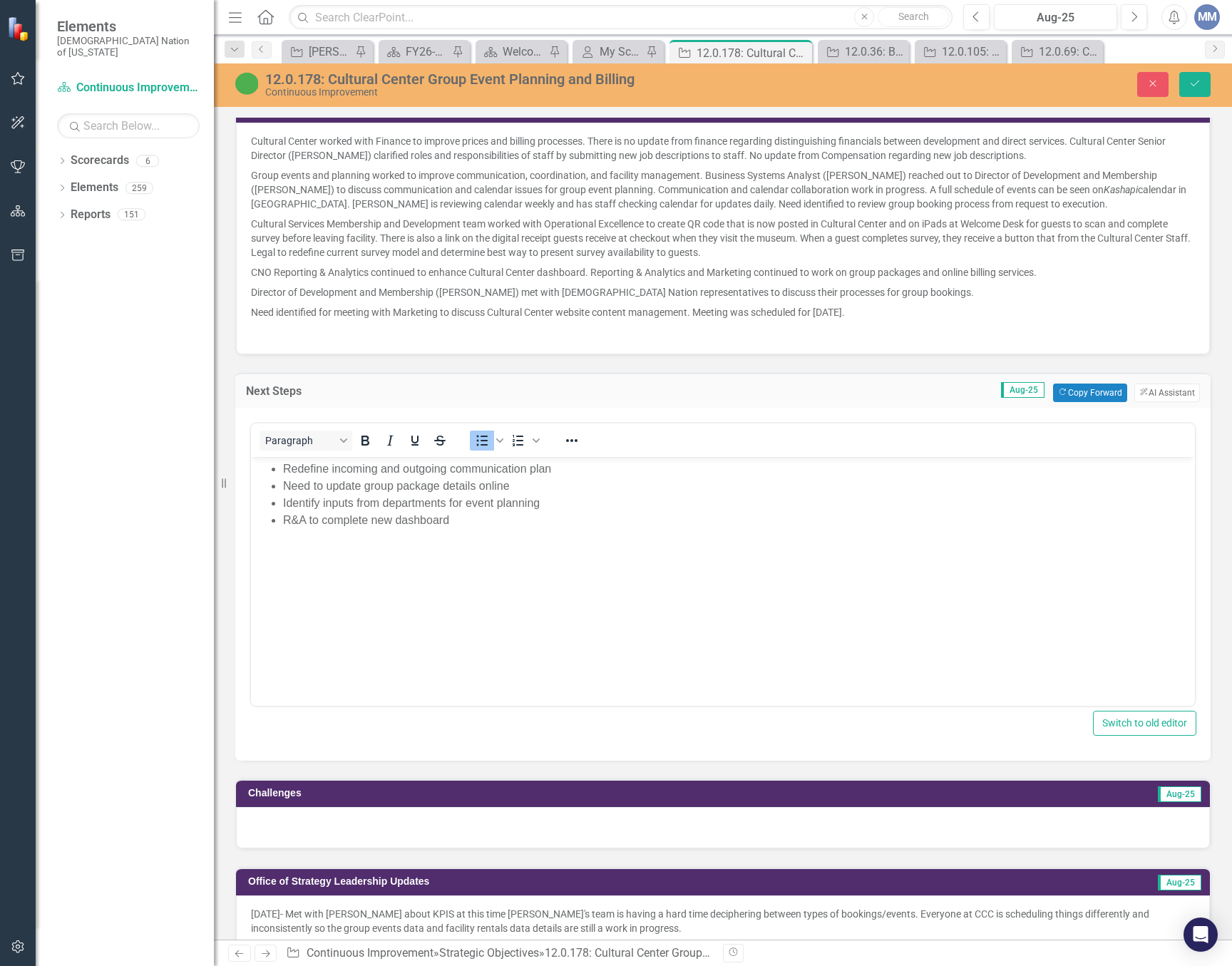
click at [719, 263] on p "CNO Reporting & Analytics continued to enhance Cultural Center dashboard. Repor…" at bounding box center [723, 272] width 944 height 20
click at [736, 244] on p "Cultural Services Membership and Development team worked with Operational Excel…" at bounding box center [723, 238] width 944 height 49
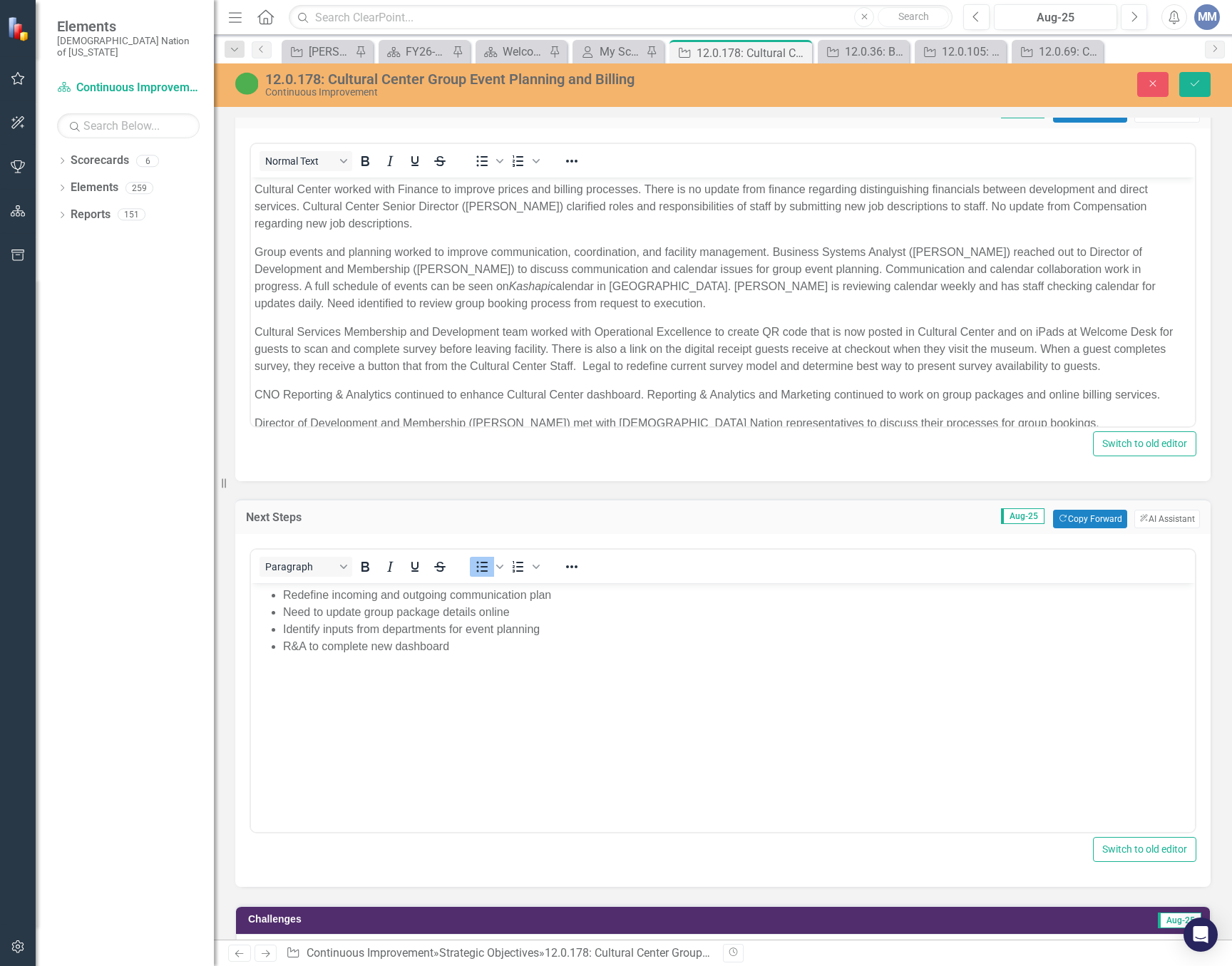
scroll to position [78, 0]
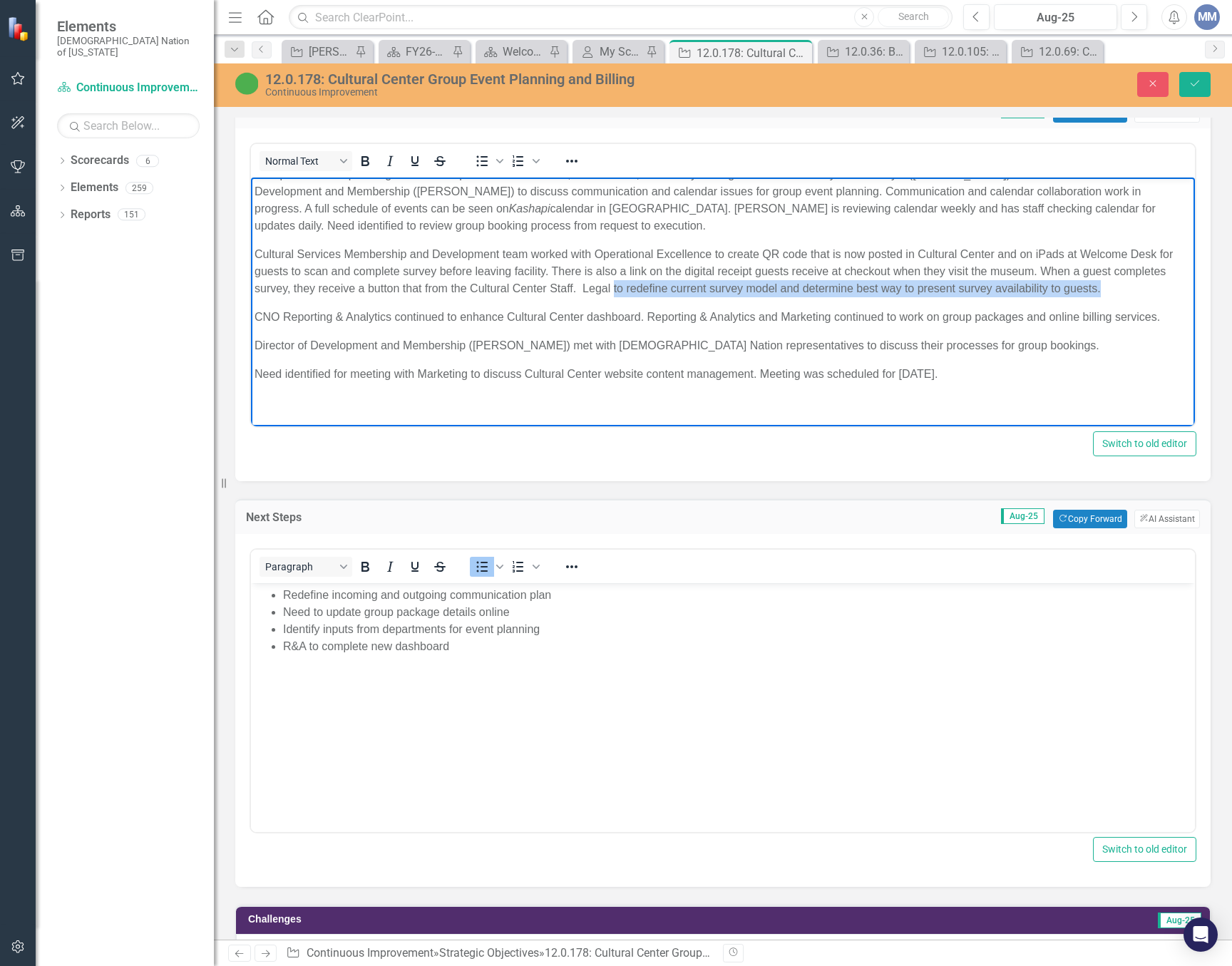
drag, startPoint x: 1155, startPoint y: 286, endPoint x: 670, endPoint y: 283, distance: 485.0
click at [670, 283] on p "Cultural Services Membership and Development team worked with Operational Excel…" at bounding box center [723, 271] width 937 height 51
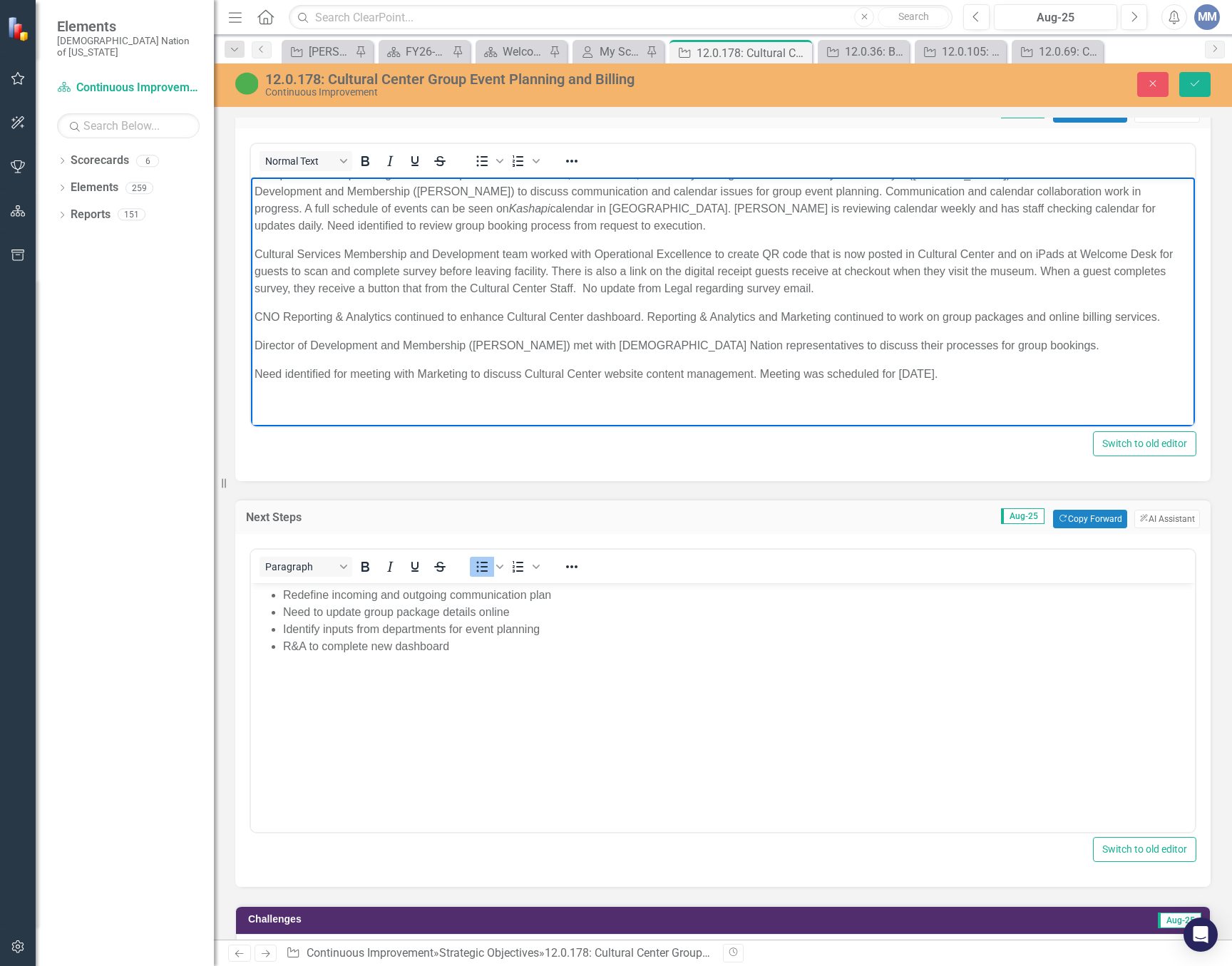
click at [1163, 312] on p "CNO Reporting & Analytics continued to enhance Cultural Center dashboard. Repor…" at bounding box center [723, 318] width 937 height 17
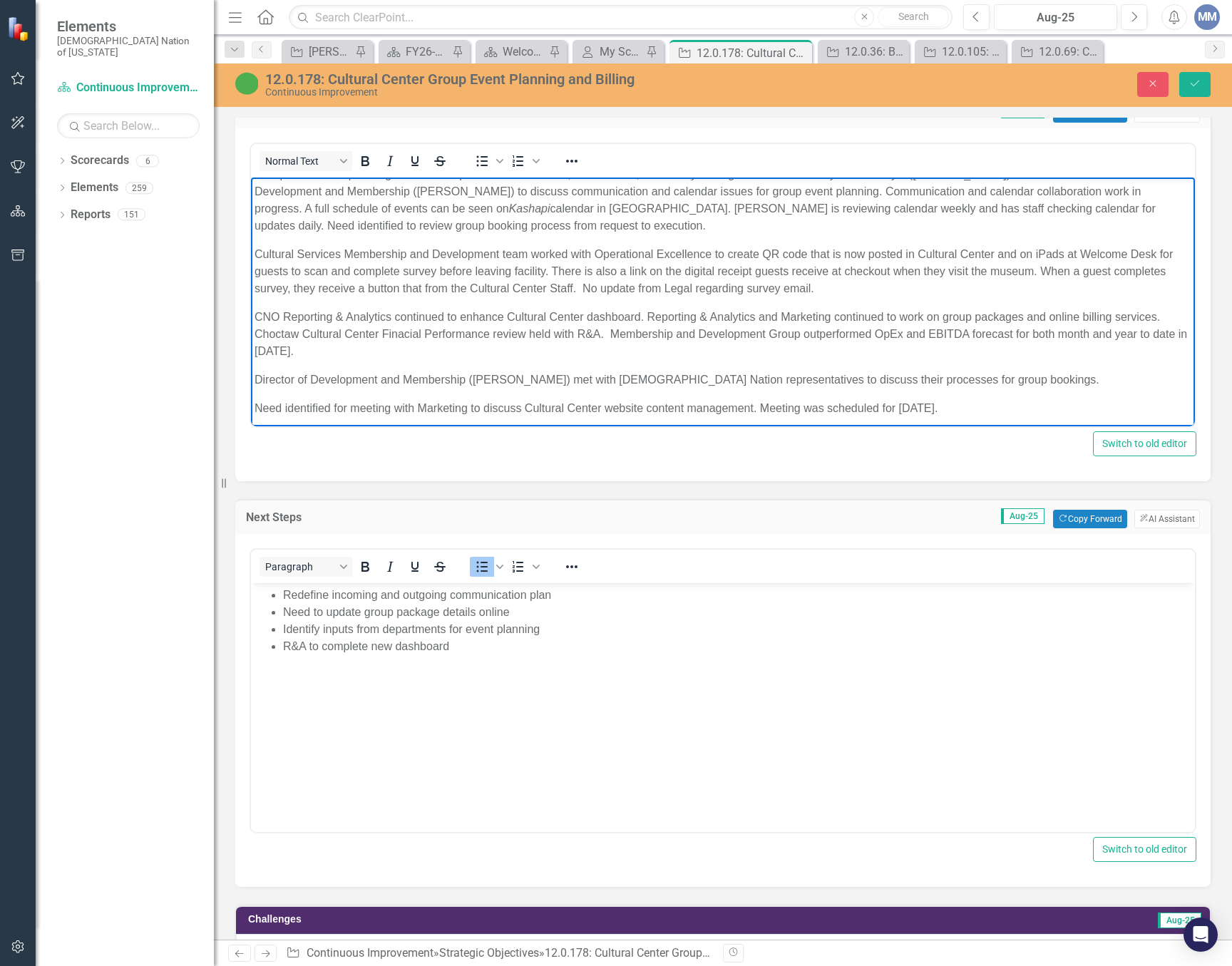
click at [400, 332] on p "CNO Reporting & Analytics continued to enhance Cultural Center dashboard. Repor…" at bounding box center [723, 334] width 937 height 51
click at [278, 352] on p "CNO Reporting & Analytics continued to enhance Cultural Center dashboard. Repor…" at bounding box center [723, 334] width 937 height 51
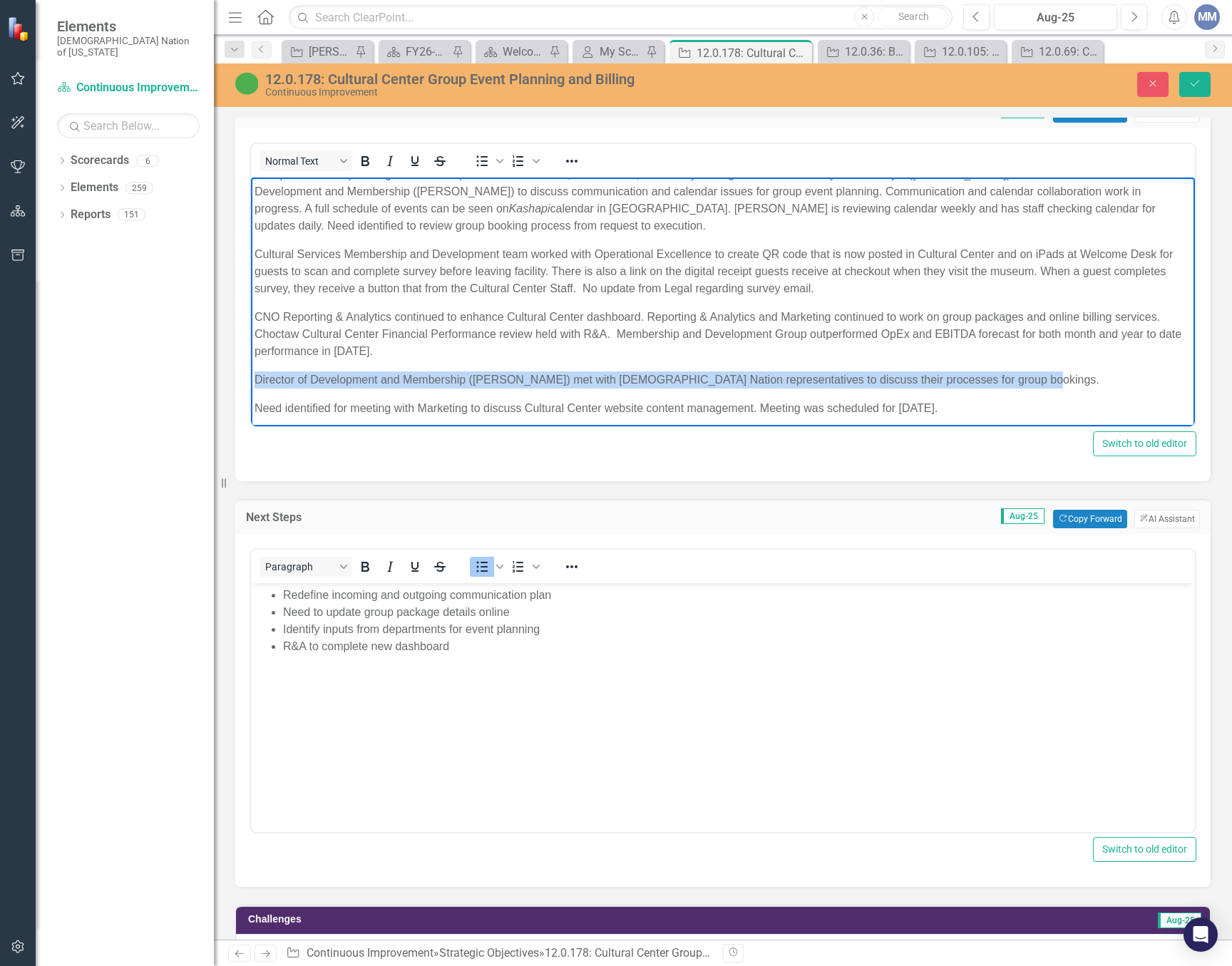
drag, startPoint x: 1038, startPoint y: 376, endPoint x: 216, endPoint y: 380, distance: 822.0
click at [251, 380] on html "Cultural Center worked with Finance to improve prices and billing processes. Th…" at bounding box center [723, 279] width 944 height 360
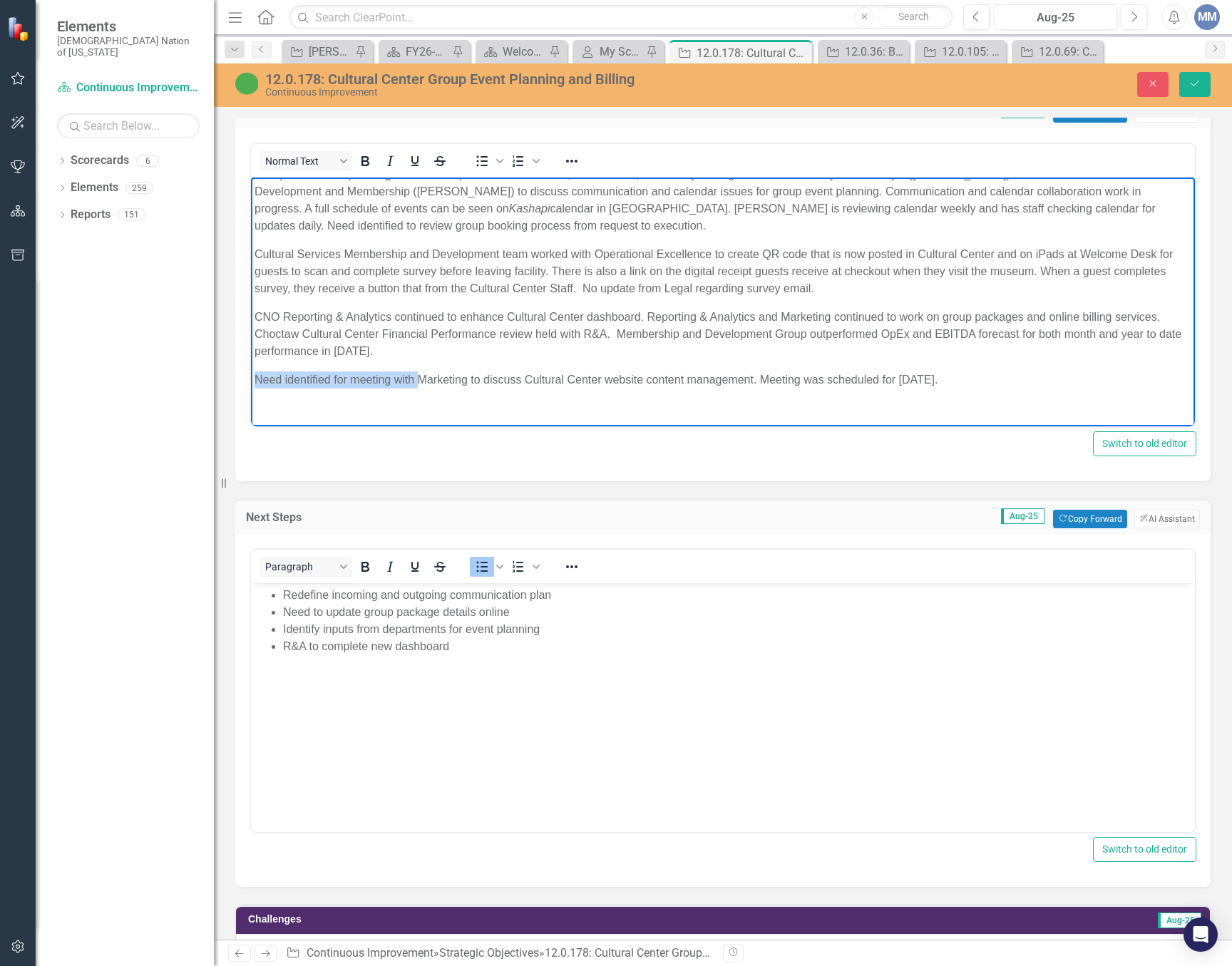
drag, startPoint x: 417, startPoint y: 378, endPoint x: 257, endPoint y: 373, distance: 160.1
click at [257, 373] on p "Need identified for meeting with Marketing to discuss Cultural Center website c…" at bounding box center [723, 380] width 937 height 17
drag, startPoint x: 937, startPoint y: 384, endPoint x: 724, endPoint y: 380, distance: 213.0
click at [724, 380] on p "Meeting held with CNO Marketing to discuss Cultural Center website content mana…" at bounding box center [723, 380] width 937 height 17
click at [754, 380] on p "Meeting held with CNO Marketing to discuss Cultural Center website content mana…" at bounding box center [723, 380] width 937 height 17
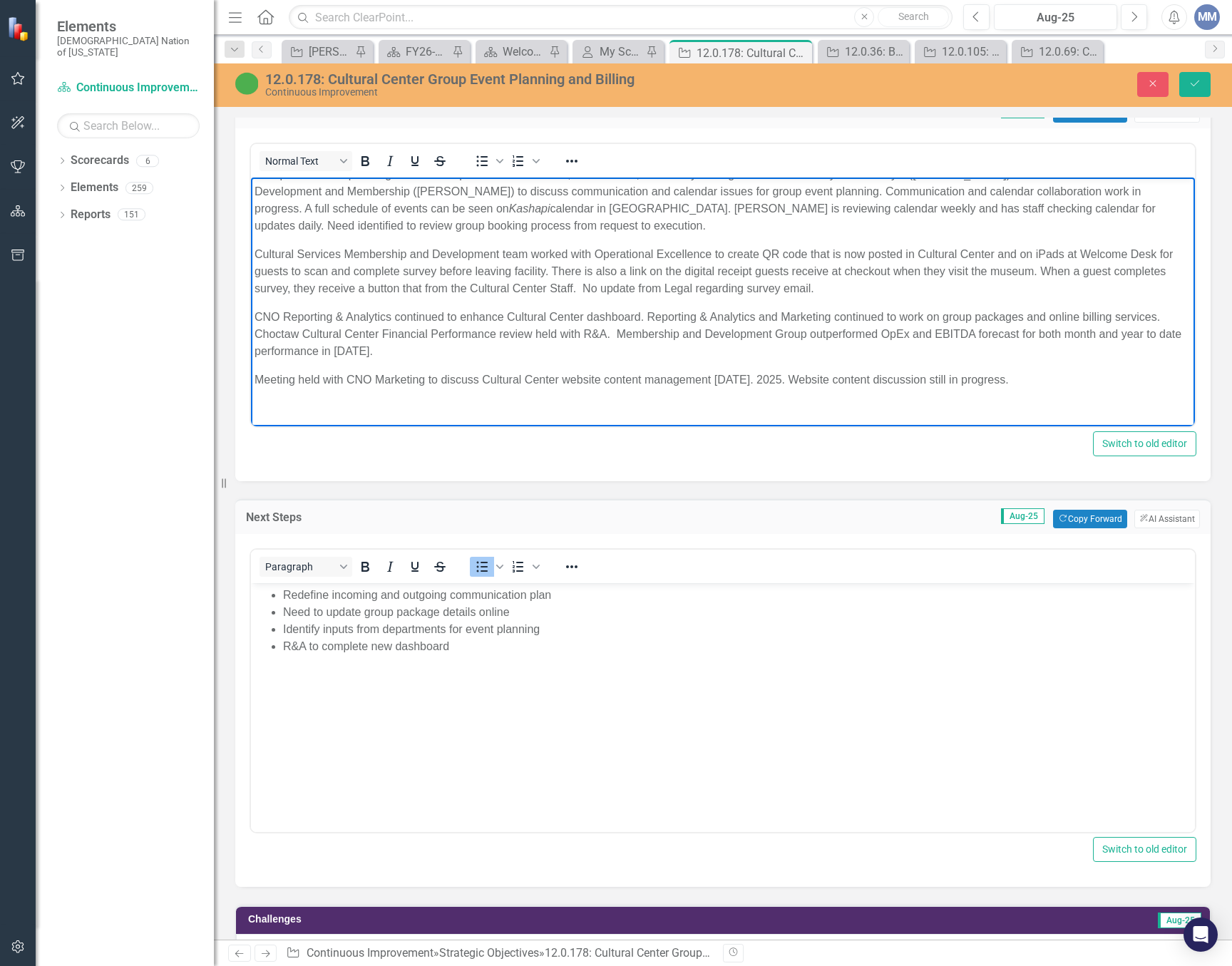
click at [510, 646] on li "R&A to complete new dashboard" at bounding box center [736, 647] width 908 height 17
click at [866, 288] on p "Cultural Services Membership and Development team worked with Operational Excel…" at bounding box center [723, 271] width 937 height 51
click at [1001, 341] on p "CNO Reporting & Analytics continued to enhance Cultural Center dashboard. Repor…" at bounding box center [723, 334] width 937 height 51
click at [1055, 382] on p "Meeting held with CNO Marketing to discuss Cultural Center website content mana…" at bounding box center [723, 380] width 937 height 17
click at [640, 317] on p "CNO Reporting & Analytics continued to enhance Cultural Center dashboard. Repor…" at bounding box center [723, 334] width 937 height 51
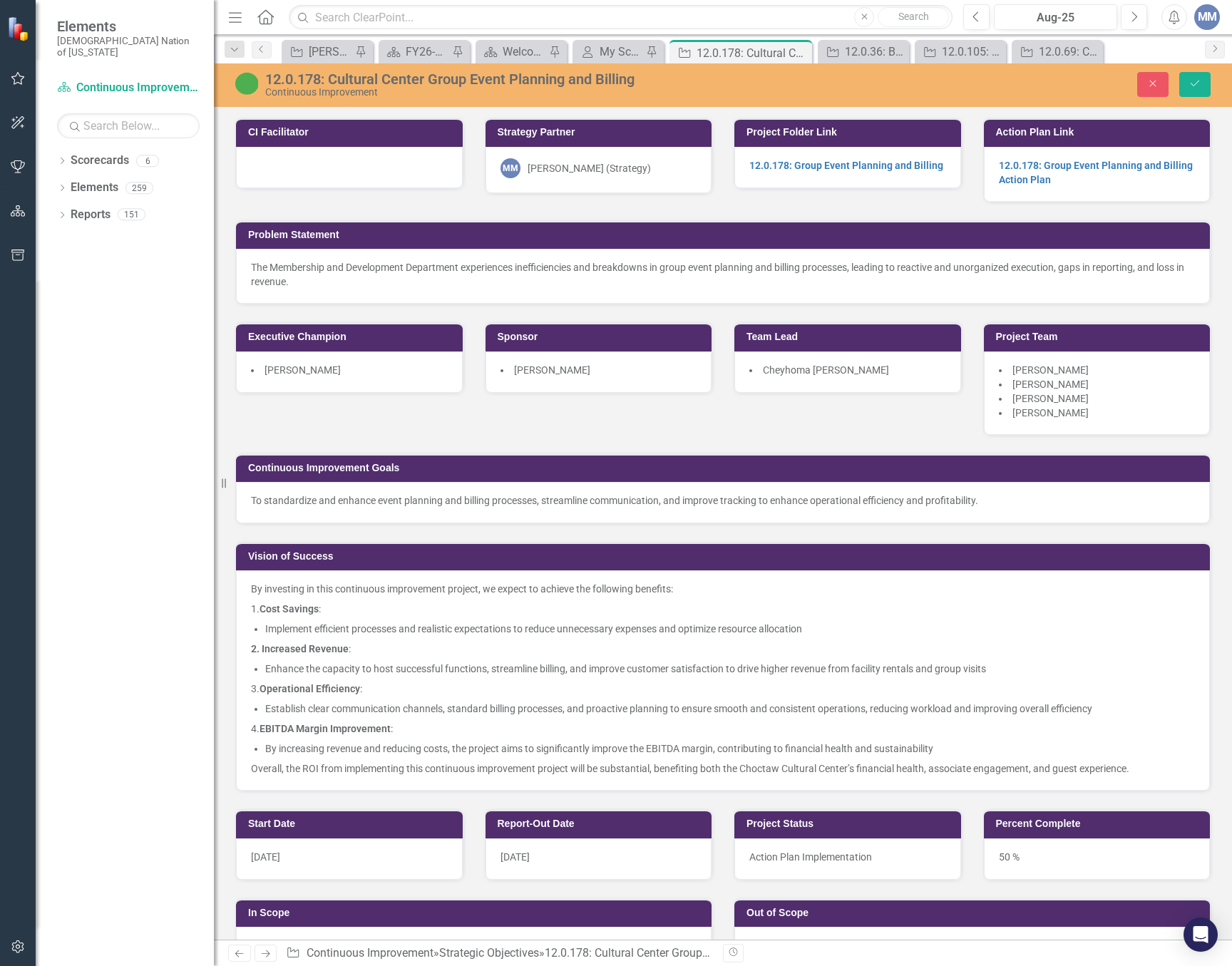
scroll to position [78, 0]
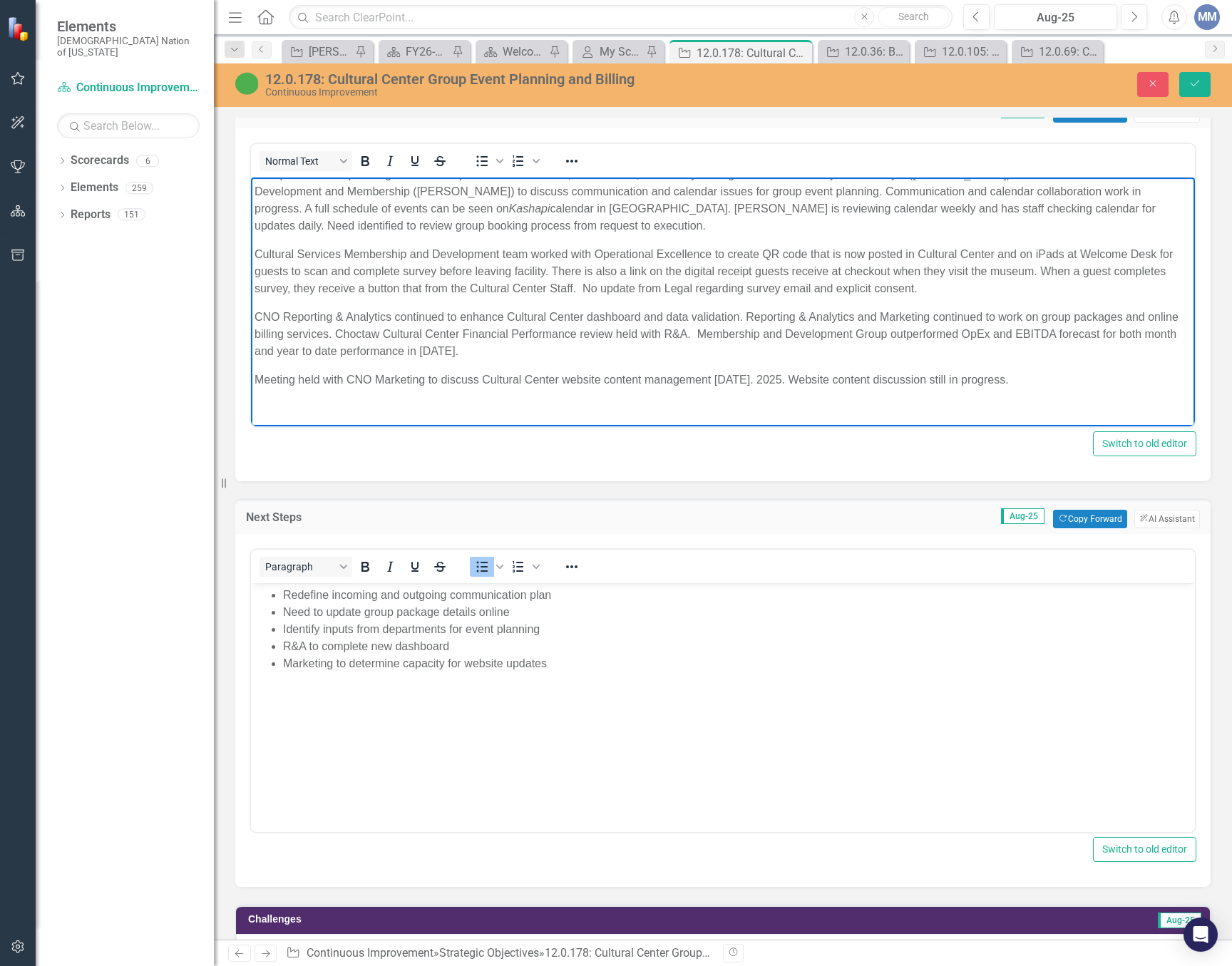
click at [748, 315] on p "CNO Reporting & Analytics continued to enhance Cultural Center dashboard and da…" at bounding box center [723, 334] width 937 height 51
click at [1141, 314] on p "CNO Reporting & Analytics continued to enhance Cultural Center dashboard and da…" at bounding box center [723, 334] width 937 height 51
click at [277, 333] on p "CNO Reporting & Analytics continued to enhance Cultural Center dashboard and da…" at bounding box center [723, 334] width 937 height 51
click at [1079, 361] on body "Cultural Center worked with Finance to improve prices and billing processes. Th…" at bounding box center [723, 265] width 944 height 332
click at [1034, 341] on p "CNO Reporting & Analytics continued to enhance Cultural Center dashboard and da…" at bounding box center [723, 334] width 937 height 51
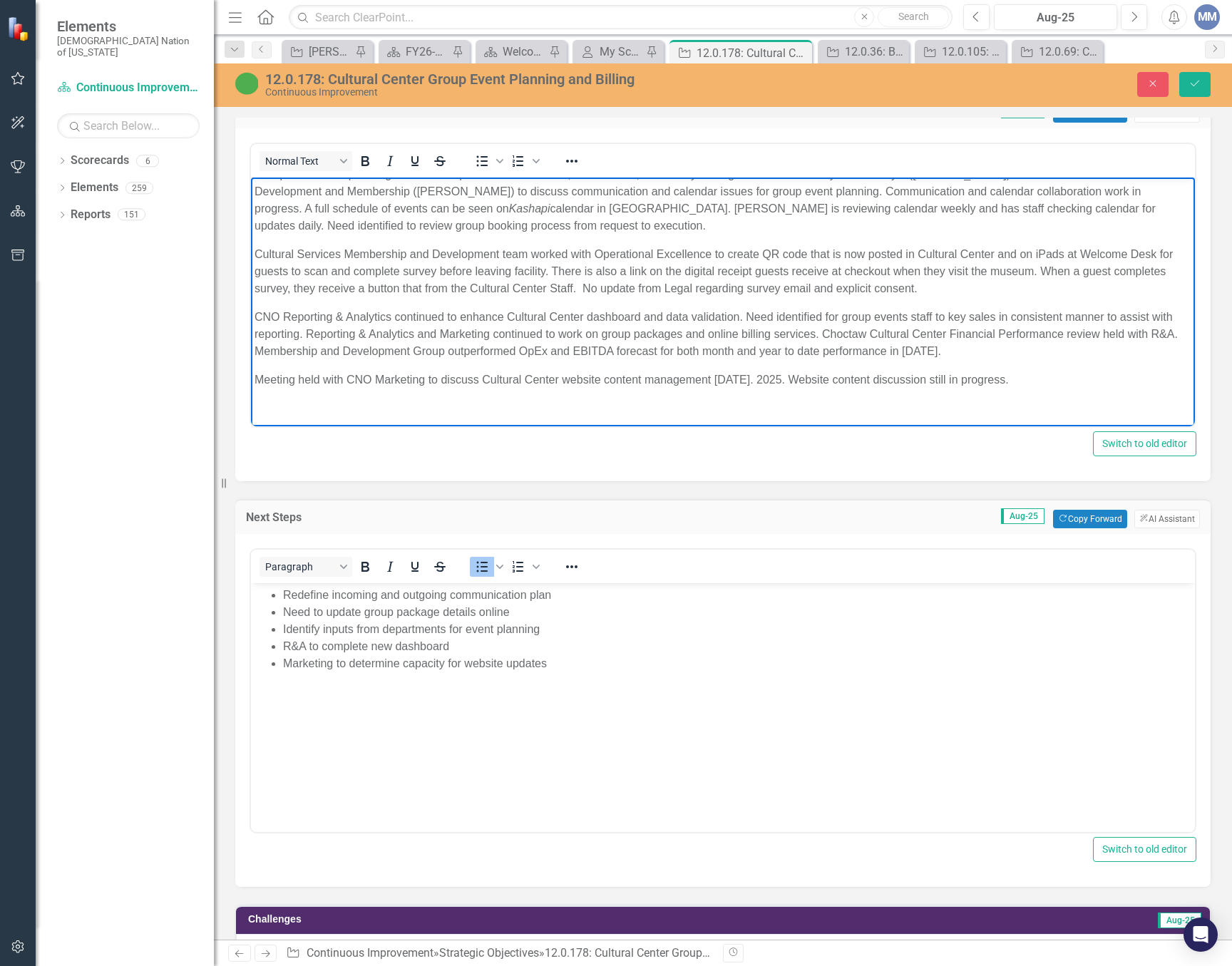
click at [1026, 355] on p "CNO Reporting & Analytics continued to enhance Cultural Center dashboard and da…" at bounding box center [723, 334] width 937 height 51
click at [311, 345] on p "CNO Reporting & Analytics continued to enhance Cultural Center dashboard and da…" at bounding box center [723, 334] width 937 height 51
click at [1068, 353] on p "CNO Reporting & Analytics continued to enhance Cultural Center dashboard and da…" at bounding box center [723, 334] width 937 height 51
drag, startPoint x: 1015, startPoint y: 349, endPoint x: 264, endPoint y: 349, distance: 751.0
click at [264, 349] on p "CNO Reporting & Analytics continued to enhance Cultural Center dashboard and da…" at bounding box center [723, 334] width 937 height 51
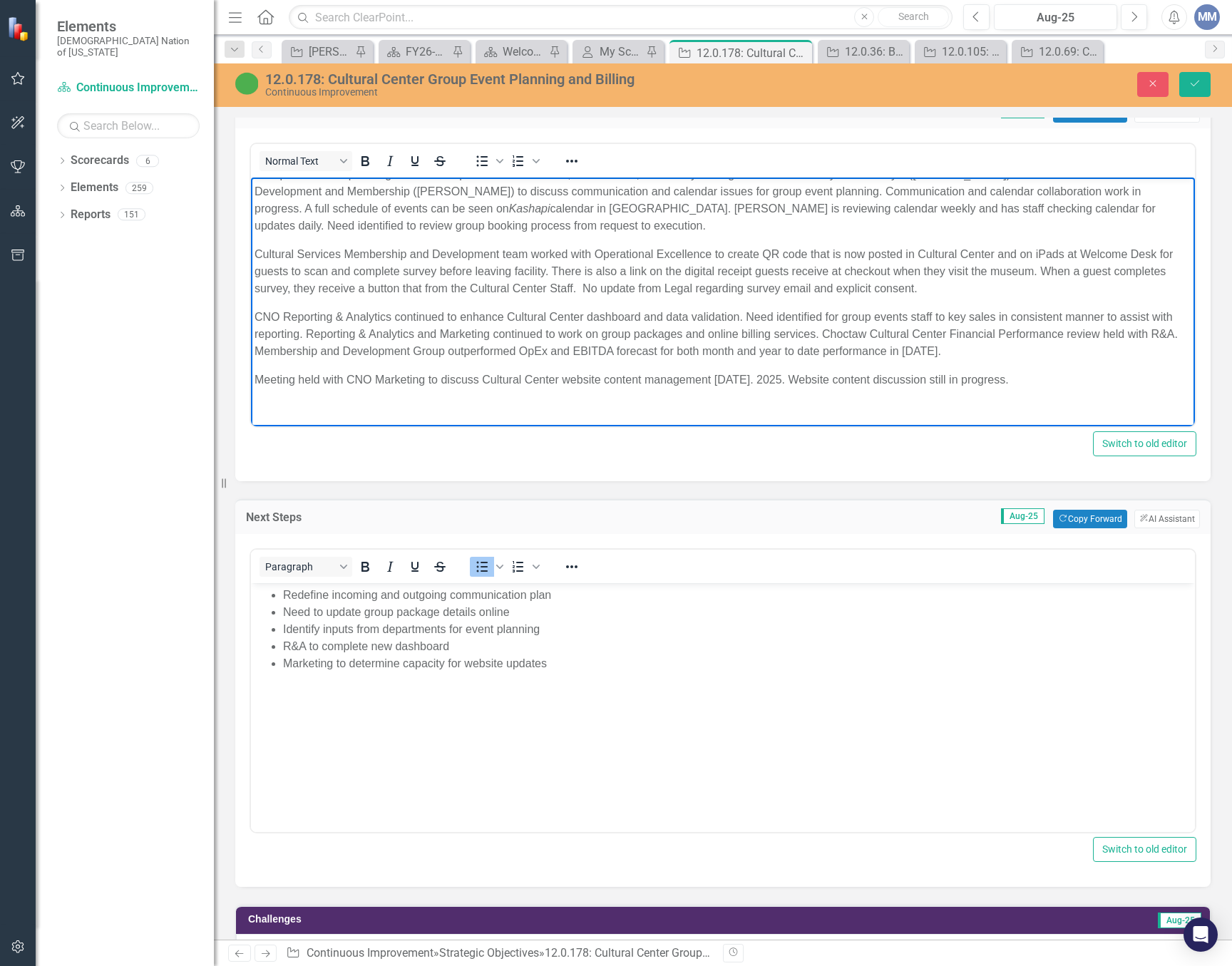
click at [329, 333] on p "CNO Reporting & Analytics continued to enhance Cultural Center dashboard and da…" at bounding box center [723, 334] width 937 height 51
click at [1037, 385] on p "Meeting held with CNO Marketing to discuss Cultural Center website content mana…" at bounding box center [723, 380] width 937 height 17
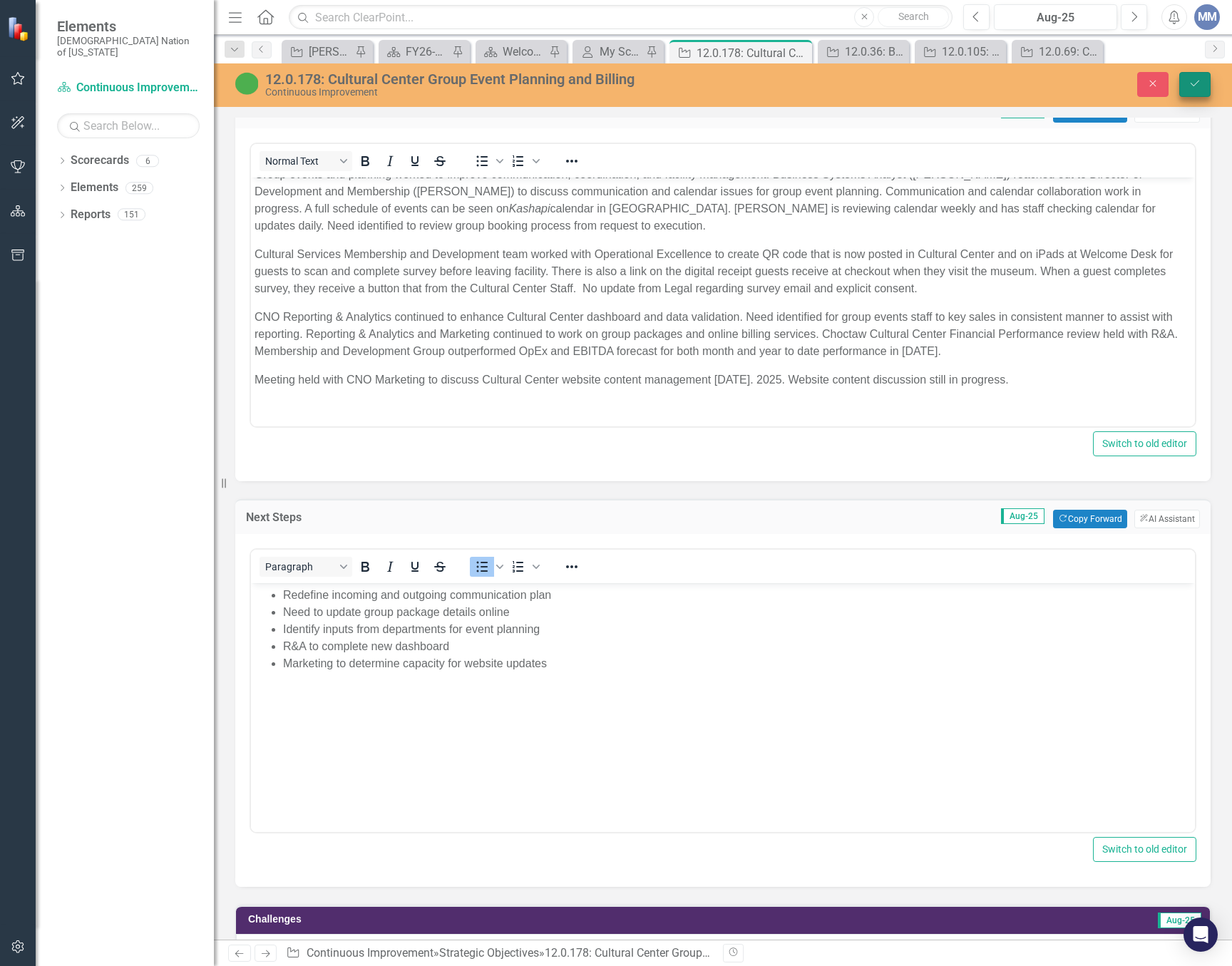
click at [1196, 85] on icon "Save" at bounding box center [1194, 83] width 13 height 10
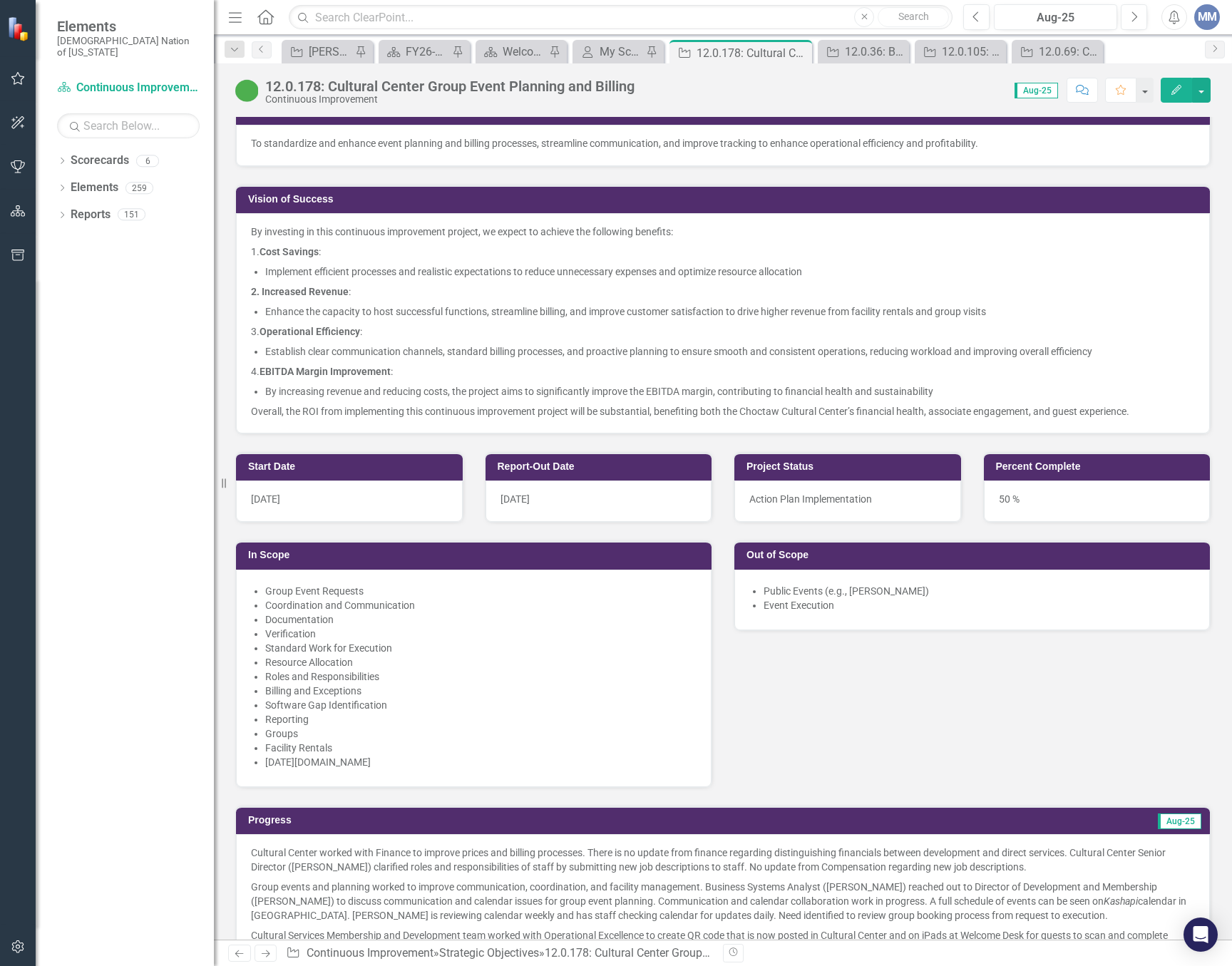
scroll to position [784, 0]
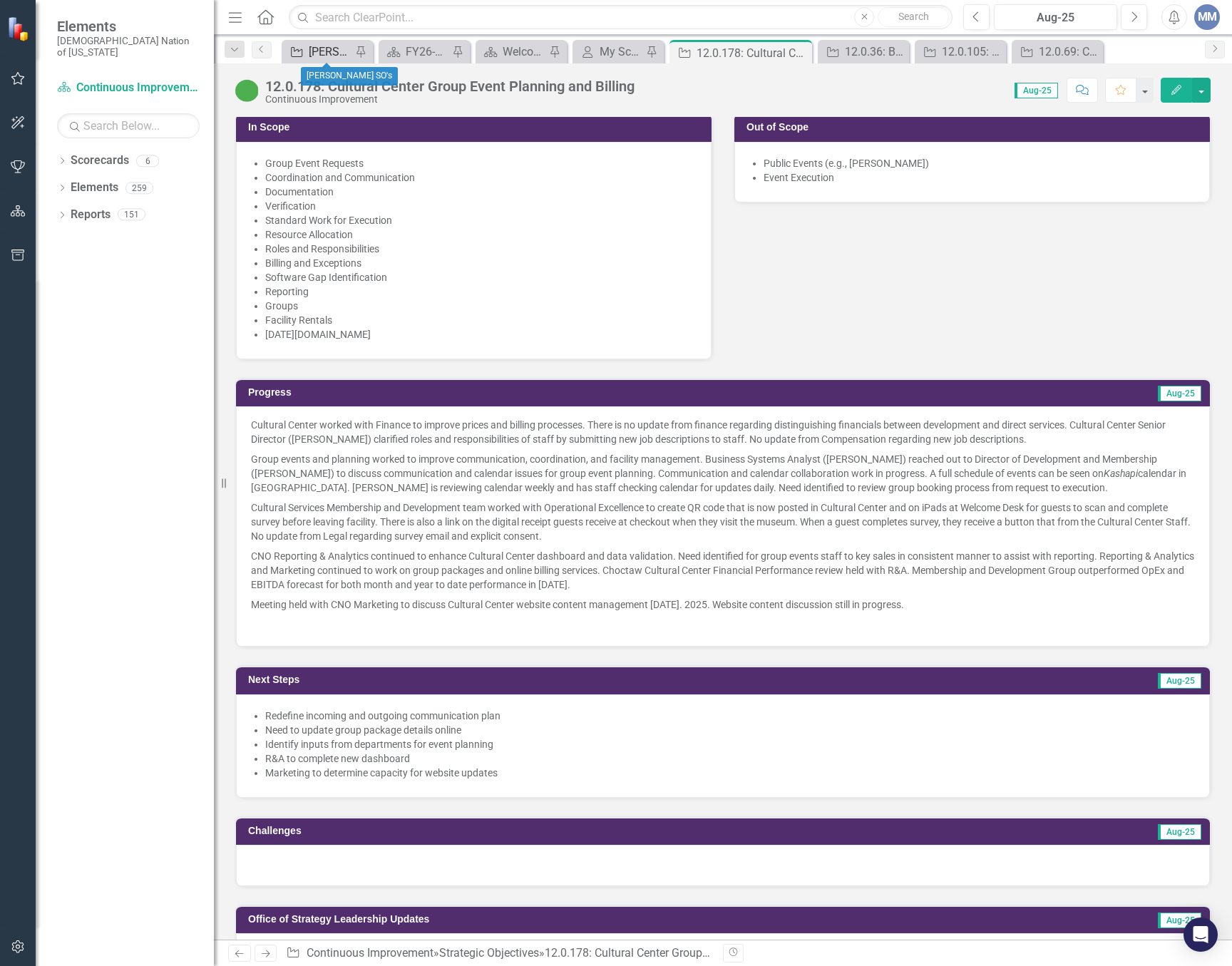
click at [306, 51] on link "Strategic Objective [PERSON_NAME] SO's" at bounding box center [318, 51] width 66 height 17
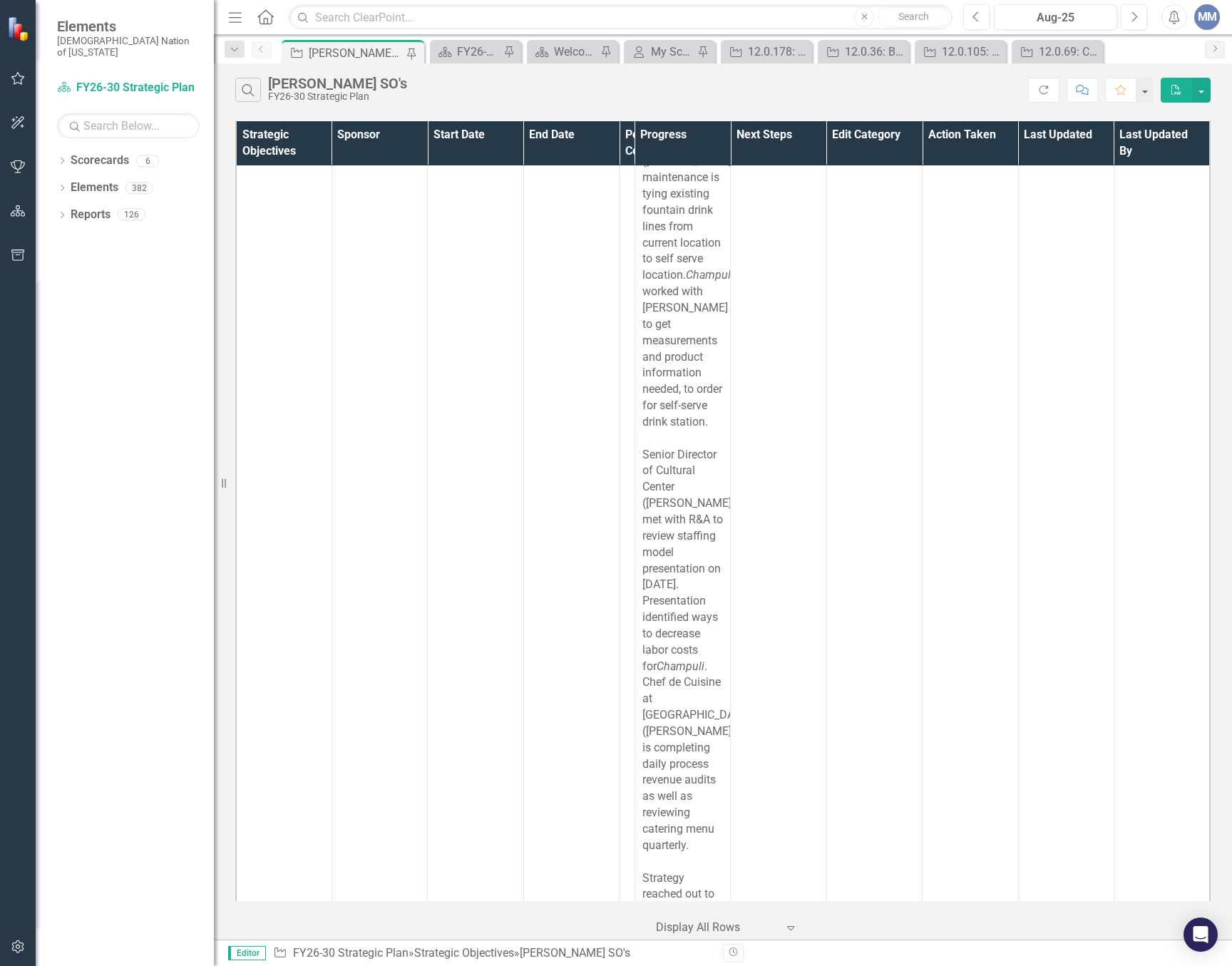
scroll to position [9197, 0]
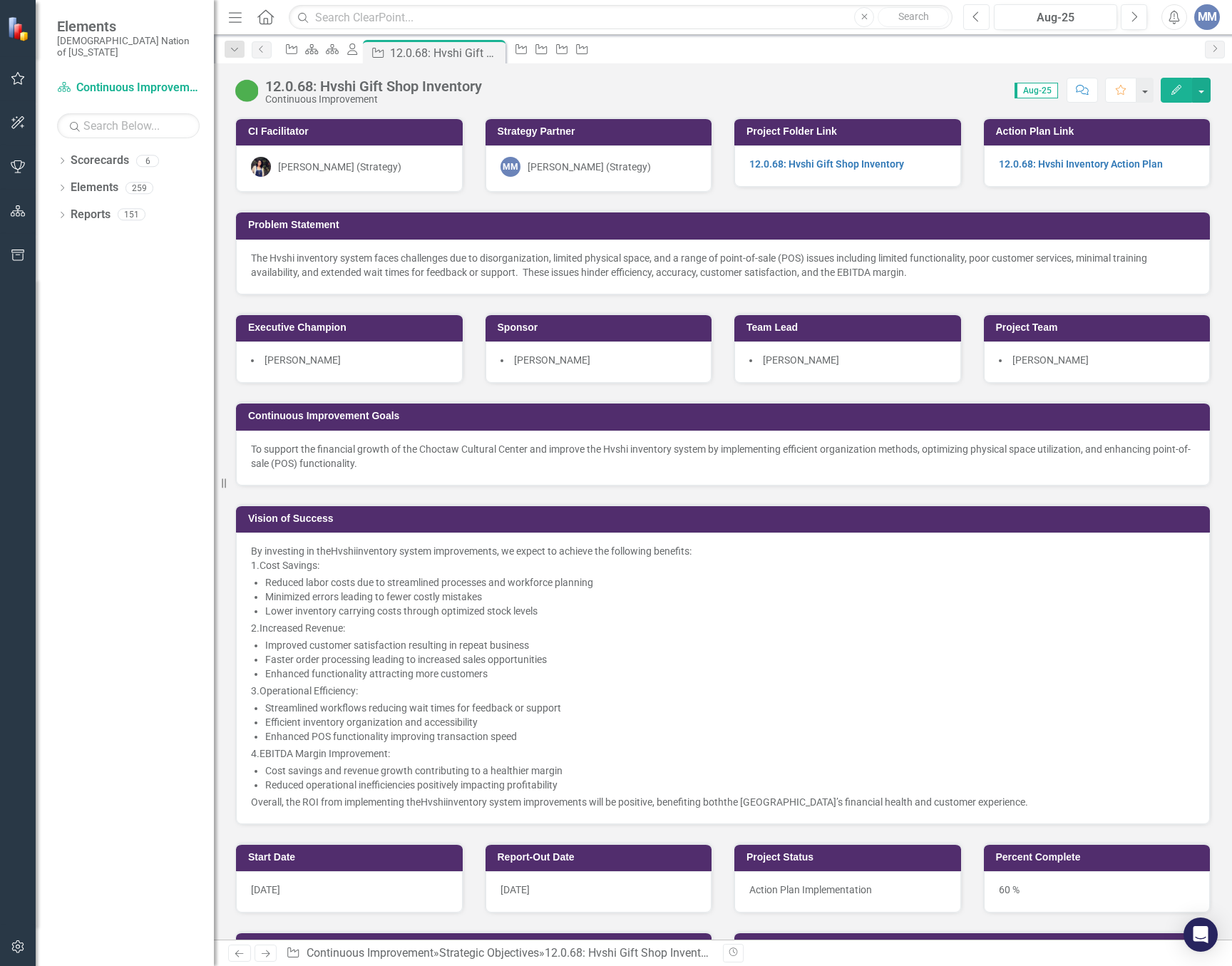
click at [975, 15] on icon "button" at bounding box center [975, 16] width 6 height 10
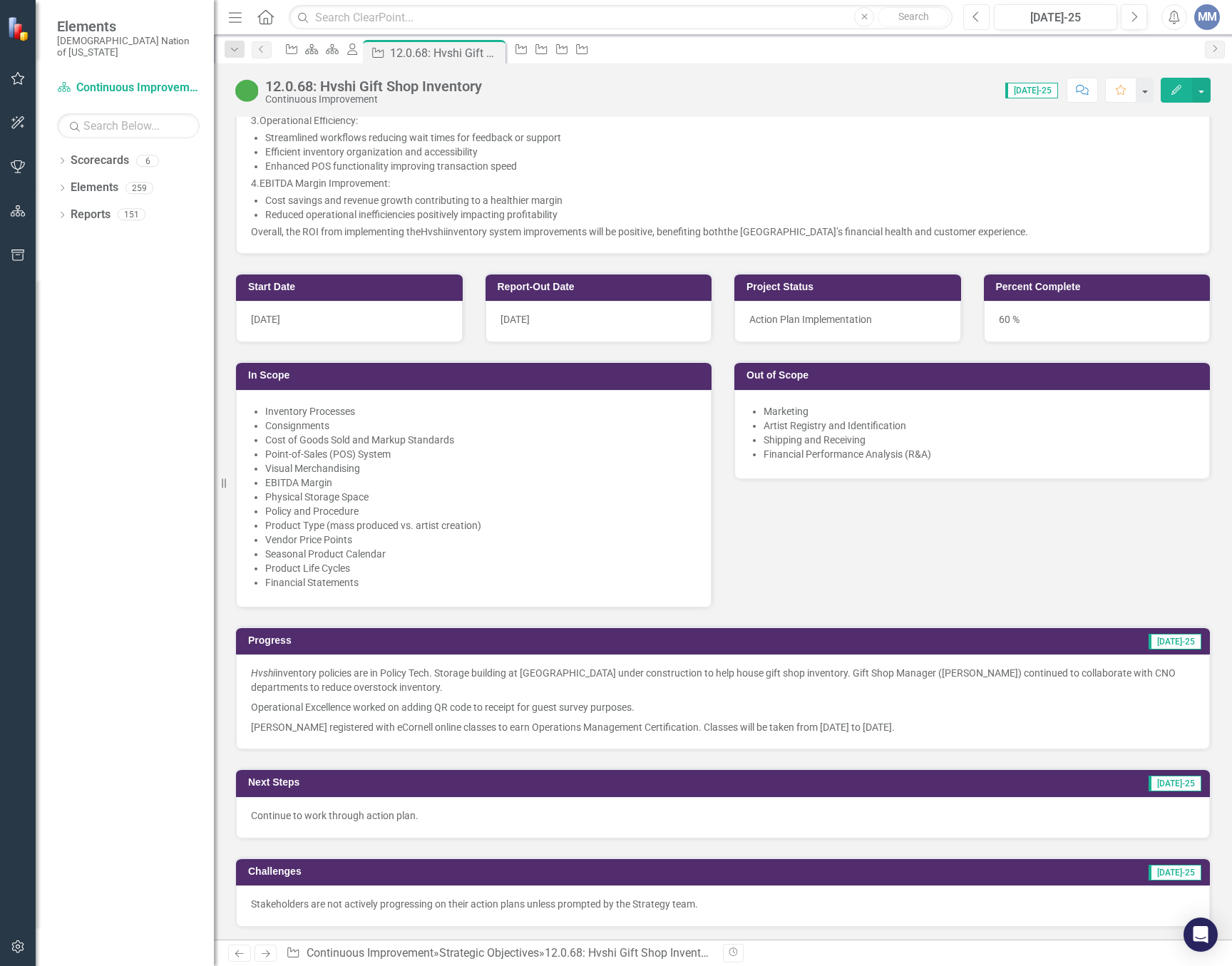
scroll to position [927, 0]
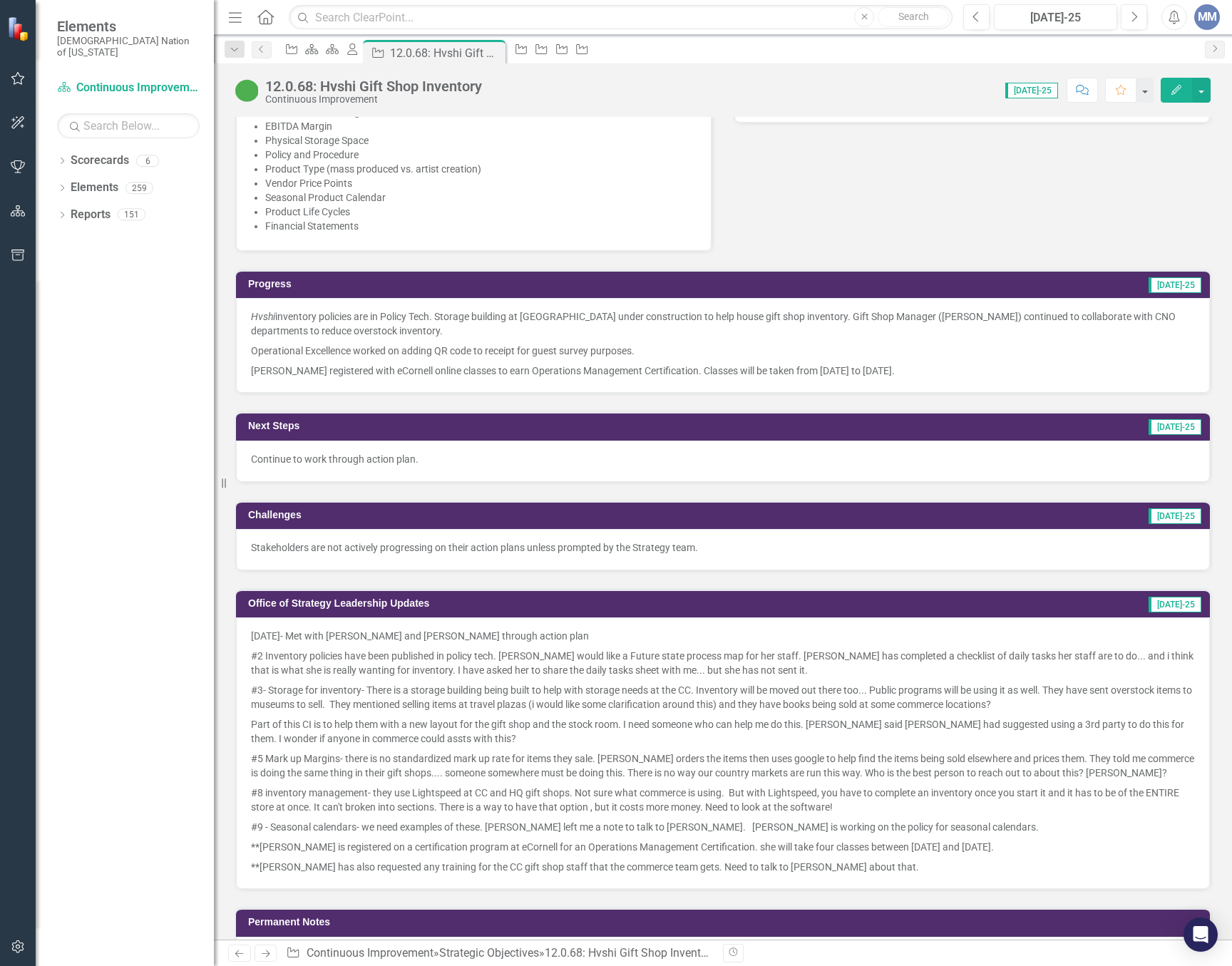
click at [469, 350] on p "Operational Excellence worked on adding QR code to receipt for guest survey pur…" at bounding box center [723, 351] width 944 height 20
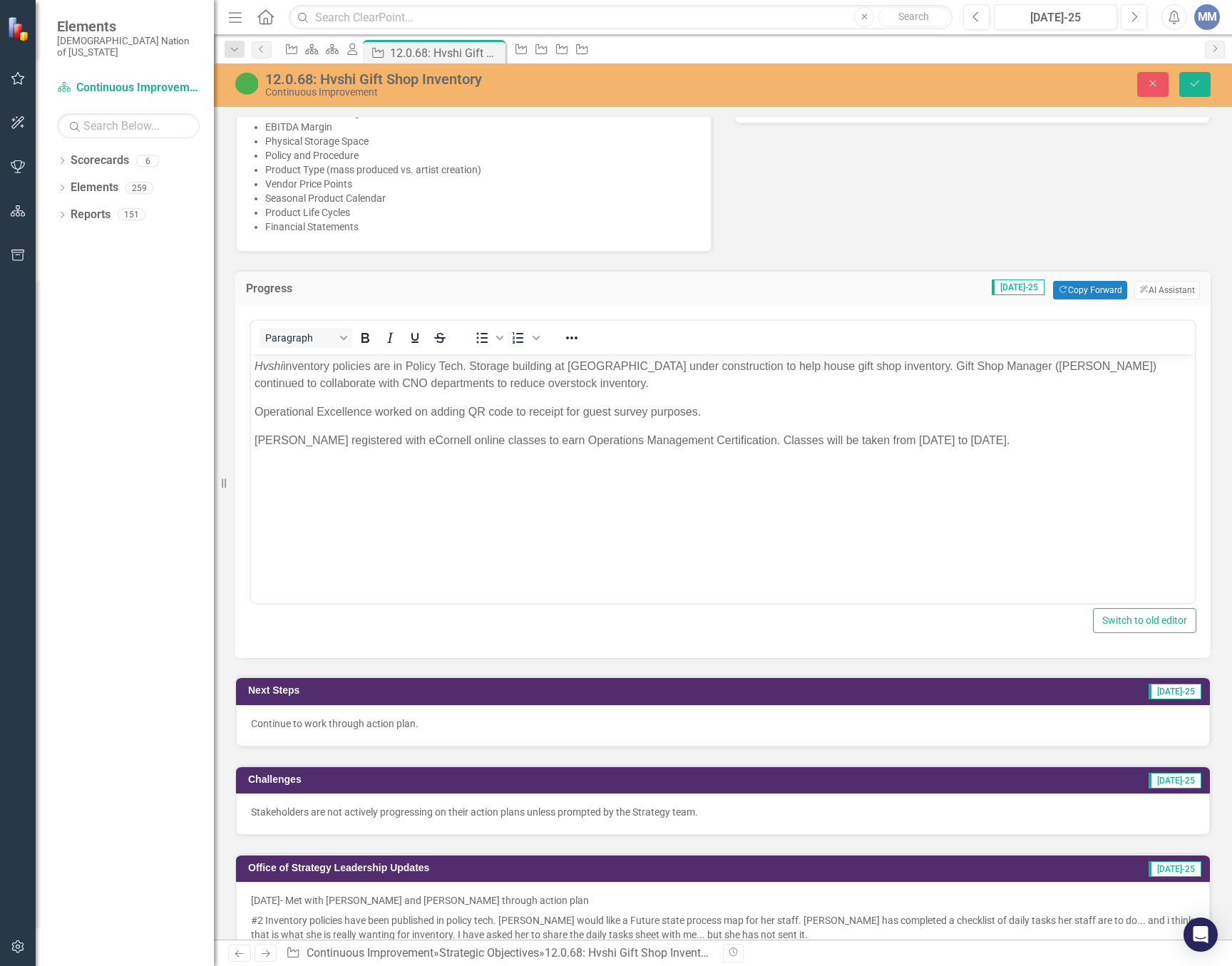
scroll to position [0, 0]
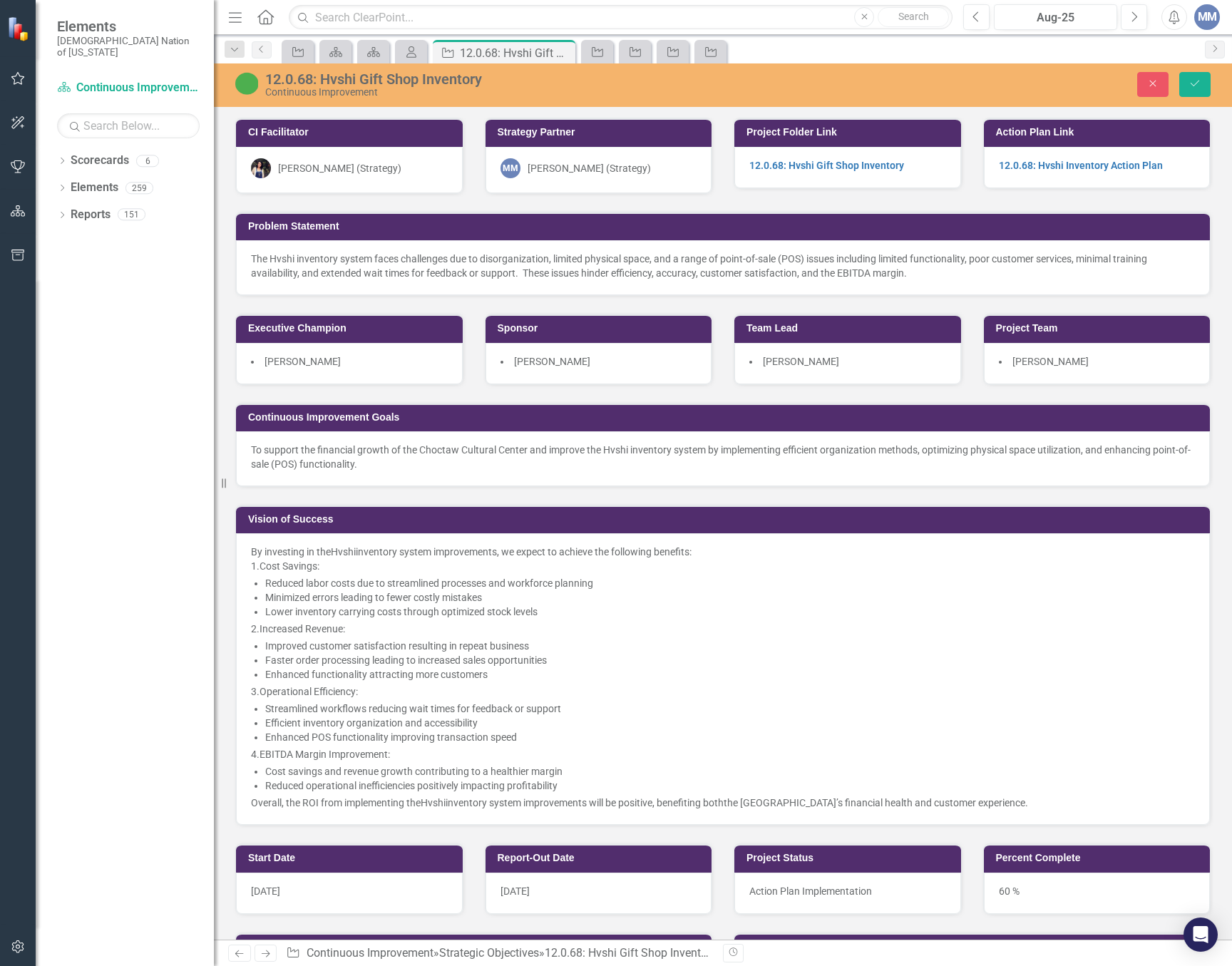
scroll to position [855, 0]
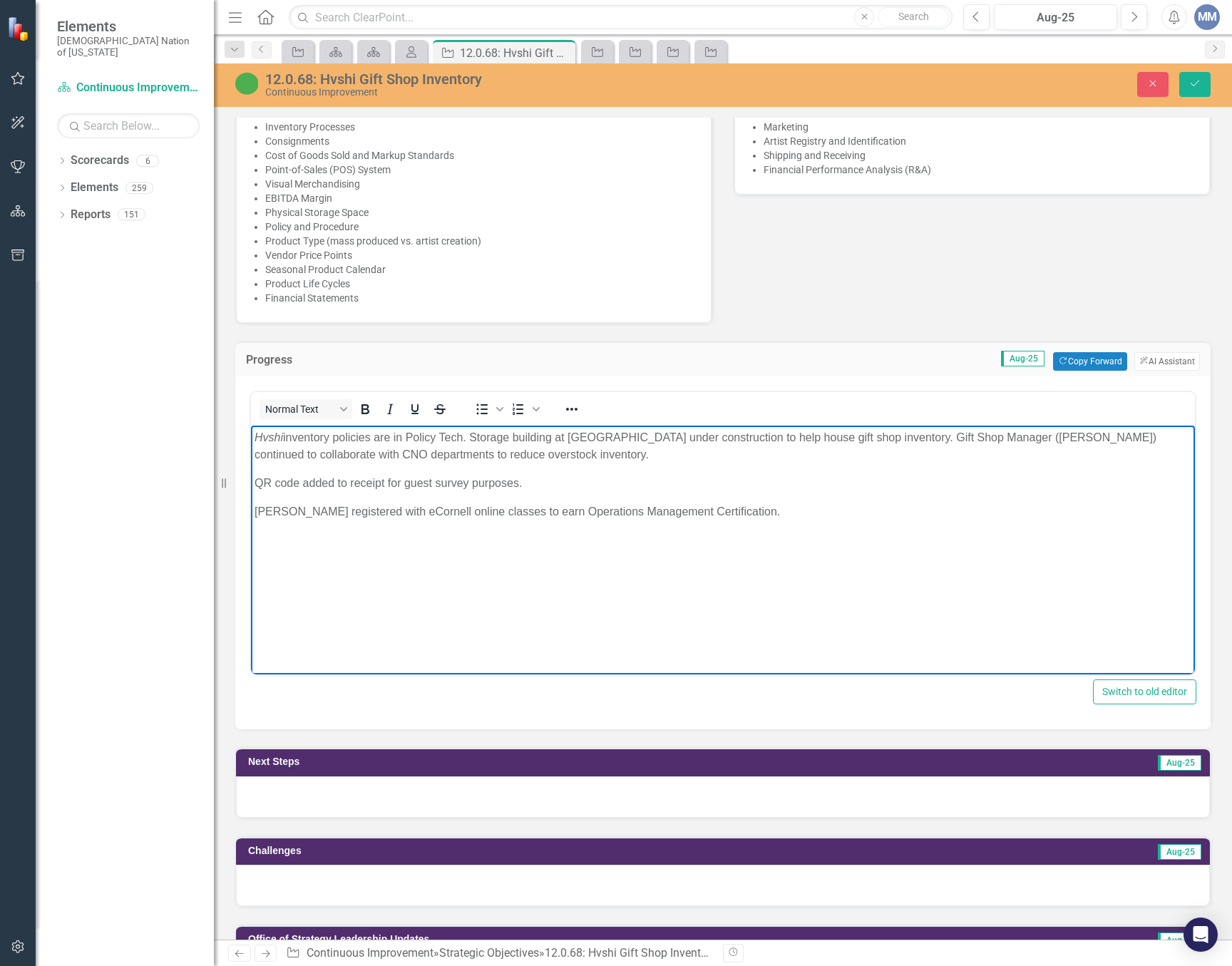
click at [344, 512] on p "[PERSON_NAME] registered with eCornell online classes to earn Operations Manage…" at bounding box center [723, 512] width 937 height 17
click at [509, 511] on p "[PERSON_NAME] began classes with eCornell online classes to earn Operations Man…" at bounding box center [723, 512] width 937 height 17
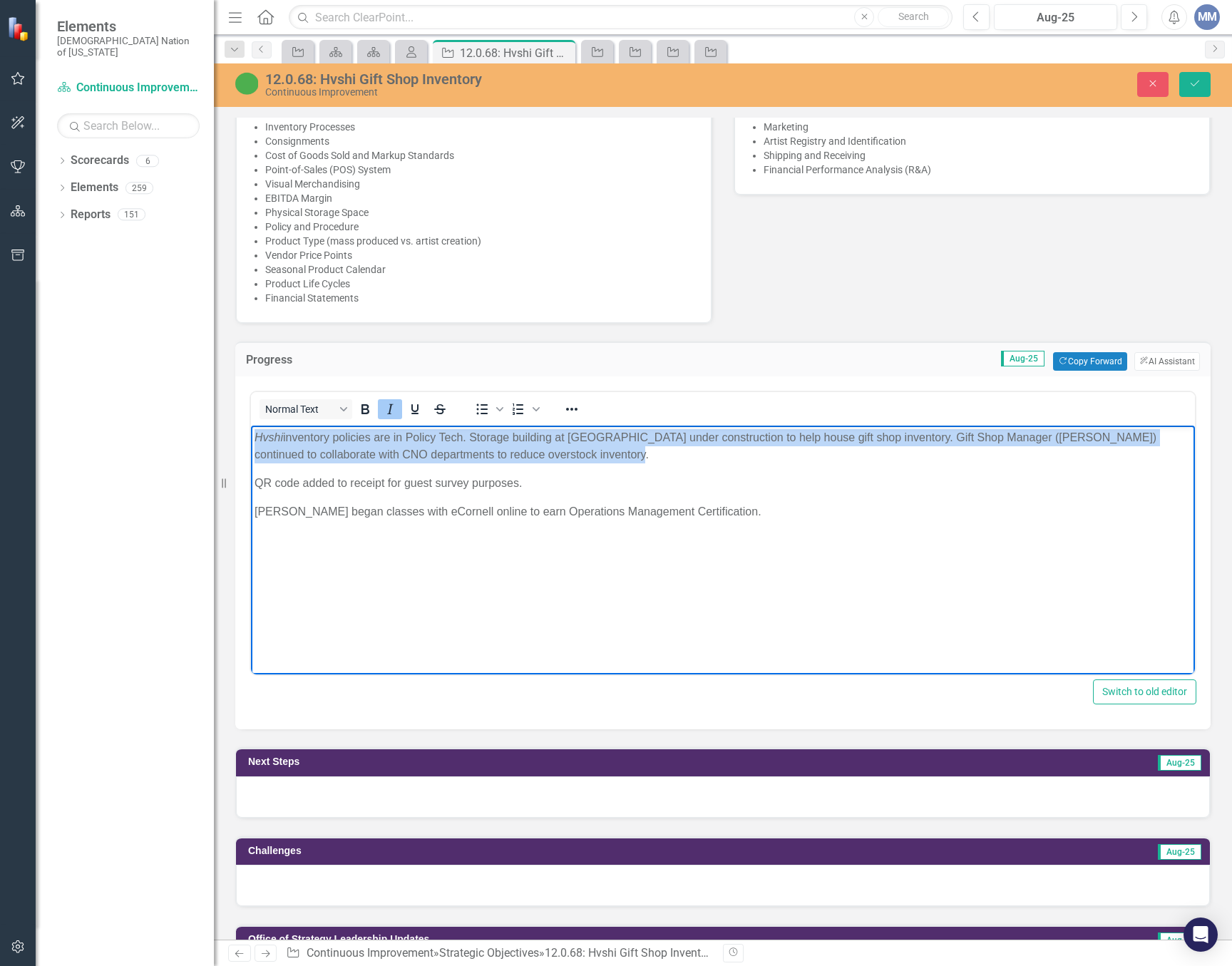
drag, startPoint x: 590, startPoint y: 450, endPoint x: 476, endPoint y: 771, distance: 340.6
click at [251, 430] on html "Hvshi inventory policies are in Policy Tech. Storage building at [GEOGRAPHIC_DA…" at bounding box center [723, 532] width 944 height 214
click at [571, 414] on icon "Reveal or hide additional toolbar items" at bounding box center [572, 409] width 17 height 17
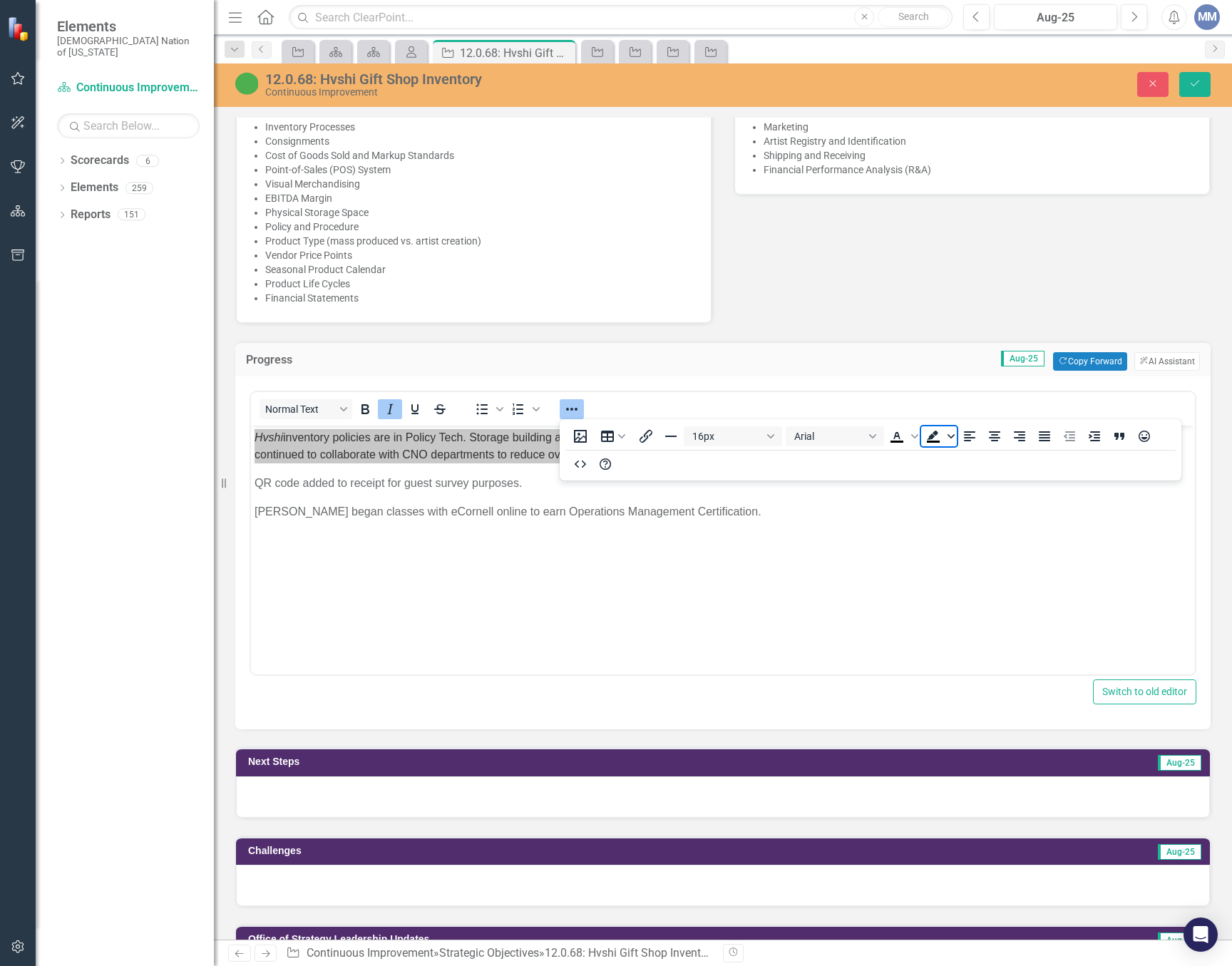
click at [955, 438] on span "Background color Black" at bounding box center [950, 436] width 11 height 20
click at [959, 477] on div "Yellow" at bounding box center [954, 479] width 17 height 17
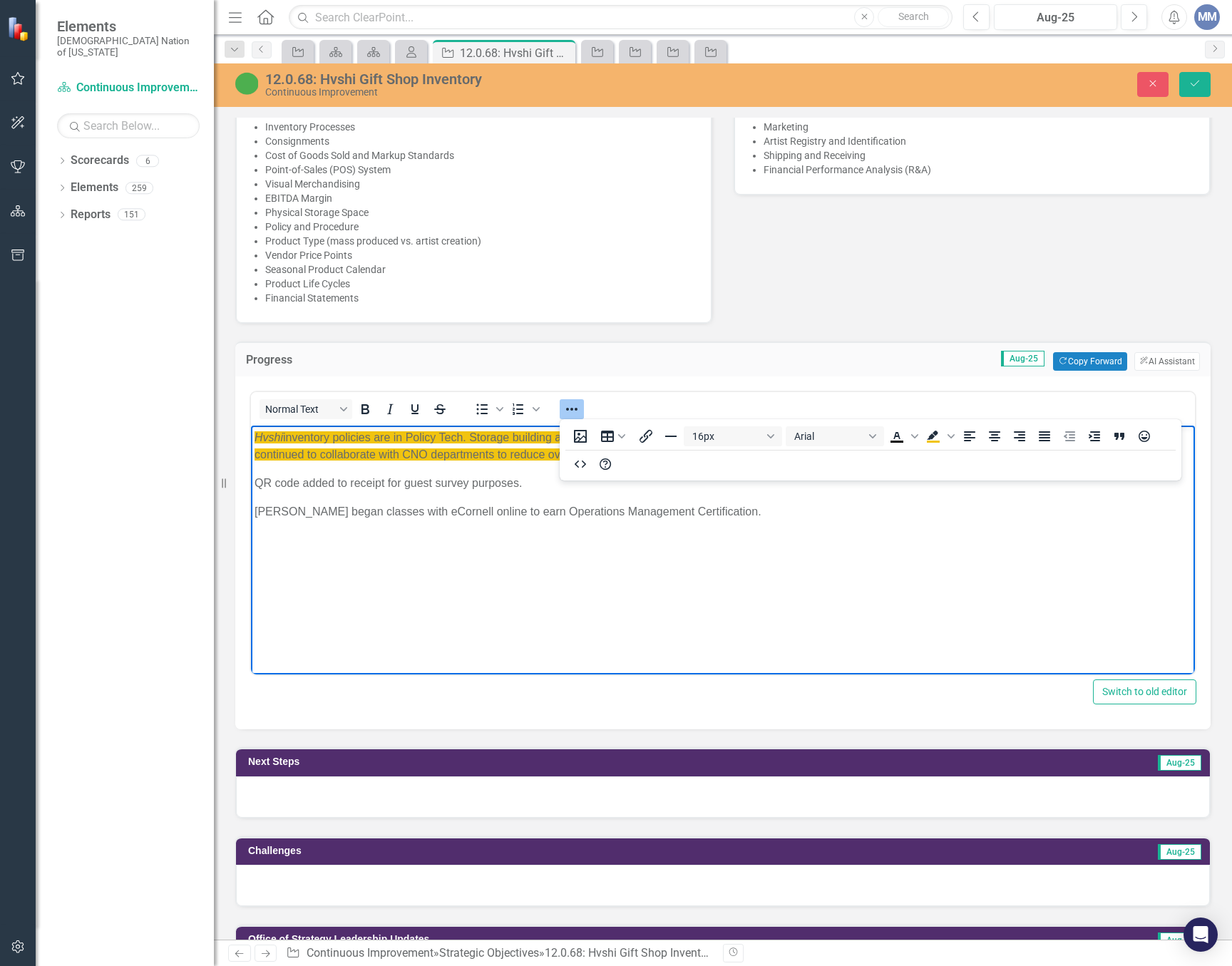
click at [766, 618] on body "Hvshi inventory policies are in Policy Tech. Storage building at [GEOGRAPHIC_DA…" at bounding box center [723, 532] width 944 height 214
click at [583, 408] on button "Reveal or hide additional toolbar items" at bounding box center [572, 409] width 24 height 20
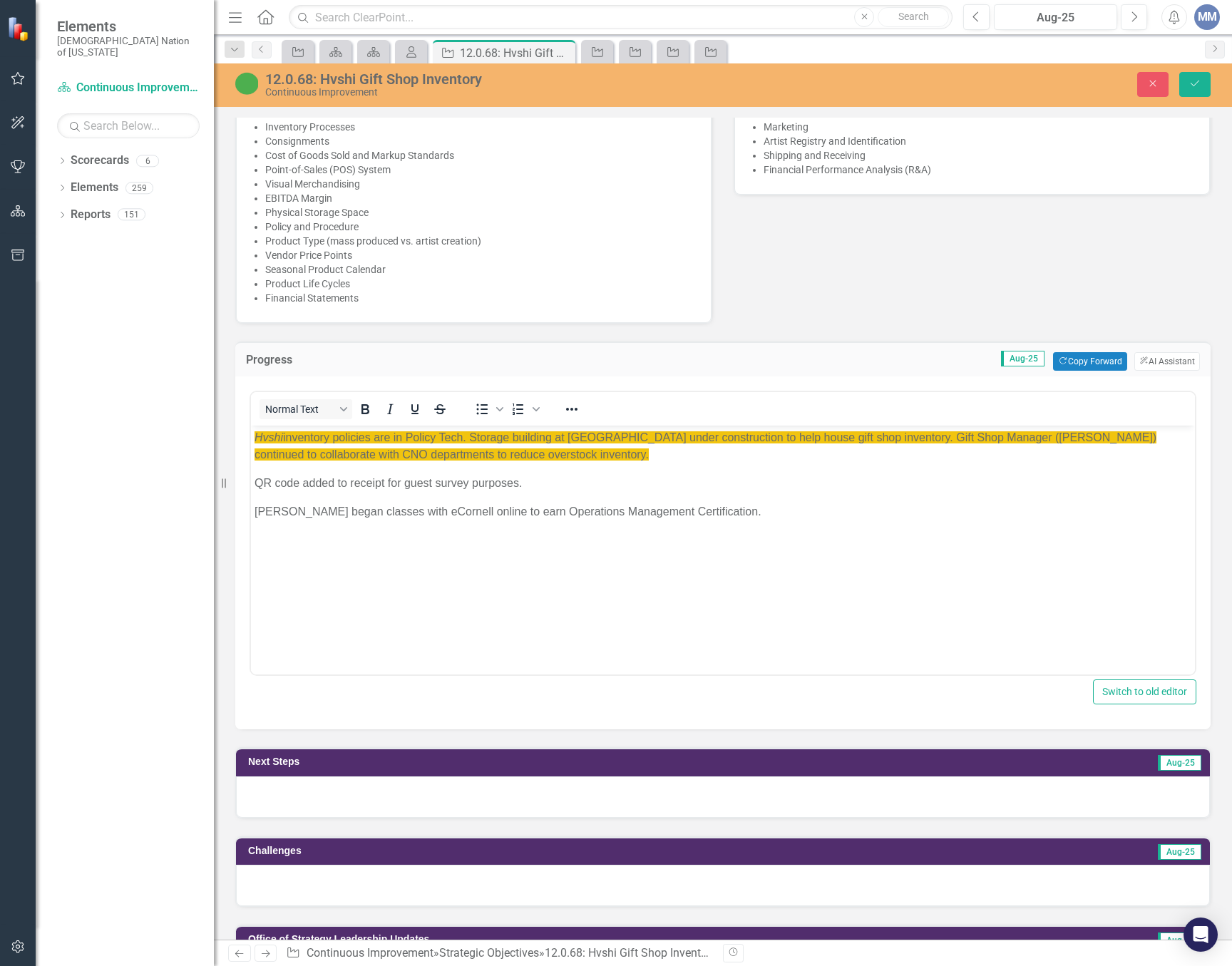
click at [1019, 722] on div "Normal Text To open the popup, press Shift+Enter To open the popup, press Shift…" at bounding box center [723, 552] width 975 height 353
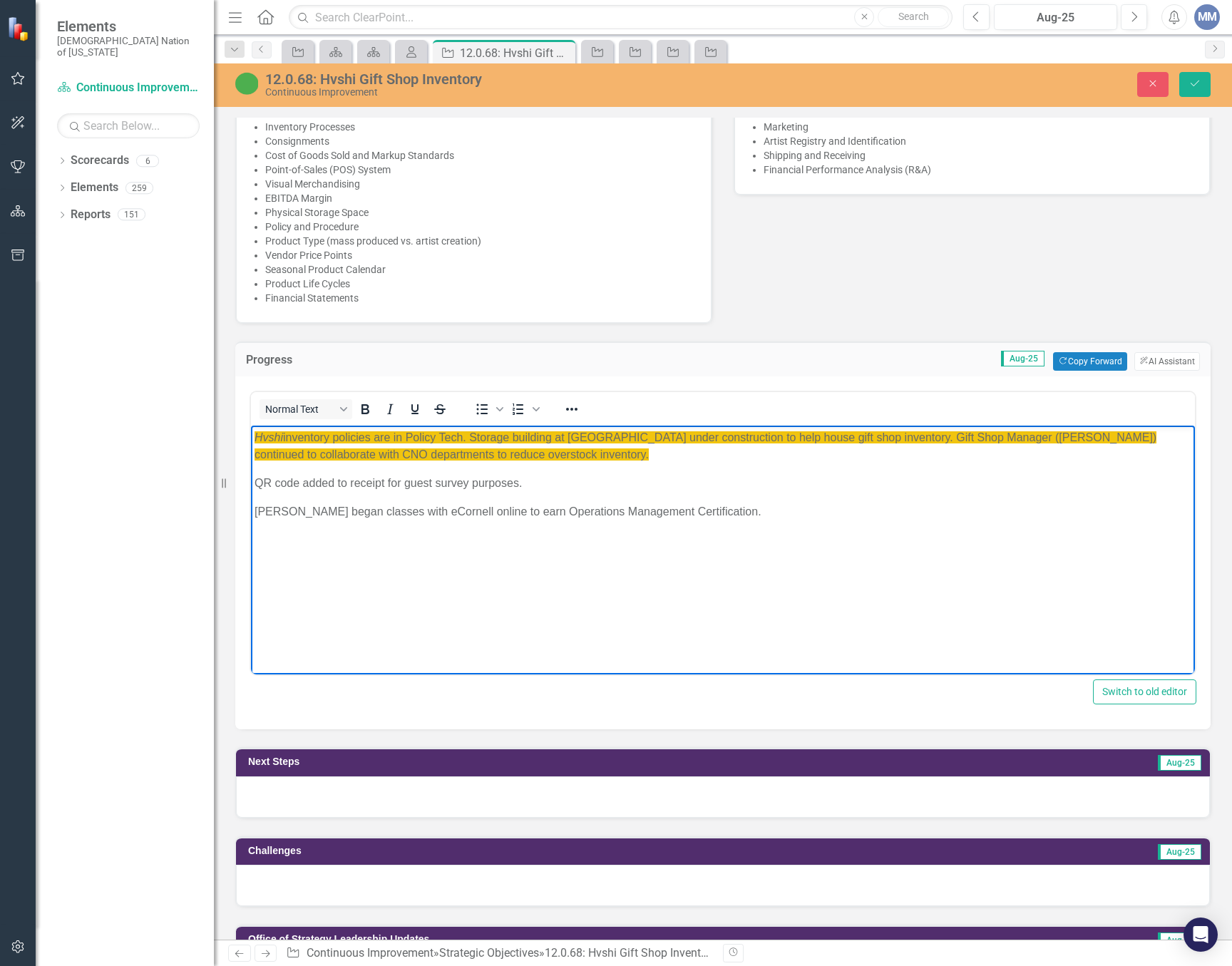
click at [571, 477] on p "QR code added to receipt for guest survey purposes." at bounding box center [723, 483] width 937 height 17
click at [668, 465] on body "Hvshi inventory policies are in Policy Tech. Storage building at Cultural Cente…" at bounding box center [723, 532] width 944 height 214
click at [657, 454] on p "Hvshi inventory policies are in Policy Tech. Storage building at Cultural Cente…" at bounding box center [723, 446] width 937 height 34
click at [624, 445] on p "Hvshi inventory policies are in Policy Tech. Storage building at Cultural Cente…" at bounding box center [723, 446] width 937 height 34
click at [616, 447] on p "Hvshi inventory policies are in Policy Tech. Storage building at Cultural Cente…" at bounding box center [723, 446] width 937 height 34
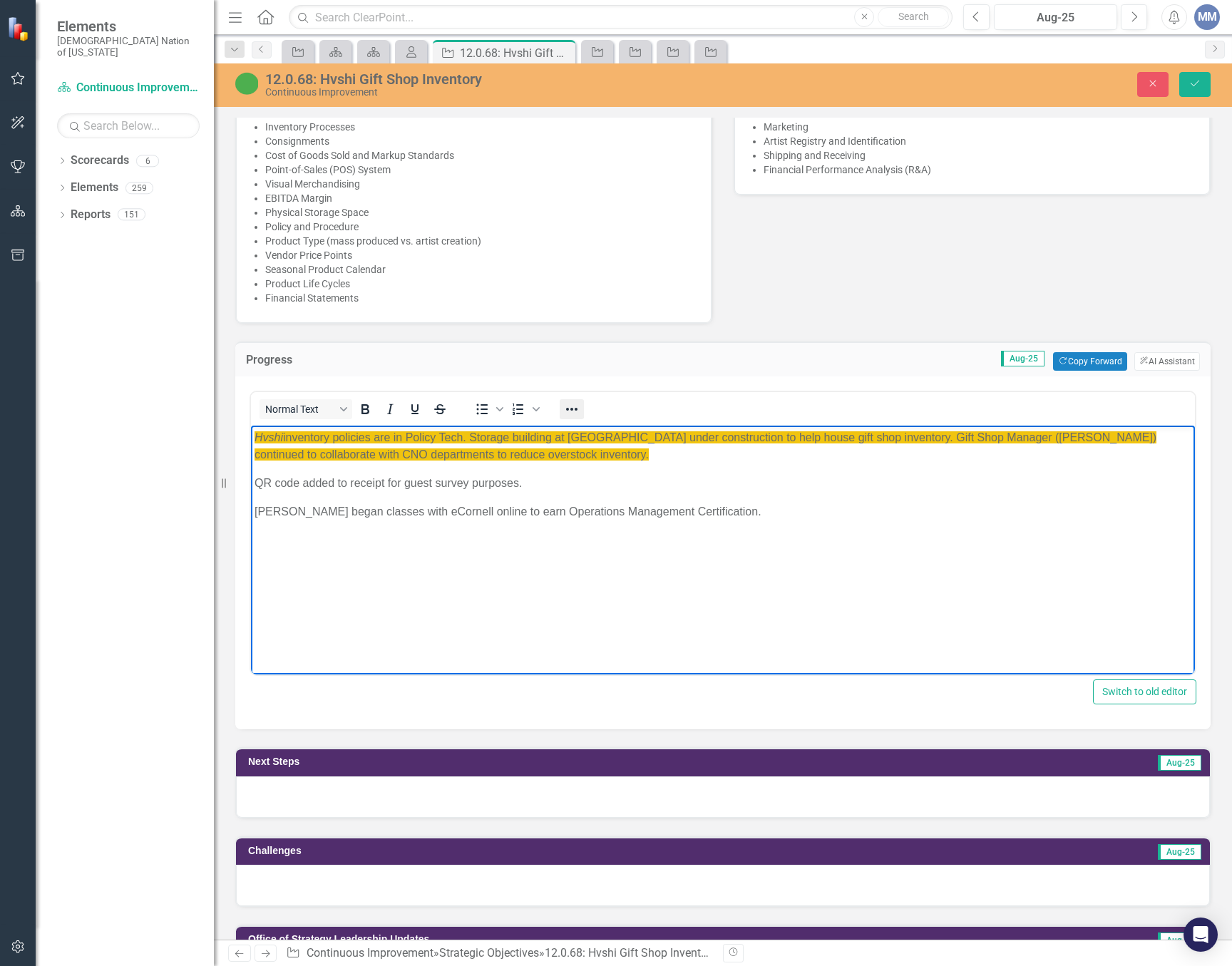
click at [566, 401] on icon "Reveal or hide additional toolbar items" at bounding box center [572, 409] width 17 height 17
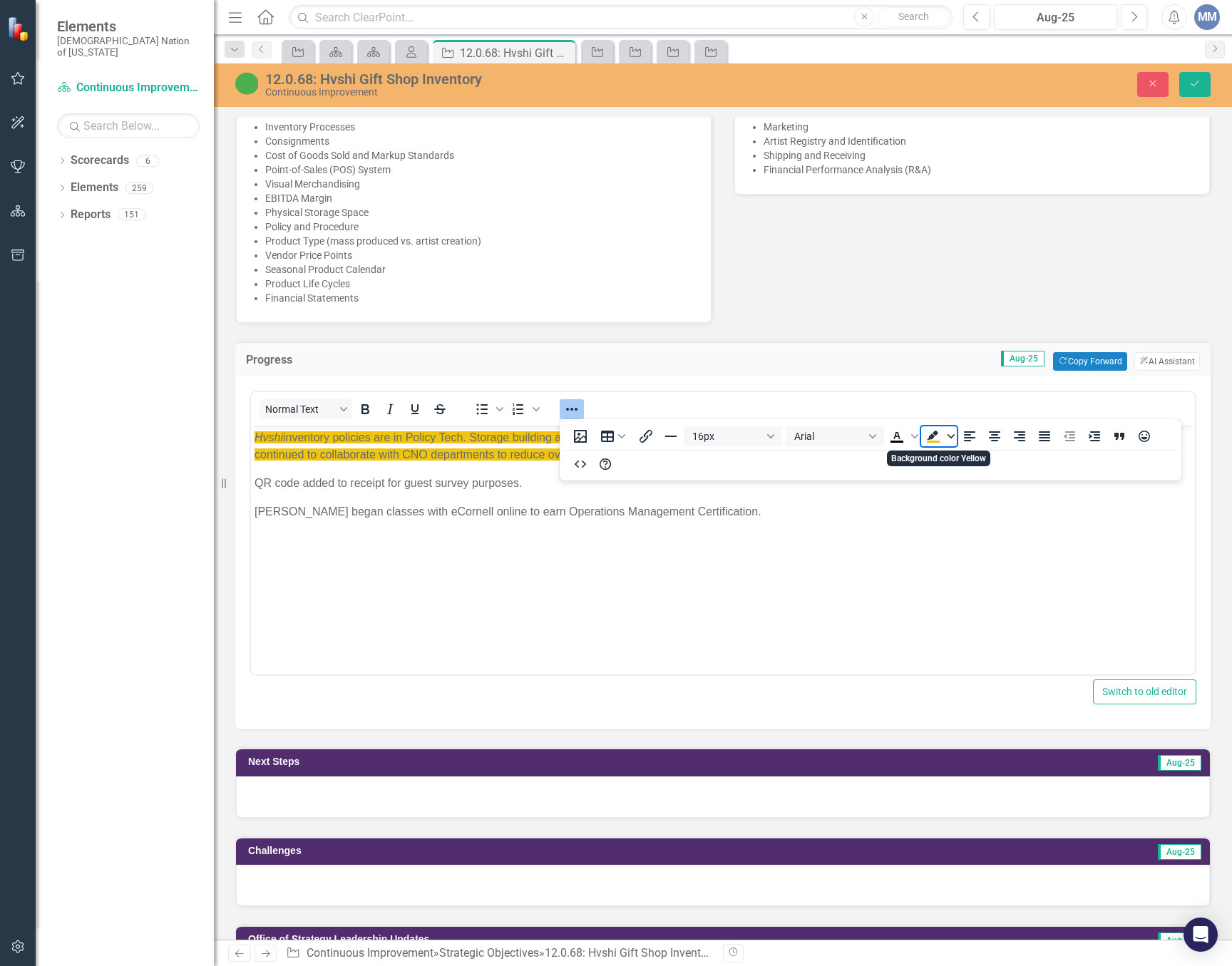
click at [946, 441] on span "Background color Yellow" at bounding box center [950, 436] width 11 height 20
click at [936, 523] on div "Light Gray" at bounding box center [933, 522] width 17 height 17
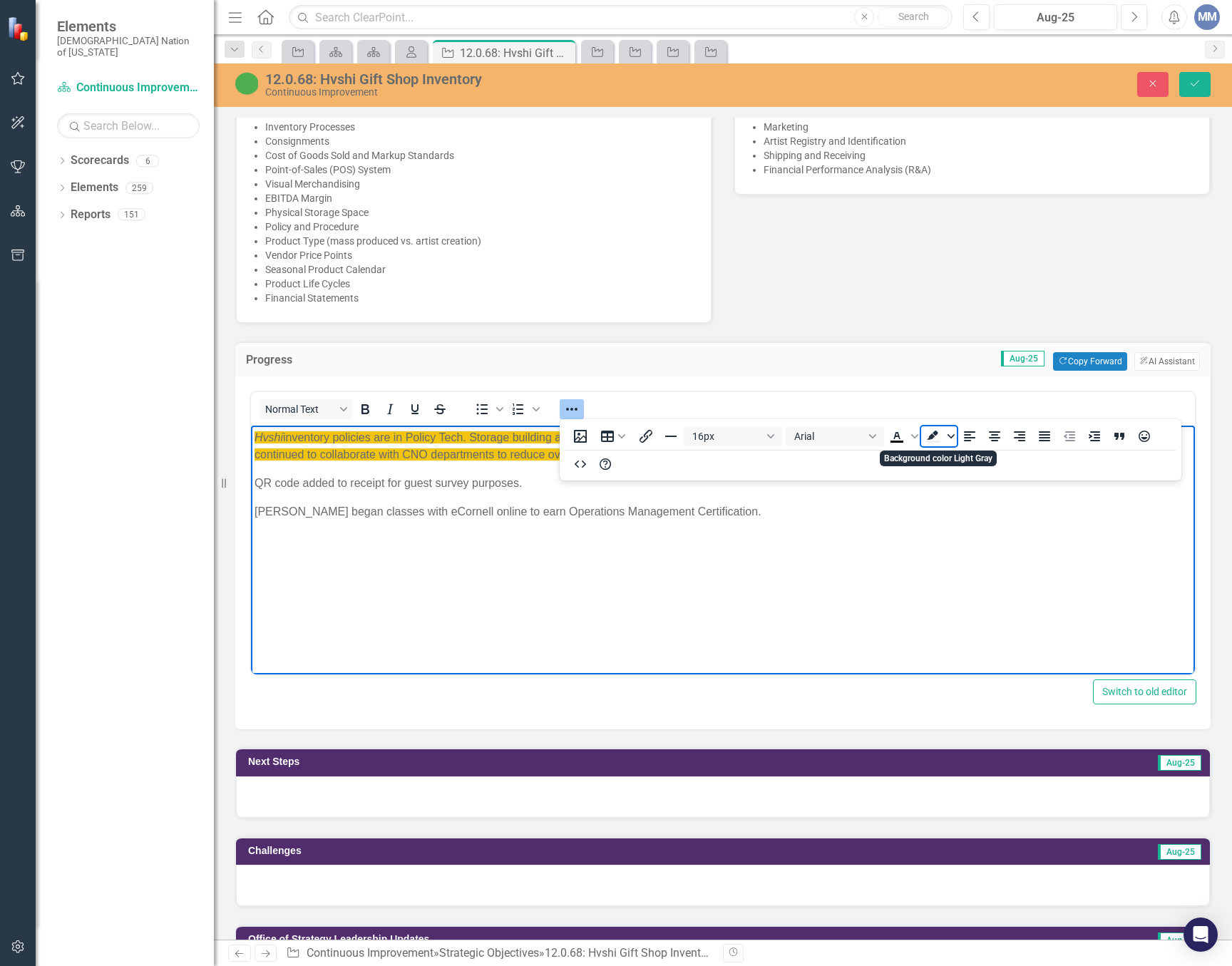
click at [949, 434] on icon "Background color Light Gray" at bounding box center [951, 436] width 7 height 7
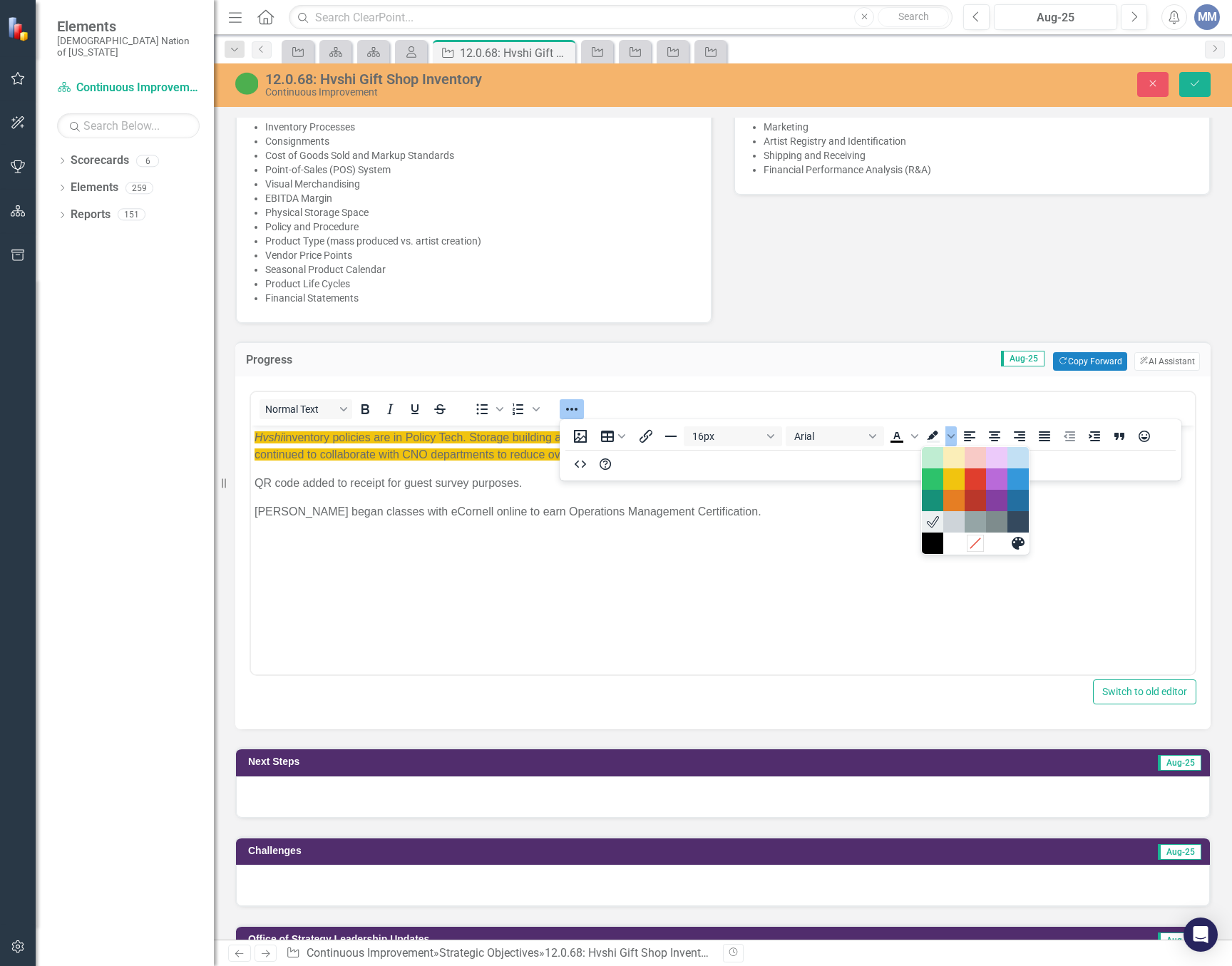
click at [966, 543] on div at bounding box center [975, 543] width 107 height 22
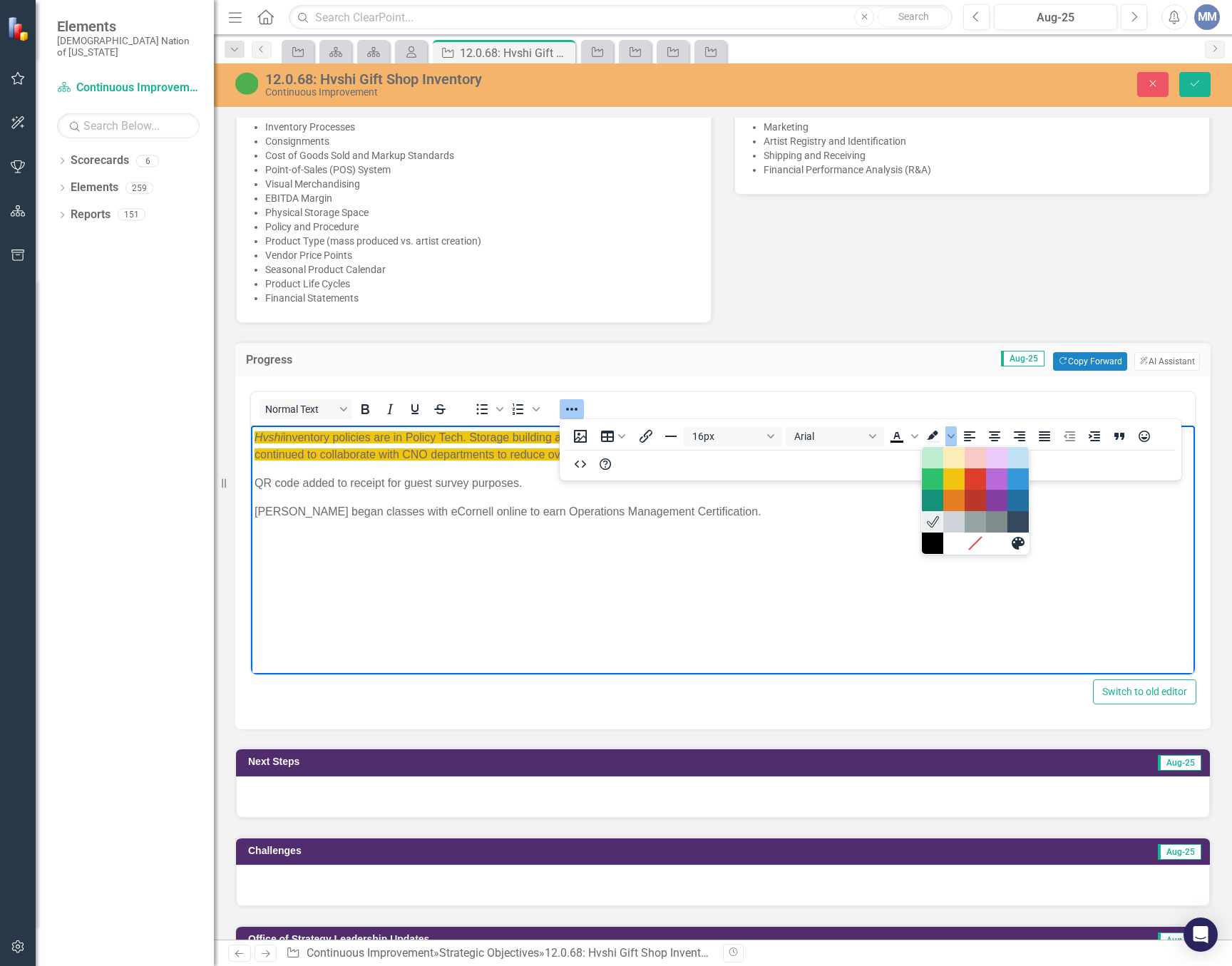
click at [777, 528] on body "Hvshi inventory policies are in Policy Tech. Storage building at Cultural Cente…" at bounding box center [723, 532] width 944 height 214
click at [567, 405] on icon "Reveal or hide additional toolbar items" at bounding box center [572, 409] width 17 height 17
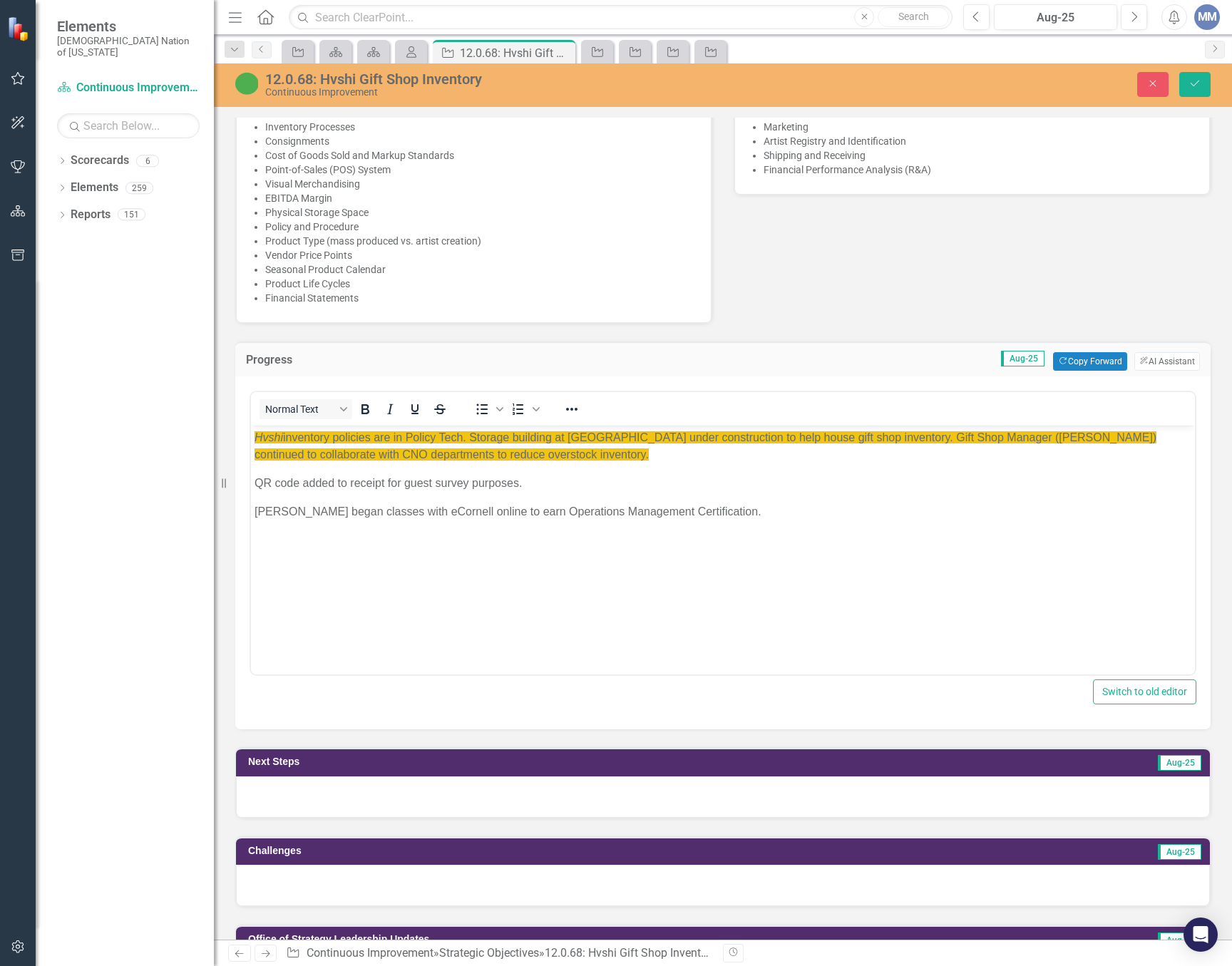
click at [682, 462] on p "Hvshi inventory policies are in Policy Tech. Storage building at Cultural Cente…" at bounding box center [723, 446] width 937 height 34
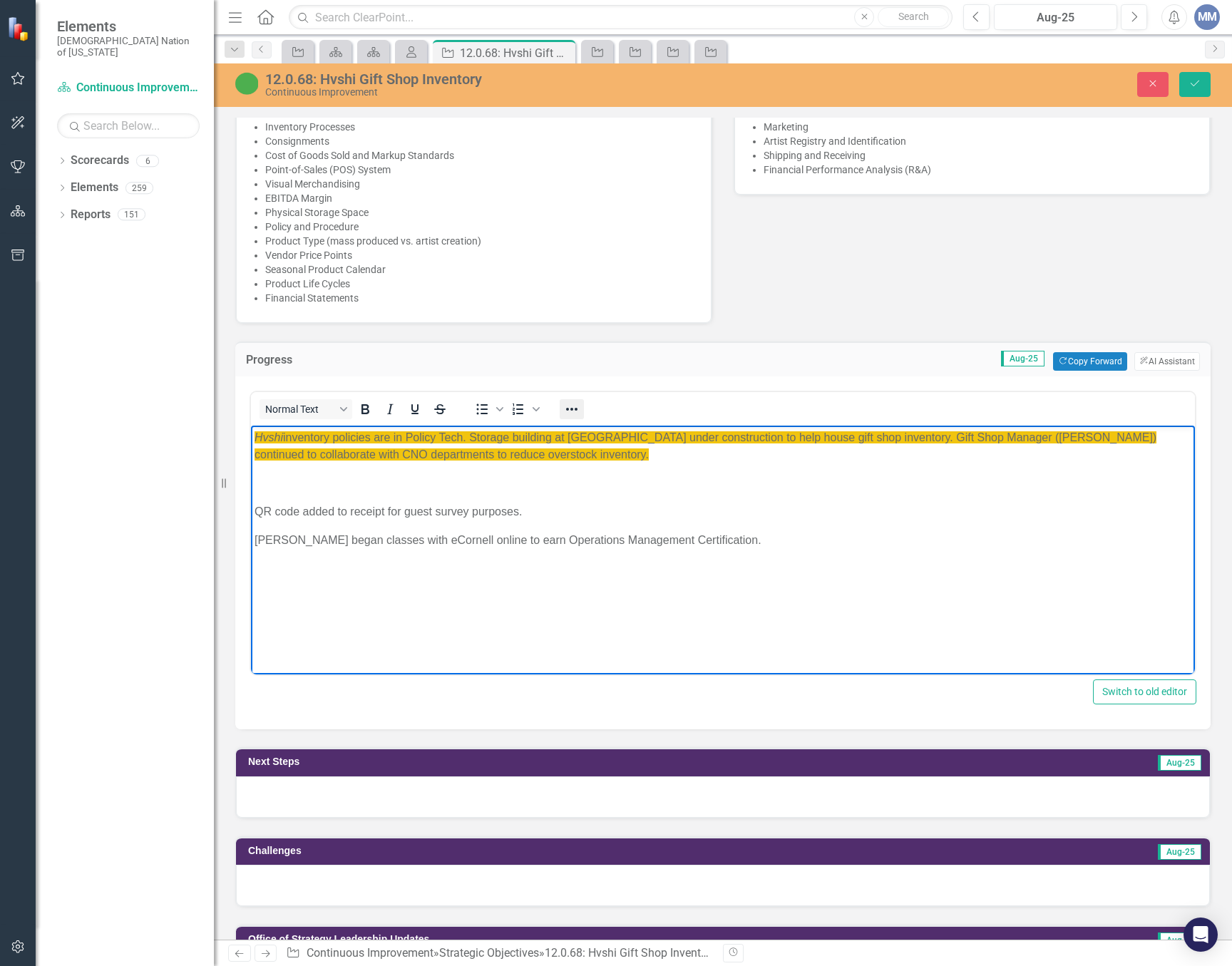
click at [567, 407] on icon "Reveal or hide additional toolbar items" at bounding box center [572, 409] width 17 height 17
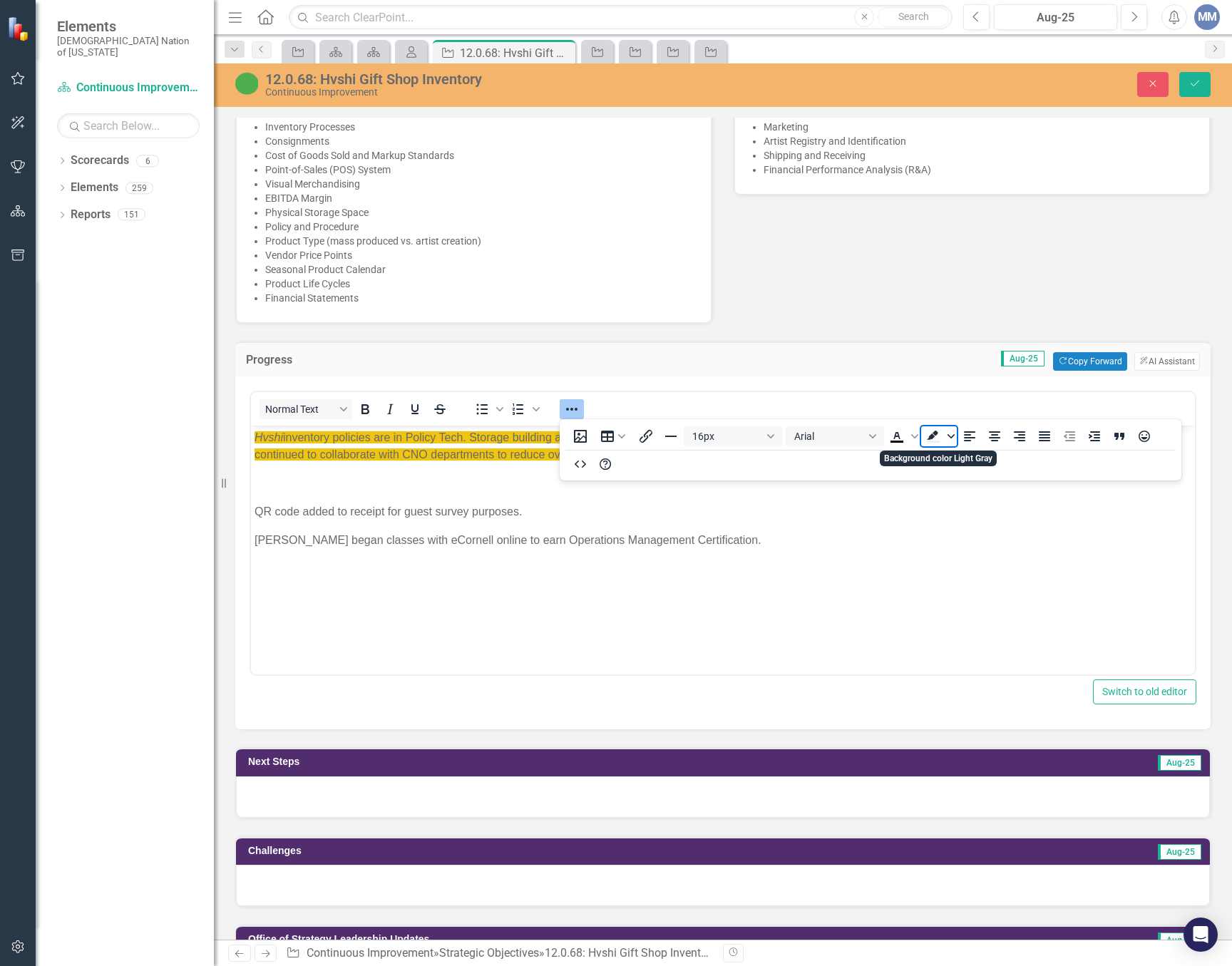
click at [955, 442] on span "Background color Light Gray" at bounding box center [950, 436] width 11 height 20
click at [973, 541] on icon "Remove color" at bounding box center [975, 544] width 14 height 14
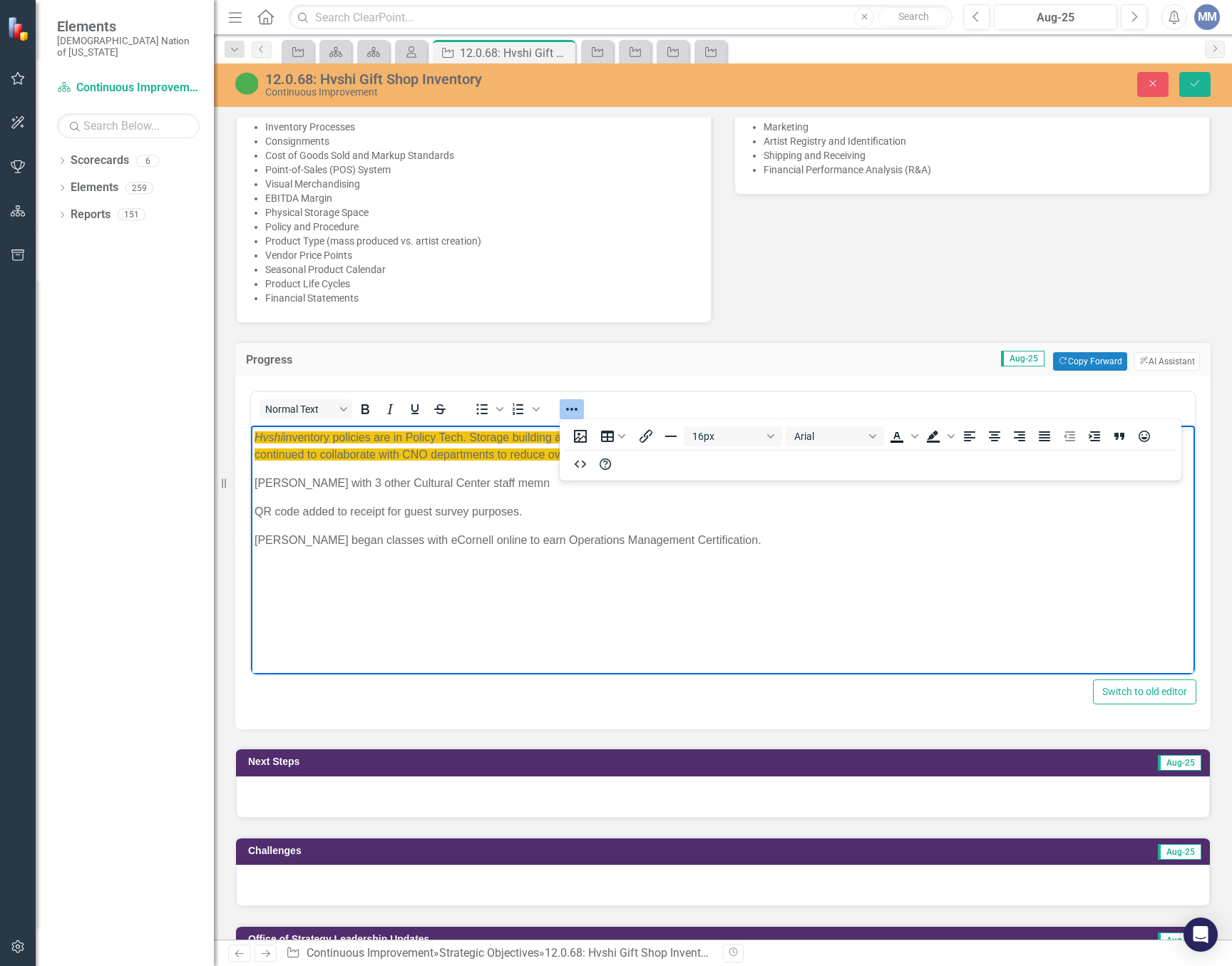
click at [563, 406] on button "Reveal or hide additional toolbar items" at bounding box center [572, 409] width 24 height 20
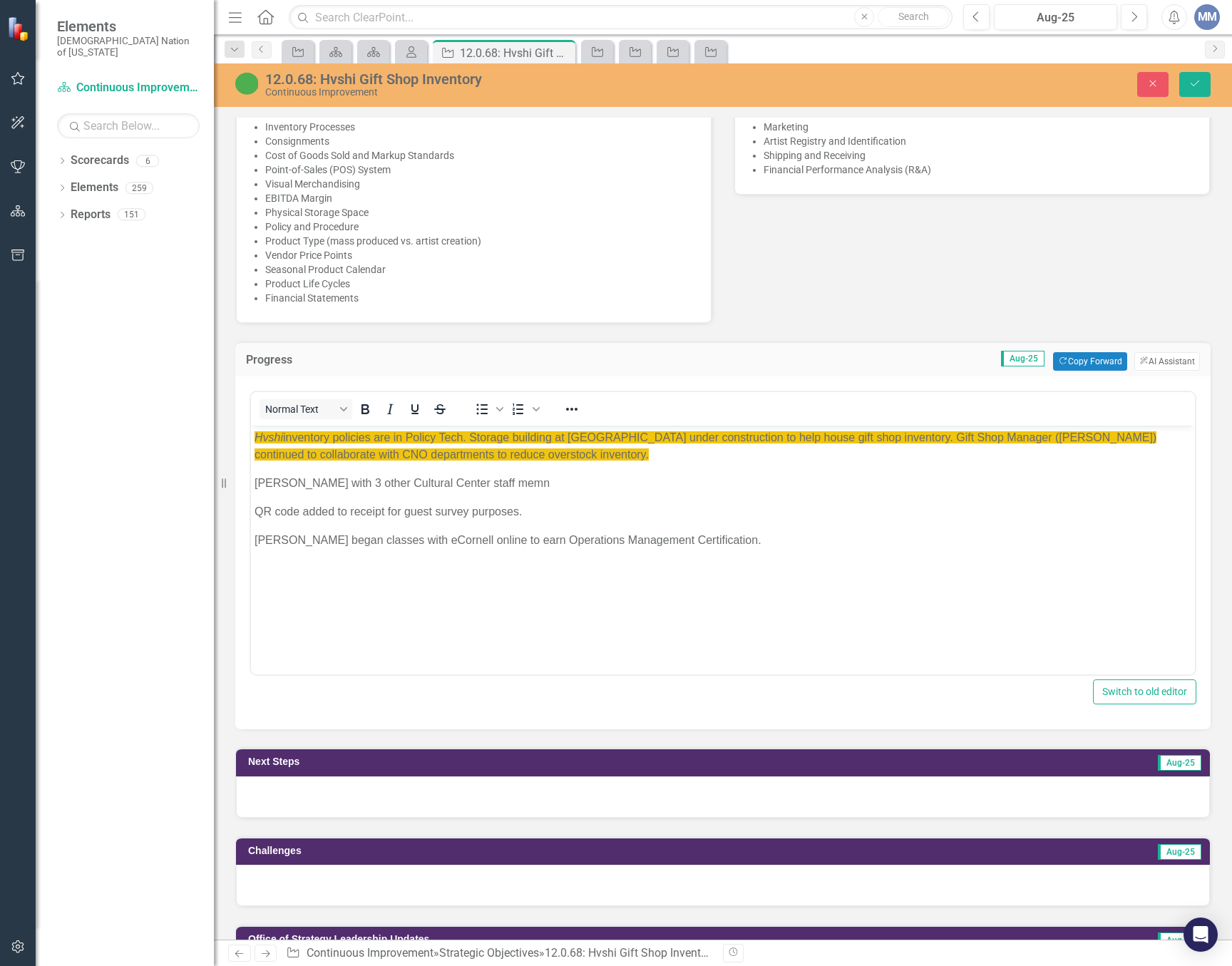
click at [537, 483] on p "Felcia alog with 3 other Cultural Center staff memn﻿" at bounding box center [723, 483] width 937 height 17
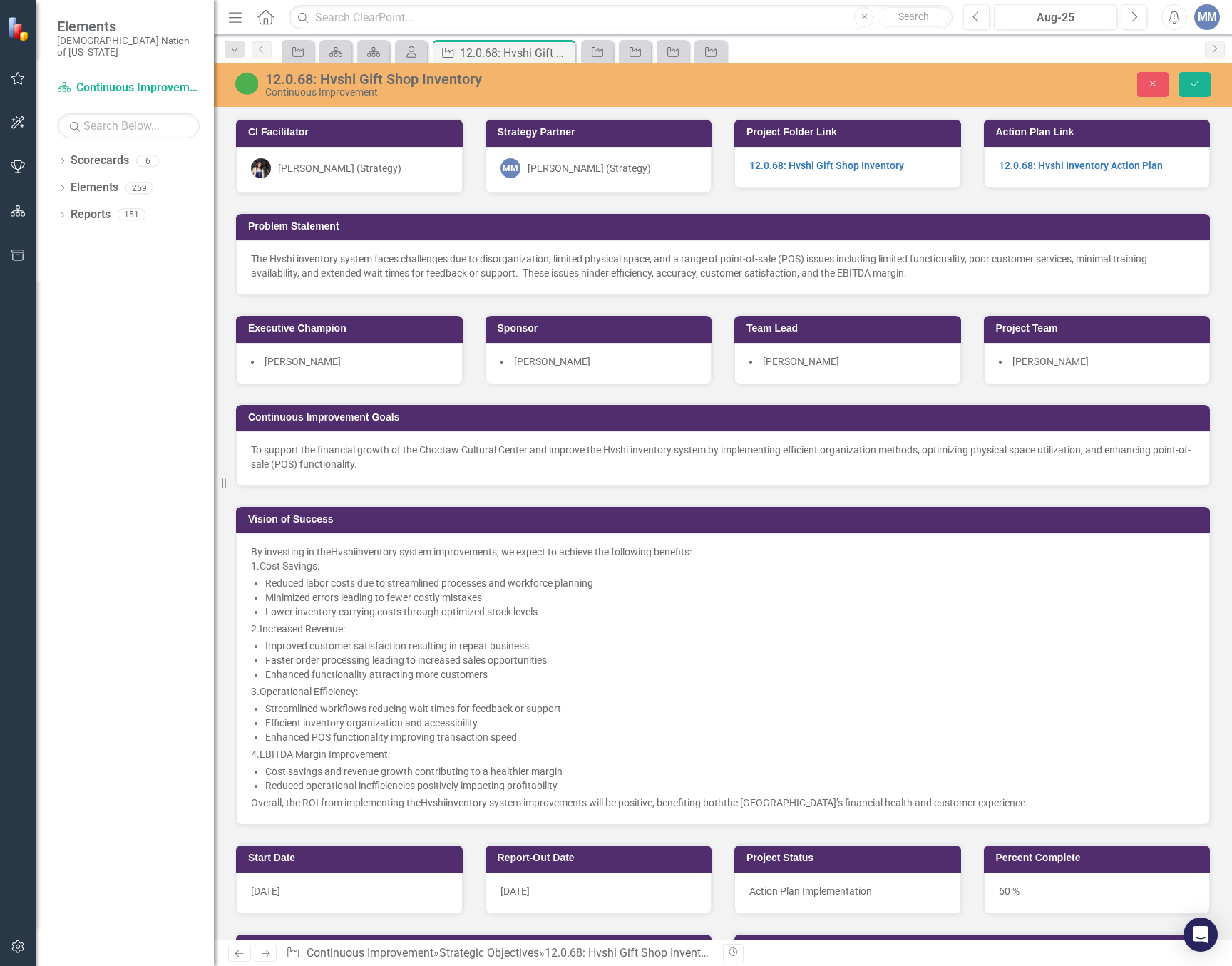
scroll to position [855, 0]
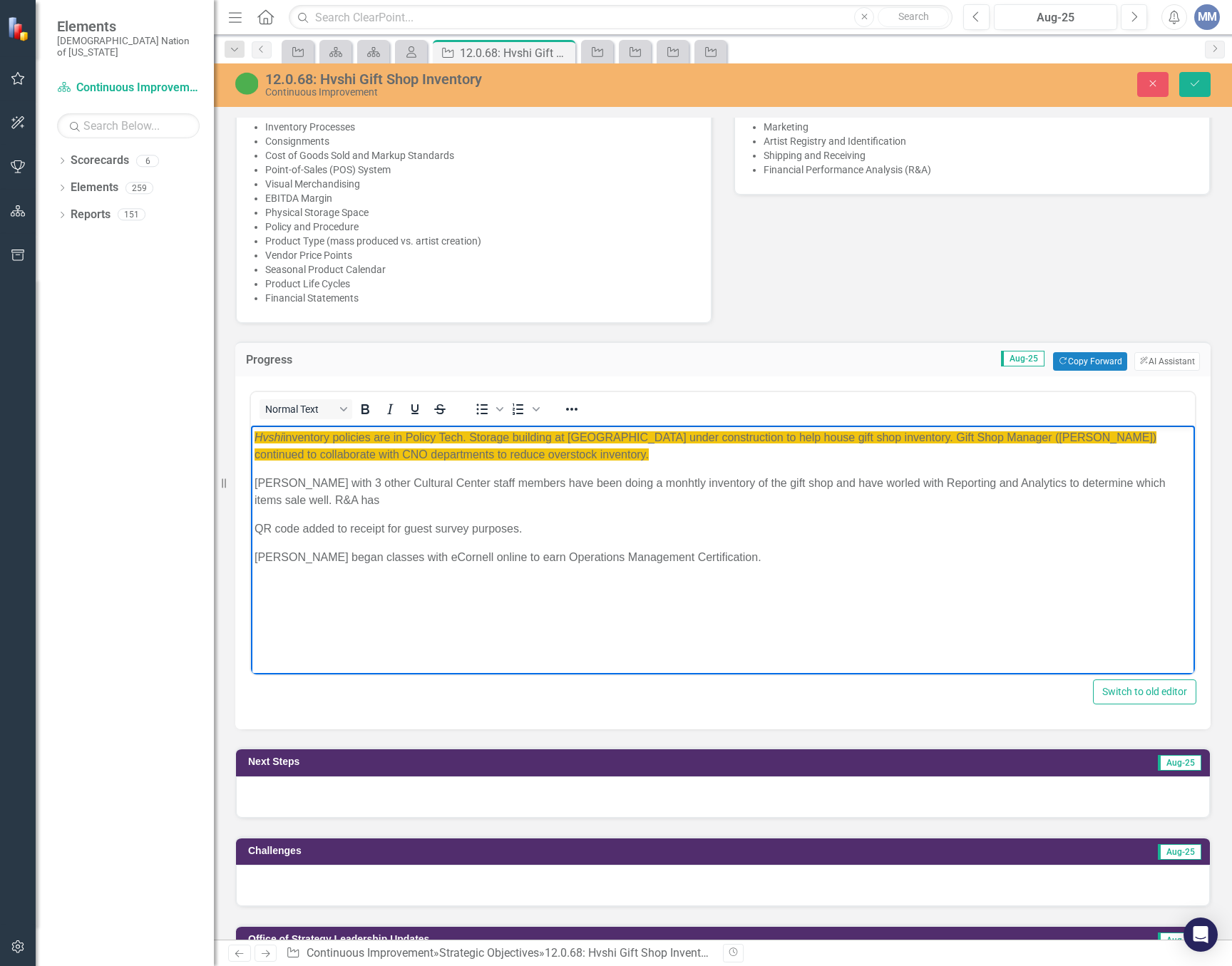
click at [364, 496] on p "Felcia alog with 3 other Cultural Center staff members have been doing a monhtl…" at bounding box center [723, 491] width 937 height 34
click at [869, 485] on span "Felcia alog with 3 other Cultural Center staff members have been doing a monhtl…" at bounding box center [710, 491] width 911 height 29
click at [412, 504] on p "Felcia alog with 3 other Cultural Center staff members have been doing a monhtl…" at bounding box center [723, 491] width 937 height 34
click at [655, 456] on p "Hvshi inventory policies are in Policy Tech. Storage building at Cultural Cente…" at bounding box center [723, 446] width 937 height 34
click at [645, 488] on p "Felcia alog with 3 other Cultural Center staff members have been doing a monhtl…" at bounding box center [723, 491] width 937 height 34
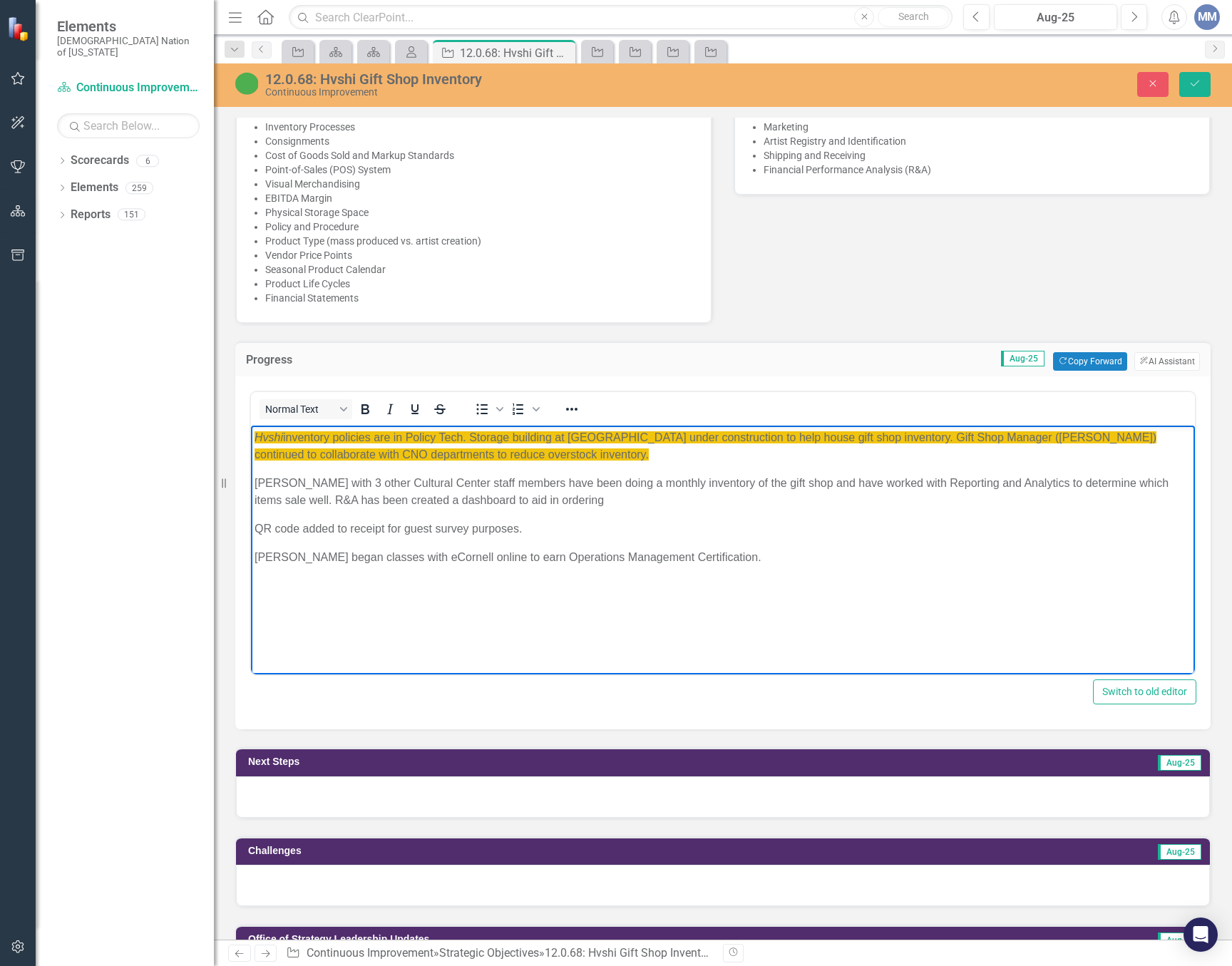
click at [557, 526] on p "QR code added to receipt for guest survey purposes." at bounding box center [723, 529] width 937 height 17
click at [580, 497] on p "Felcia alog with 3 other Cultural Center staff members have been doing a monthl…" at bounding box center [723, 491] width 937 height 34
click at [255, 485] on p "[PERSON_NAME] with 3 other Cultural Center staff members have been doing a mont…" at bounding box center [723, 491] width 937 height 34
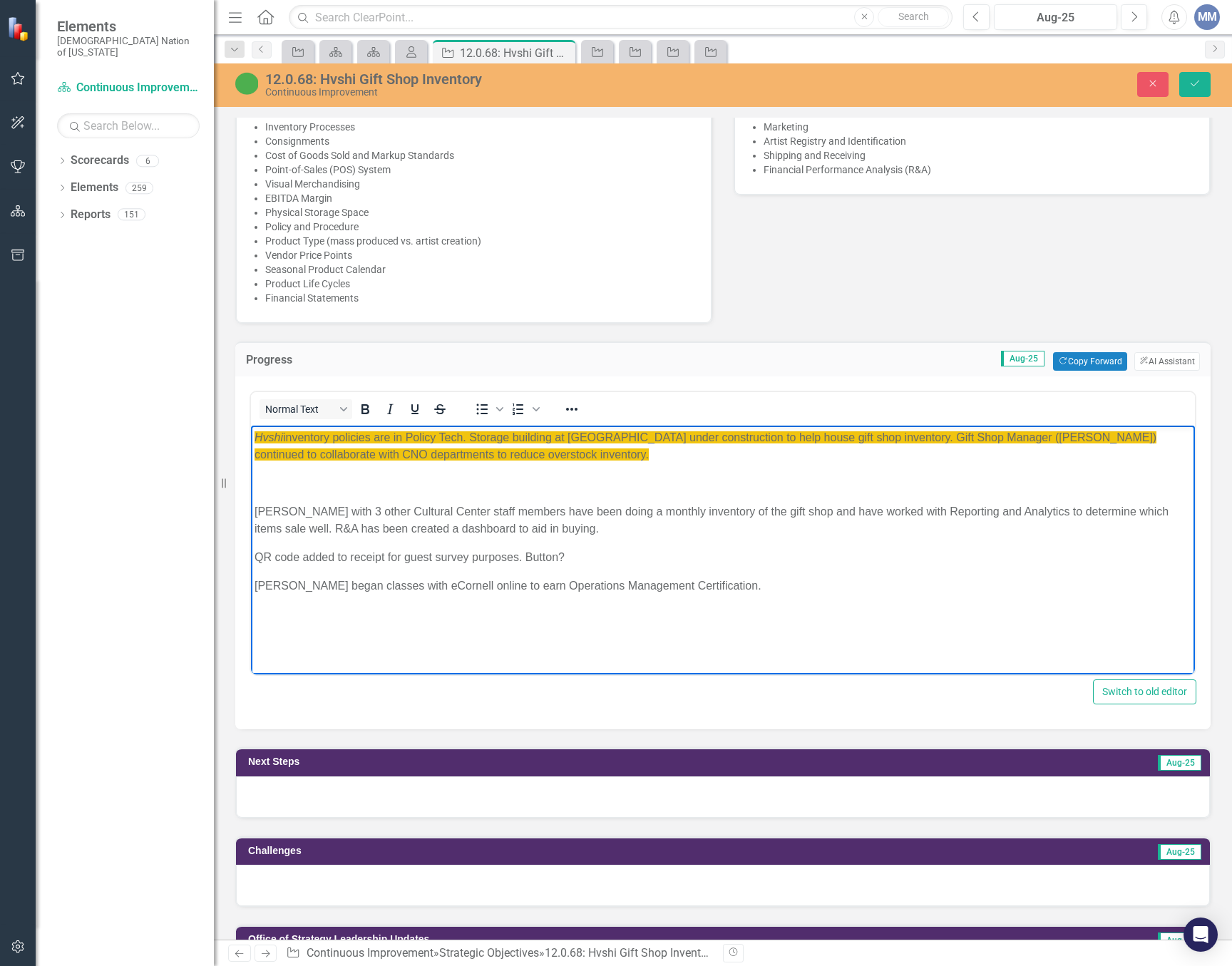
drag, startPoint x: 261, startPoint y: 475, endPoint x: 251, endPoint y: 489, distance: 17.2
click at [251, 489] on body "Hvshi inventory policies are in Policy Tech. Storage building at [GEOGRAPHIC_DA…" at bounding box center [723, 532] width 944 height 214
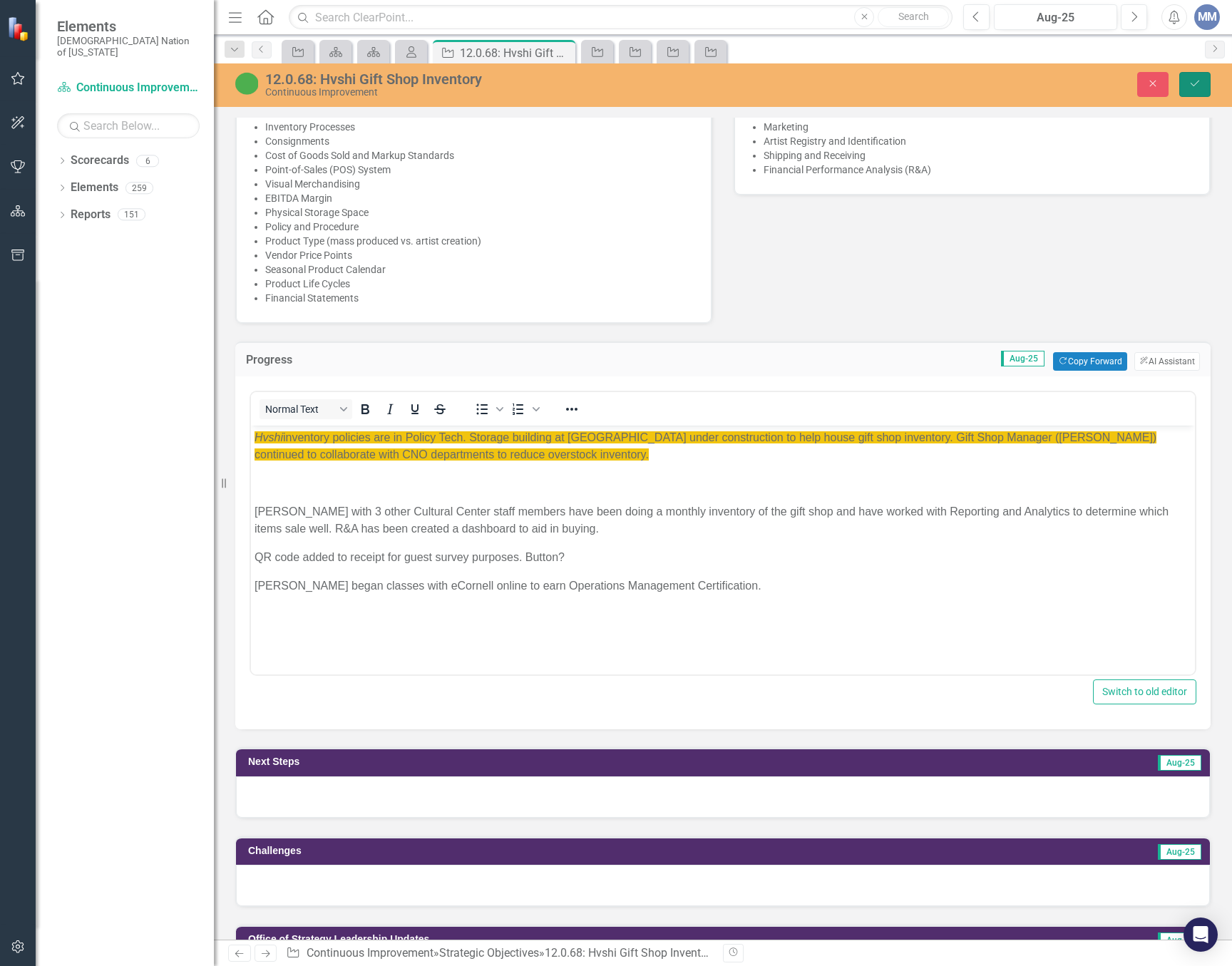
click at [1188, 84] on icon "Save" at bounding box center [1194, 83] width 13 height 10
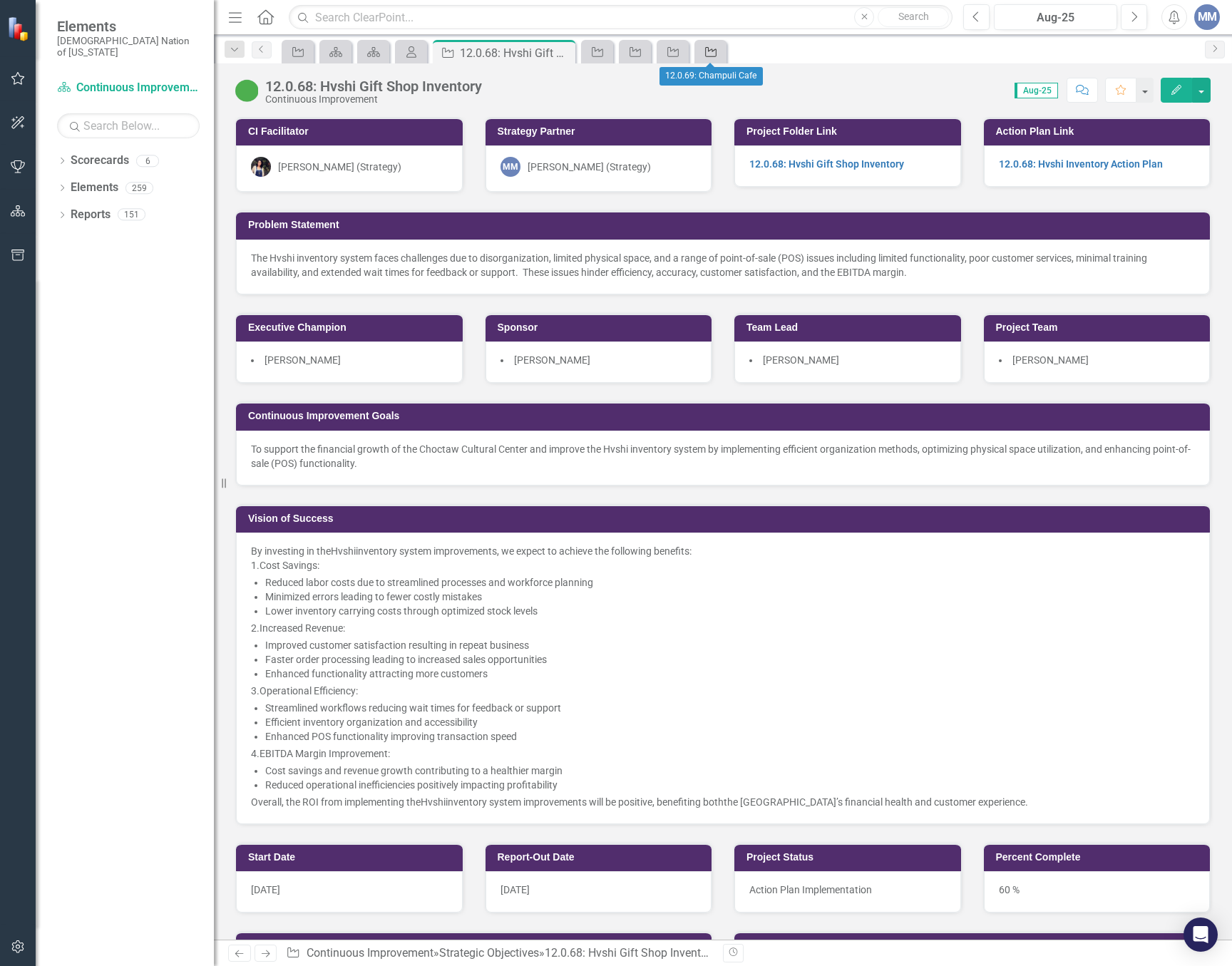
click at [707, 55] on icon "Strategic Objective" at bounding box center [710, 51] width 14 height 11
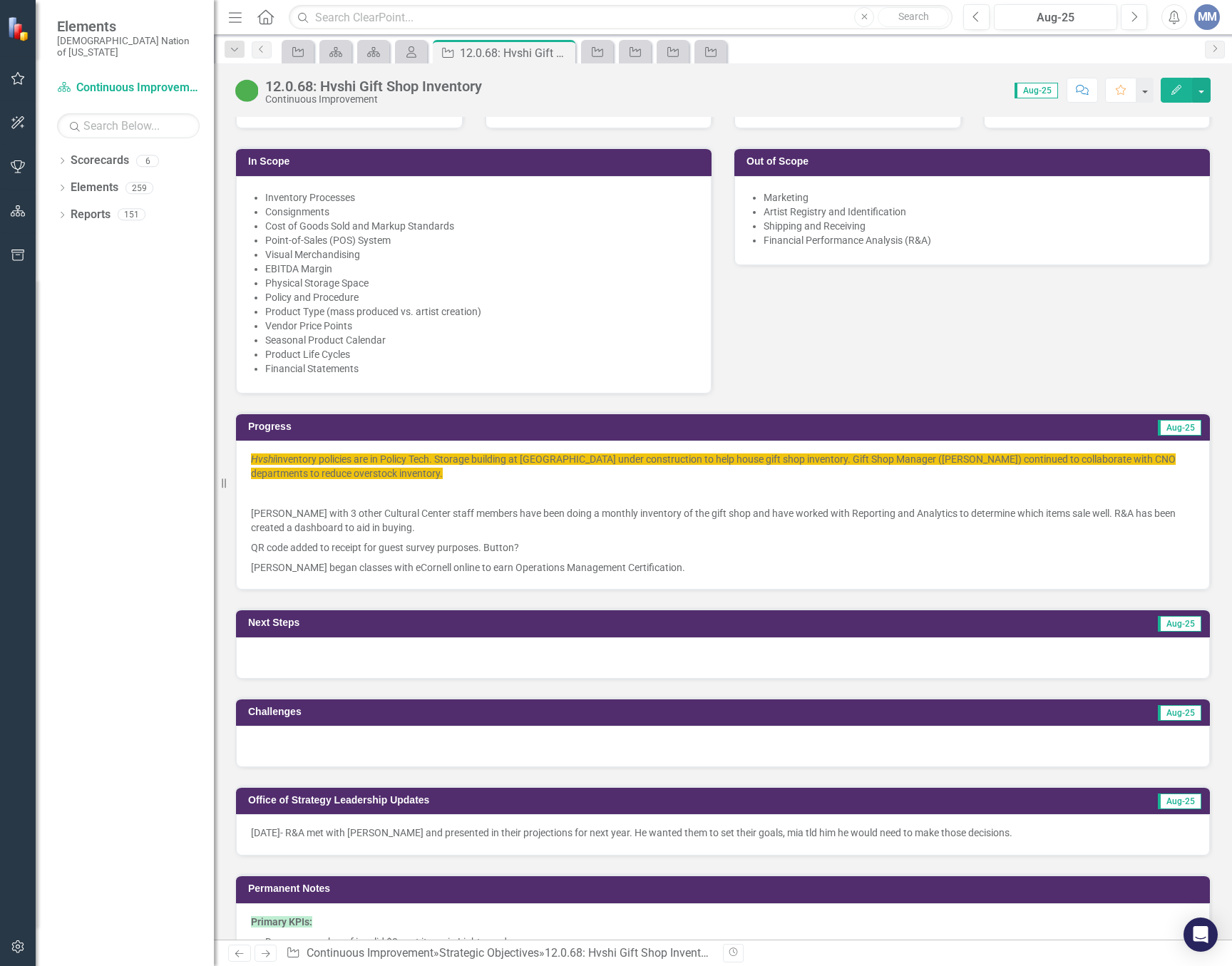
scroll to position [855, 0]
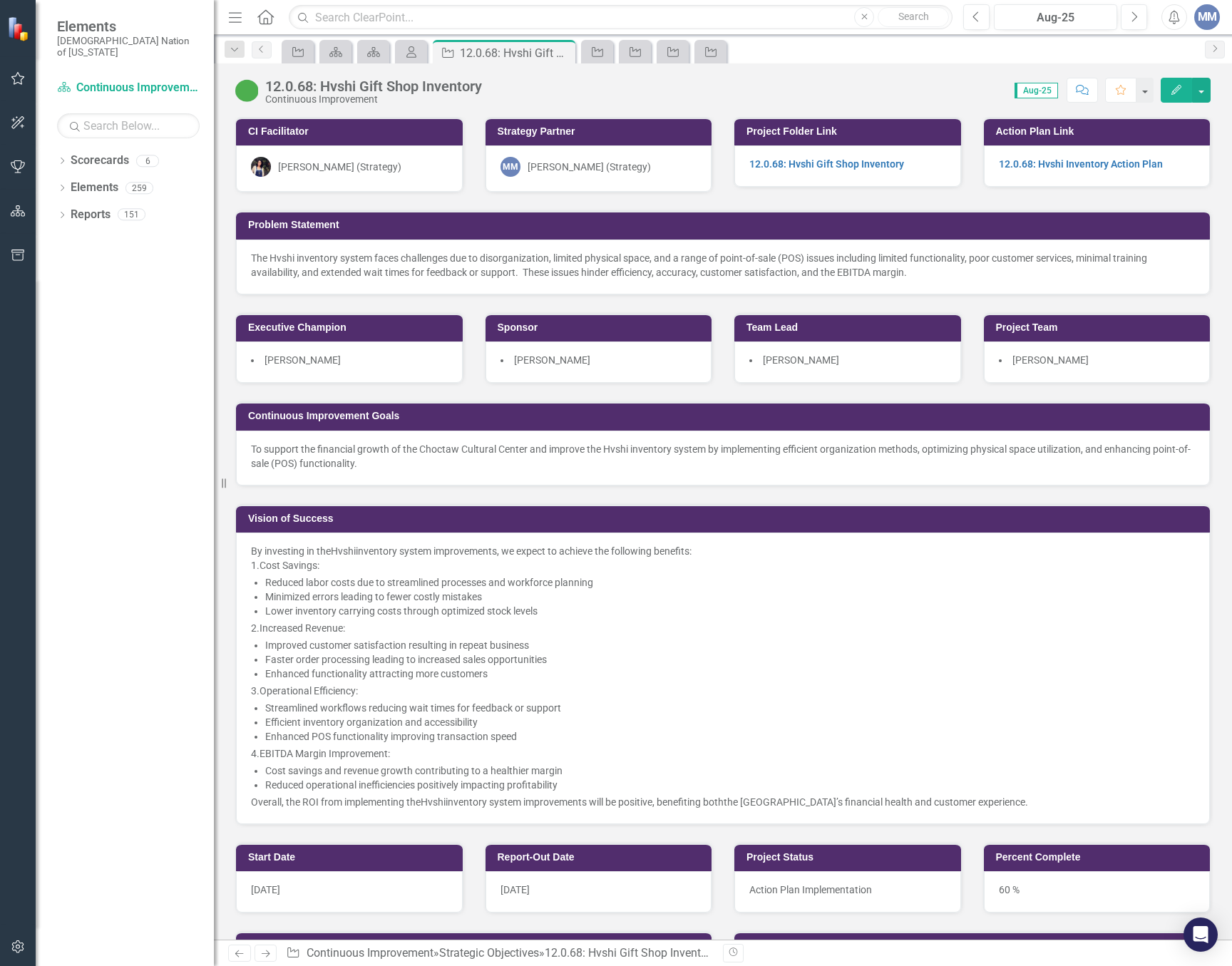
scroll to position [855, 0]
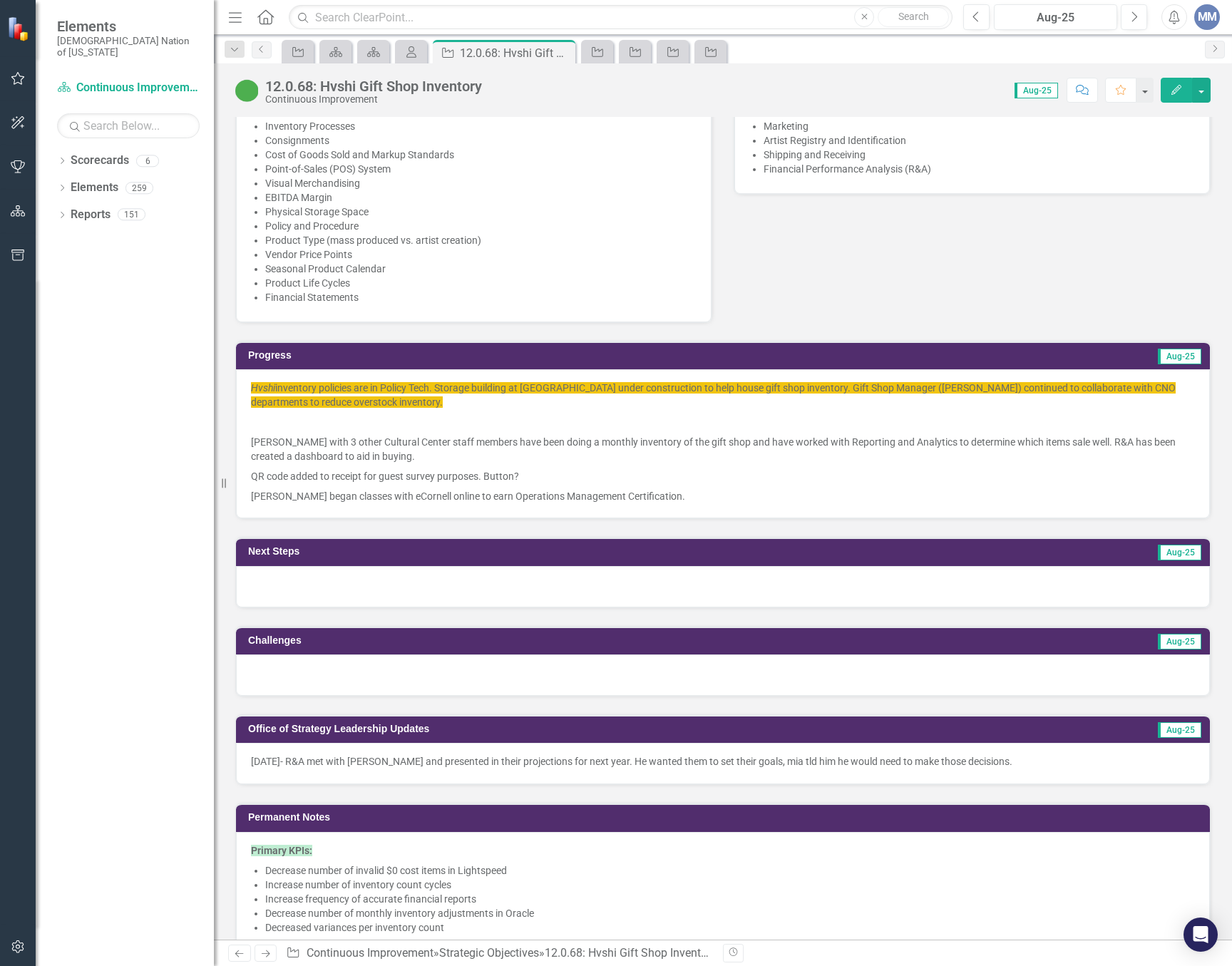
click at [291, 419] on p at bounding box center [723, 421] width 944 height 20
click at [279, 422] on p at bounding box center [723, 421] width 944 height 20
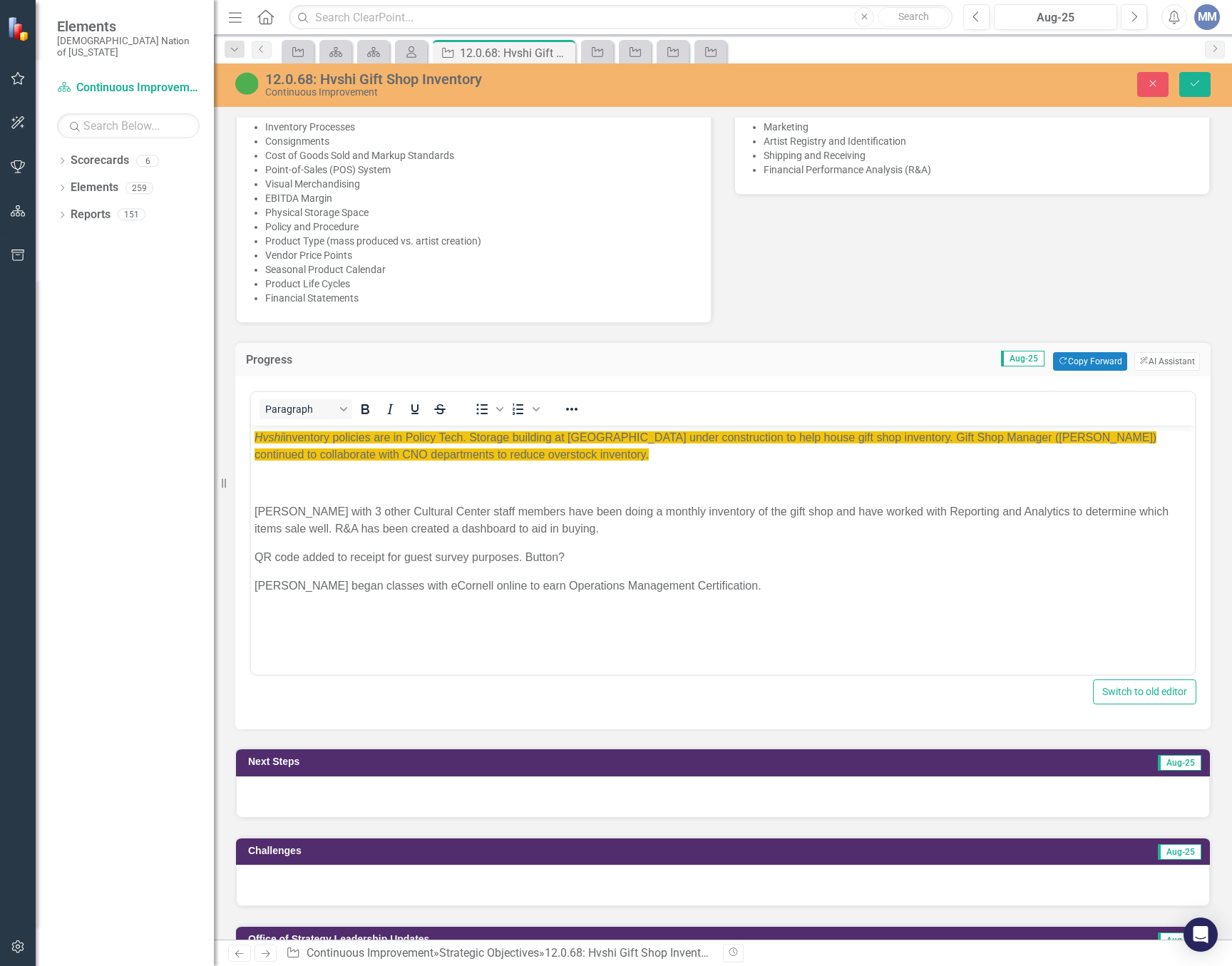
scroll to position [0, 0]
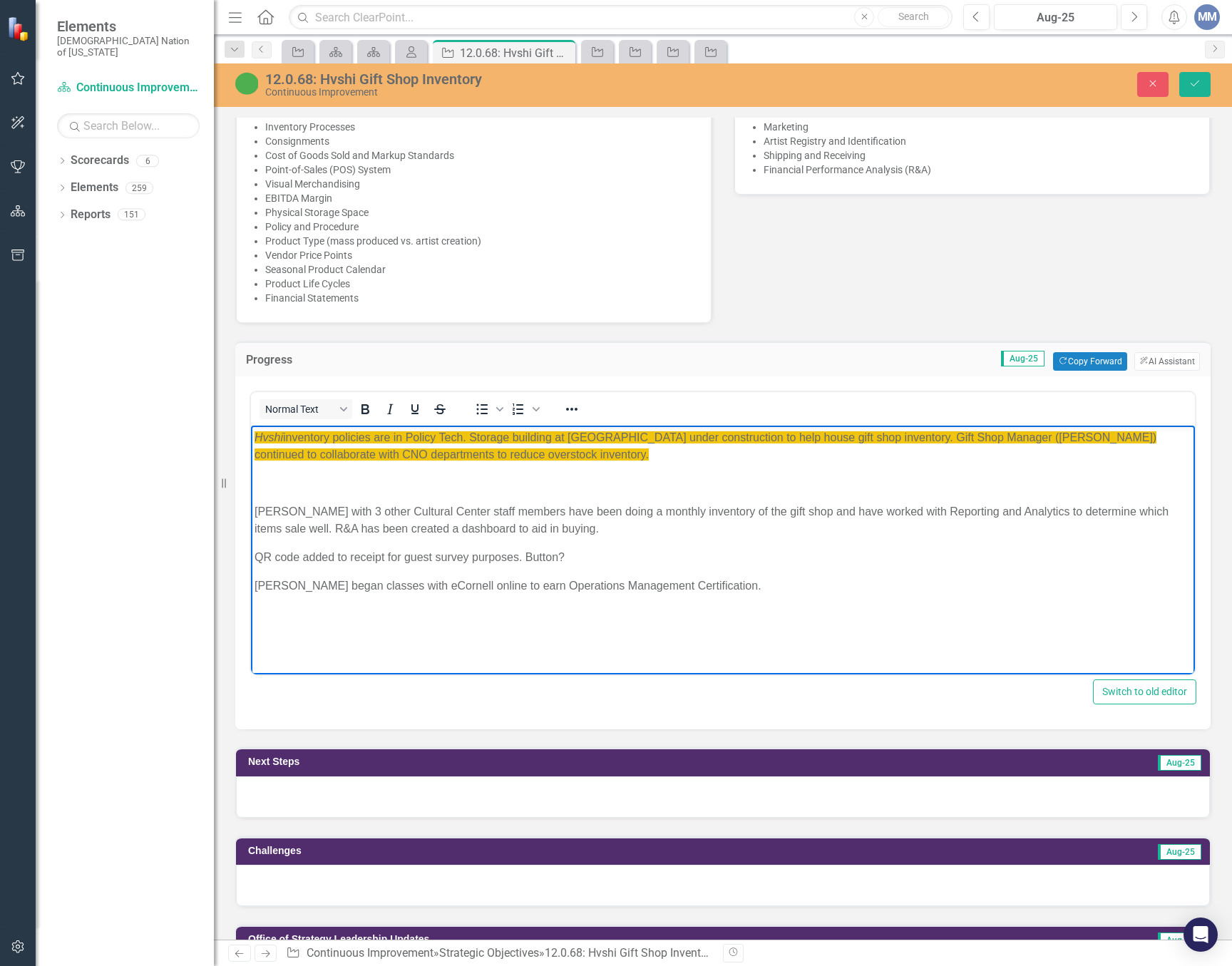
click at [301, 507] on p "[PERSON_NAME] with 3 other Cultural Center staff members have been doing a mont…" at bounding box center [723, 520] width 937 height 34
click at [287, 511] on p "[PERSON_NAME] along with 3 other Cultural Center staff members have been doing …" at bounding box center [723, 520] width 937 height 34
click at [962, 534] on p "[PERSON_NAME] createed a Daily Task List to help staff with daily procedures. S…" at bounding box center [723, 520] width 937 height 34
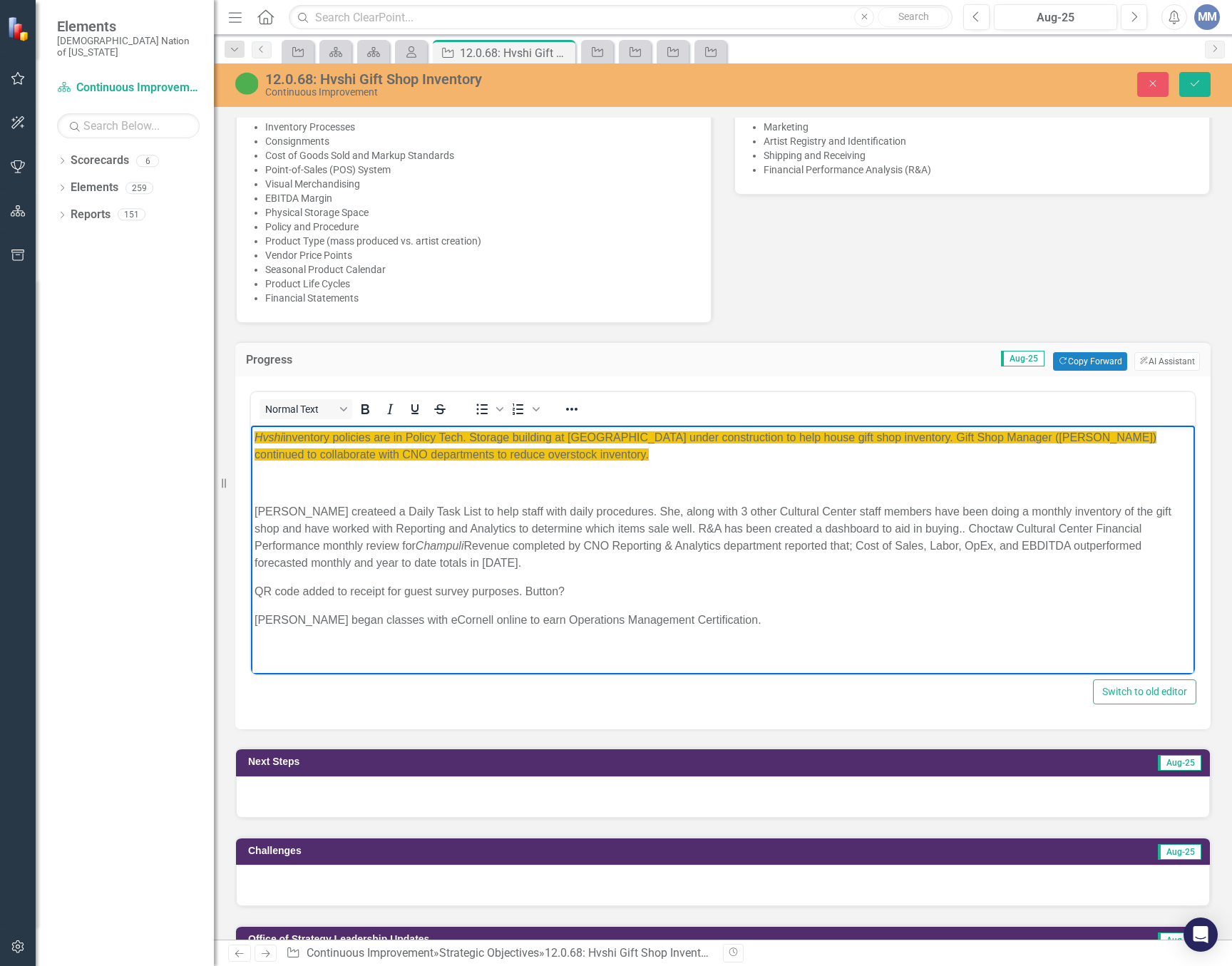
drag, startPoint x: 431, startPoint y: 565, endPoint x: 914, endPoint y: 526, distance: 484.6
click at [914, 526] on p "[PERSON_NAME] createed a Daily Task List to help staff with daily procedures. S…" at bounding box center [723, 538] width 937 height 68
copy p "Choctaw Cultural Center Financial Performance monthly review for Champuli Reven…"
click at [257, 511] on p "Felcia createed a Daily Task List to help staff with daily procedures. She, alo…" at bounding box center [723, 538] width 937 height 68
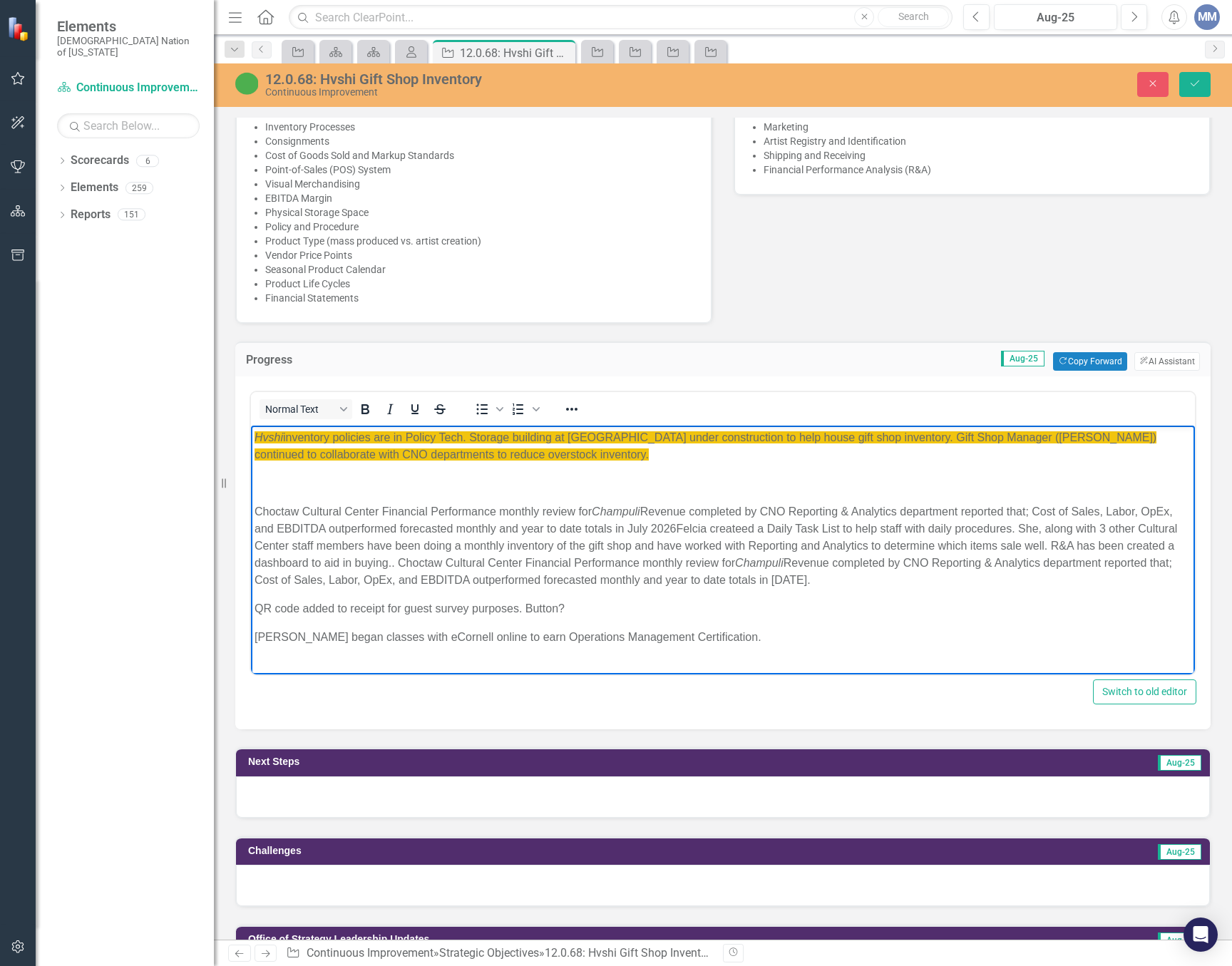
drag, startPoint x: 785, startPoint y: 577, endPoint x: 404, endPoint y: 559, distance: 381.4
click at [404, 559] on p "Choctaw Cultural Center Financial Performance monthly review for Champuli Reven…" at bounding box center [723, 546] width 937 height 86
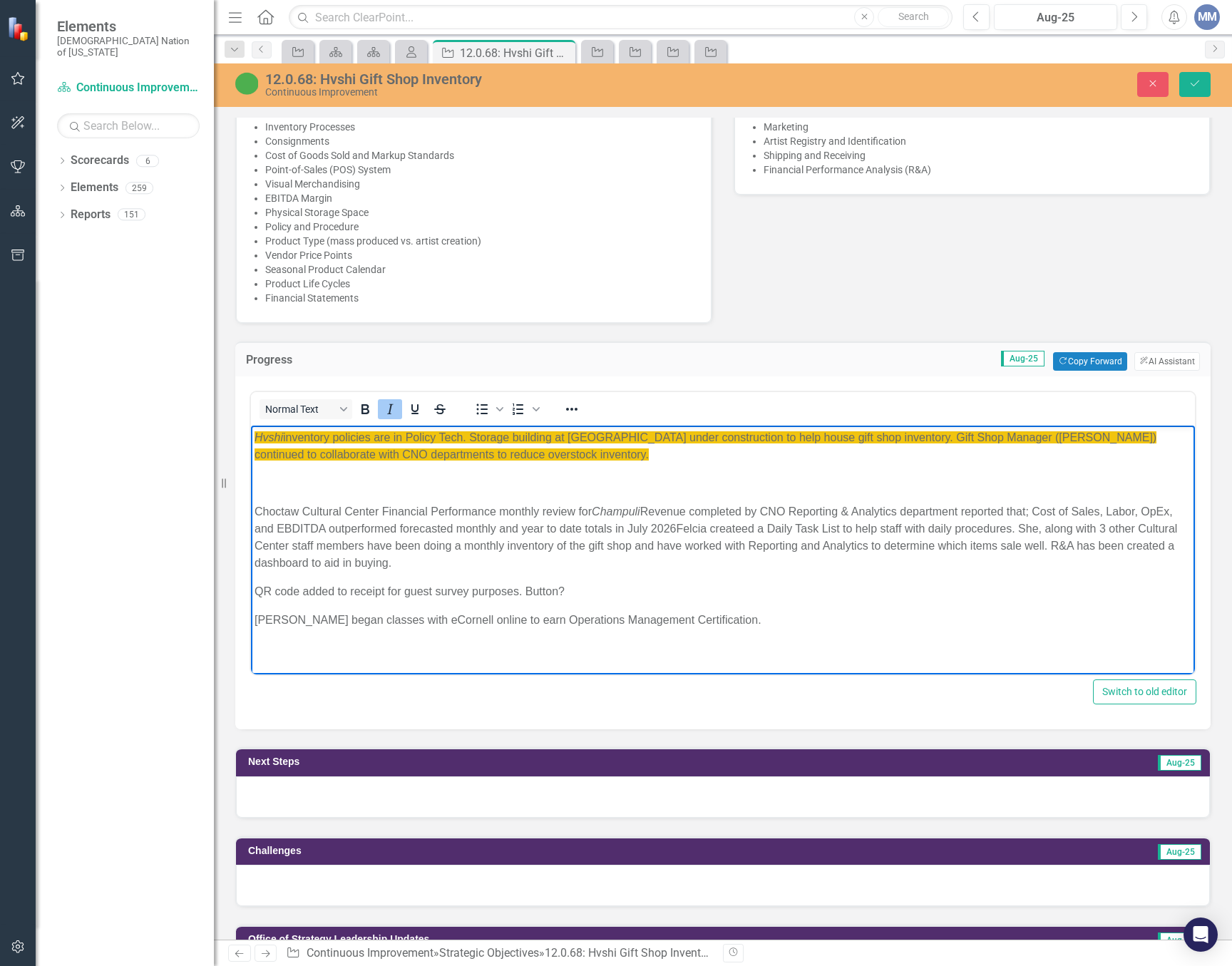
click at [640, 510] on em "Champuli" at bounding box center [616, 511] width 49 height 12
drag, startPoint x: 622, startPoint y: 509, endPoint x: 598, endPoint y: 504, distance: 24.5
click at [598, 504] on p "Choctaw Cultural Center Financial Performance monthly review for Hvshi Revenue …" at bounding box center [723, 538] width 937 height 68
click at [394, 403] on icon "Italic" at bounding box center [390, 409] width 17 height 17
drag, startPoint x: 472, startPoint y: 438, endPoint x: 491, endPoint y: 846, distance: 408.4
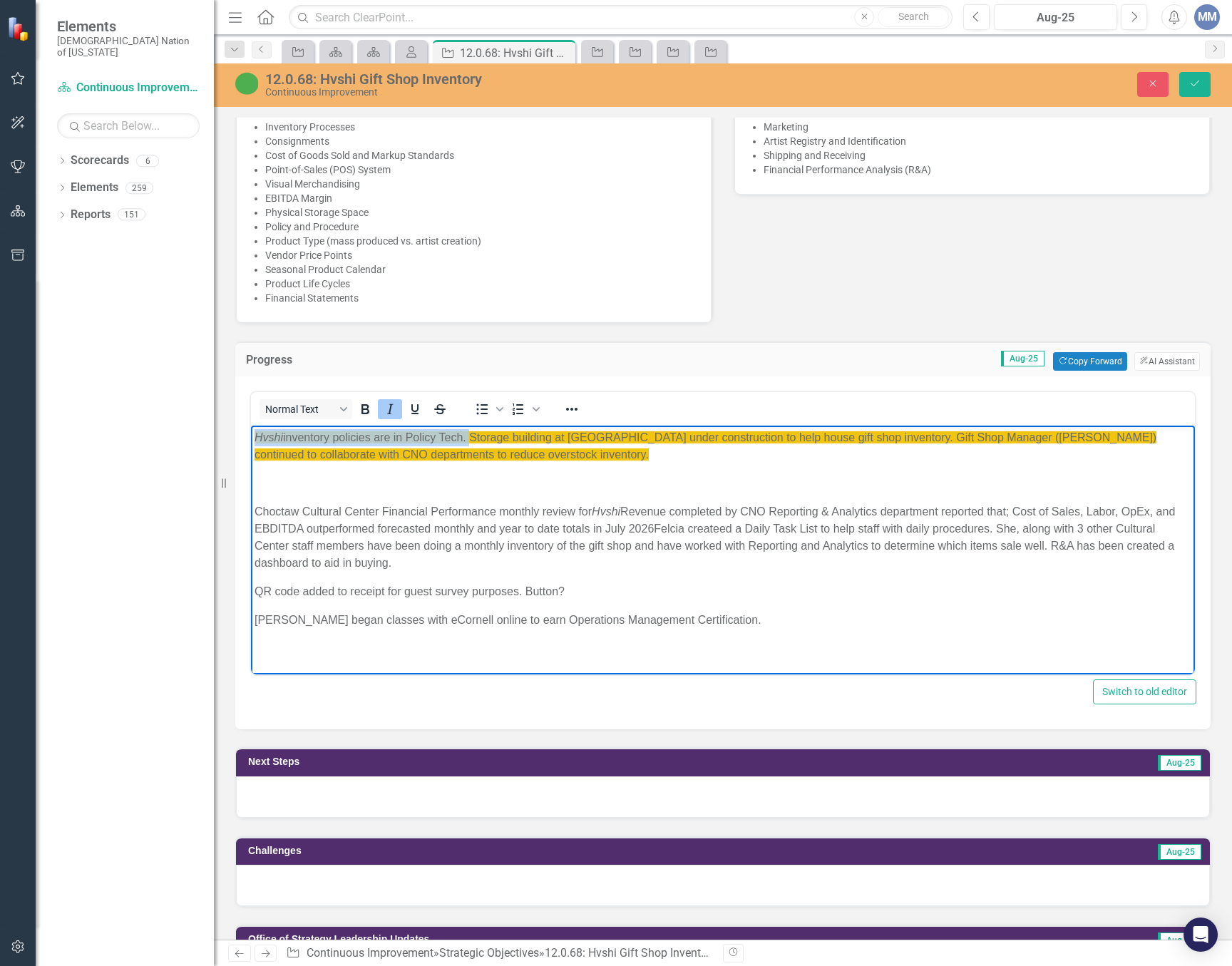
click at [251, 426] on html "Hvshi inventory policies are in Policy Tech. Storage building at Cultural Cente…" at bounding box center [723, 535] width 944 height 218
click at [698, 438] on span "﻿ Storage building at Cultural Center under construction to help house gift sho…" at bounding box center [720, 445] width 930 height 29
click at [701, 435] on span "Storage building at Cultural Center under construction to help house gift shop …" at bounding box center [720, 445] width 930 height 29
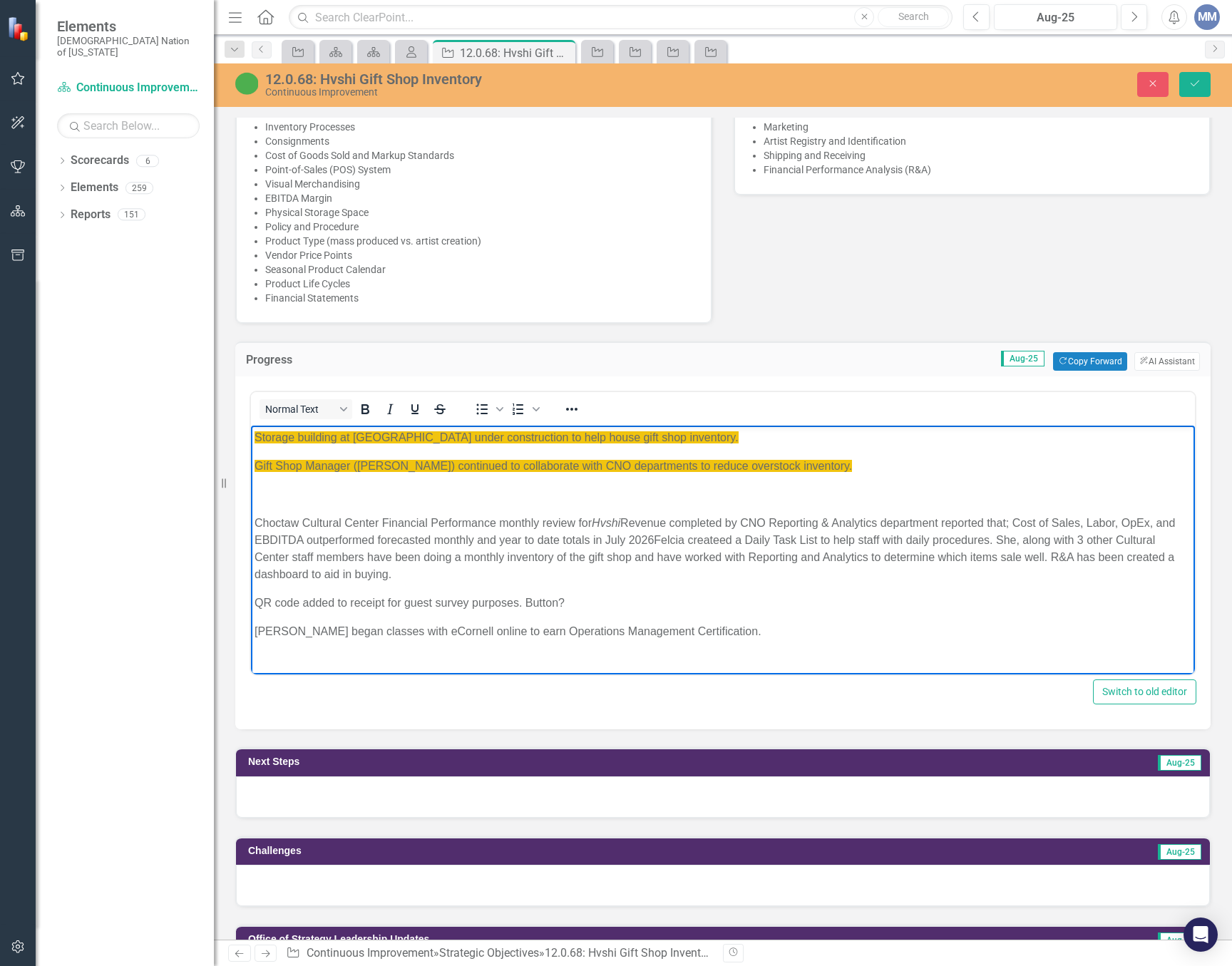
click at [480, 490] on p "Rich Text Area. Press ALT-0 for help." at bounding box center [723, 495] width 937 height 17
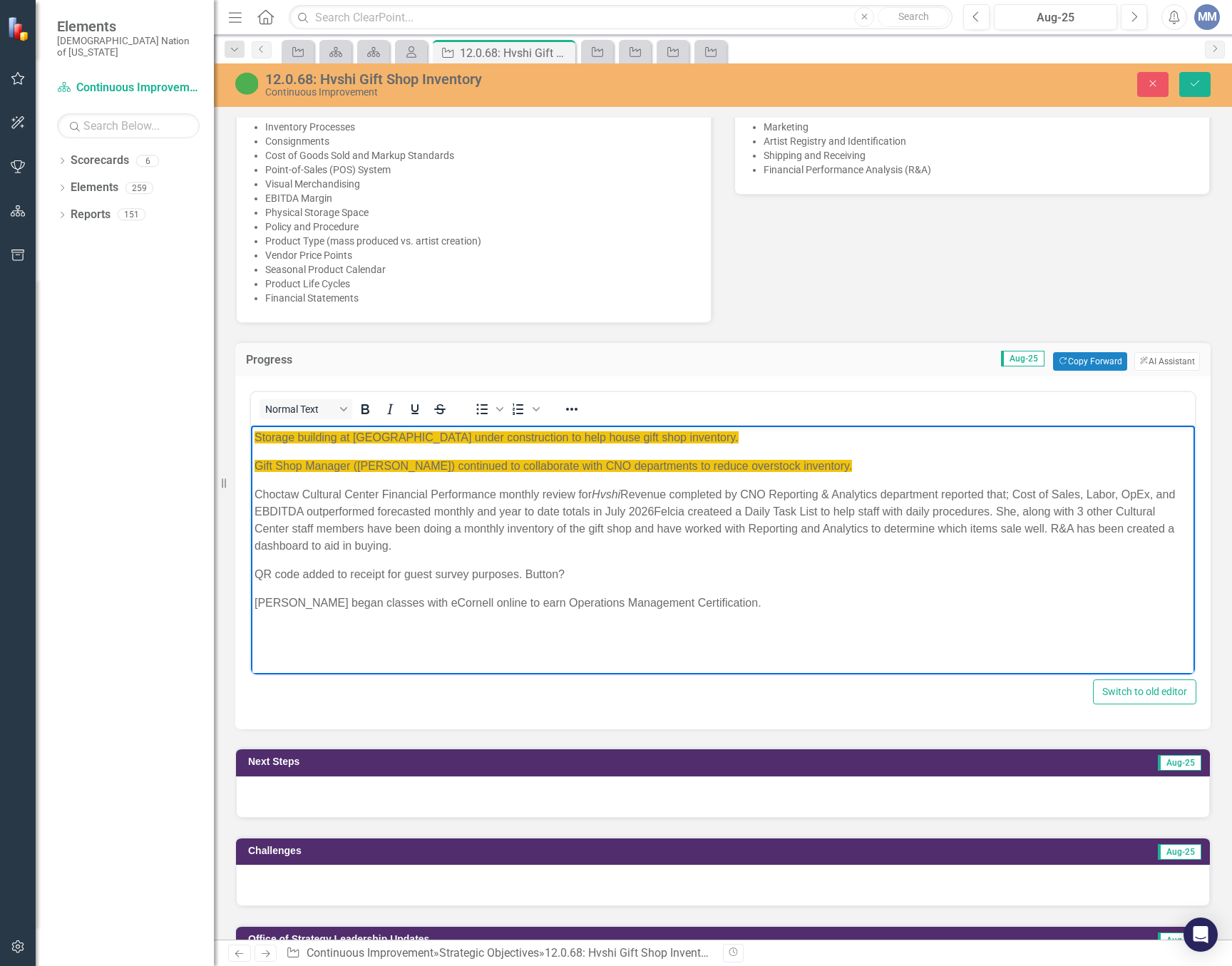
click at [749, 512] on p "Choctaw Cultural Center Financial Performance monthly review for Hvshi Revenue …" at bounding box center [723, 520] width 937 height 68
click at [1131, 494] on p "Choctaw Cultural Center Financial Performance monthly review for Hvshi Revenue …" at bounding box center [723, 520] width 937 height 68
click at [362, 511] on p "Choctaw Cultural Center Financial Performance monthly review for Hvshi Revenue …" at bounding box center [723, 520] width 937 height 68
click at [638, 509] on p "Choctaw Cultural Center Financial Performance monthly review for Hvshi Revenue …" at bounding box center [723, 520] width 937 height 68
click at [1190, 84] on icon "Save" at bounding box center [1194, 83] width 13 height 10
